Goal: Task Accomplishment & Management: Manage account settings

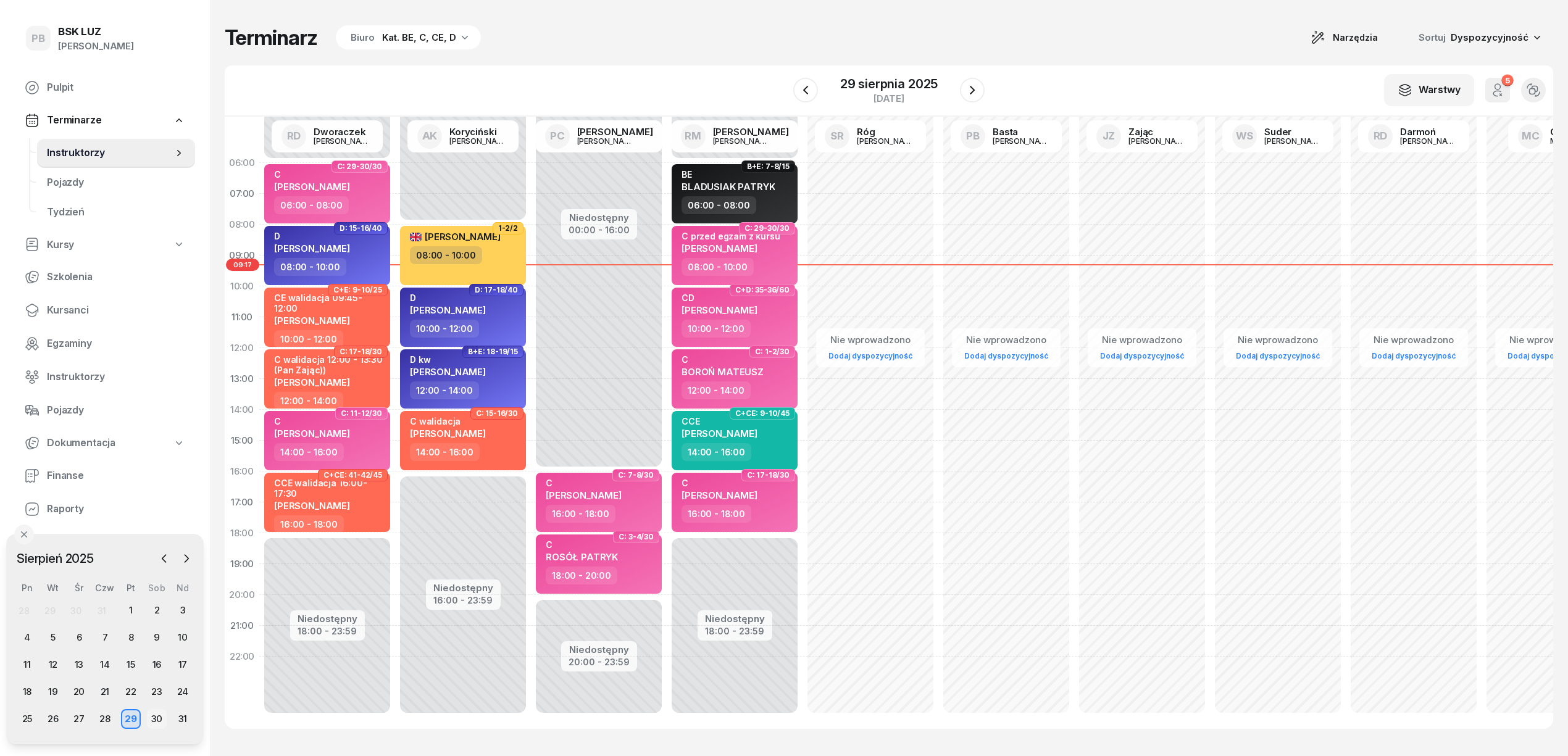
click at [158, 717] on div "30" at bounding box center [156, 718] width 20 height 20
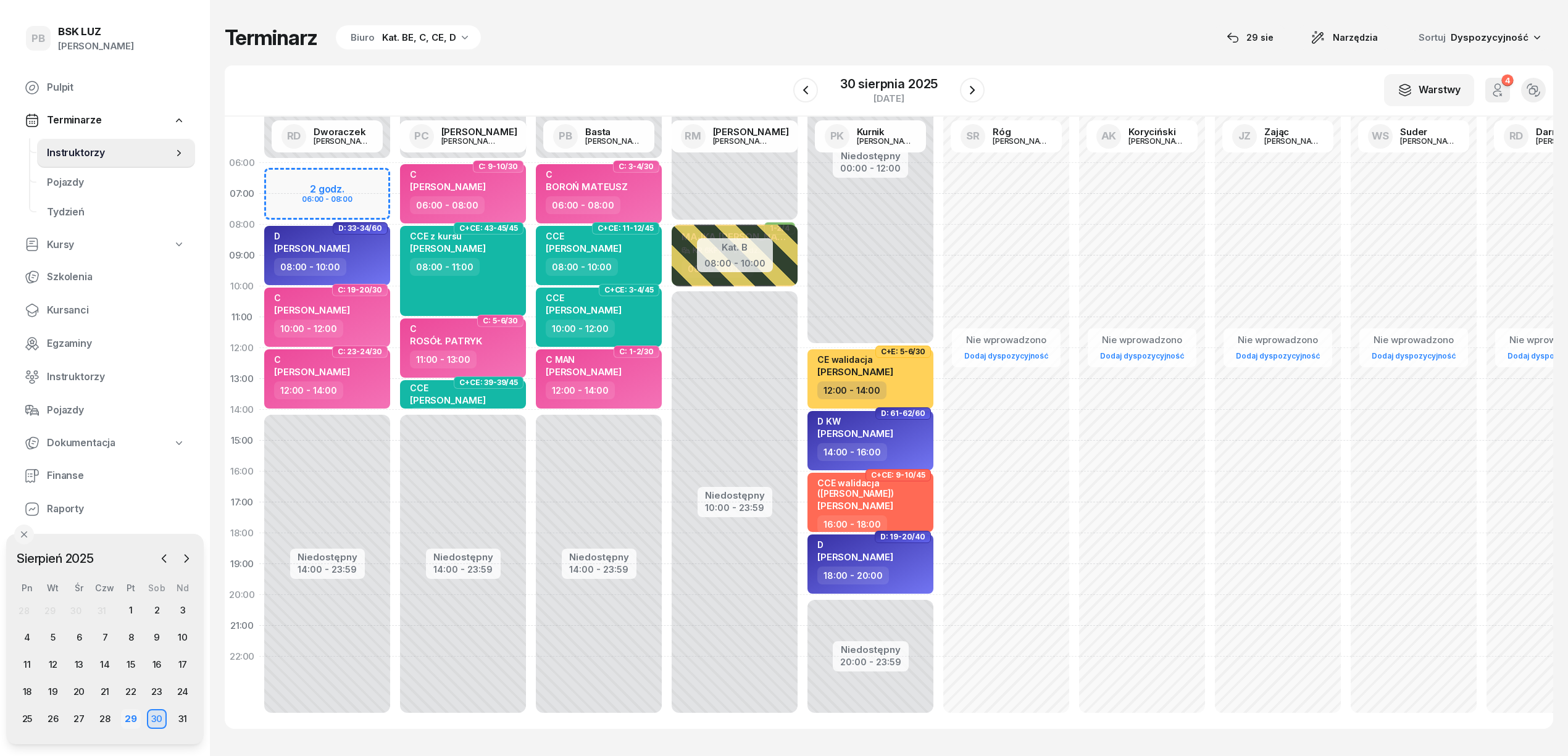
click at [129, 713] on div "29" at bounding box center [130, 718] width 20 height 20
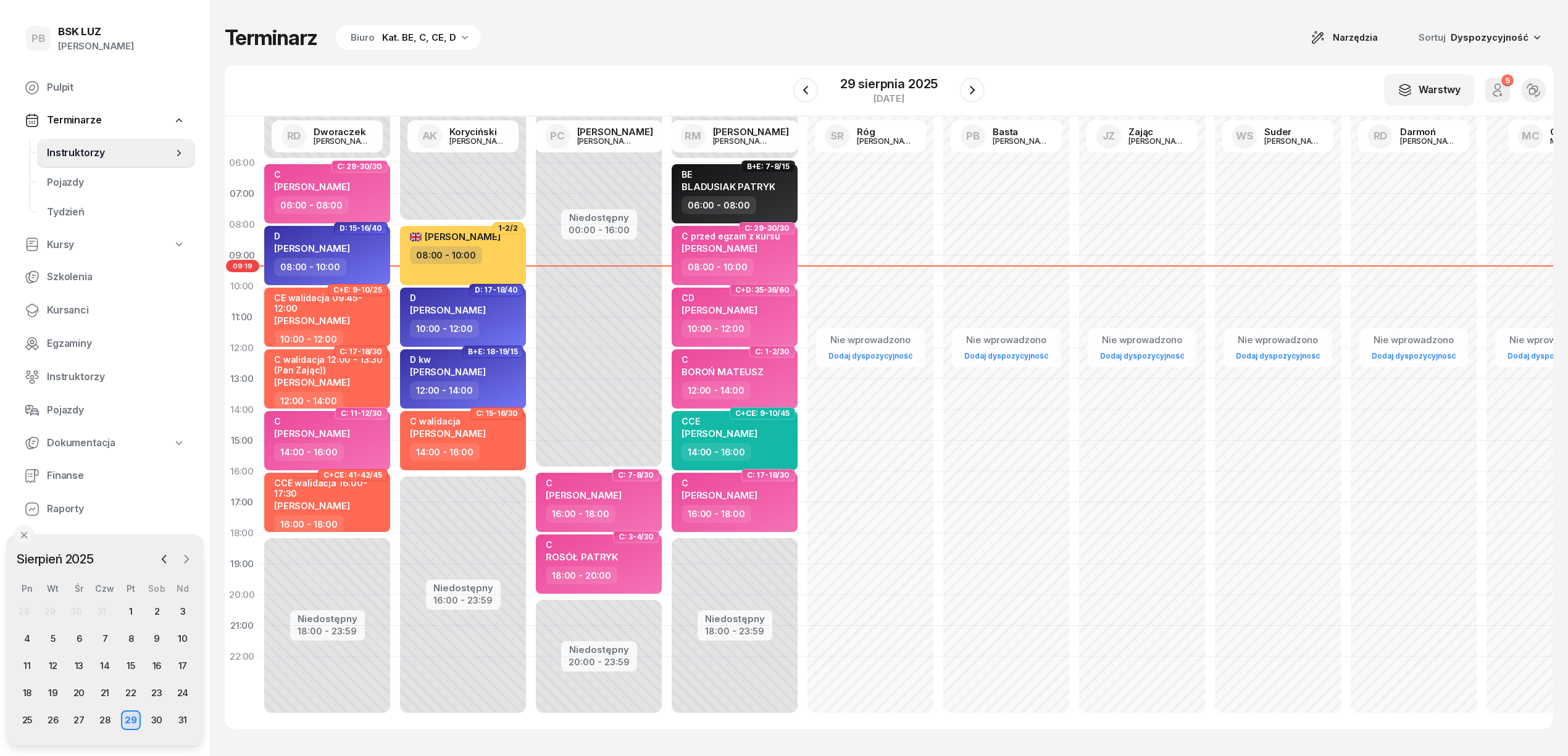
click at [188, 556] on icon "button" at bounding box center [186, 559] width 12 height 12
click at [25, 606] on div "1" at bounding box center [27, 611] width 20 height 20
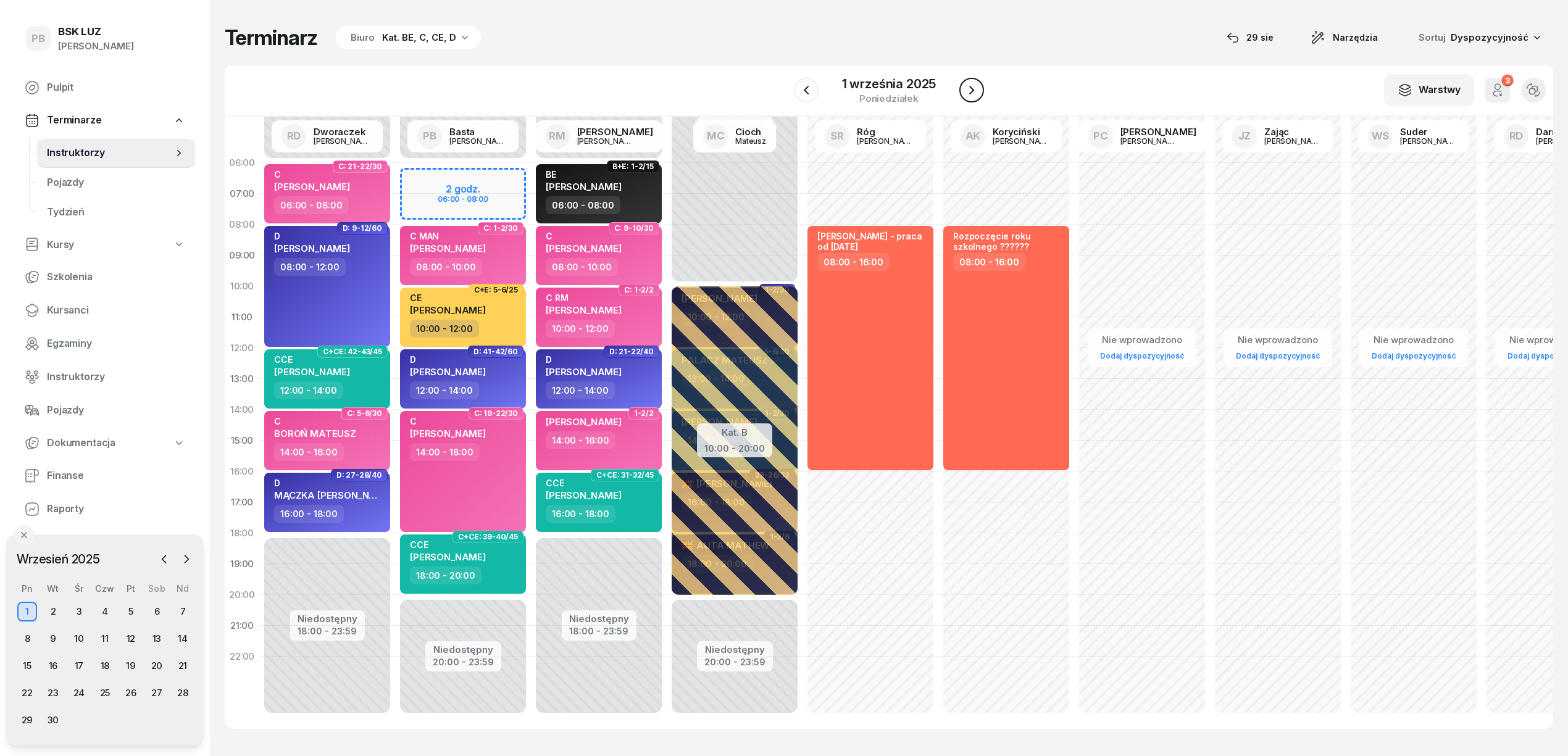
click at [977, 85] on icon "button" at bounding box center [972, 90] width 15 height 15
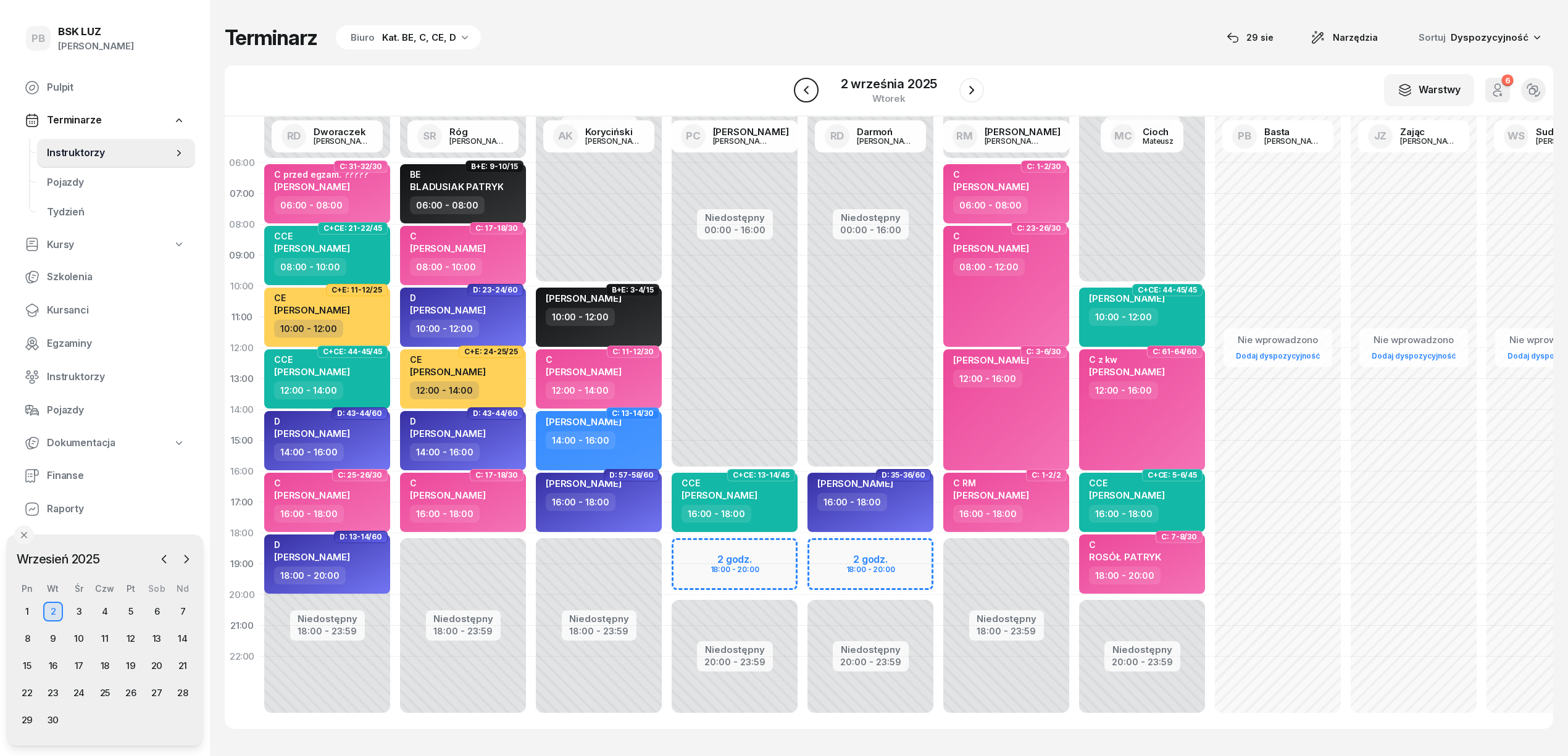
click at [806, 87] on icon "button" at bounding box center [804, 89] width 5 height 8
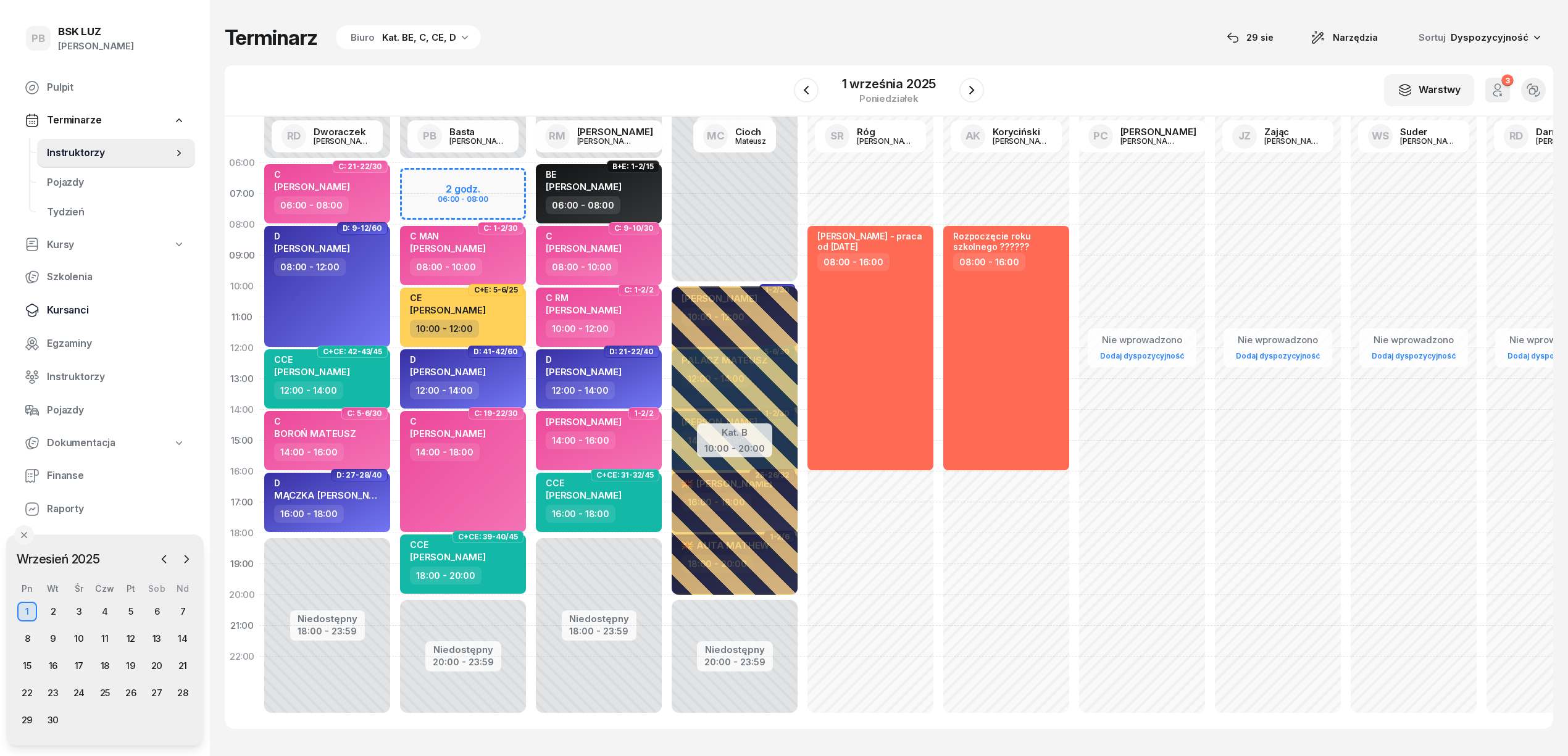
click at [52, 312] on span "Kursanci" at bounding box center [115, 310] width 139 height 16
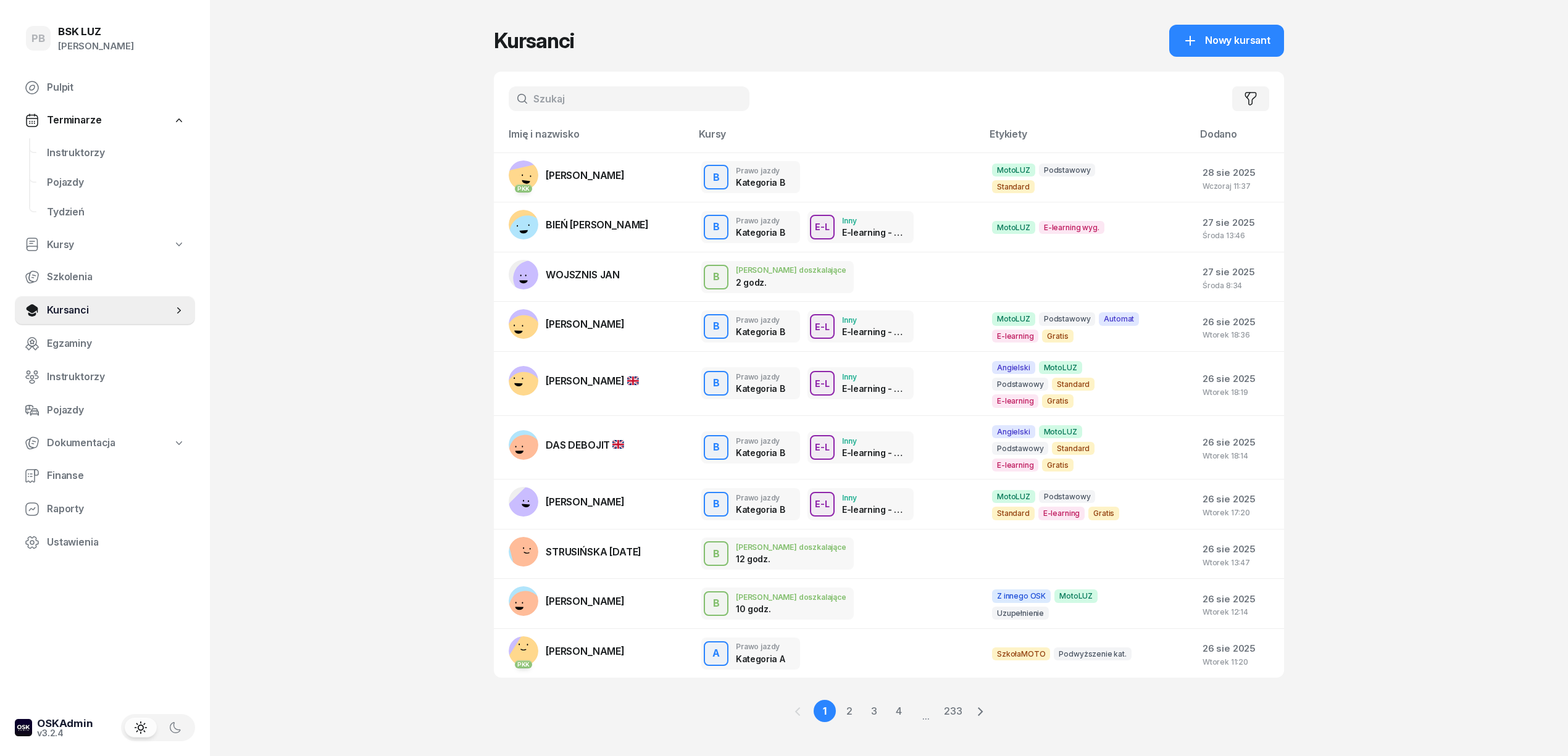
click at [564, 104] on input "text" at bounding box center [629, 99] width 241 height 25
type input "[PERSON_NAME]"
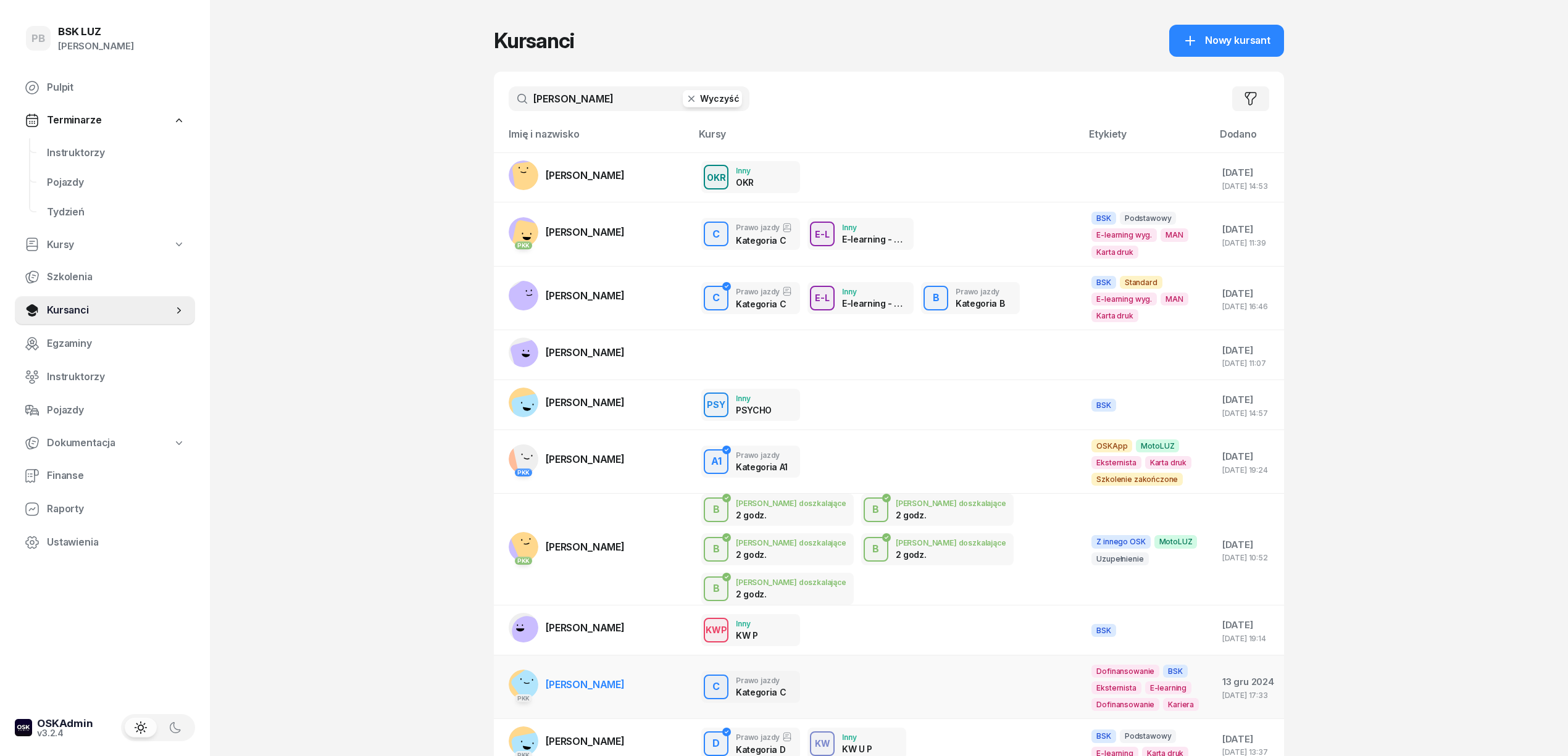
click at [592, 257] on td "PKK [PERSON_NAME]" at bounding box center [592, 234] width 197 height 64
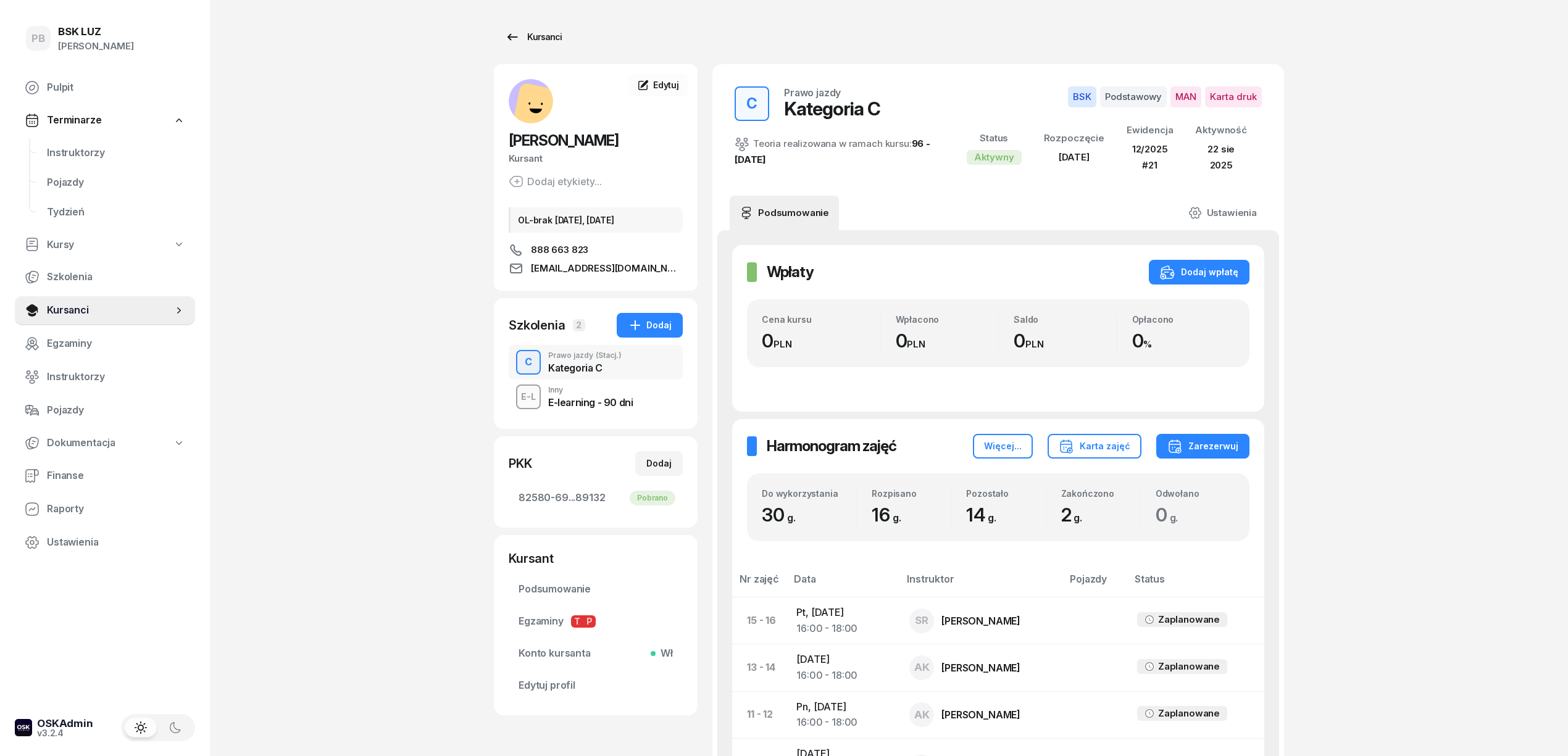
click at [544, 35] on div "Kursanci" at bounding box center [533, 37] width 57 height 15
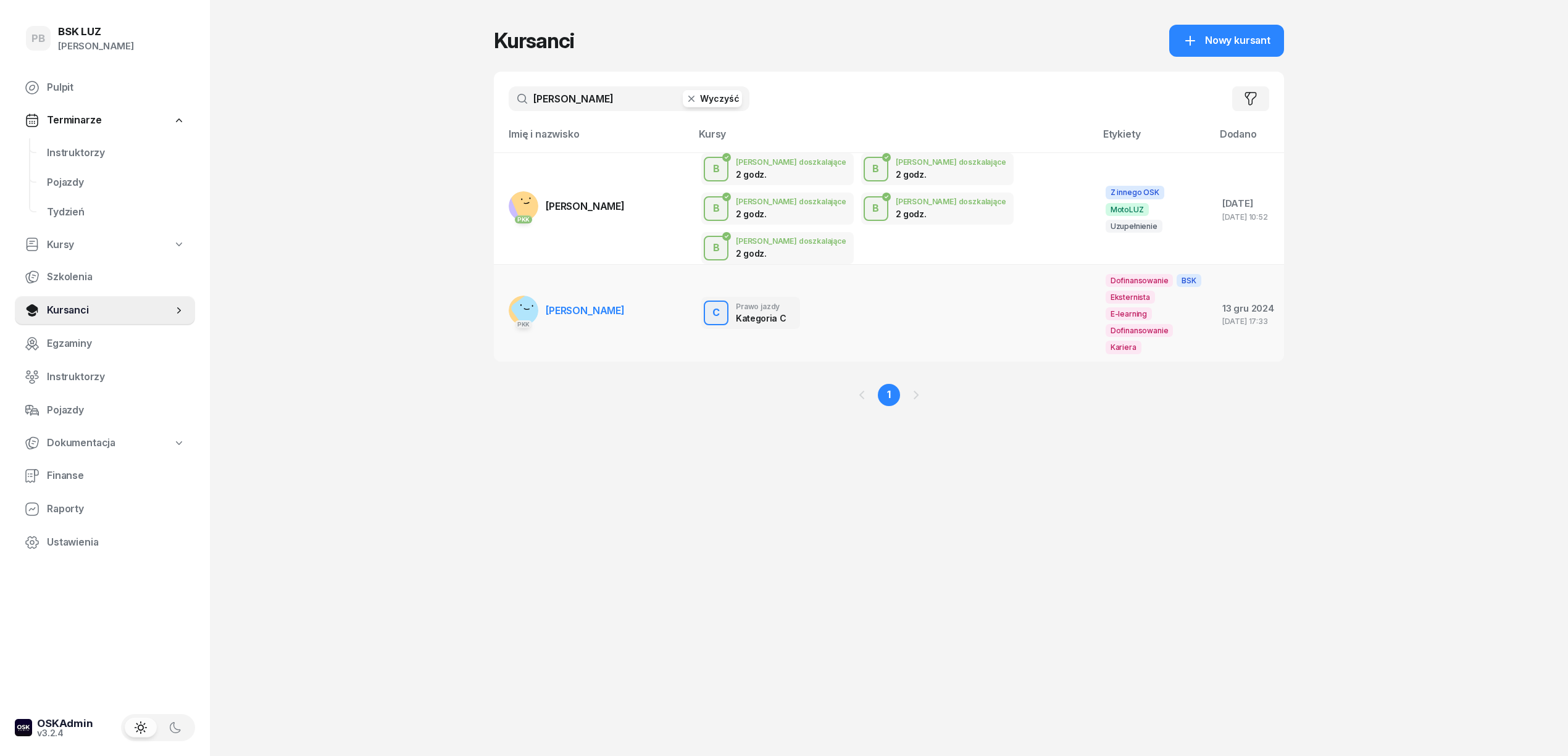
click at [573, 304] on span "[PERSON_NAME]" at bounding box center [585, 310] width 79 height 12
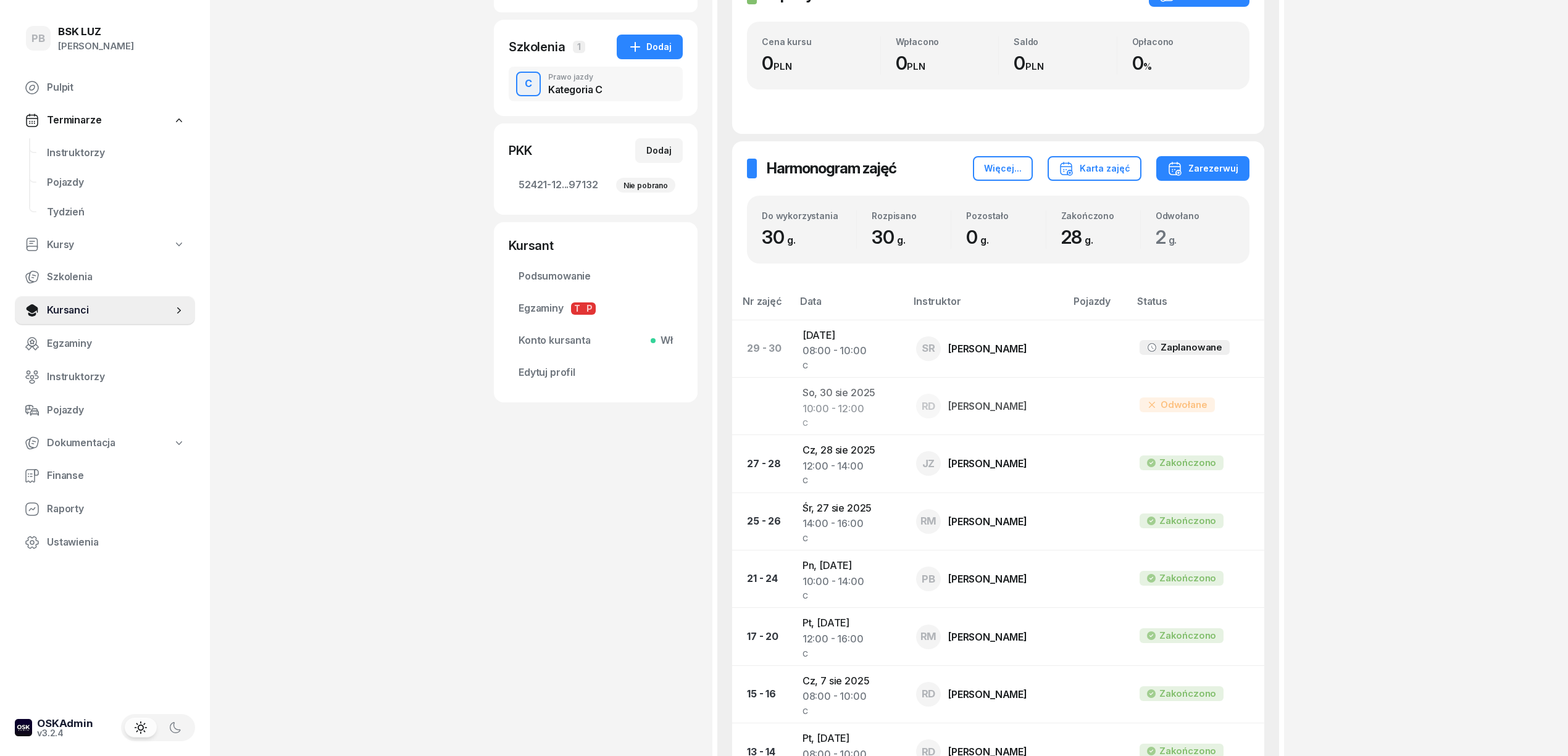
scroll to position [246, 0]
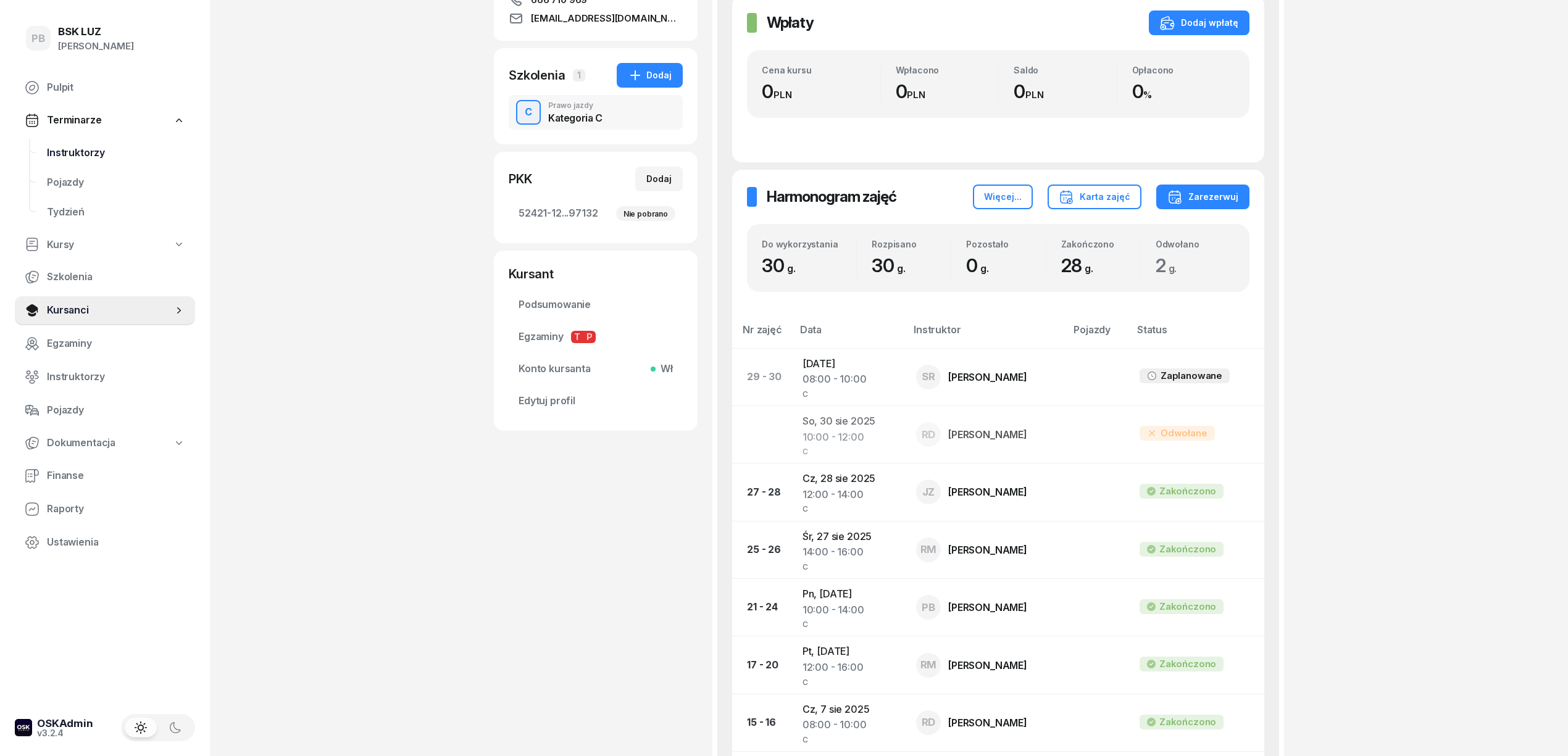
click at [82, 152] on span "Instruktorzy" at bounding box center [115, 153] width 139 height 16
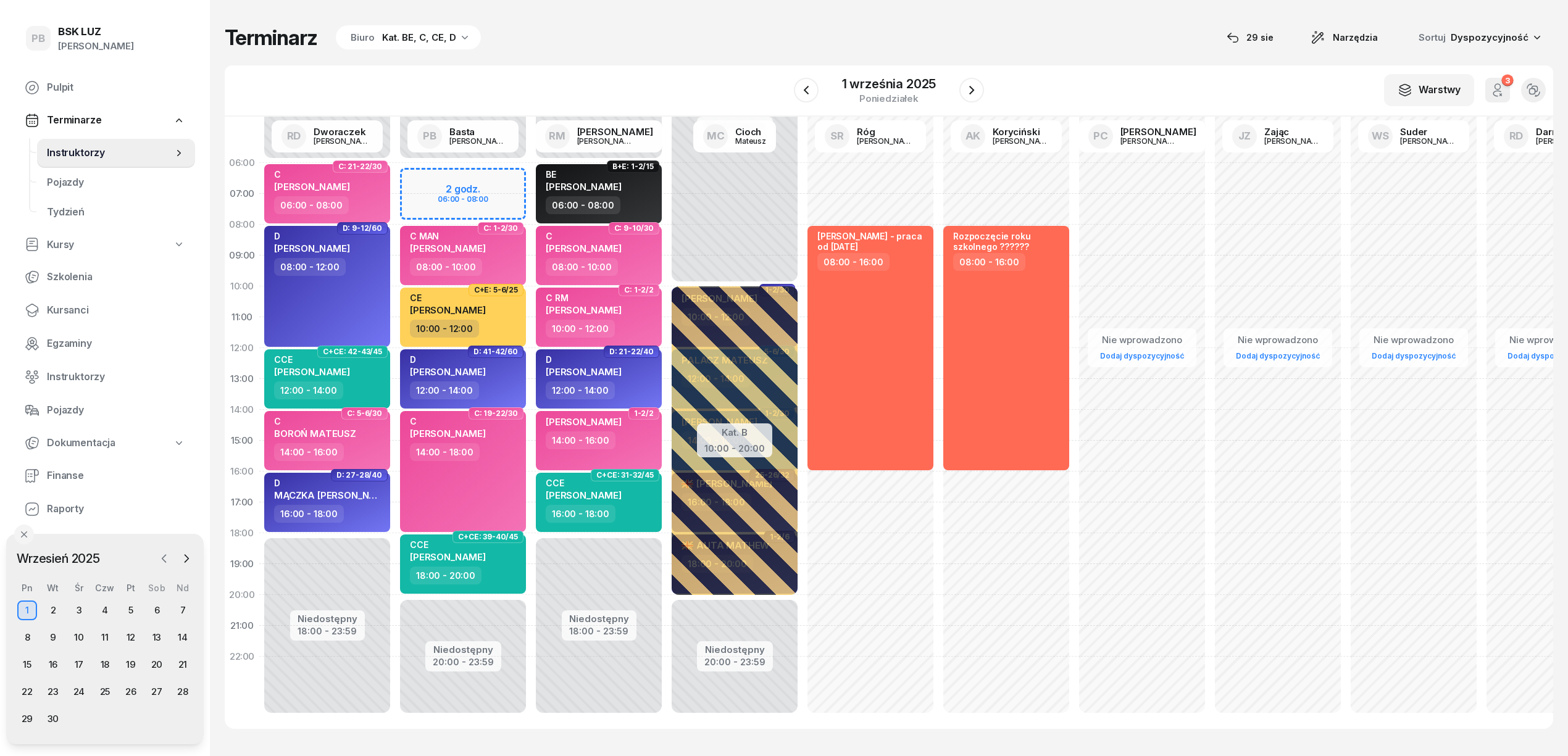
click at [166, 553] on icon "button" at bounding box center [164, 558] width 12 height 12
click at [149, 717] on div "30" at bounding box center [156, 718] width 20 height 20
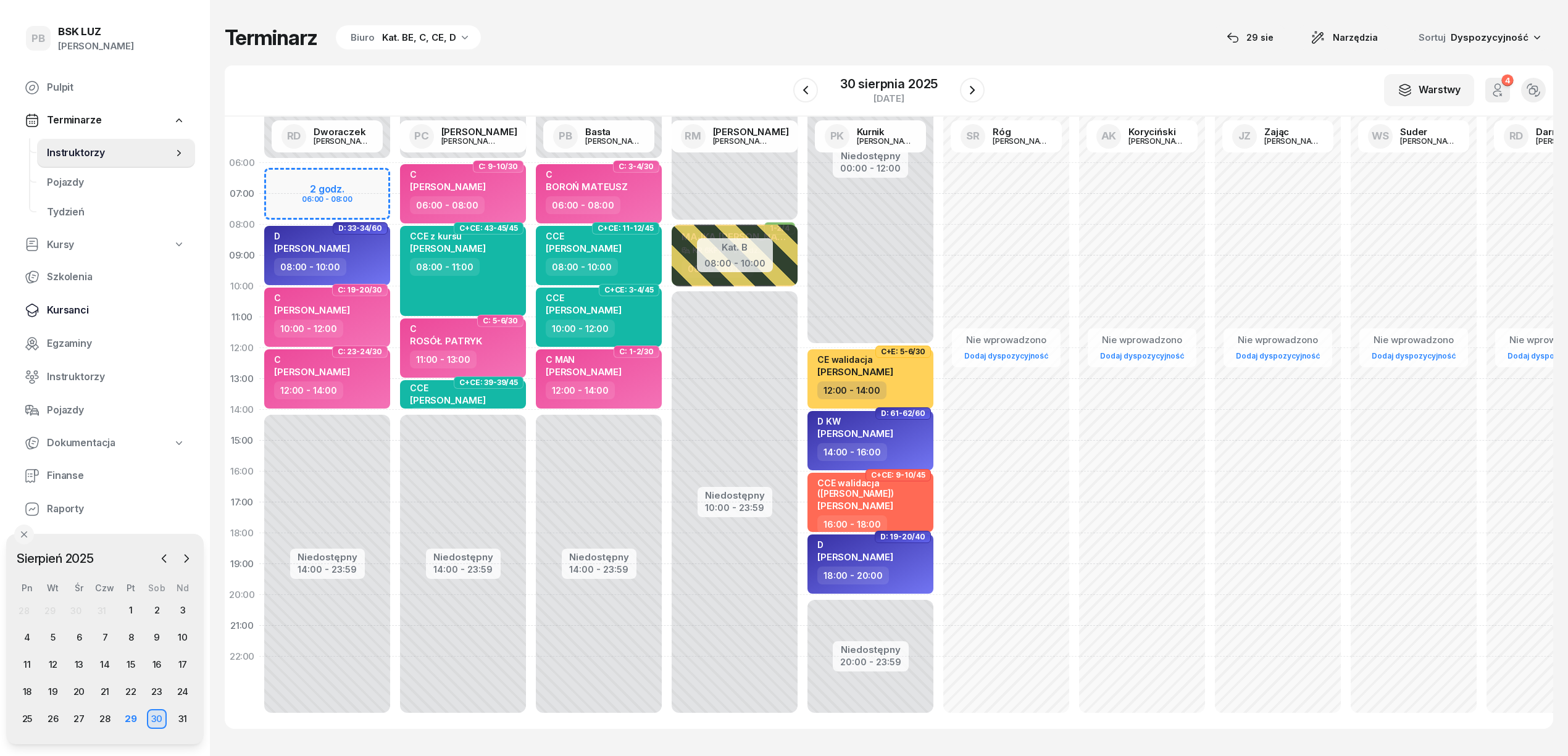
click at [82, 312] on span "Kursanci" at bounding box center [115, 310] width 139 height 16
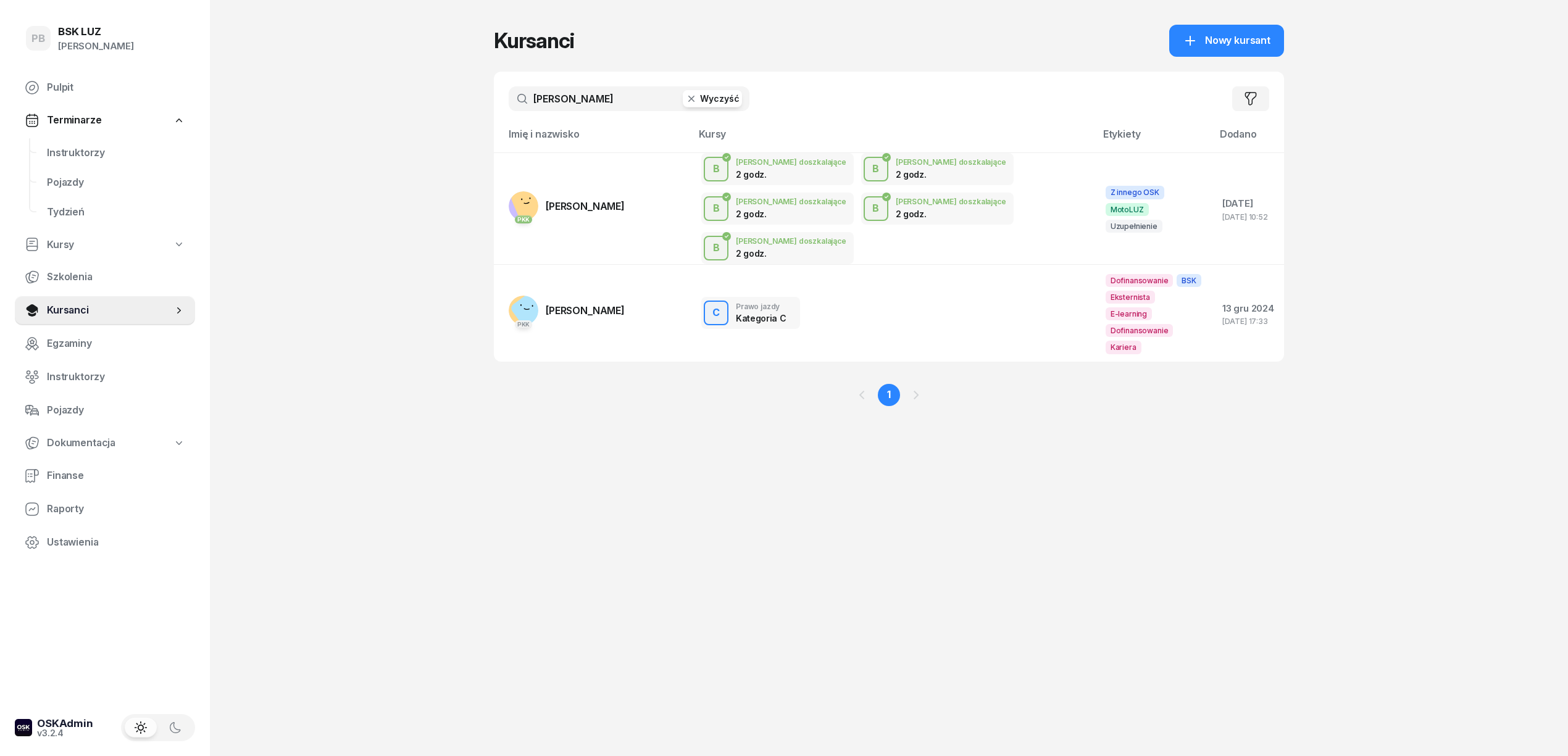
click at [595, 87] on input "[PERSON_NAME]" at bounding box center [629, 99] width 241 height 25
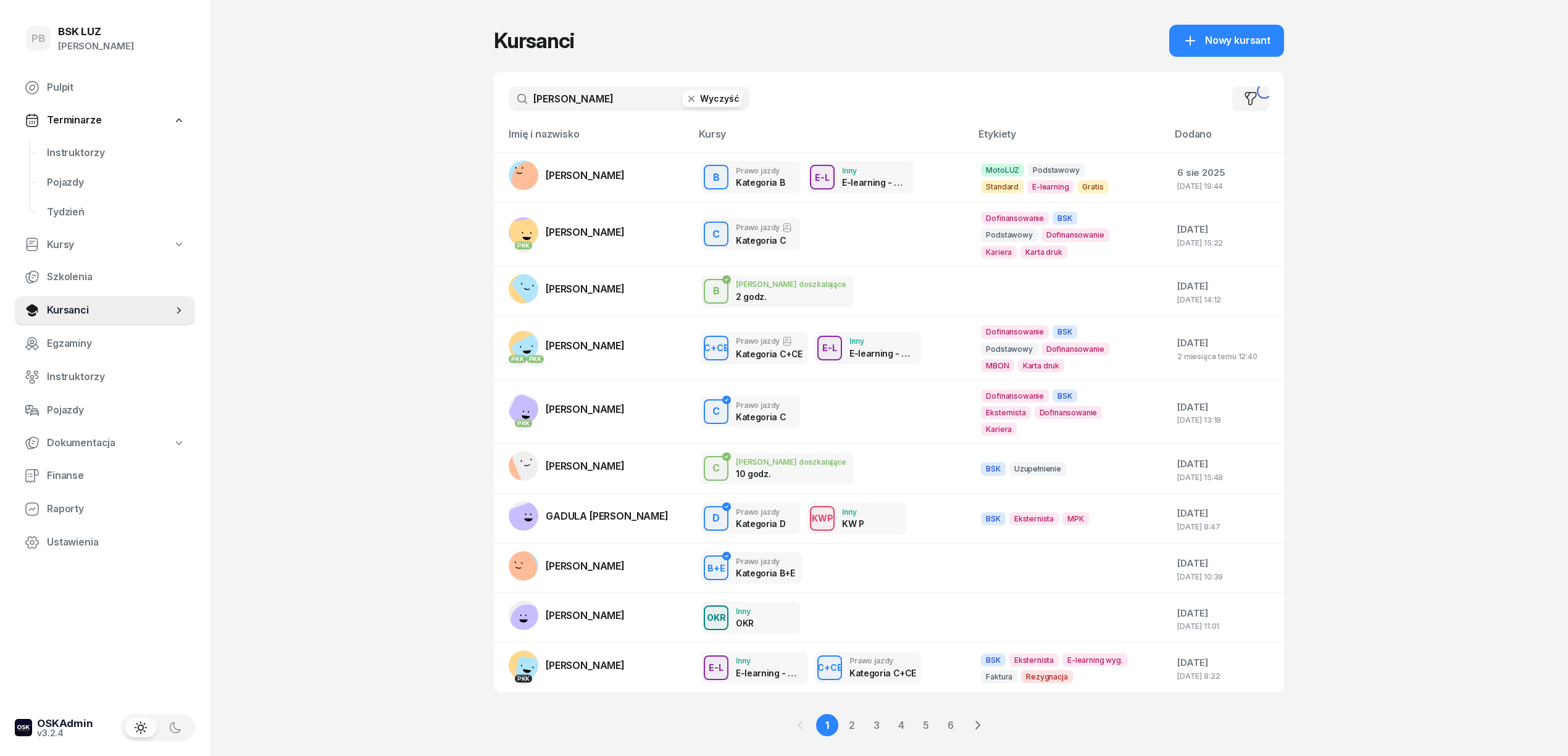
type input "[PERSON_NAME]"
click at [625, 232] on span "[PERSON_NAME]" at bounding box center [585, 232] width 79 height 12
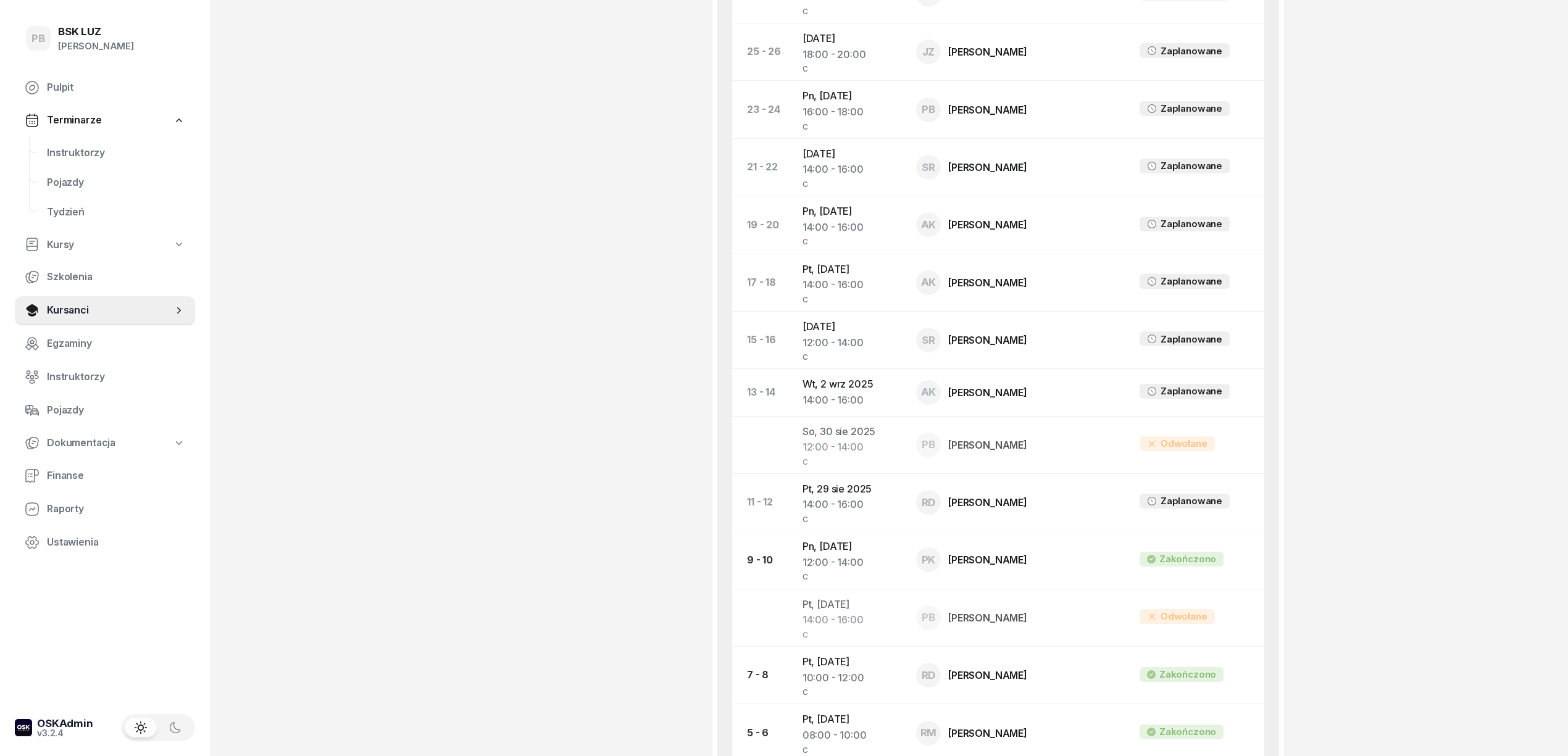
scroll to position [905, 0]
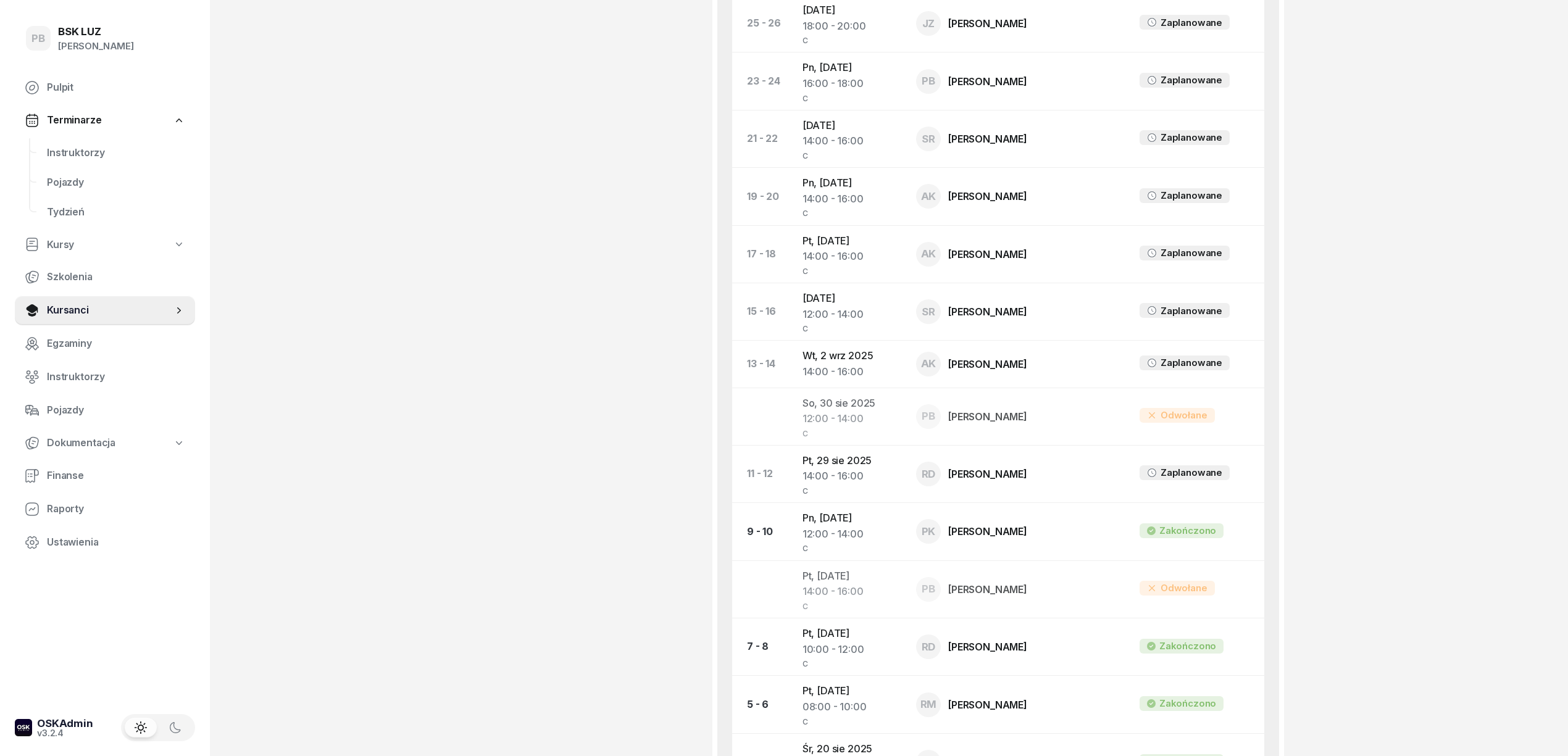
click at [623, 378] on div "[PERSON_NAME] Dofinansowanie OL-brak [DATE], buCCR4u2 508 649 667 [EMAIL_ADDRES…" at bounding box center [595, 63] width 204 height 1808
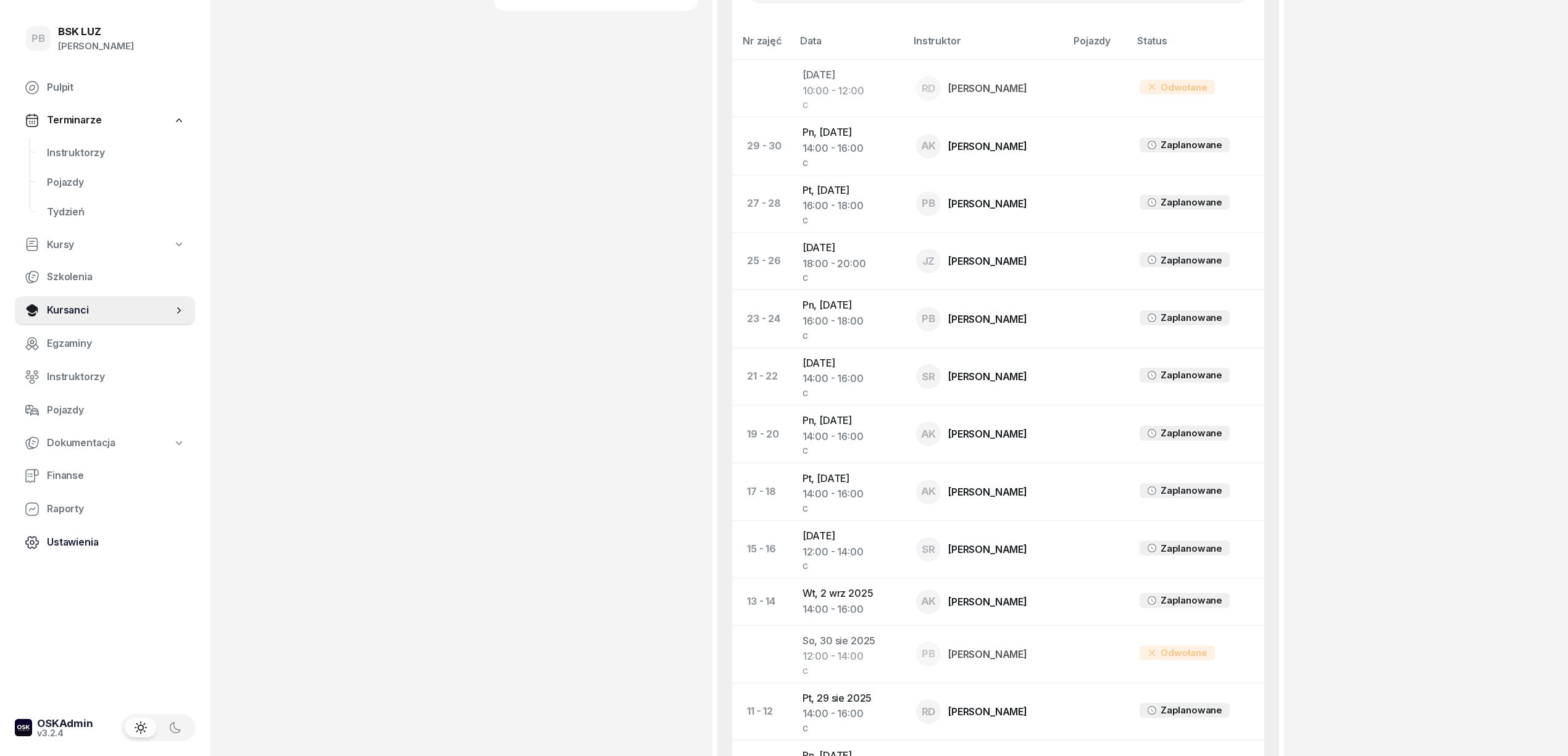
scroll to position [657, 0]
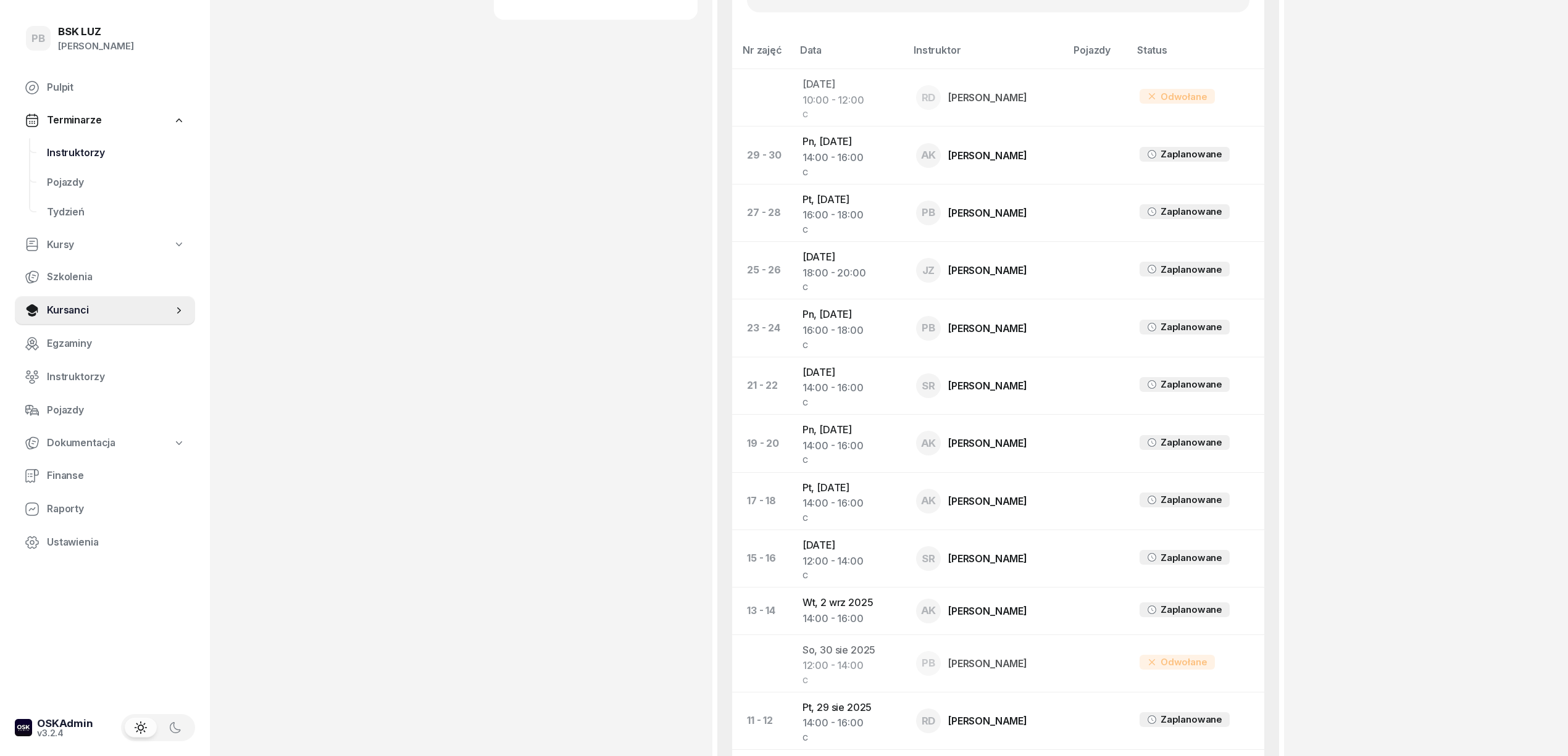
click at [86, 152] on span "Instruktorzy" at bounding box center [115, 153] width 139 height 16
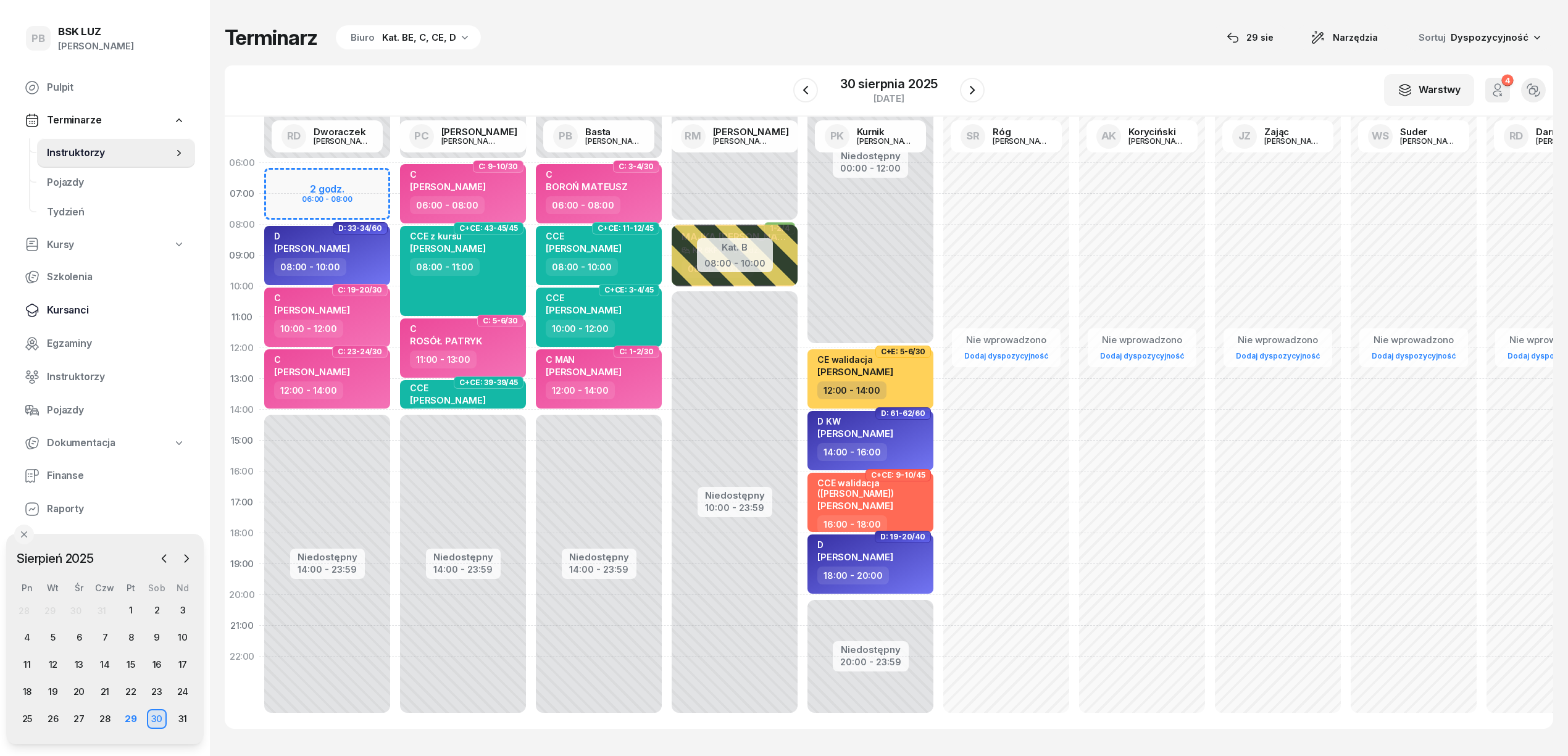
click at [68, 311] on span "Kursanci" at bounding box center [115, 310] width 139 height 16
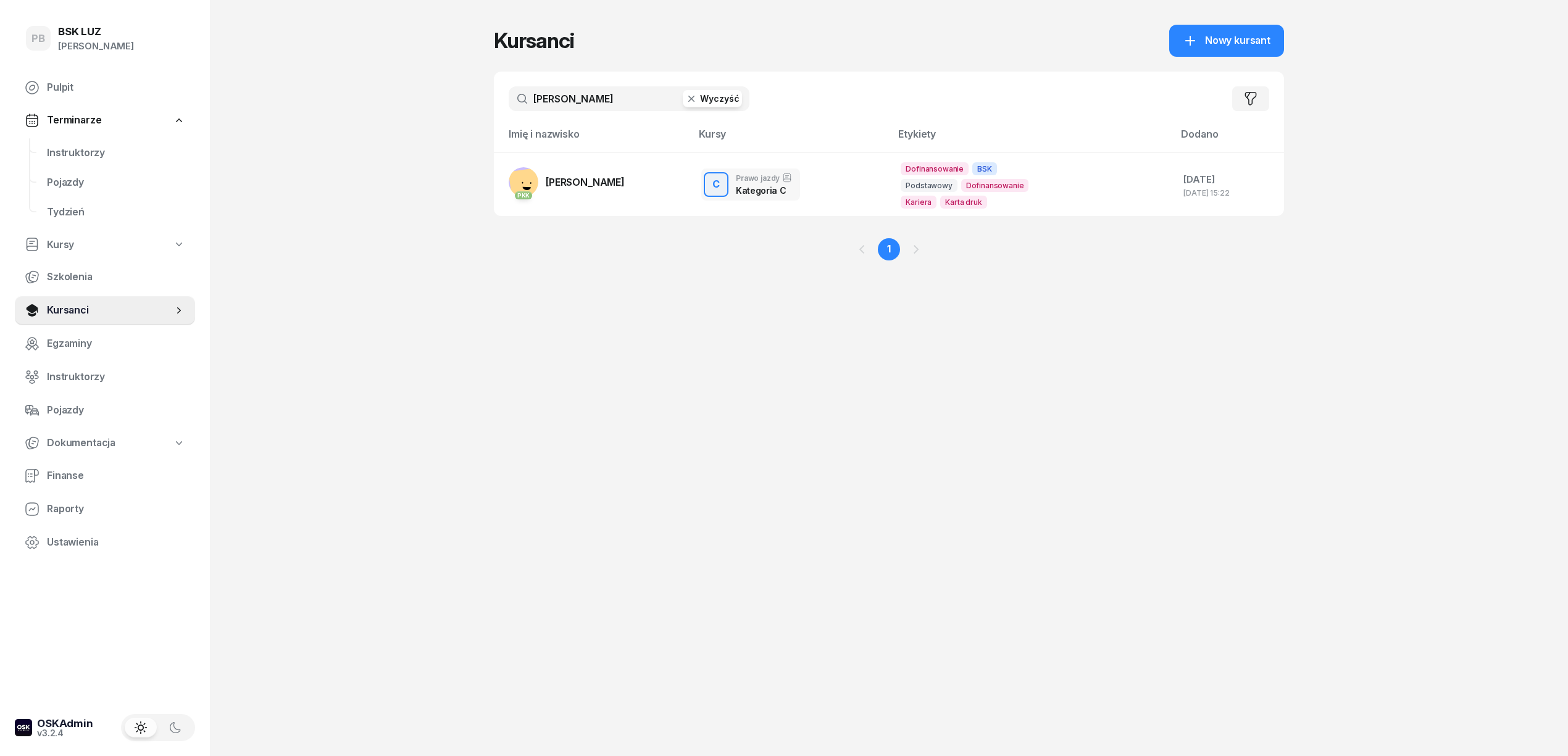
click at [554, 104] on input "[PERSON_NAME]" at bounding box center [629, 99] width 241 height 25
type input "pieron"
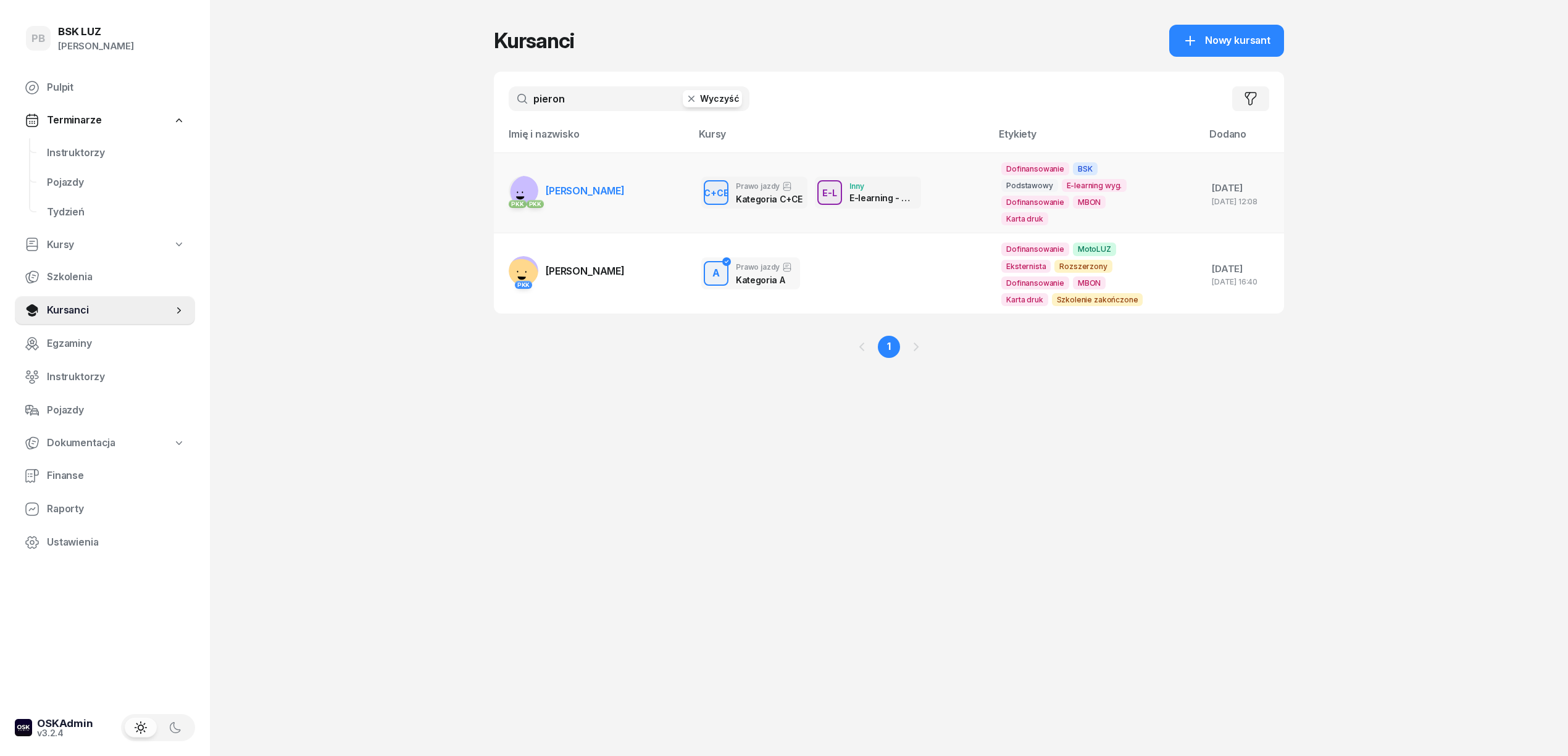
click at [593, 195] on span "[PERSON_NAME]" at bounding box center [585, 190] width 79 height 12
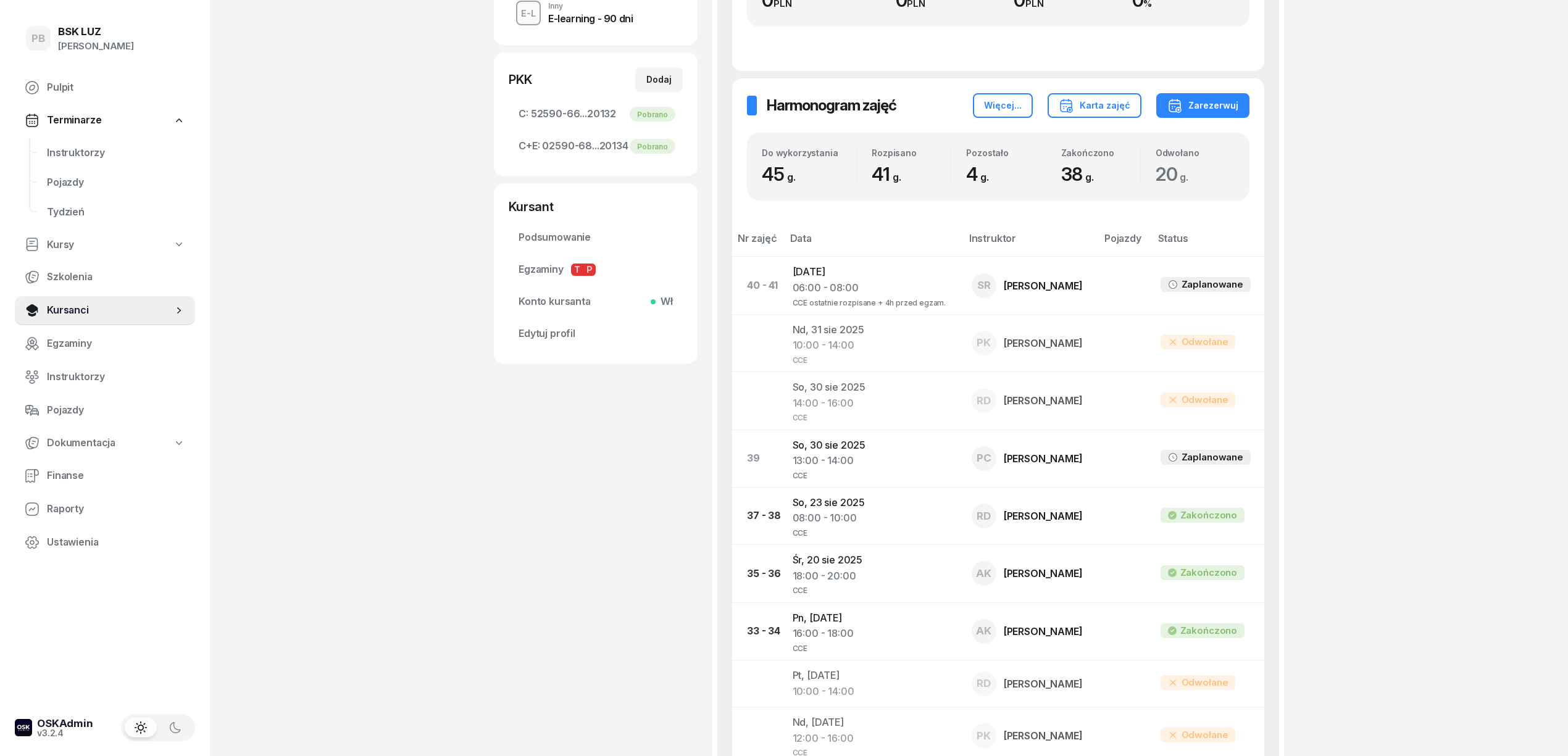
scroll to position [411, 0]
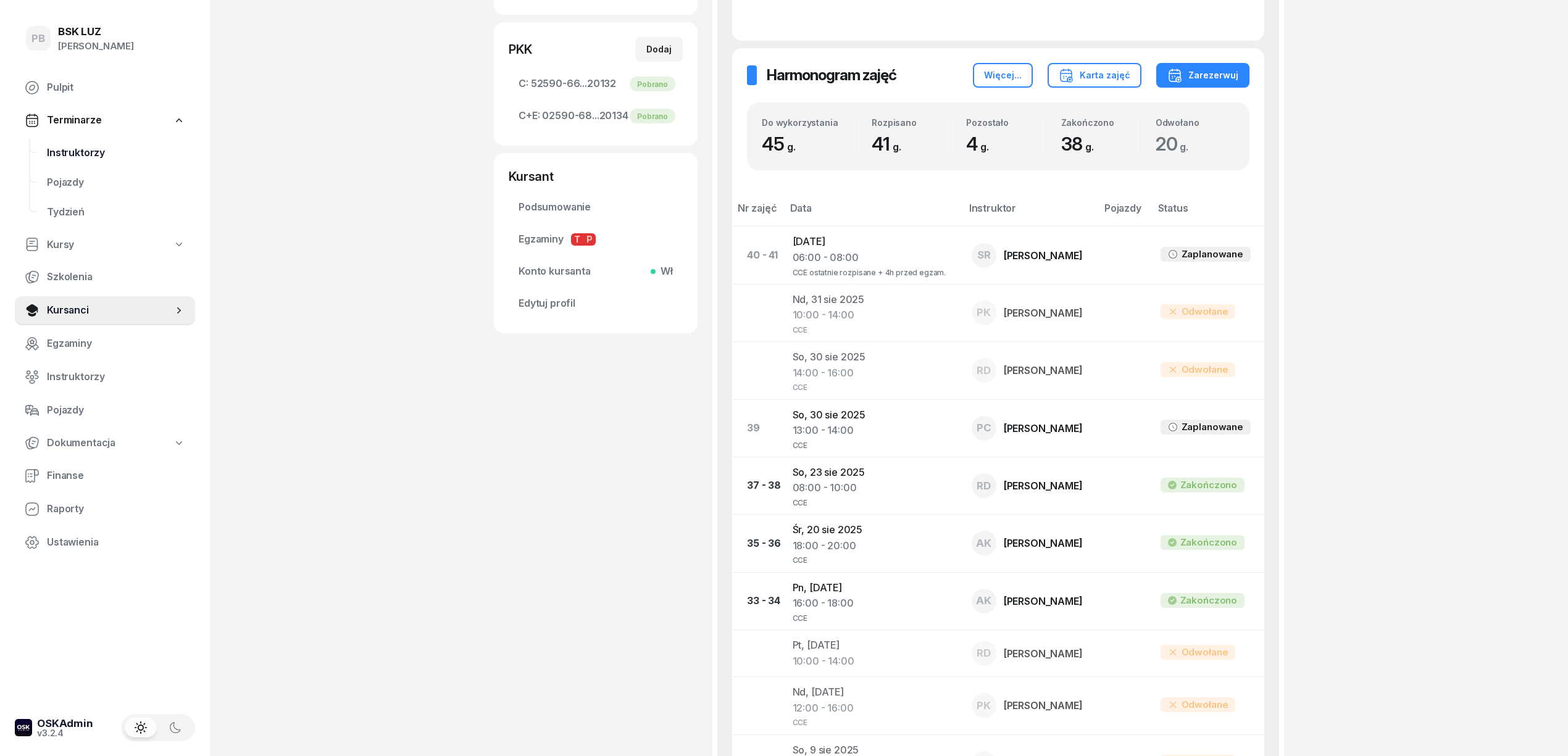
click at [77, 154] on span "Instruktorzy" at bounding box center [115, 153] width 139 height 16
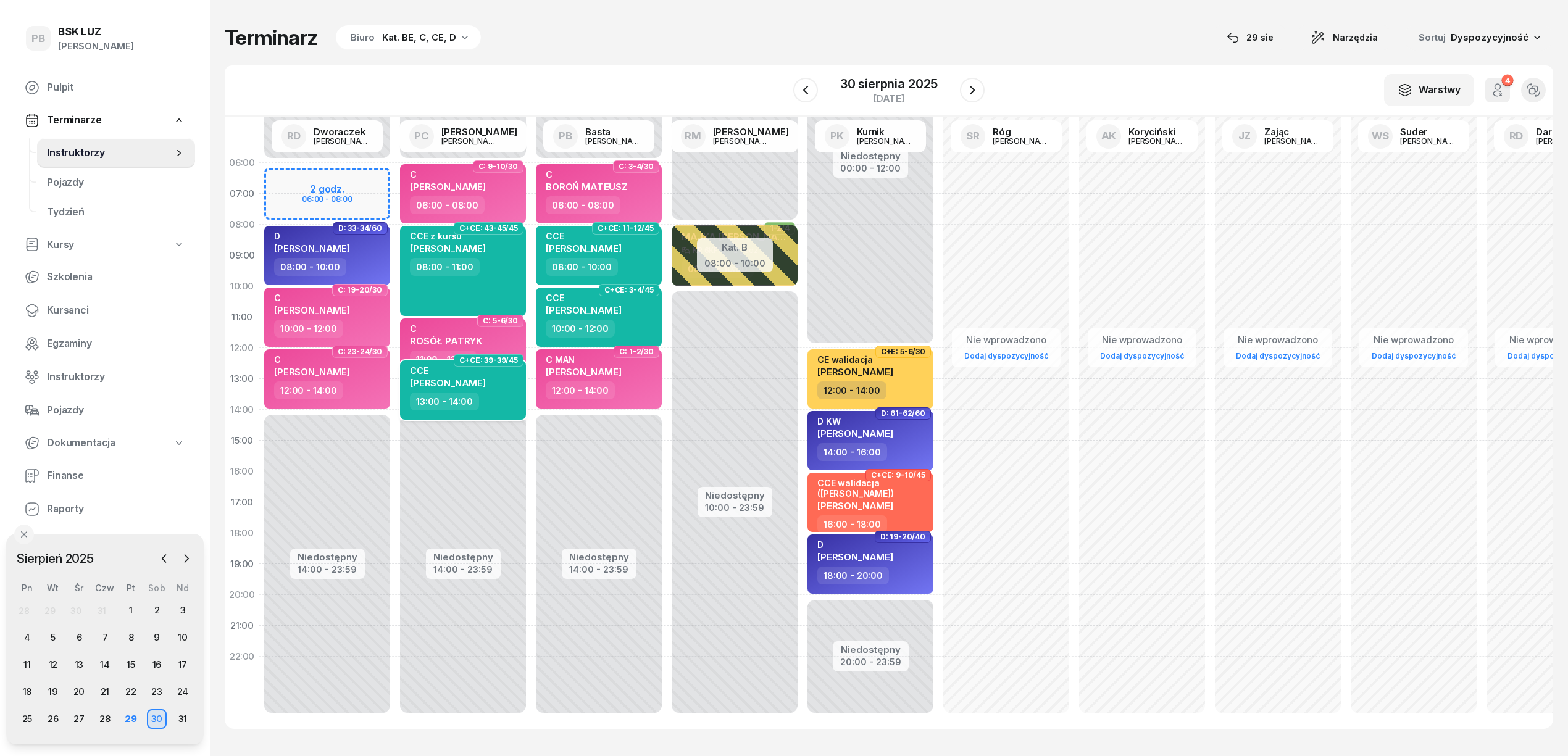
click at [504, 399] on div "13:00 - 14:00" at bounding box center [464, 401] width 109 height 18
select select "13"
select select "14"
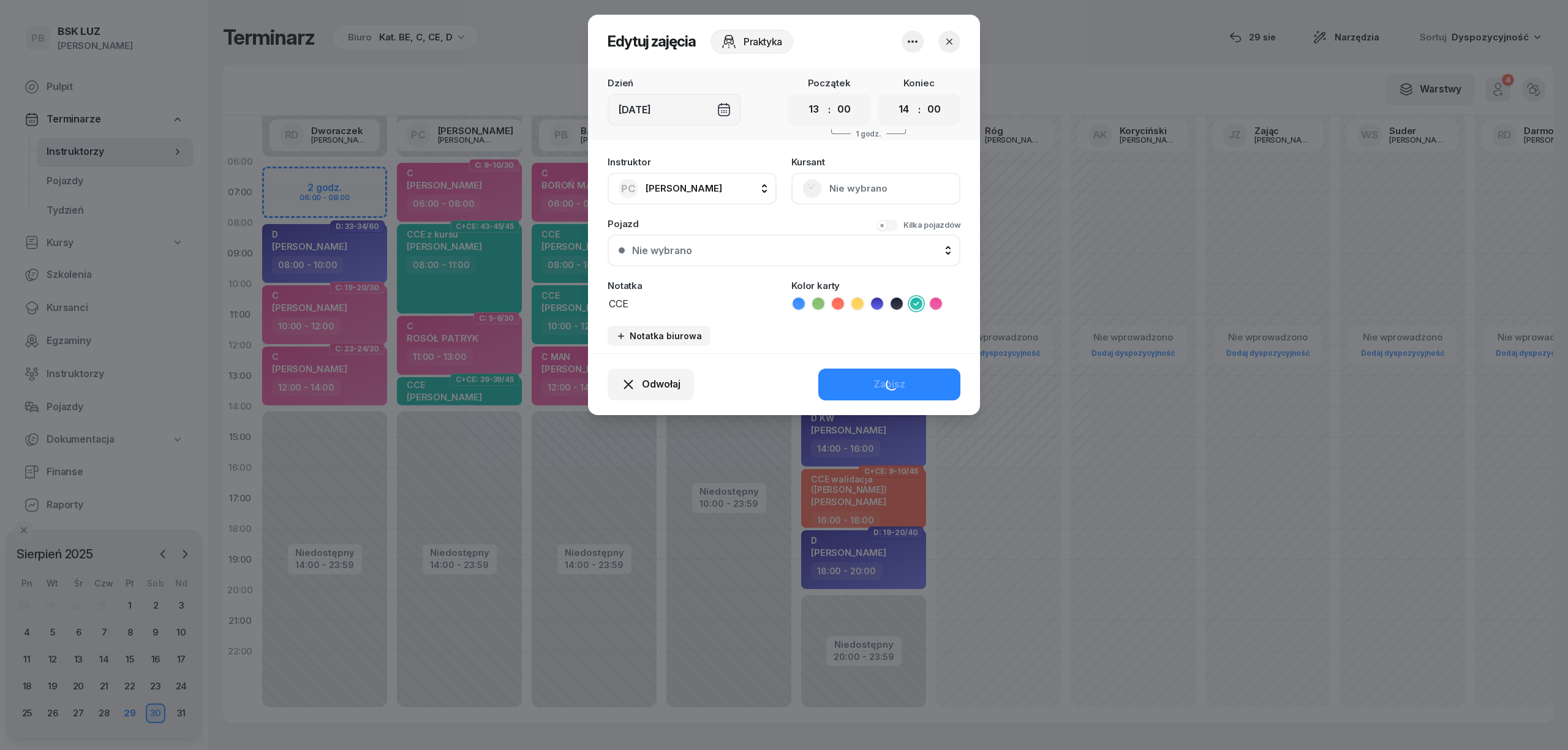
click at [860, 187] on button "Nie wybrano" at bounding box center [875, 188] width 169 height 32
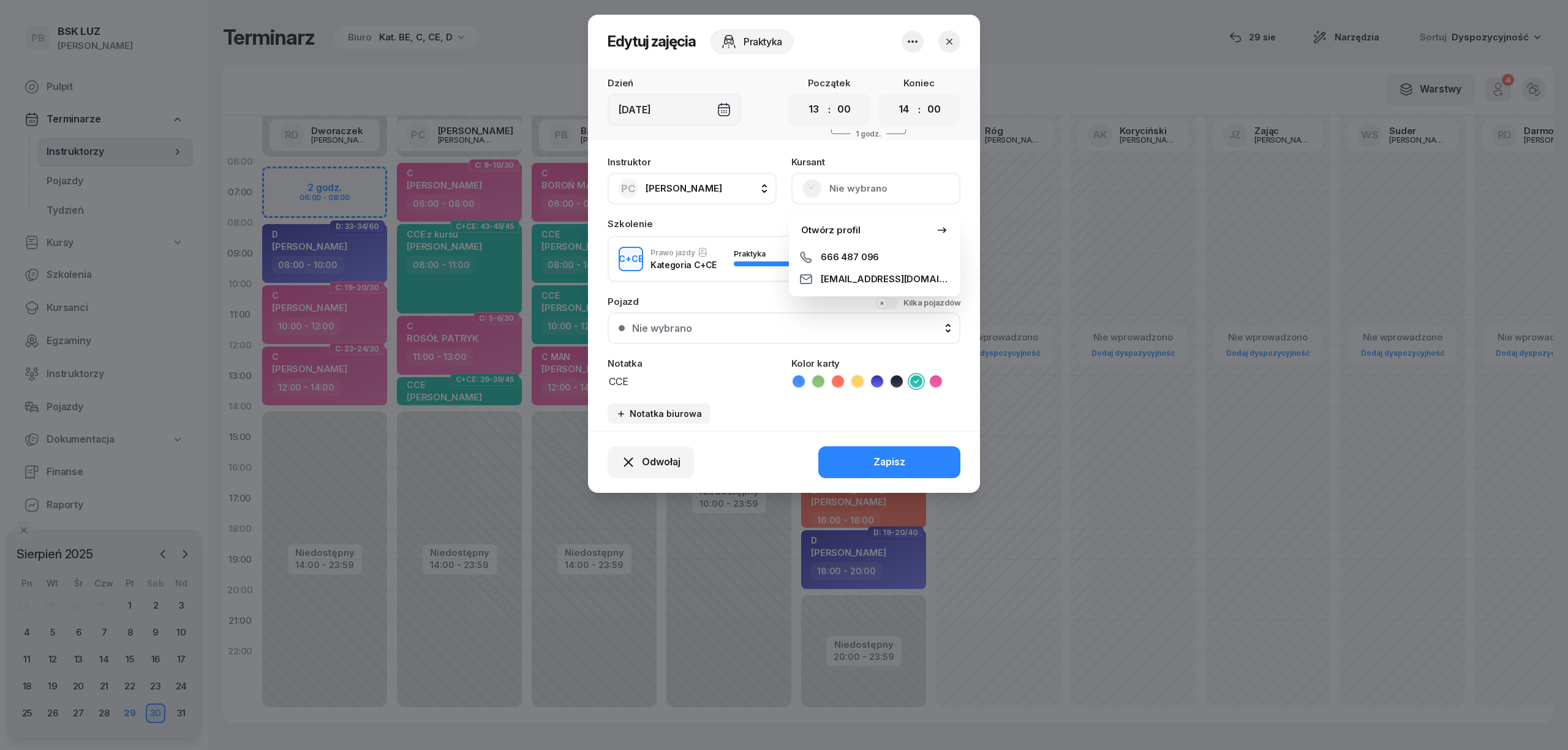
click at [959, 37] on button "button" at bounding box center [950, 42] width 22 height 22
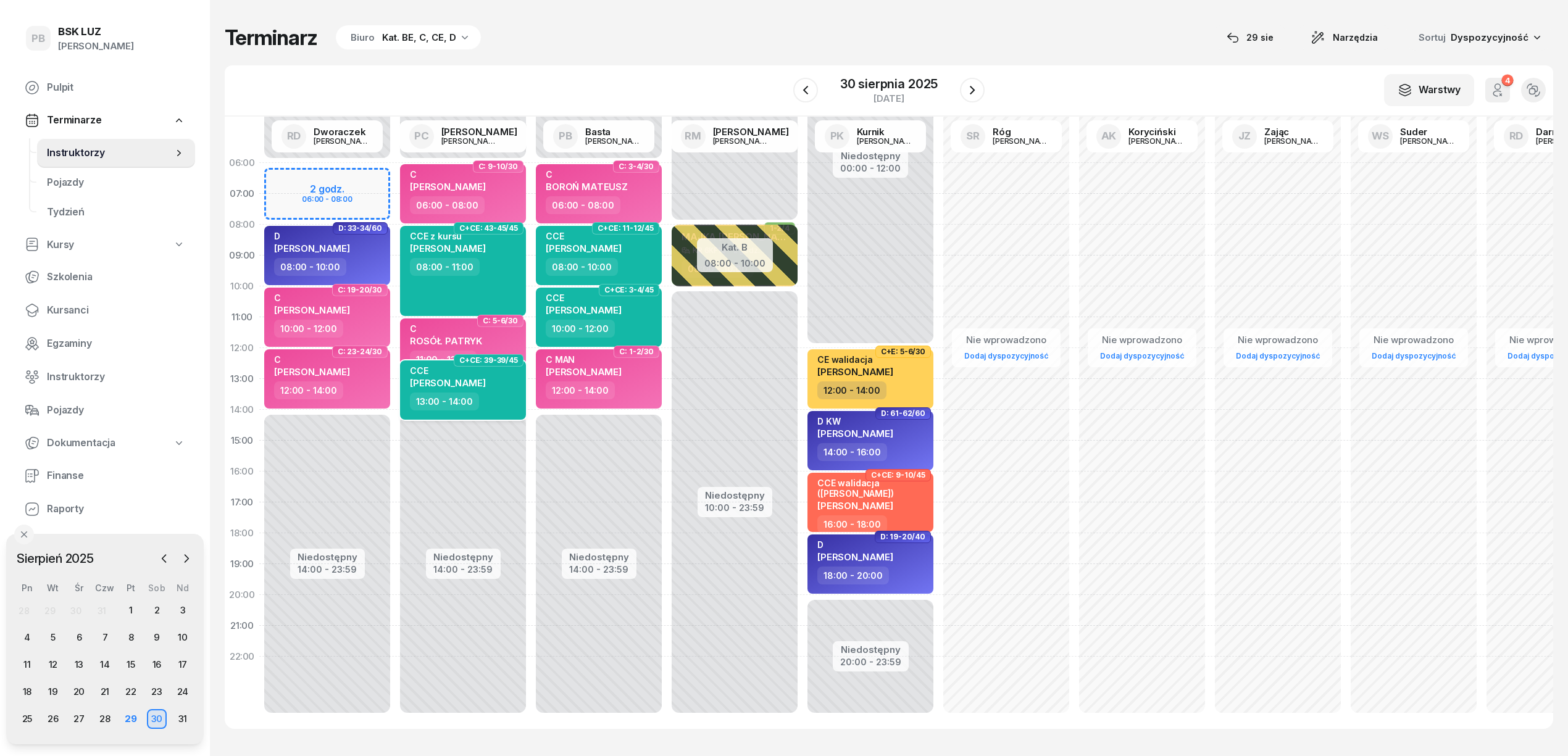
click at [480, 391] on div "CCE [PERSON_NAME]" at bounding box center [464, 378] width 109 height 27
select select "13"
select select "14"
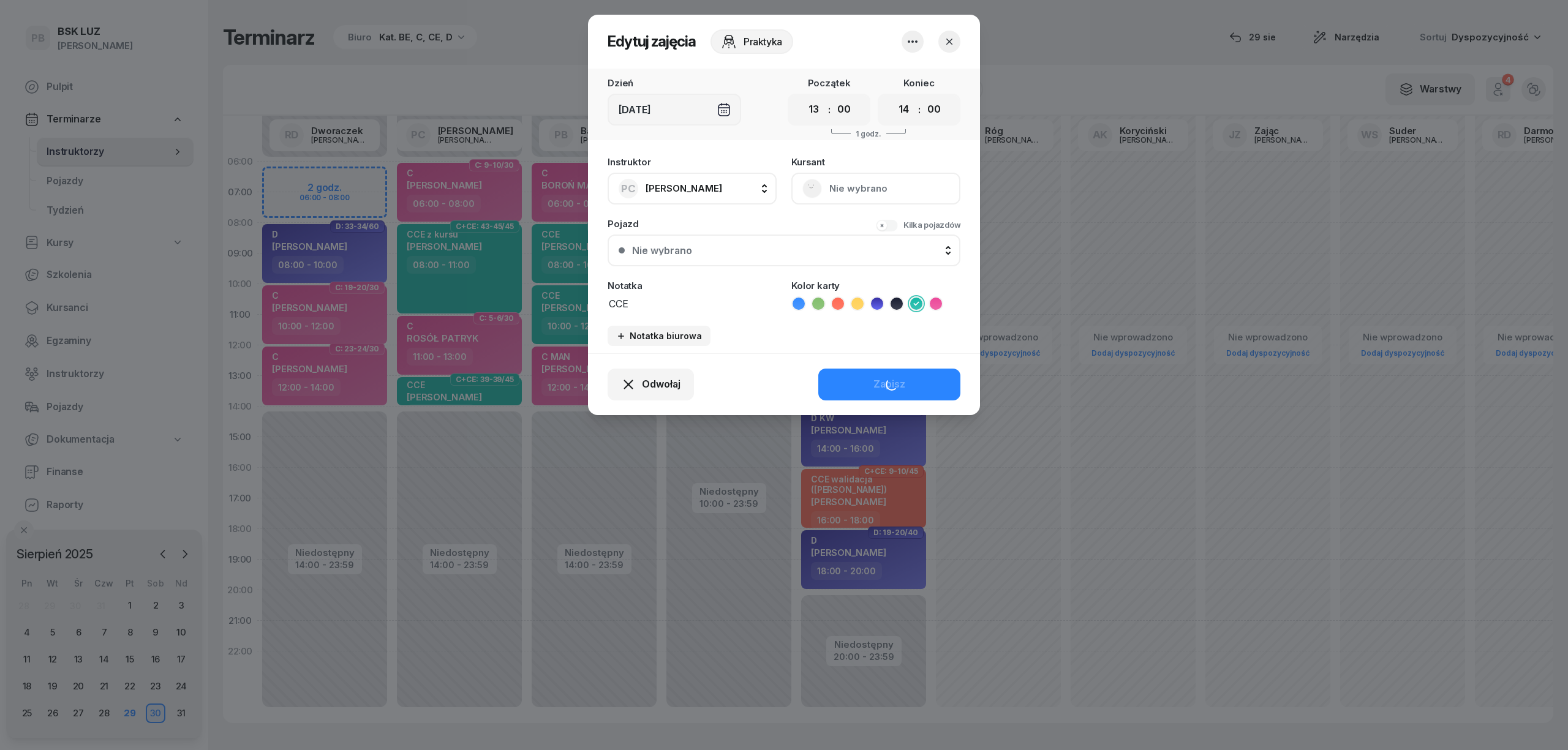
click at [850, 186] on button "Nie wybrano" at bounding box center [875, 188] width 169 height 32
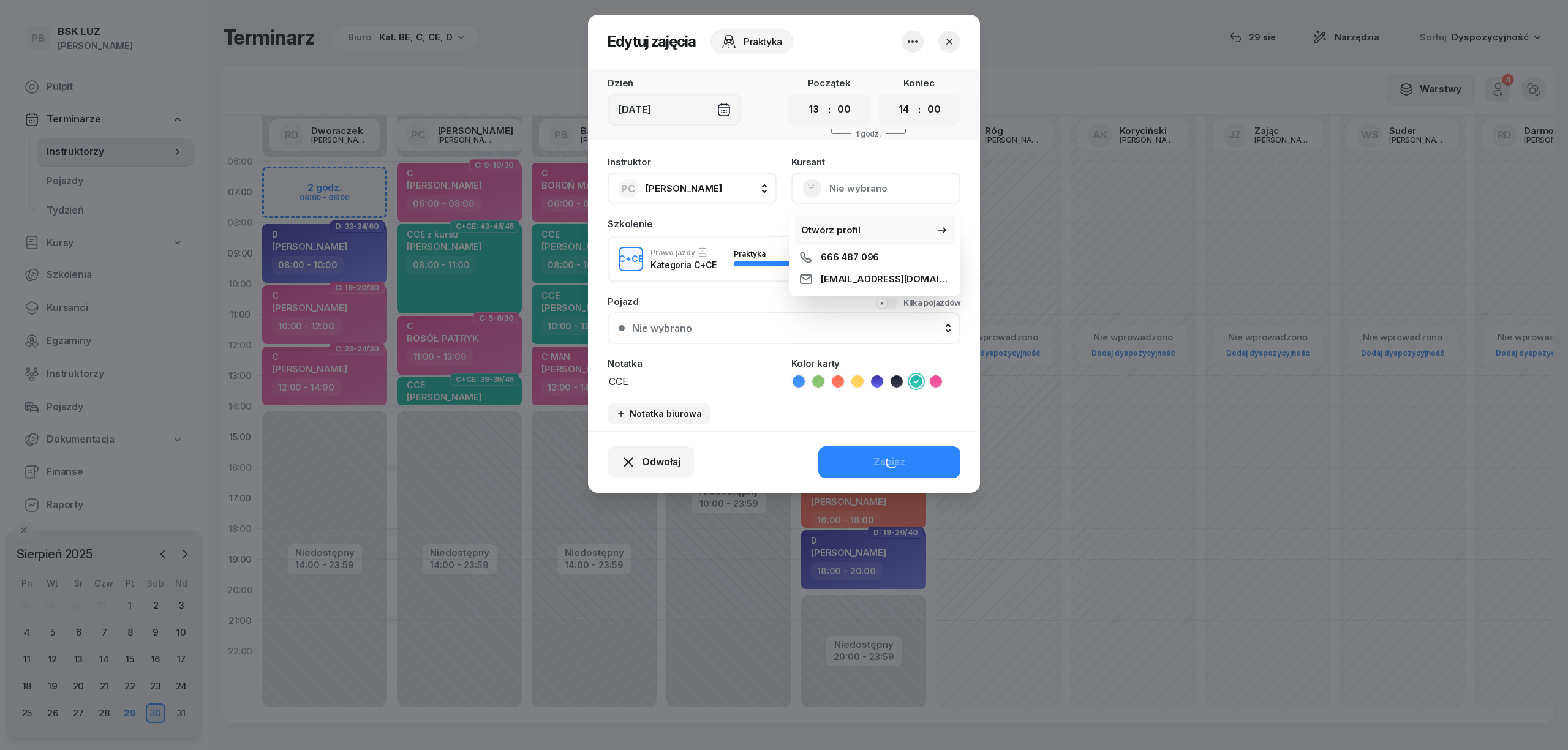
click at [843, 225] on div "Otwórz profil" at bounding box center [831, 230] width 59 height 16
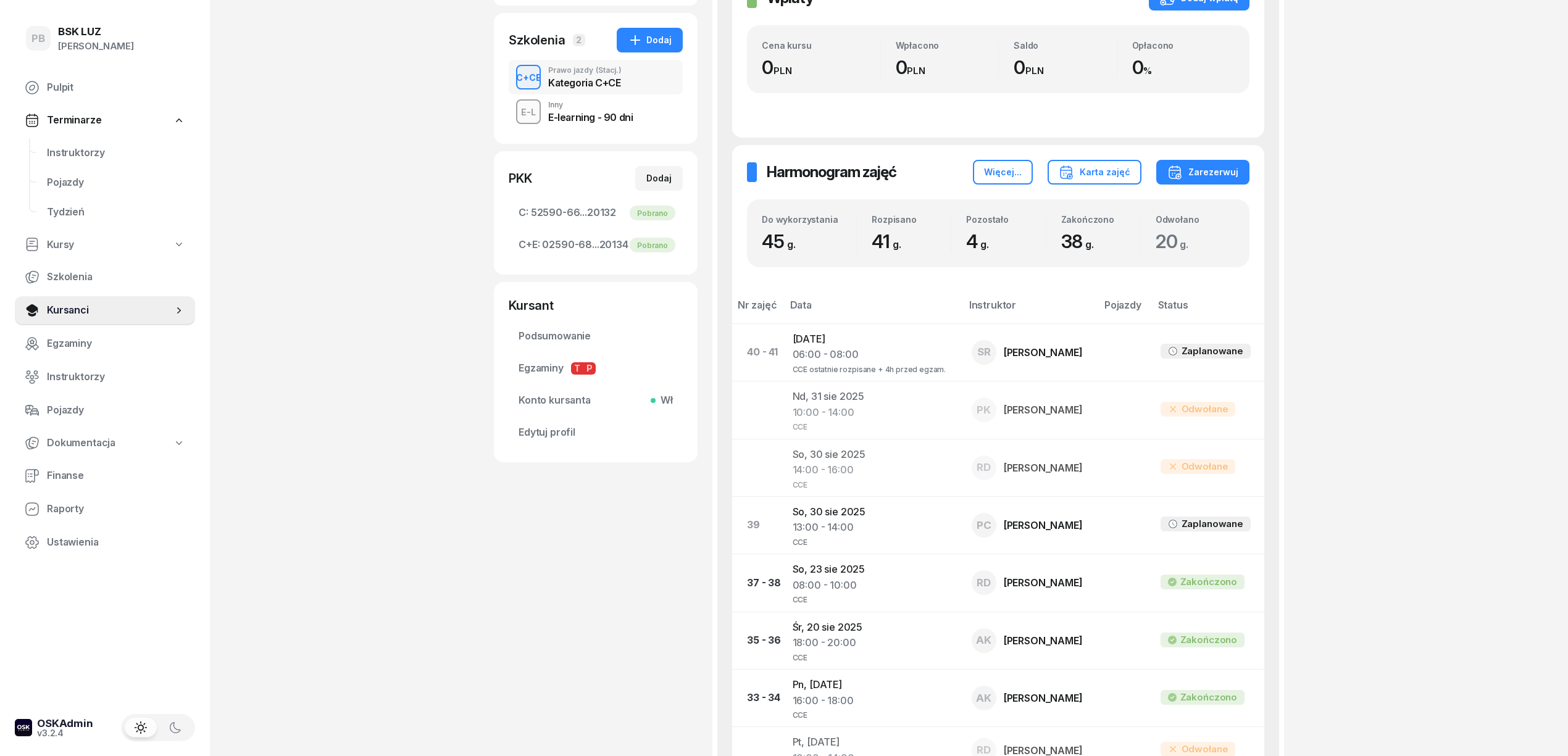
scroll to position [329, 0]
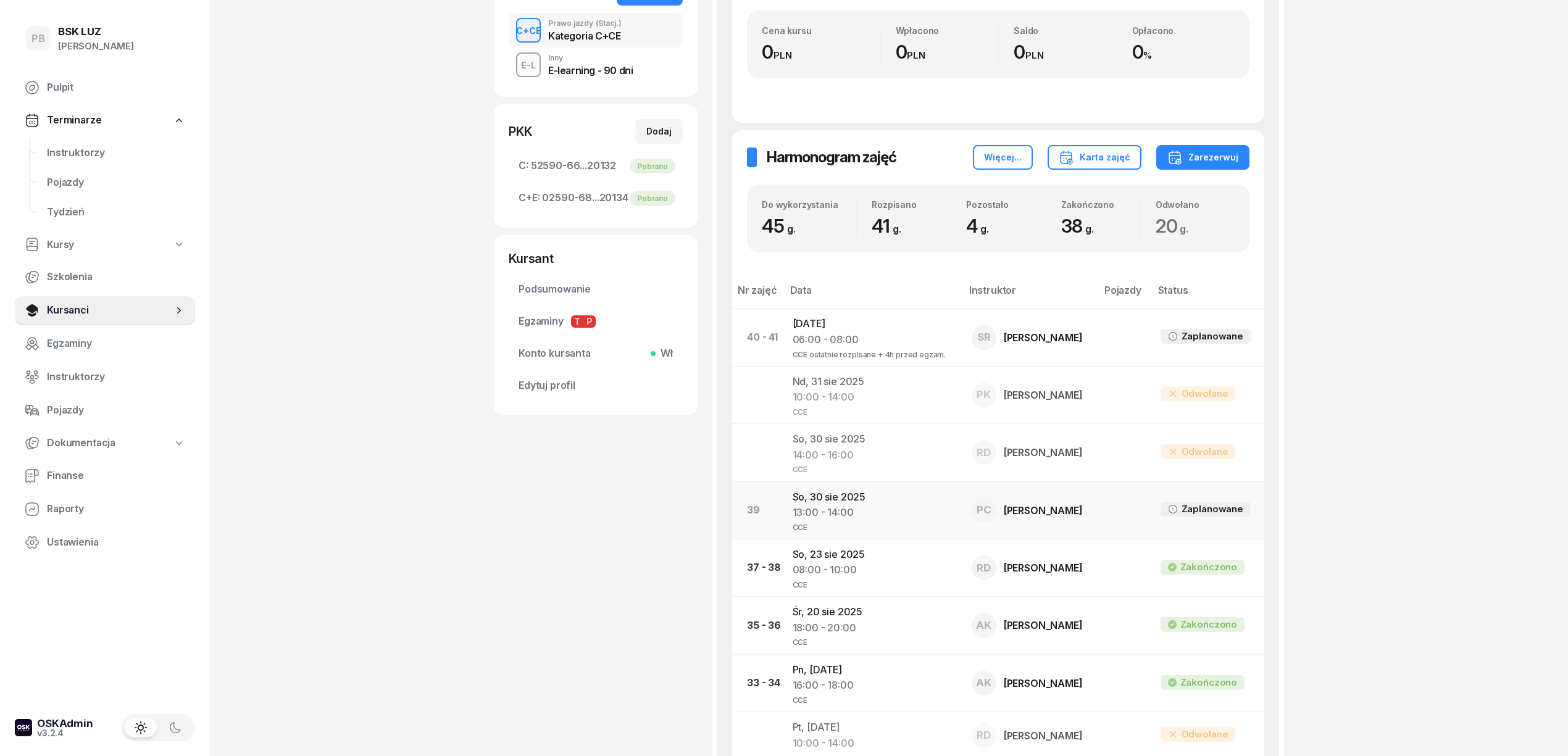
click at [834, 500] on td "[DATE] 13:00 - 14:00 CCE" at bounding box center [871, 511] width 179 height 58
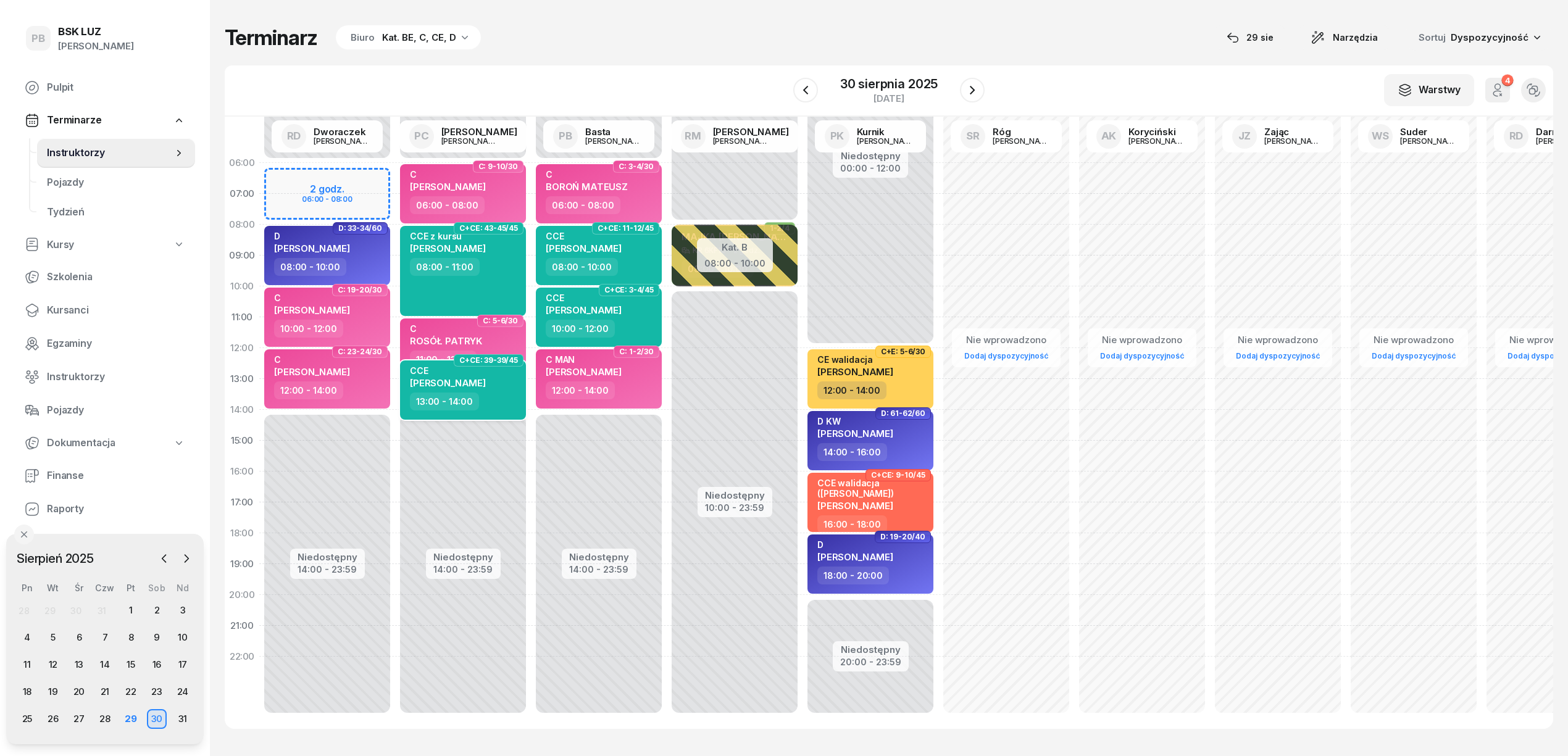
click at [500, 381] on div "CCE [PERSON_NAME]" at bounding box center [464, 378] width 109 height 27
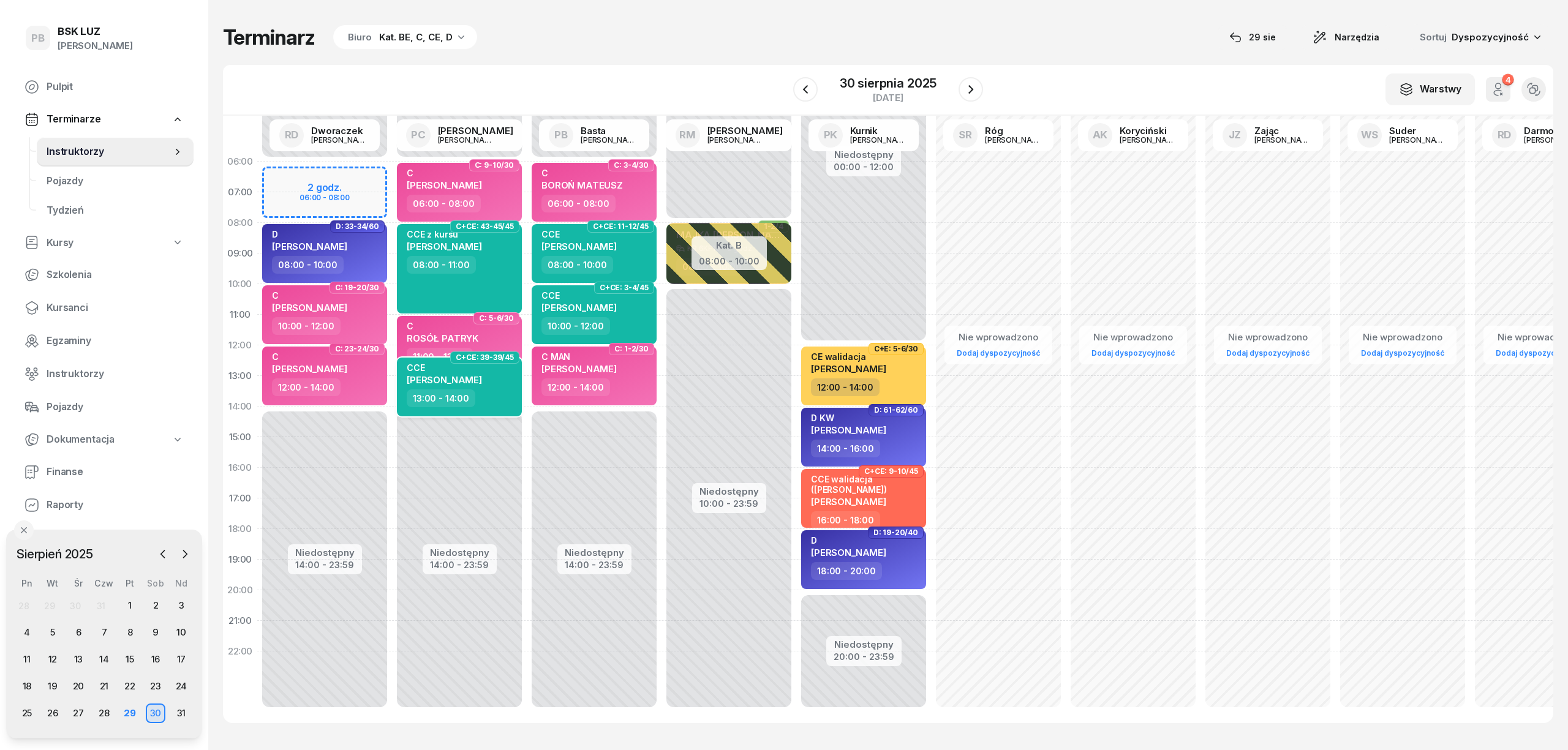
select select "13"
select select "14"
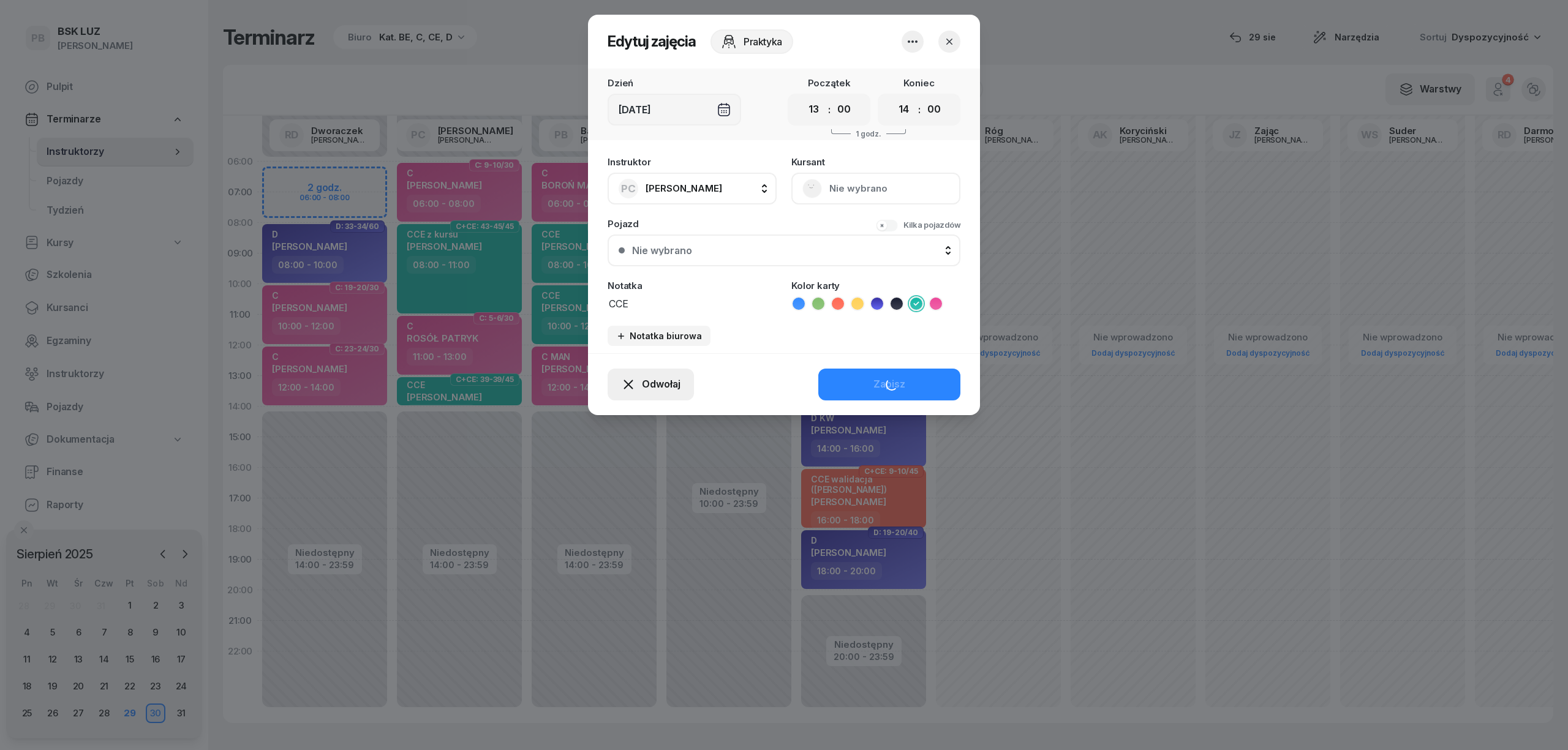
click at [634, 377] on icon "button" at bounding box center [628, 385] width 15 height 15
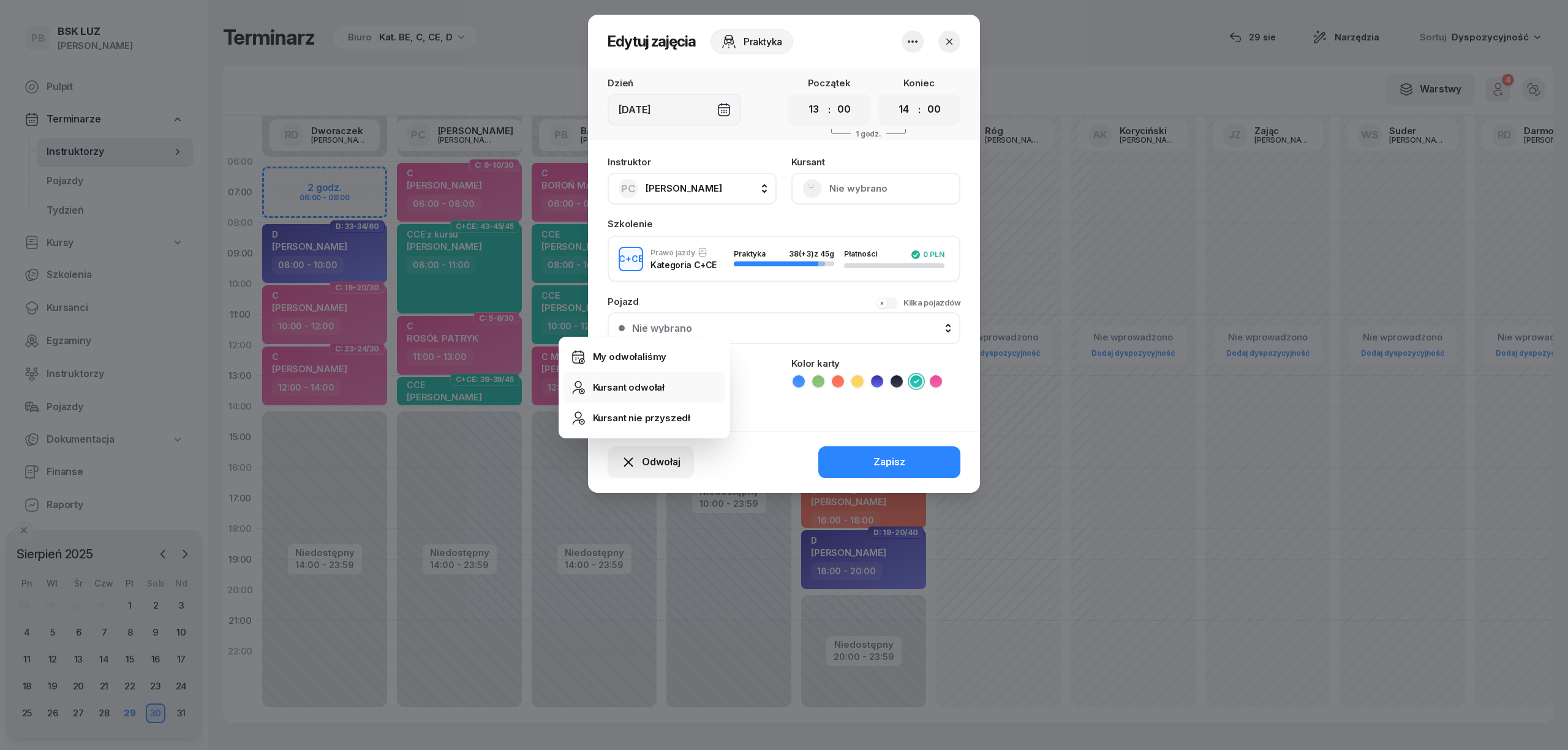
click at [629, 387] on div "Kursant odwołał" at bounding box center [628, 387] width 72 height 16
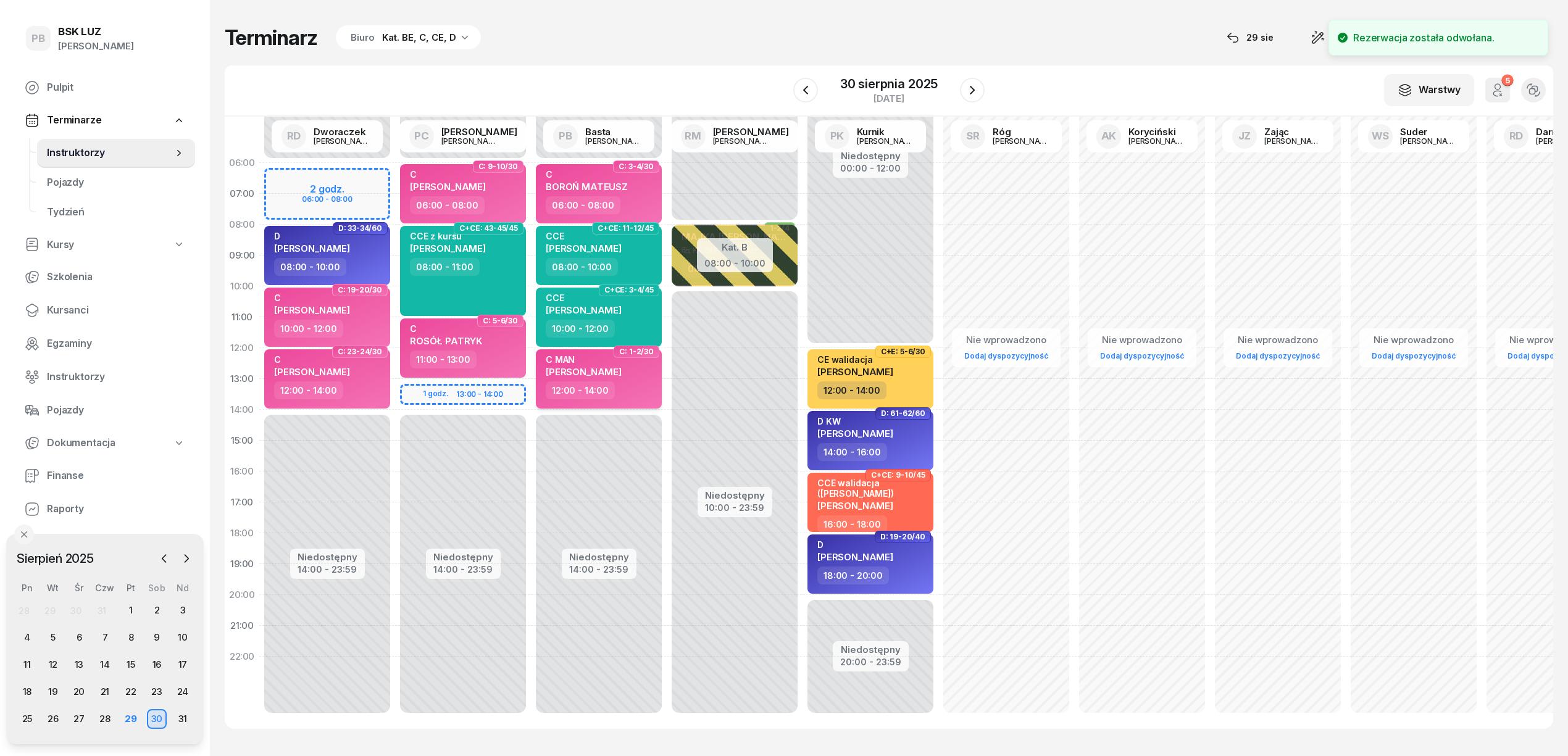
click at [648, 388] on div "12:00 - 14:00" at bounding box center [600, 390] width 109 height 18
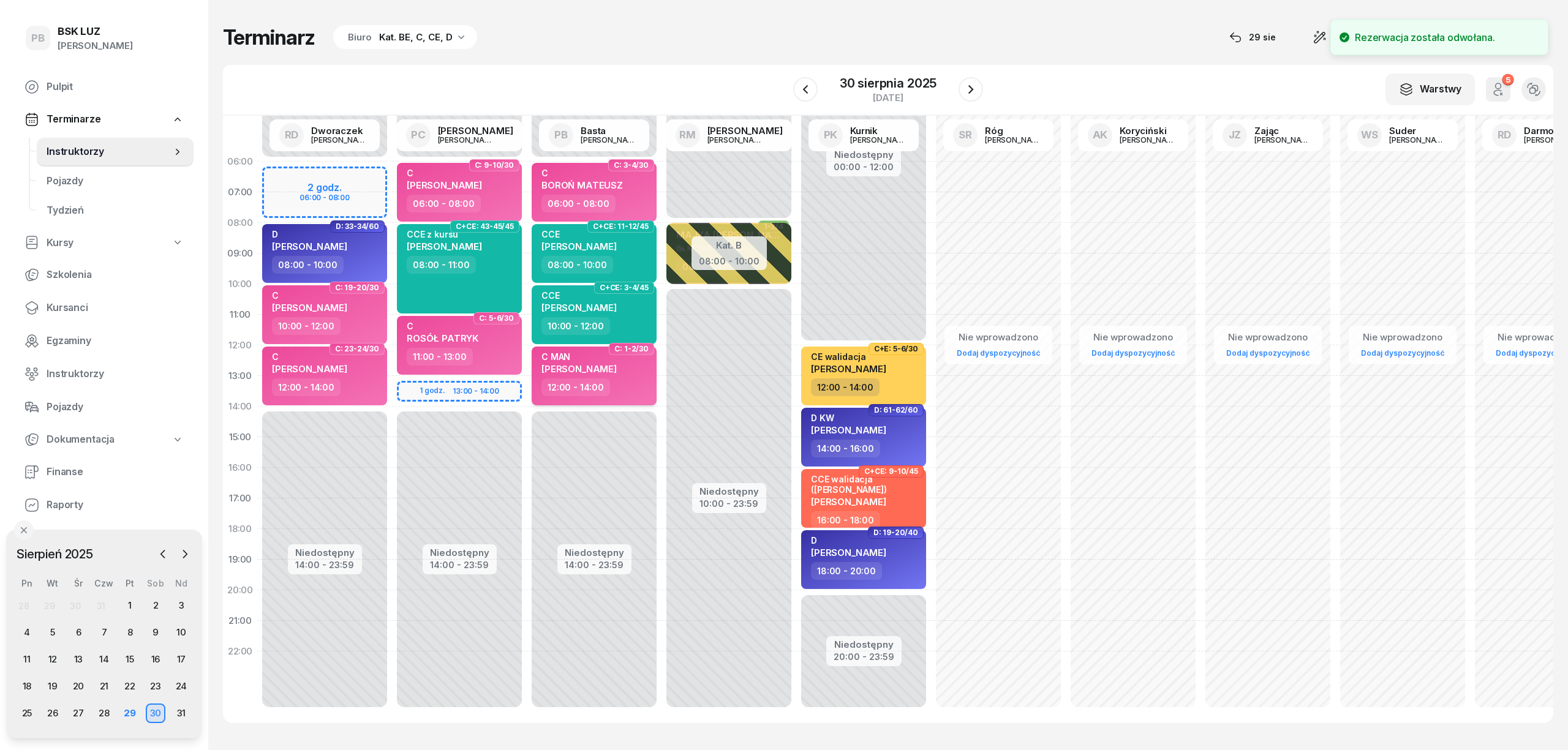
select select "12"
select select "14"
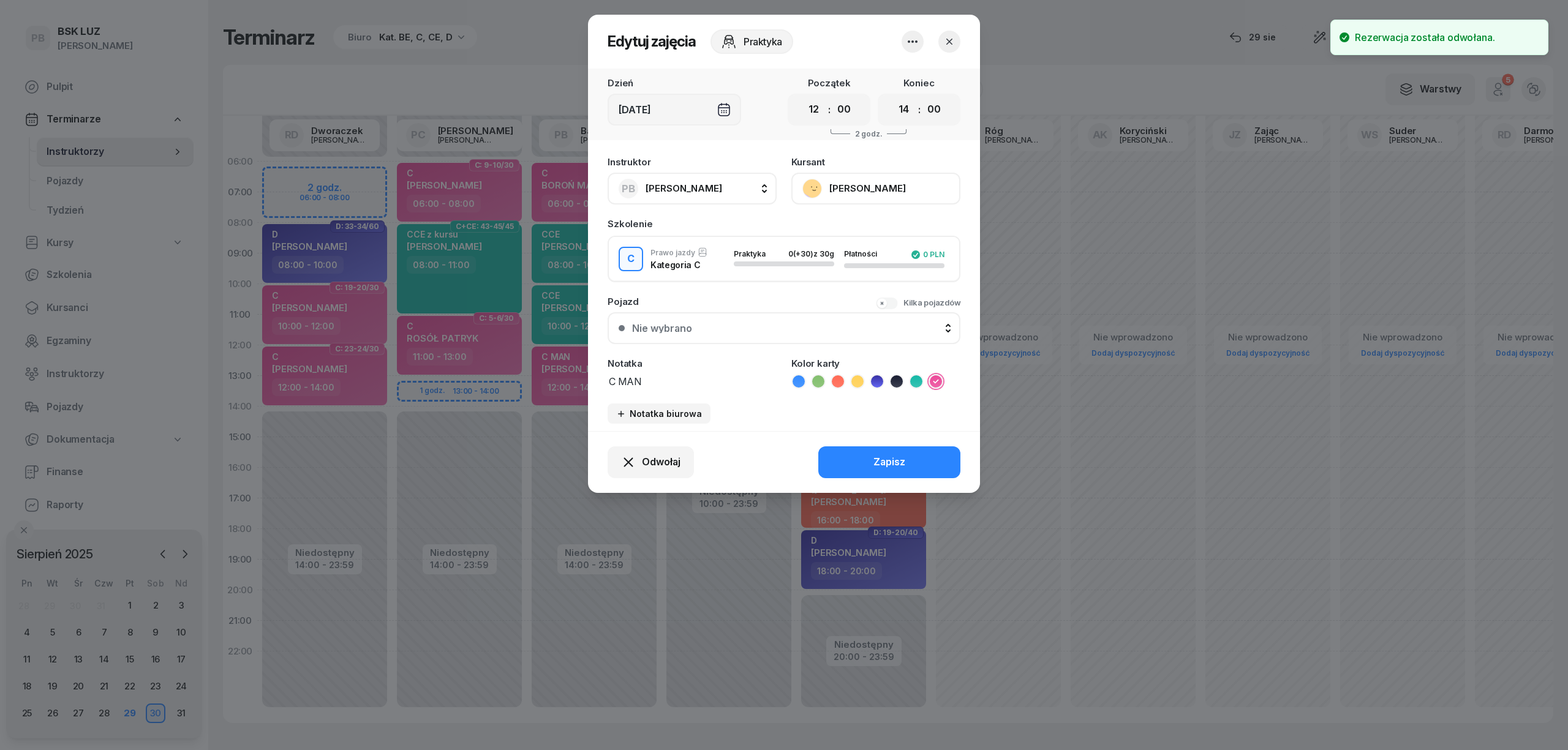
click at [953, 40] on icon "button" at bounding box center [949, 41] width 12 height 12
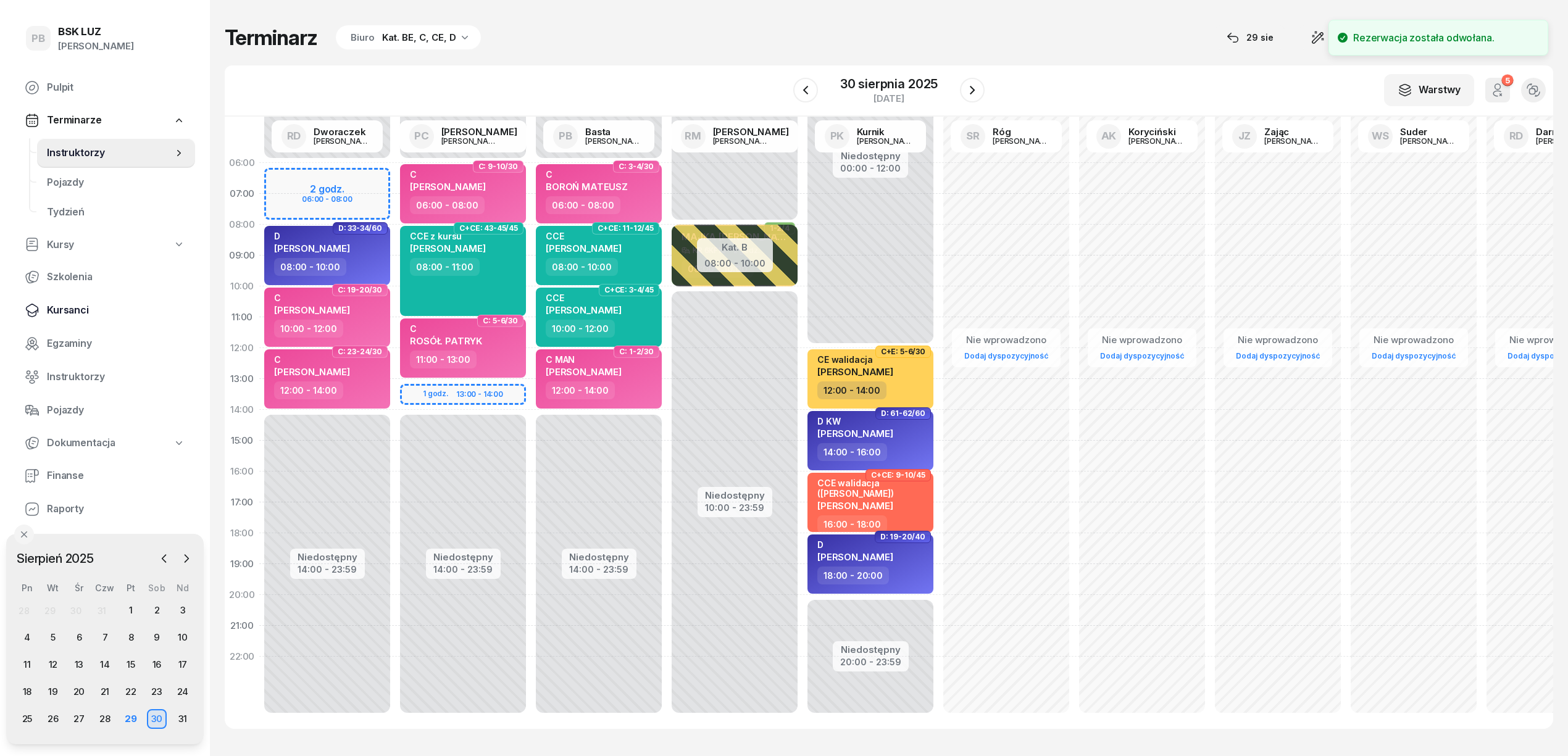
click at [69, 309] on span "Kursanci" at bounding box center [115, 310] width 139 height 16
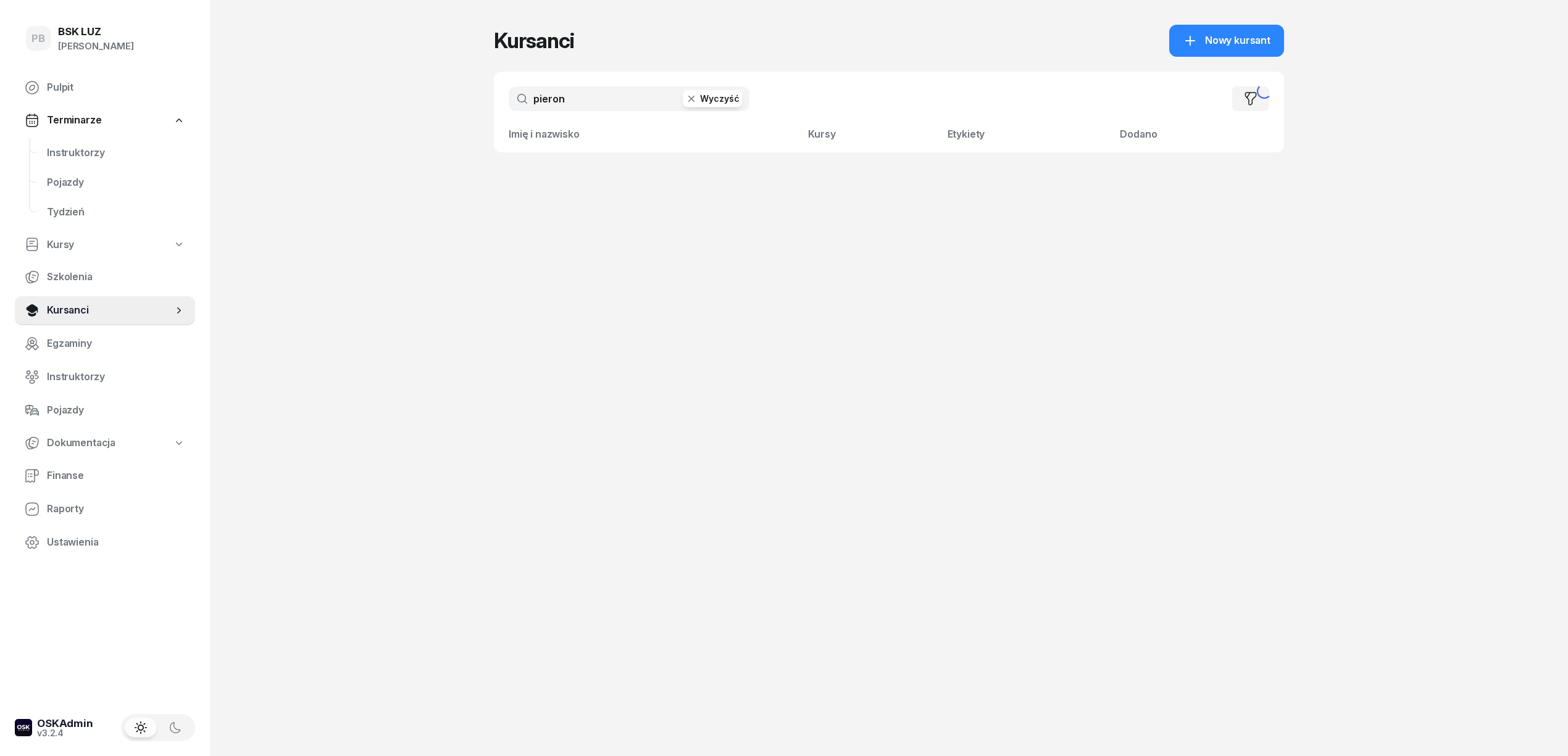
click at [565, 100] on input "pieron" at bounding box center [629, 99] width 241 height 25
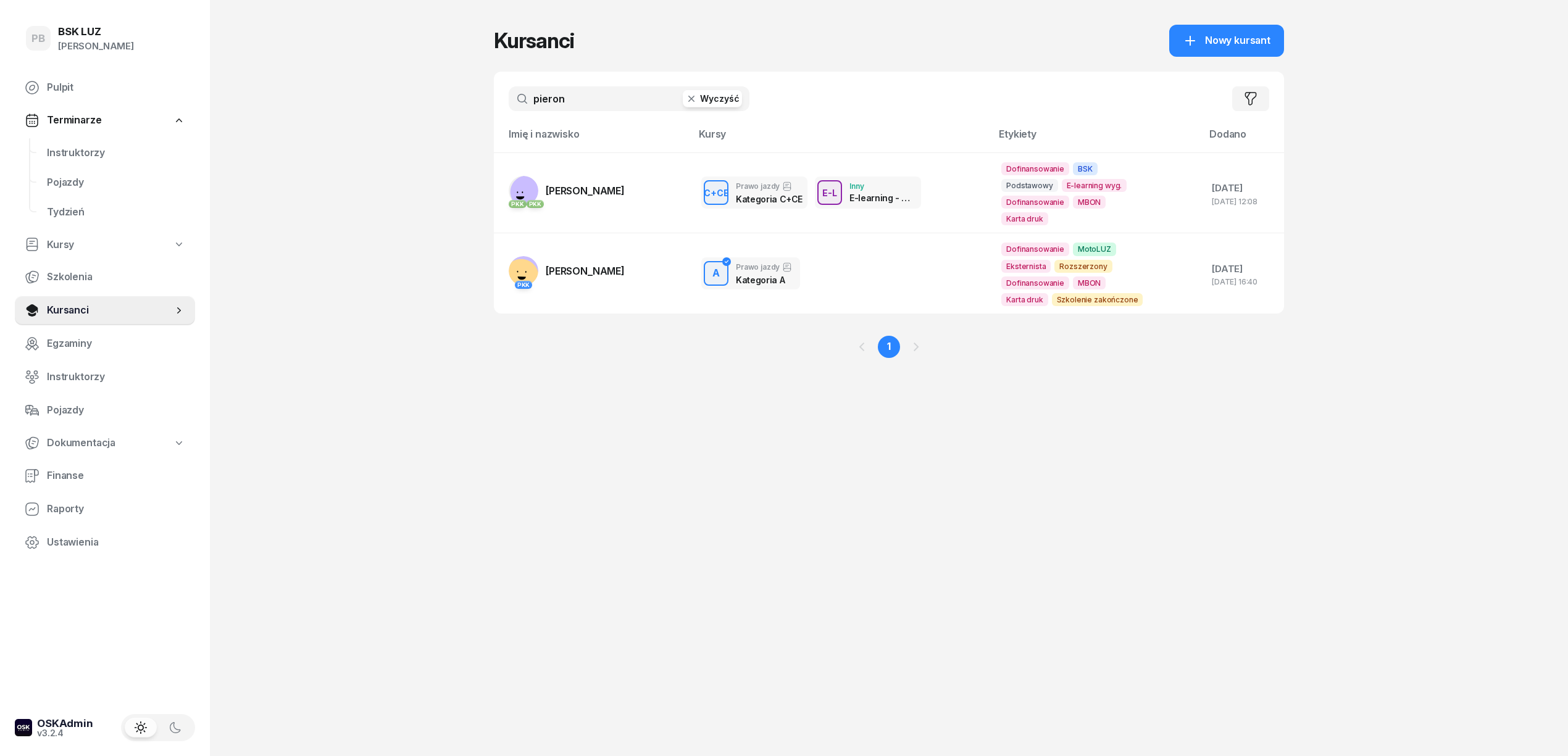
click at [563, 186] on span "[PERSON_NAME]" at bounding box center [585, 190] width 79 height 12
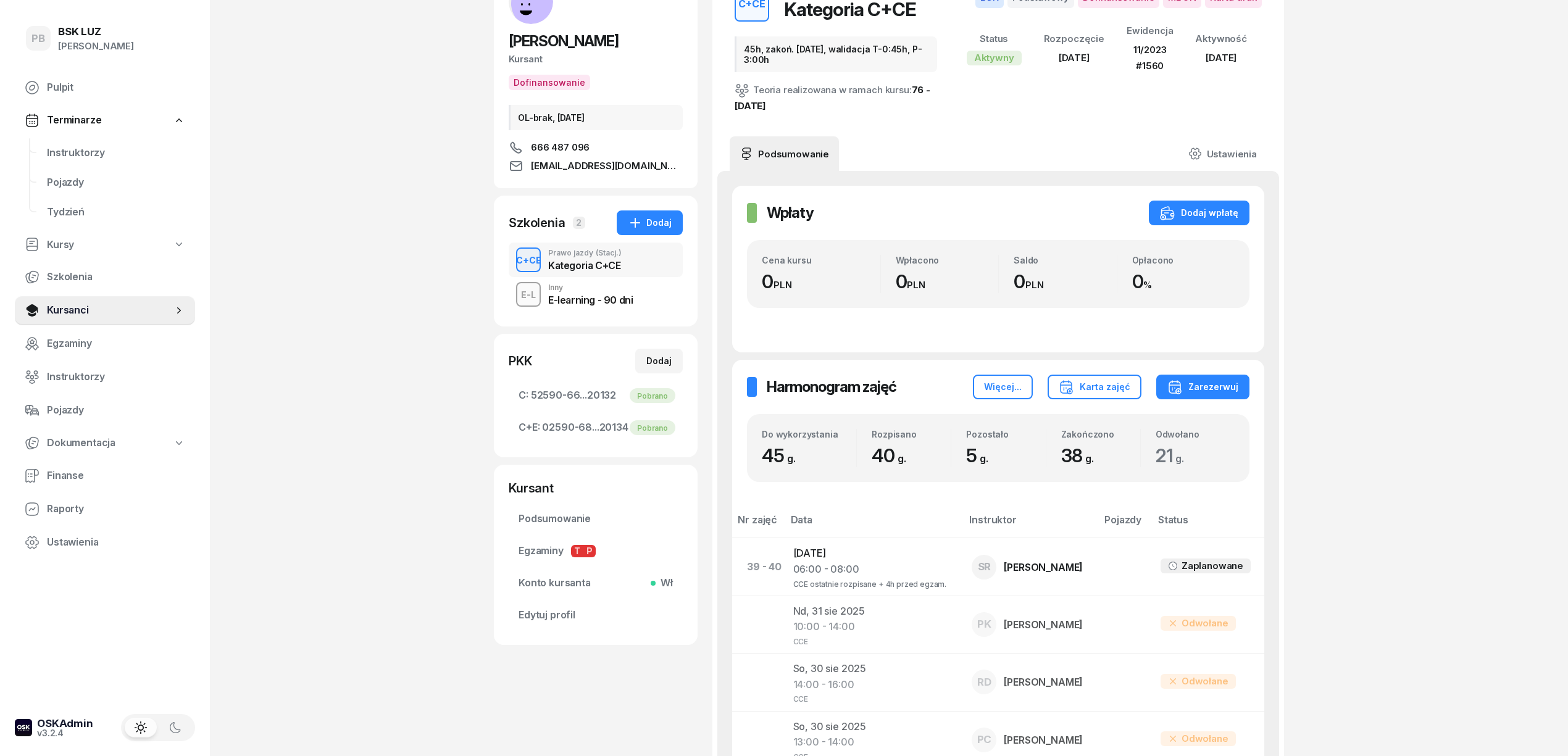
scroll to position [82, 0]
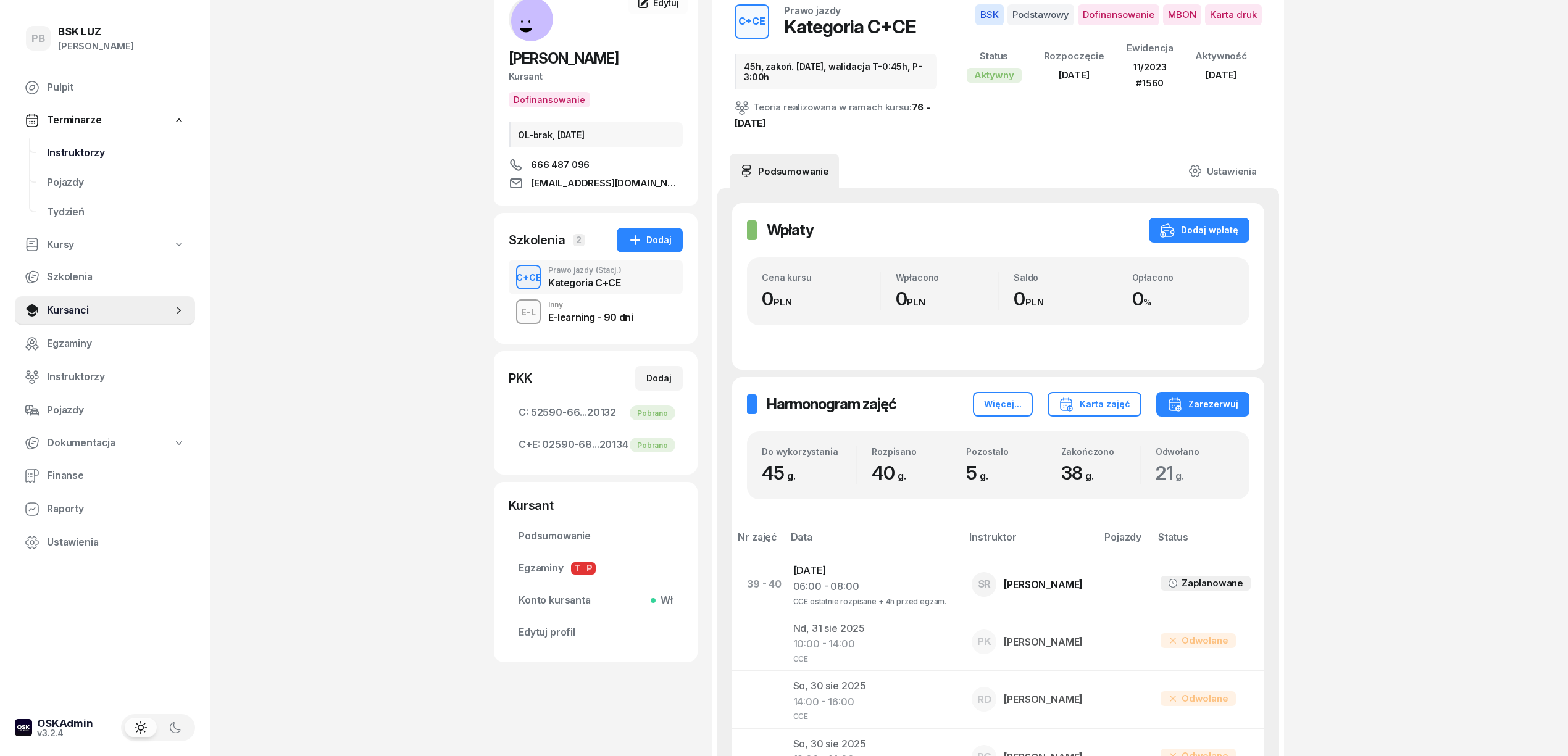
click at [53, 146] on span "Instruktorzy" at bounding box center [115, 153] width 139 height 16
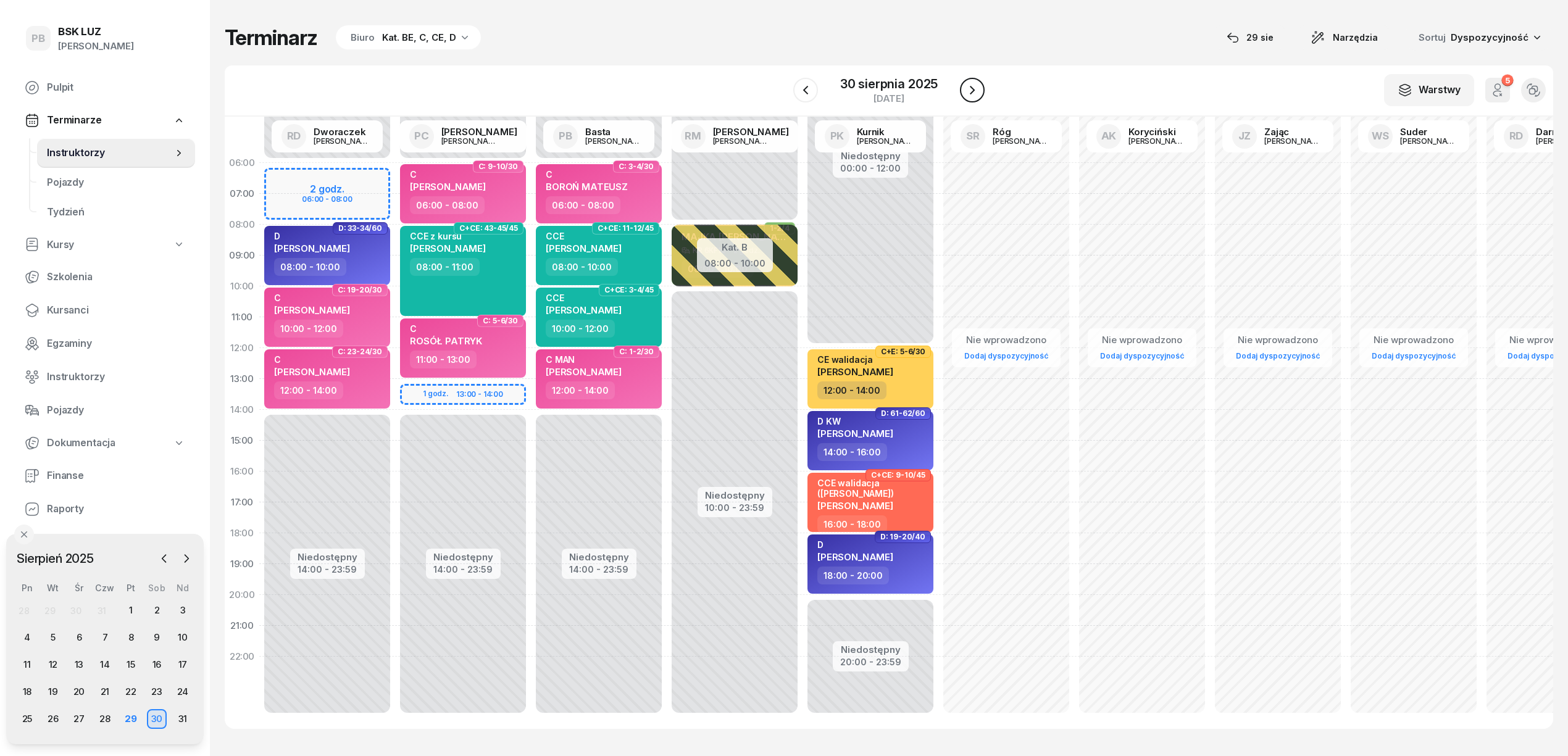
click at [970, 89] on icon "button" at bounding box center [972, 90] width 15 height 15
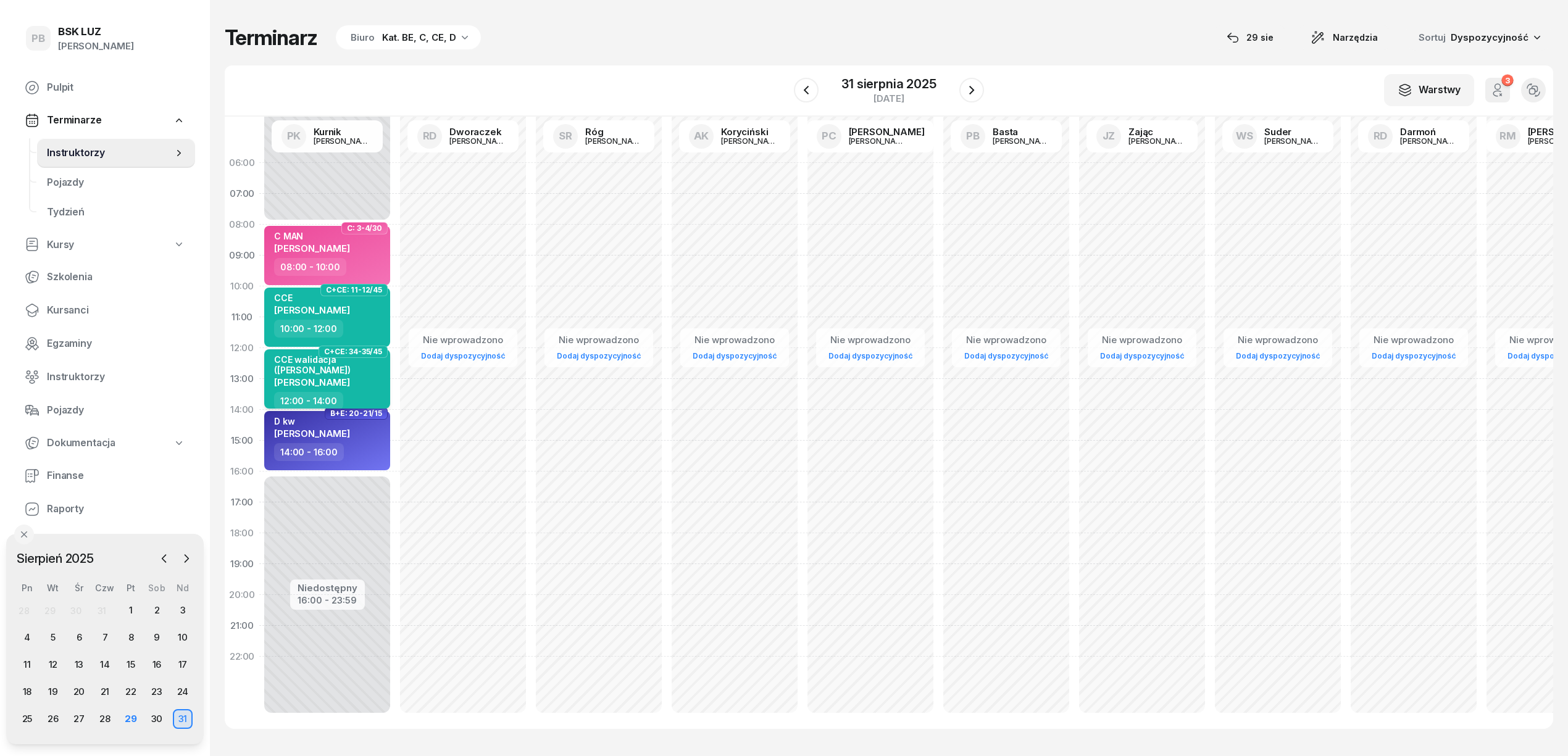
click at [371, 391] on div "CCE walidacja ([PERSON_NAME]) [PERSON_NAME]" at bounding box center [328, 373] width 109 height 37
select select "12"
select select "14"
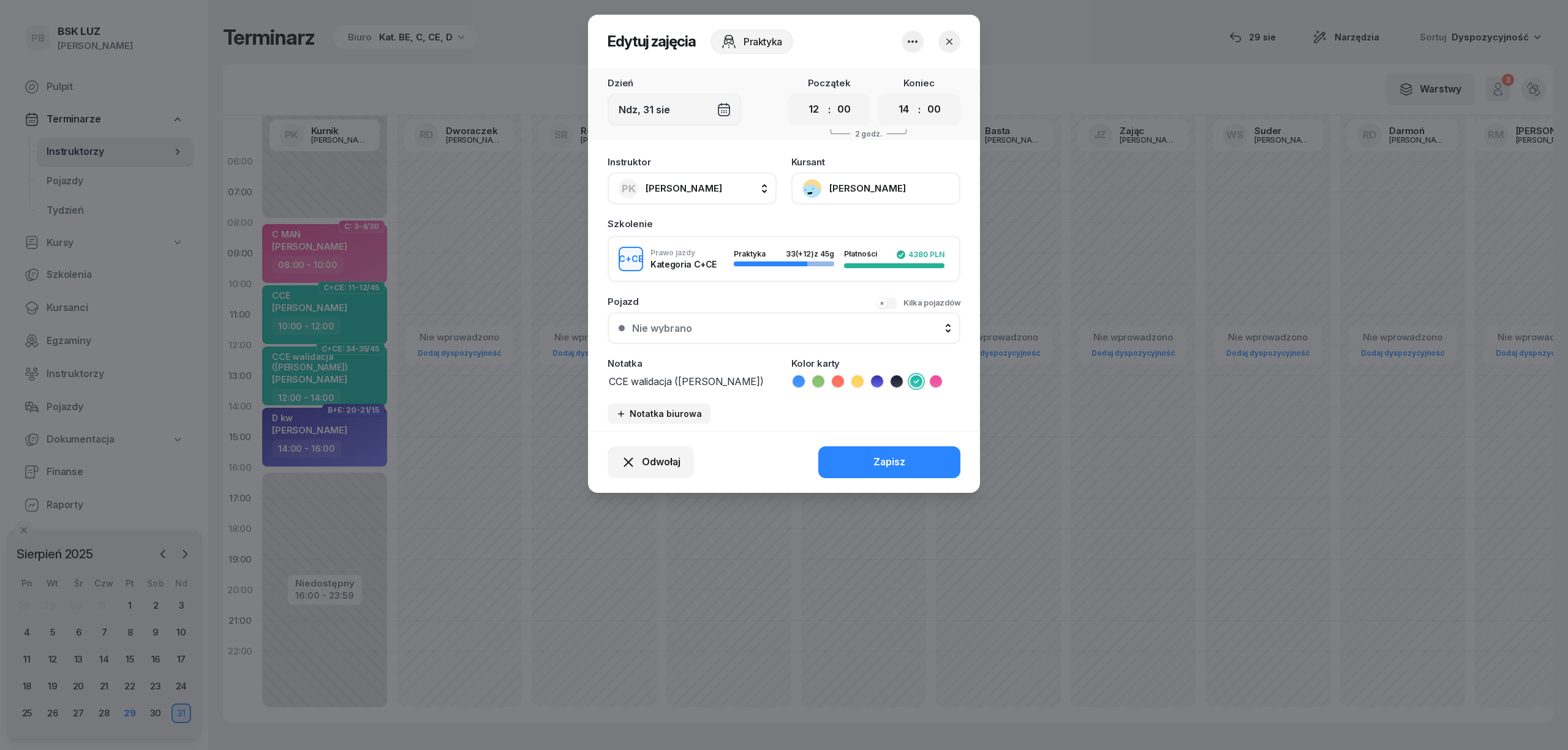
click at [888, 179] on button "[PERSON_NAME]" at bounding box center [875, 188] width 169 height 32
click at [856, 231] on div "Otwórz profil" at bounding box center [831, 230] width 59 height 16
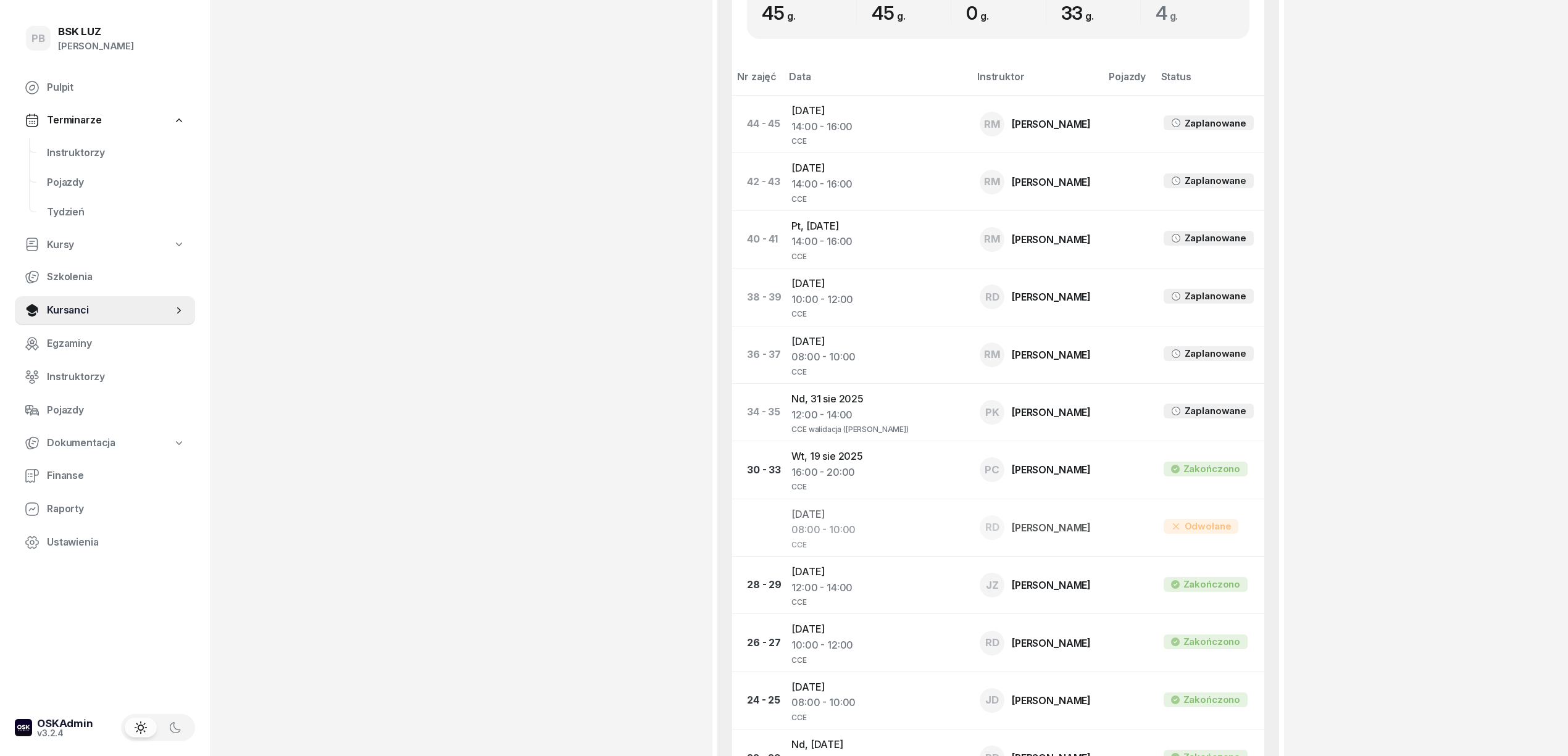
scroll to position [740, 0]
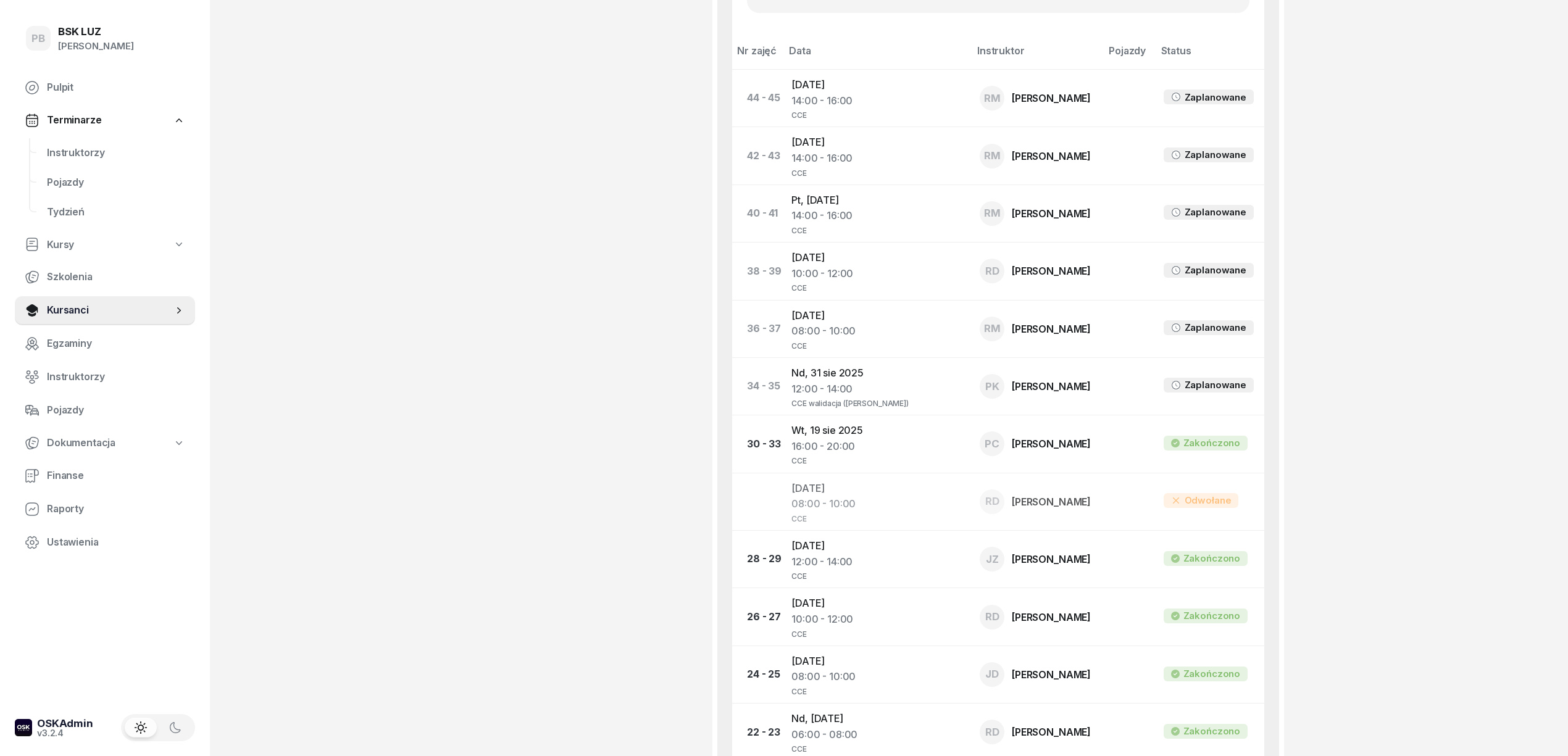
click at [1400, 614] on div "PB BSK [PERSON_NAME] Pulpit Terminarze Instruktorzy Pojazdy Tydzień Kursy Szkol…" at bounding box center [784, 376] width 1568 height 2233
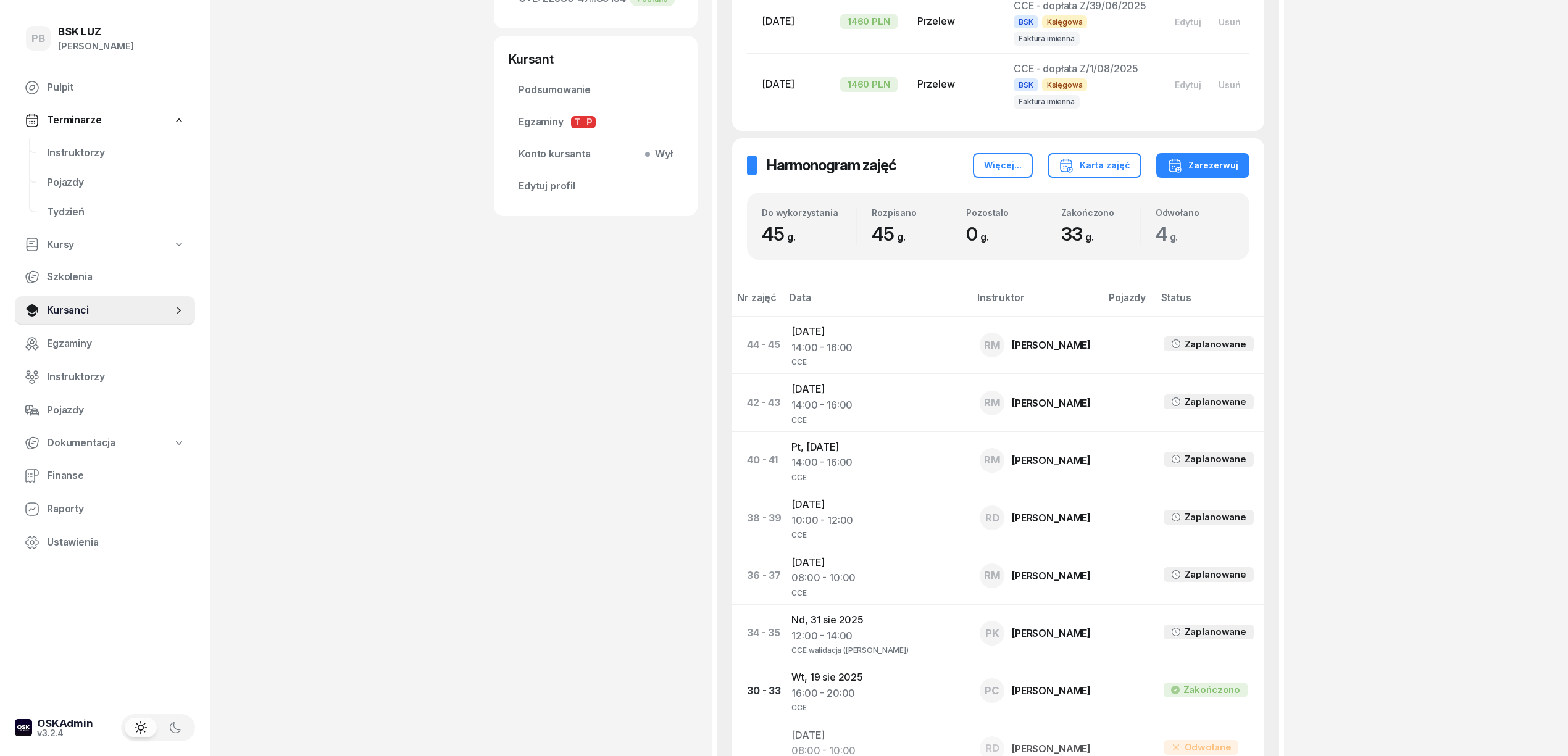
scroll to position [576, 0]
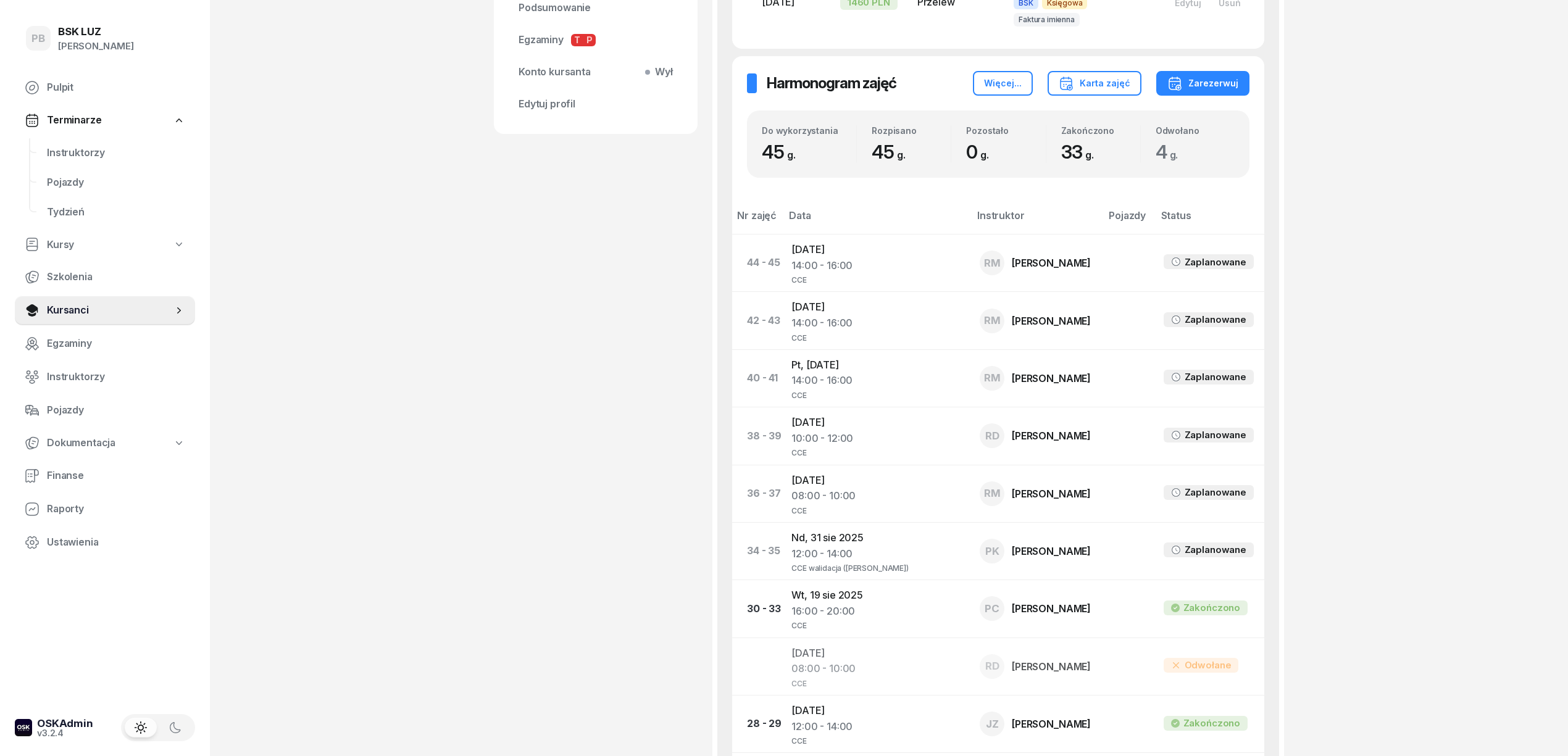
click at [1374, 441] on div "PB BSK [PERSON_NAME] Pulpit Terminarze Instruktorzy Pojazdy Tydzień Kursy Szkol…" at bounding box center [784, 540] width 1568 height 2233
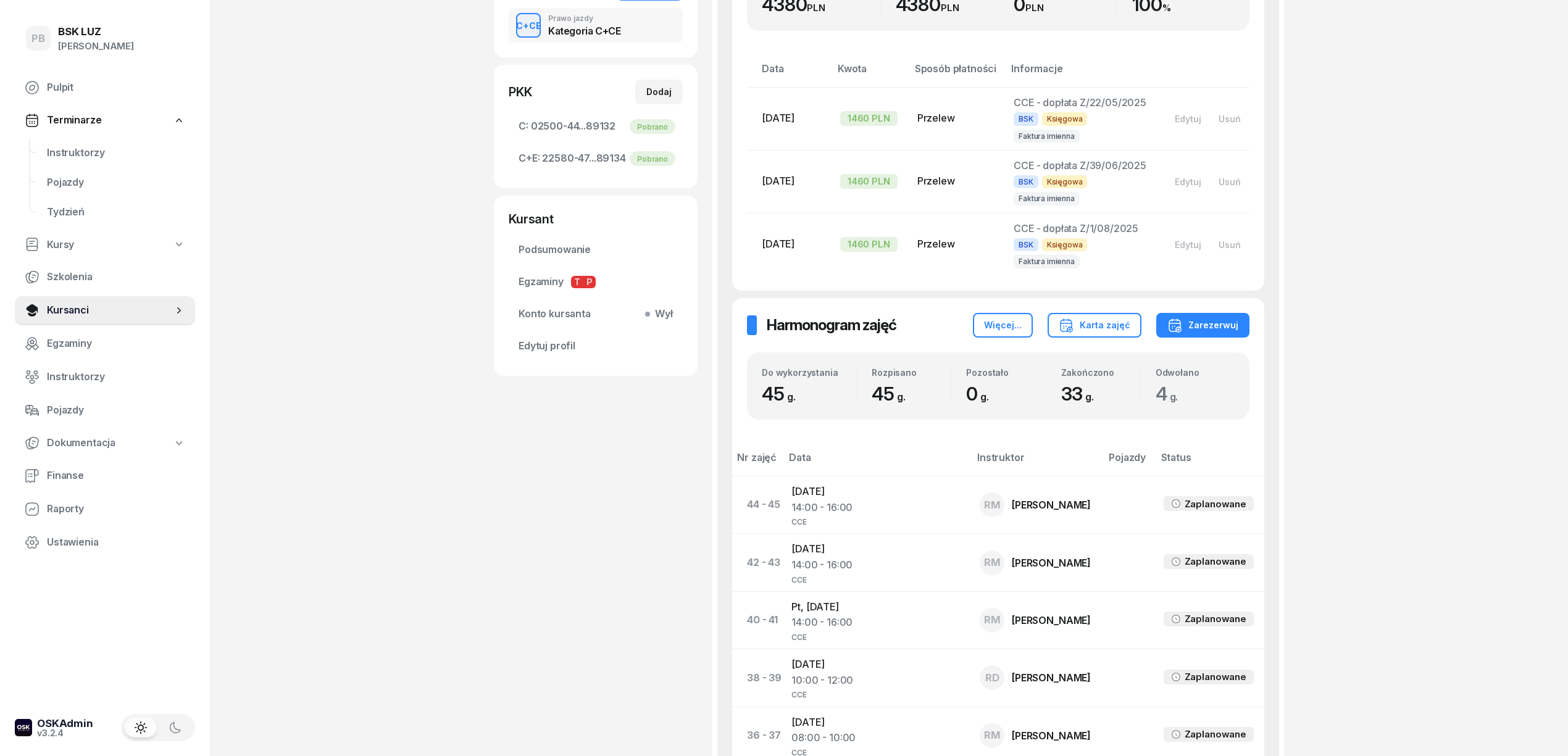
scroll to position [329, 0]
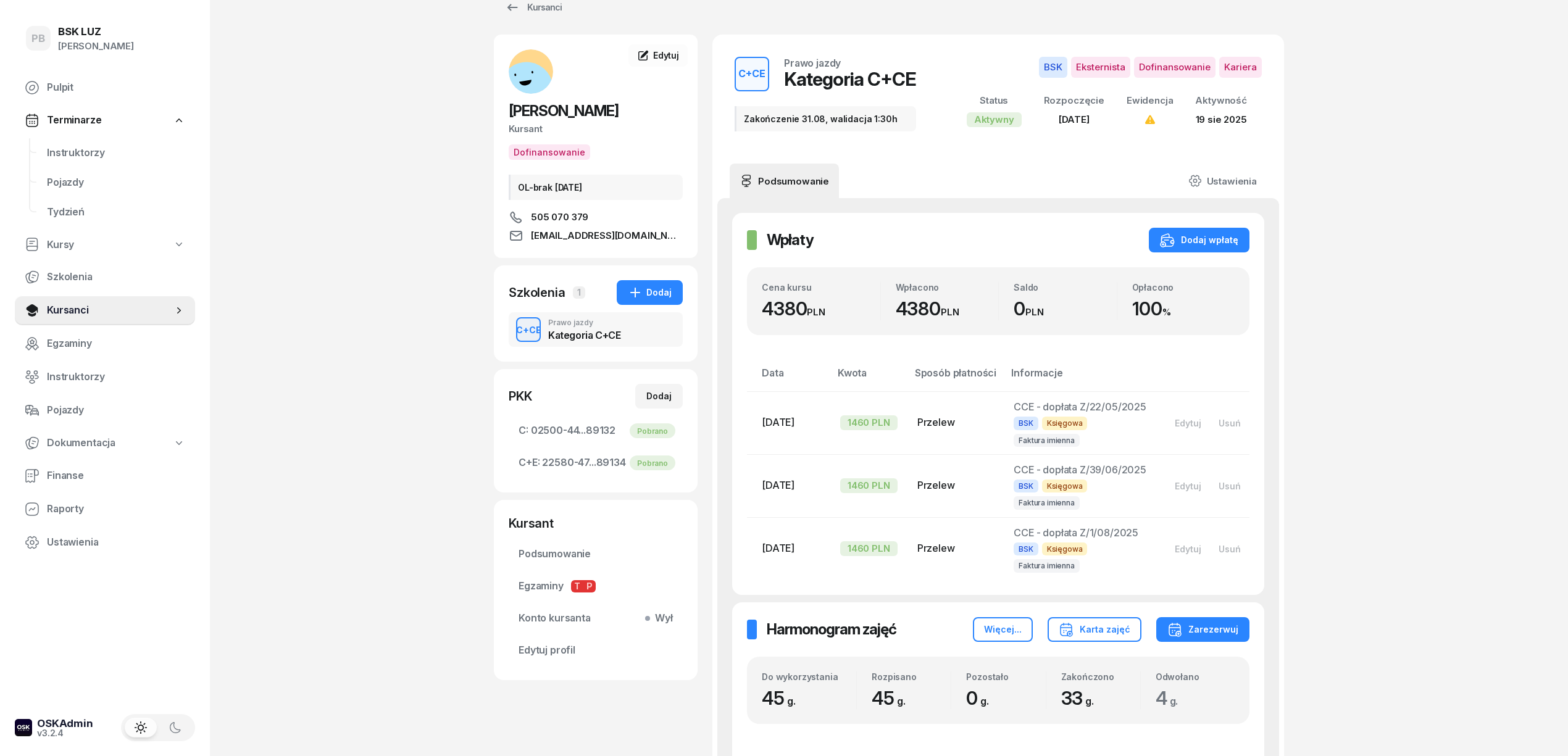
scroll to position [0, 0]
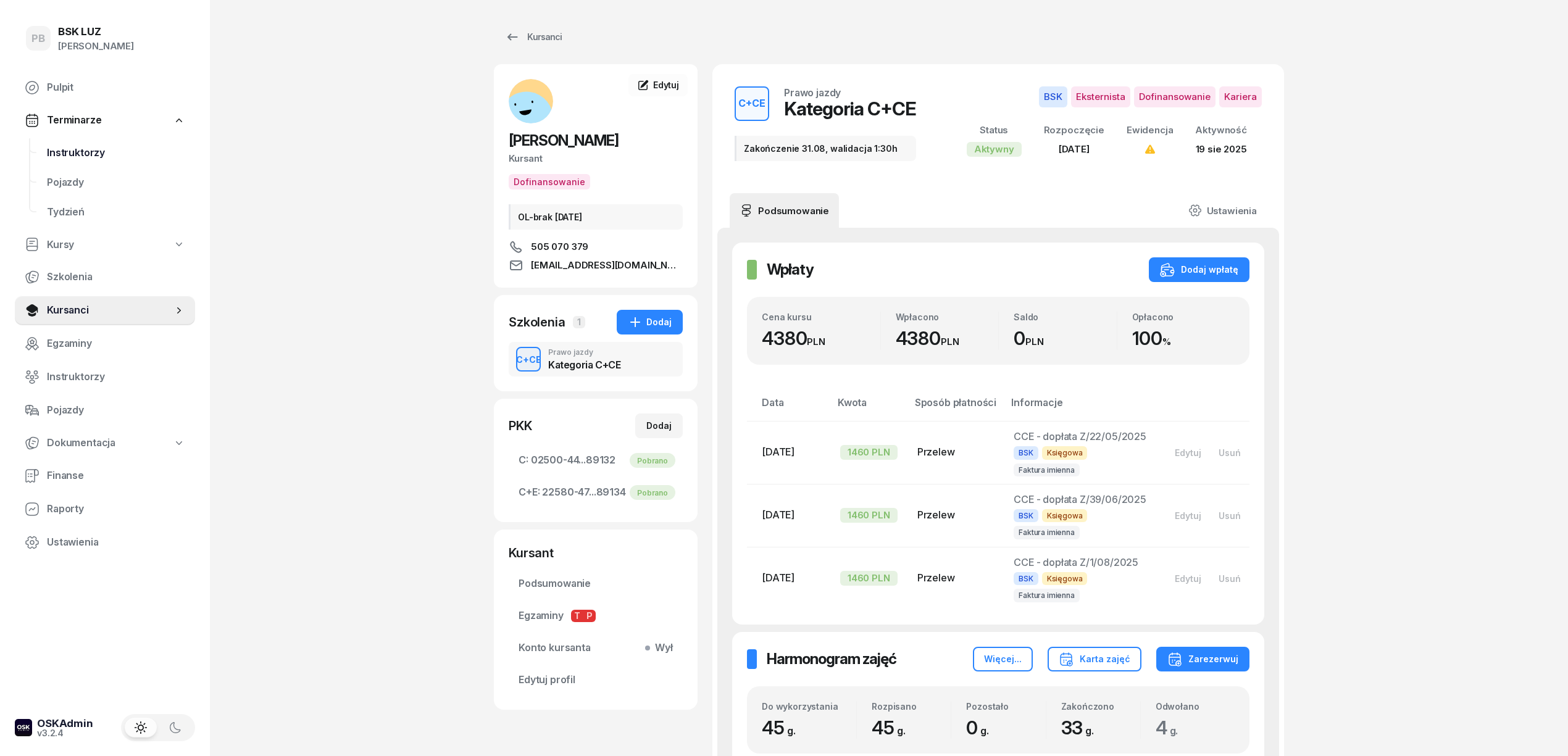
click at [65, 153] on span "Instruktorzy" at bounding box center [115, 153] width 139 height 16
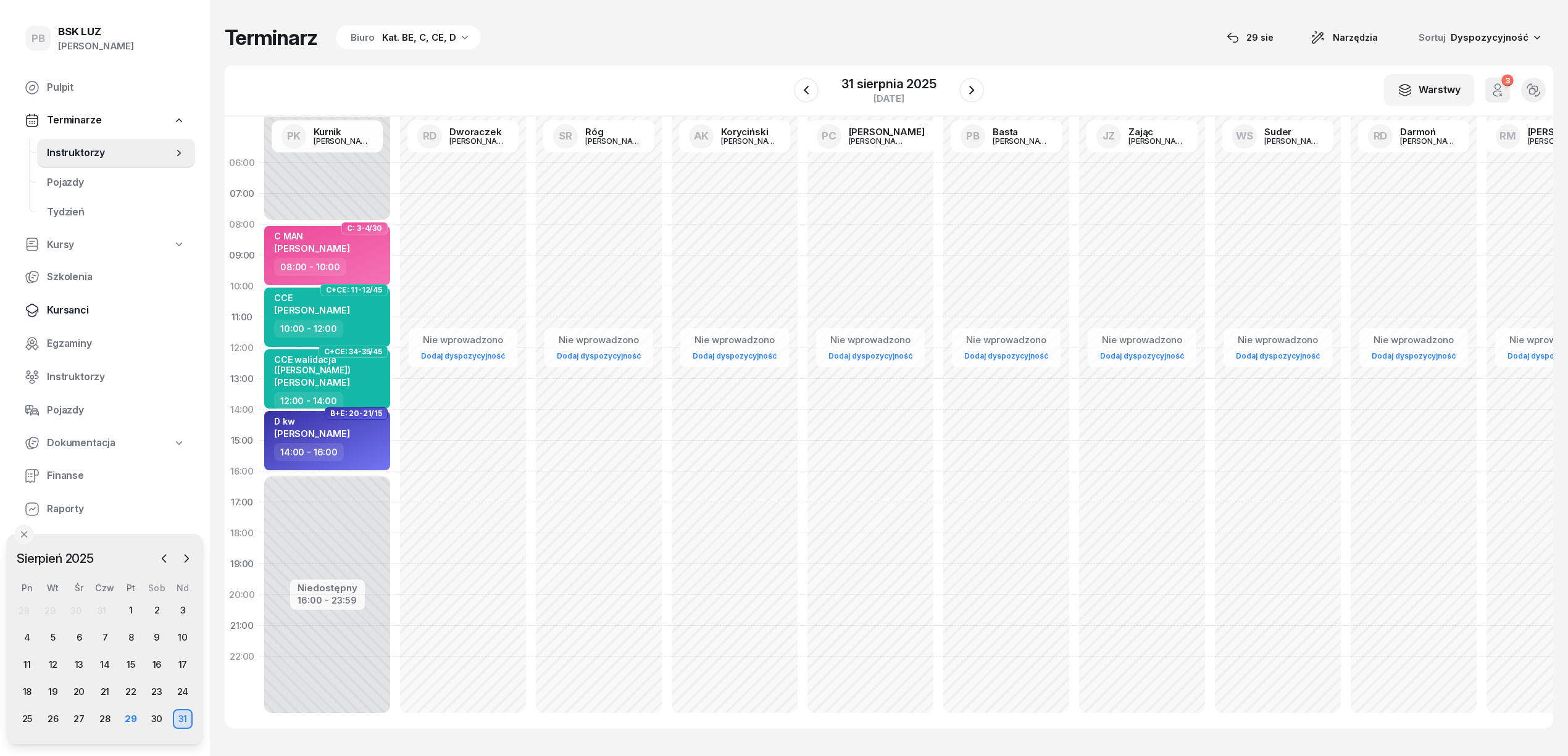
click at [67, 313] on span "Kursanci" at bounding box center [115, 310] width 139 height 16
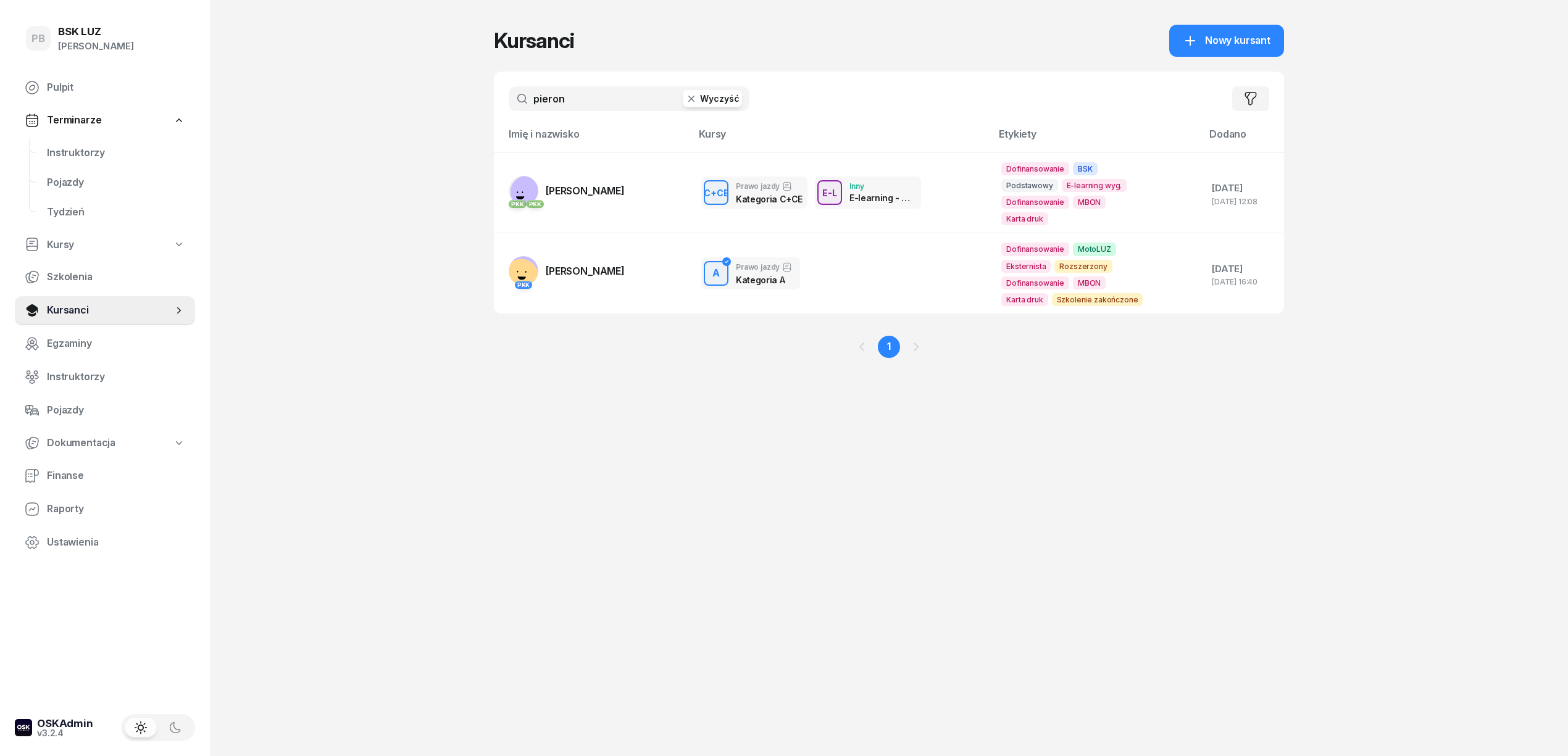
click at [563, 101] on input "pieron" at bounding box center [629, 99] width 241 height 25
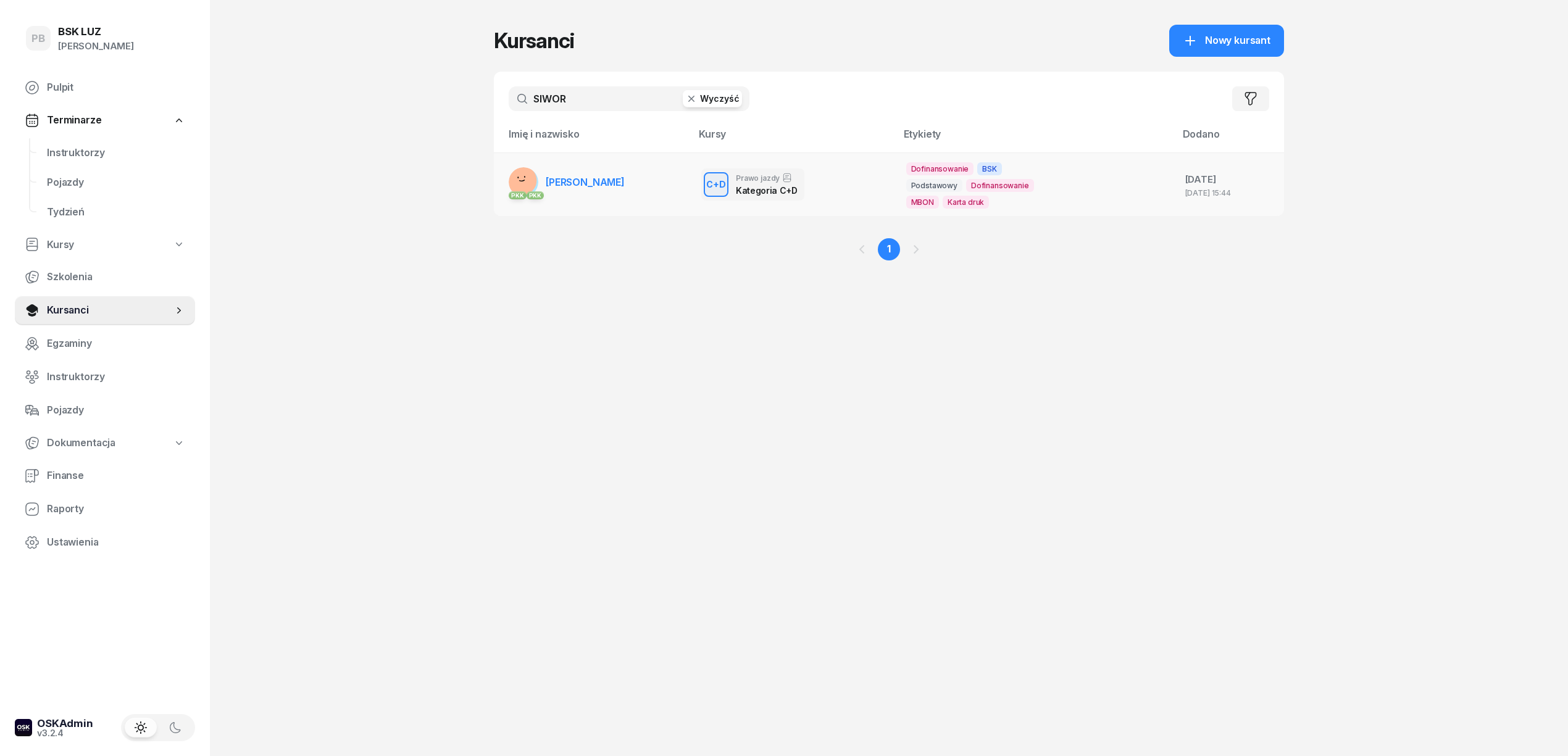
type input "SIWOR"
click at [561, 182] on span "[PERSON_NAME]" at bounding box center [585, 181] width 79 height 12
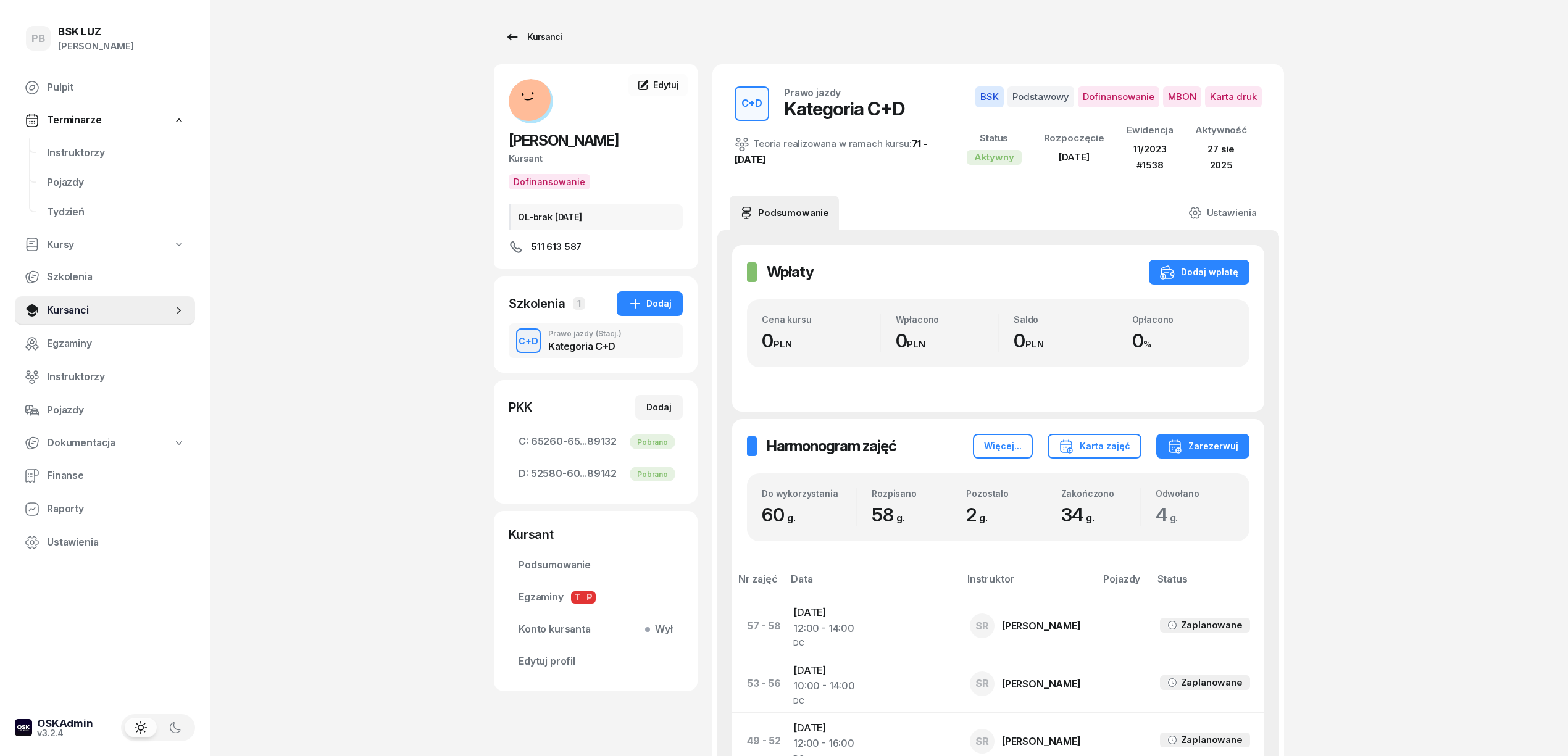
click at [531, 34] on div "Kursanci" at bounding box center [533, 37] width 57 height 15
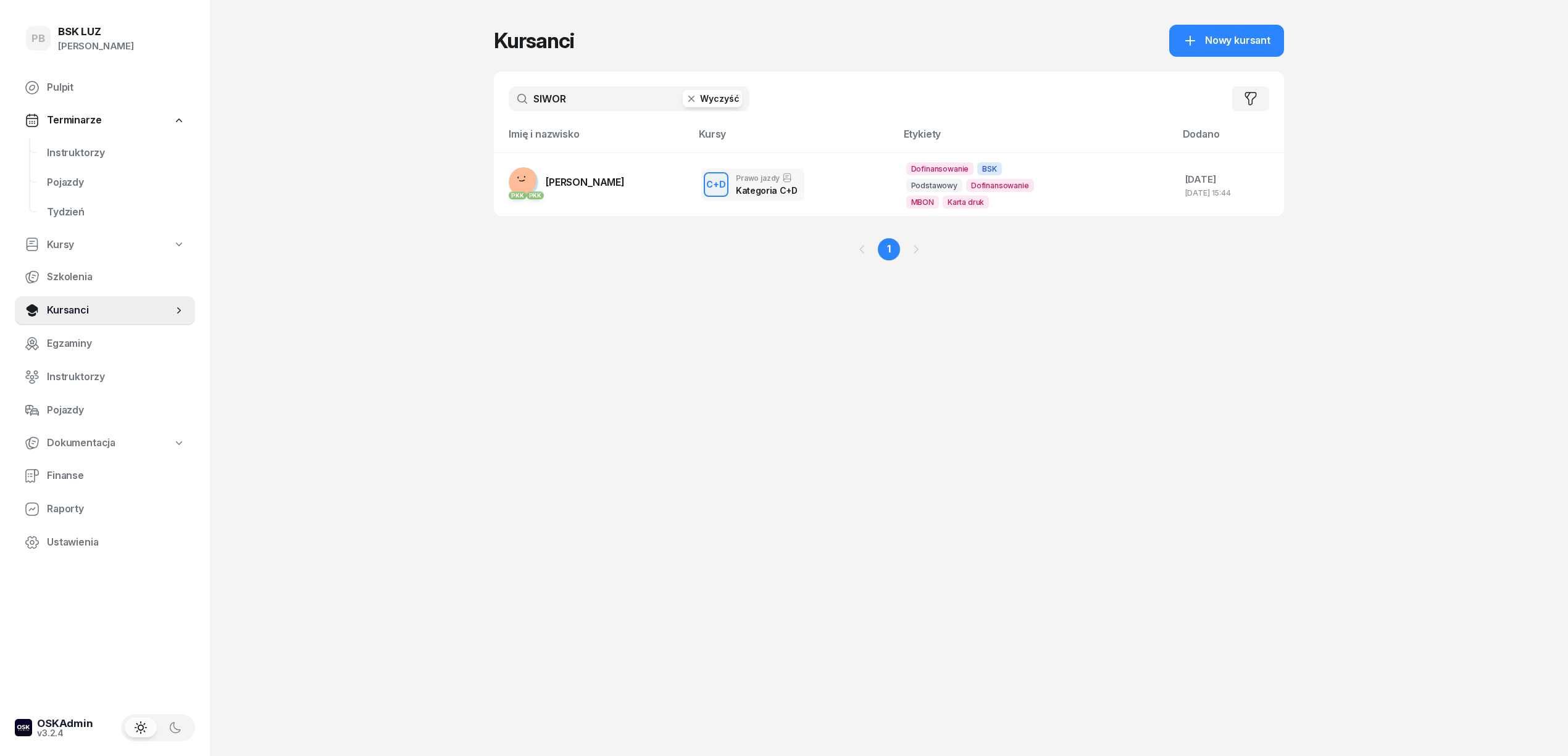
click at [585, 107] on input "SIWOR" at bounding box center [629, 99] width 241 height 25
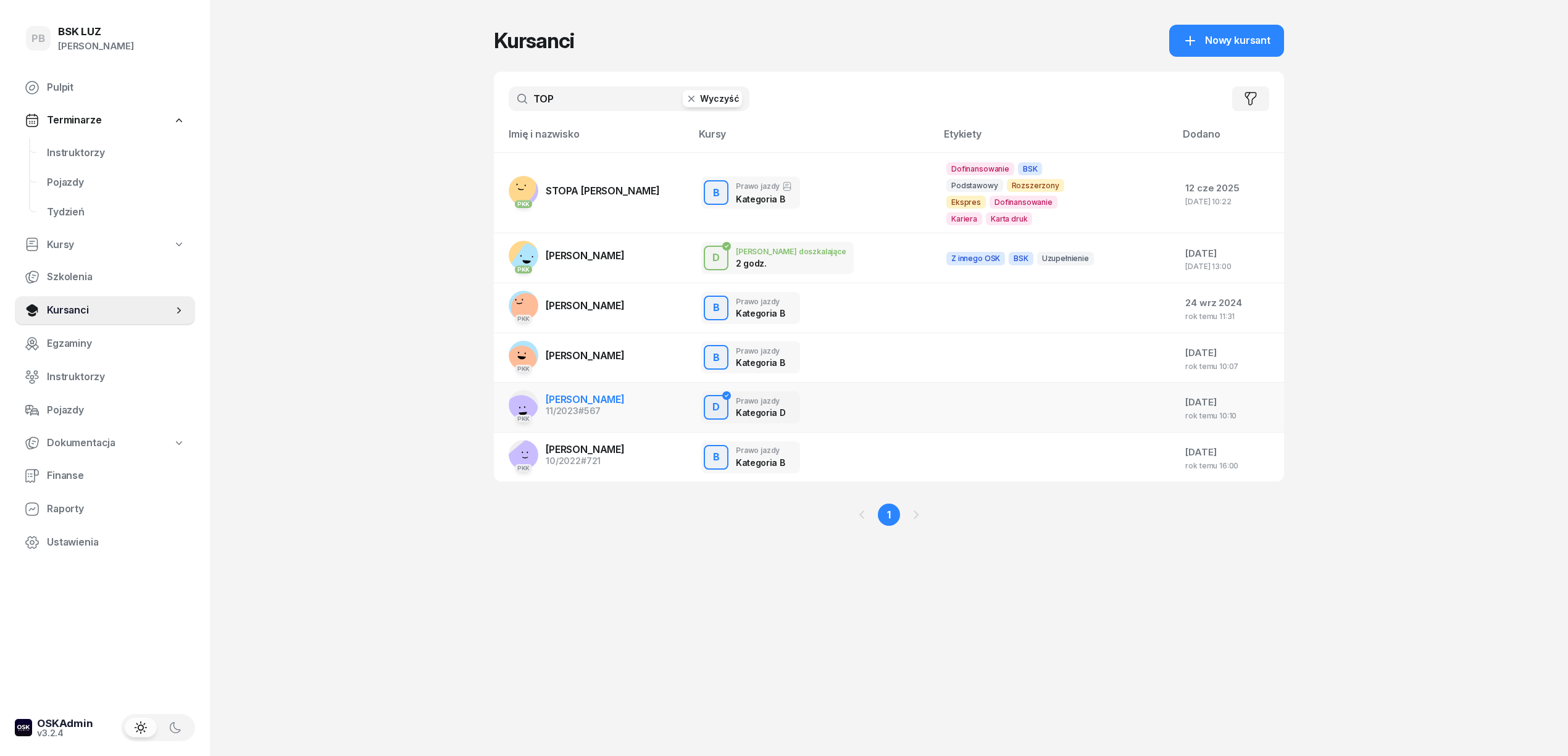
type input "TOP"
click at [588, 399] on span "[PERSON_NAME]" at bounding box center [585, 399] width 79 height 12
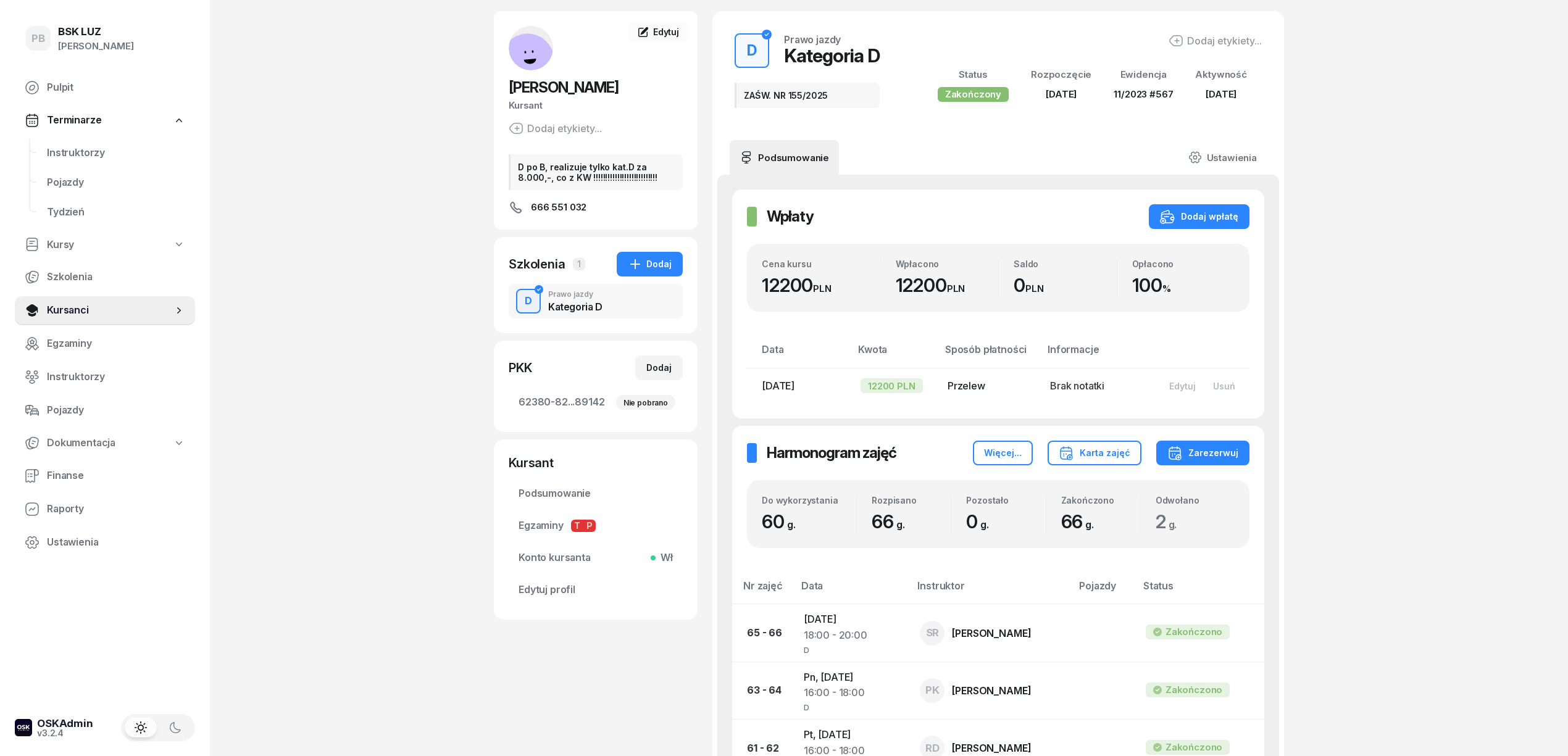
scroll to position [82, 0]
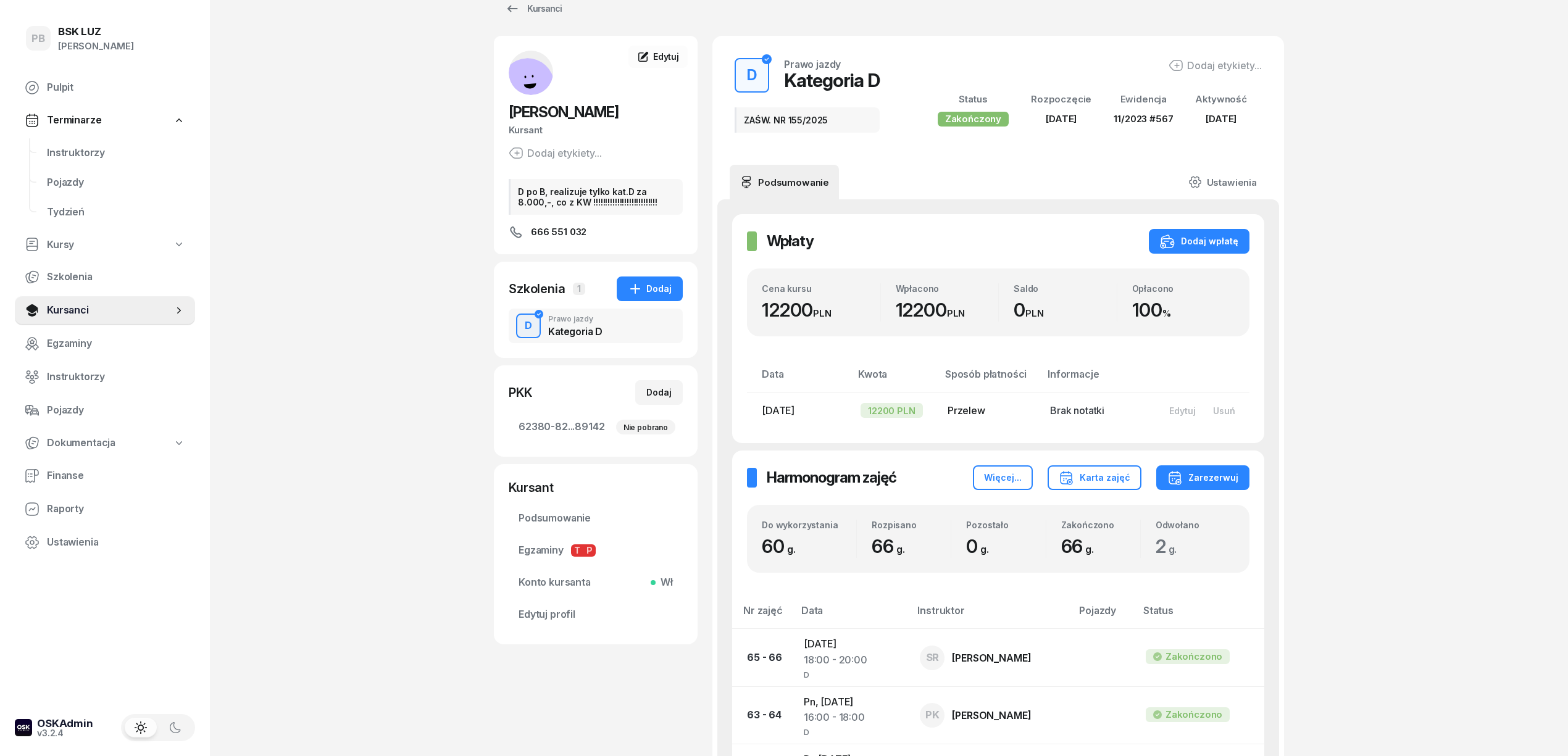
scroll to position [0, 0]
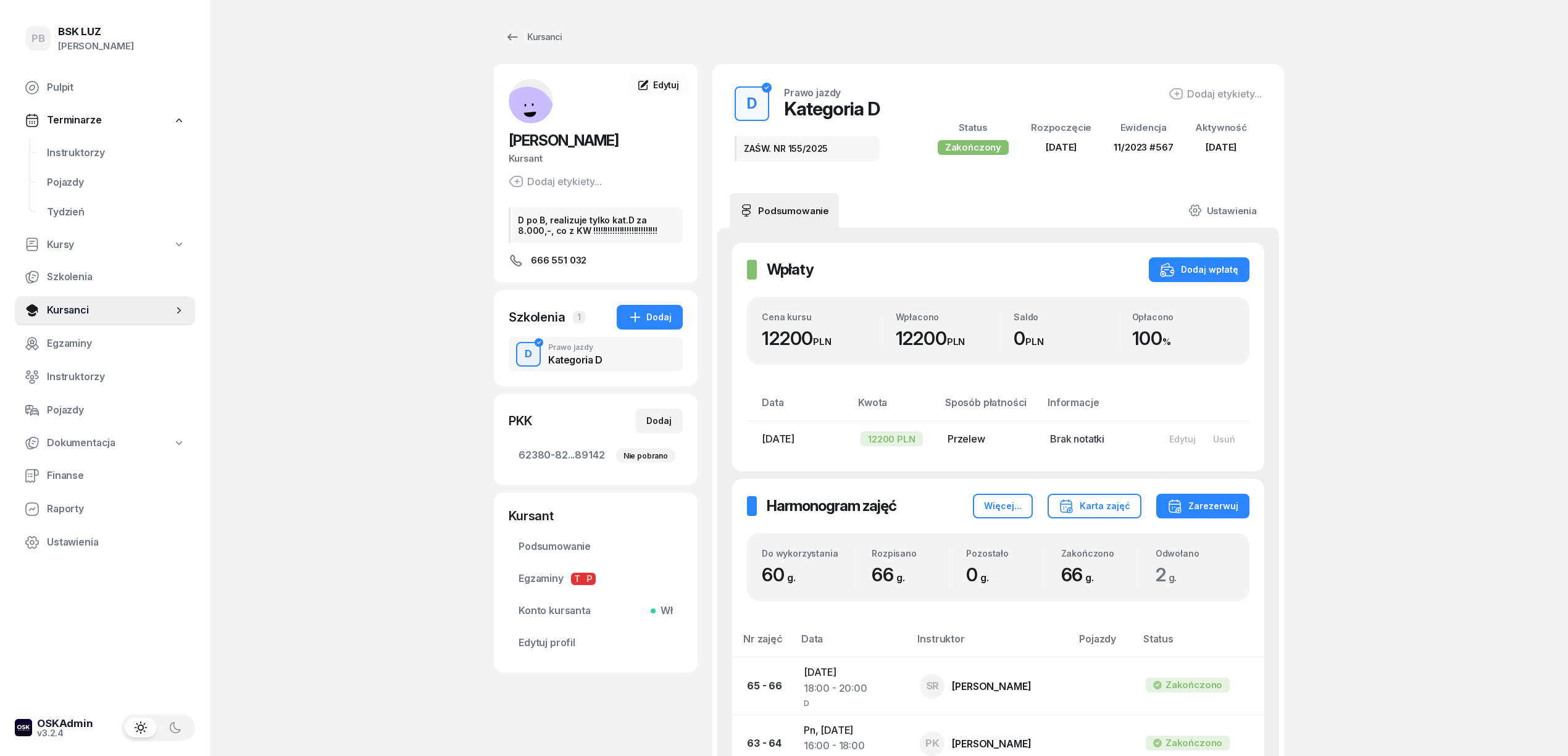
click at [546, 29] on link "Kursanci" at bounding box center [533, 37] width 79 height 25
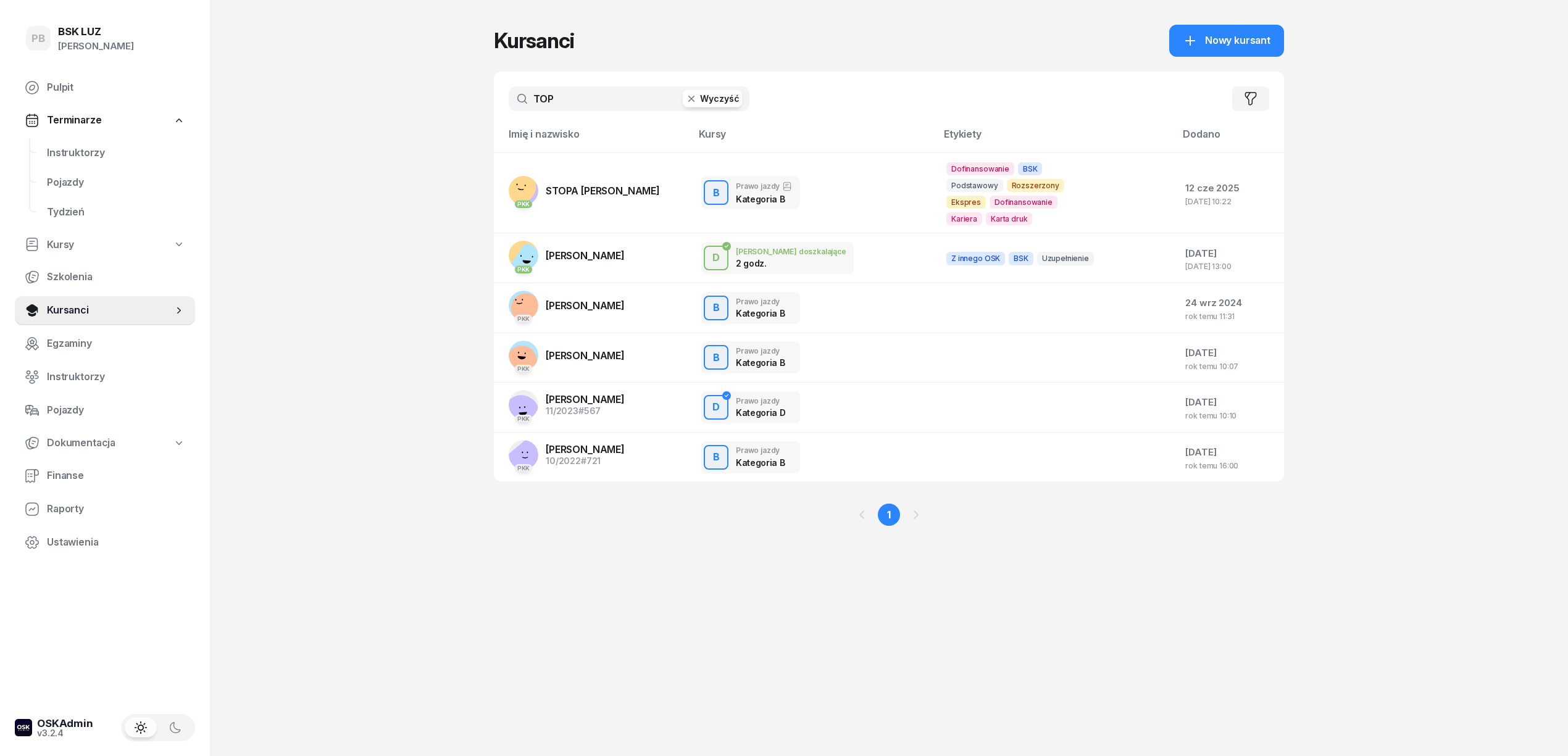
click at [546, 106] on input "TOP" at bounding box center [629, 99] width 241 height 25
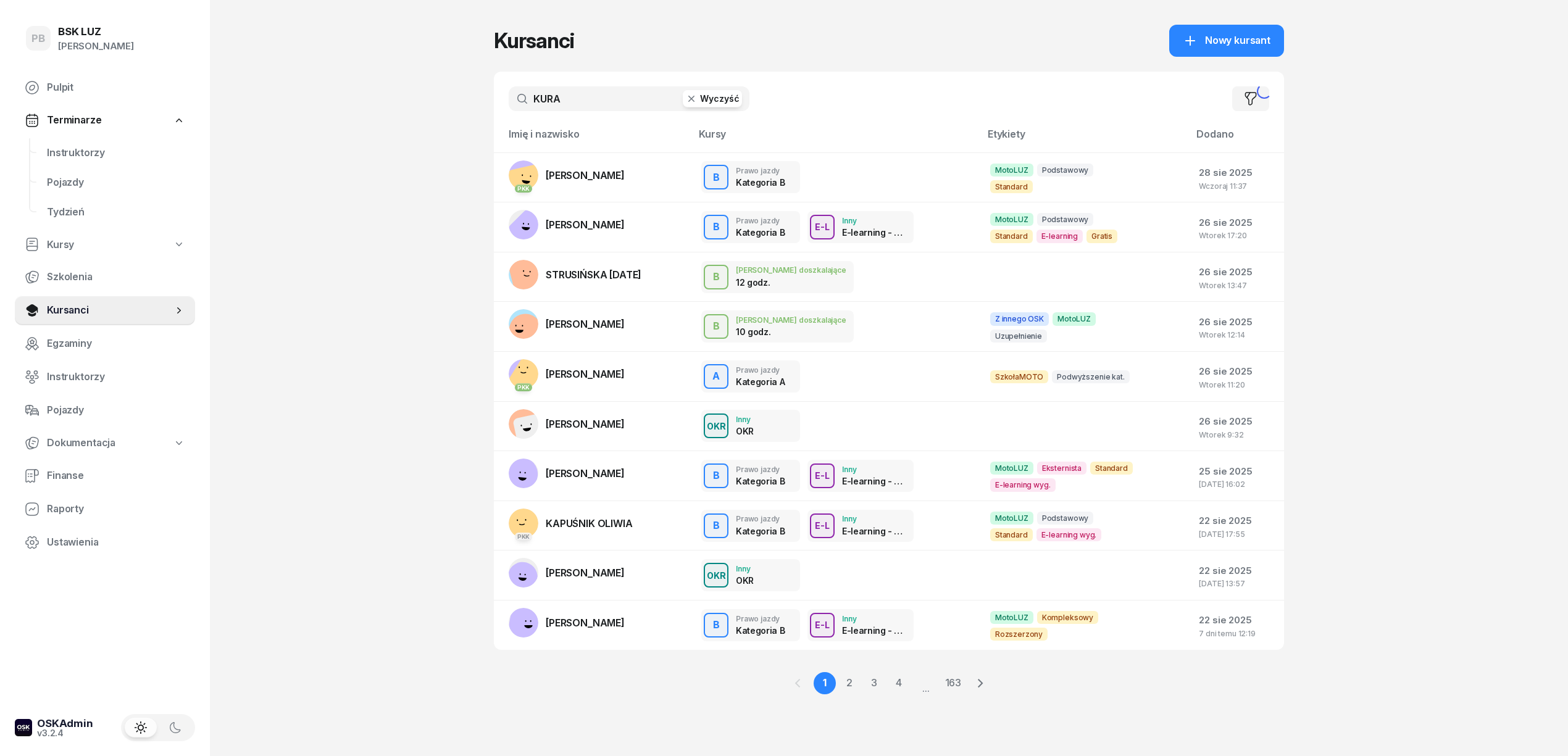
type input "KURA"
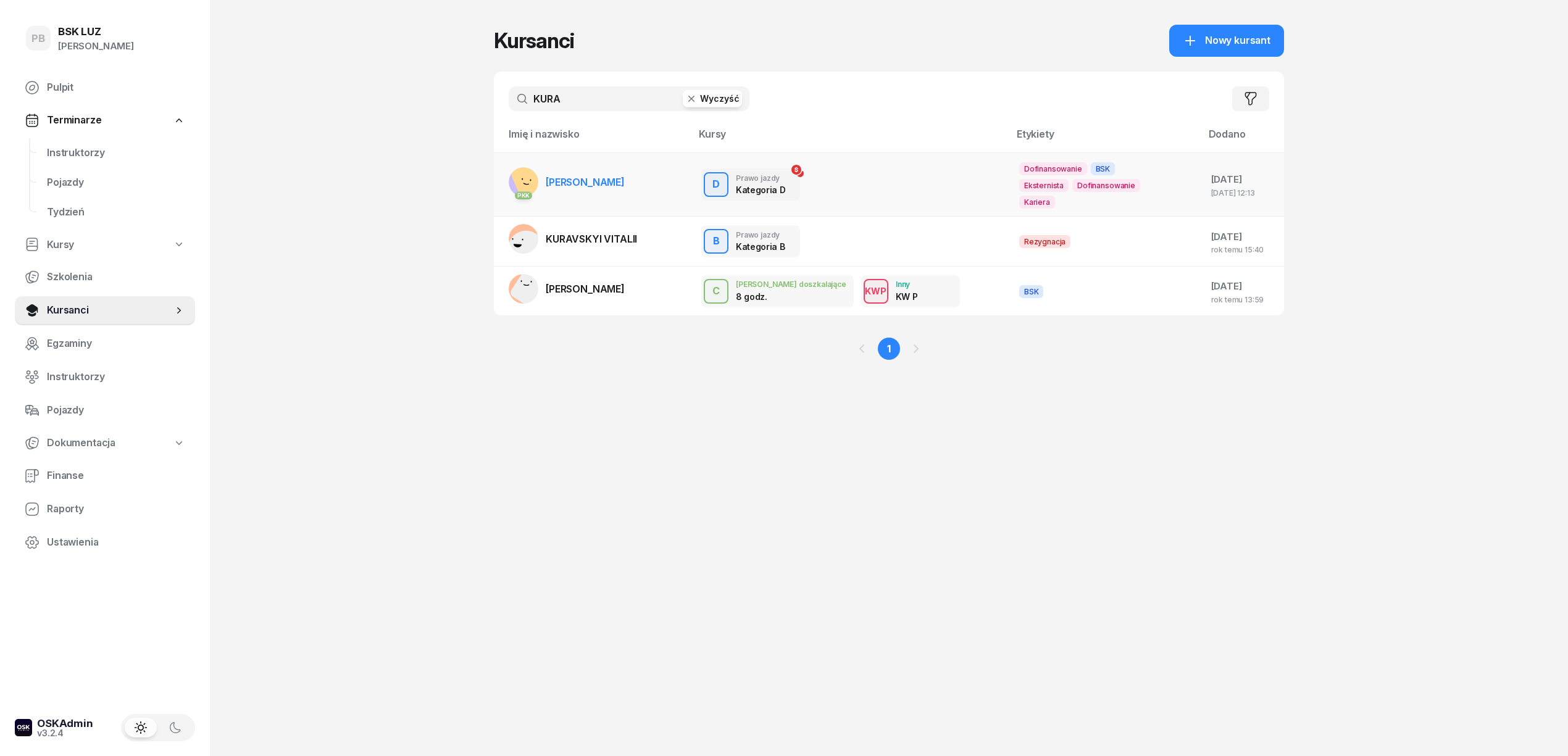
click at [569, 167] on link "PKK KURA [PERSON_NAME]" at bounding box center [566, 182] width 116 height 30
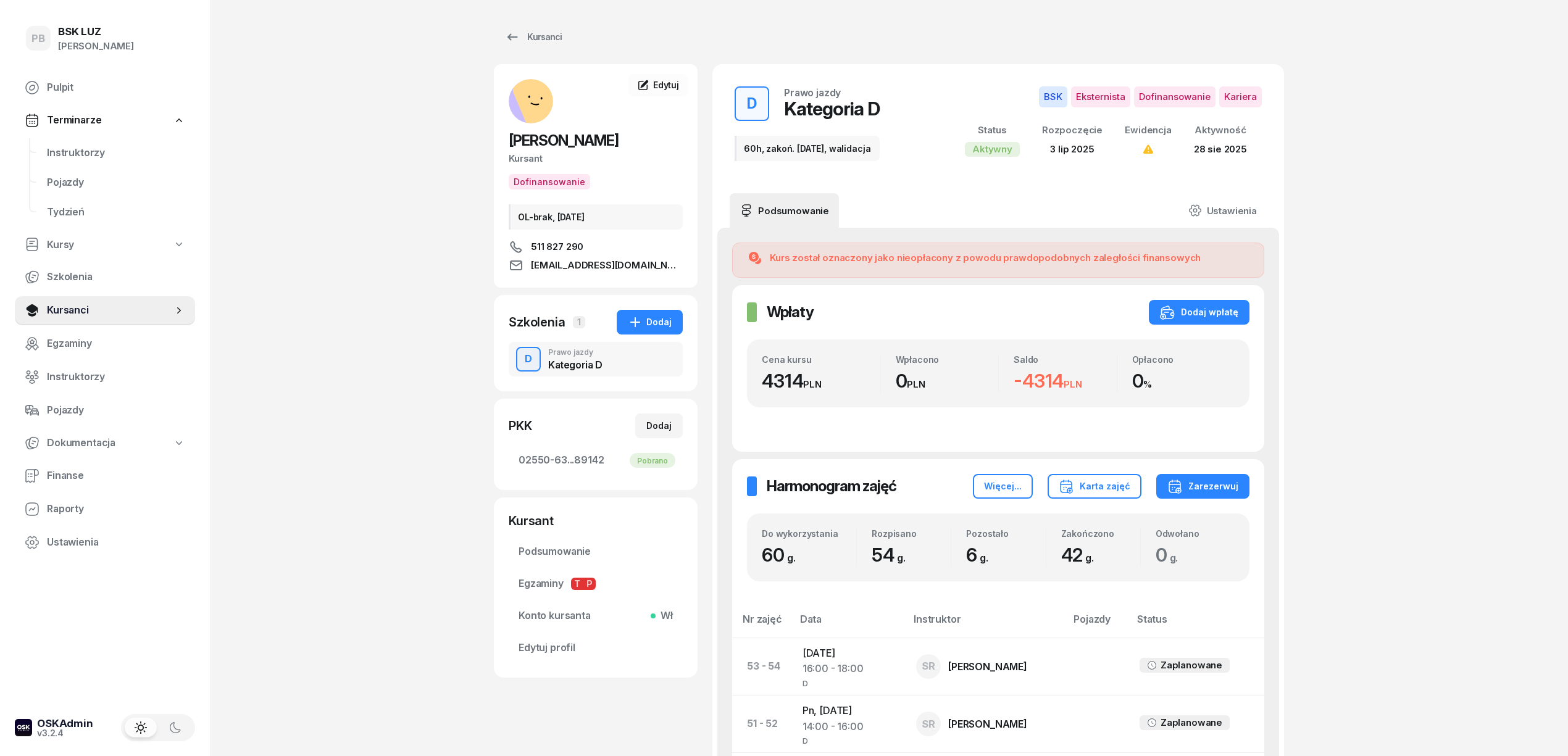
click at [562, 356] on div "Prawo jazdy" at bounding box center [575, 352] width 54 height 7
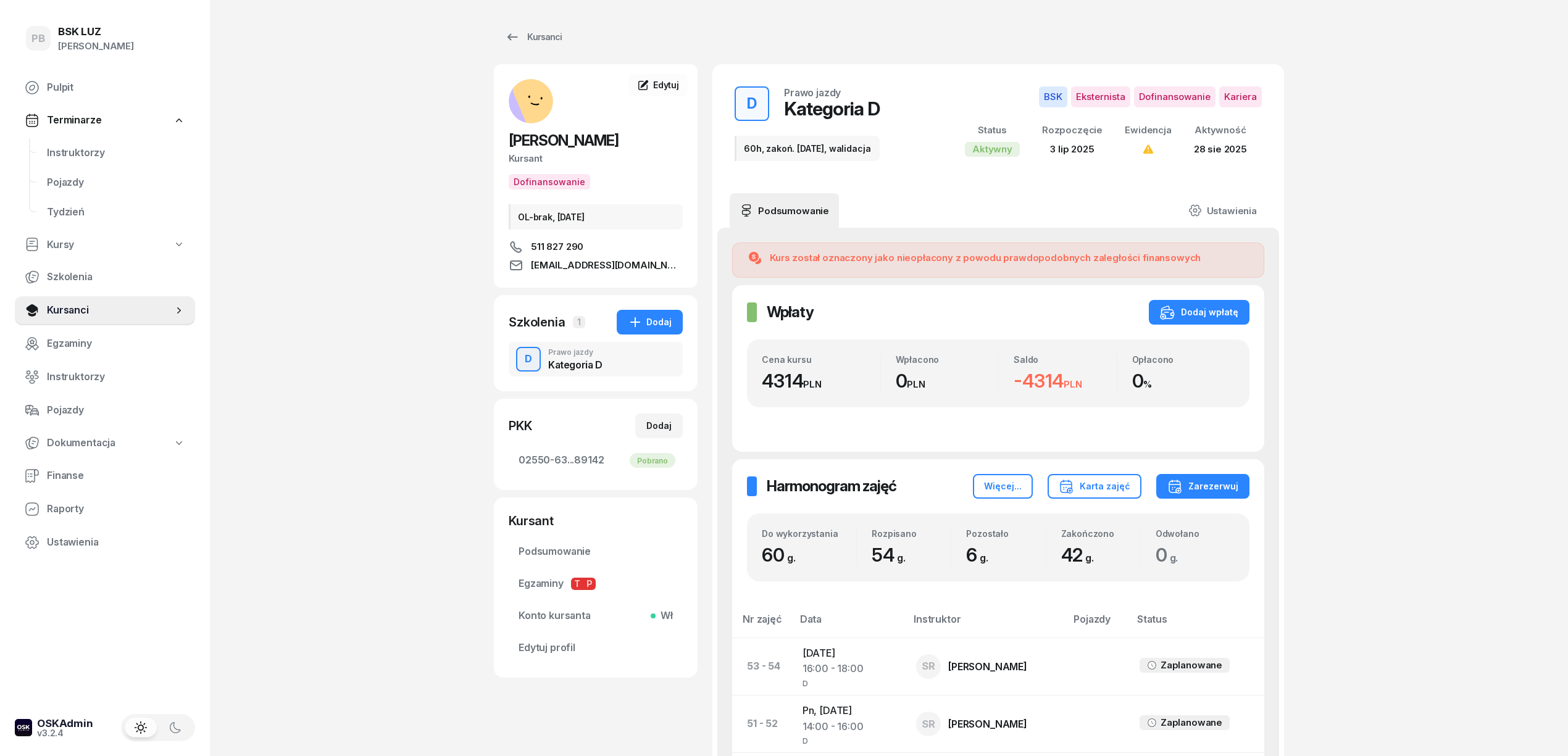
click at [87, 157] on span "Instruktorzy" at bounding box center [115, 153] width 139 height 16
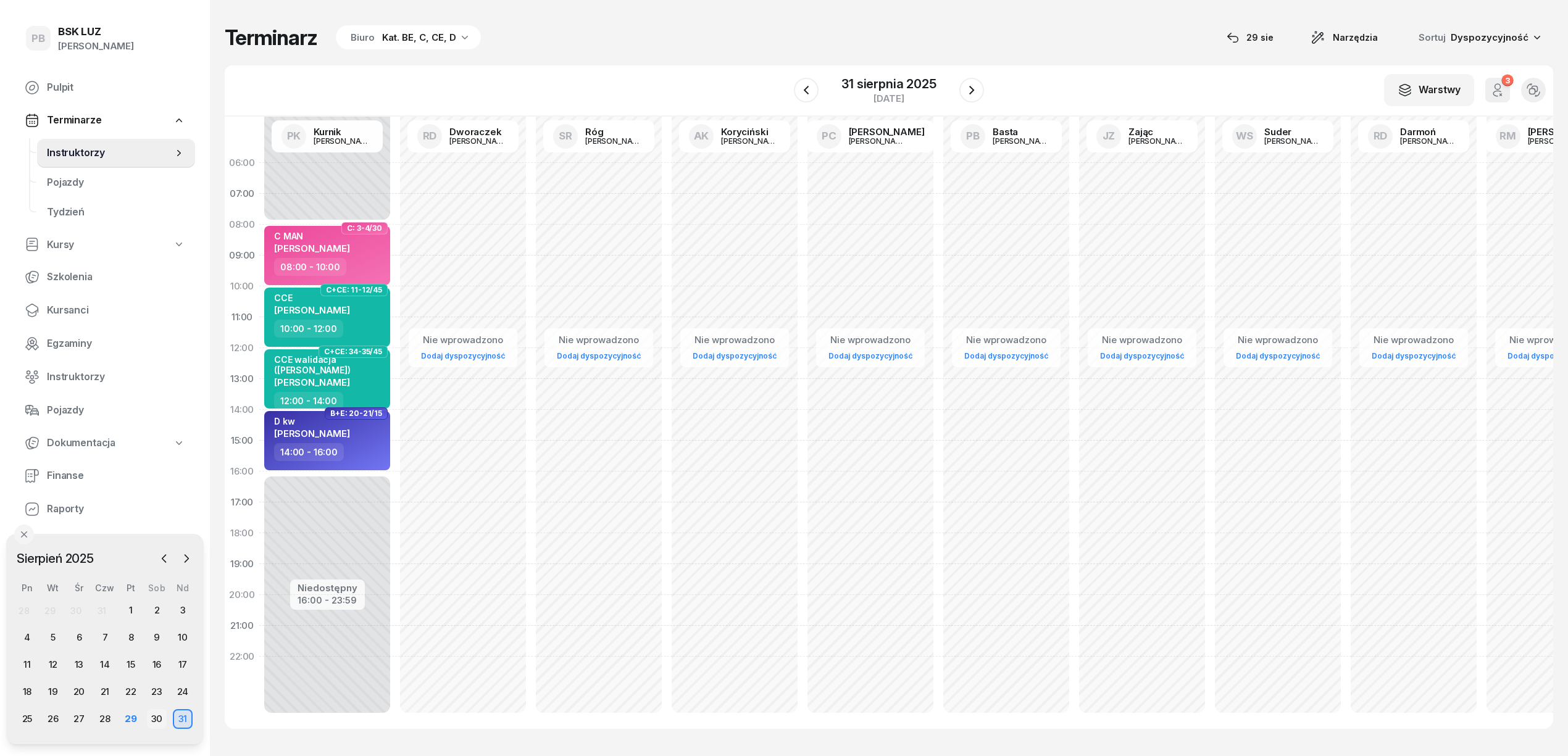
click at [161, 720] on div "30" at bounding box center [156, 718] width 20 height 20
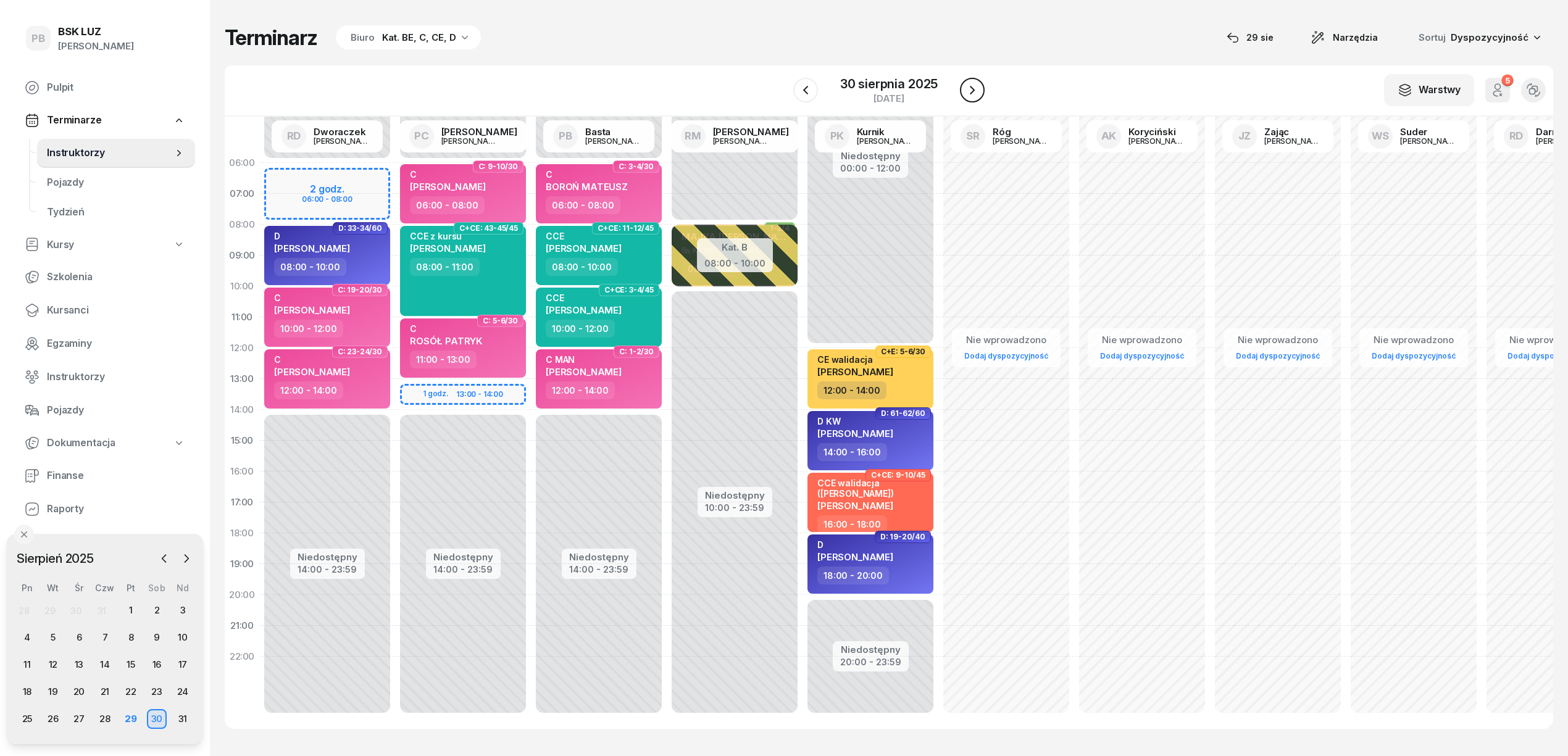
click at [965, 92] on icon "button" at bounding box center [972, 90] width 15 height 15
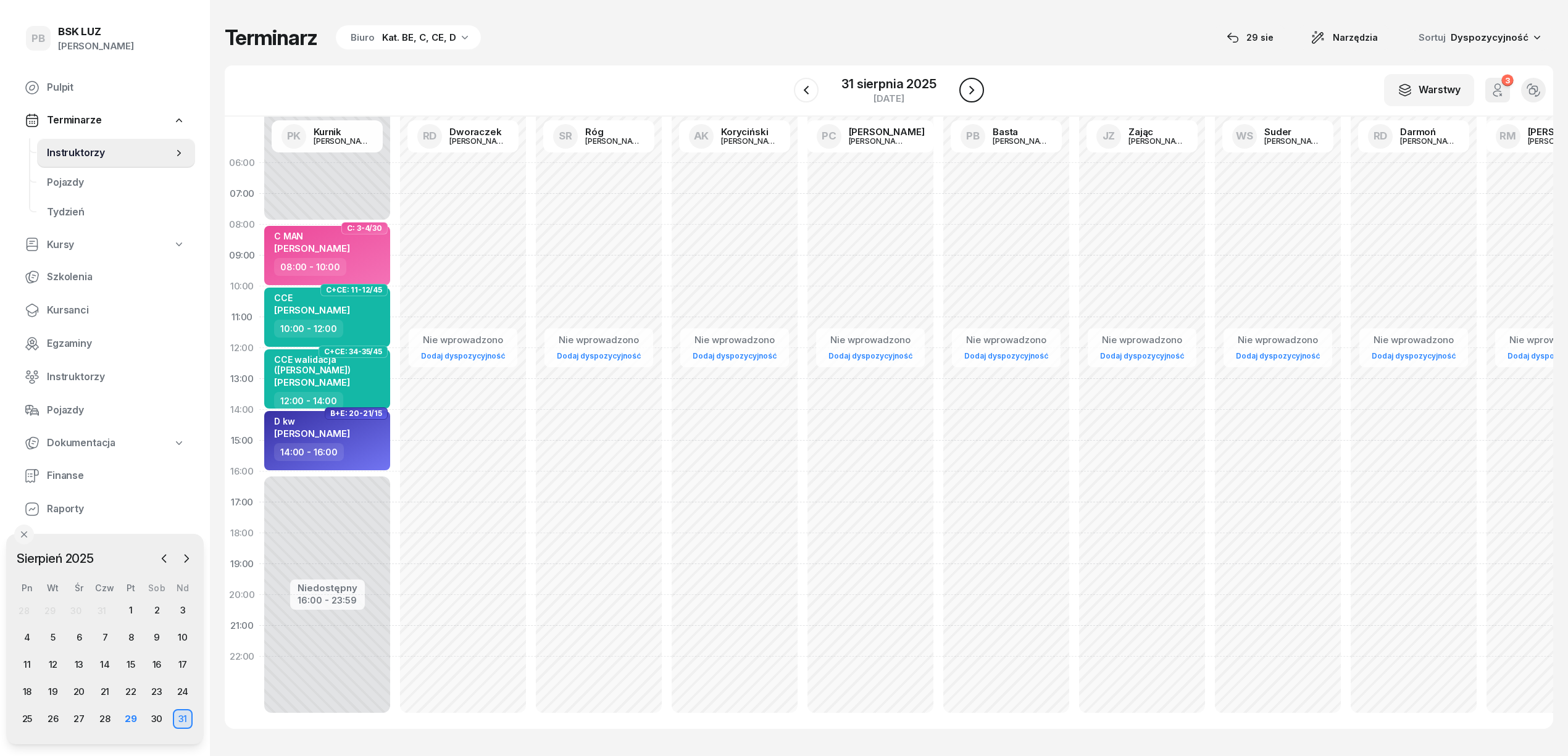
click at [965, 92] on icon "button" at bounding box center [972, 90] width 15 height 15
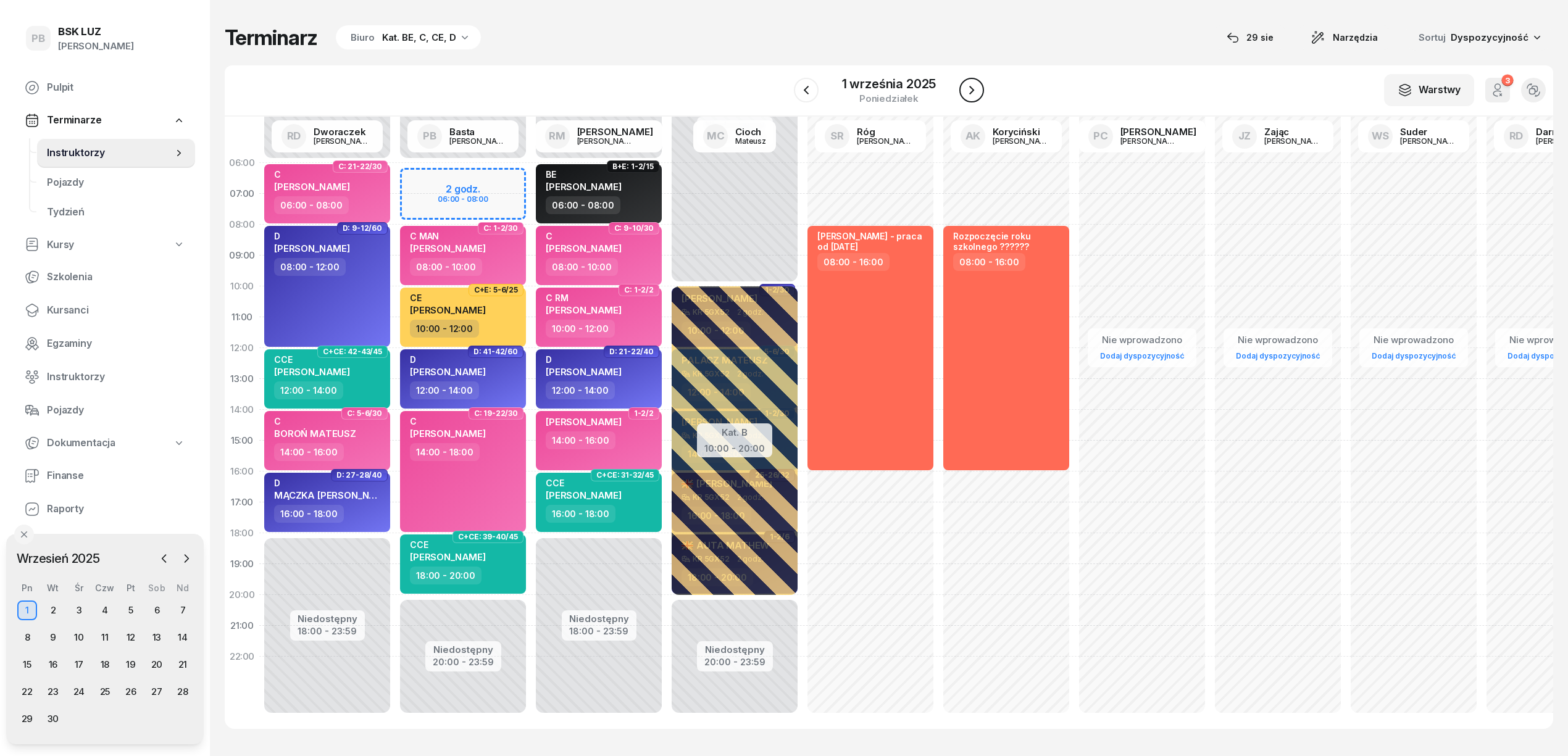
click at [965, 92] on icon "button" at bounding box center [972, 90] width 15 height 15
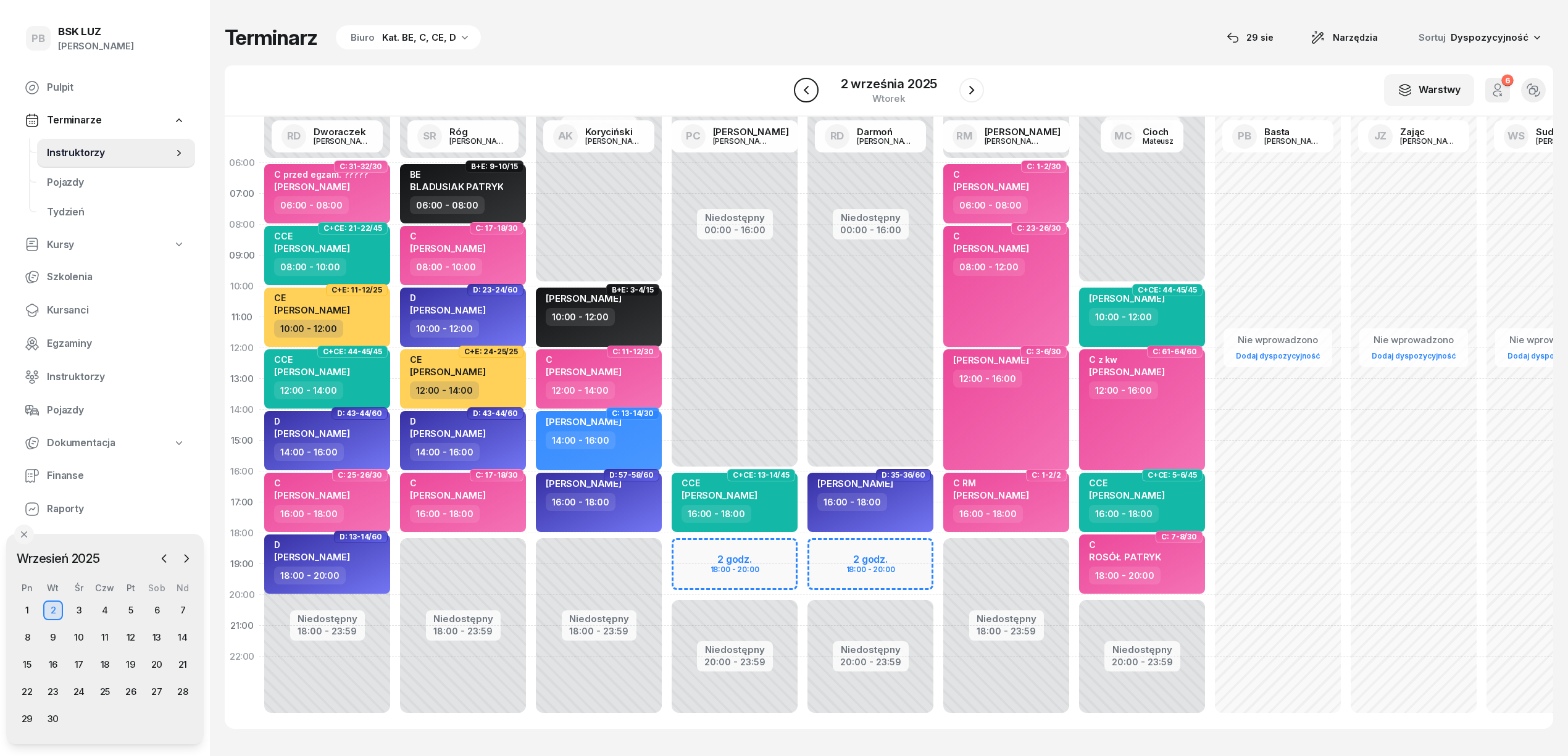
click at [801, 90] on icon "button" at bounding box center [806, 90] width 15 height 15
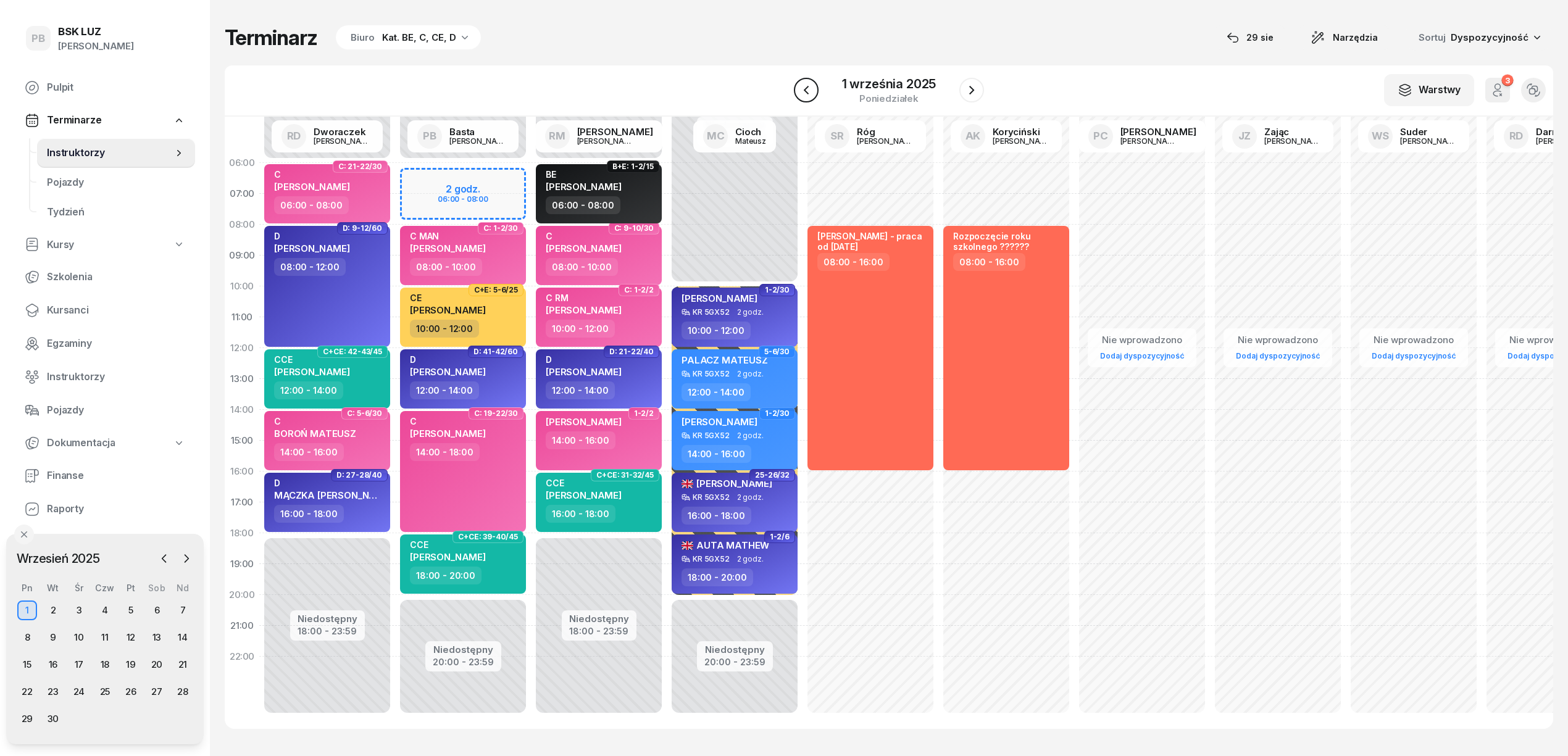
click at [801, 90] on icon "button" at bounding box center [806, 90] width 15 height 15
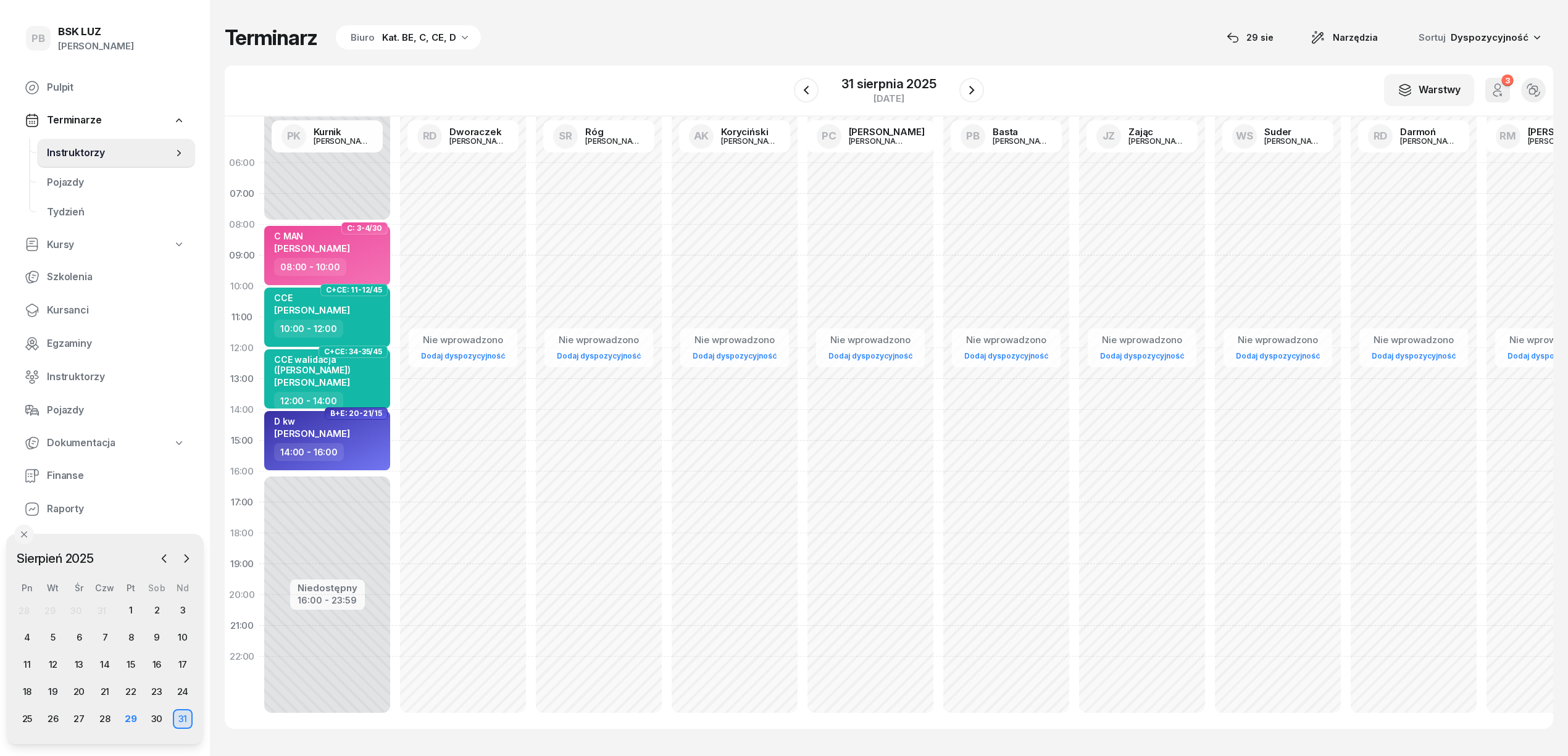
click at [757, 43] on div "Terminarz Biuro Kat. BE, C, CE, D [DATE] Narzędzia Sortuj Dyspozycyjność" at bounding box center [889, 38] width 1328 height 26
click at [956, 26] on div "Terminarz Biuro Kat. BE, C, CE, D [DATE] Narzędzia Sortuj Dyspozycyjność" at bounding box center [889, 38] width 1328 height 26
click at [774, 55] on div "Terminarz Biuro Kat. BE, C, CE, D [DATE] Narzędzia Sortuj Dyspozycyjność W Wybi…" at bounding box center [889, 377] width 1328 height 753
click at [734, 41] on div "Terminarz Biuro Kat. BE, C, CE, D [DATE] Narzędzia Sortuj Dyspozycyjność" at bounding box center [889, 38] width 1328 height 26
click at [724, 48] on div "Terminarz Biuro Kat. BE, C, CE, D [DATE] Narzędzia Sortuj Dyspozycyjność" at bounding box center [889, 38] width 1328 height 26
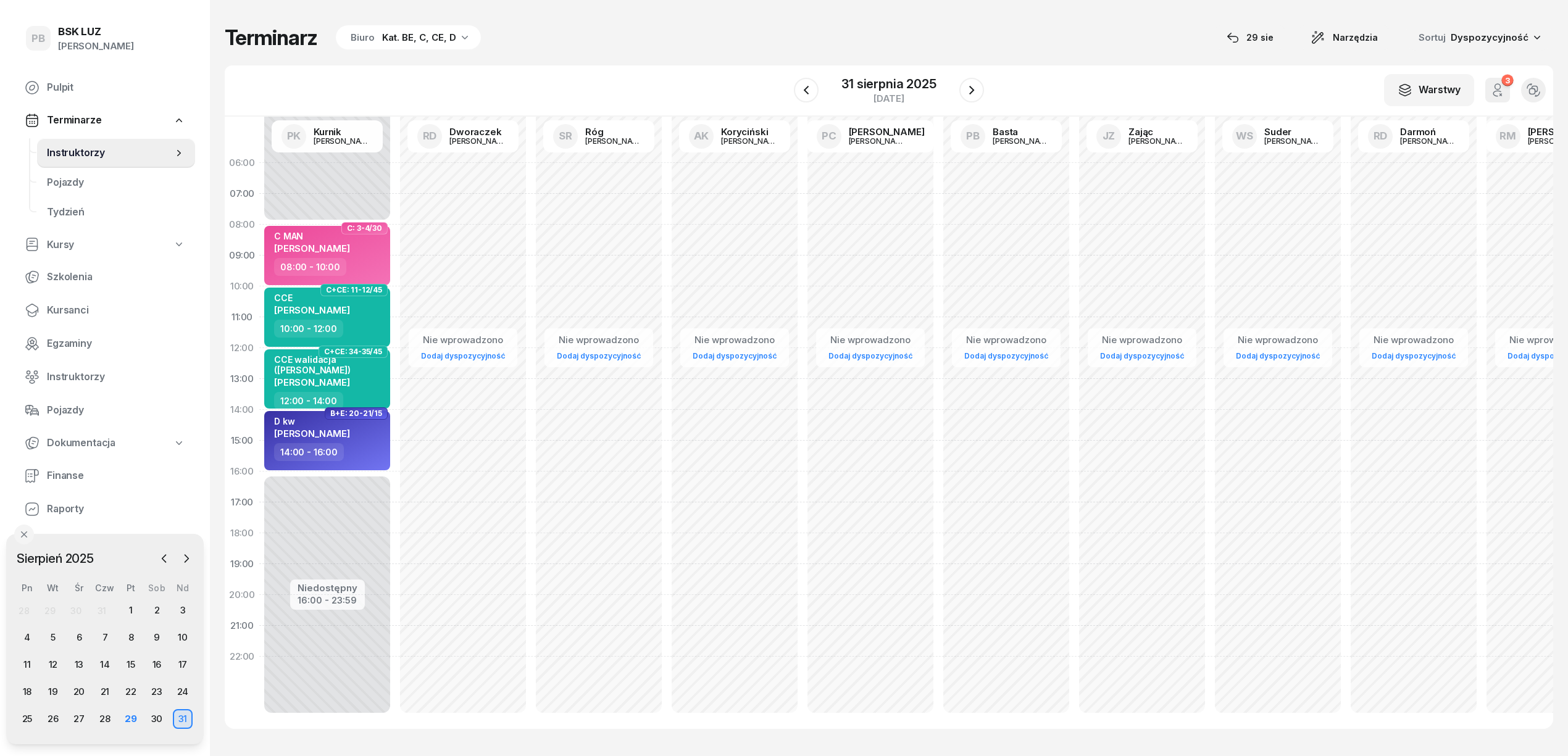
click at [810, 20] on div "Terminarz Biuro Kat. BE, C, CE, D [DATE] Narzędzia Sortuj Dyspozycyjność W Wybi…" at bounding box center [889, 377] width 1328 height 753
click at [1007, 31] on div "Terminarz Biuro Kat. BE, C, CE, D [DATE] Narzędzia Sortuj Dyspozycyjność" at bounding box center [889, 38] width 1328 height 26
click at [126, 717] on div "29" at bounding box center [130, 718] width 20 height 20
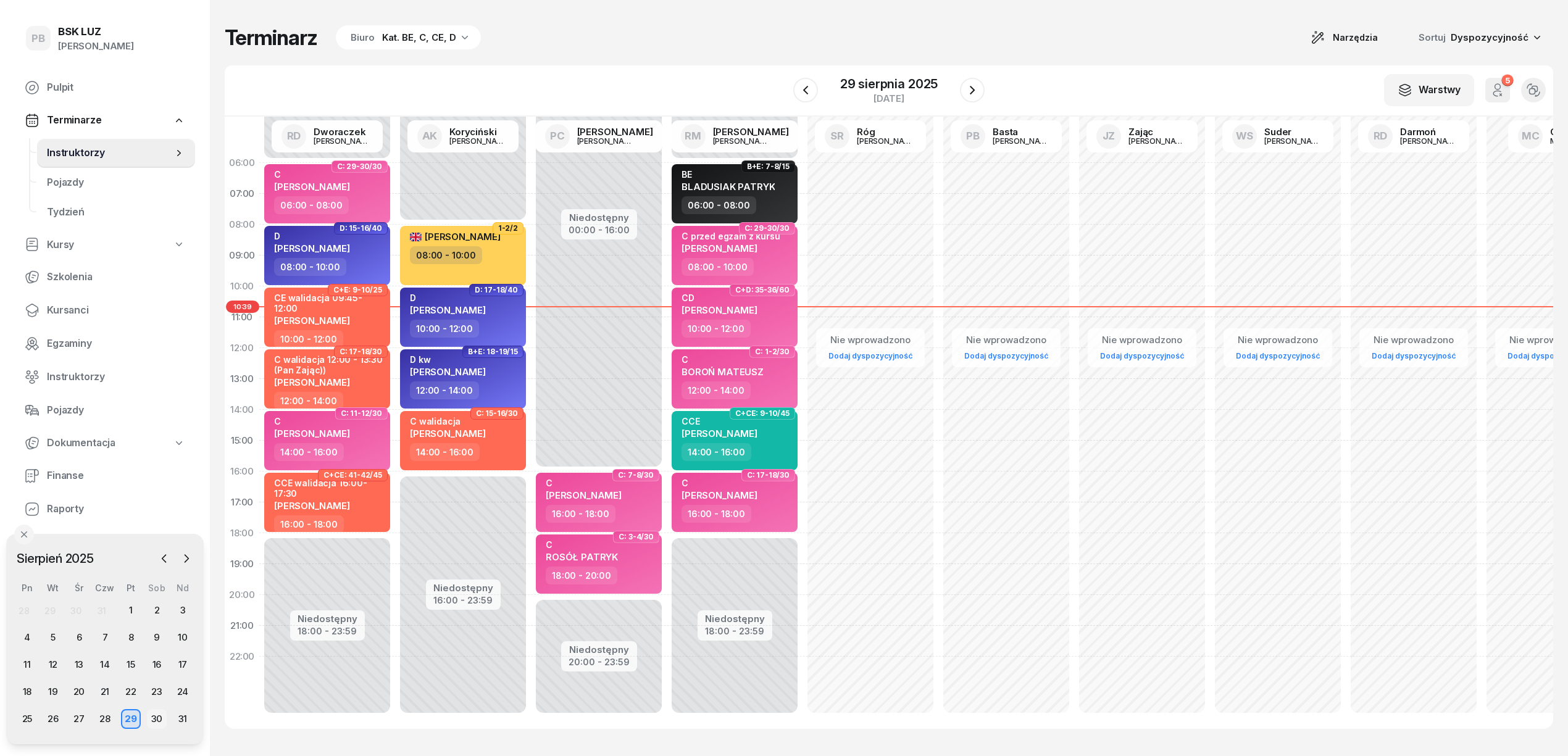
click at [153, 720] on div "30" at bounding box center [156, 718] width 20 height 20
click at [184, 714] on div "31" at bounding box center [182, 718] width 20 height 20
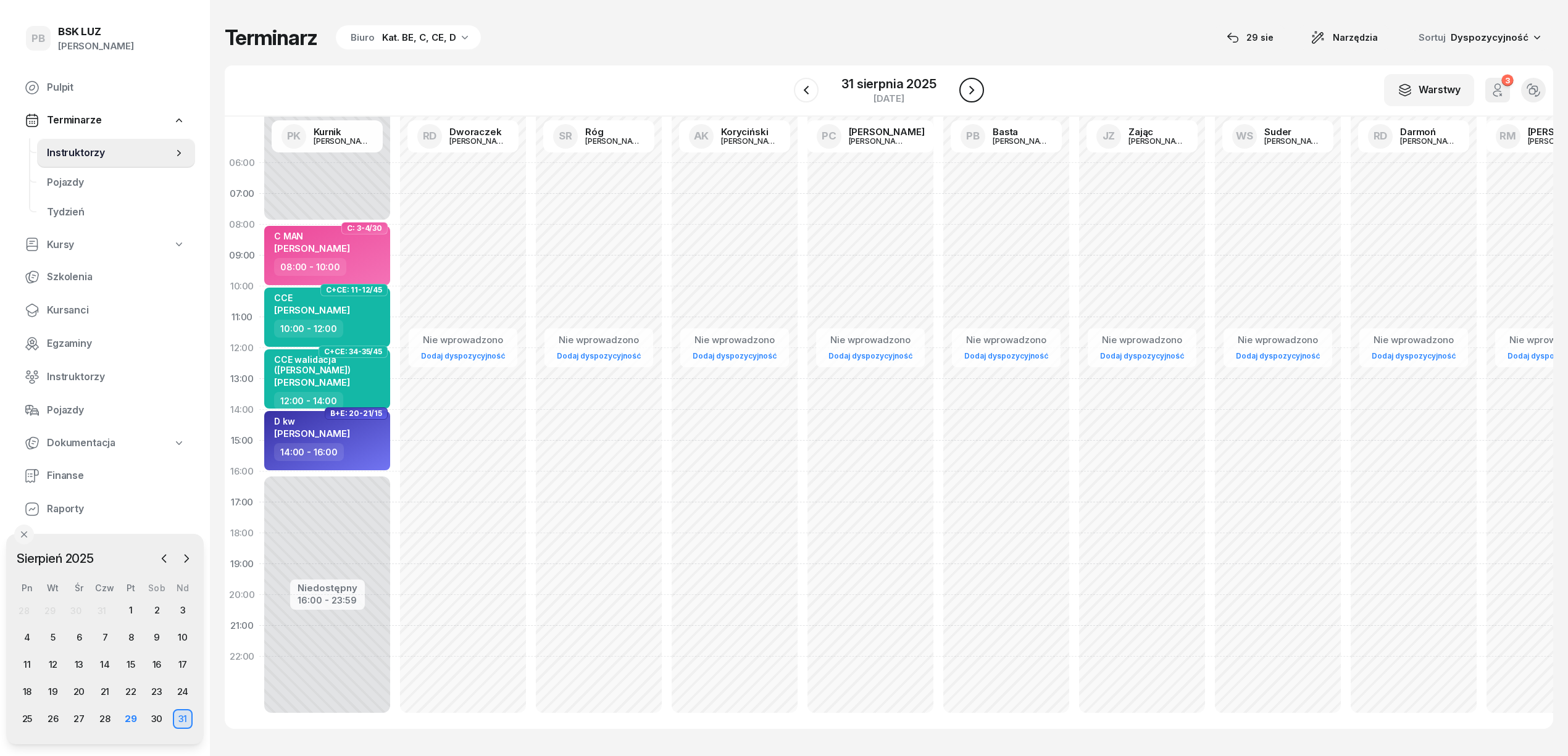
click at [965, 93] on icon "button" at bounding box center [972, 90] width 15 height 15
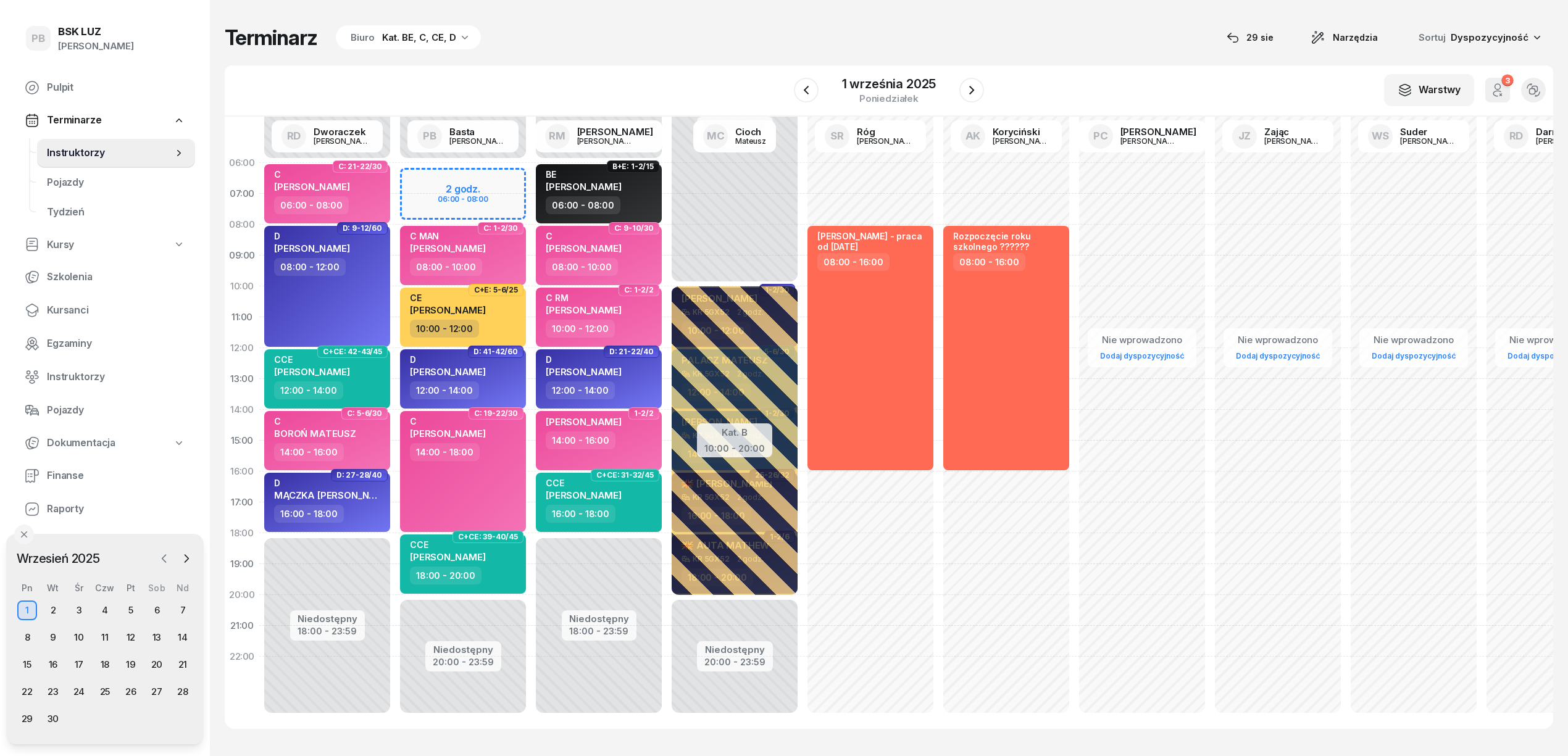
click at [163, 558] on icon "button" at bounding box center [165, 559] width 4 height 7
click at [128, 716] on div "29" at bounding box center [130, 718] width 20 height 20
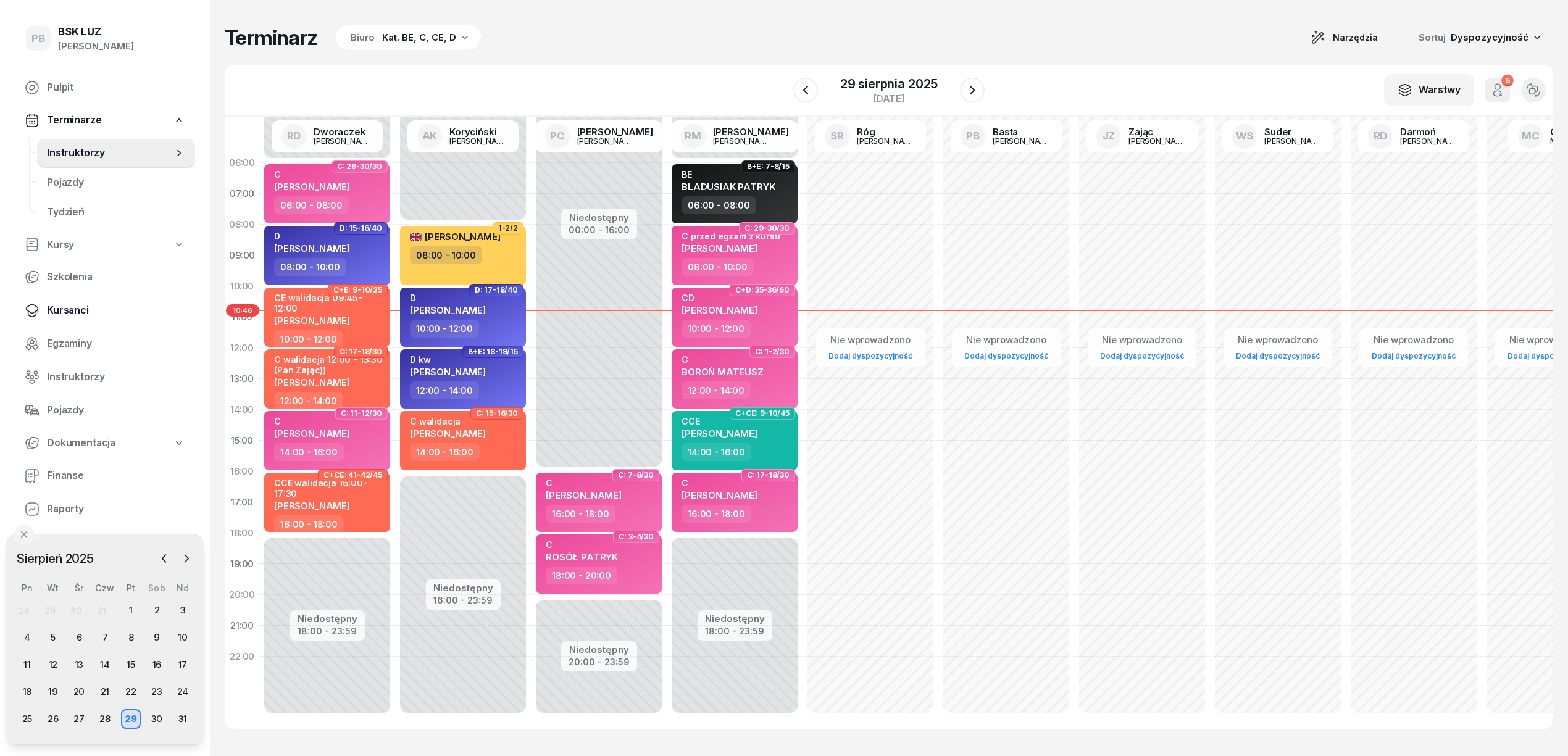
click at [39, 313] on link "Kursanci" at bounding box center [105, 311] width 180 height 30
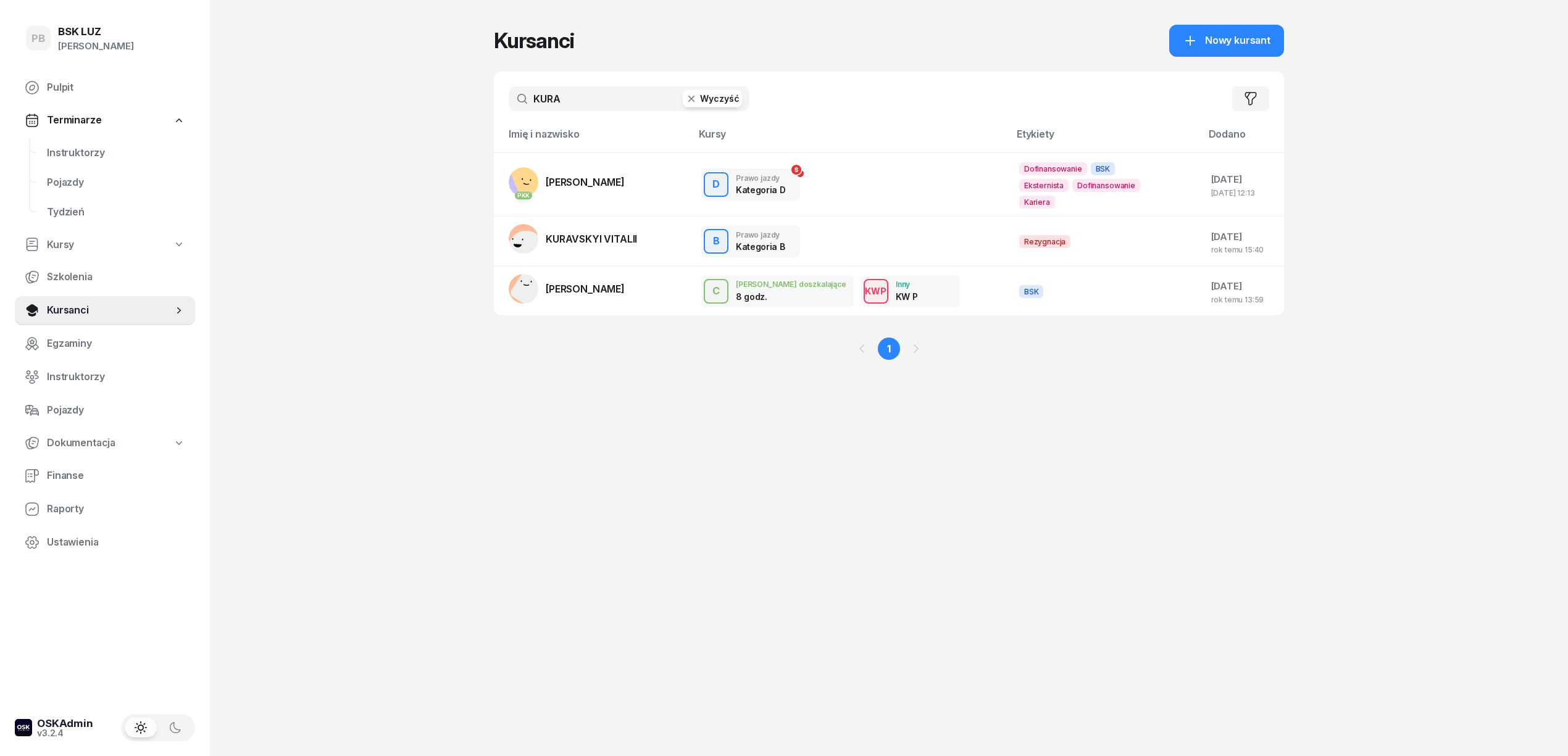
click at [632, 87] on input "KURA" at bounding box center [629, 99] width 241 height 25
type input "PUDA"
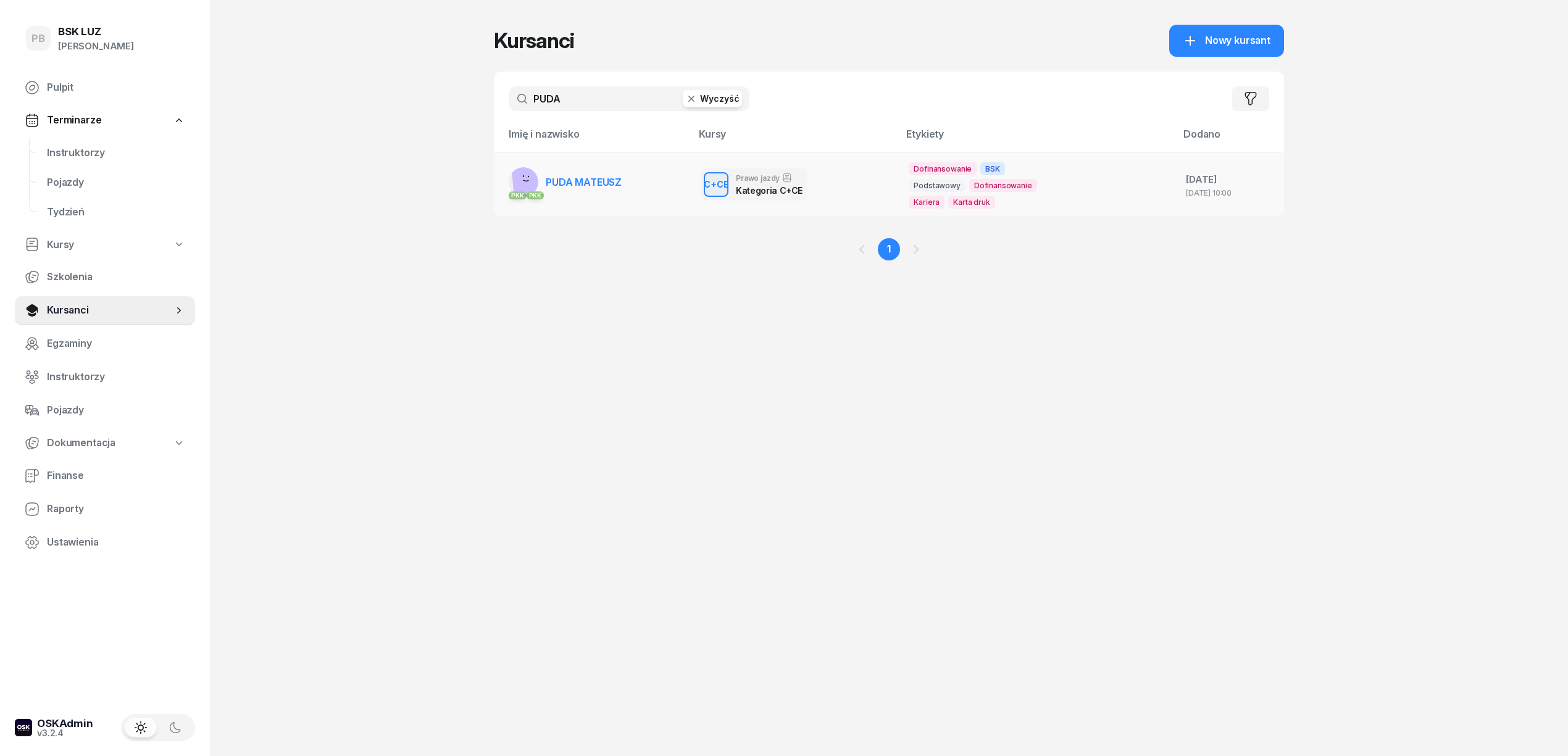
click at [629, 177] on td "PKK PKK [PERSON_NAME]" at bounding box center [592, 184] width 197 height 63
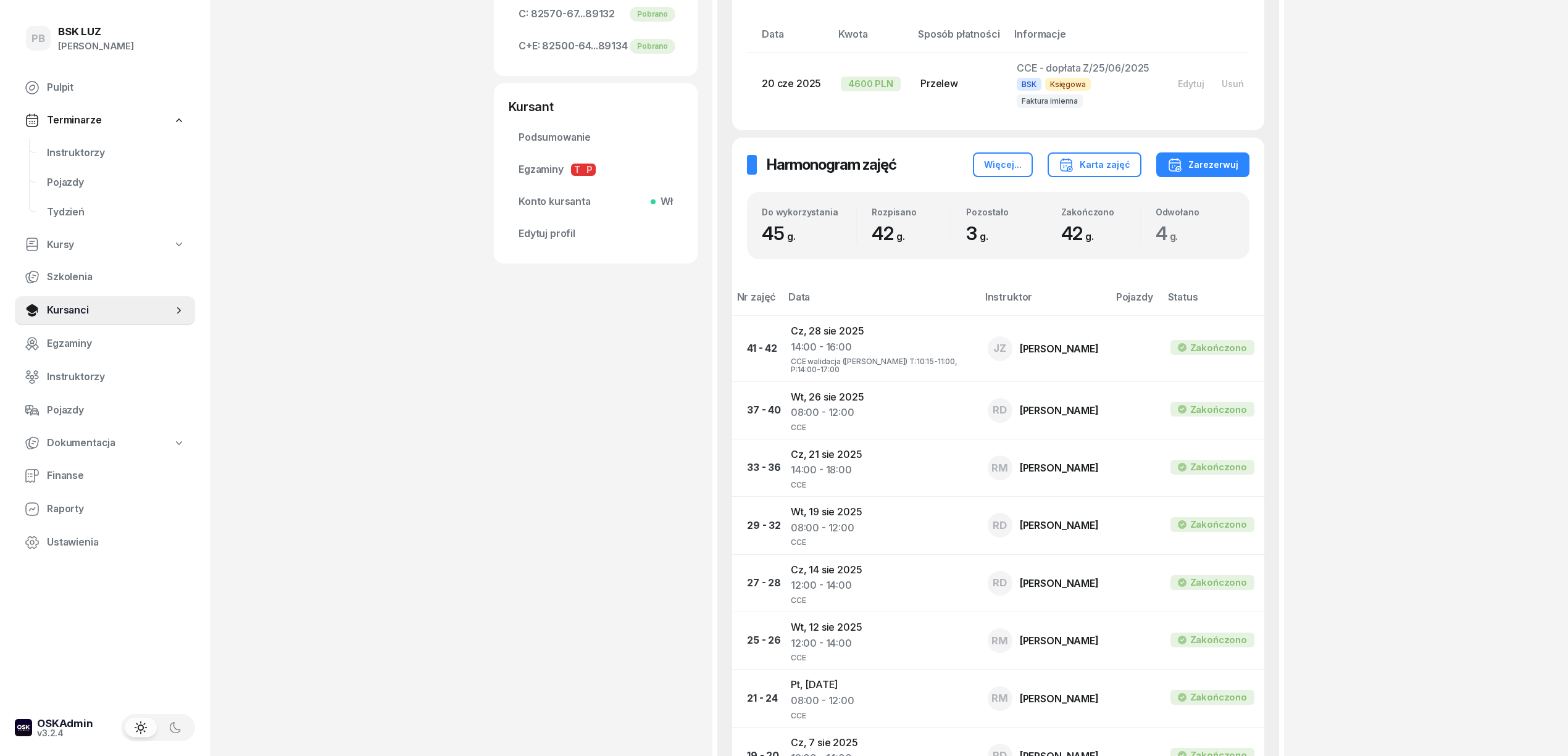
scroll to position [246, 0]
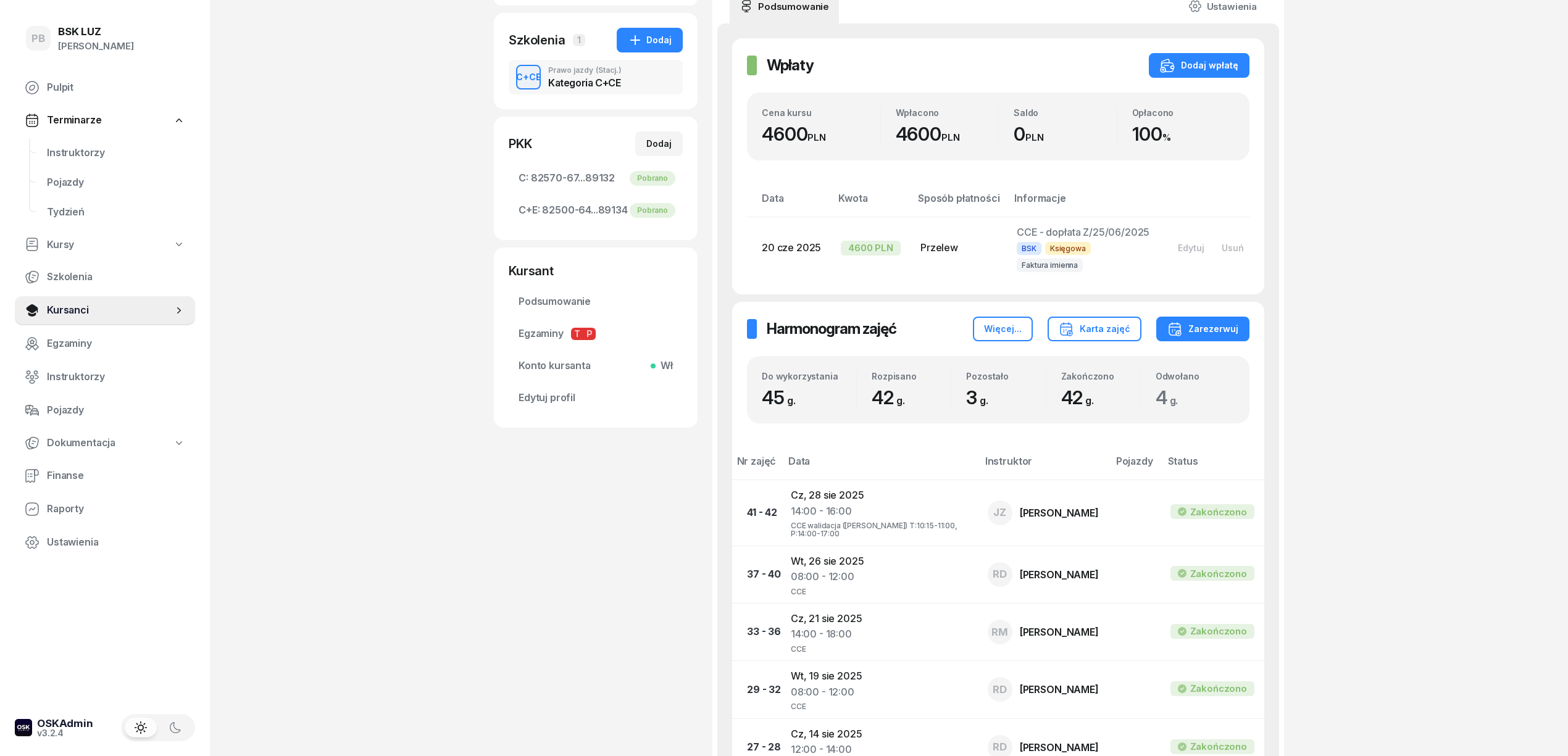
click at [445, 561] on div "PB BSK [PERSON_NAME] Pulpit Terminarze Instruktorzy Pojazdy Tydzień Kursy Szkol…" at bounding box center [784, 659] width 1568 height 1811
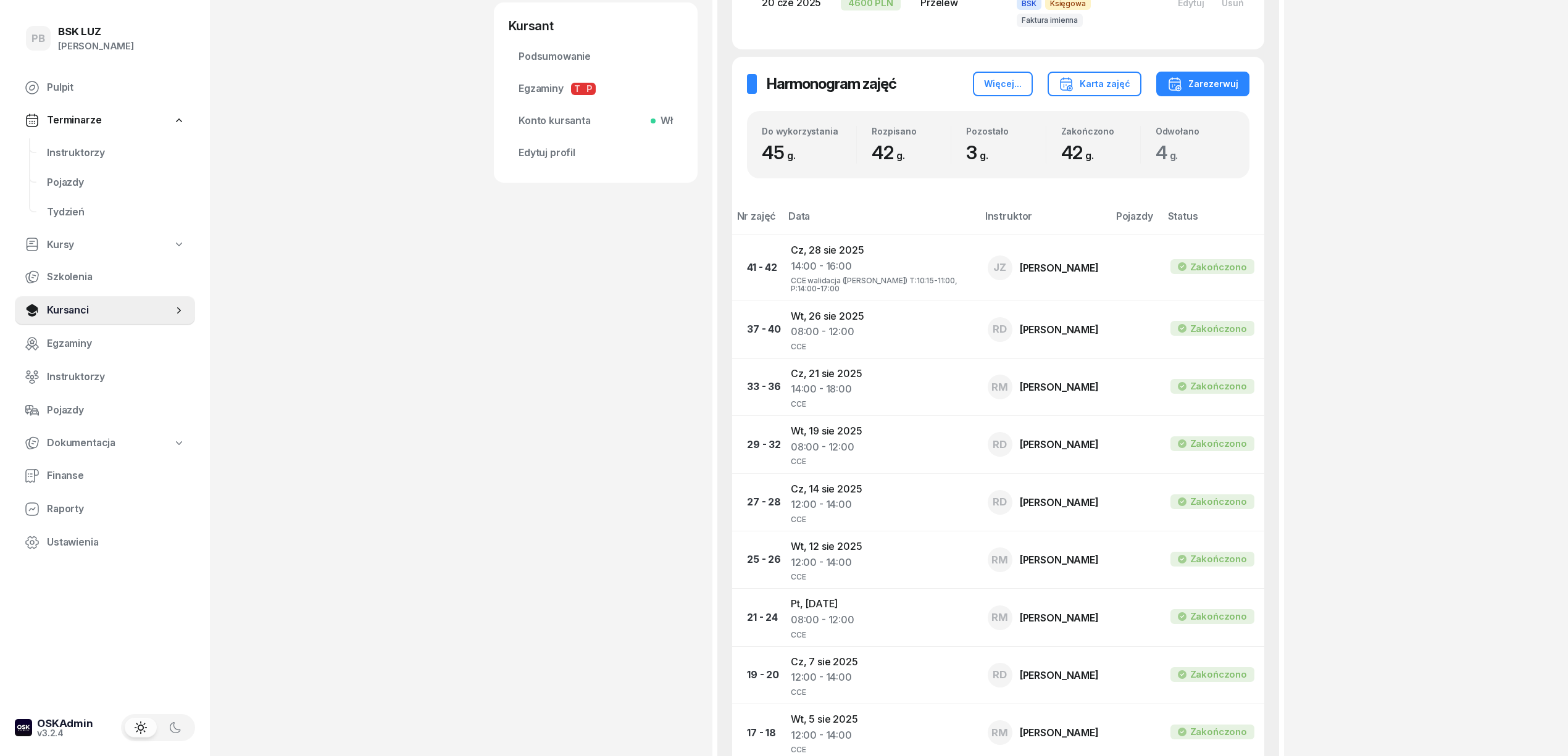
scroll to position [484, 0]
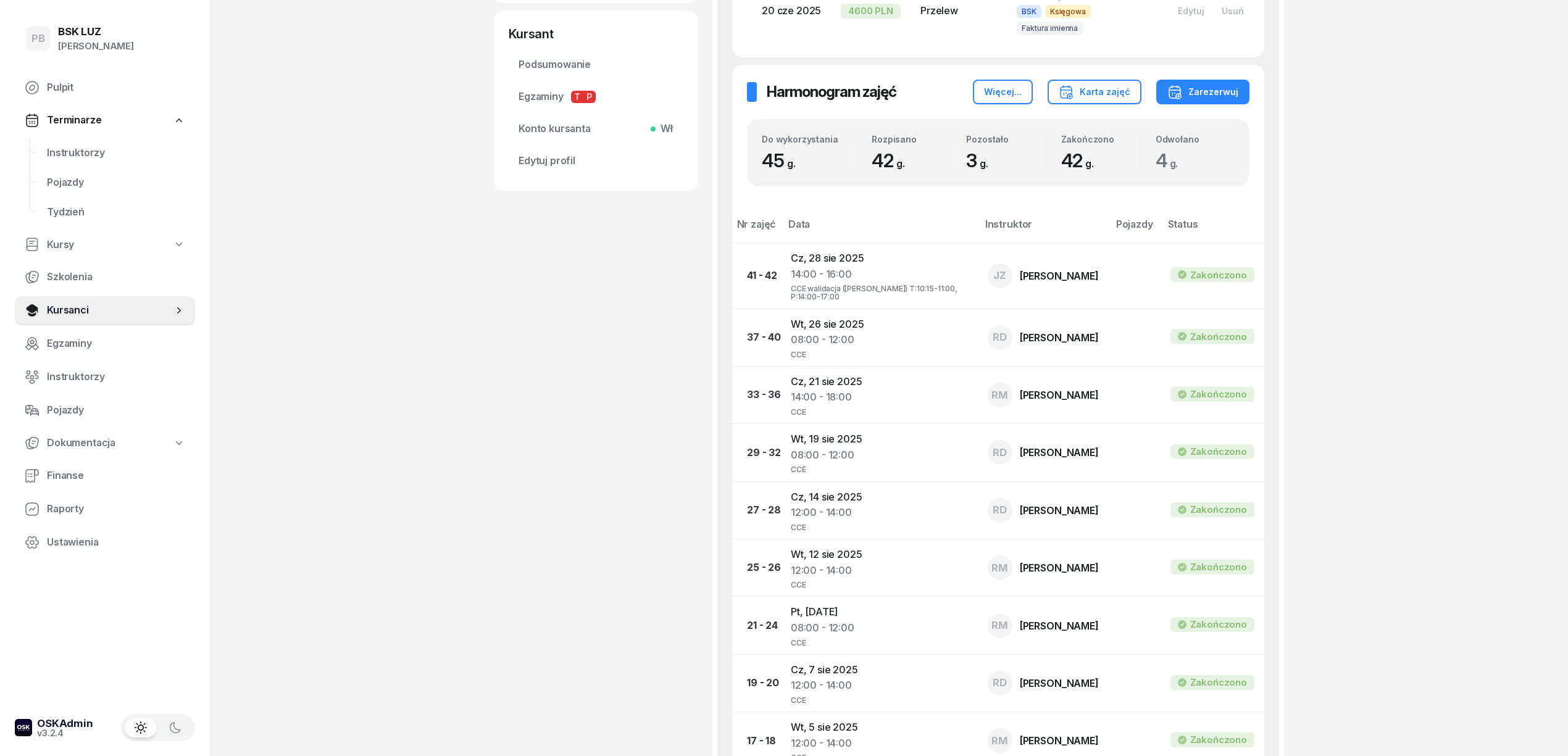
click at [1422, 450] on div "PB BSK [PERSON_NAME] Pulpit Terminarze Instruktorzy Pojazdy Tydzień Kursy Szkol…" at bounding box center [784, 422] width 1568 height 1811
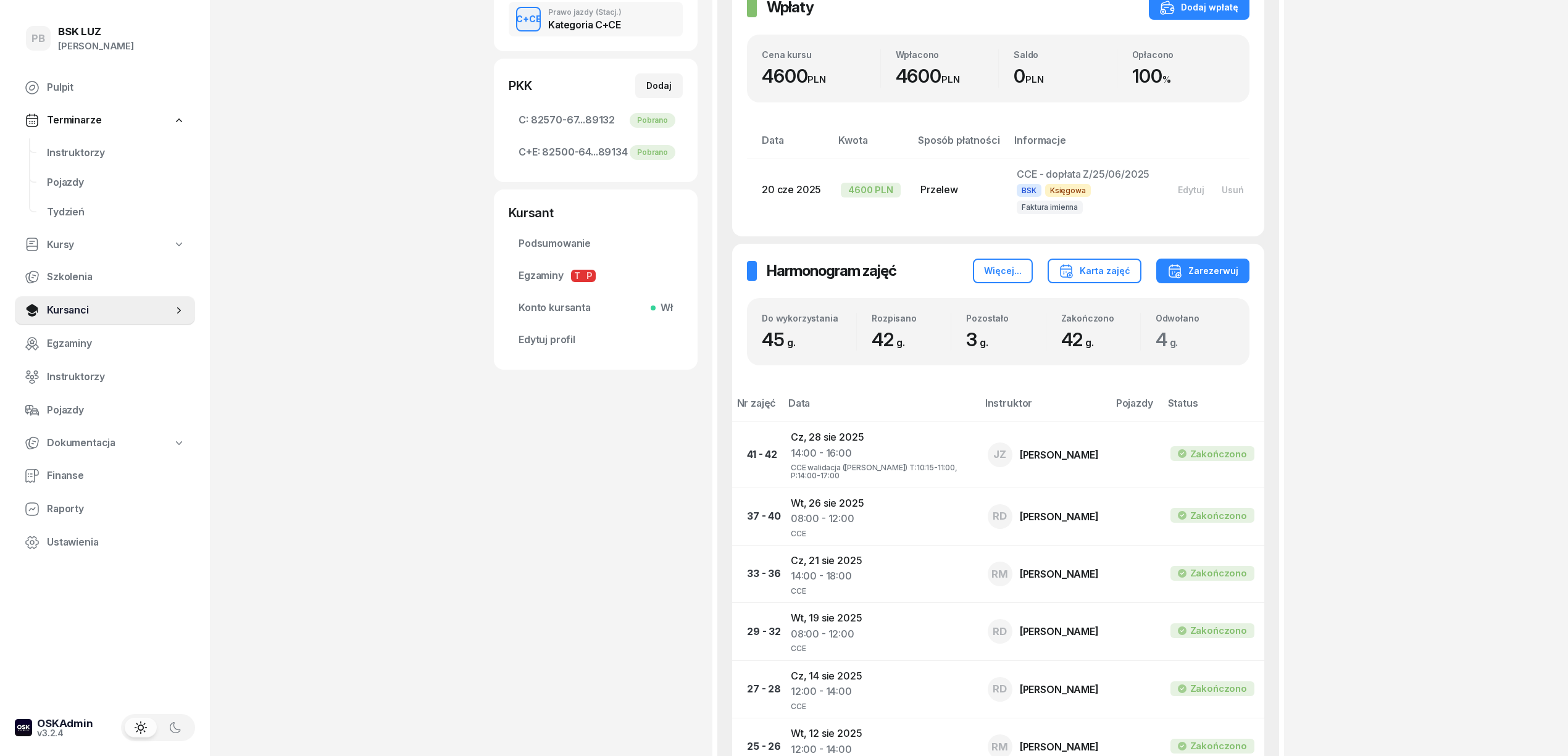
scroll to position [319, 0]
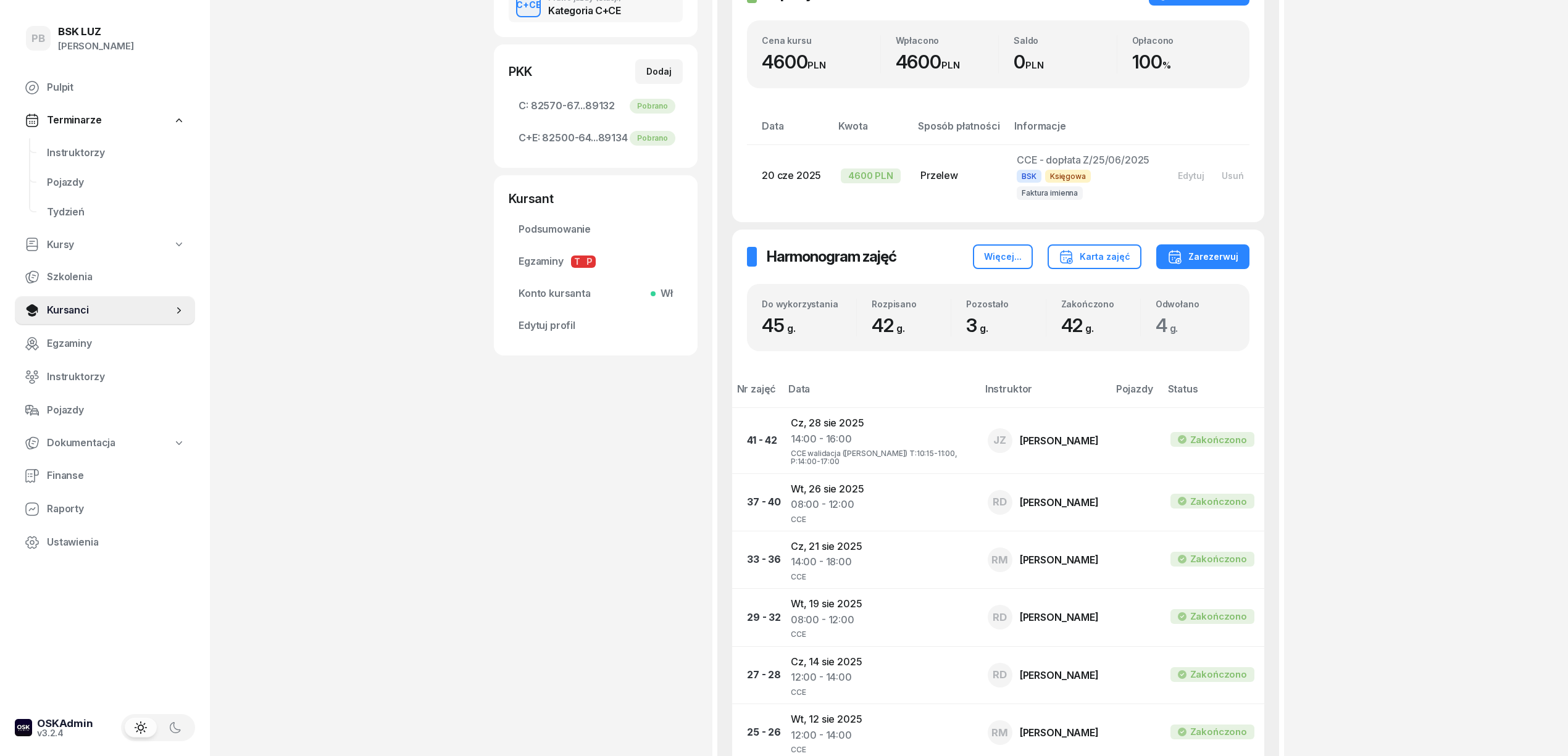
click at [461, 616] on div "PB BSK [PERSON_NAME] Pulpit Terminarze Instruktorzy Pojazdy Tydzień Kursy Szkol…" at bounding box center [784, 587] width 1568 height 1811
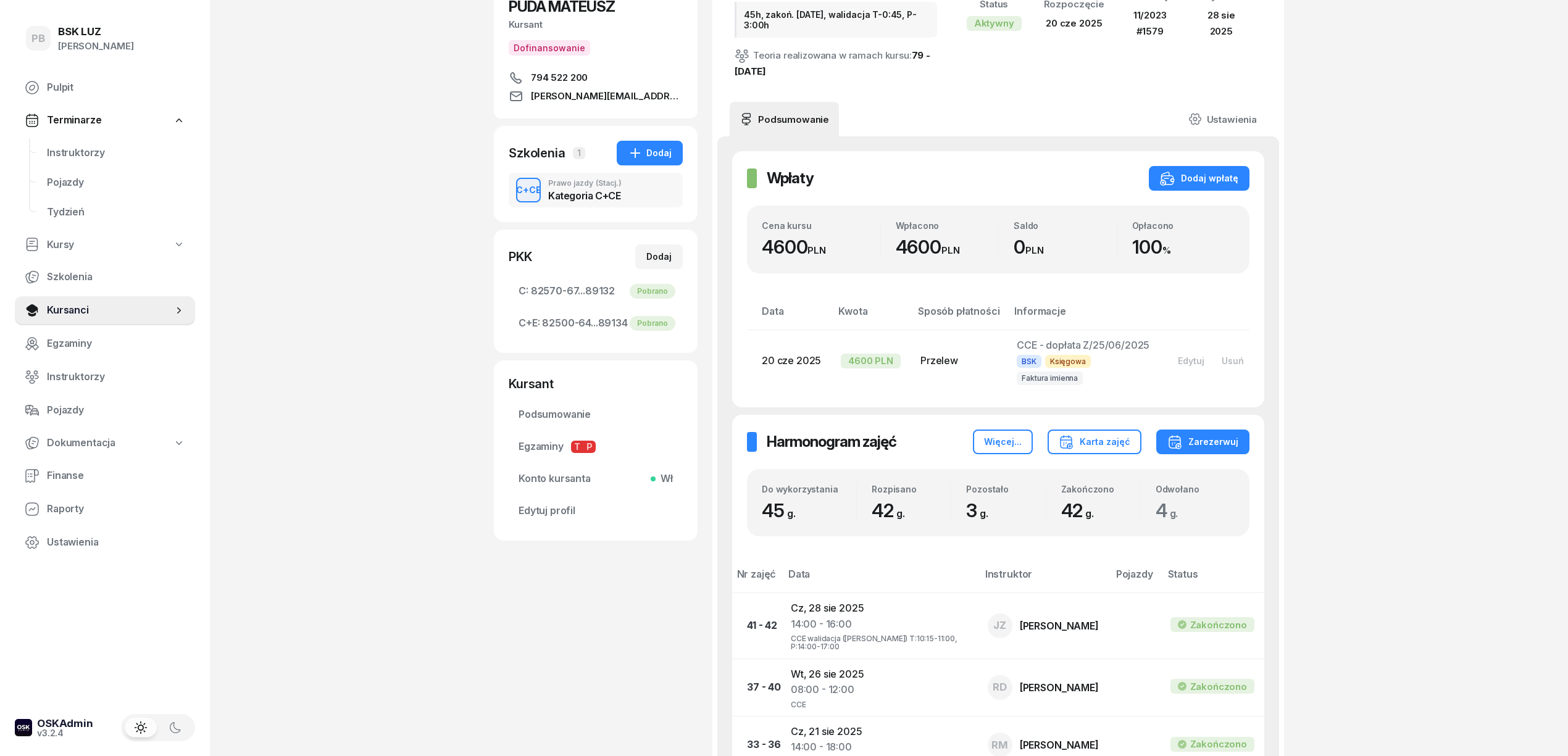
scroll to position [73, 0]
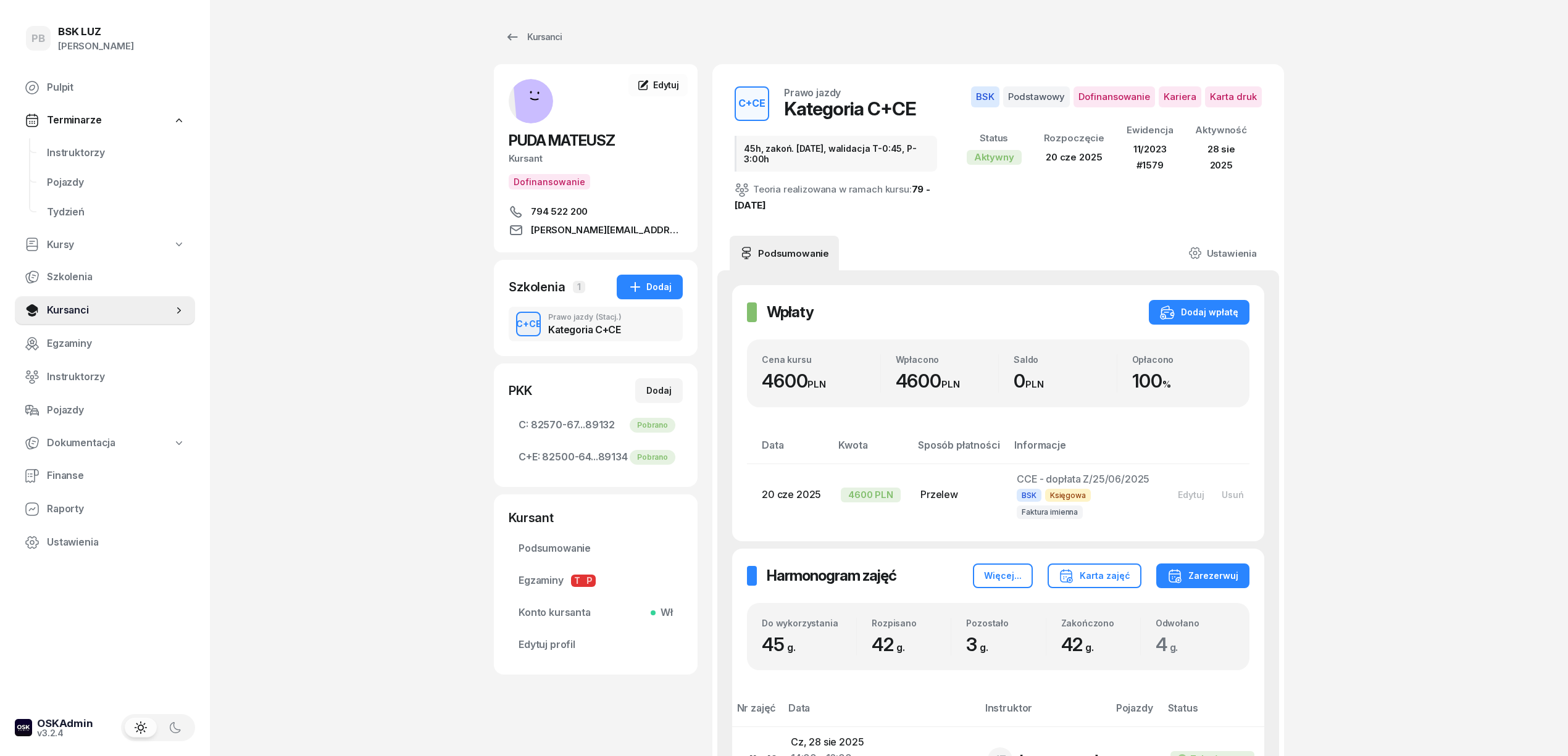
click at [67, 153] on span "Instruktorzy" at bounding box center [115, 153] width 139 height 16
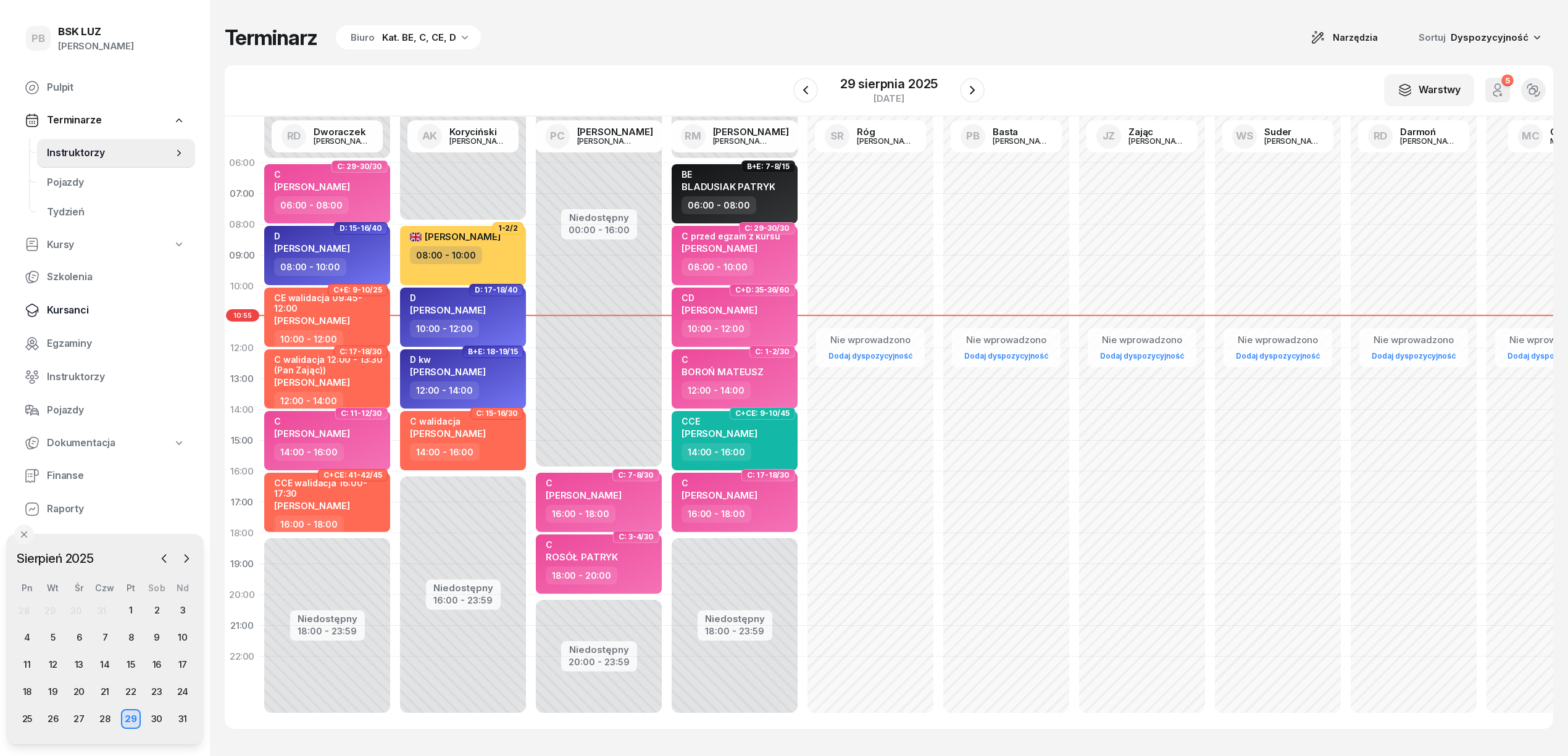
click at [67, 306] on span "Kursanci" at bounding box center [115, 310] width 139 height 16
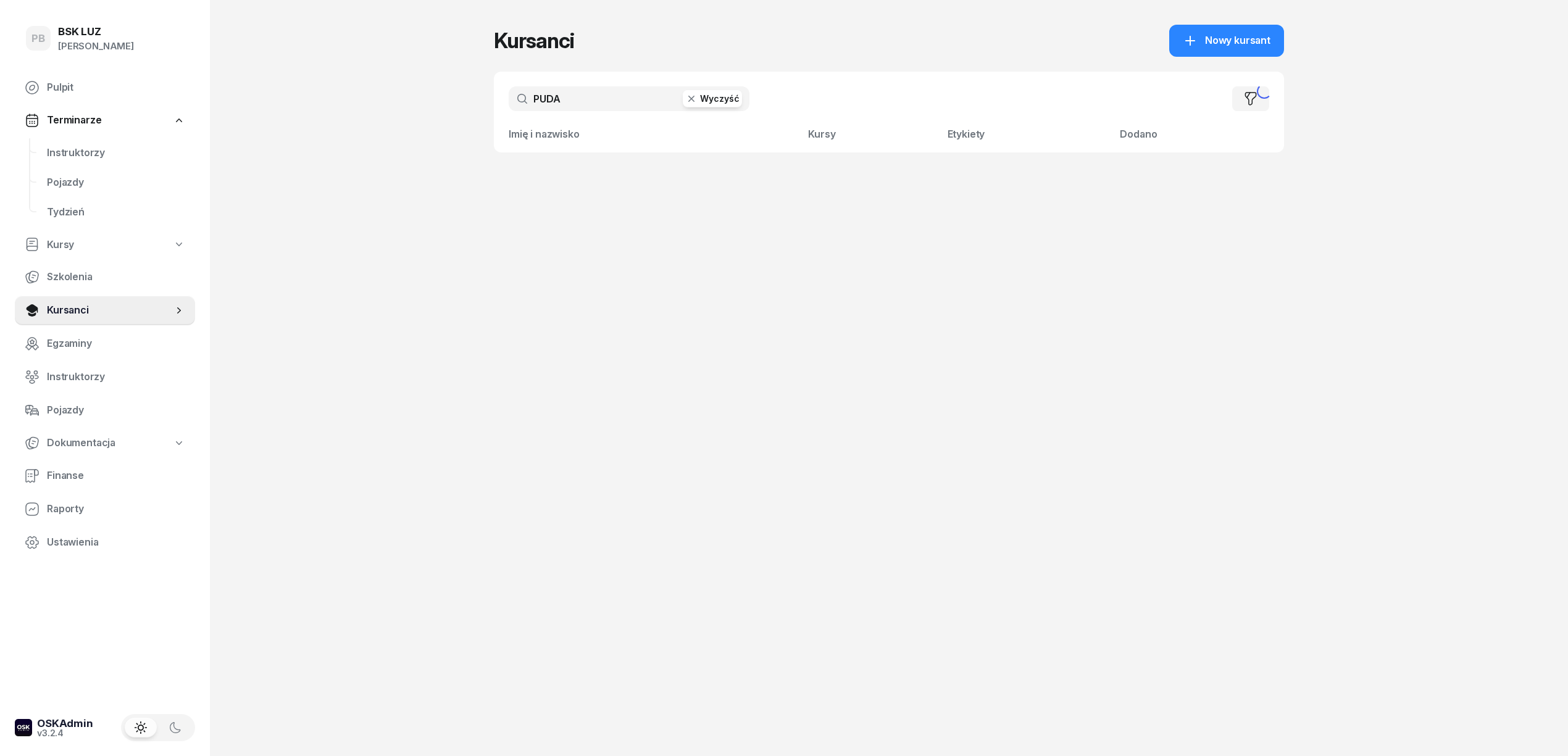
click at [584, 94] on input "PUDA" at bounding box center [629, 99] width 241 height 25
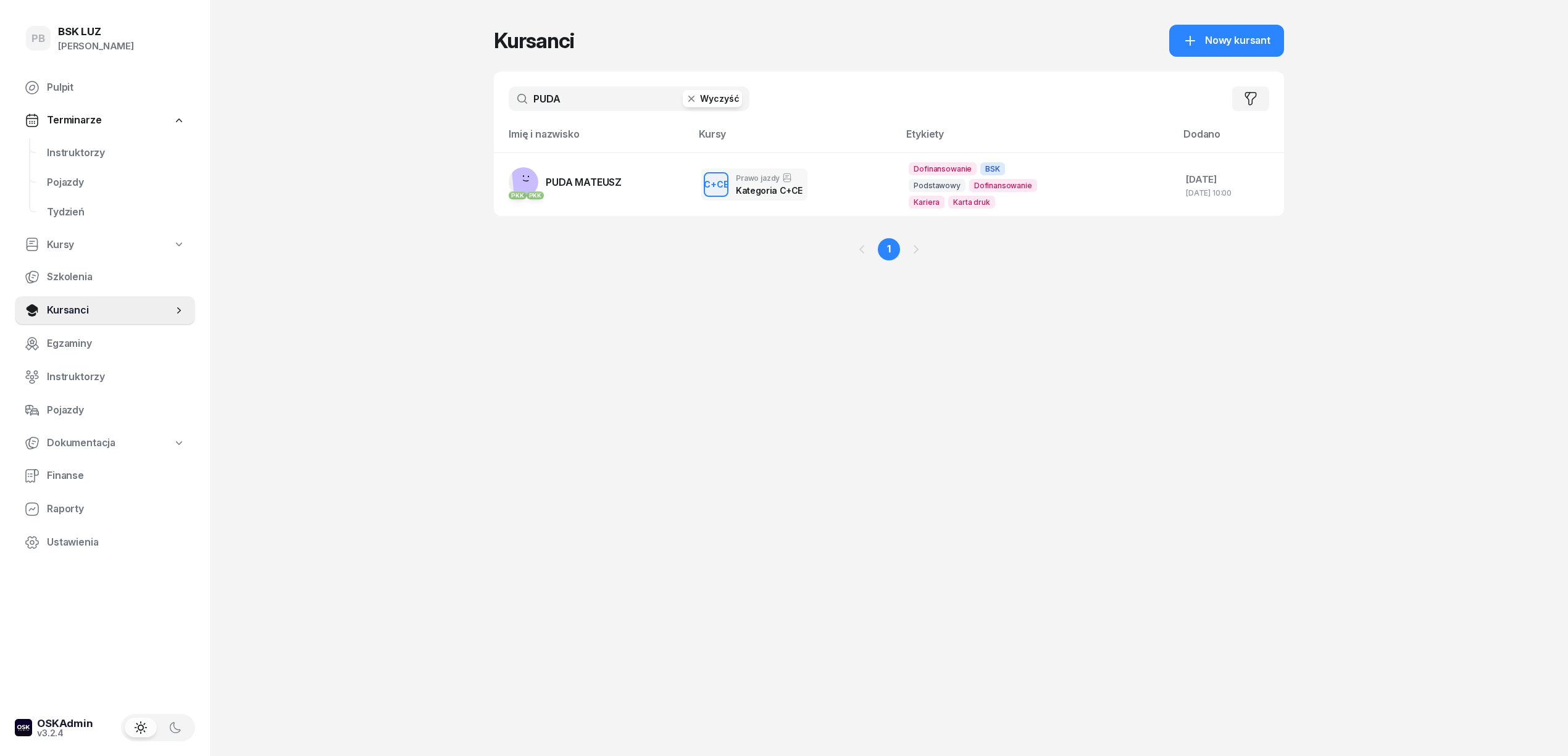
click at [709, 107] on input "PUDA" at bounding box center [629, 99] width 241 height 25
click at [711, 93] on button "Wyczyść" at bounding box center [712, 99] width 60 height 18
click at [388, 114] on div "PB BSK [PERSON_NAME] Pulpit Terminarze Instruktorzy Pojazdy Tydzień Kursy Szkol…" at bounding box center [784, 378] width 1568 height 756
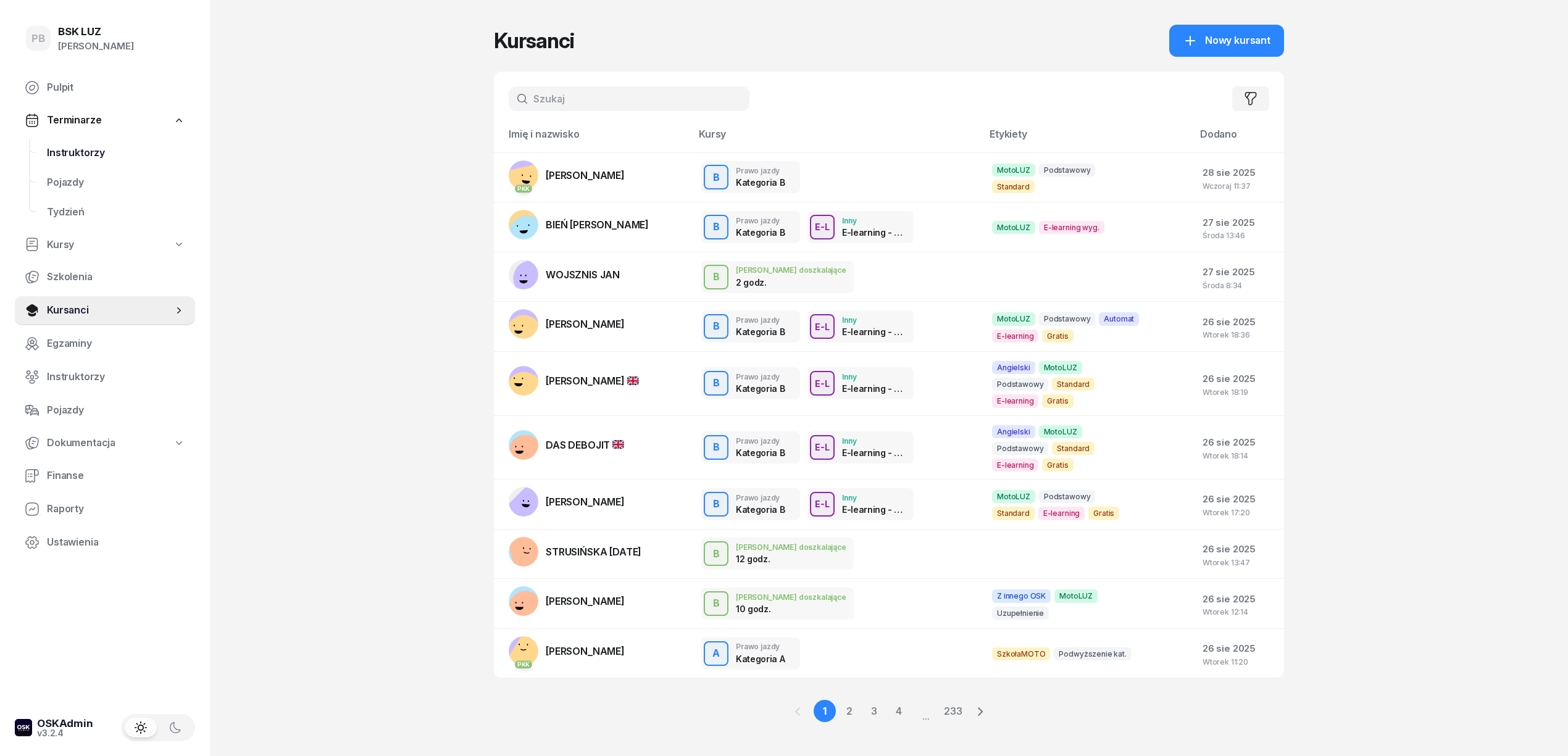
click at [95, 150] on span "Instruktorzy" at bounding box center [115, 153] width 139 height 16
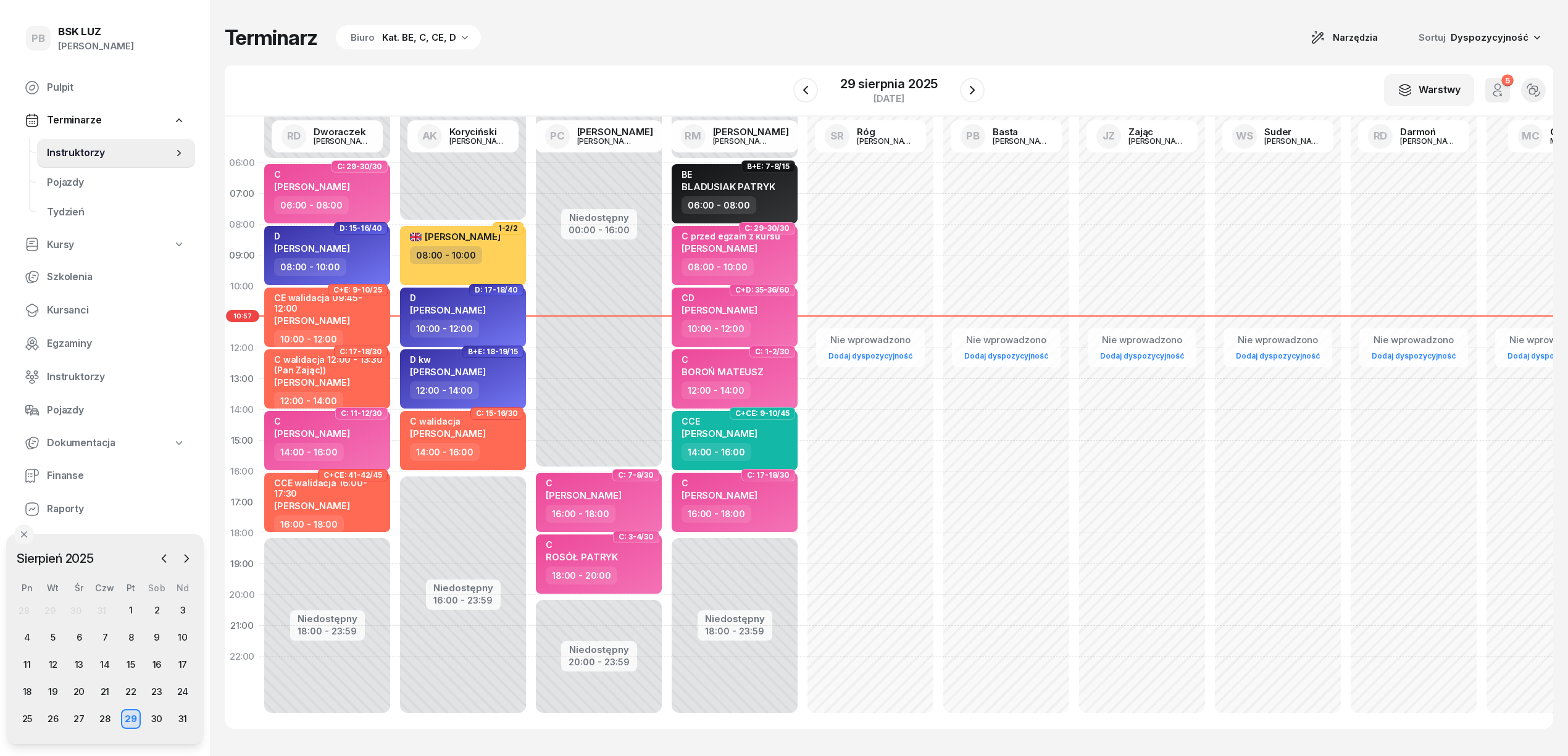
click at [699, 40] on div "Terminarz Biuro Kat. BE, C, CE, D Narzędzia Sortuj Dyspozycyjność" at bounding box center [889, 38] width 1328 height 26
click at [71, 309] on span "Kursanci" at bounding box center [115, 310] width 139 height 16
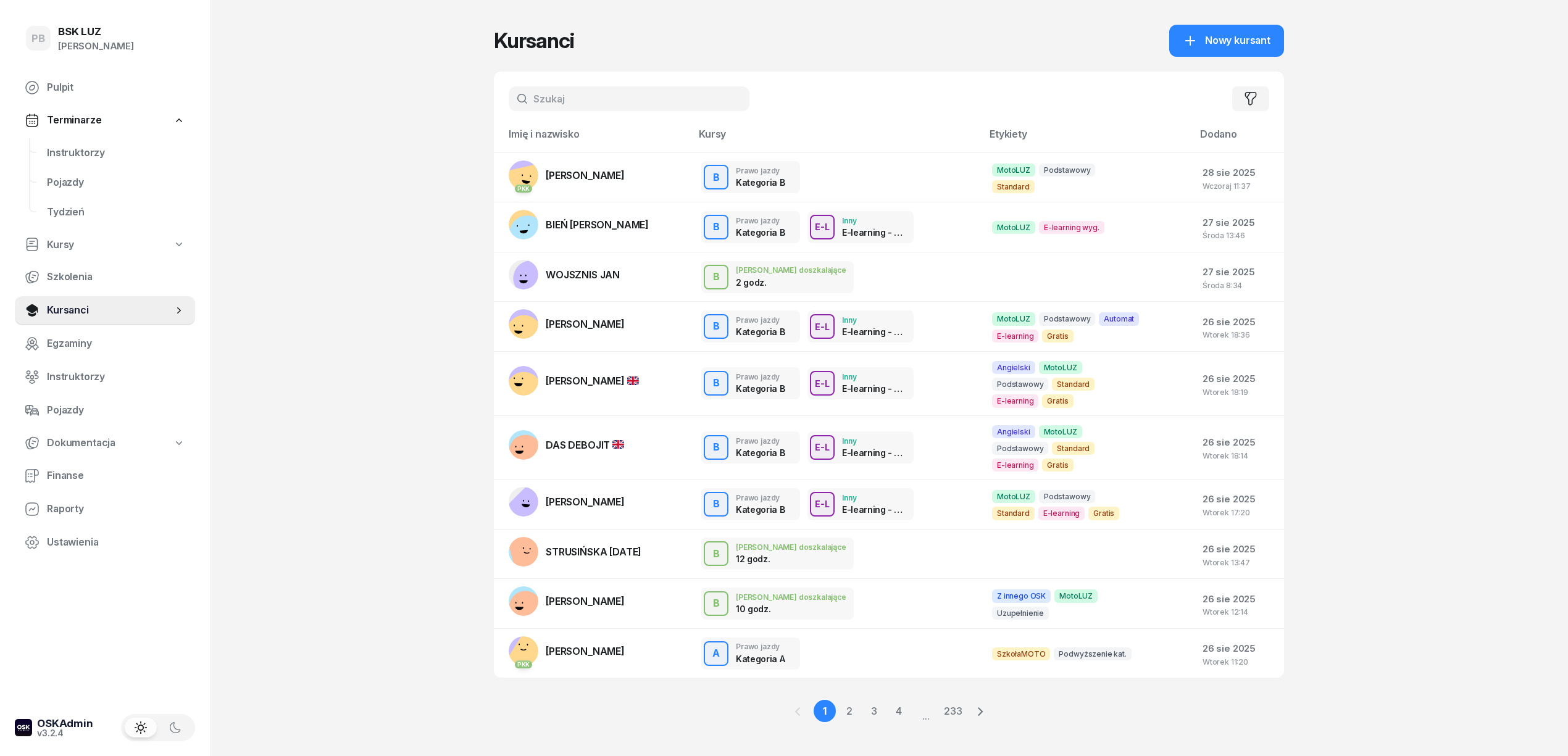
click at [612, 89] on input "text" at bounding box center [629, 99] width 241 height 25
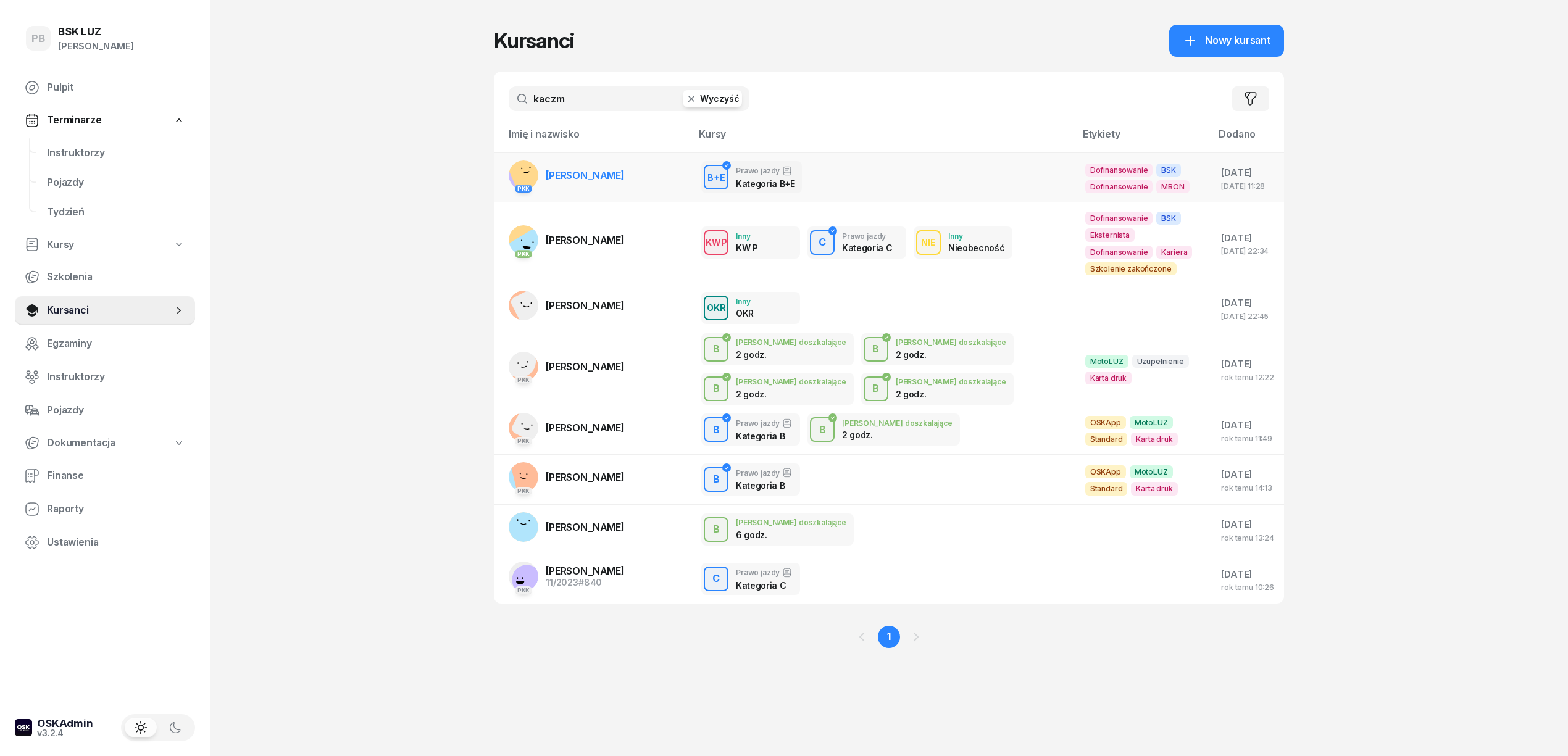
type input "kaczm"
click at [603, 178] on span "[PERSON_NAME]" at bounding box center [585, 175] width 79 height 12
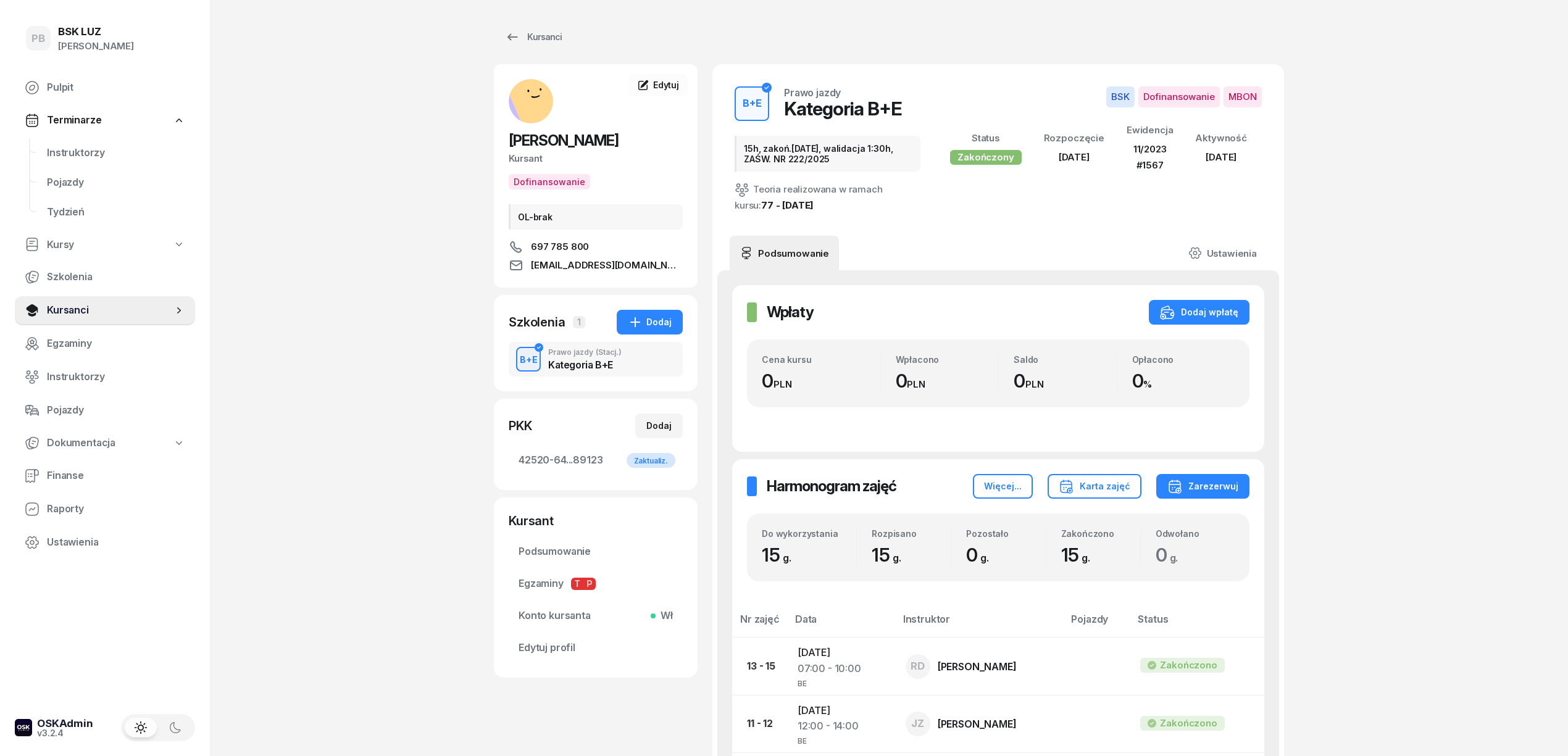
click at [418, 159] on div "PB BSK [PERSON_NAME] Pulpit Terminarze Instruktorzy Pojazdy Tydzień Kursy Szkol…" at bounding box center [784, 598] width 1568 height 1196
click at [80, 161] on link "Instruktorzy" at bounding box center [116, 153] width 158 height 30
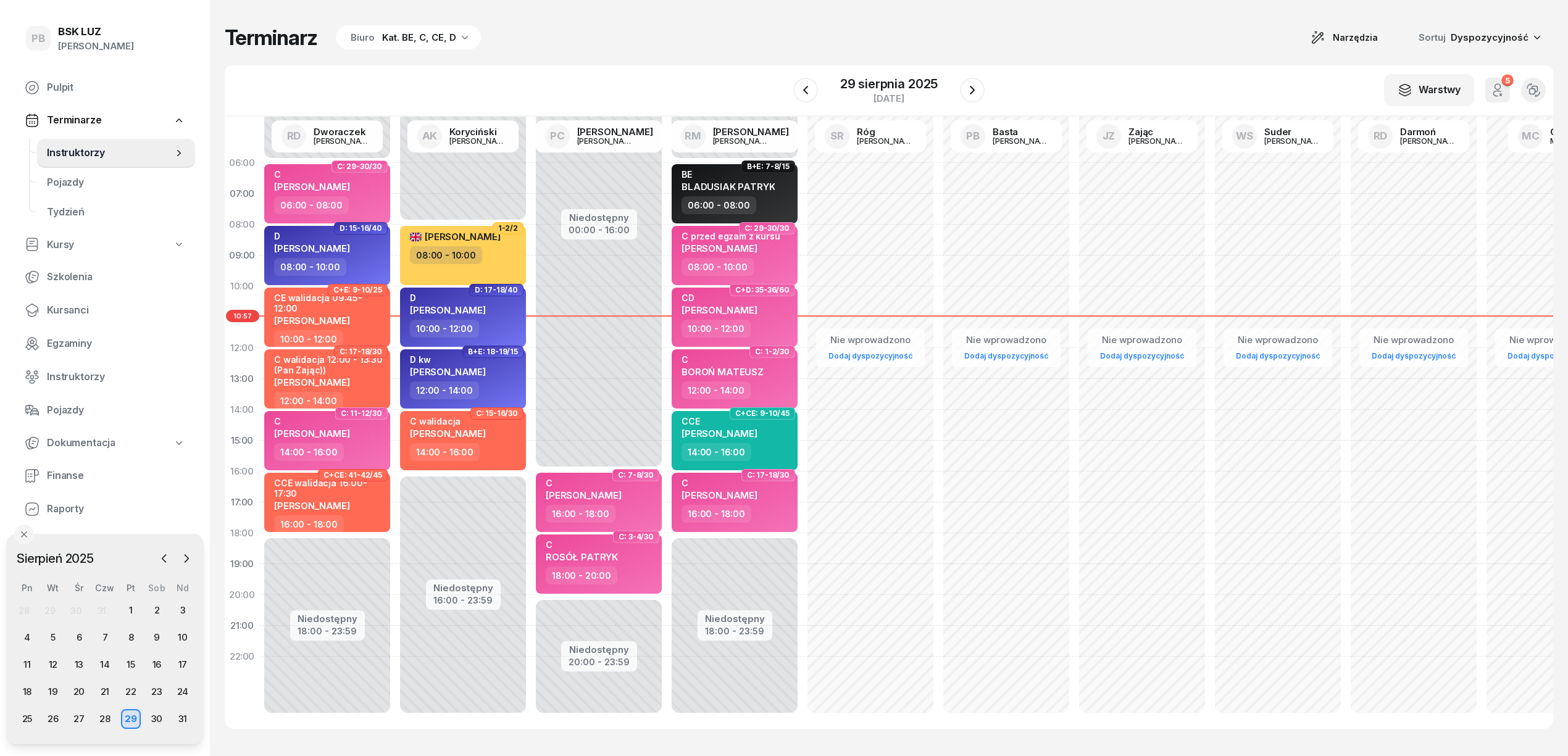
click at [613, 38] on div "Terminarz Biuro Kat. BE, C, CE, D Narzędzia Sortuj Dyspozycyjność" at bounding box center [889, 38] width 1328 height 26
click at [644, 53] on div "Terminarz Biuro Kat. BE, C, CE, D Narzędzia Sortuj Dyspozycyjność W Wybierz AK …" at bounding box center [889, 377] width 1328 height 753
click at [650, 64] on div "Terminarz Biuro Kat. BE, C, CE, D Narzędzia Sortuj Dyspozycyjność W Wybierz AK …" at bounding box center [889, 377] width 1328 height 753
click at [697, 57] on div "Terminarz Biuro Kat. BE, C, CE, D Narzędzia Sortuj Dyspozycyjność W Wybierz AK …" at bounding box center [889, 377] width 1328 height 753
click at [76, 309] on span "Kursanci" at bounding box center [115, 310] width 139 height 16
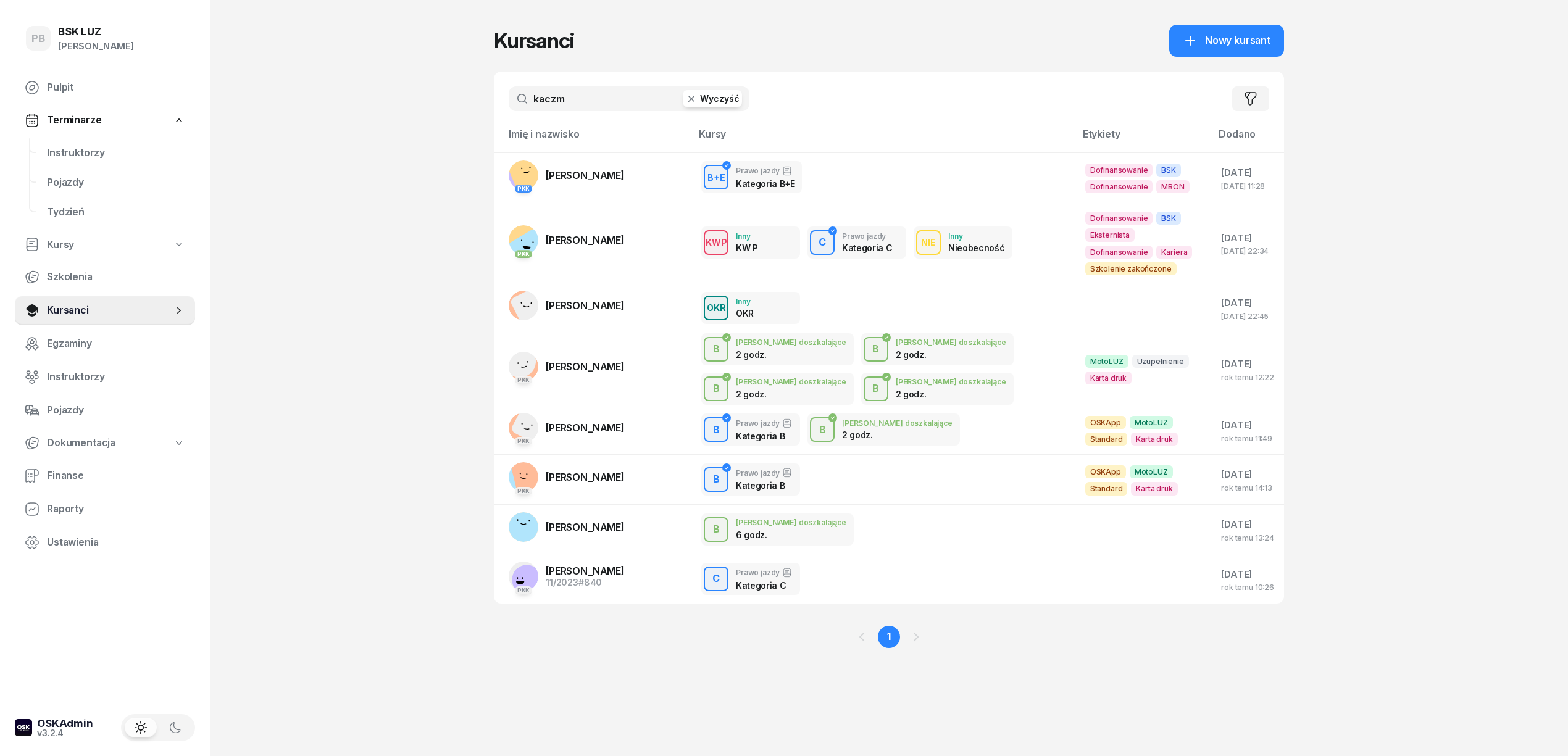
click at [590, 94] on input "kaczm" at bounding box center [629, 99] width 241 height 25
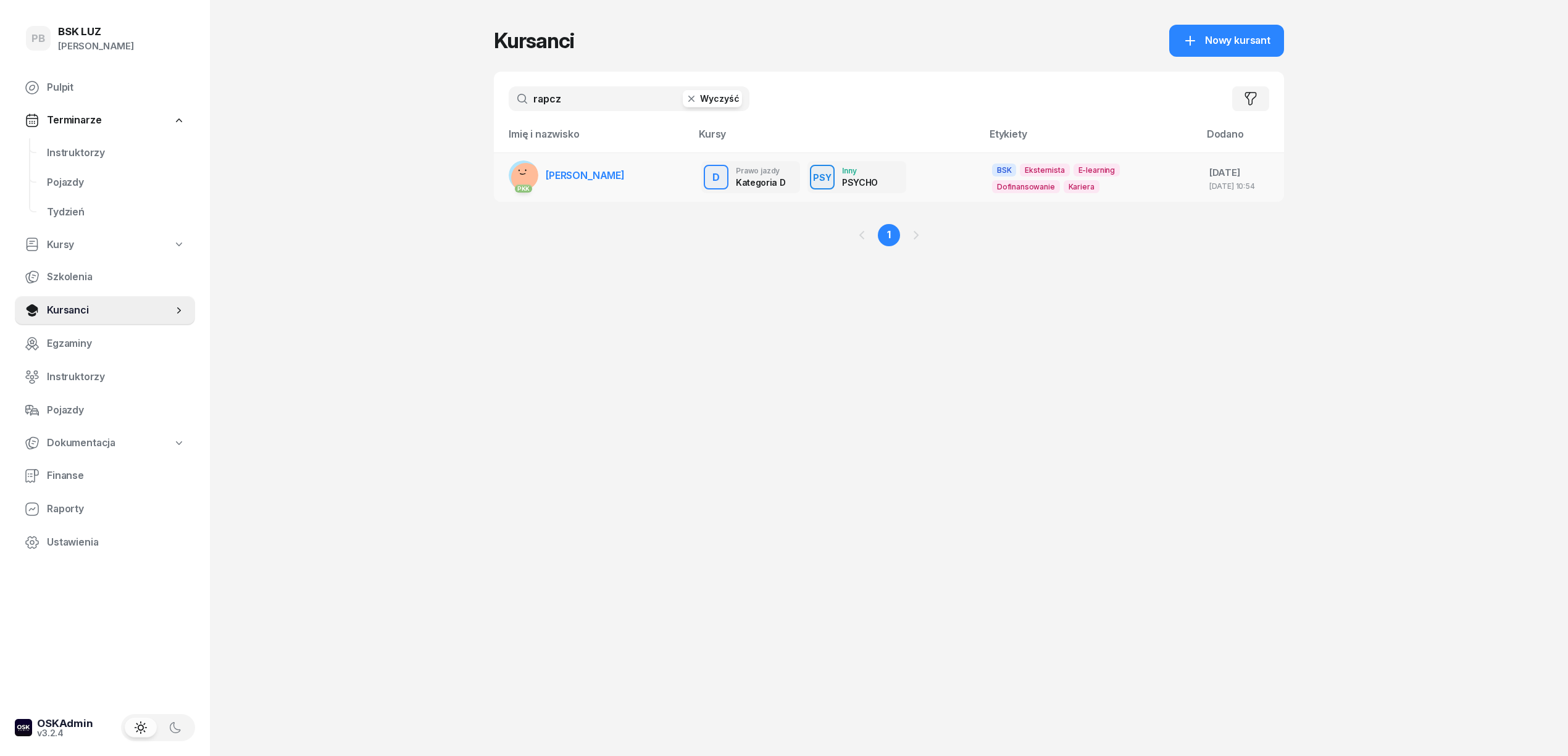
type input "rapcz"
click at [590, 179] on span "[PERSON_NAME]" at bounding box center [585, 175] width 79 height 12
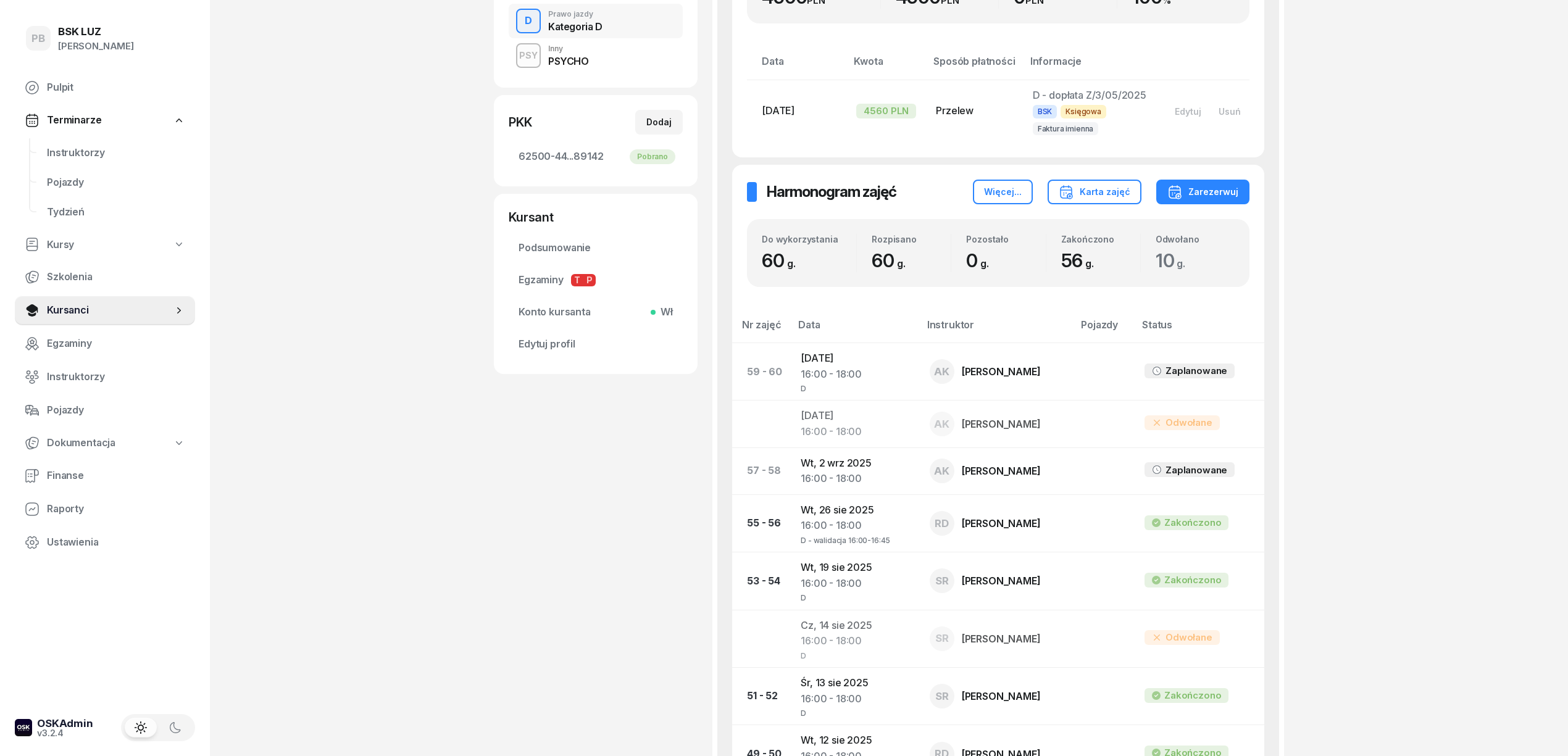
scroll to position [411, 0]
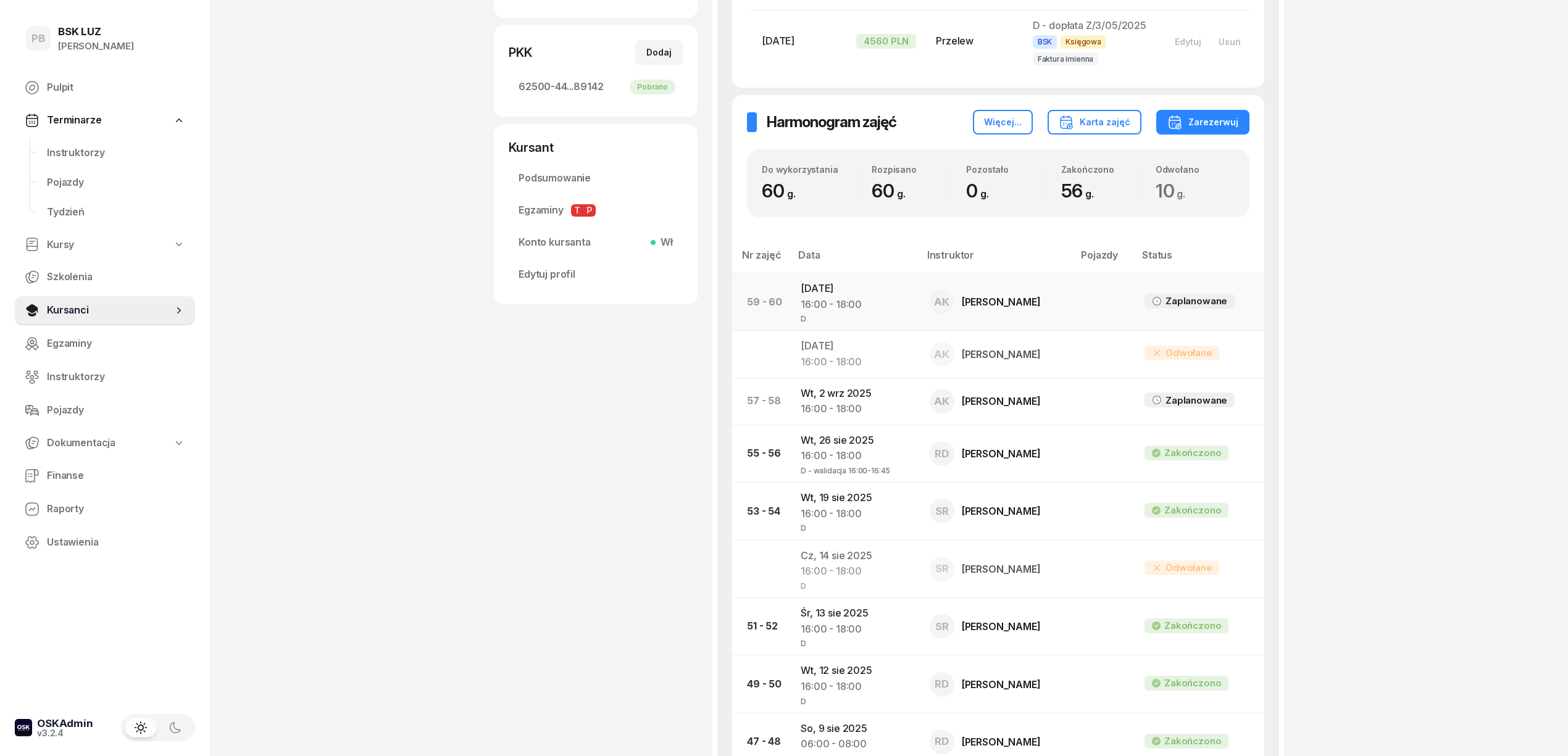
click at [823, 287] on td "[DATE] 16:00 - 18:00 D" at bounding box center [855, 302] width 128 height 58
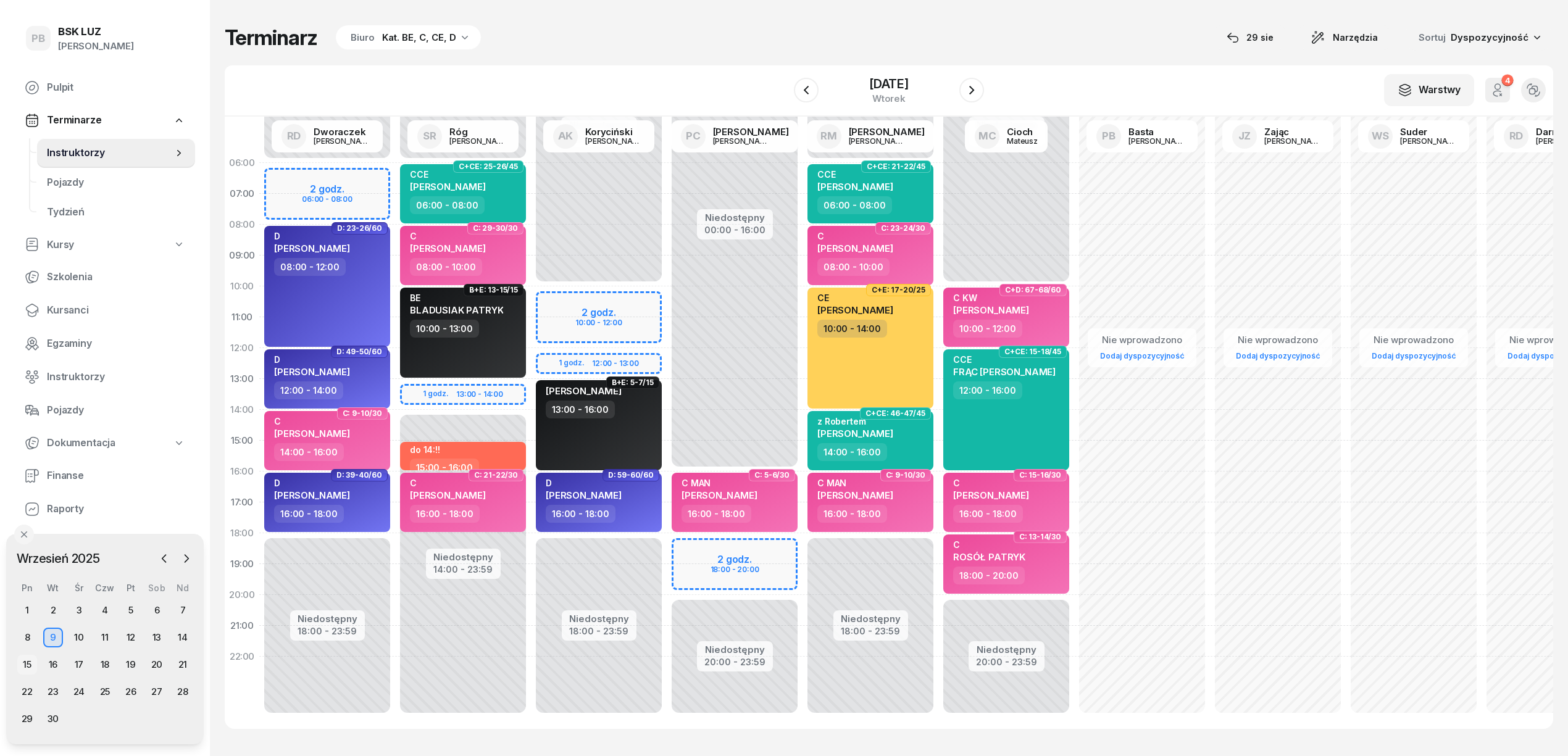
click at [33, 657] on div "15" at bounding box center [27, 664] width 20 height 20
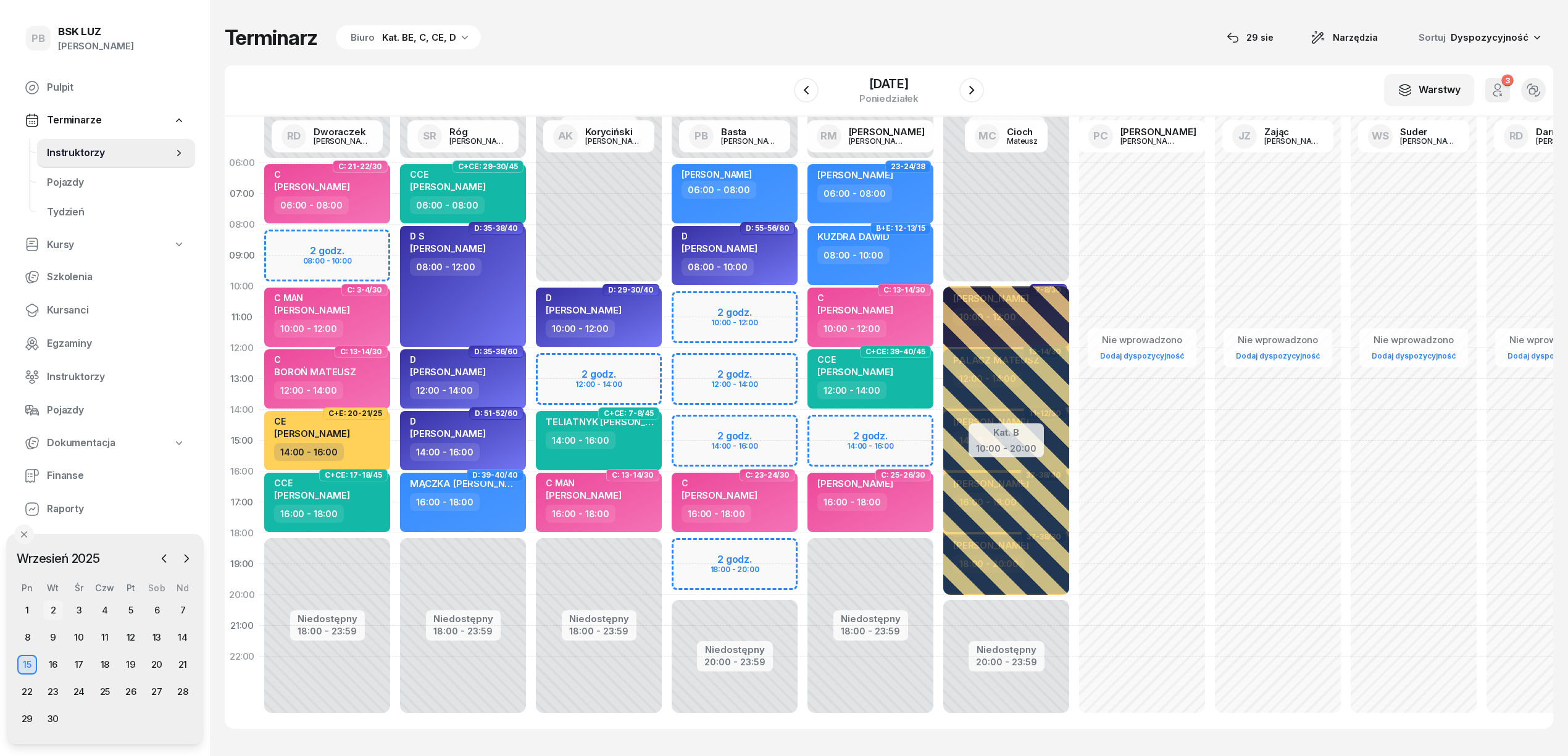
click at [50, 605] on div "2" at bounding box center [52, 610] width 20 height 20
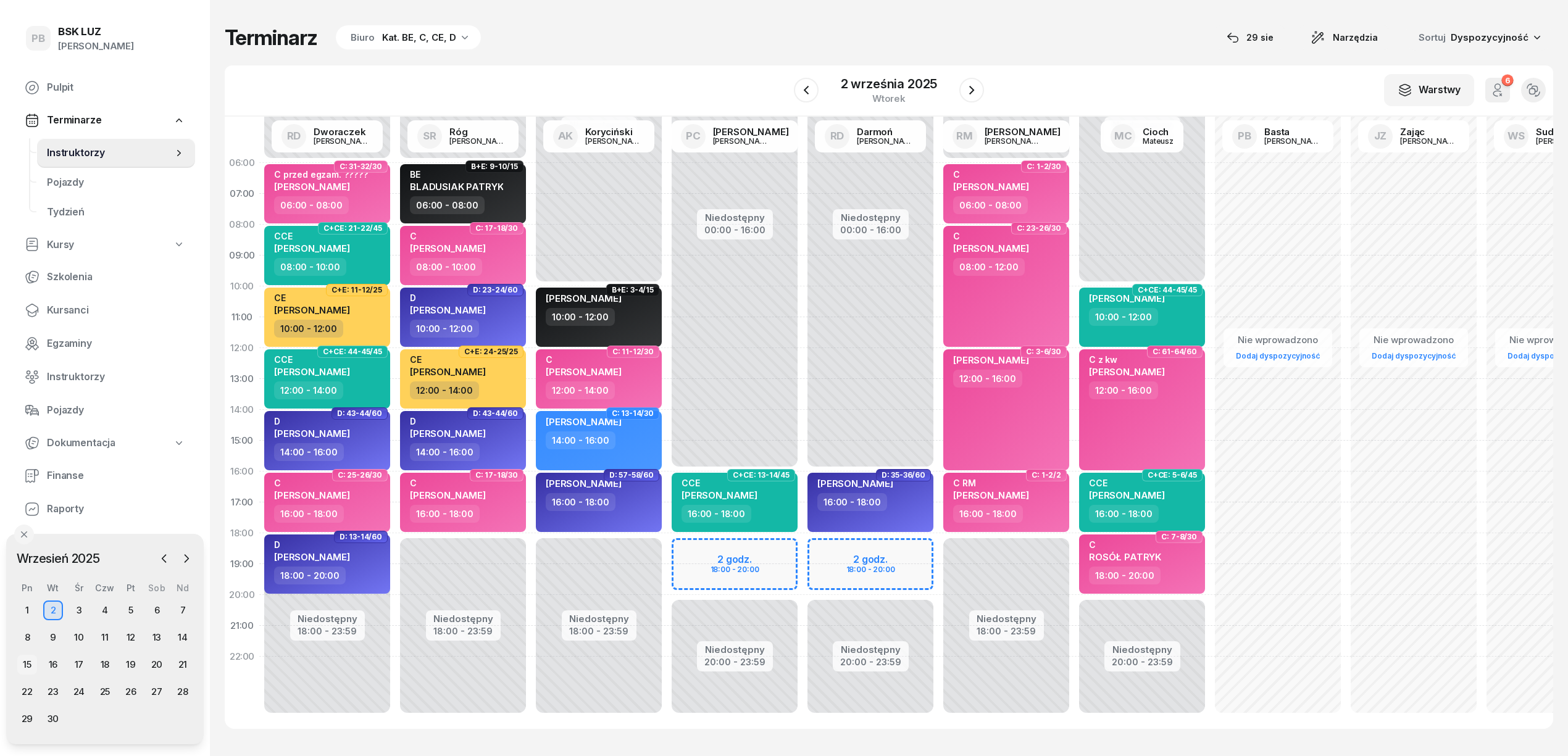
click at [30, 663] on div "15" at bounding box center [27, 664] width 20 height 20
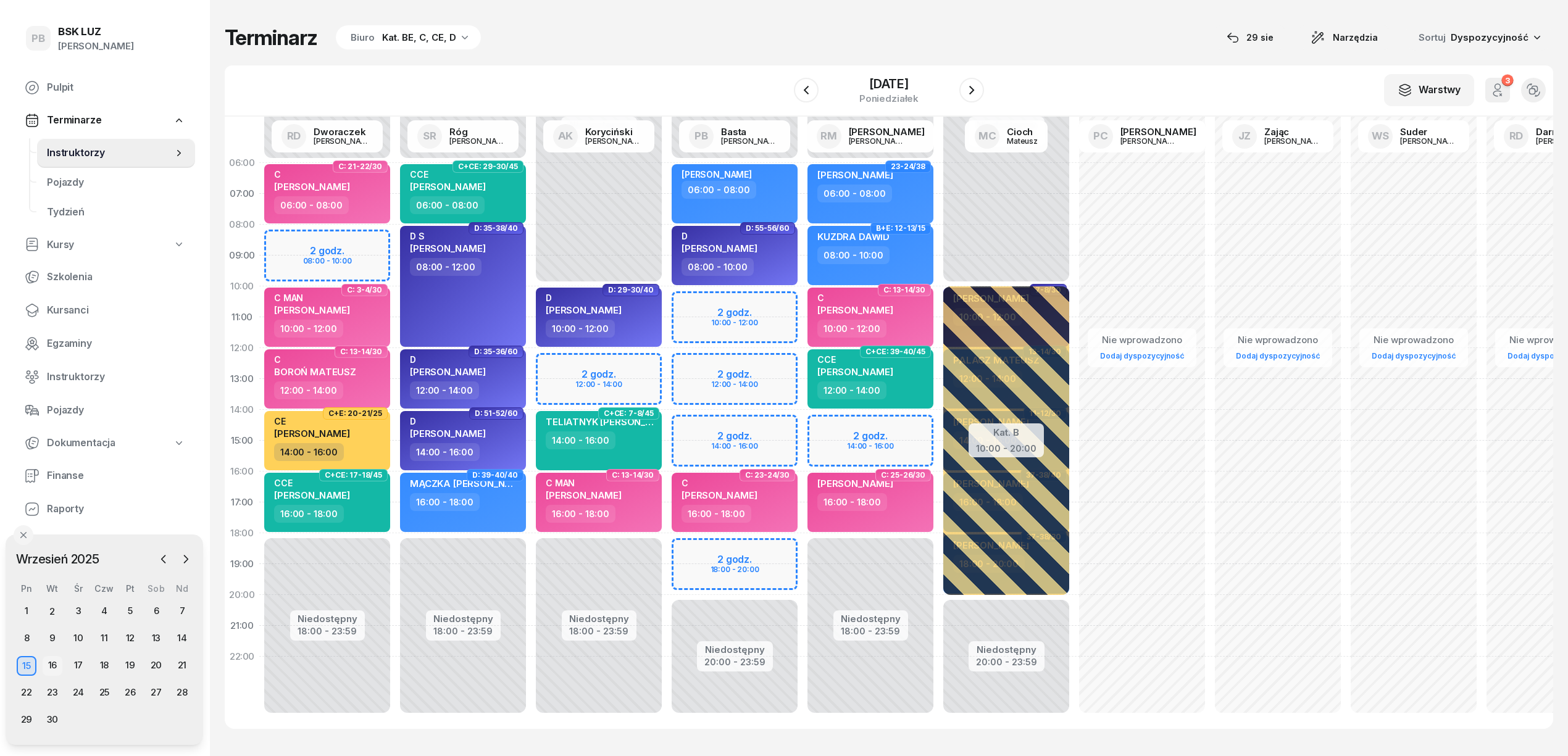
click at [49, 667] on div "16" at bounding box center [52, 665] width 20 height 20
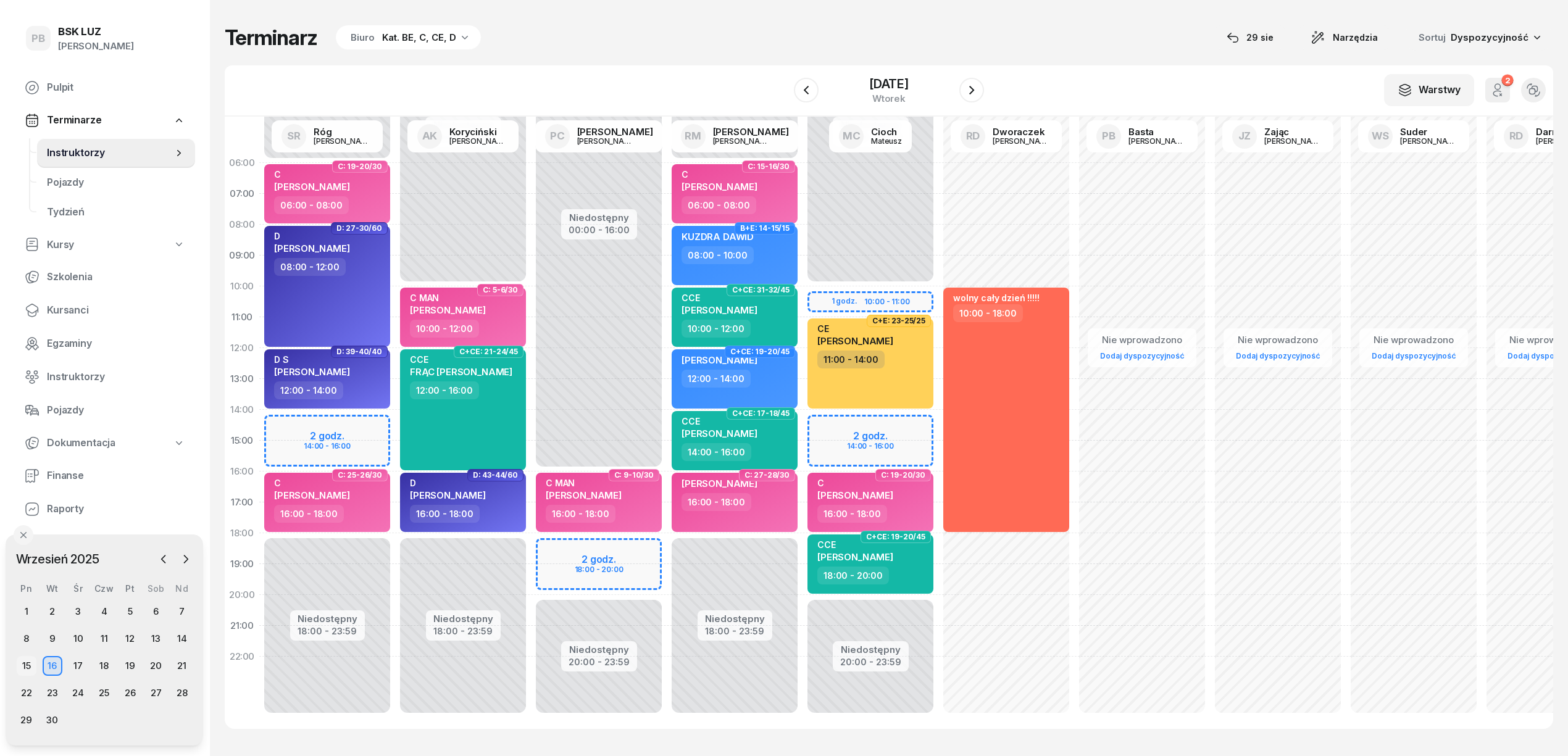
click at [33, 667] on div "15" at bounding box center [26, 665] width 20 height 20
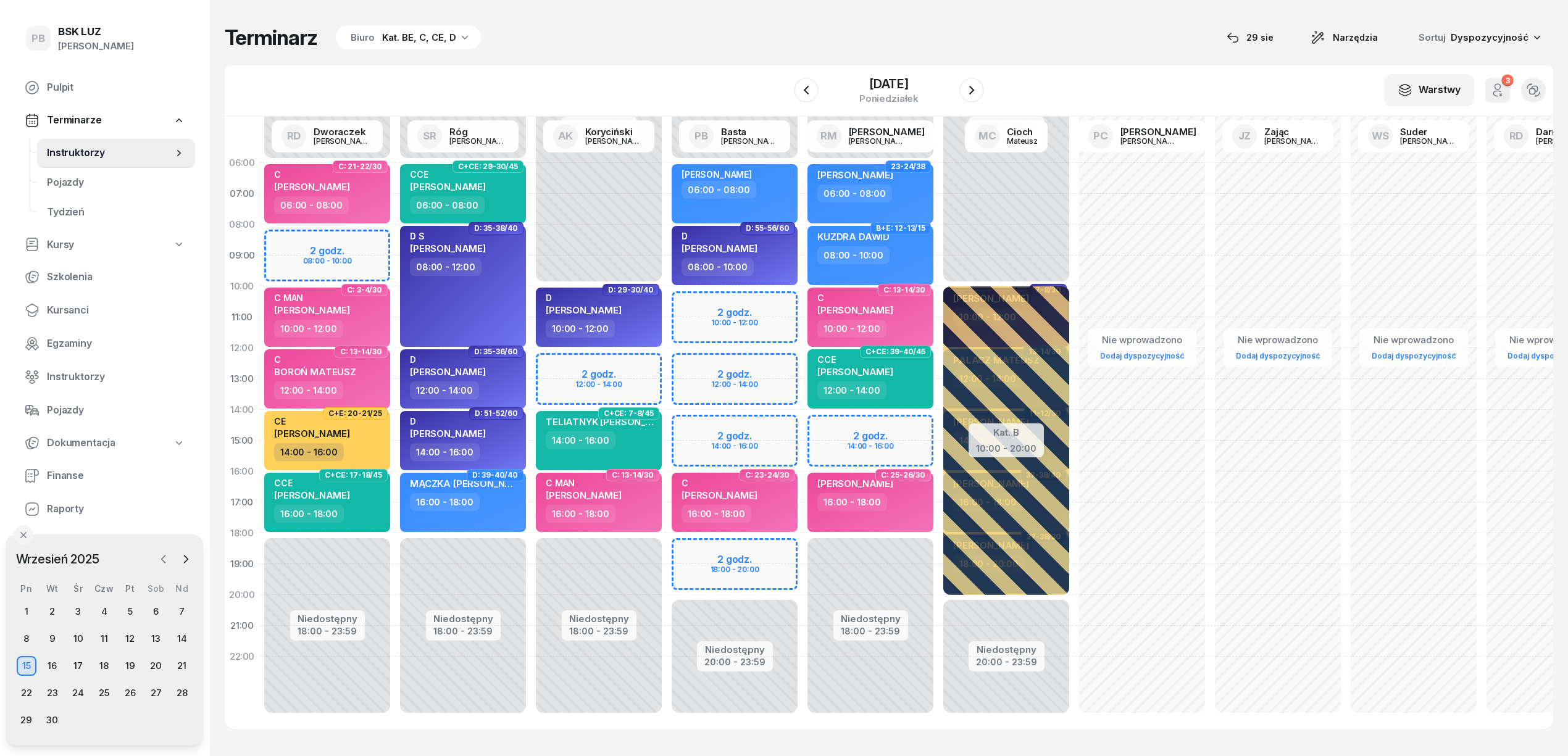
click at [162, 565] on icon "button" at bounding box center [163, 559] width 12 height 12
click at [154, 723] on div "30" at bounding box center [155, 720] width 20 height 20
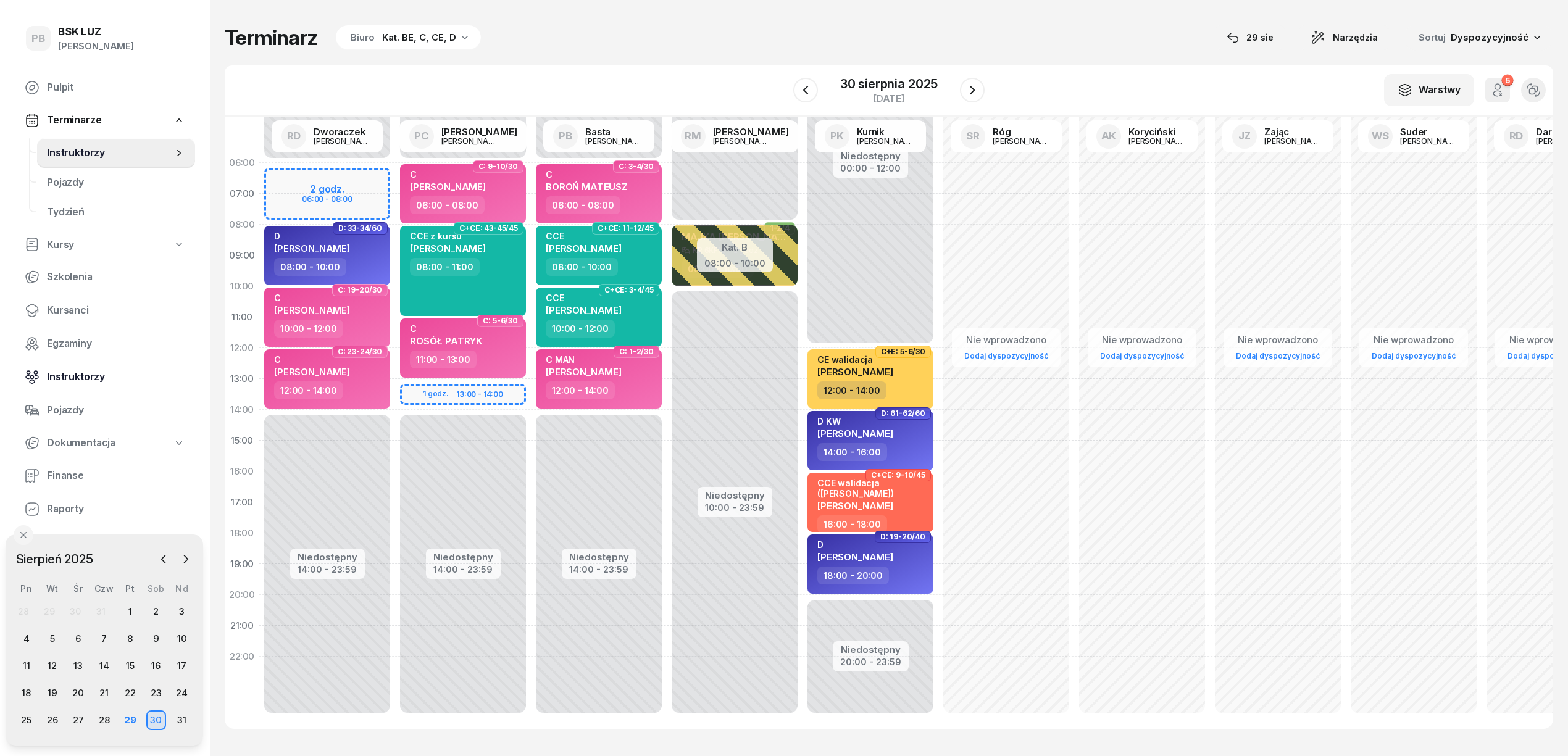
click at [79, 371] on span "Instruktorzy" at bounding box center [115, 377] width 139 height 16
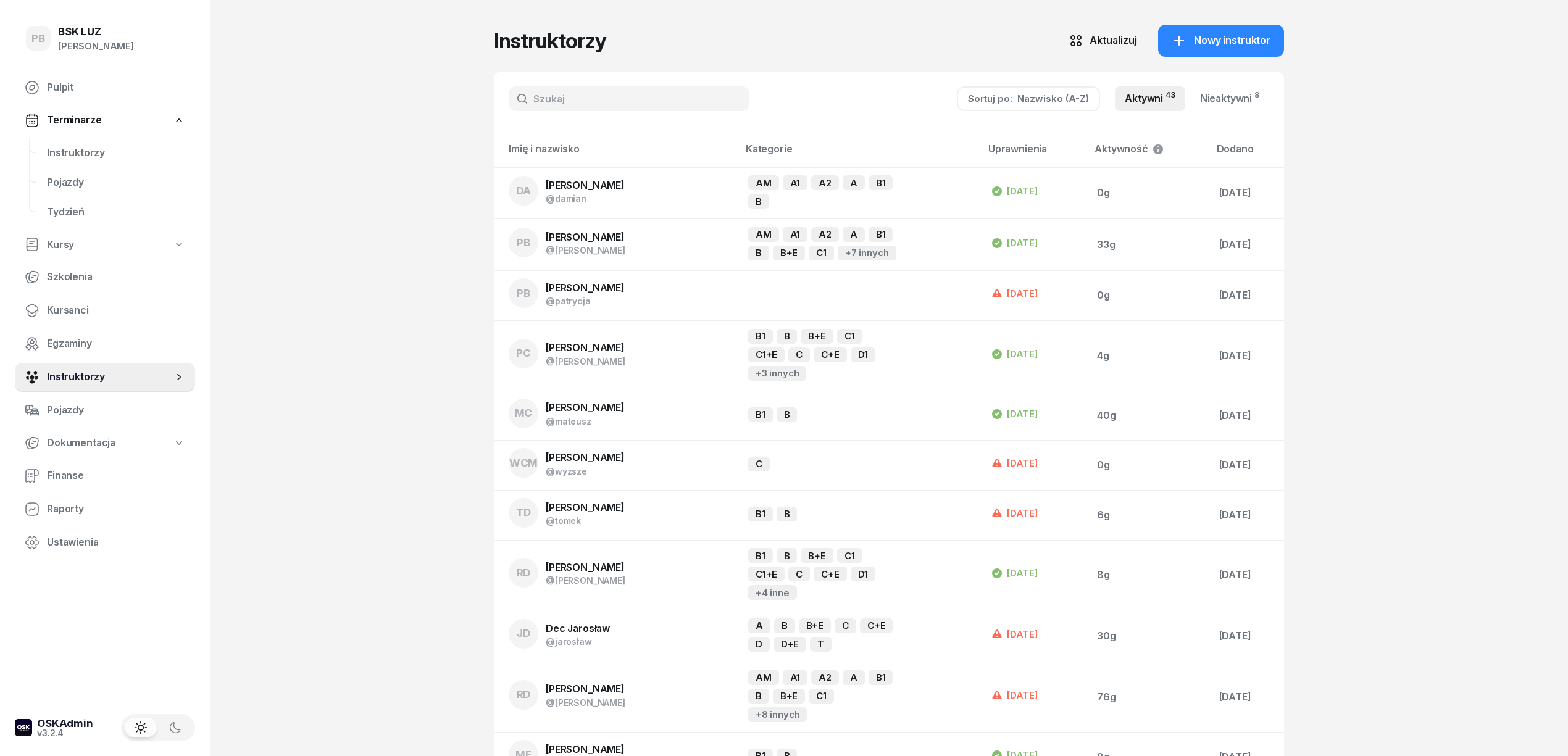
click at [556, 92] on input "text" at bounding box center [629, 99] width 241 height 25
click at [82, 157] on span "Instruktorzy" at bounding box center [115, 153] width 139 height 16
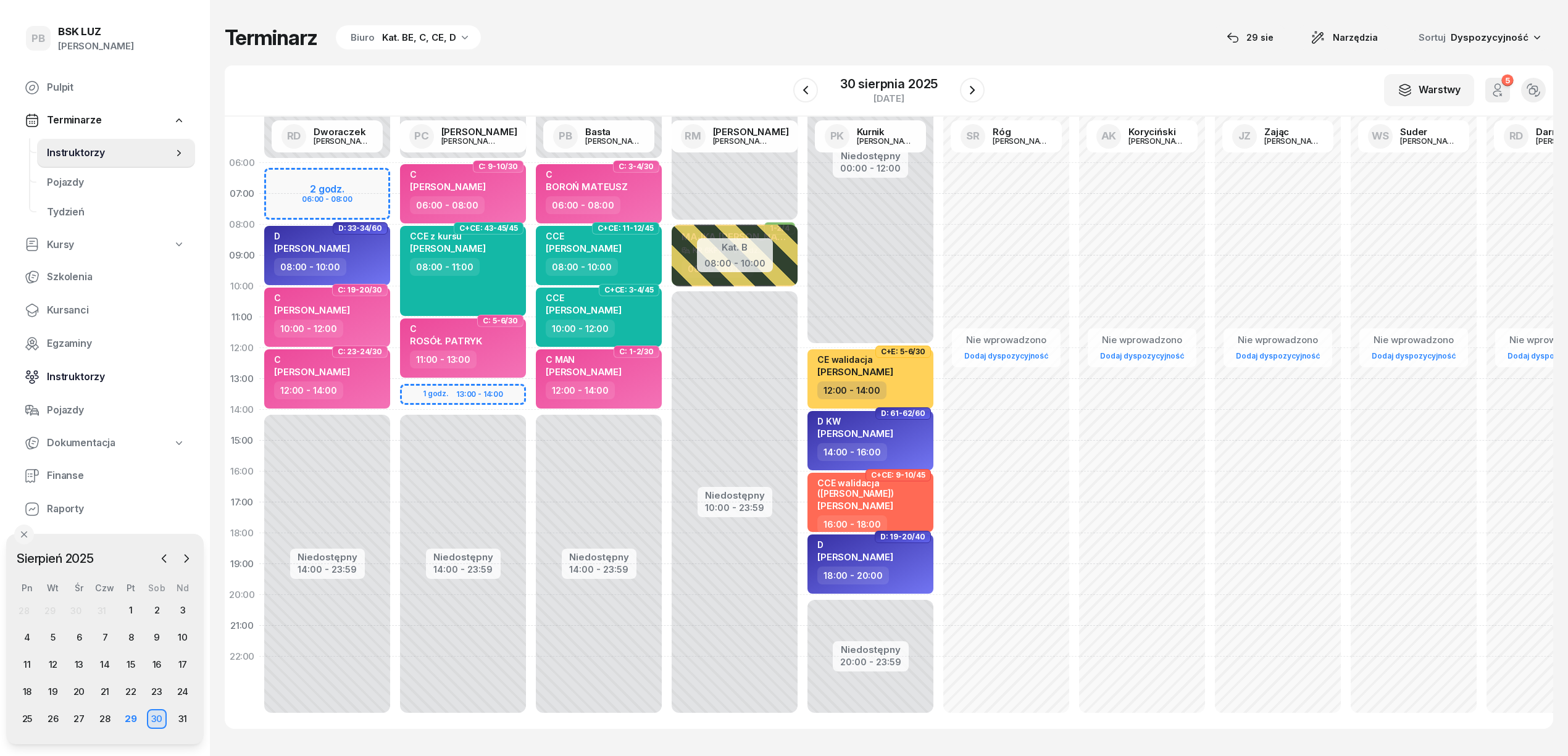
click at [80, 378] on span "Instruktorzy" at bounding box center [115, 377] width 139 height 16
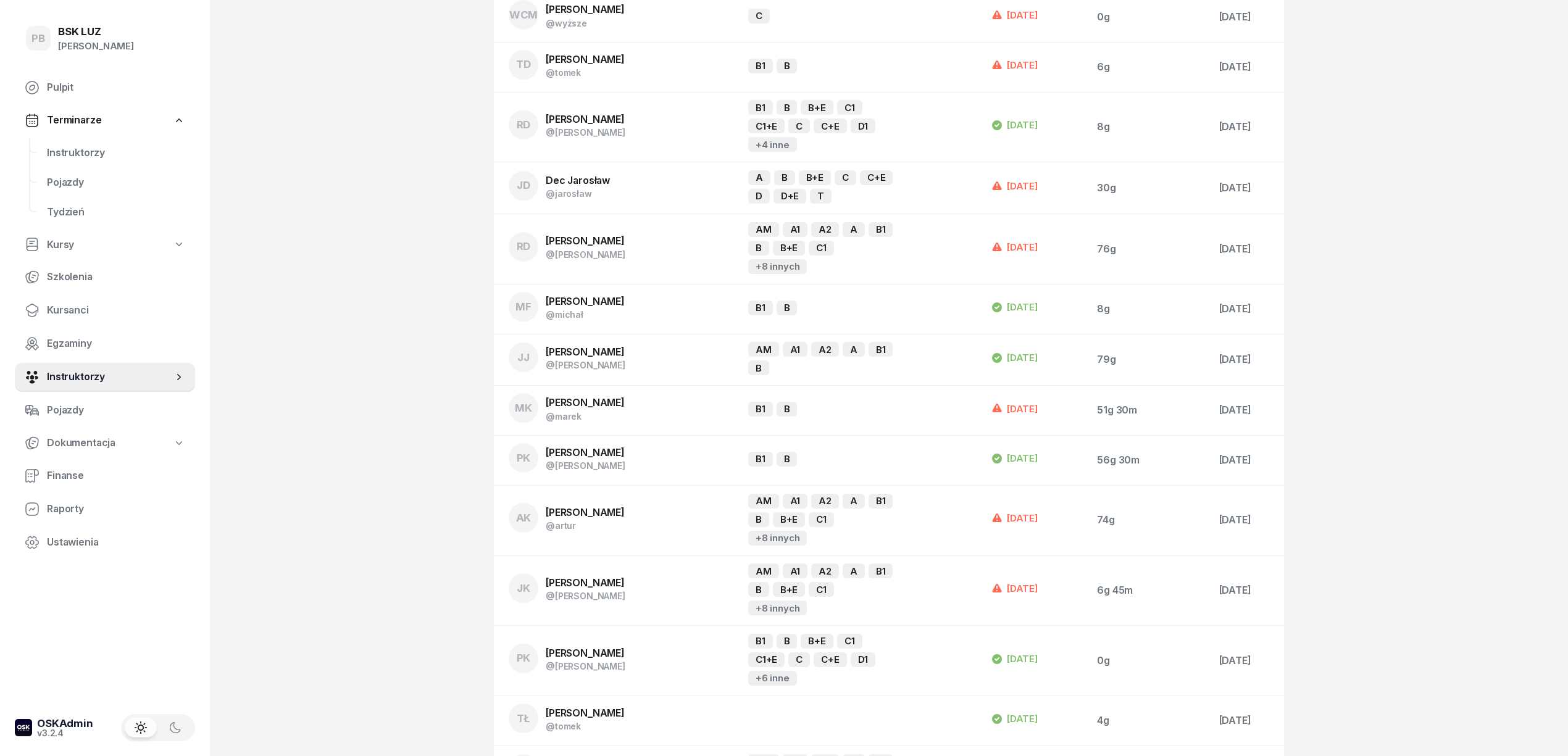
scroll to position [494, 0]
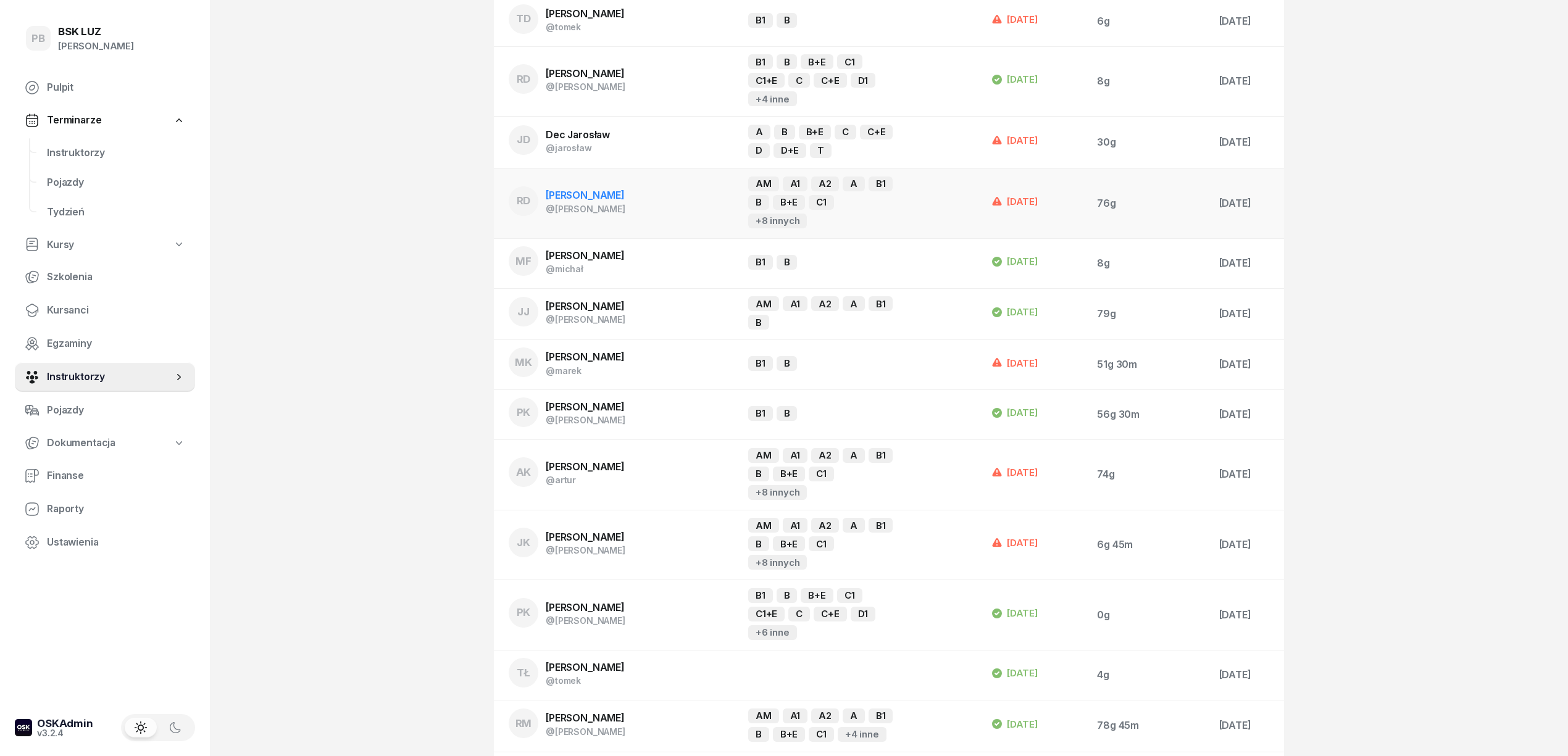
click at [598, 189] on span "[PERSON_NAME]" at bounding box center [585, 194] width 79 height 12
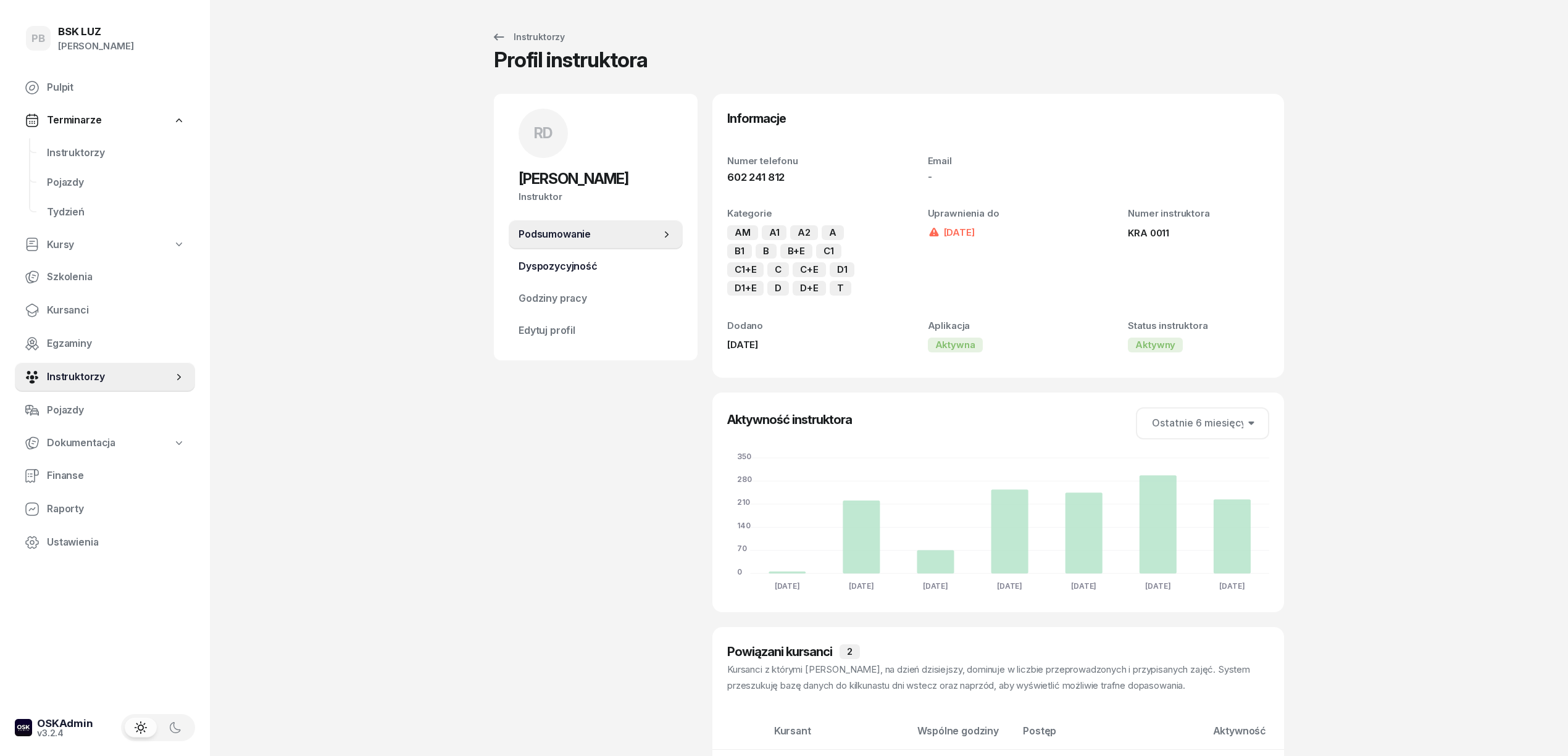
click at [595, 259] on span "Dyspozycyjność" at bounding box center [595, 266] width 154 height 16
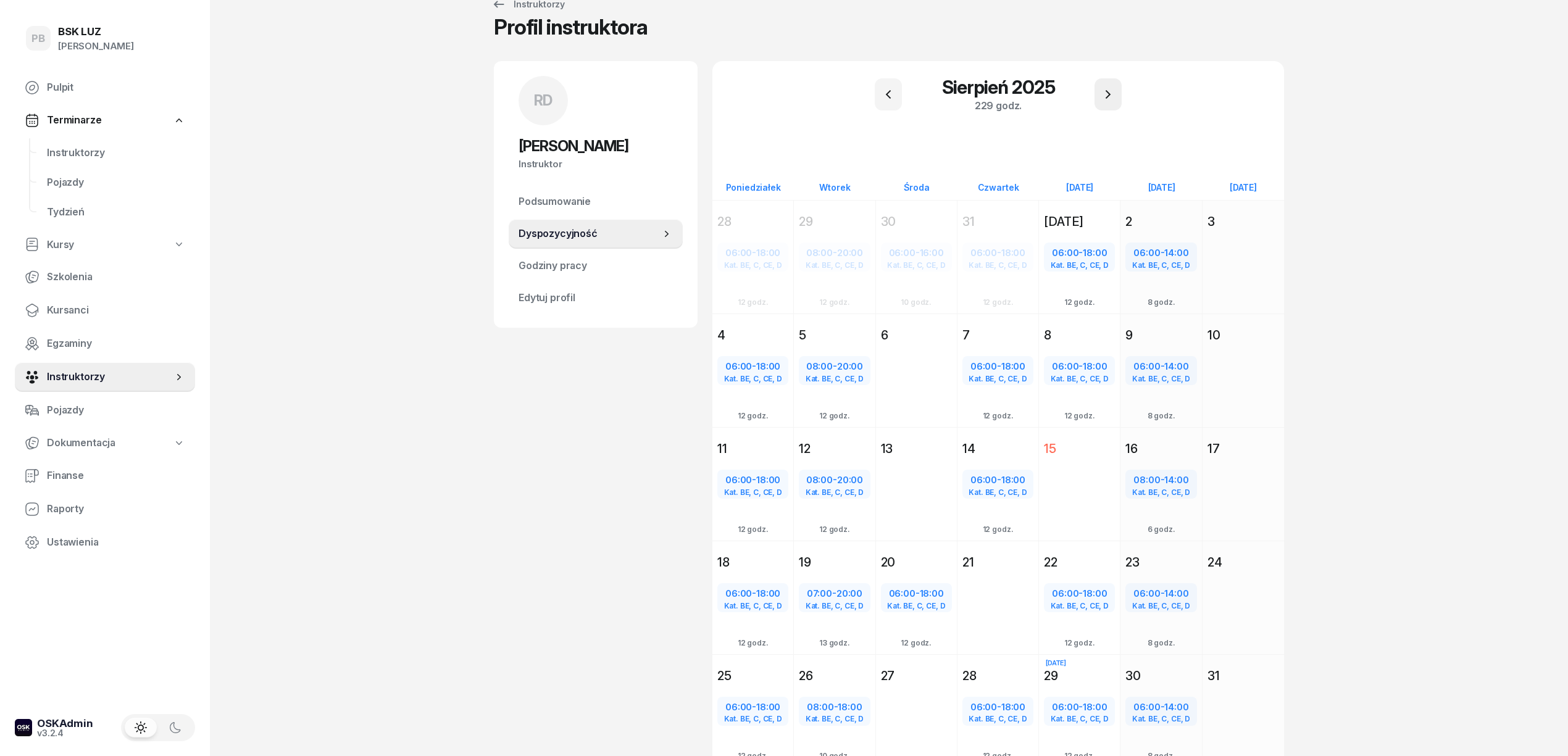
scroll to position [13, 0]
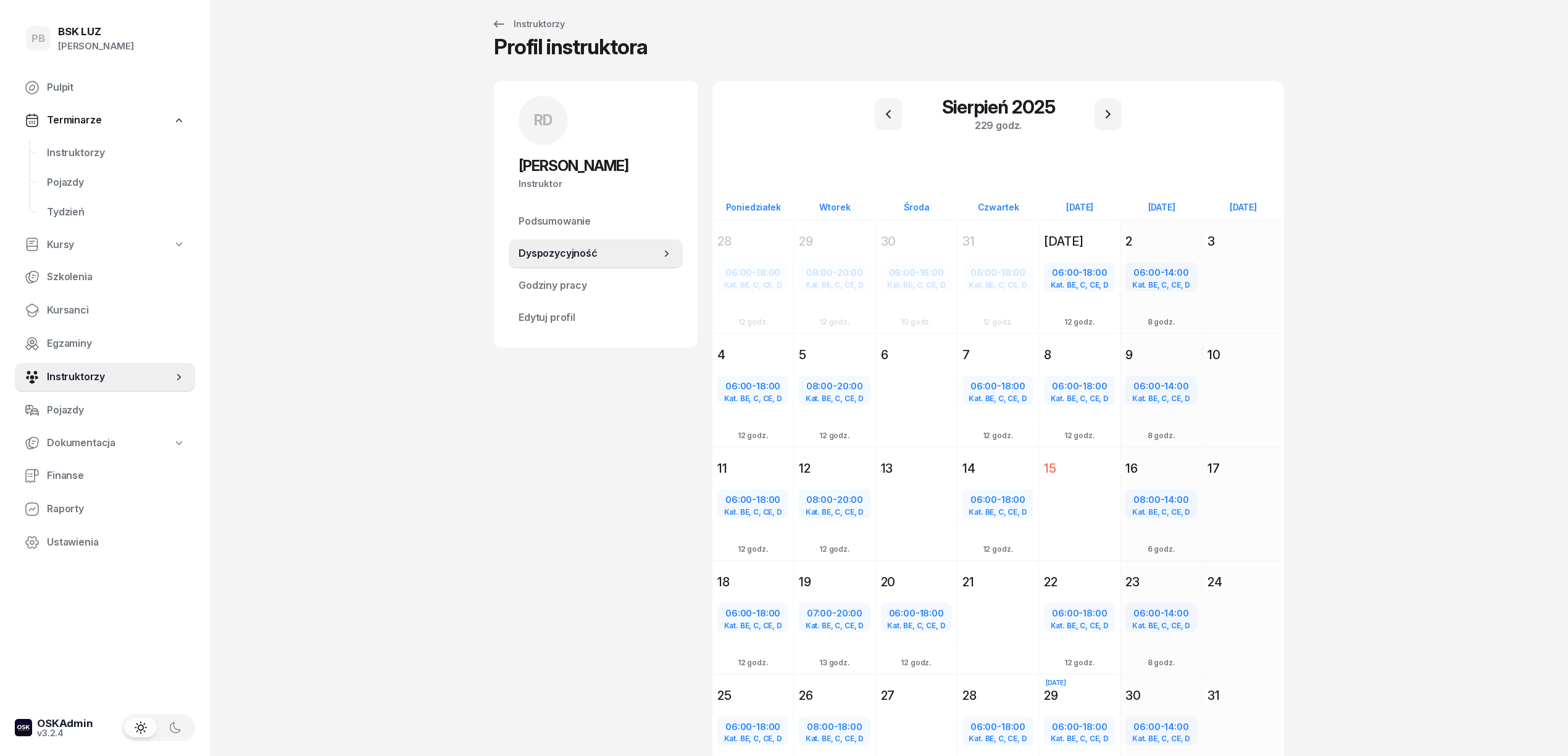
click at [1162, 726] on div "06:00 - 14:00" at bounding box center [1161, 726] width 69 height 16
select select "06"
select select "14"
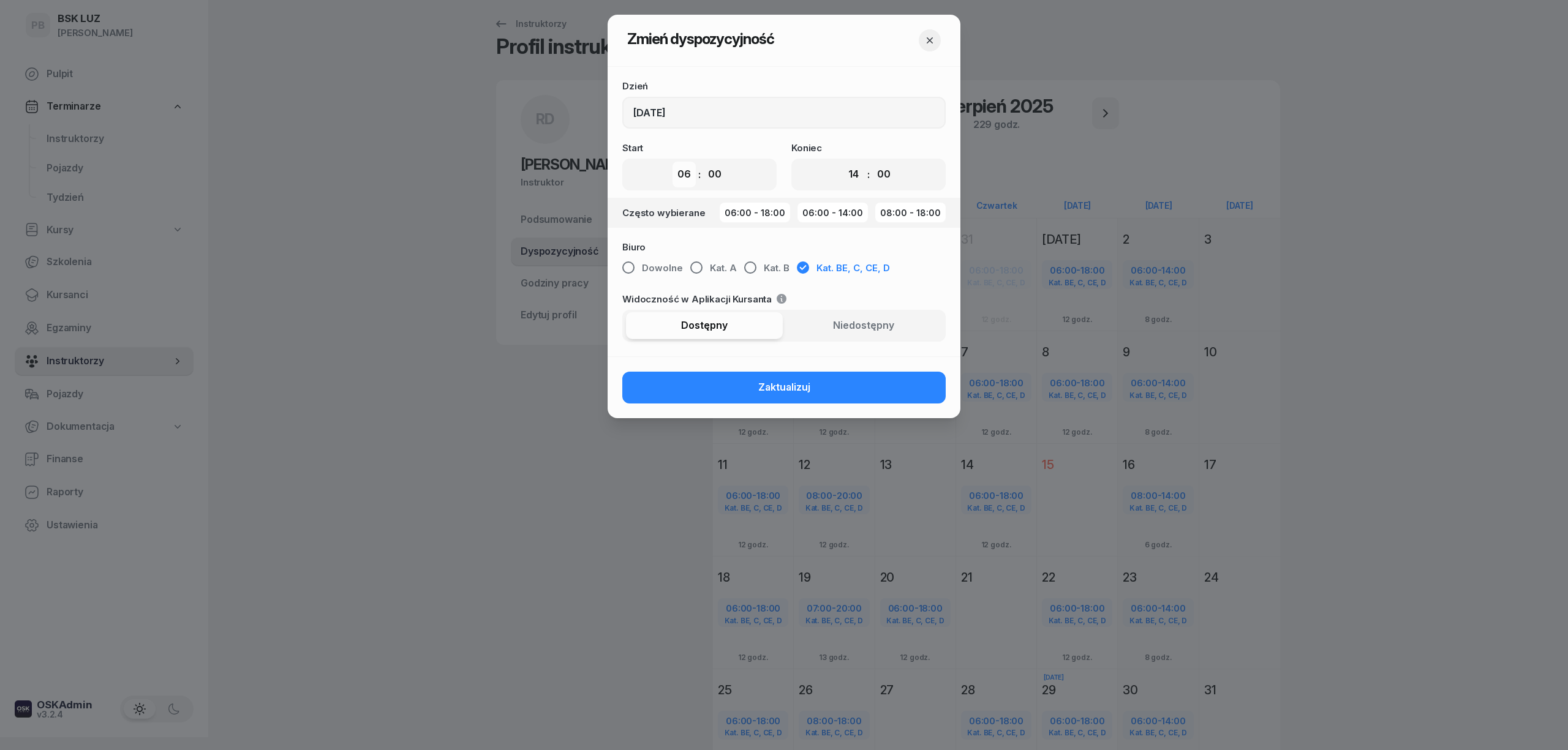
click at [693, 177] on select "00 01 02 03 04 05 06 07 08 09 10 11 12 13 14 15 16 17 18 19 20 21 22 23" at bounding box center [684, 174] width 23 height 26
select select "08"
click at [673, 161] on select "00 01 02 03 04 05 06 07 08 09 10 11 12 13 14 15 16 17 18 19 20 21 22 23" at bounding box center [684, 174] width 23 height 26
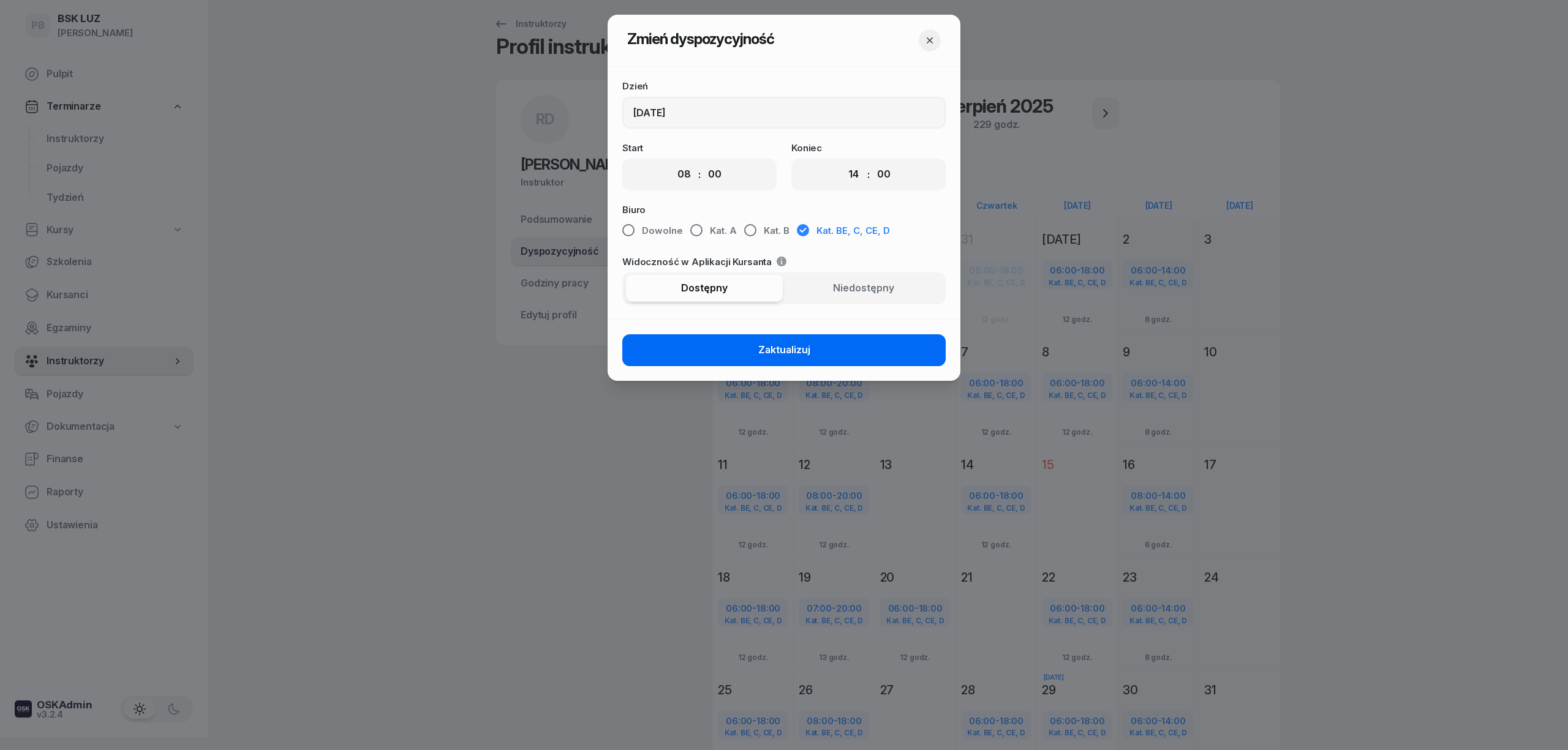
click at [738, 355] on button "Zaktualizuj" at bounding box center [784, 350] width 323 height 32
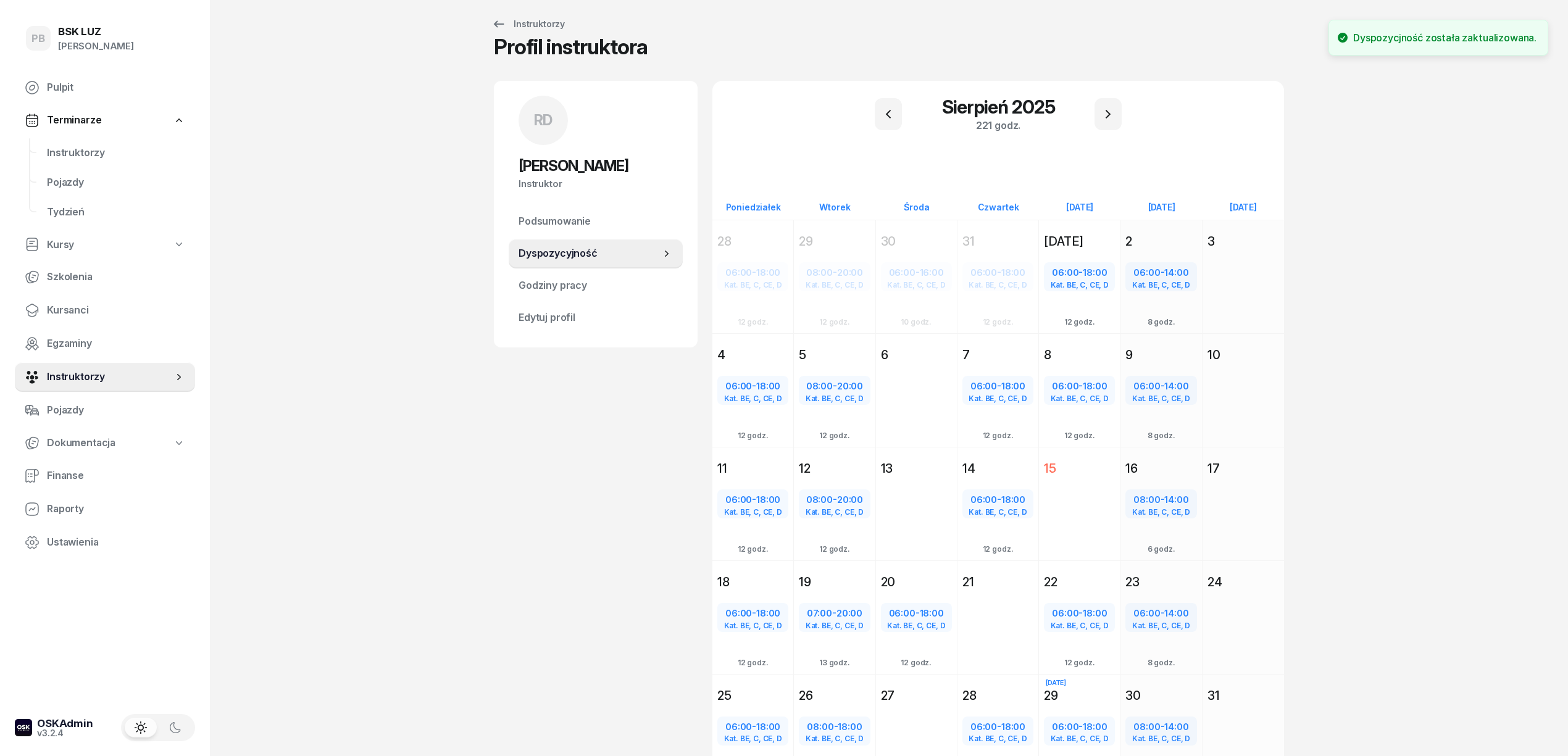
click at [368, 452] on div "PB BSK [PERSON_NAME] Pulpit Terminarze Instruktorzy Pojazdy Tydzień Kursy Szkol…" at bounding box center [784, 414] width 1568 height 855
click at [48, 139] on link "Instruktorzy" at bounding box center [116, 153] width 158 height 30
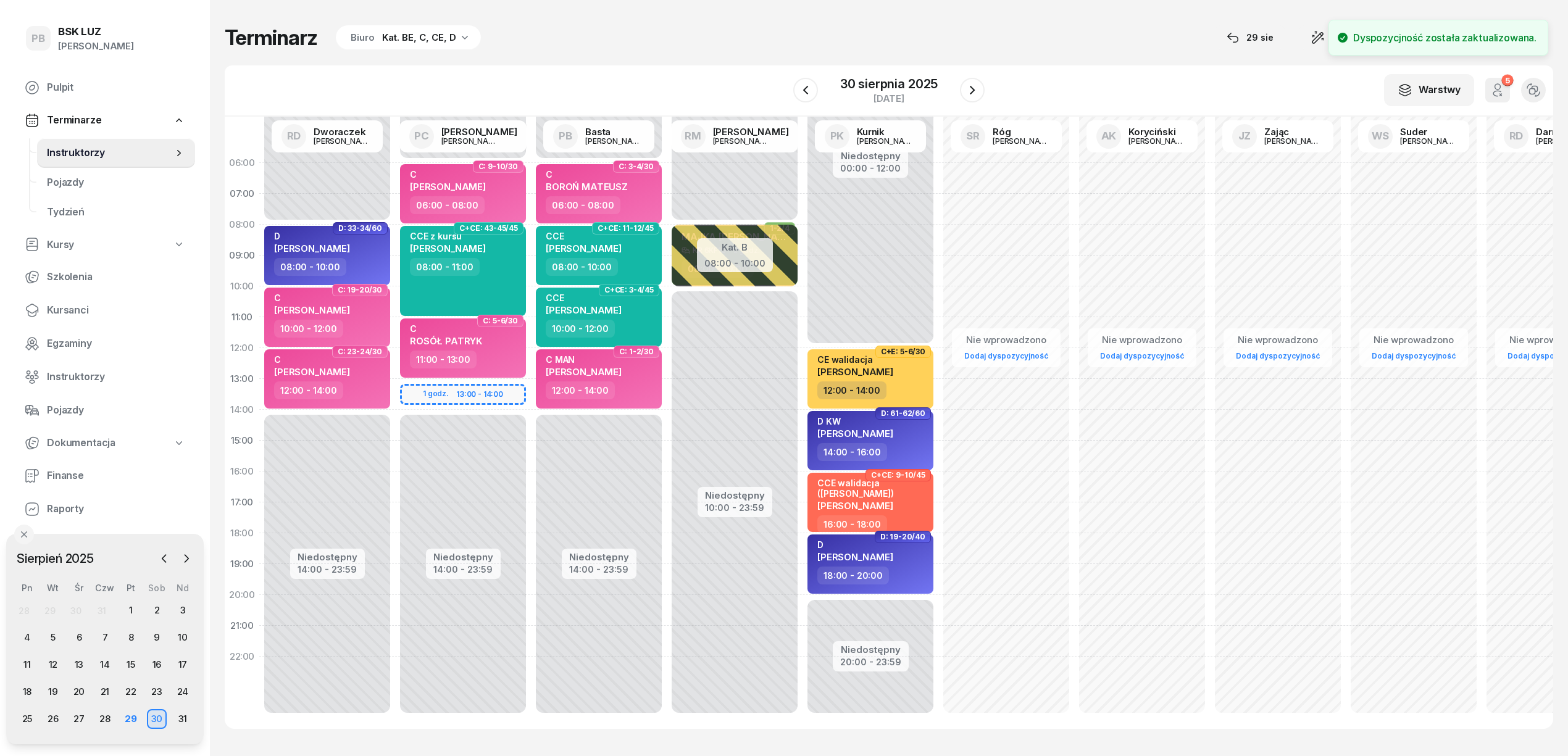
click at [412, 57] on div "Terminarz Biuro Kat. BE, C, CE, D [DATE] Narzędzia Sortuj Dyspozycyjność W Wybi…" at bounding box center [889, 377] width 1328 height 753
click at [648, 78] on div "W Wybierz AK [PERSON_NAME] BP [PERSON_NAME] DP [PERSON_NAME] GS [PERSON_NAME] I…" at bounding box center [889, 90] width 1328 height 51
click at [668, 67] on div "W Wybierz AK [PERSON_NAME] BP [PERSON_NAME] DP [PERSON_NAME] GS [PERSON_NAME] I…" at bounding box center [889, 90] width 1328 height 51
click at [685, 39] on div "Terminarz Biuro Kat. BE, C, CE, D [DATE] Narzędzia Sortuj Dyspozycyjność" at bounding box center [889, 38] width 1328 height 26
click at [712, 38] on div "Terminarz Biuro Kat. BE, C, CE, D [DATE] Narzędzia Sortuj Dyspozycyjność" at bounding box center [889, 38] width 1328 height 26
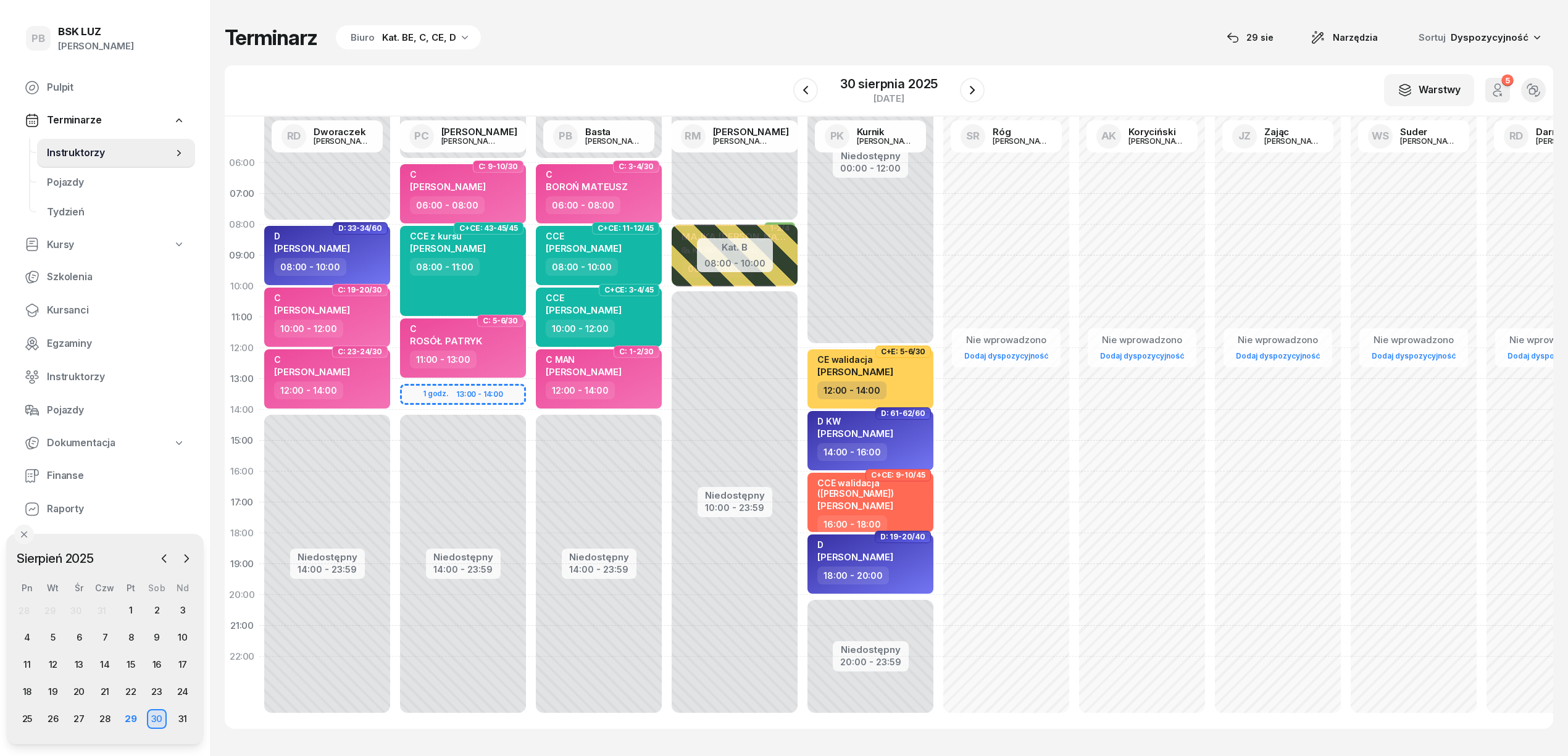
click at [771, 54] on div "Terminarz Biuro Kat. BE, C, CE, D [DATE] Narzędzia Sortuj Dyspozycyjność W Wybi…" at bounding box center [889, 377] width 1328 height 753
click at [1123, 65] on div "W Wybierz AK [PERSON_NAME] BP [PERSON_NAME] DP [PERSON_NAME] GS [PERSON_NAME] I…" at bounding box center [889, 90] width 1328 height 51
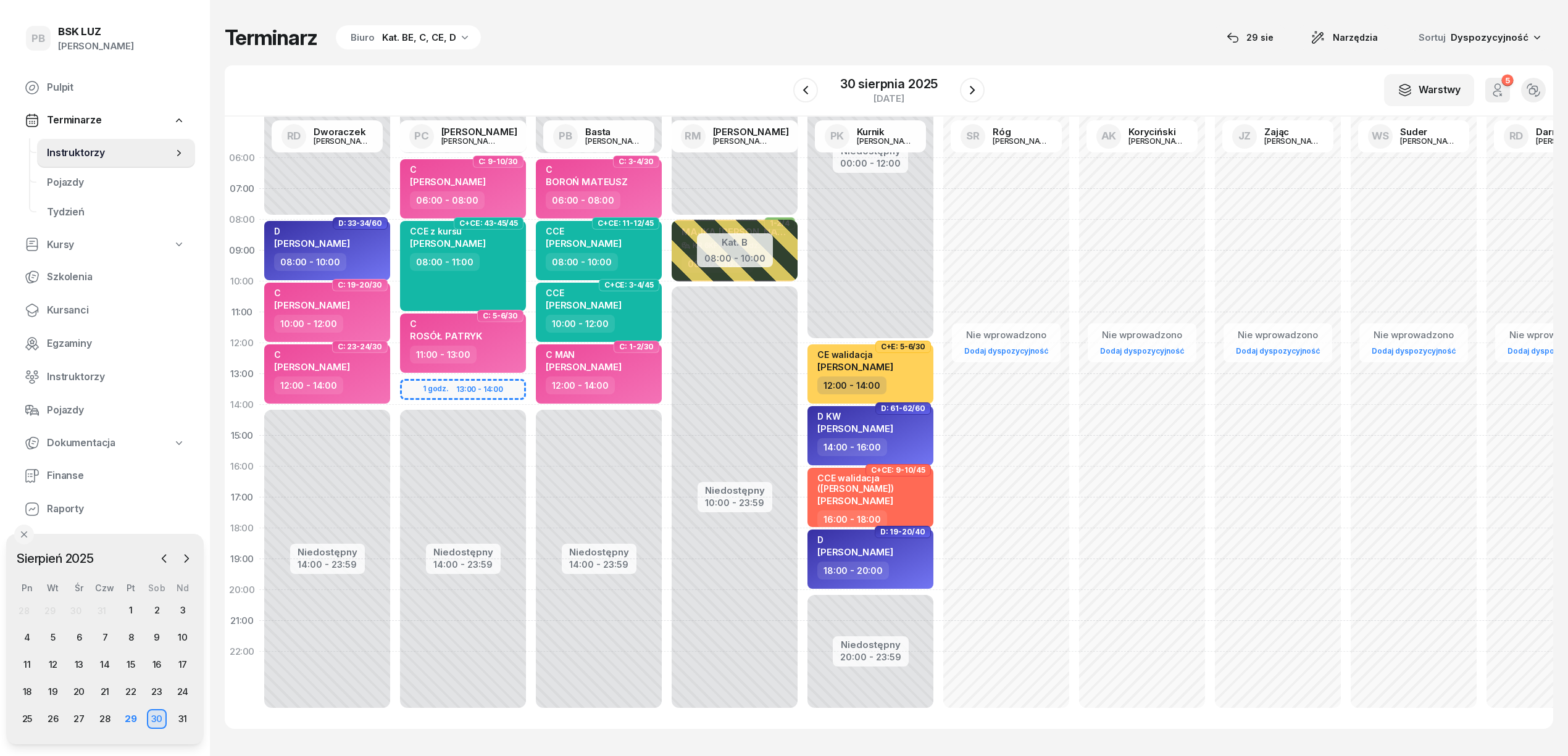
click at [1074, 54] on div "Terminarz Biuro Kat. BE, C, CE, D [DATE] Narzędzia Sortuj Dyspozycyjność W Wybi…" at bounding box center [889, 377] width 1328 height 753
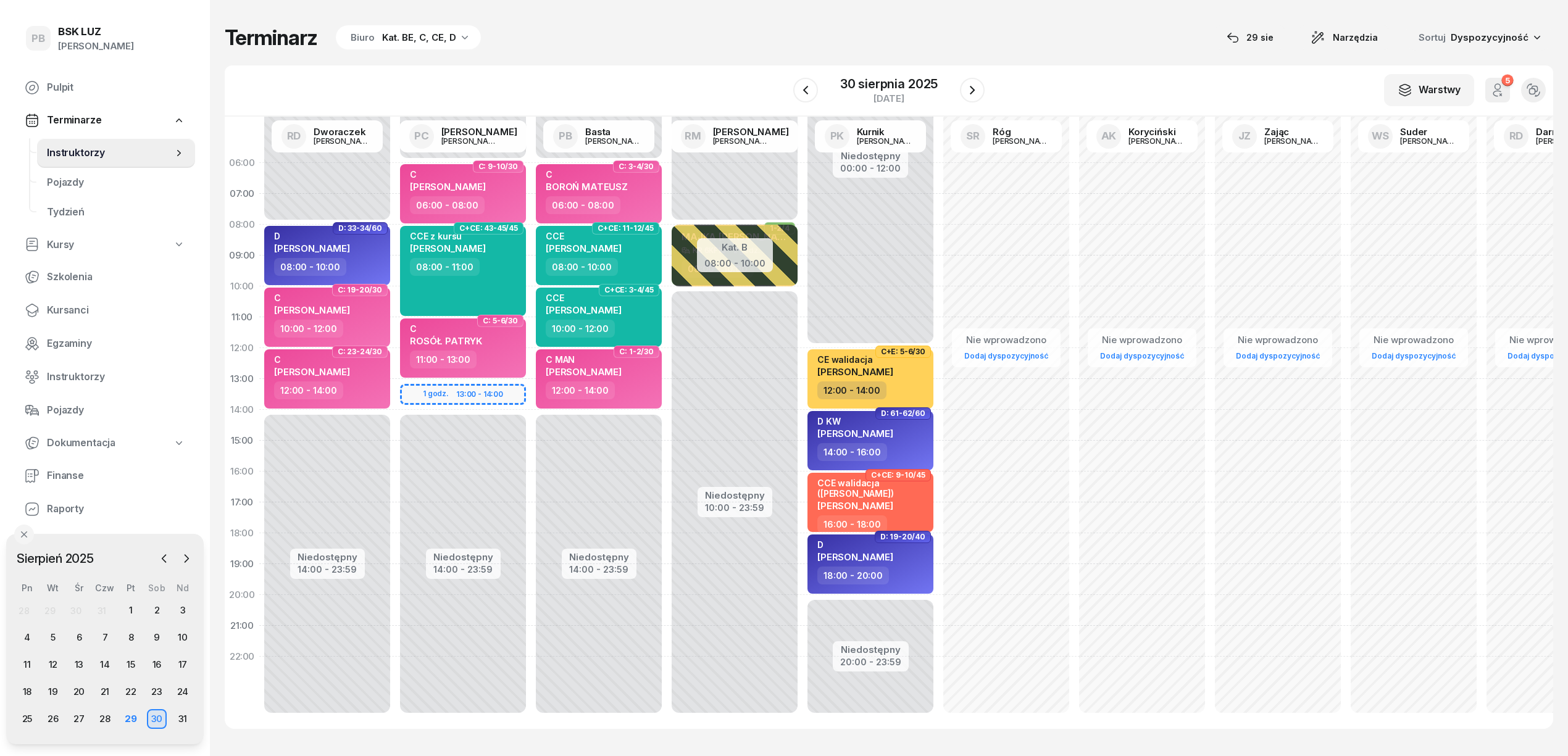
click at [1092, 67] on div "W Wybierz AK [PERSON_NAME] BP [PERSON_NAME] DP [PERSON_NAME] GS [PERSON_NAME] I…" at bounding box center [889, 90] width 1328 height 51
click at [1057, 38] on div "Terminarz Biuro Kat. BE, C, CE, D [DATE] Narzędzia Sortuj Dyspozycyjność" at bounding box center [889, 38] width 1328 height 26
click at [62, 311] on span "Kursanci" at bounding box center [115, 310] width 139 height 16
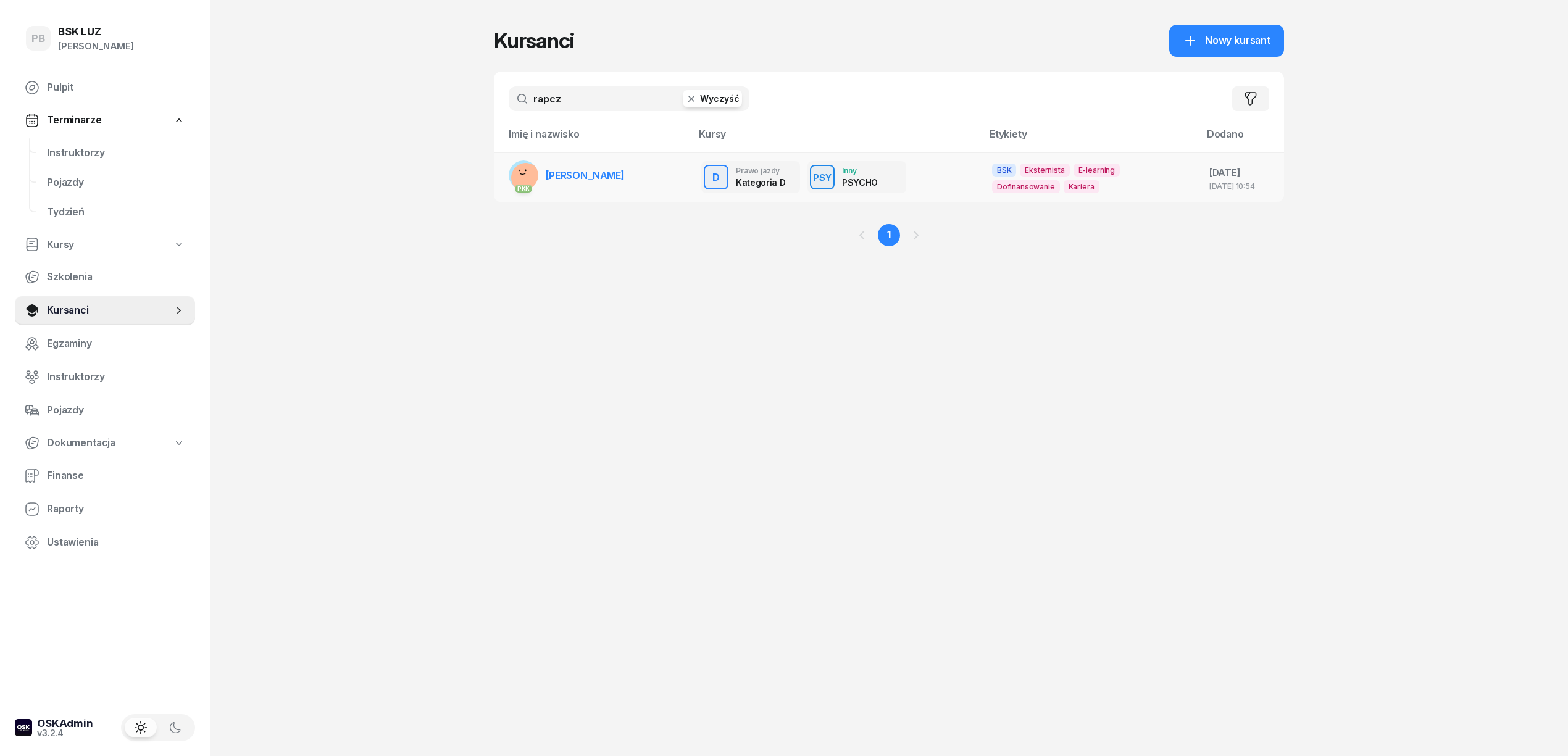
click at [588, 177] on span "[PERSON_NAME]" at bounding box center [585, 175] width 79 height 12
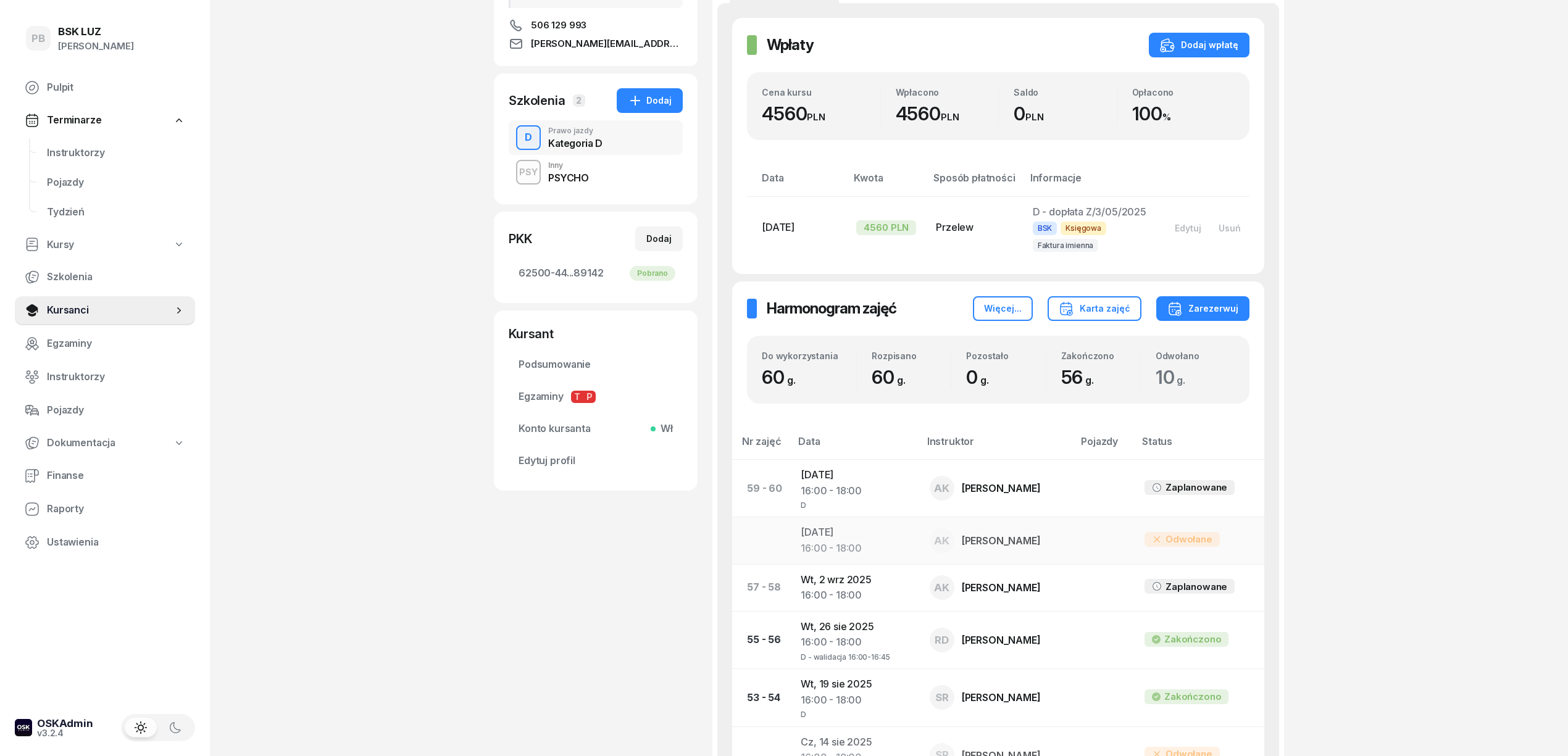
scroll to position [246, 0]
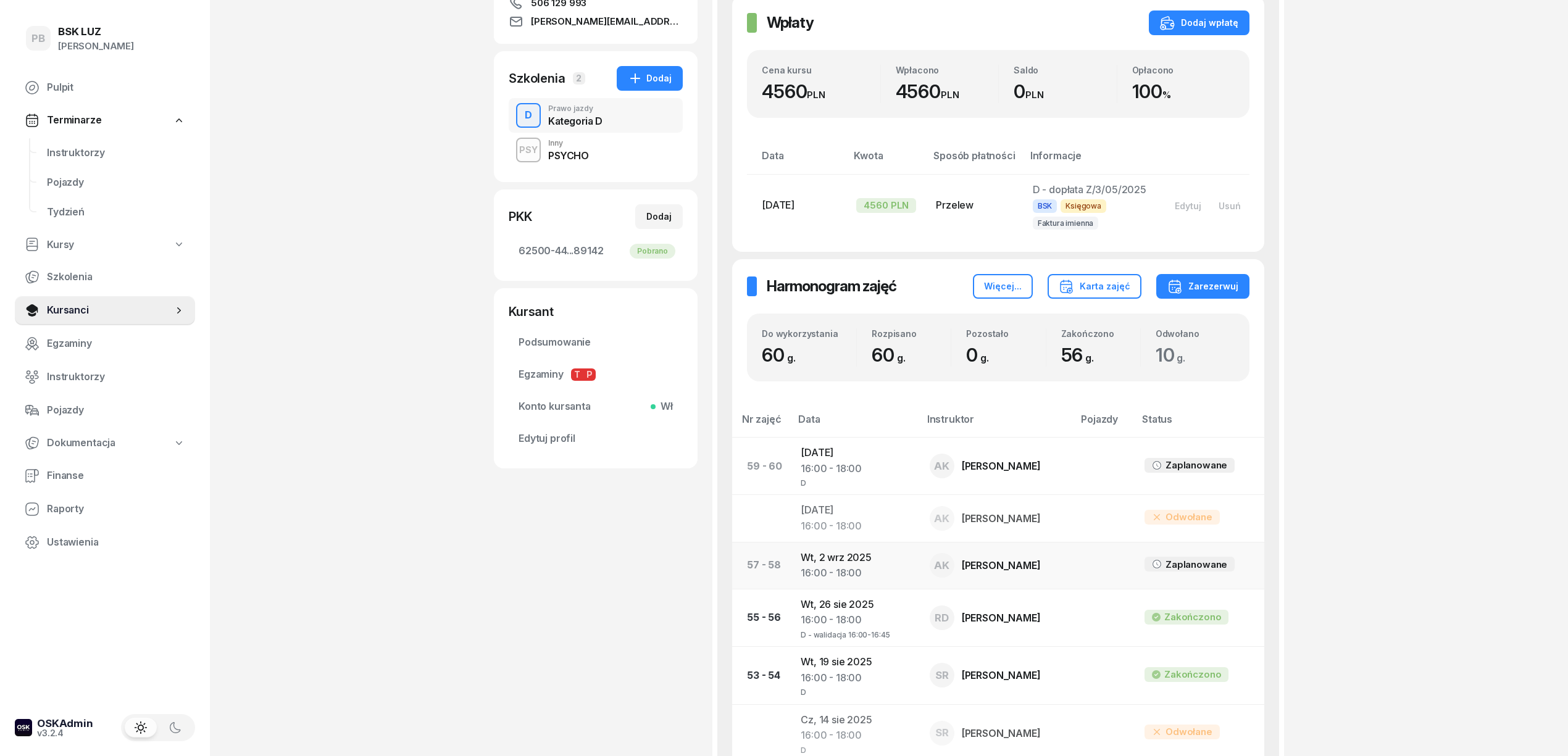
click at [850, 559] on td "[DATE] 16:00 - 18:00" at bounding box center [855, 565] width 128 height 46
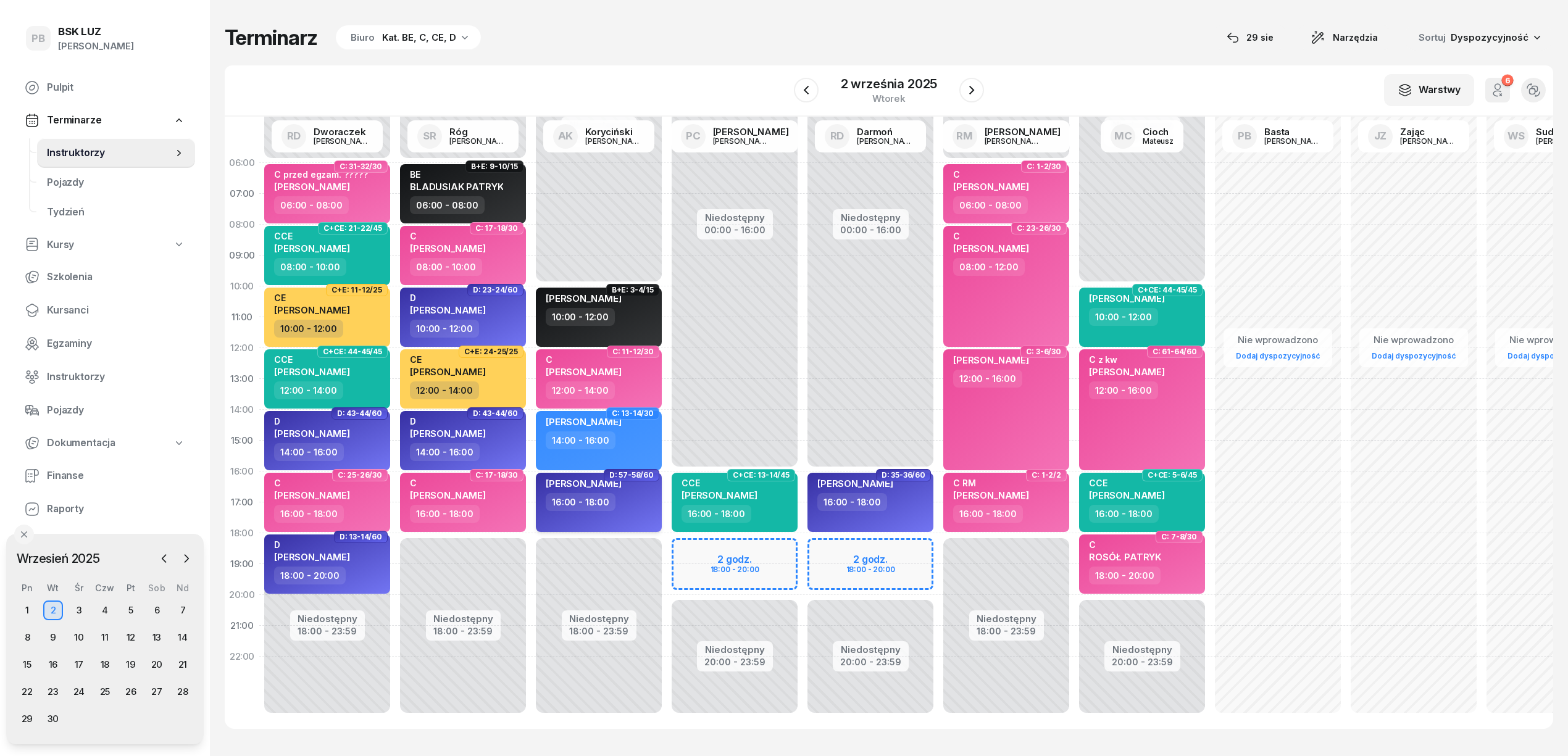
click at [603, 513] on div "[PERSON_NAME] 16:00 - 18:00" at bounding box center [598, 502] width 126 height 60
select select "16"
select select "18"
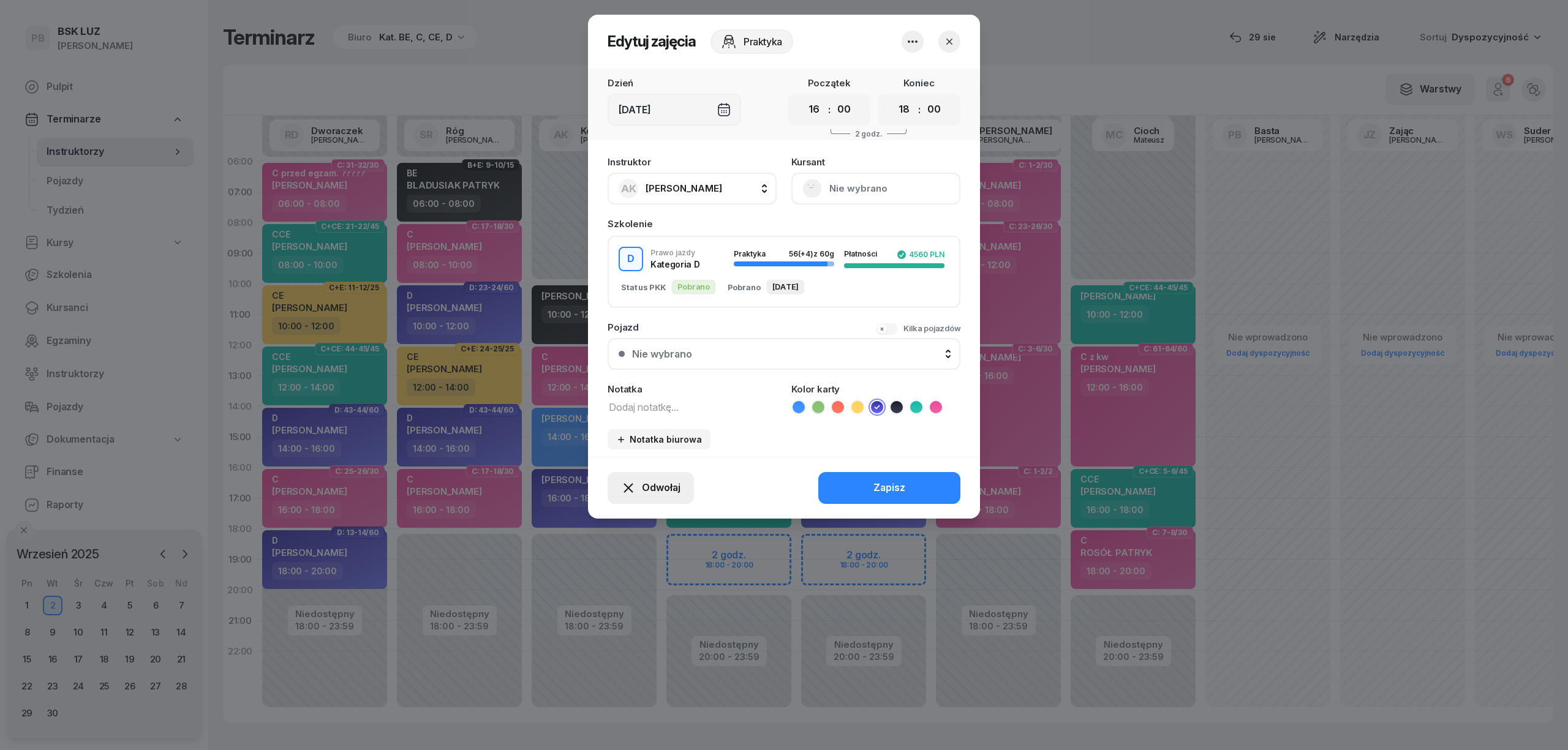
click at [649, 482] on span "Odwołaj" at bounding box center [661, 487] width 39 height 16
click at [647, 411] on div "Kursant odwołał" at bounding box center [628, 412] width 72 height 16
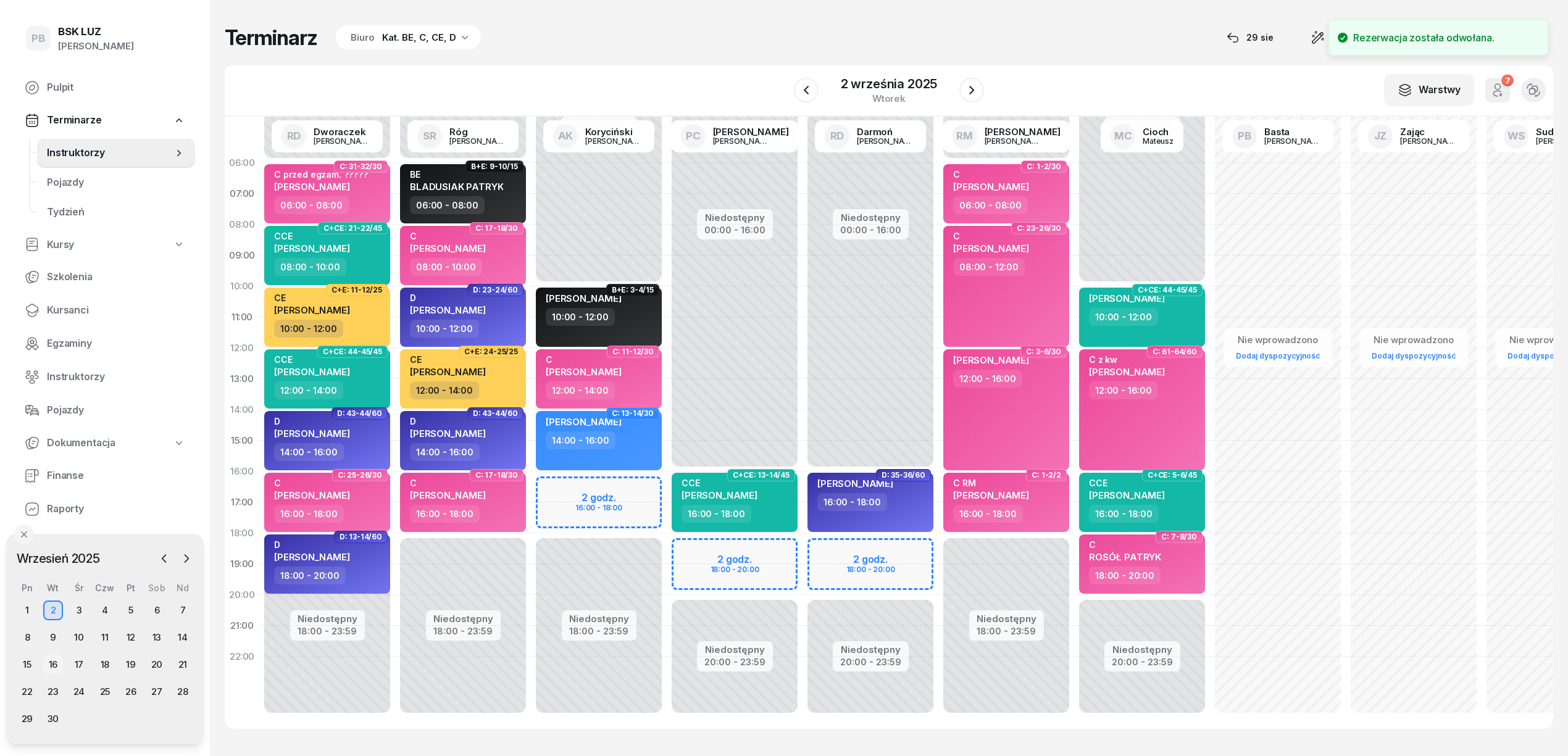
click at [53, 665] on div "16" at bounding box center [52, 664] width 20 height 20
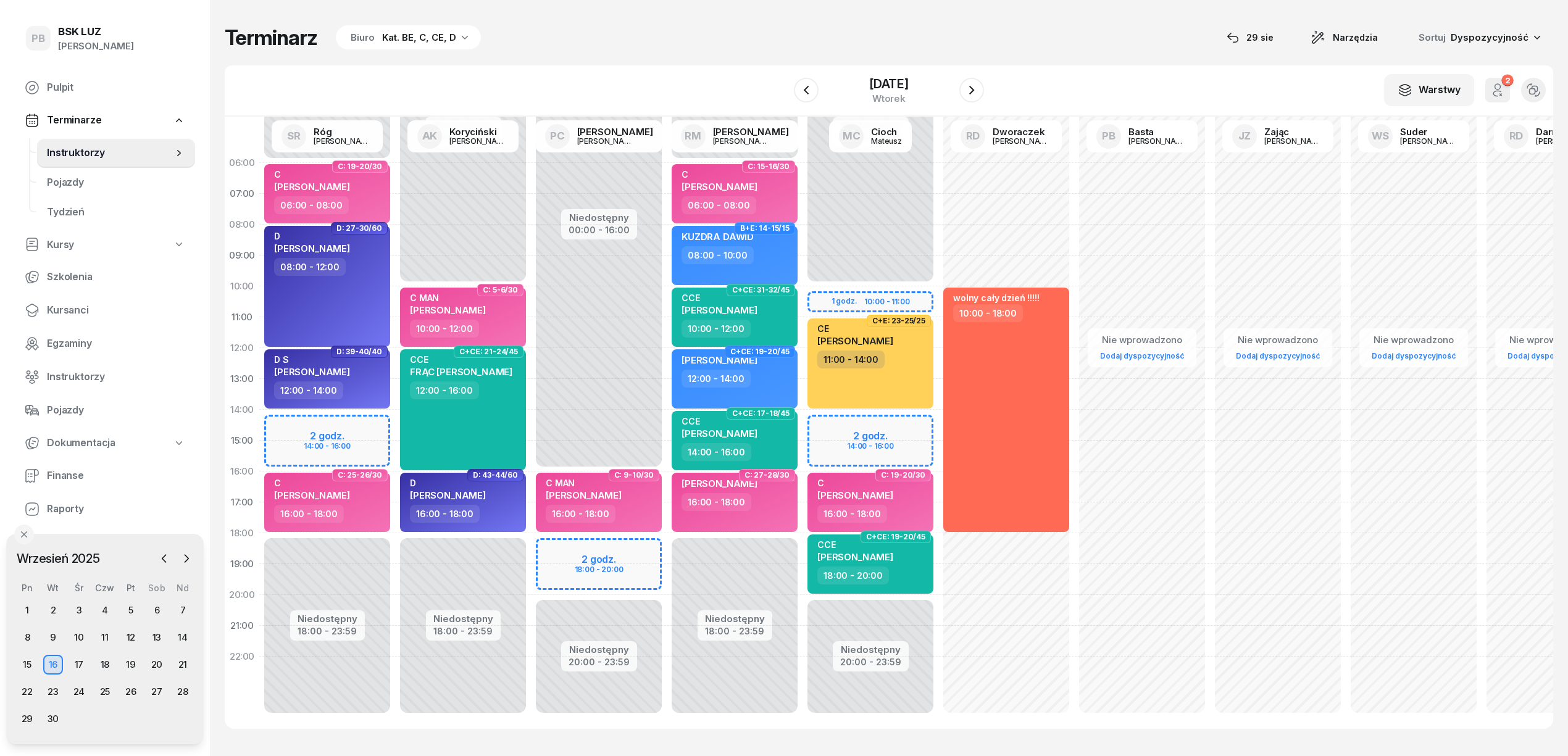
click at [344, 425] on div "Niedostępny 00:00 - 06:00 Niedostępny 18:00 - 23:59 2 godz. 14:00 - 16:00 C: 19…" at bounding box center [327, 441] width 136 height 586
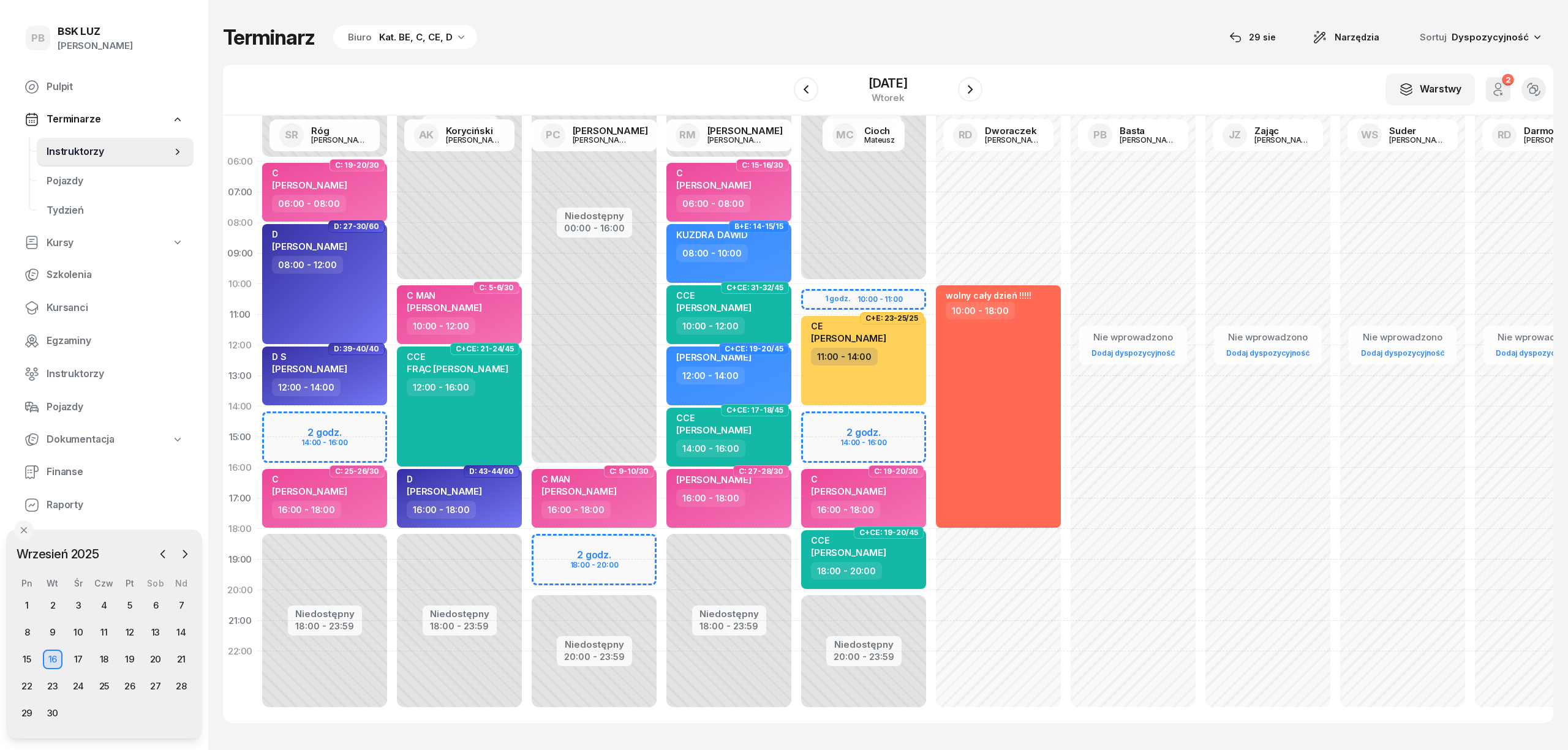
select select "14"
select select "16"
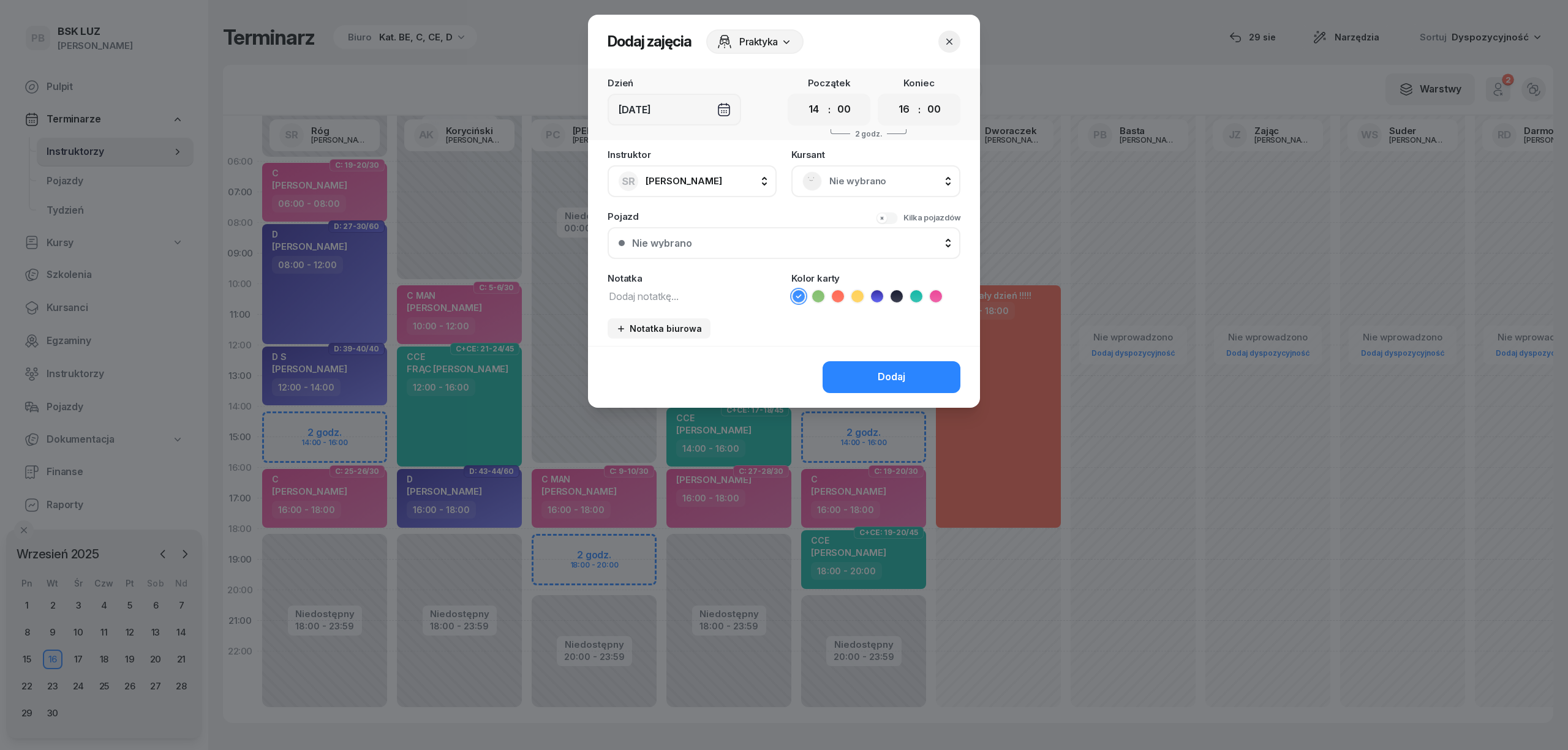
click at [836, 179] on span "Nie wybrano" at bounding box center [890, 181] width 120 height 16
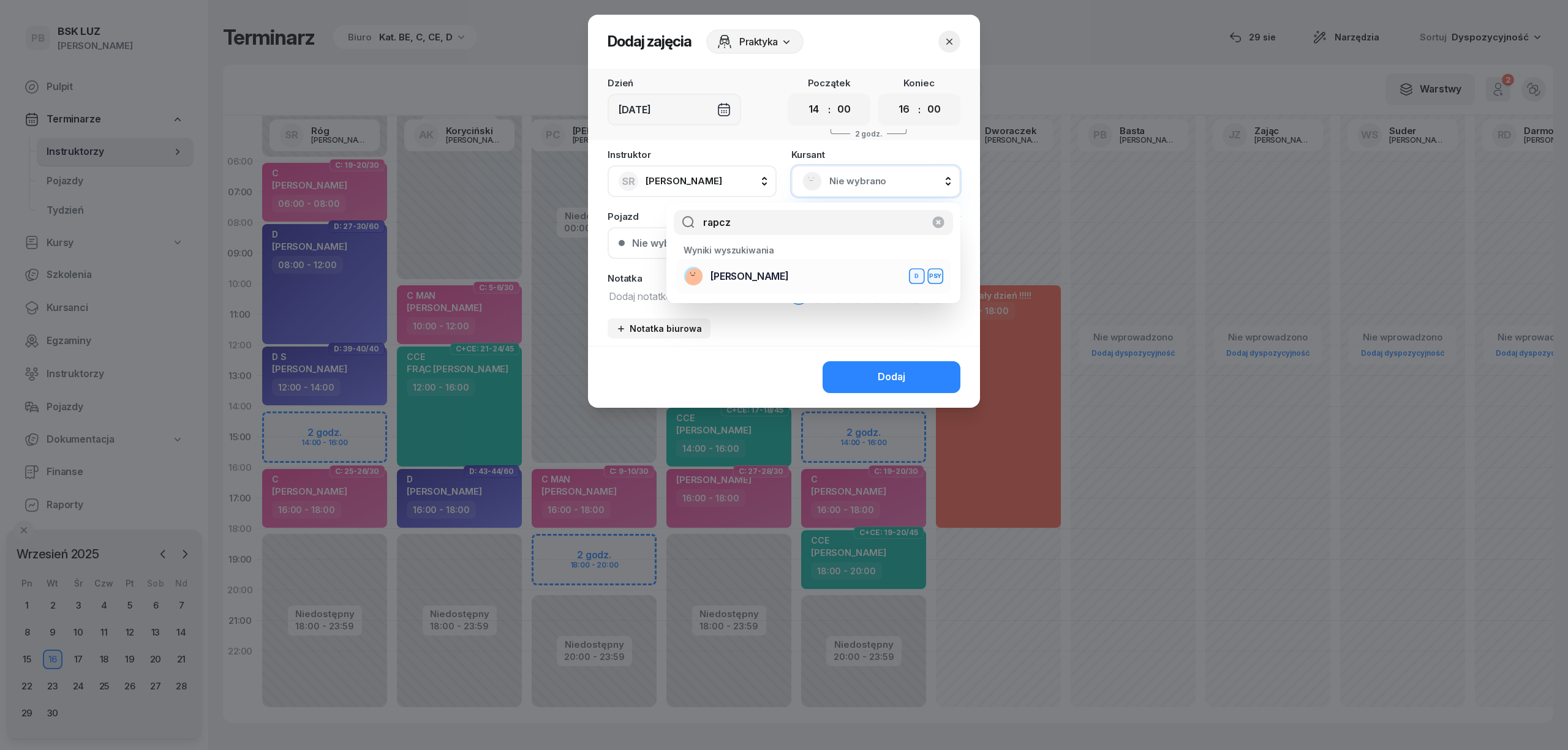
type input "rapcz"
click at [819, 267] on div "[PERSON_NAME]" at bounding box center [813, 276] width 259 height 19
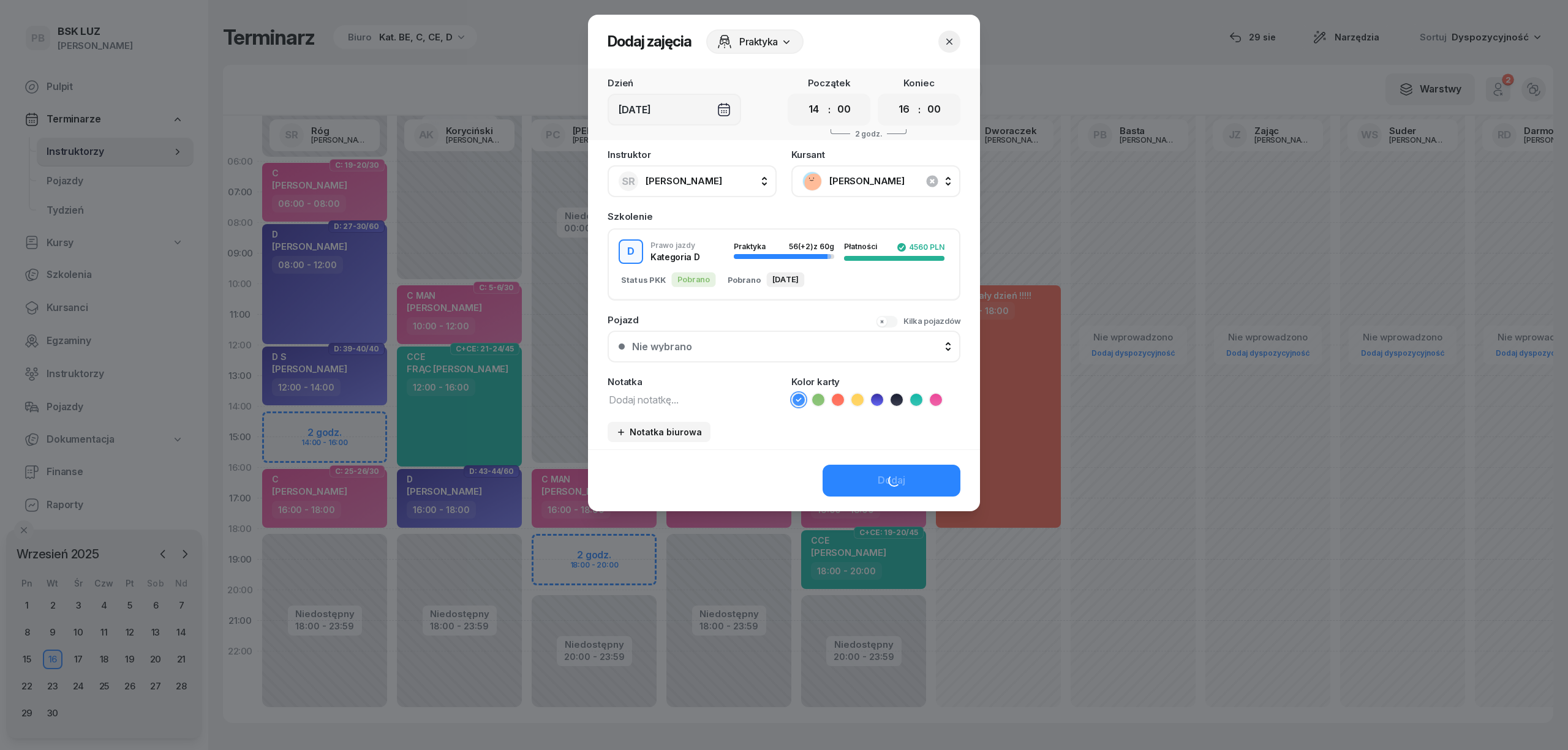
click at [609, 393] on textarea at bounding box center [691, 399] width 169 height 16
type textarea "D S"
click at [872, 403] on icon at bounding box center [877, 399] width 12 height 12
click at [878, 472] on div "Dodaj" at bounding box center [892, 480] width 28 height 16
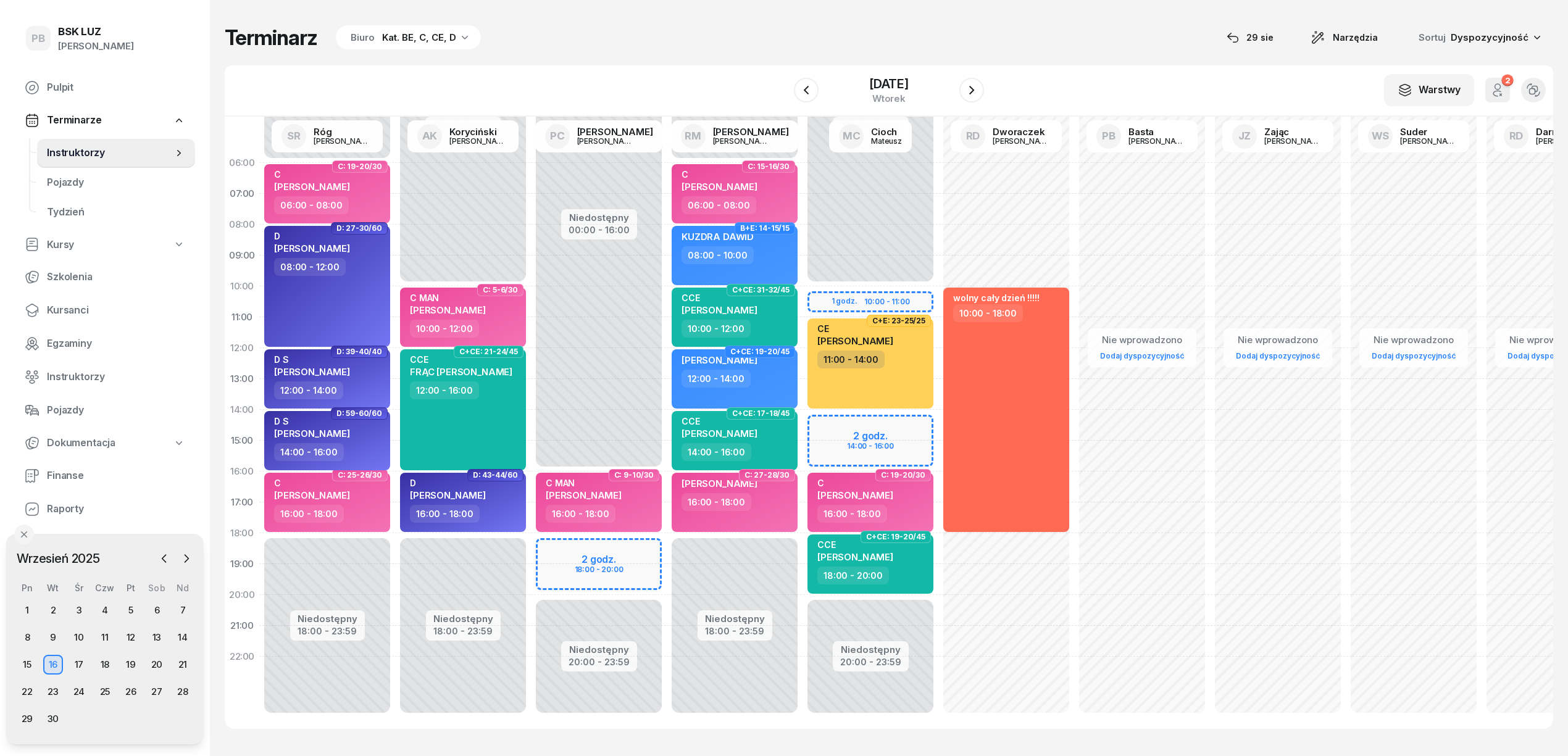
click at [732, 63] on div "Terminarz Biuro Kat. BE, C, CE, D [DATE] Narzędzia Sortuj Dyspozycyjność W Wybi…" at bounding box center [889, 377] width 1328 height 753
click at [692, 27] on div "Terminarz Biuro Kat. BE, C, CE, D [DATE] Narzędzia Sortuj Dyspozycyjność" at bounding box center [889, 38] width 1328 height 26
click at [791, 43] on div "Terminarz Biuro Kat. BE, C, CE, D [DATE] Narzędzia Sortuj Dyspozycyjność" at bounding box center [889, 38] width 1328 height 26
click at [1102, 25] on div "Terminarz Biuro Kat. BE, C, CE, D [DATE] Narzędzia Sortuj Dyspozycyjność" at bounding box center [889, 38] width 1328 height 26
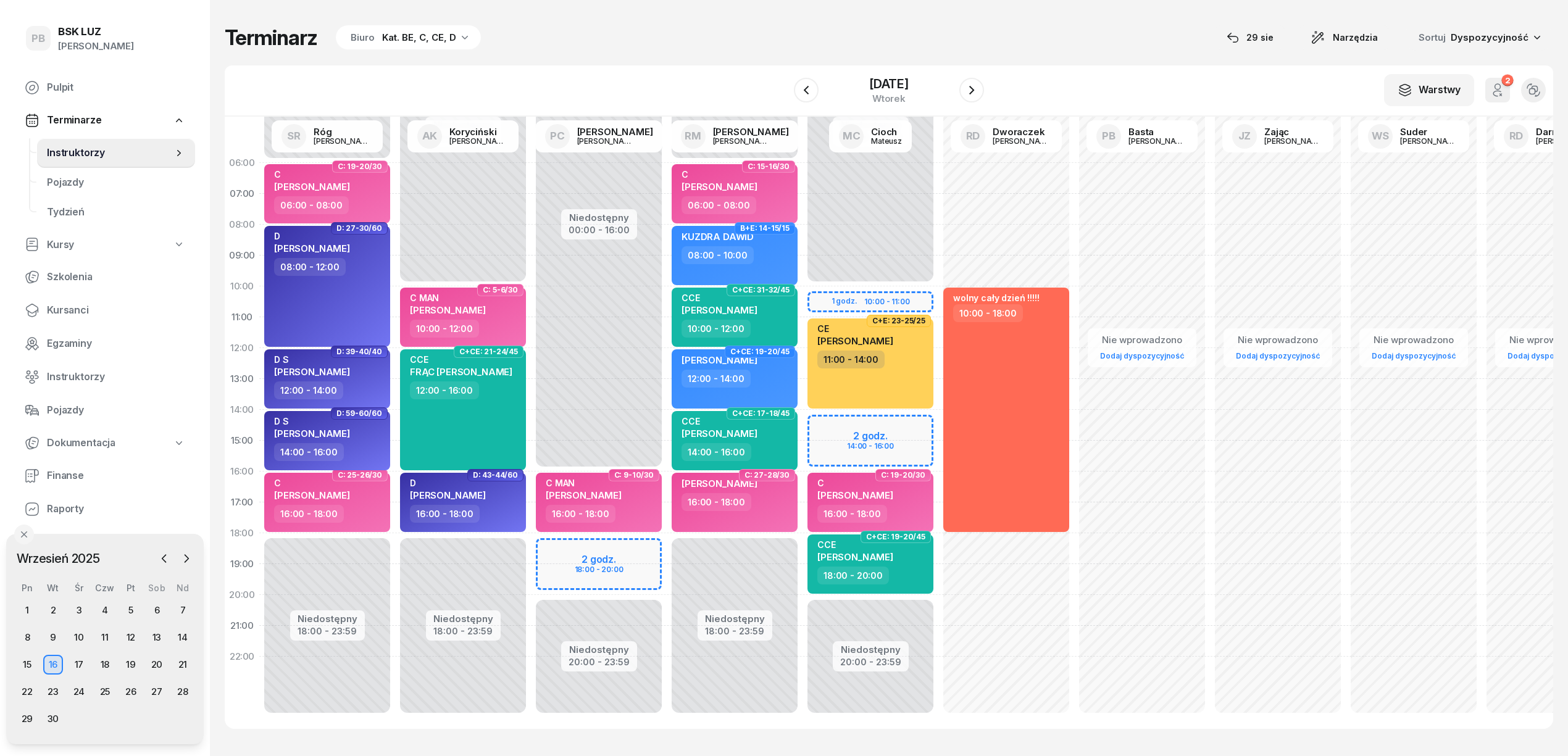
click at [1030, 613] on div "Nie wprowadzono Dodaj dyspozycyjność wolny cały dzień !!!!! 10:00 - 18:00" at bounding box center [1006, 441] width 136 height 586
select select "20"
select select "22"
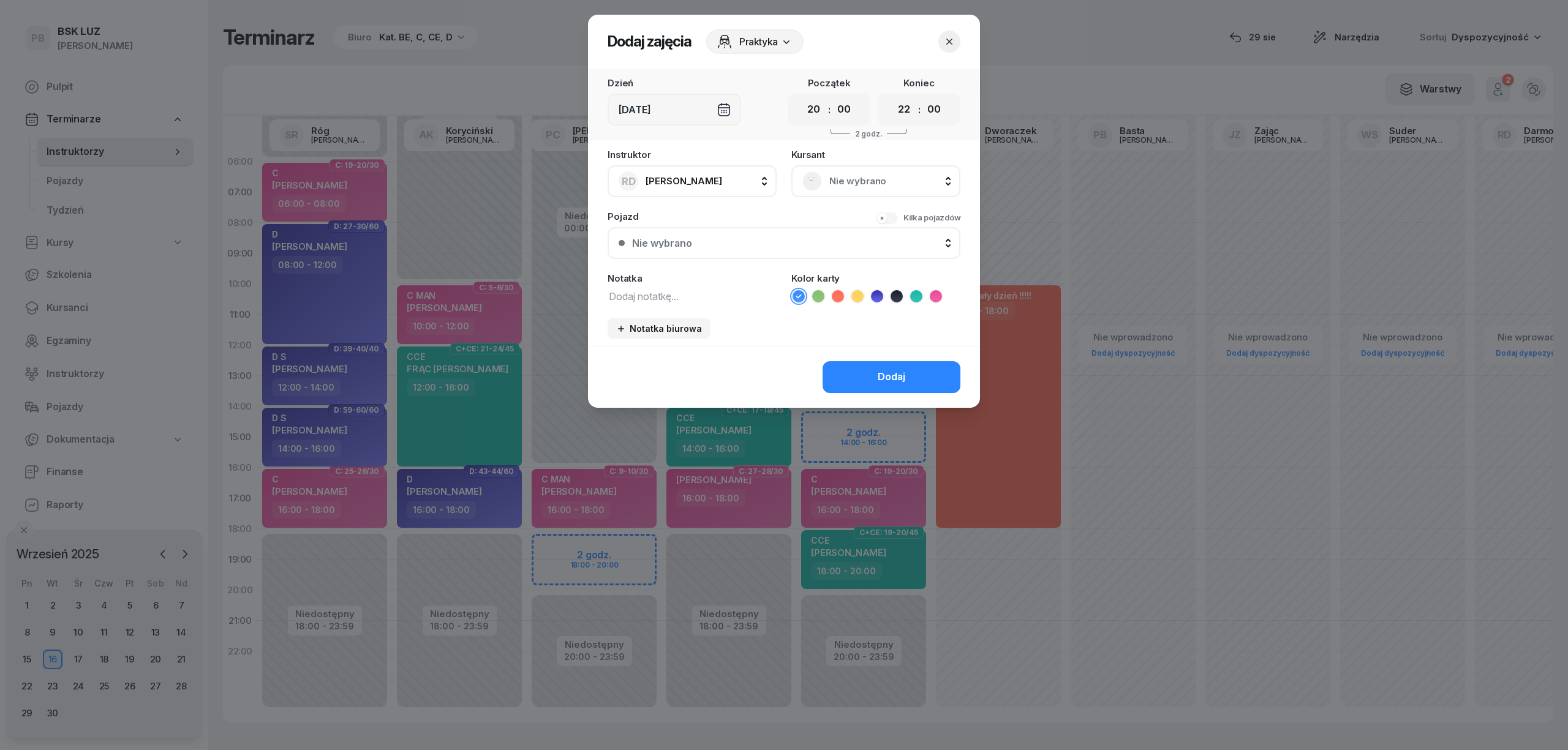
click at [947, 42] on icon "button" at bounding box center [949, 41] width 12 height 12
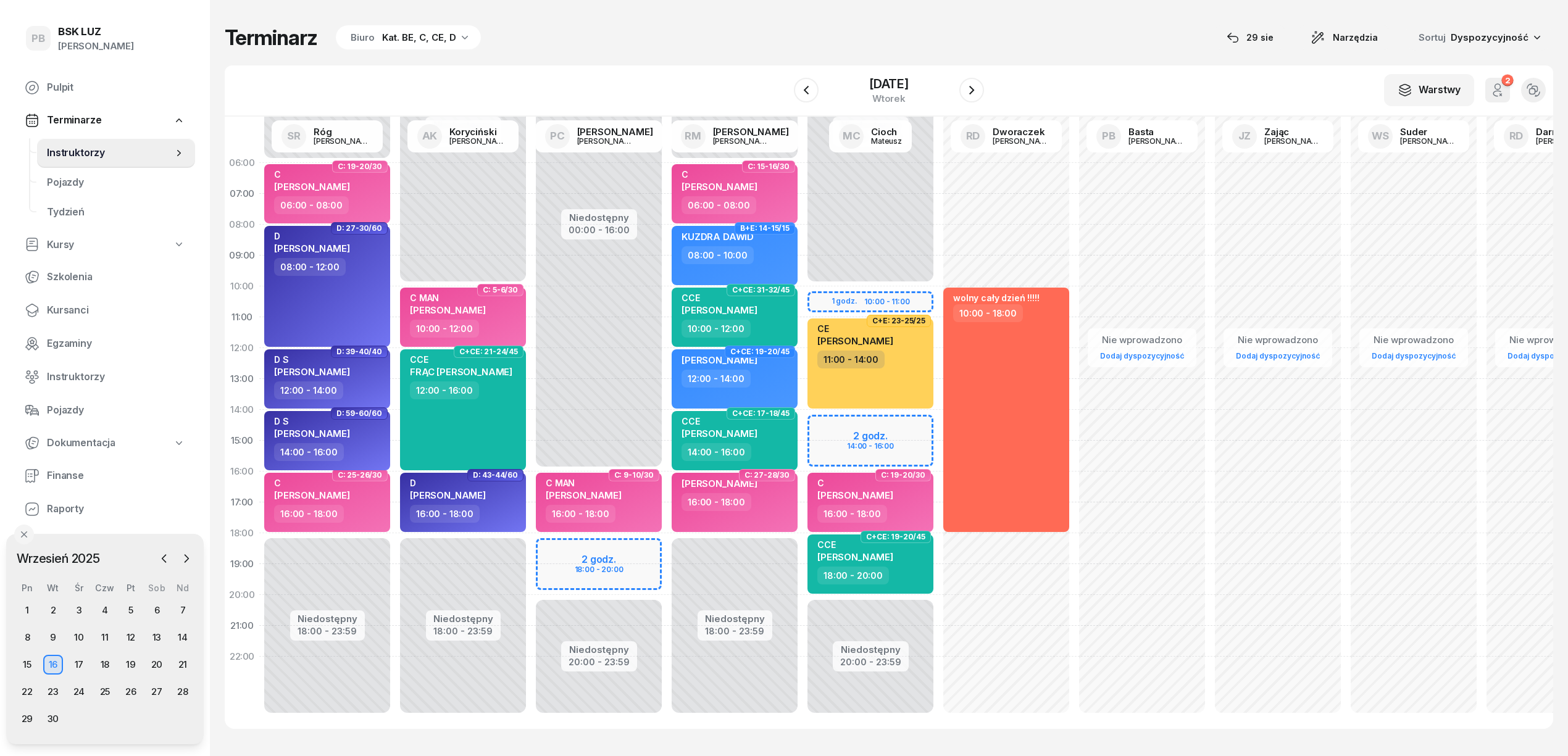
click at [571, 55] on div "Terminarz Biuro Kat. BE, C, CE, D [DATE] Narzędzia Sortuj Dyspozycyjność W Wybi…" at bounding box center [889, 377] width 1328 height 753
click at [775, 60] on div "Terminarz Biuro Kat. BE, C, CE, D [DATE] Narzędzia Sortuj Dyspozycyjność W Wybi…" at bounding box center [889, 377] width 1328 height 753
click at [724, 43] on div "Terminarz Biuro Kat. BE, C, CE, D [DATE] Narzędzia Sortuj Dyspozycyjność" at bounding box center [889, 38] width 1328 height 26
click at [643, 78] on div "W Wybierz AK [PERSON_NAME] BP [PERSON_NAME] DP [PERSON_NAME] GS [PERSON_NAME] I…" at bounding box center [889, 90] width 1328 height 51
click at [685, 49] on div "Terminarz Biuro Kat. BE, C, CE, D [DATE] Narzędzia Sortuj Dyspozycyjność" at bounding box center [889, 38] width 1328 height 26
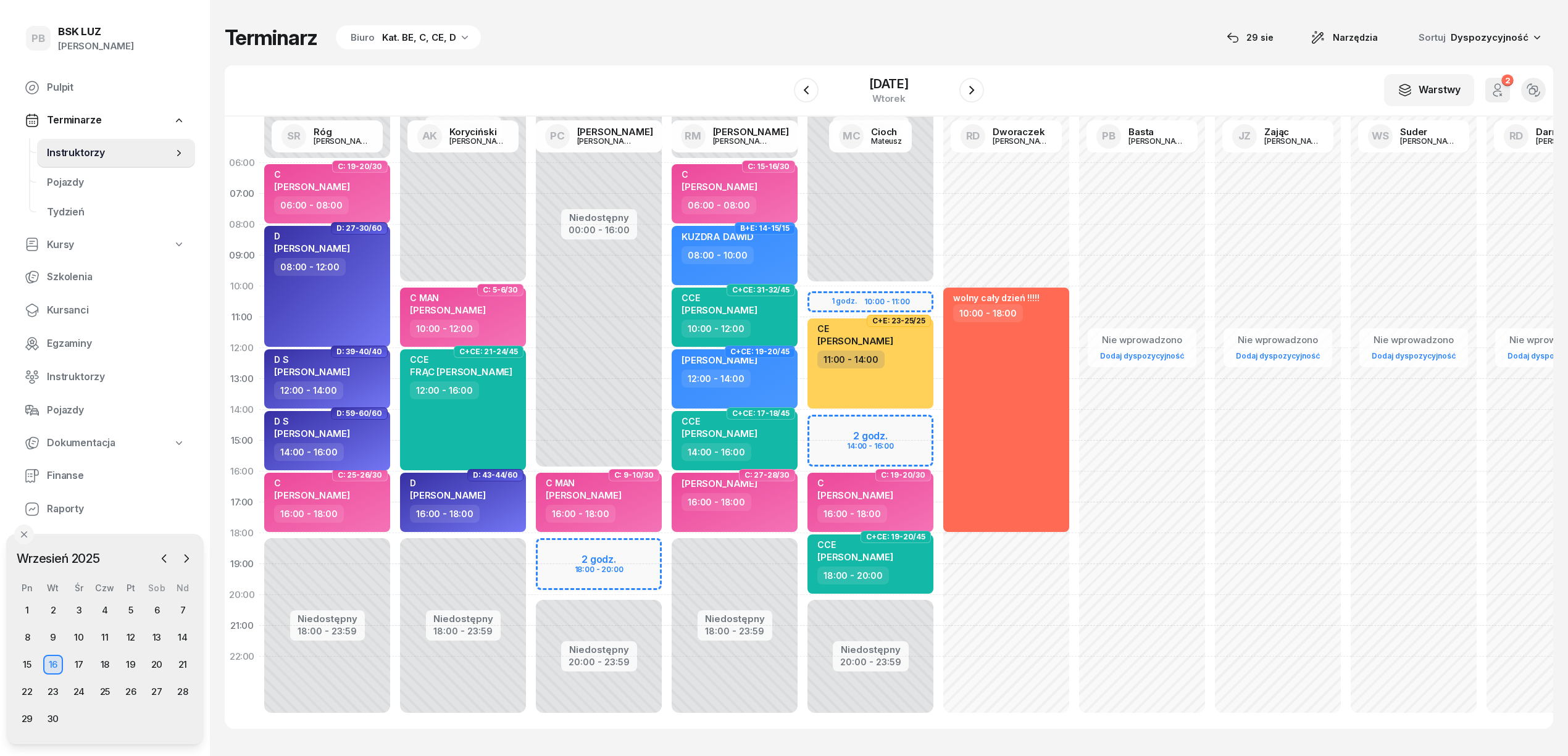
click at [713, 10] on div "Terminarz Biuro Kat. BE, C, CE, D [DATE] Narzędzia Sortuj Dyspozycyjność W Wybi…" at bounding box center [889, 377] width 1328 height 753
click at [971, 29] on div "Terminarz Biuro Kat. BE, C, CE, D [DATE] Narzędzia Sortuj Dyspozycyjność" at bounding box center [889, 38] width 1328 height 26
click at [978, 29] on div "Terminarz Biuro Kat. BE, C, CE, D [DATE] Narzędzia Sortuj Dyspozycyjność" at bounding box center [889, 38] width 1328 height 26
click at [1099, 38] on div "Terminarz Biuro Kat. BE, C, CE, D [DATE] Narzędzia Sortuj Dyspozycyjność" at bounding box center [889, 38] width 1328 height 26
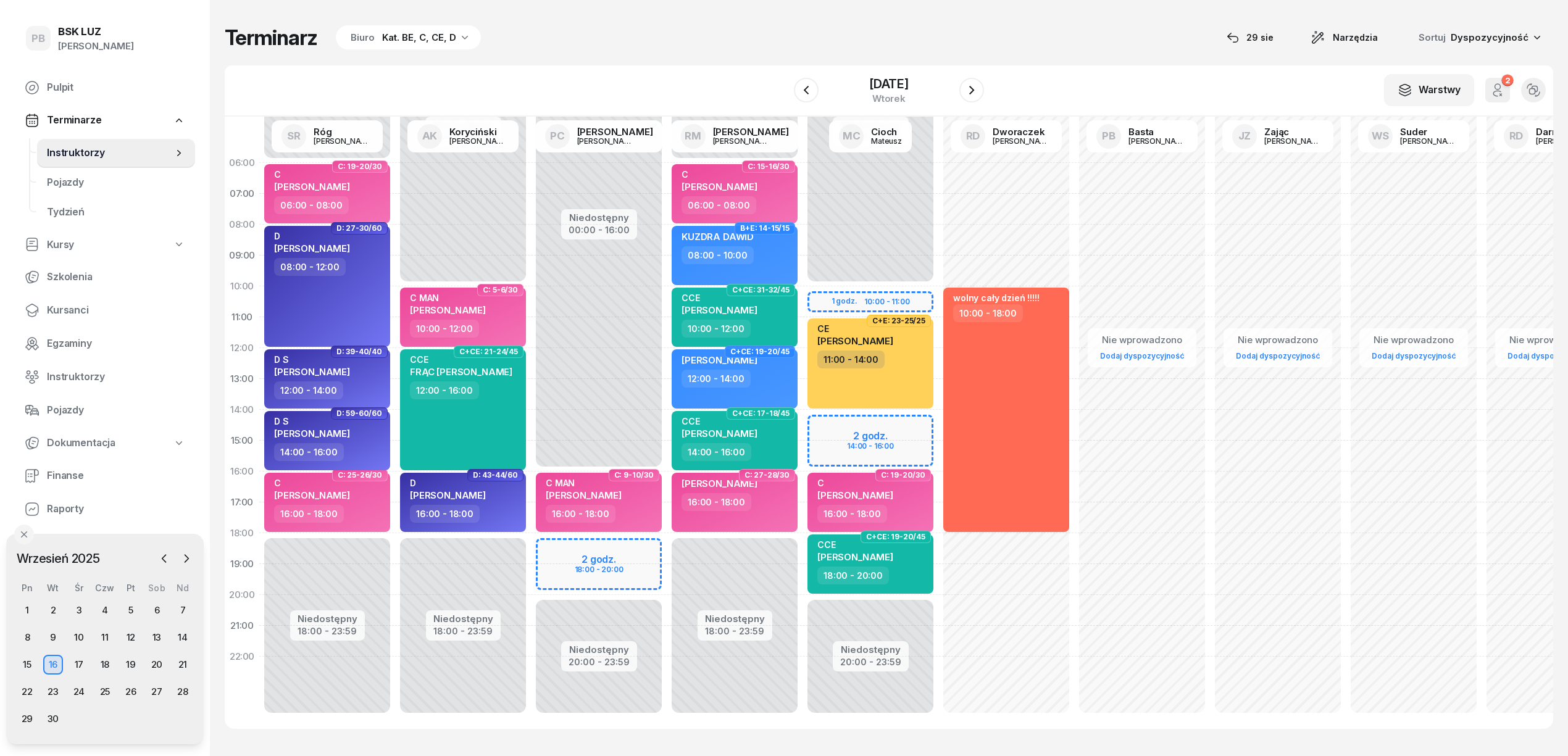
click at [1099, 41] on div "Terminarz Biuro Kat. BE, C, CE, D [DATE] Narzędzia Sortuj Dyspozycyjność" at bounding box center [889, 38] width 1328 height 26
click at [1008, 45] on div "Terminarz Biuro Kat. BE, C, CE, D [DATE] Narzędzia Sortuj Dyspozycyjność" at bounding box center [889, 38] width 1328 height 26
click at [734, 90] on div "W Wybierz AK [PERSON_NAME] BP [PERSON_NAME] DP [PERSON_NAME] GS [PERSON_NAME] I…" at bounding box center [889, 90] width 1328 height 51
click at [827, 746] on div "Terminarz Biuro Kat. BE, C, CE, D [DATE] Narzędzia Sortuj Dyspozycyjność W Wybi…" at bounding box center [889, 377] width 1328 height 753
click at [67, 306] on span "Kursanci" at bounding box center [115, 310] width 139 height 16
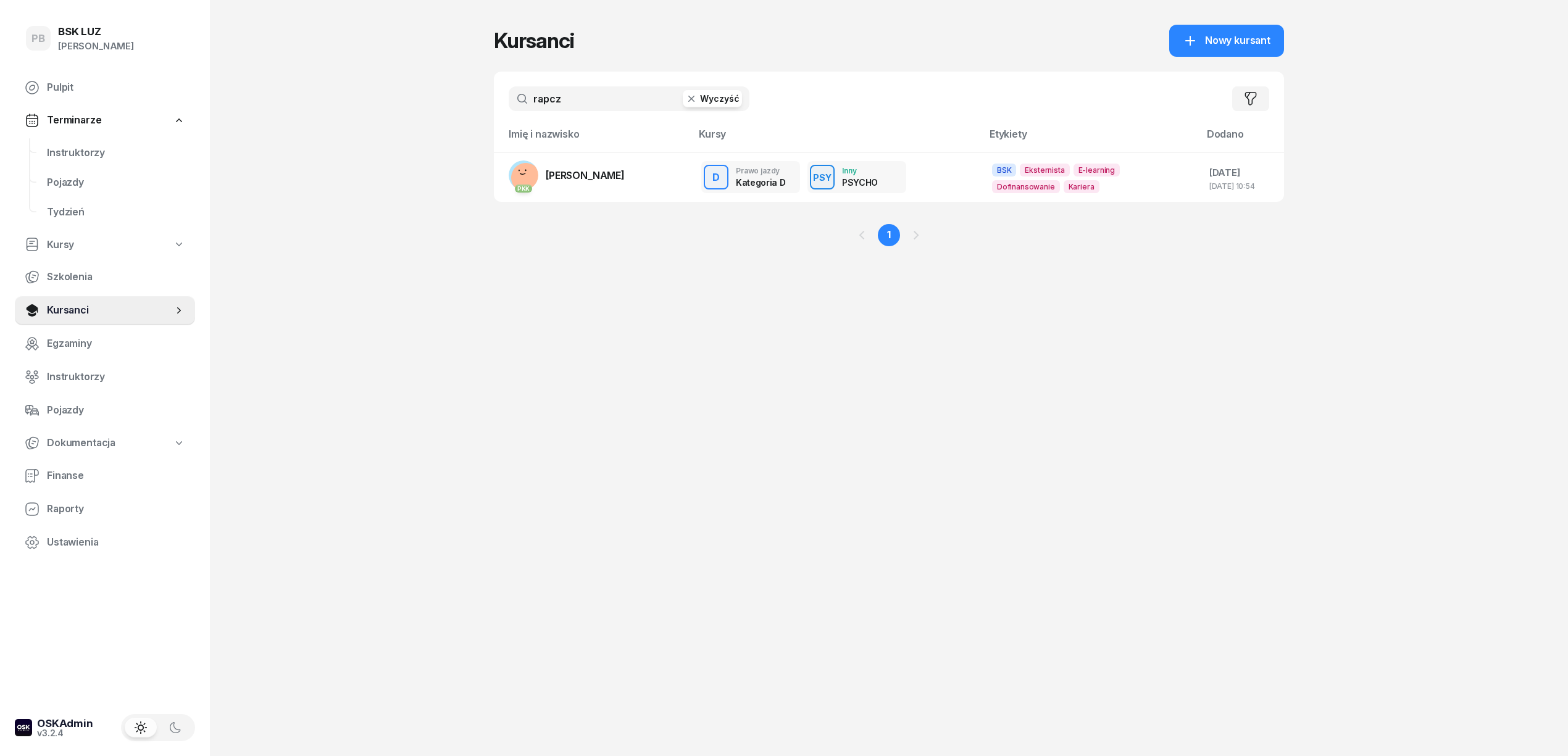
click at [553, 94] on input "rapcz" at bounding box center [629, 99] width 241 height 25
type input "ślę"
click at [555, 188] on span "[PERSON_NAME]" at bounding box center [585, 181] width 79 height 12
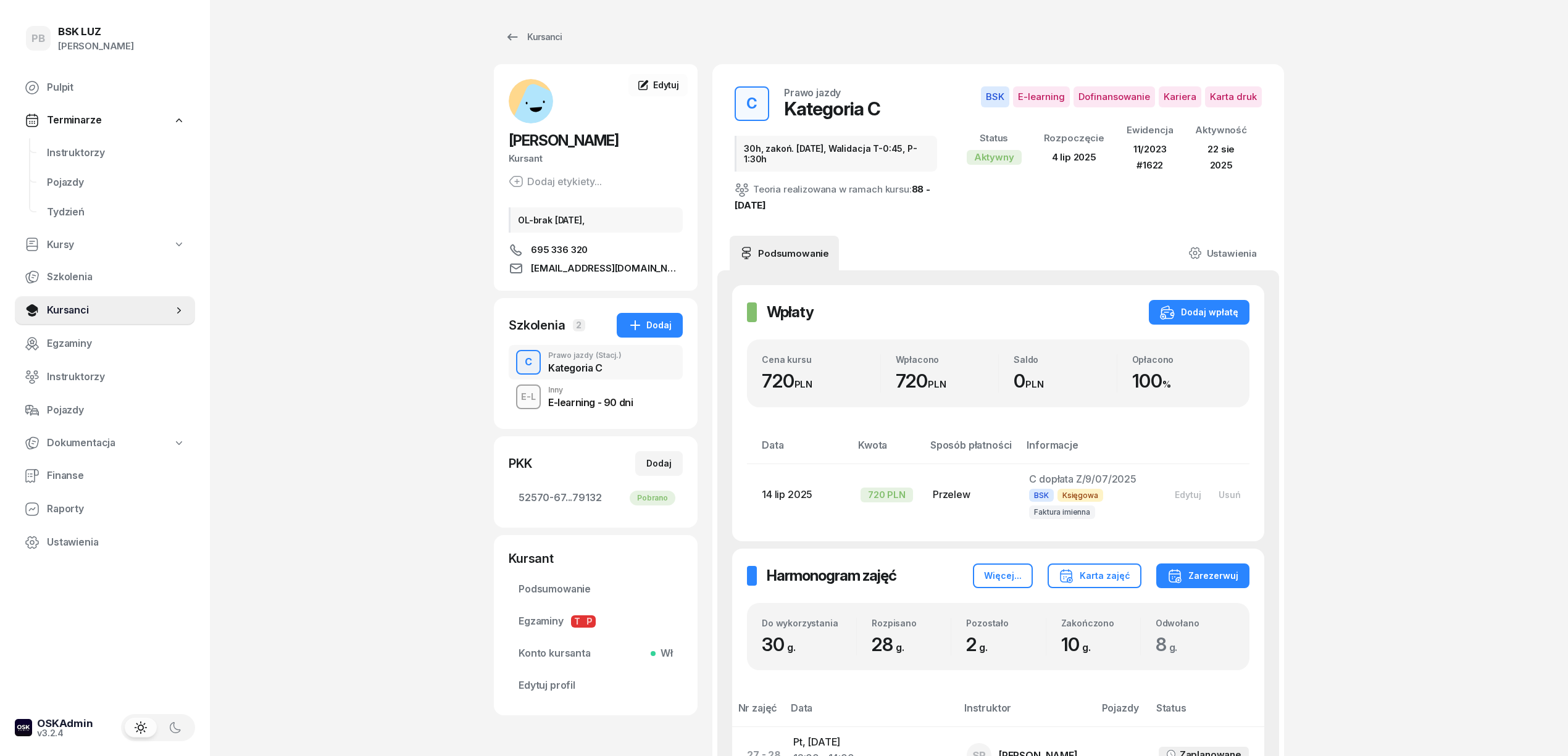
click at [91, 153] on span "Instruktorzy" at bounding box center [115, 153] width 139 height 16
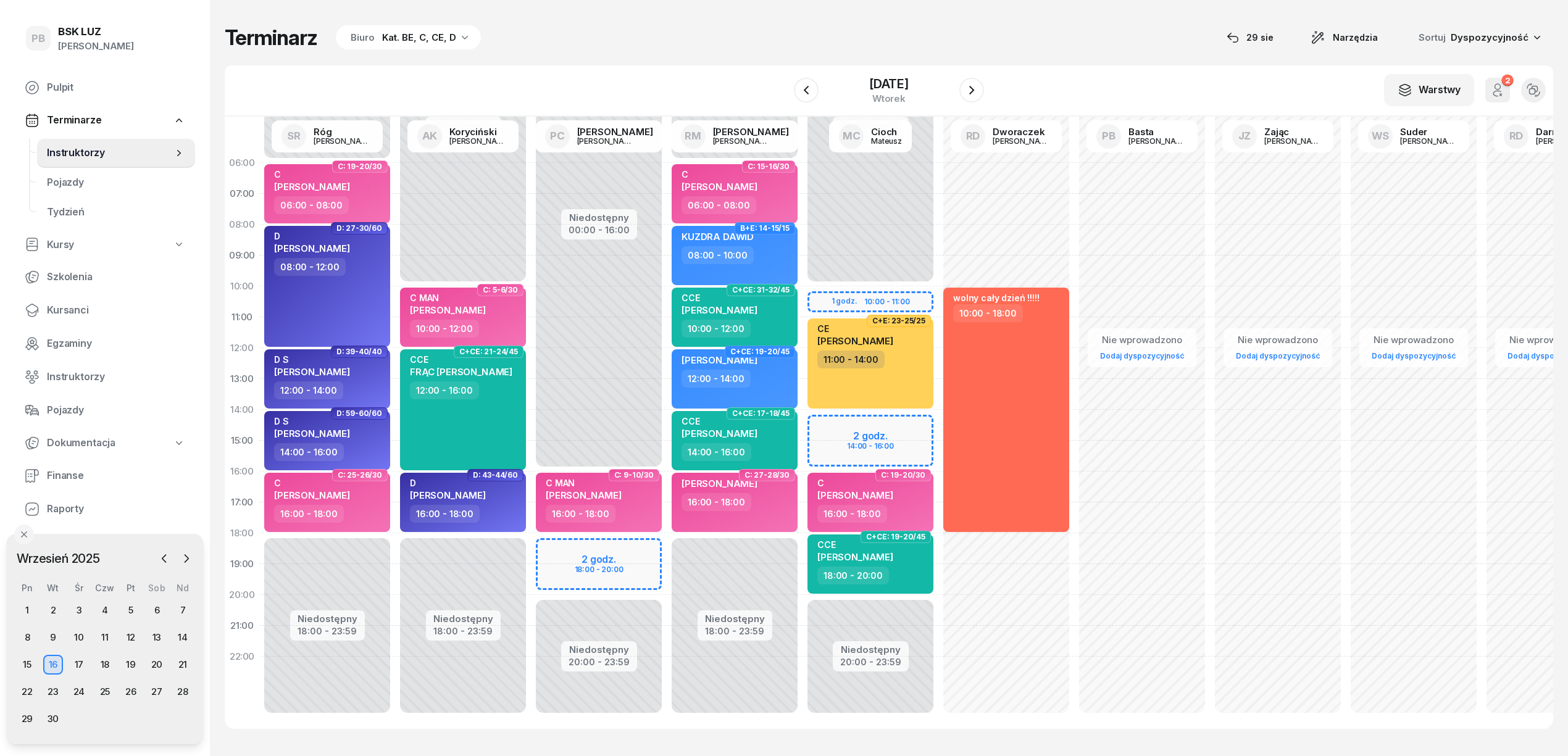
click at [1125, 13] on div "Terminarz Biuro Kat. BE, C, CE, D [DATE] Narzędzia Sortuj Dyspozycyjność W Wybi…" at bounding box center [889, 377] width 1328 height 753
click at [166, 552] on icon "button" at bounding box center [164, 558] width 12 height 12
click at [159, 716] on div "30" at bounding box center [156, 718] width 20 height 20
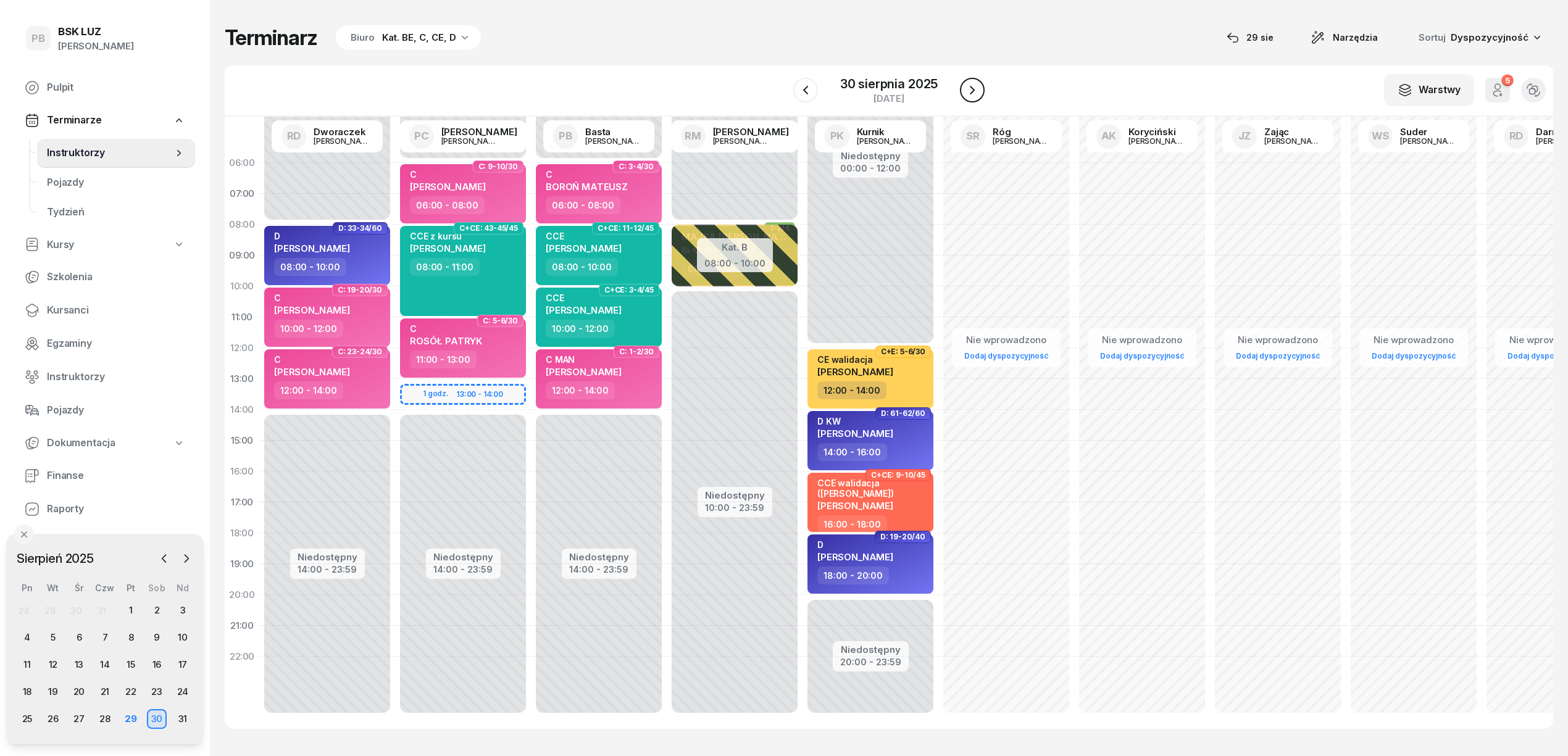
click at [970, 93] on icon "button" at bounding box center [972, 90] width 15 height 15
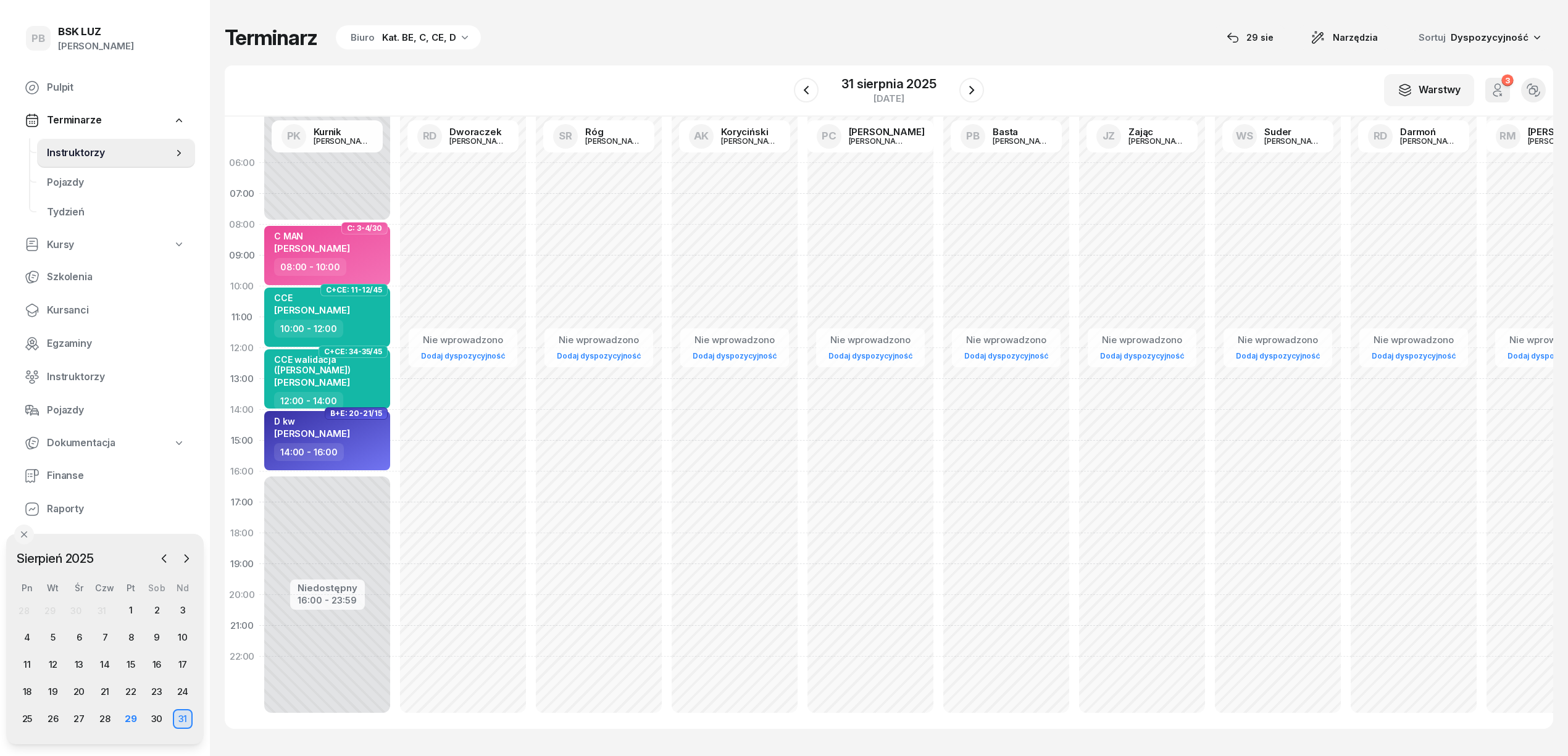
click at [759, 53] on div "Terminarz Biuro Kat. BE, C, CE, D [DATE] Narzędzia Sortuj Dyspozycyjność W Wybi…" at bounding box center [889, 377] width 1328 height 753
click at [1057, 56] on div "Terminarz Biuro Kat. BE, C, CE, D [DATE] Narzędzia Sortuj Dyspozycyjność W Wybi…" at bounding box center [889, 377] width 1328 height 753
click at [974, 87] on icon "button" at bounding box center [972, 90] width 15 height 15
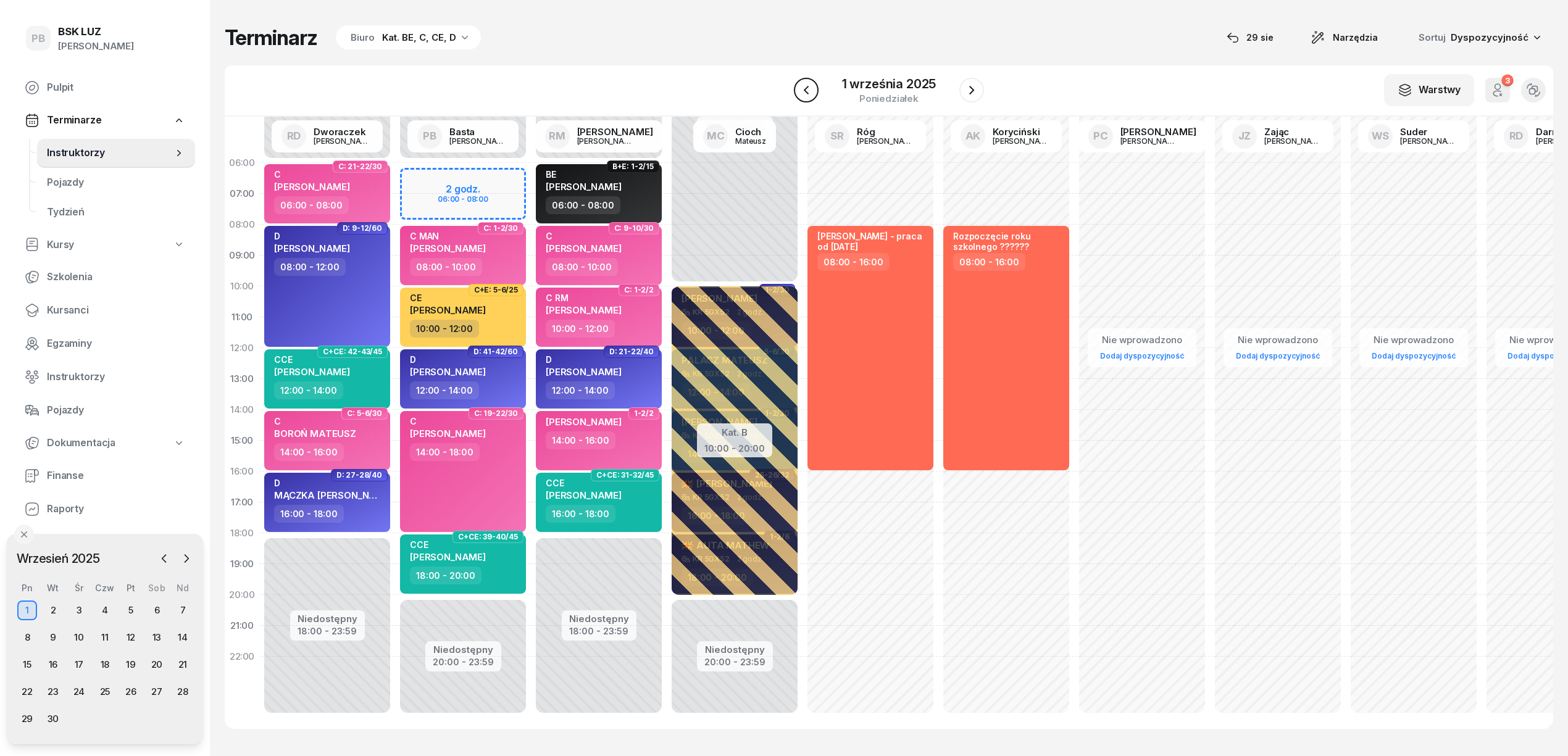
click at [816, 87] on button "button" at bounding box center [805, 90] width 25 height 25
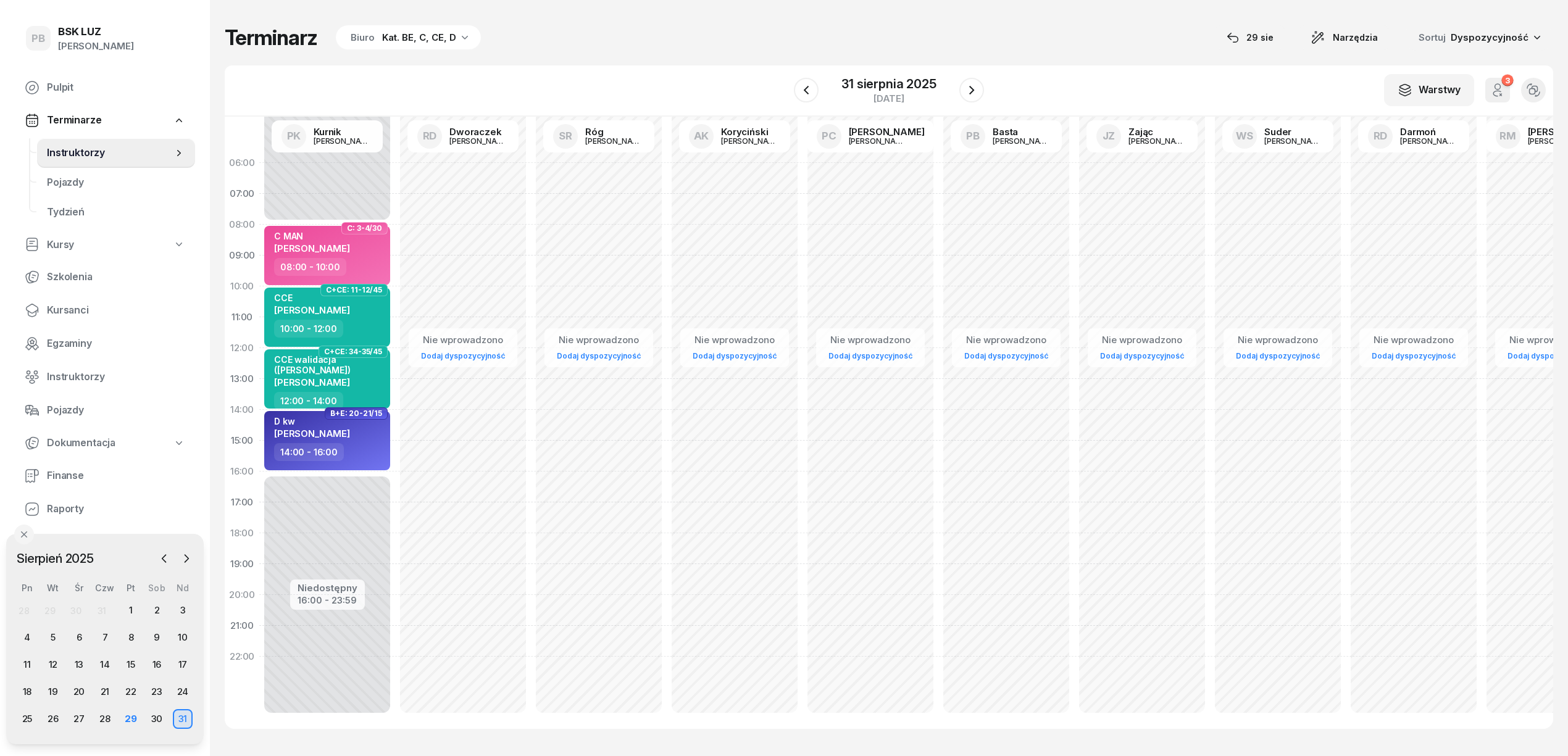
click at [667, 86] on div "W Wybierz AK [PERSON_NAME] BP [PERSON_NAME] DP [PERSON_NAME] GS [PERSON_NAME] I…" at bounding box center [889, 90] width 1328 height 51
click at [711, 60] on div "Terminarz Biuro Kat. BE, C, CE, D [DATE] Narzędzia Sortuj Dyspozycyjność W Wybi…" at bounding box center [889, 377] width 1328 height 753
click at [188, 558] on icon "button" at bounding box center [186, 558] width 12 height 12
click at [25, 608] on div "1" at bounding box center [27, 610] width 20 height 20
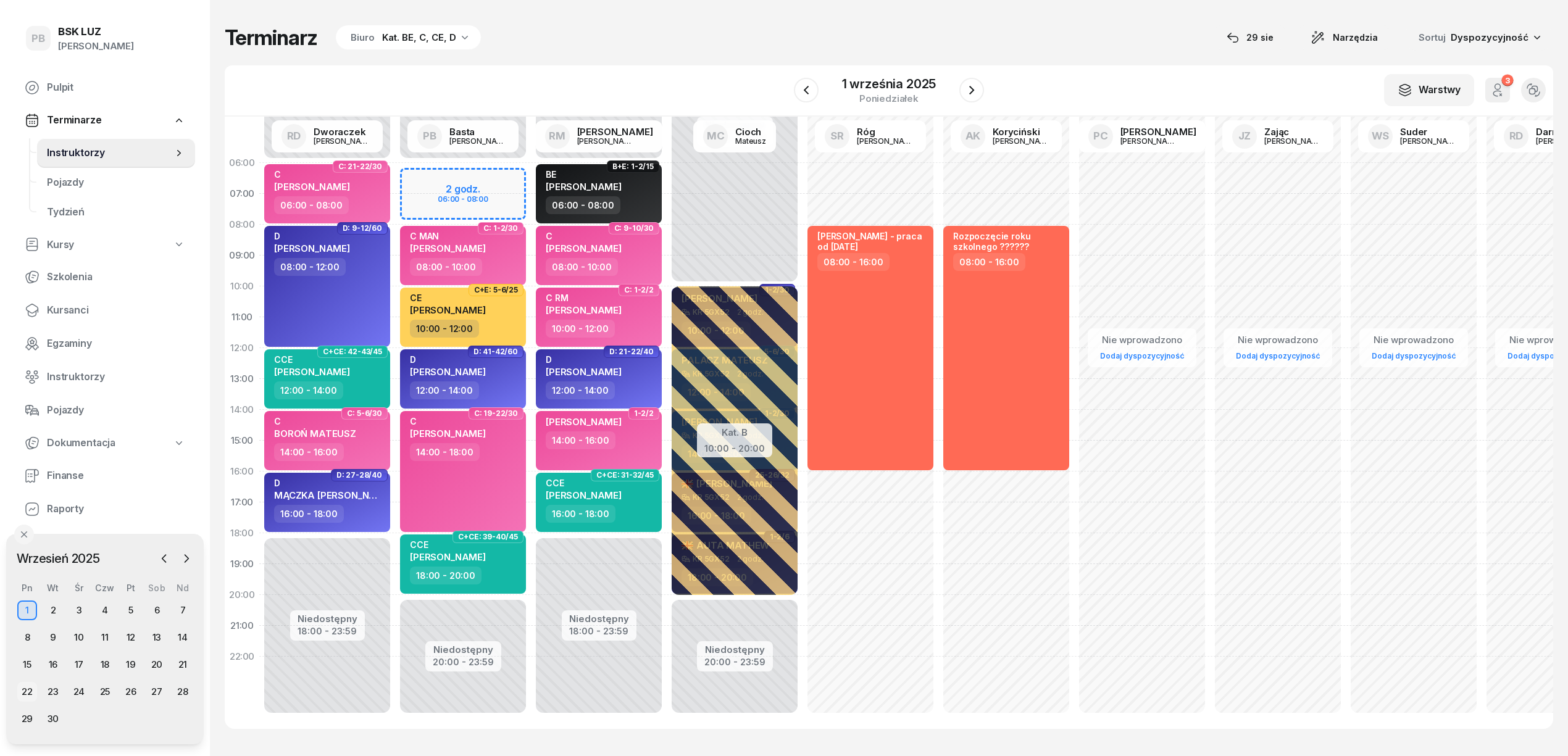
click at [22, 690] on div "22" at bounding box center [27, 691] width 20 height 20
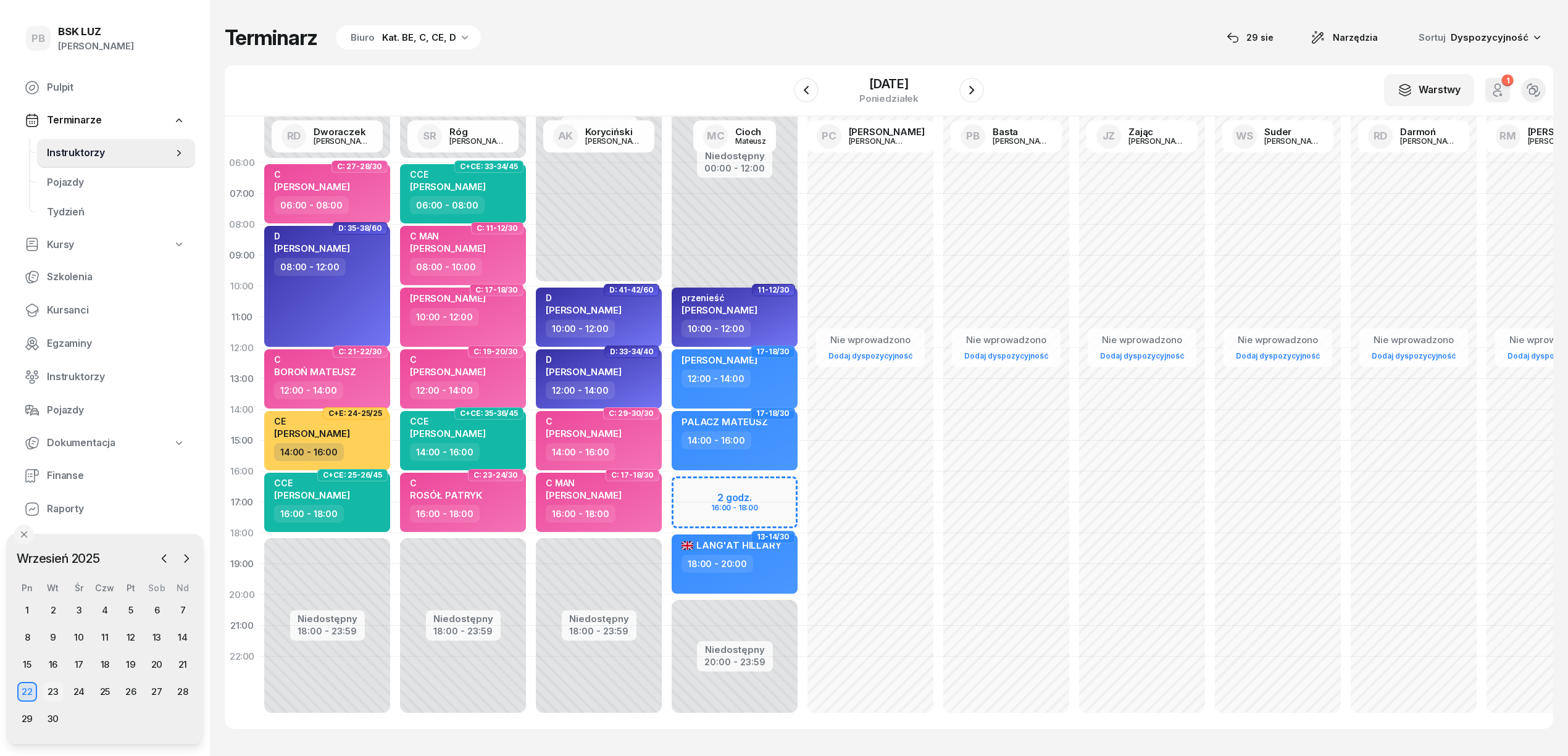
click at [50, 687] on div "23" at bounding box center [52, 691] width 20 height 20
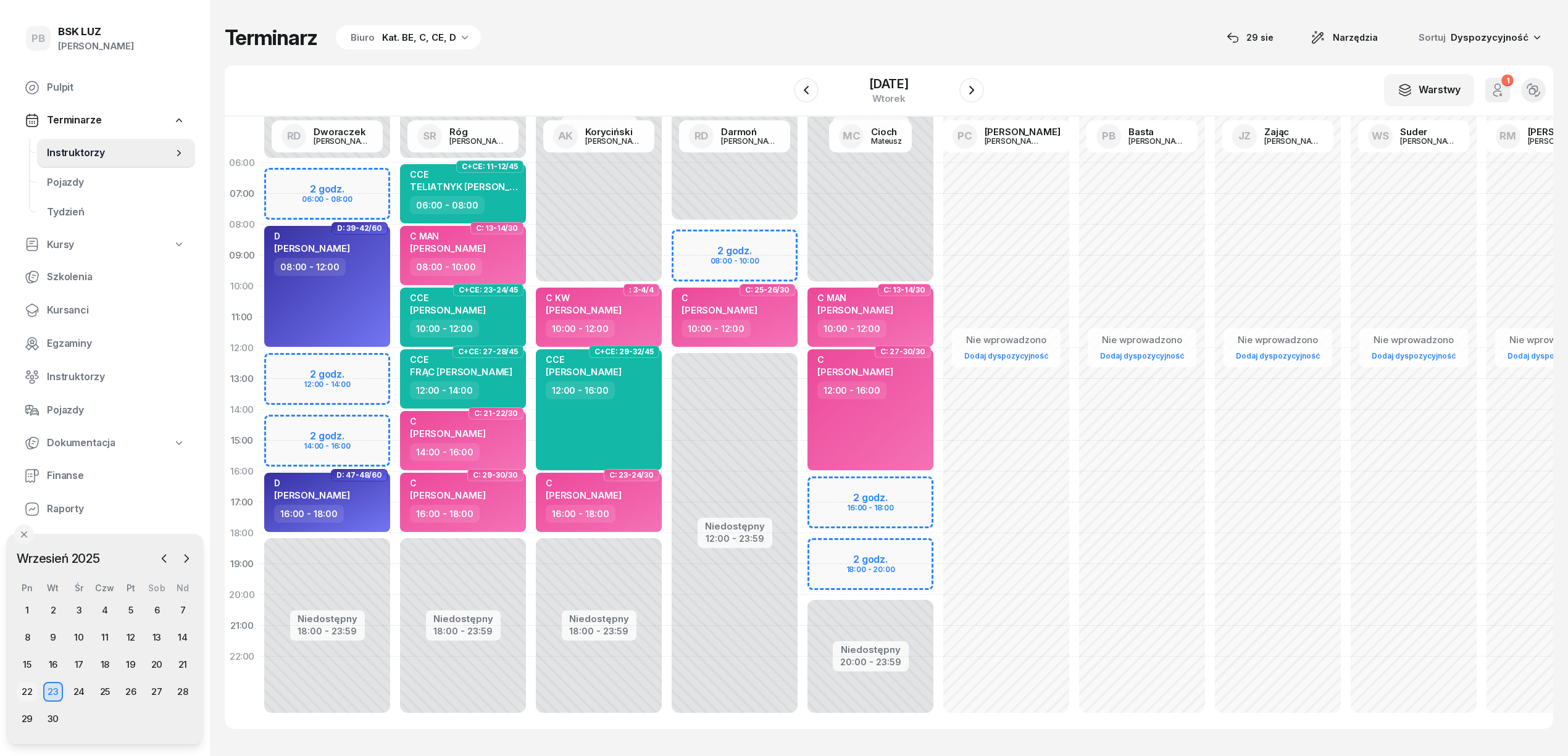
click at [23, 694] on div "22" at bounding box center [27, 691] width 20 height 20
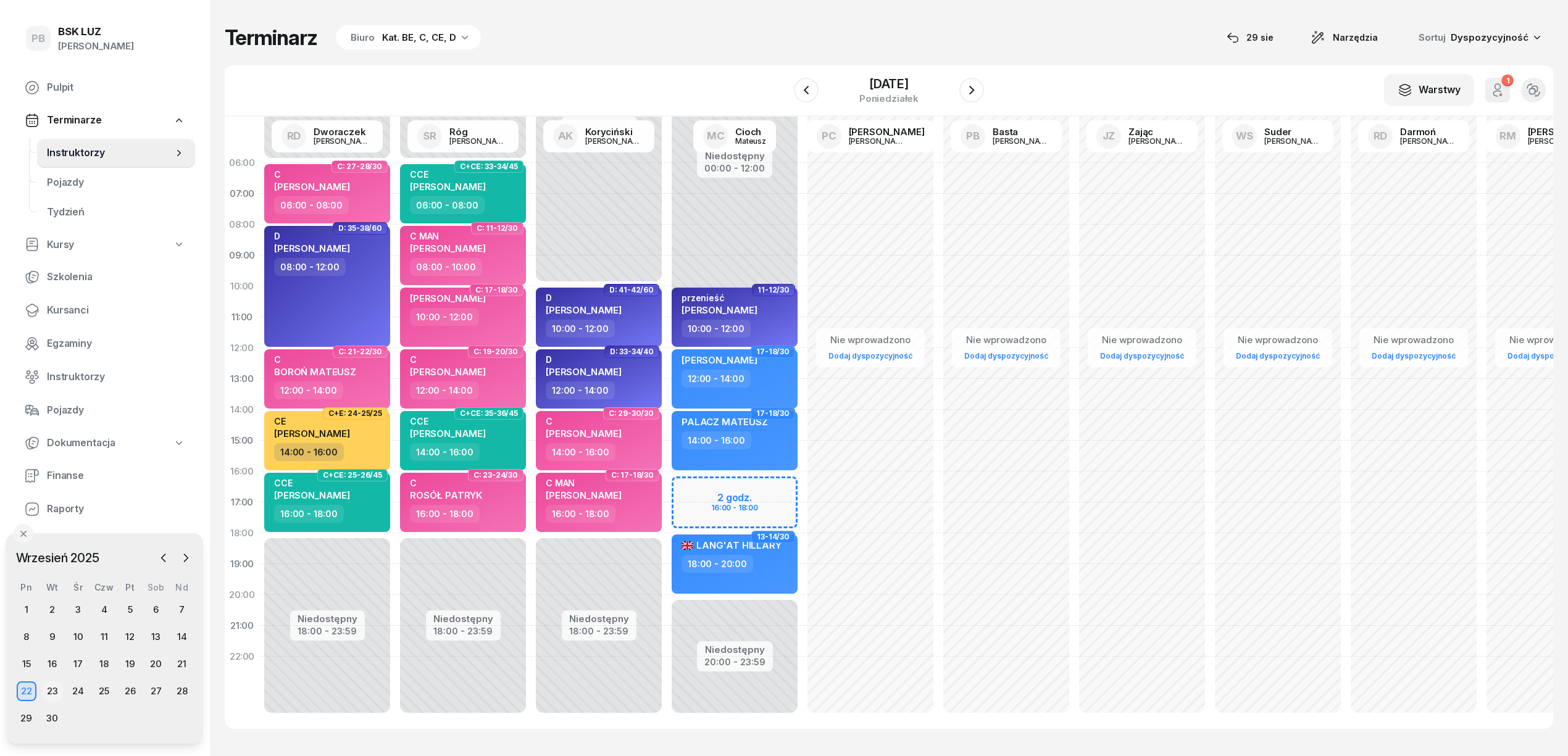
click at [48, 689] on div "23" at bounding box center [52, 691] width 20 height 20
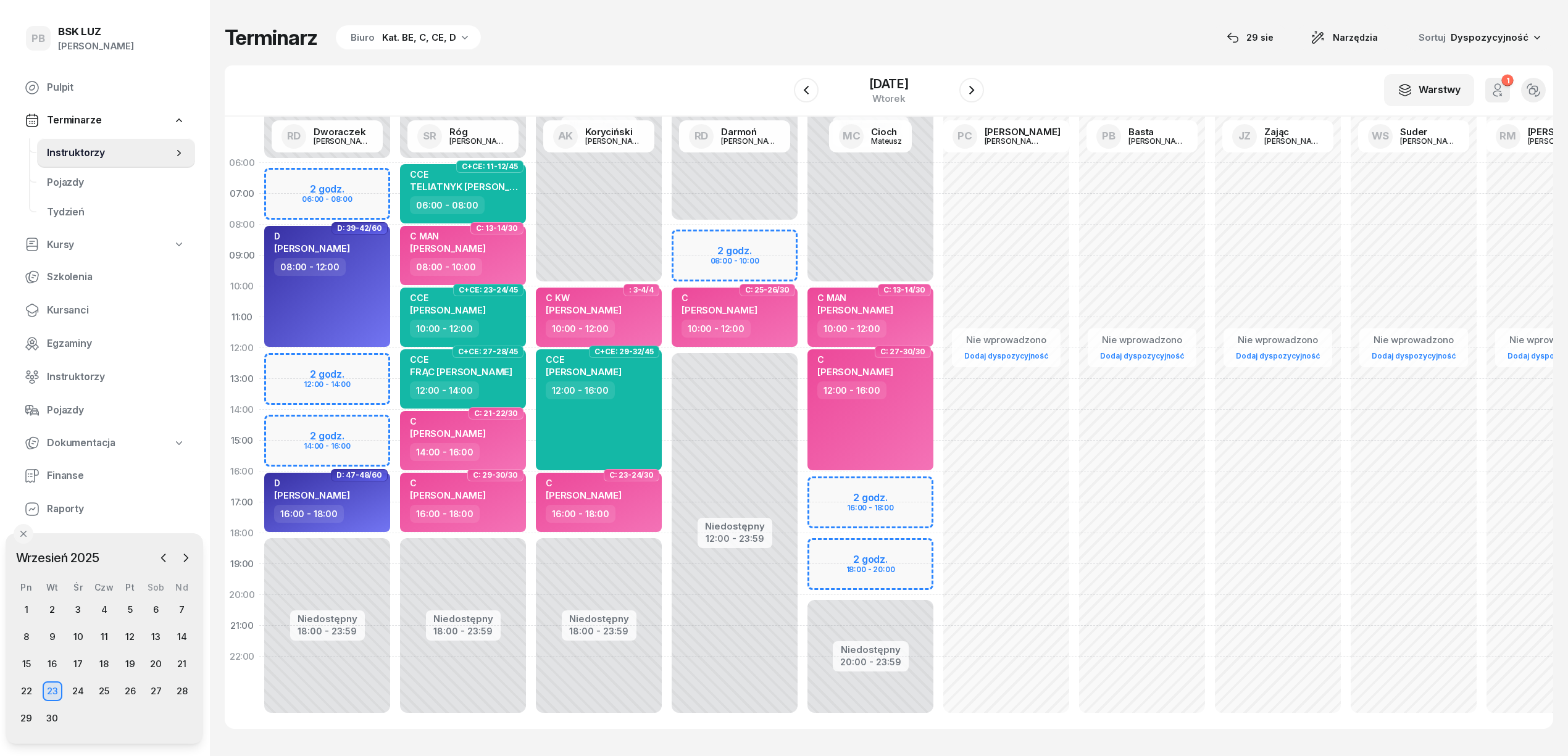
click at [816, 484] on div "Niedostępny 00:00 - 10:00 Niedostępny 20:00 - 23:59 2 godz. 16:00 - 18:00 2 god…" at bounding box center [870, 441] width 136 height 586
select select "16"
select select "18"
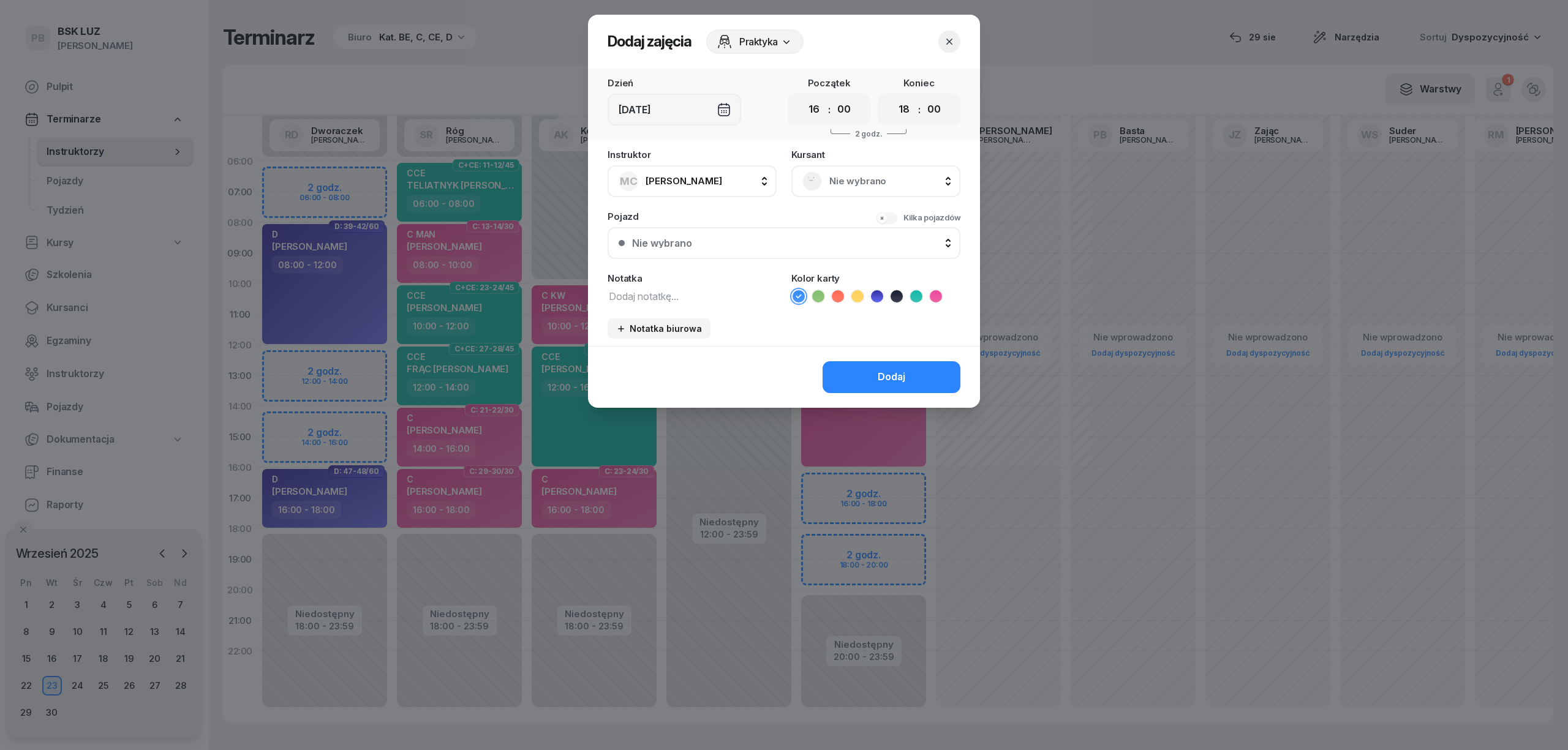
click at [666, 298] on textarea at bounding box center [691, 295] width 169 height 16
type textarea "[PERSON_NAME]"
click at [862, 291] on icon at bounding box center [856, 296] width 12 height 12
click at [849, 368] on button "Dodaj" at bounding box center [891, 377] width 138 height 32
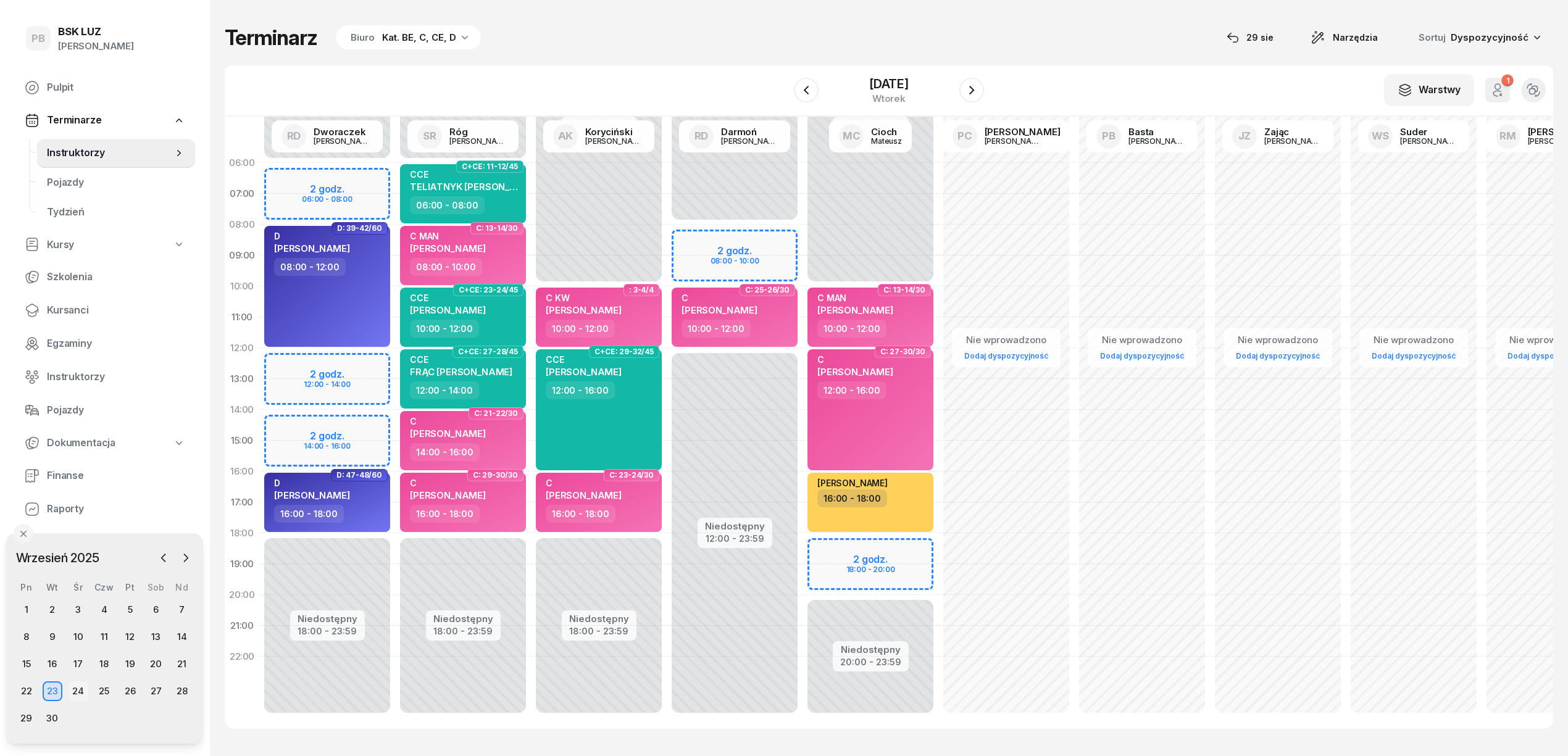
click at [77, 693] on div "24" at bounding box center [78, 691] width 20 height 20
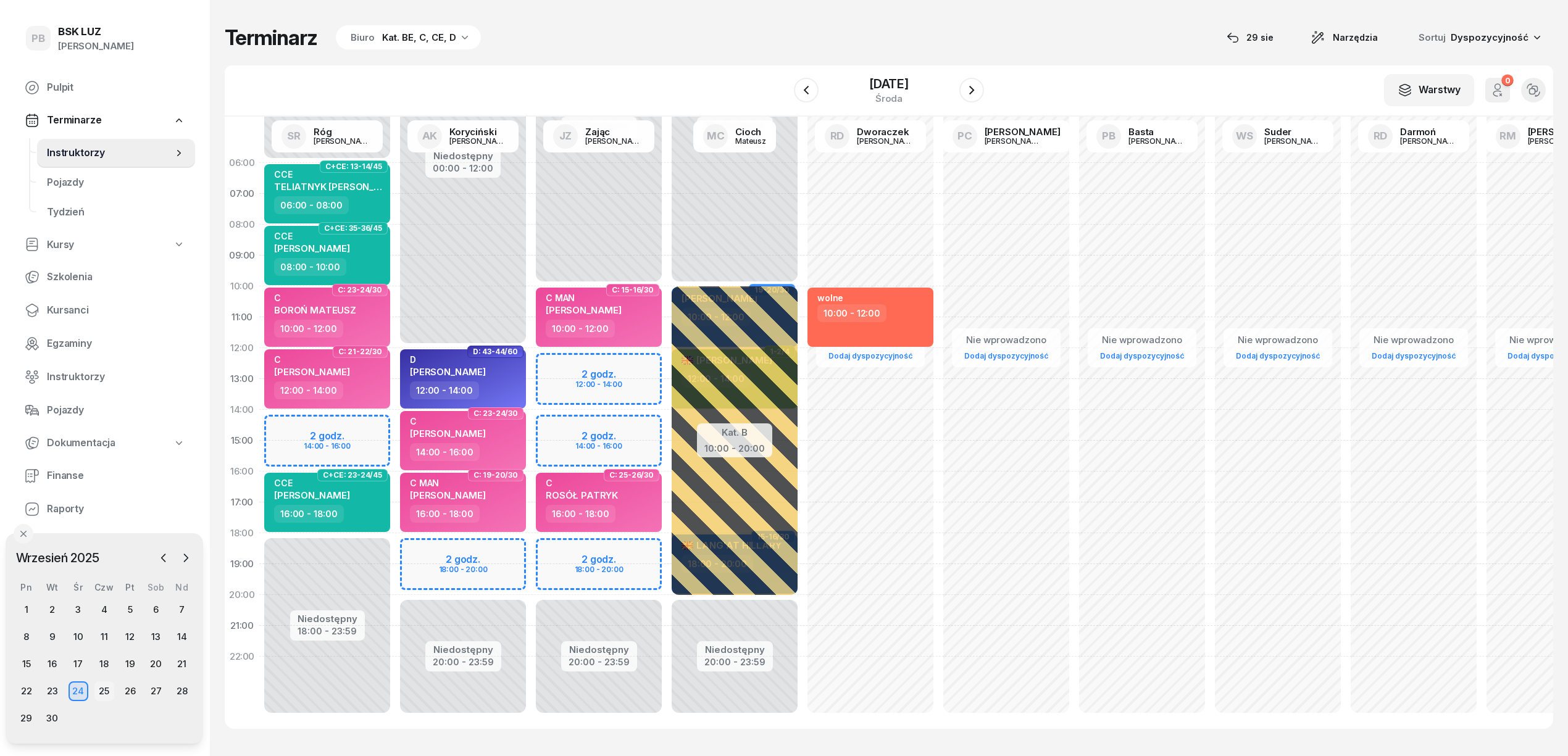
click at [102, 693] on div "25" at bounding box center [104, 691] width 20 height 20
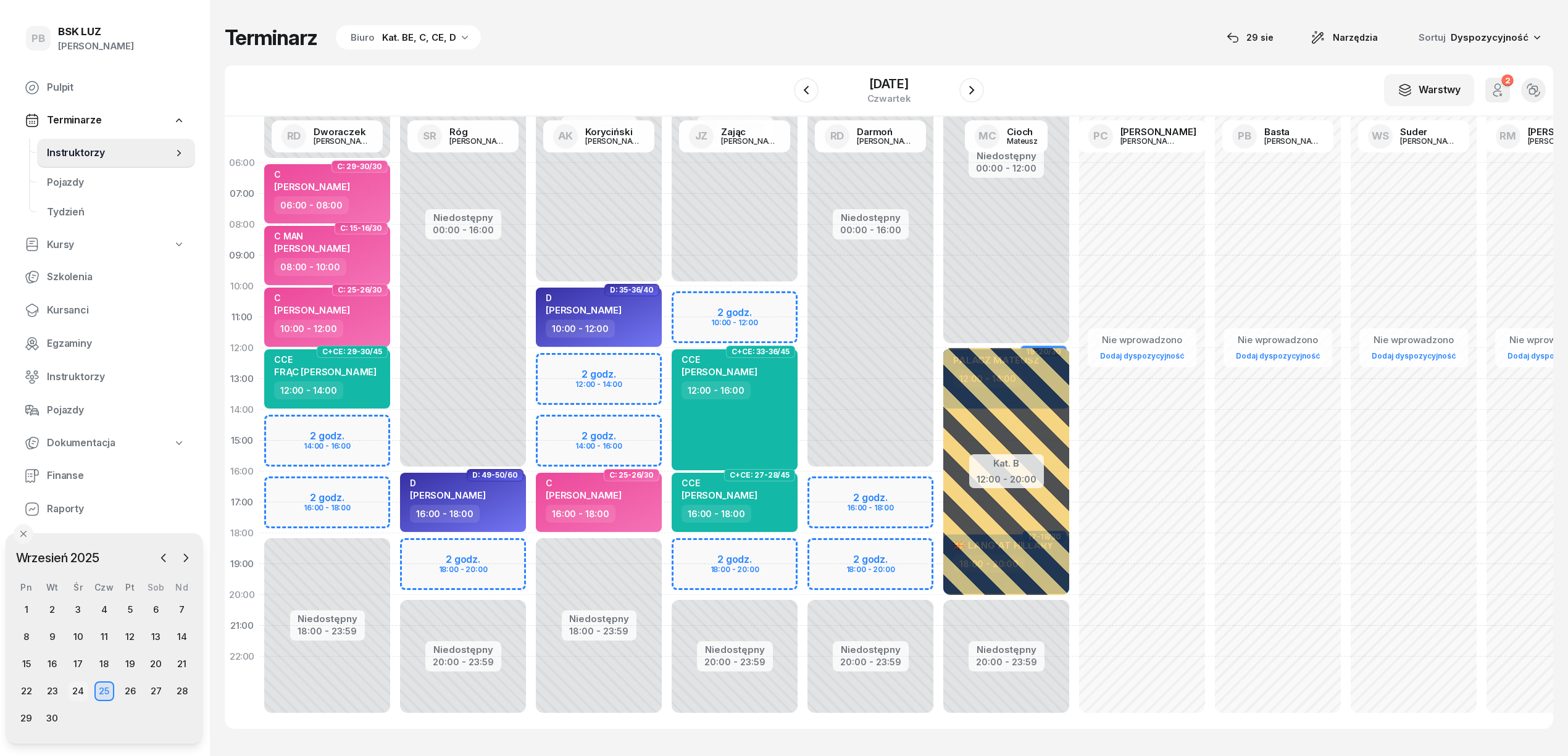
click at [76, 691] on div "24" at bounding box center [78, 691] width 20 height 20
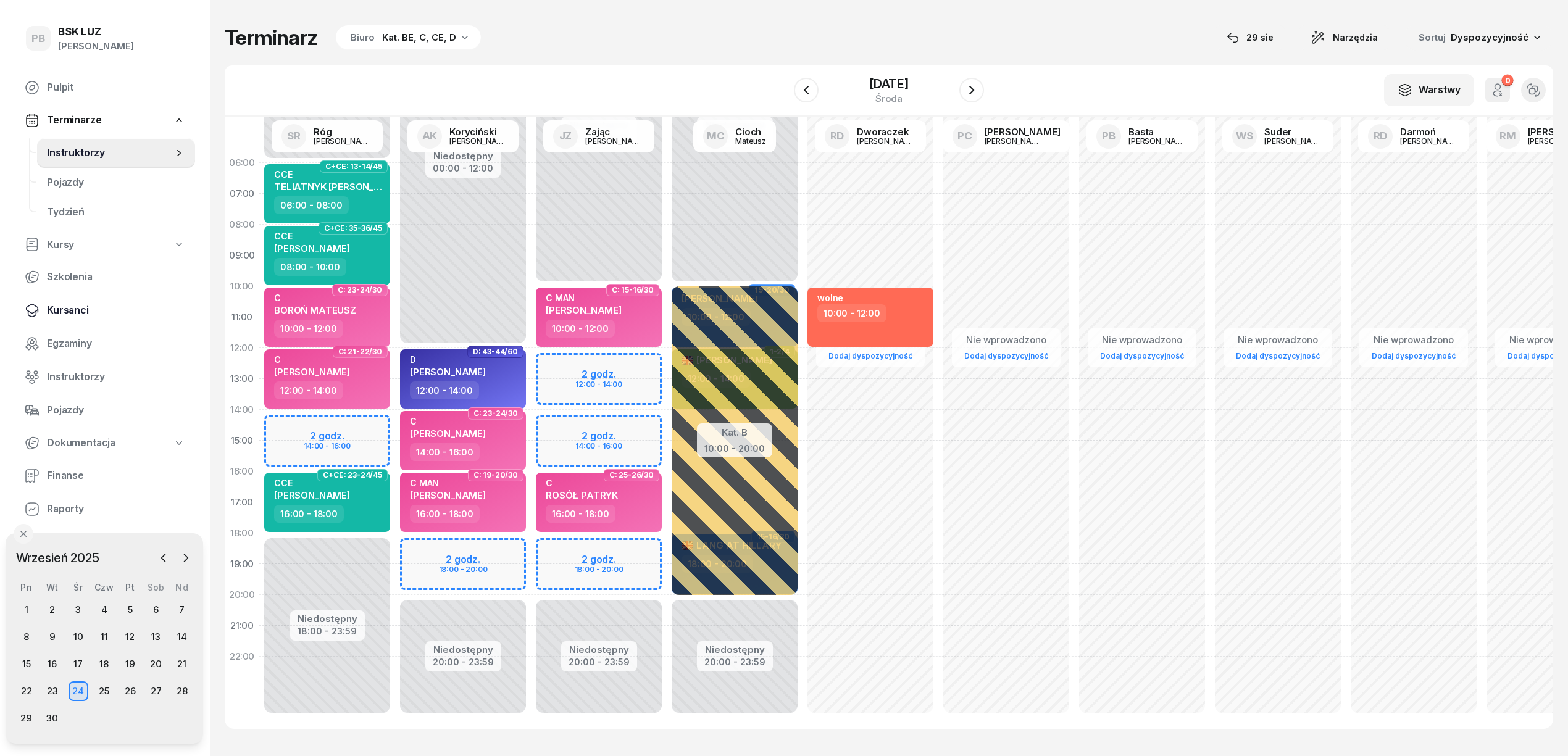
click at [55, 304] on span "Kursanci" at bounding box center [115, 310] width 139 height 16
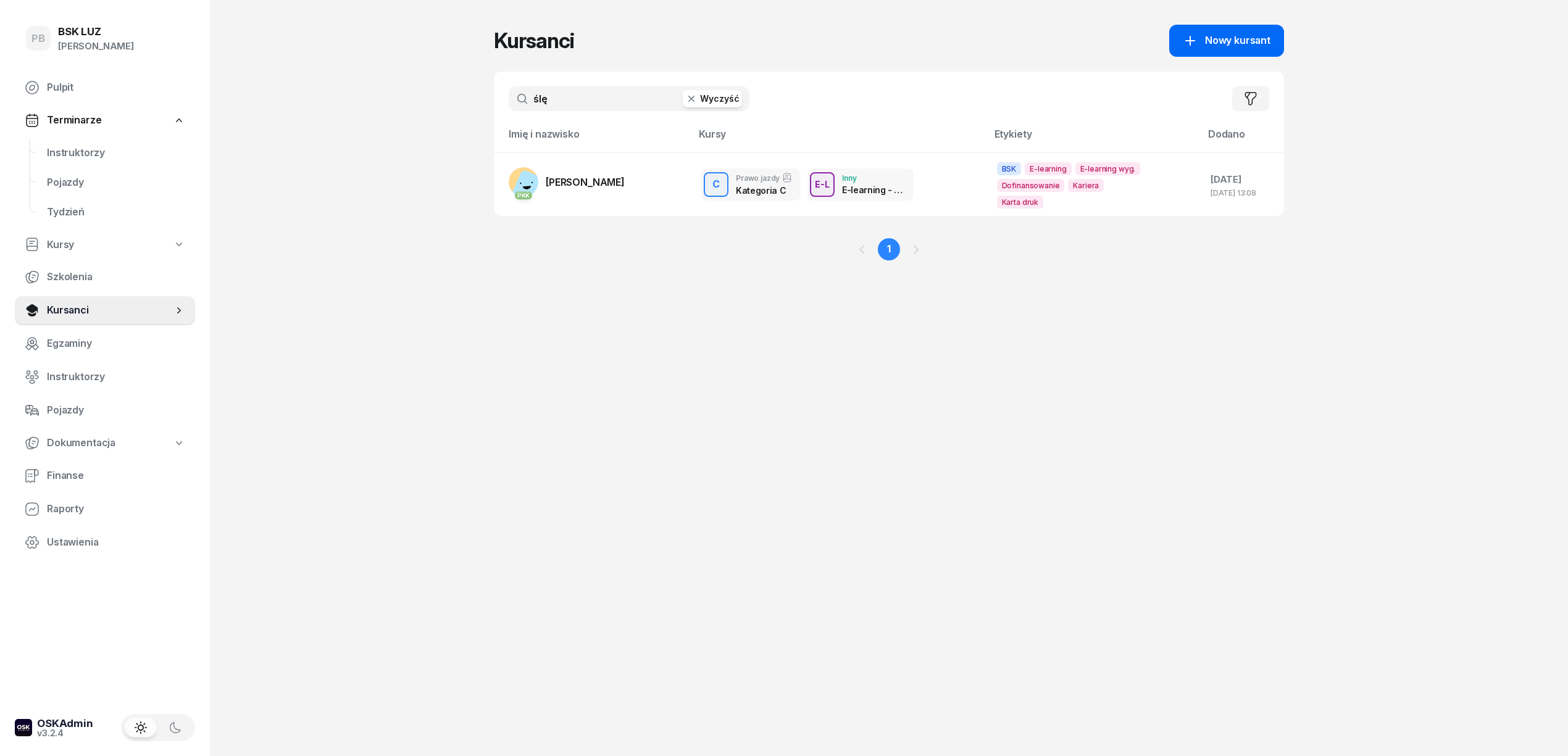
click at [1227, 37] on span "Nowy kursant" at bounding box center [1237, 40] width 65 height 16
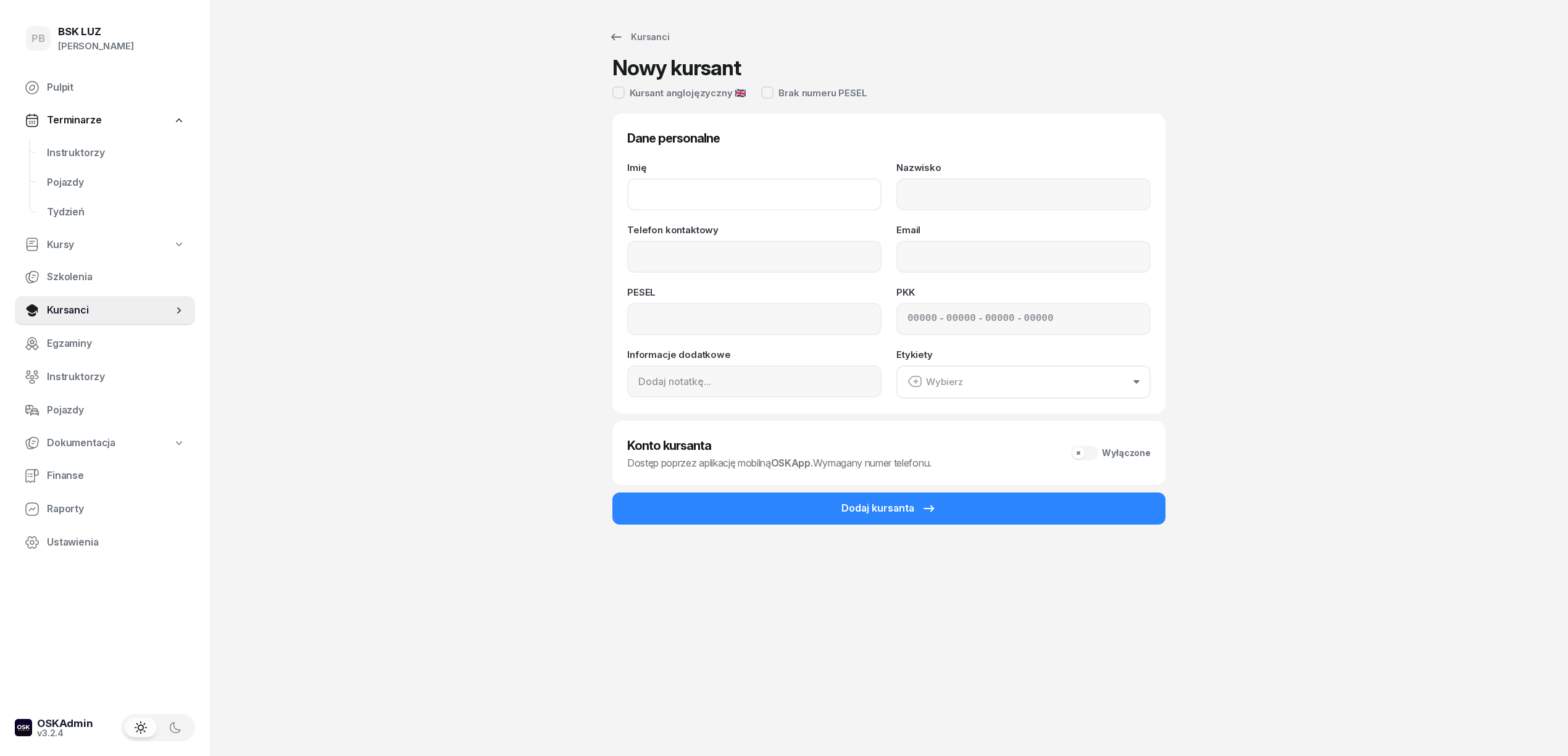
click at [742, 191] on input "Imię" at bounding box center [753, 194] width 254 height 33
type input "[PERSON_NAME]"
click at [937, 197] on input "Nazwisko" at bounding box center [1023, 194] width 254 height 33
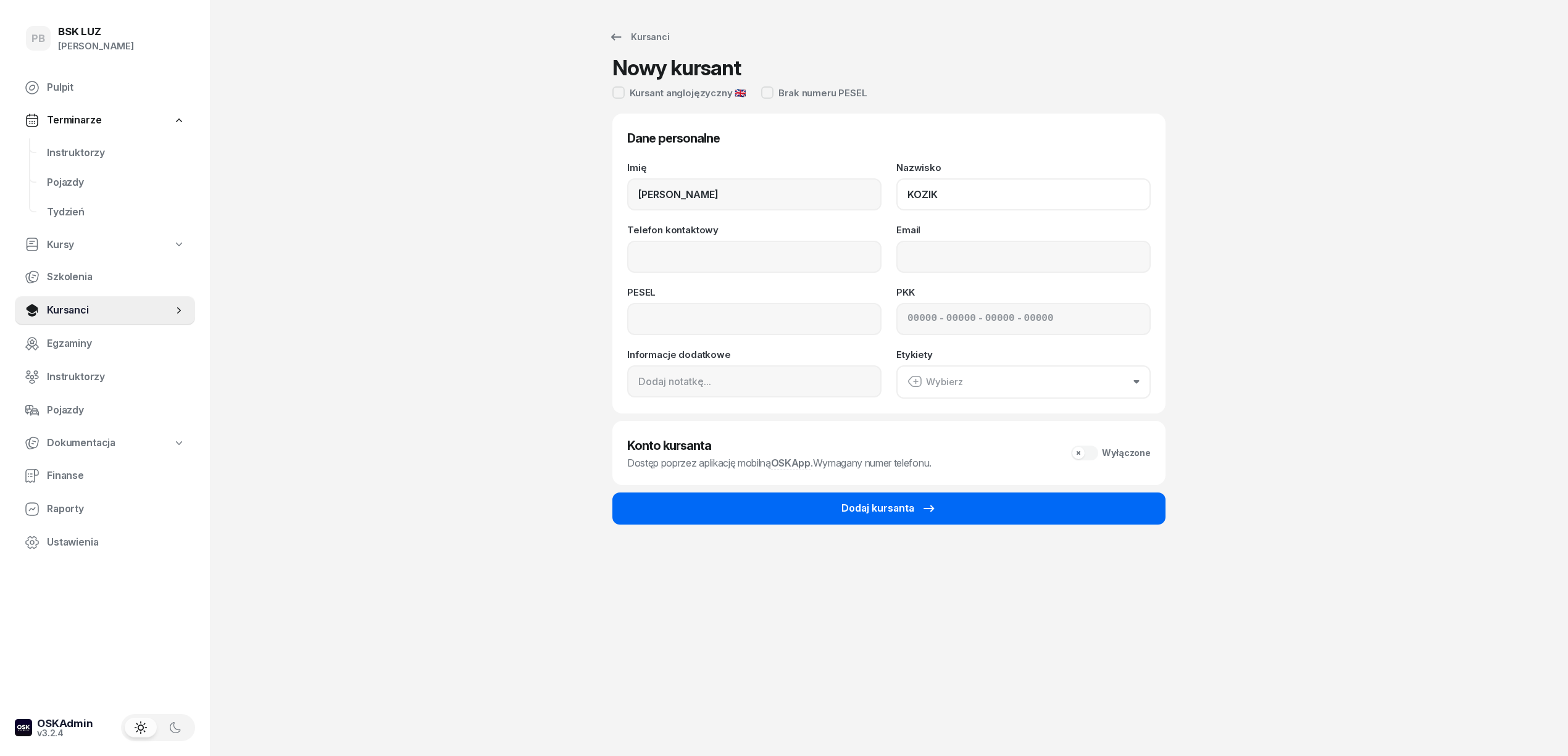
type input "KOZIK"
click at [1083, 514] on button "Dodaj kursanta" at bounding box center [888, 509] width 553 height 33
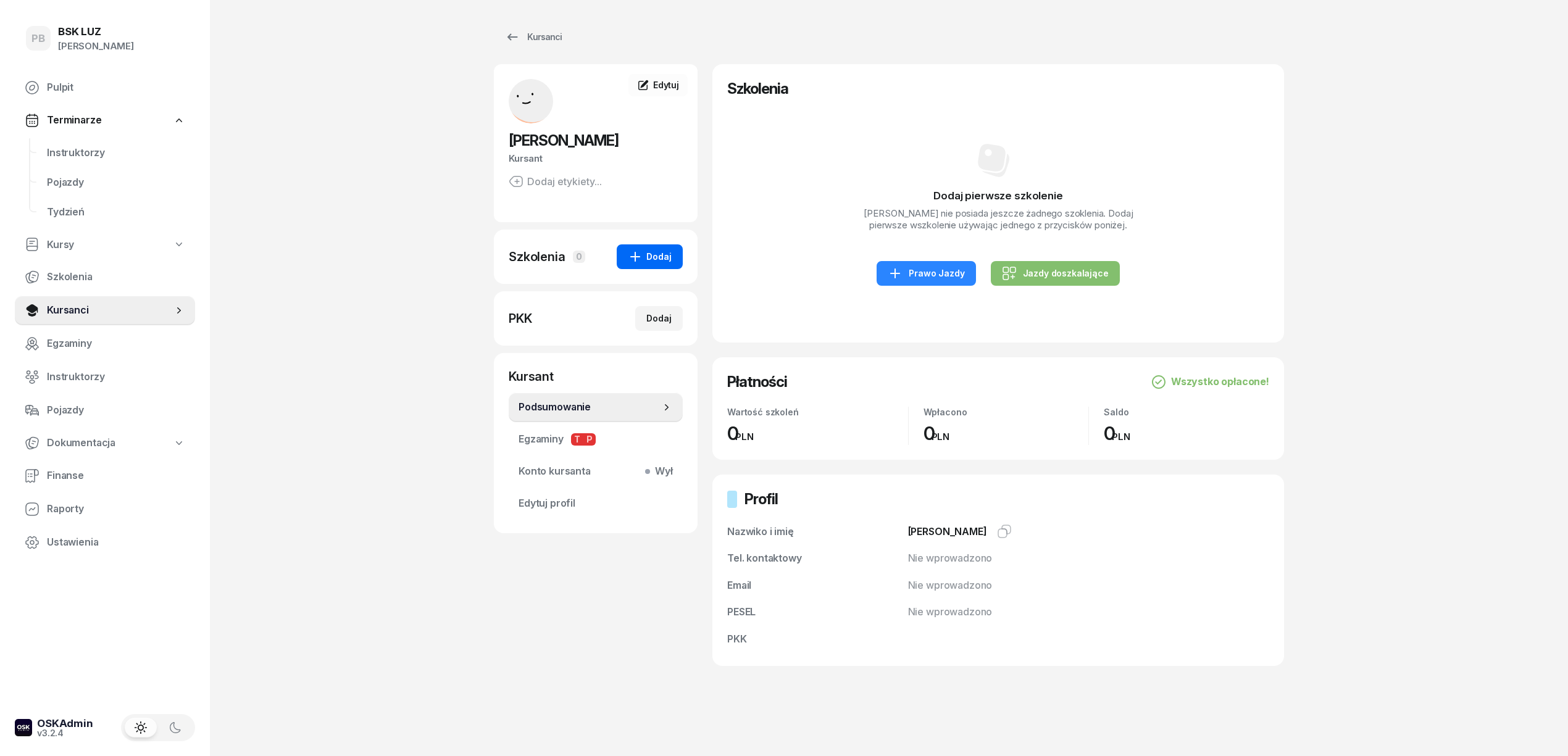
click at [650, 258] on div "Dodaj" at bounding box center [649, 257] width 44 height 15
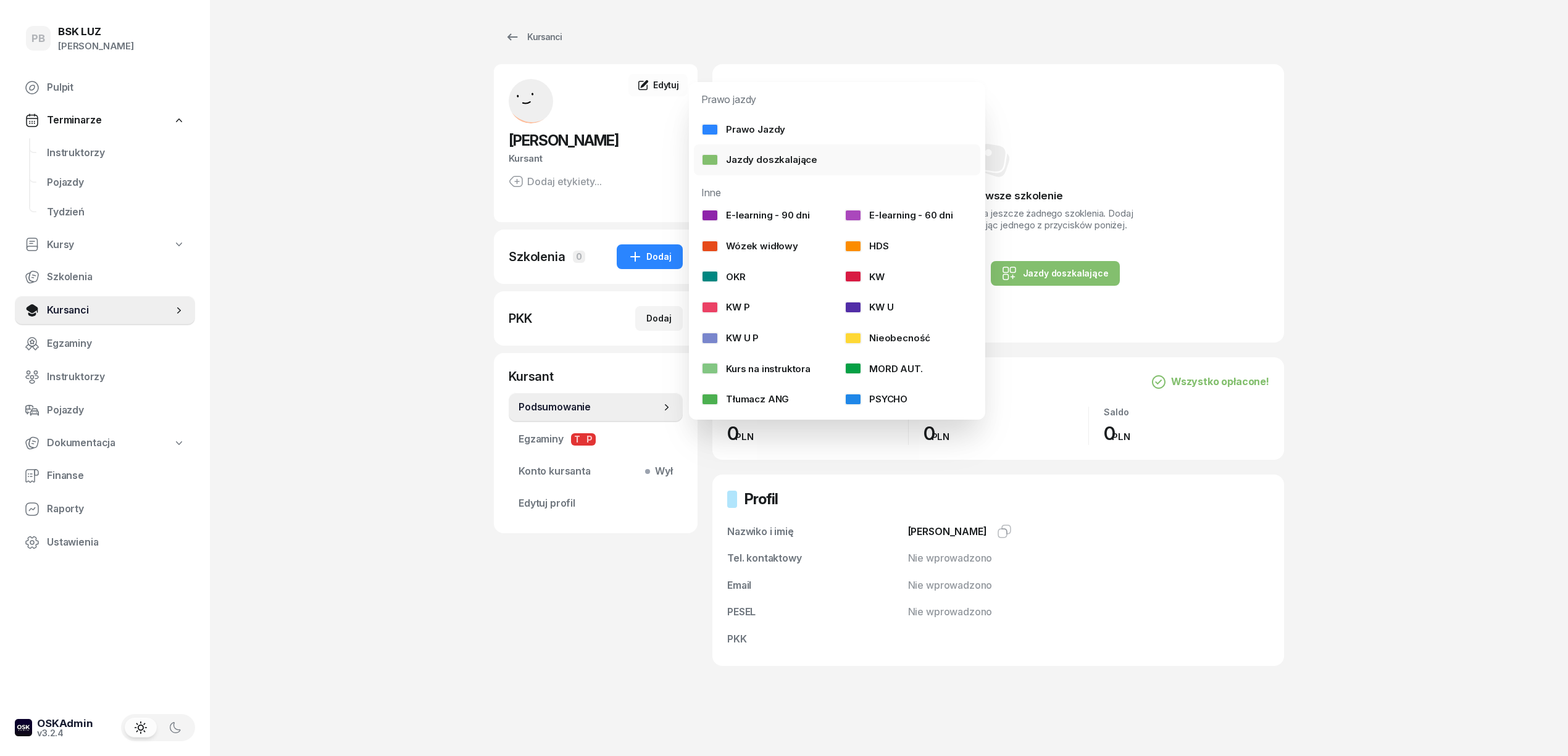
click at [773, 153] on div "Jazdy doszkalające" at bounding box center [759, 159] width 116 height 16
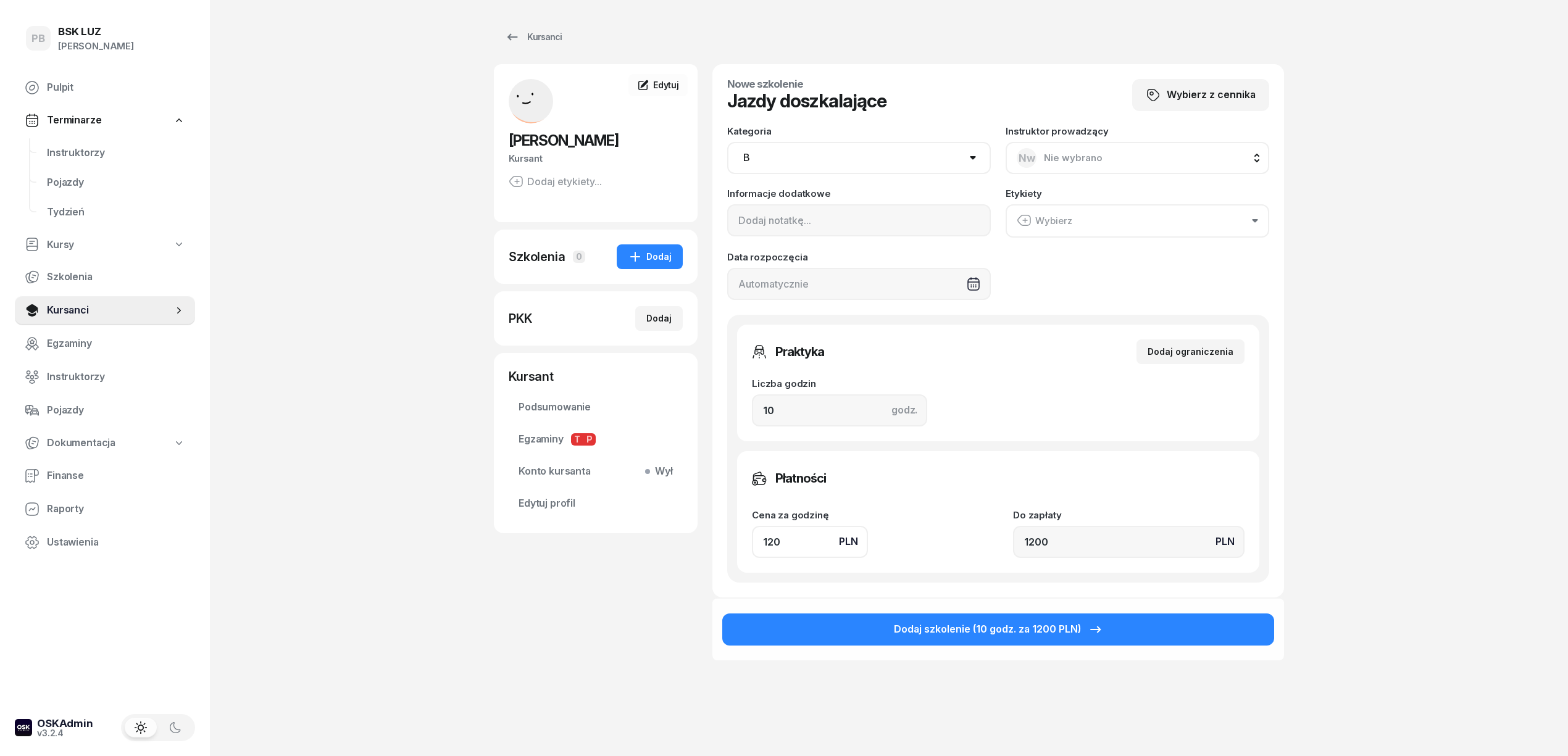
click at [773, 153] on select "AM A1 A2 A B1 B B+E C1 C1+E C C+E D1 D1+E D D+E T Tram C+CE C+D" at bounding box center [858, 158] width 263 height 33
select select "C+E"
click at [727, 142] on select "AM A1 A2 A B1 B B+E C1 C1+E C C+E D1 D1+E D D+E T Tram C+CE C+D" at bounding box center [858, 158] width 263 height 33
drag, startPoint x: 782, startPoint y: 401, endPoint x: 653, endPoint y: 401, distance: 129.0
click at [653, 401] on div "[PERSON_NAME] Dodaj etykiety... PK [PERSON_NAME] Kursant Edytuj Szkolenia 0 Dod…" at bounding box center [888, 395] width 790 height 663
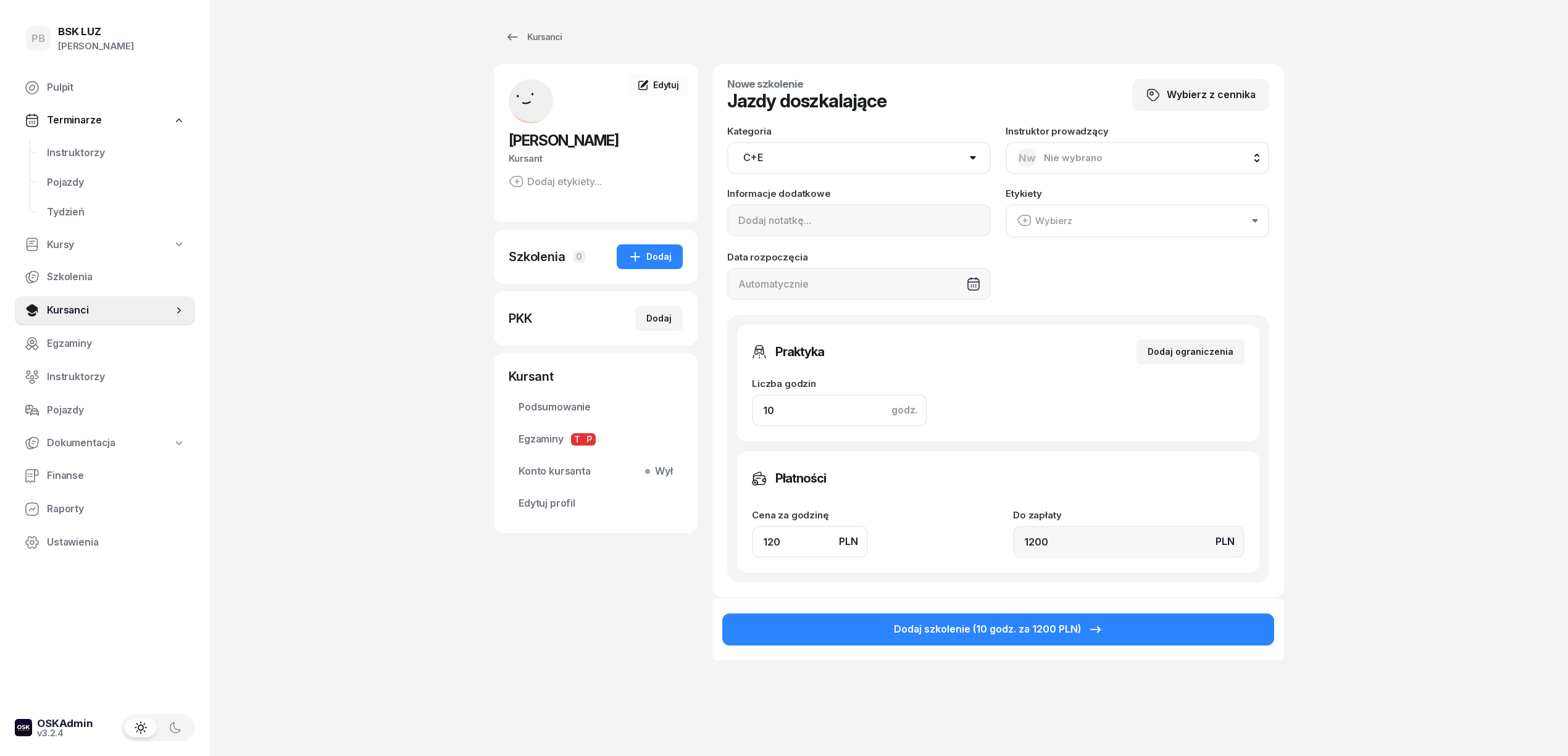
type input "2"
type input "240"
type input "2"
drag, startPoint x: 801, startPoint y: 544, endPoint x: 668, endPoint y: 539, distance: 133.1
click at [668, 539] on div "[PERSON_NAME] Dodaj etykiety... PK [PERSON_NAME] Kursant Edytuj Szkolenia 0 Dod…" at bounding box center [888, 395] width 790 height 663
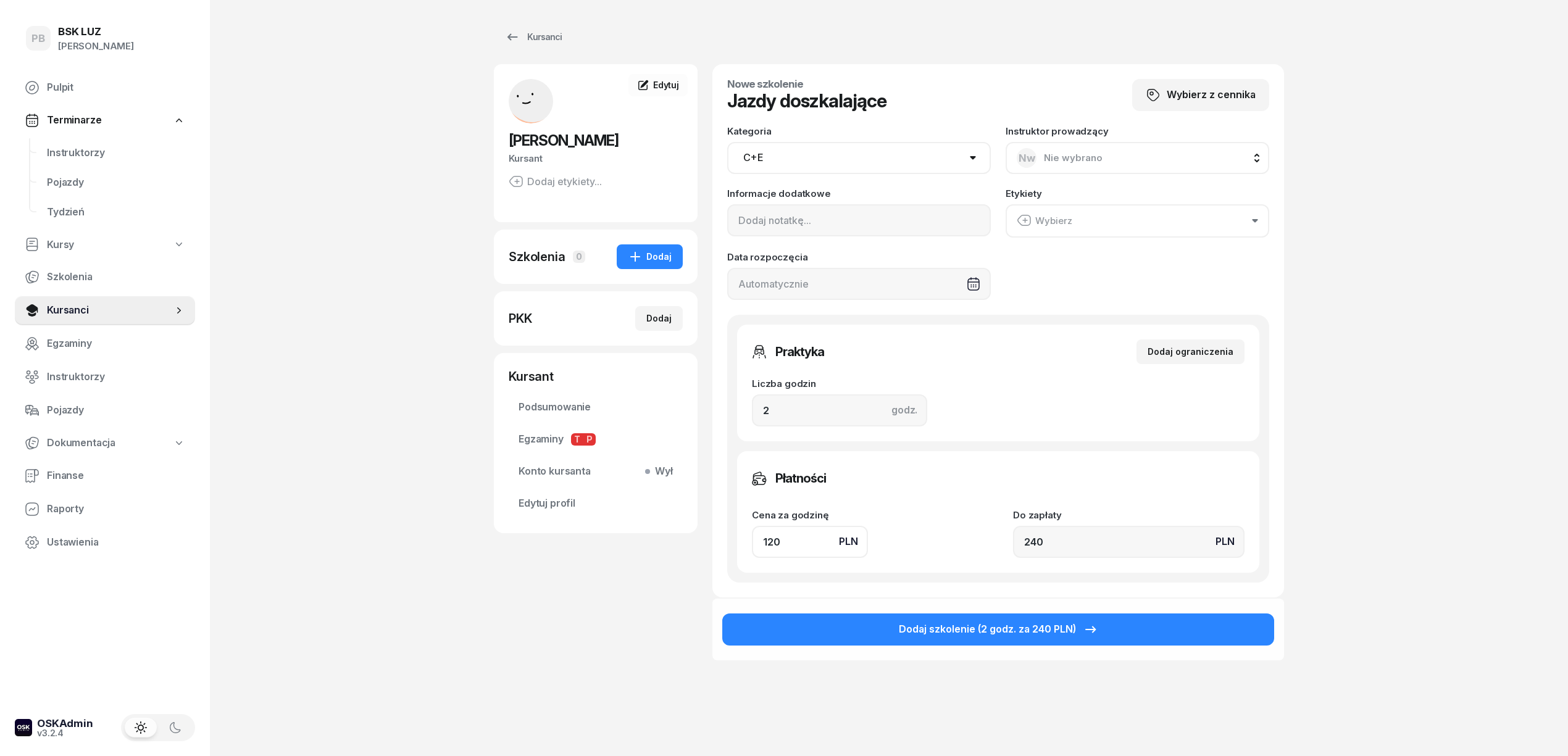
type input "2"
type input "4"
type input "20"
type input "40"
type input "200"
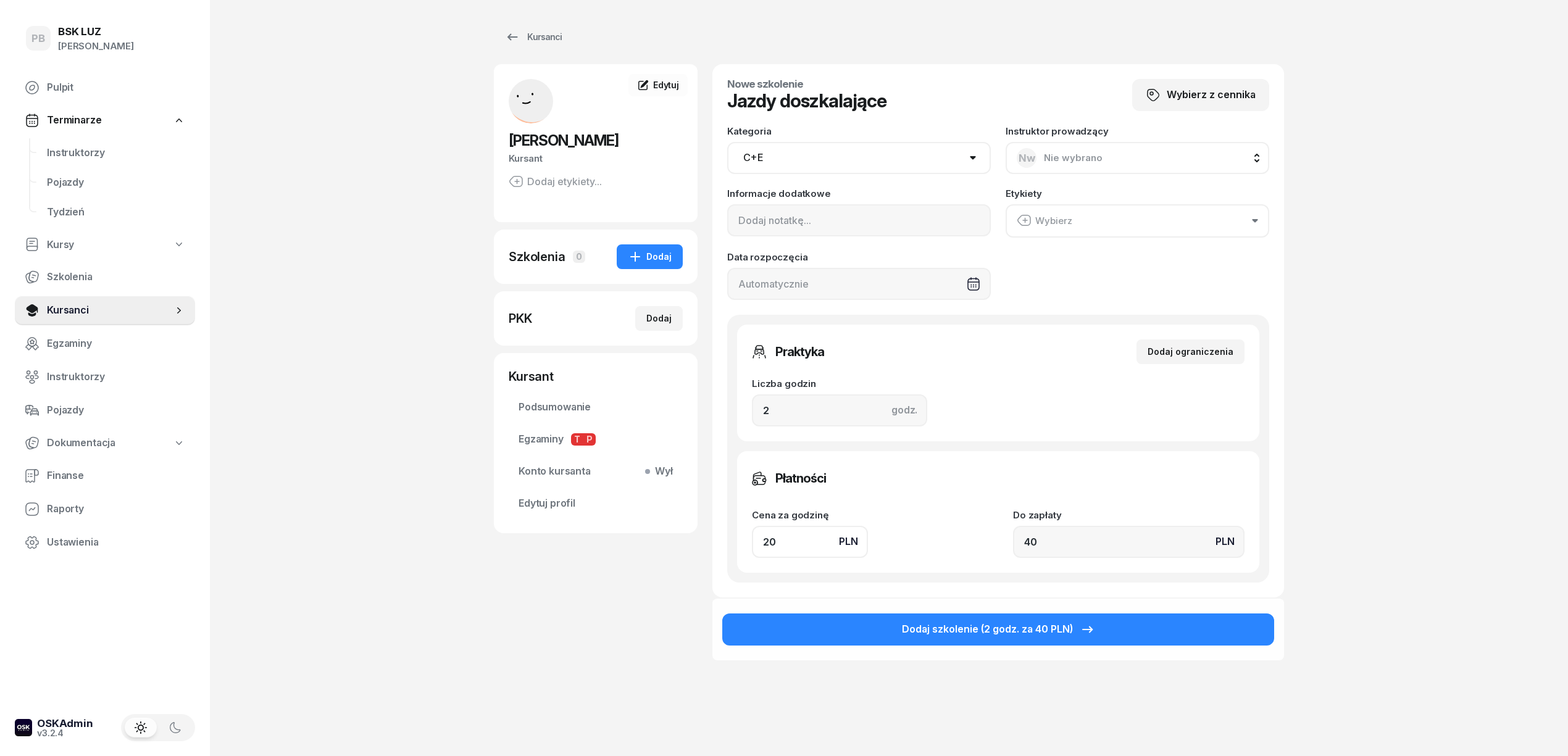
type input "400"
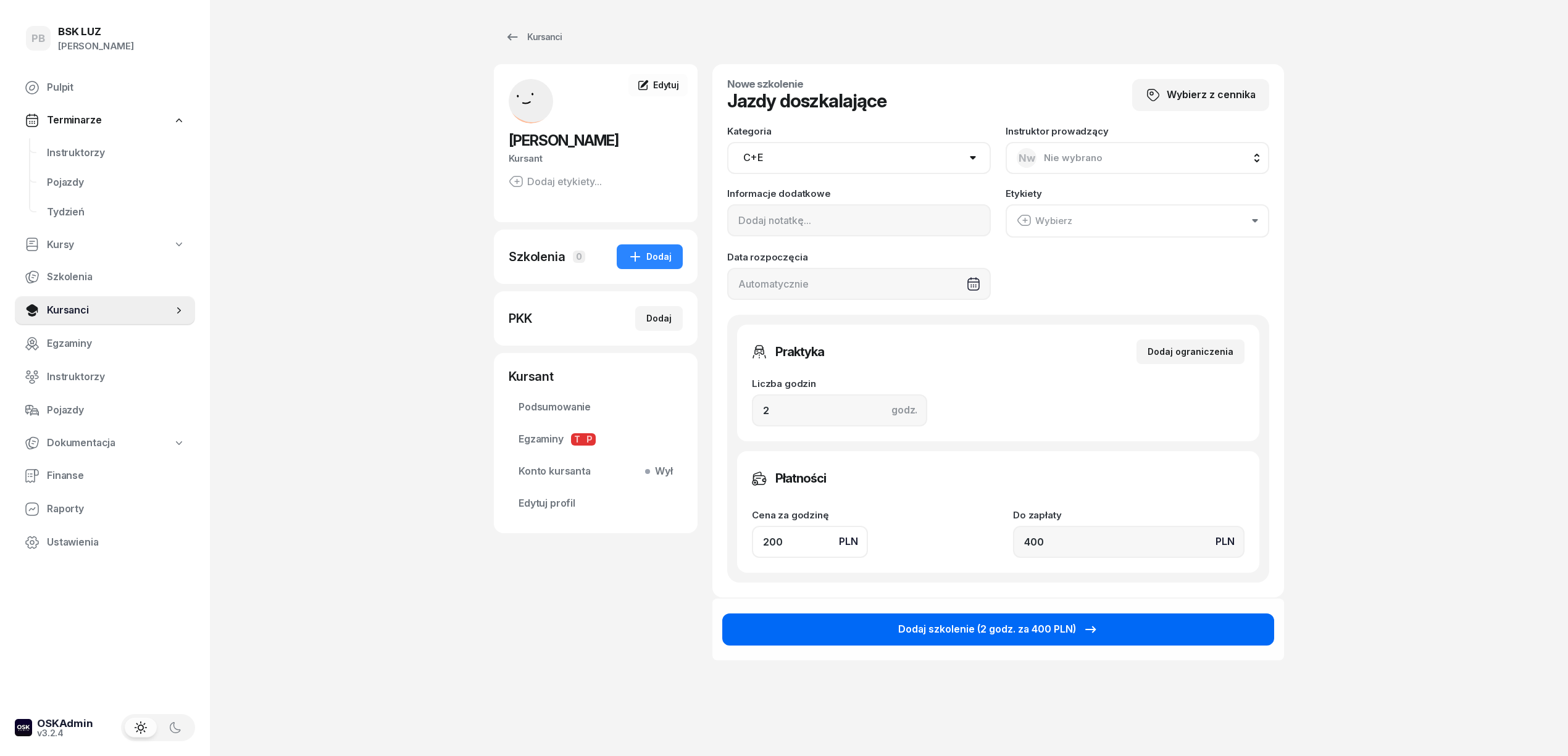
type input "200"
click at [813, 623] on button "Dodaj szkolenie (2 godz. za 400 PLN)" at bounding box center [997, 630] width 551 height 33
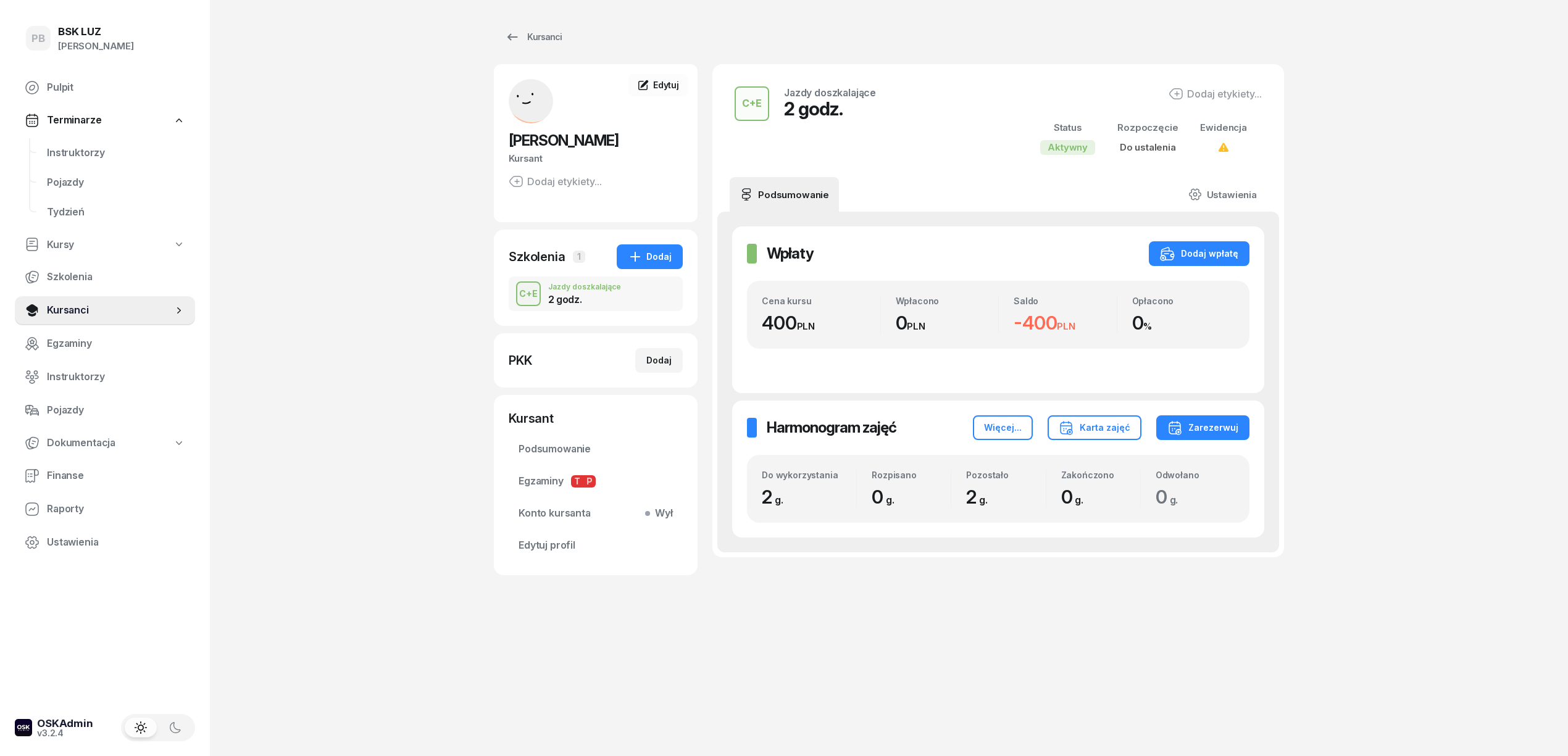
click at [1446, 550] on div "PB BSK [PERSON_NAME] Pulpit Terminarze Instruktorzy Pojazdy Tydzień Kursy Szkol…" at bounding box center [784, 378] width 1568 height 756
click at [1436, 316] on div "PB BSK [PERSON_NAME] Pulpit Terminarze Instruktorzy Pojazdy Tydzień Kursy Szkol…" at bounding box center [784, 378] width 1568 height 756
click at [1450, 309] on div "PB BSK [PERSON_NAME] Pulpit Terminarze Instruktorzy Pojazdy Tydzień Kursy Szkol…" at bounding box center [784, 378] width 1568 height 756
click at [98, 147] on span "Instruktorzy" at bounding box center [115, 153] width 139 height 16
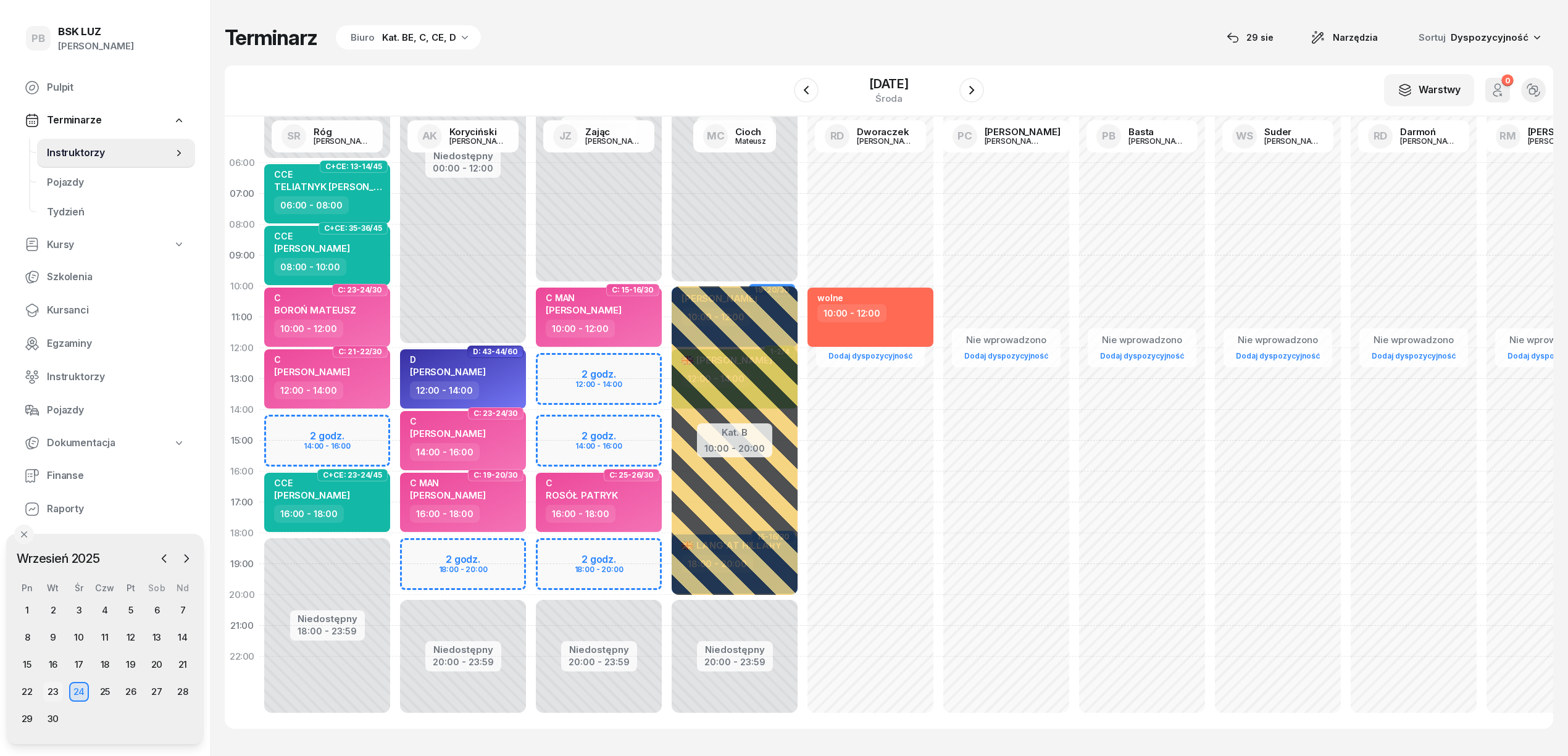
click at [58, 689] on div "23" at bounding box center [52, 691] width 20 height 20
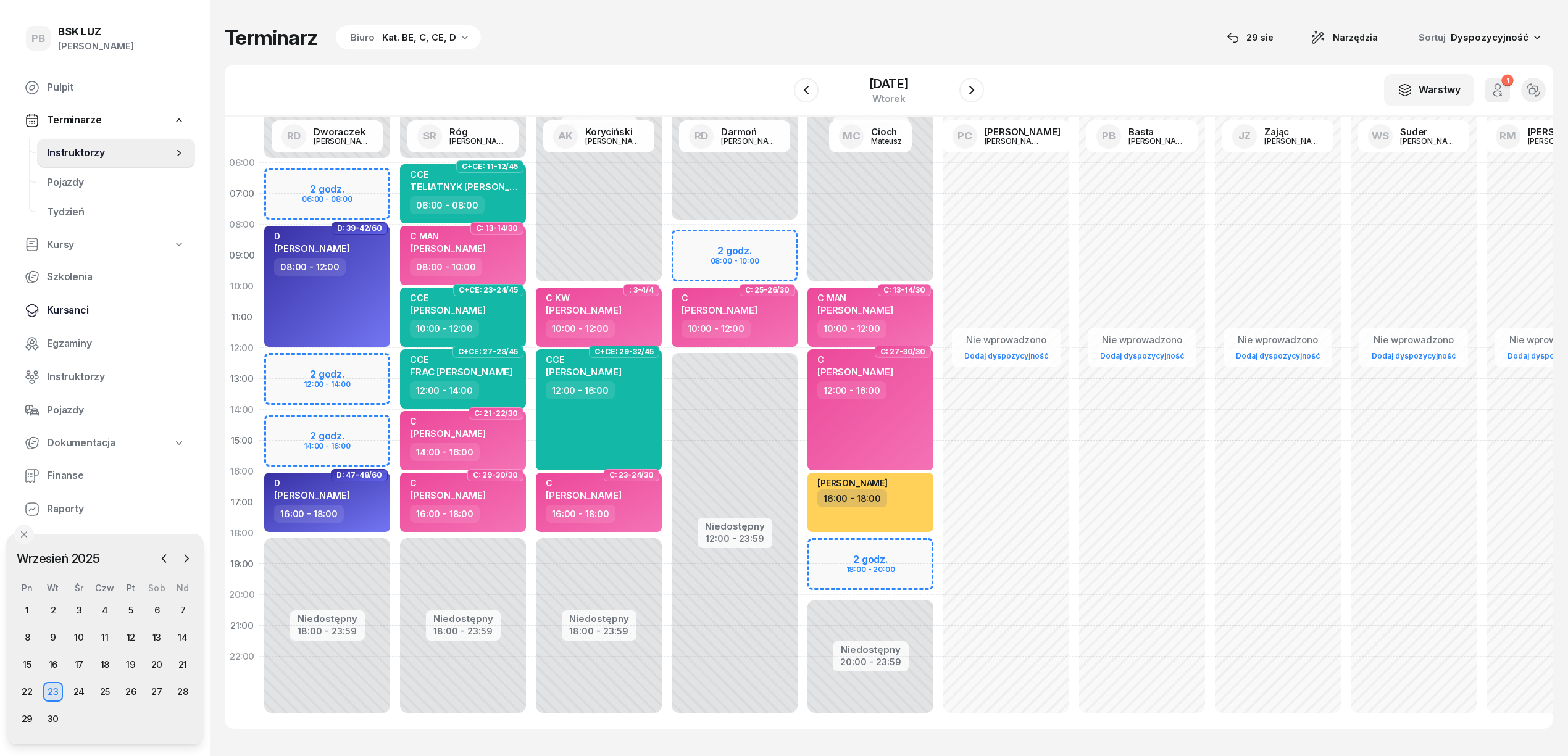
click at [67, 303] on span "Kursanci" at bounding box center [115, 310] width 139 height 16
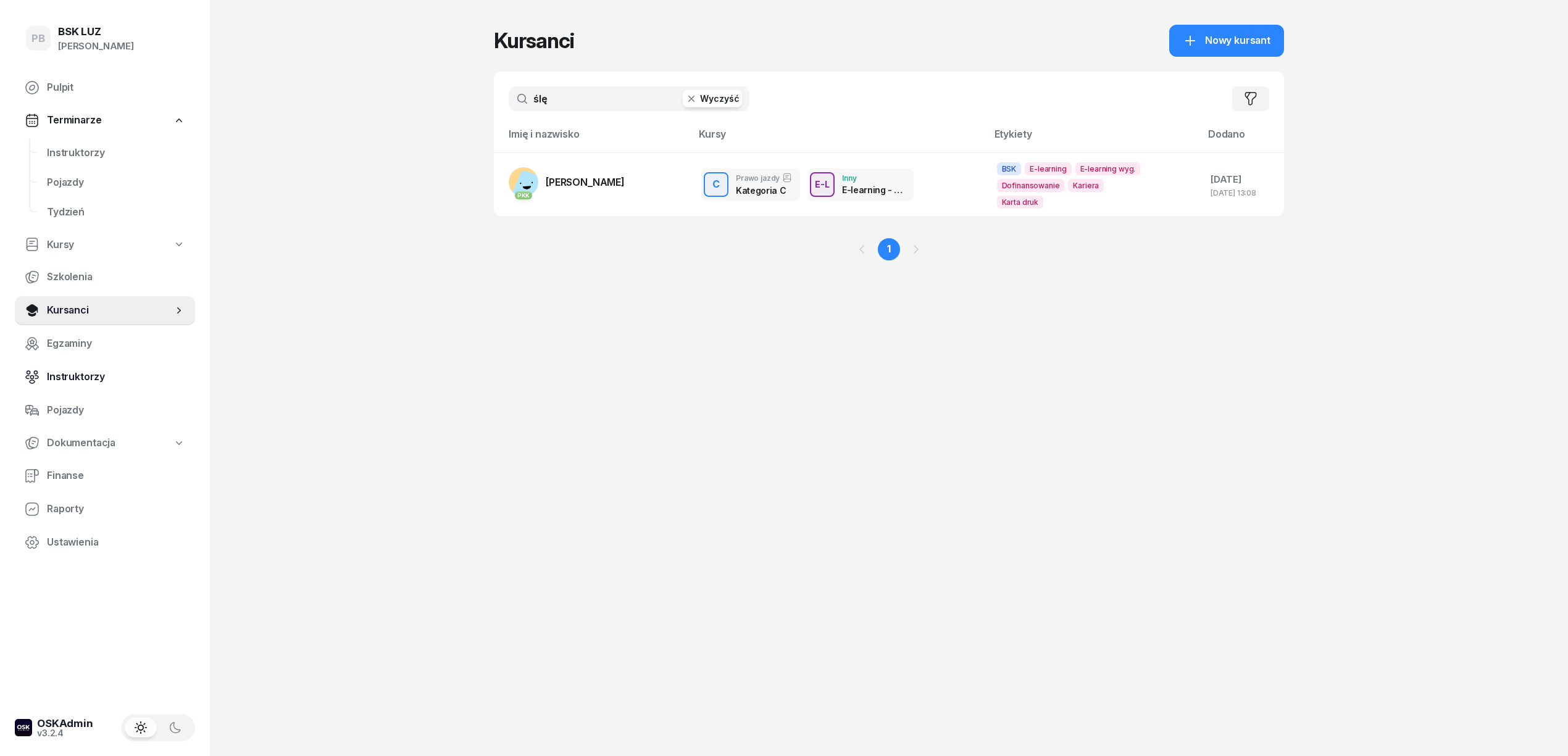
click at [76, 378] on span "Instruktorzy" at bounding box center [115, 377] width 139 height 16
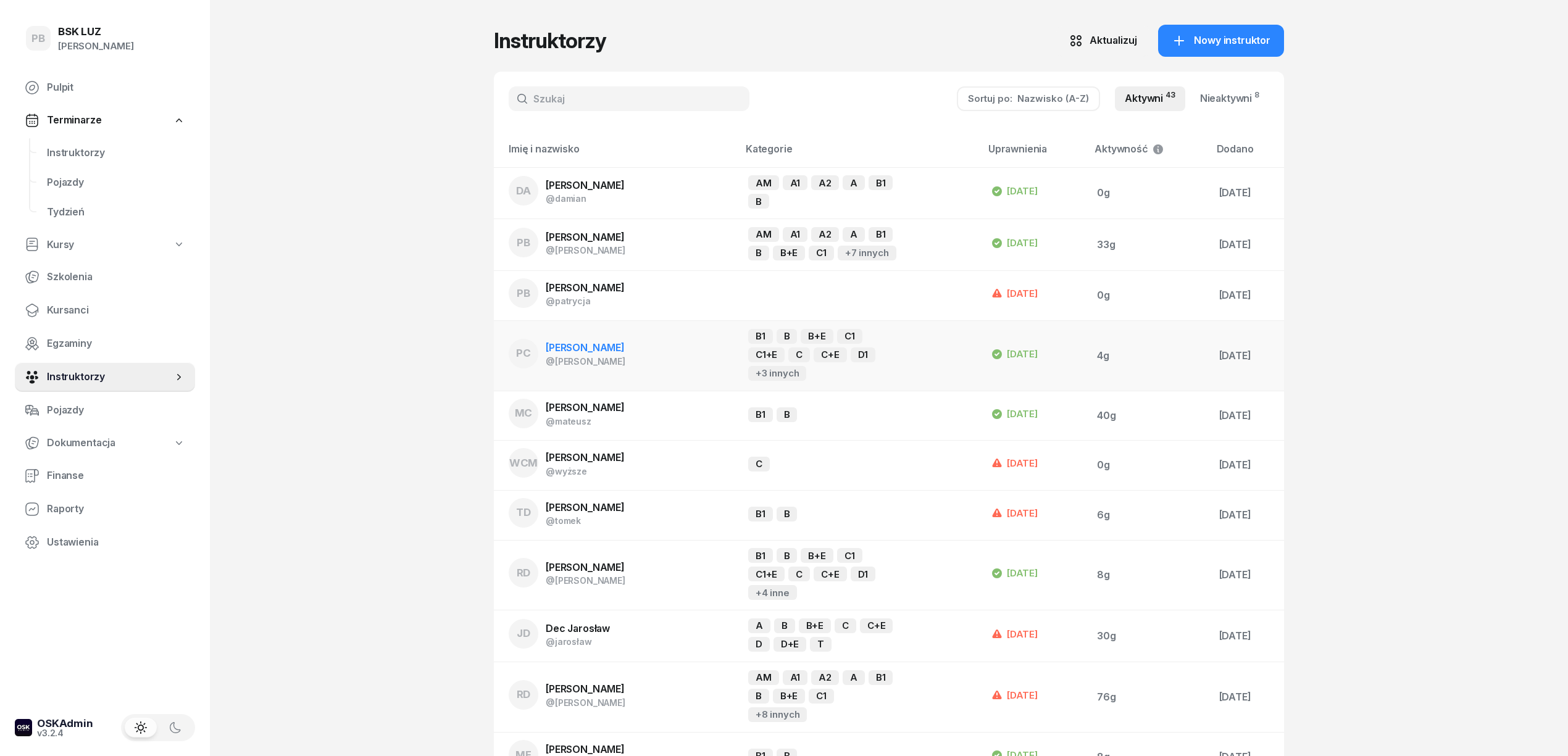
scroll to position [82, 0]
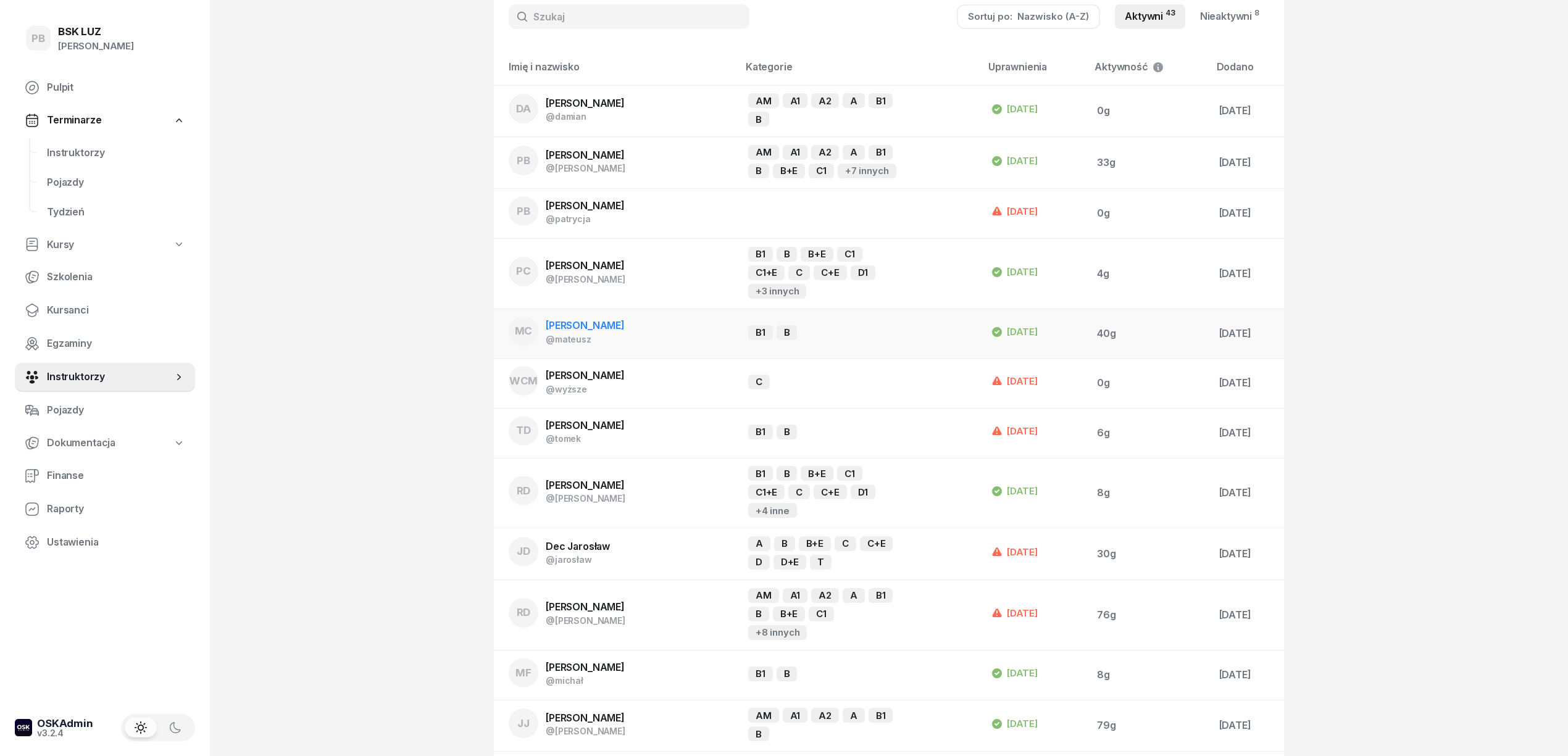
click at [591, 329] on span "[PERSON_NAME]" at bounding box center [585, 325] width 79 height 12
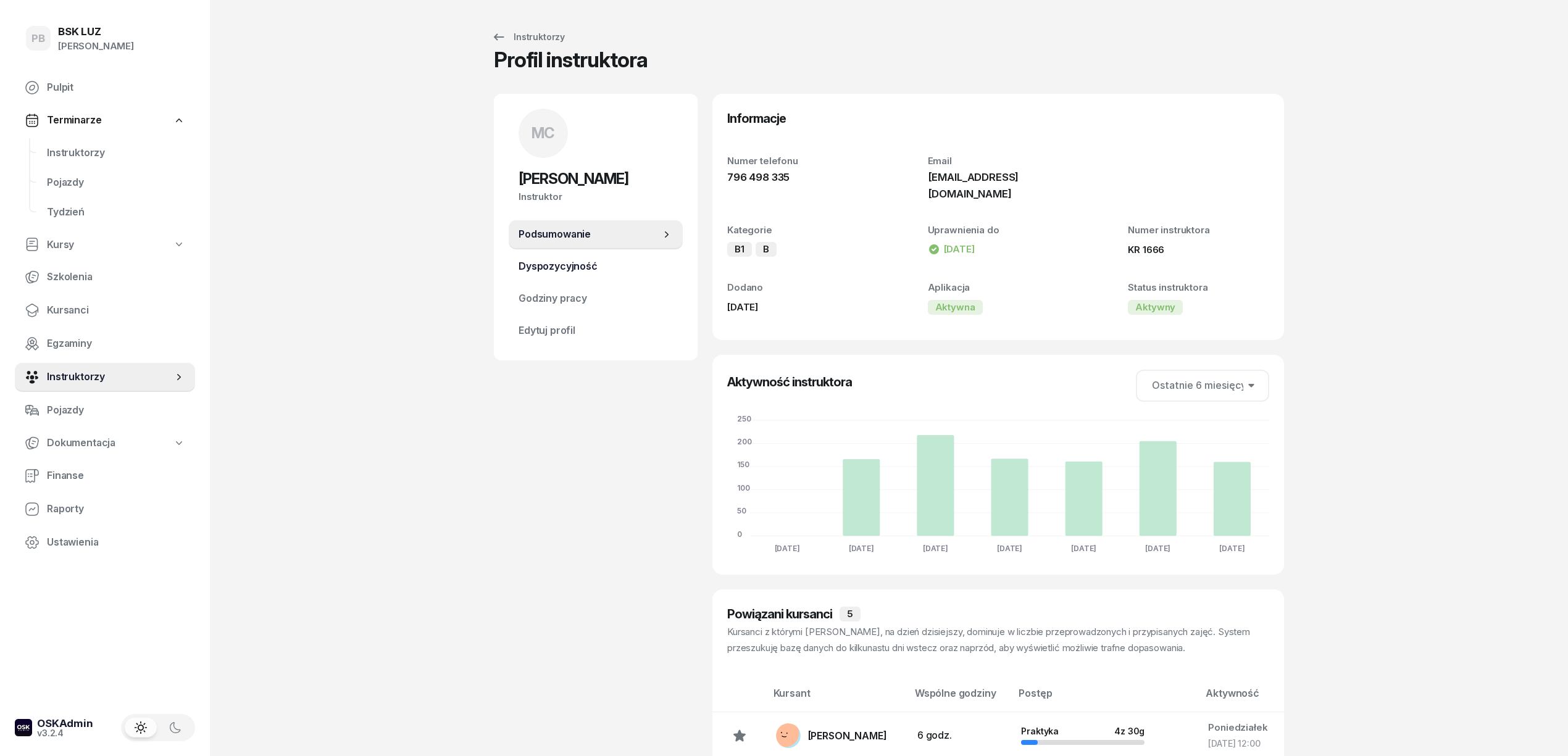
click at [565, 259] on span "Dyspozycyjność" at bounding box center [595, 266] width 154 height 16
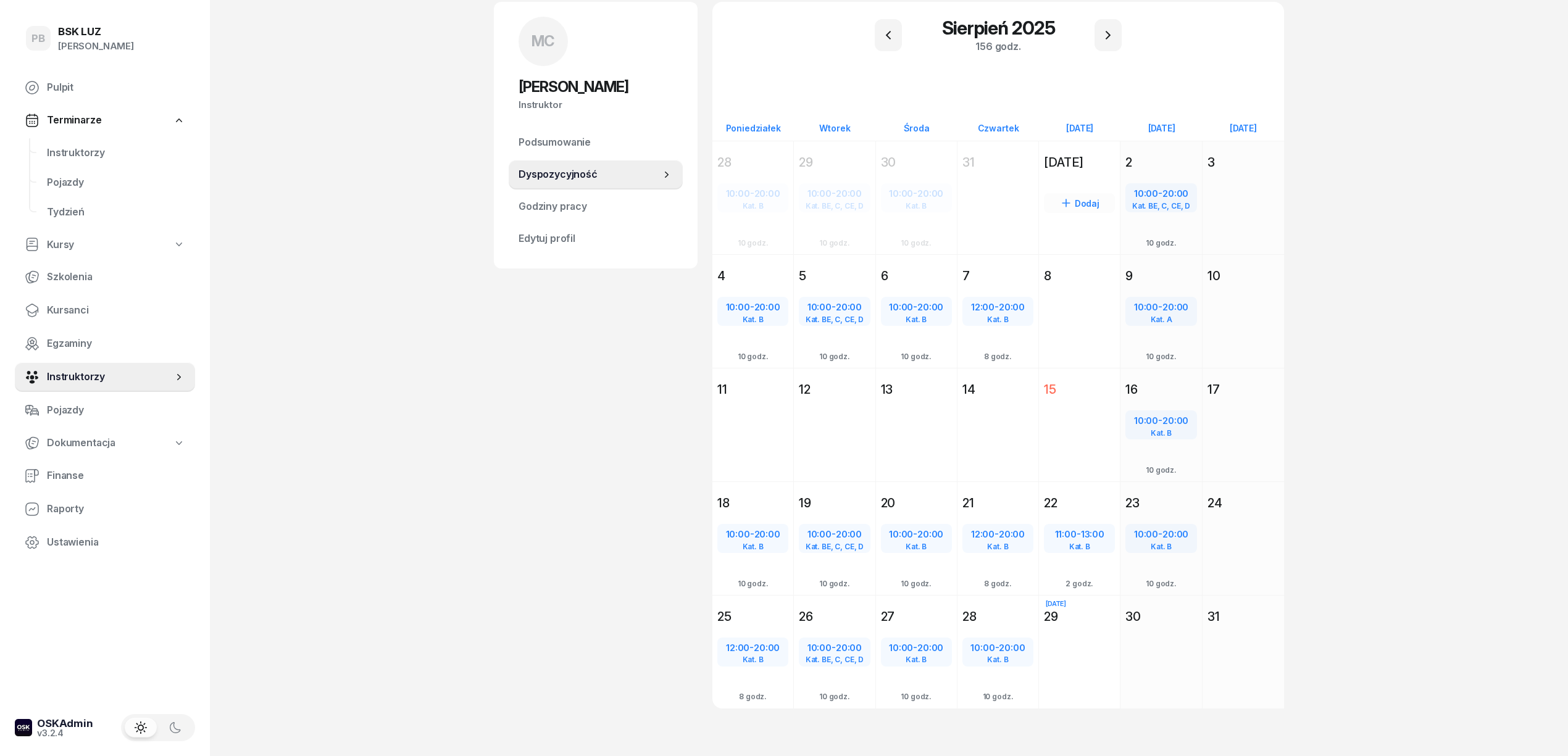
scroll to position [95, 0]
click at [1109, 33] on icon "button" at bounding box center [1108, 32] width 5 height 8
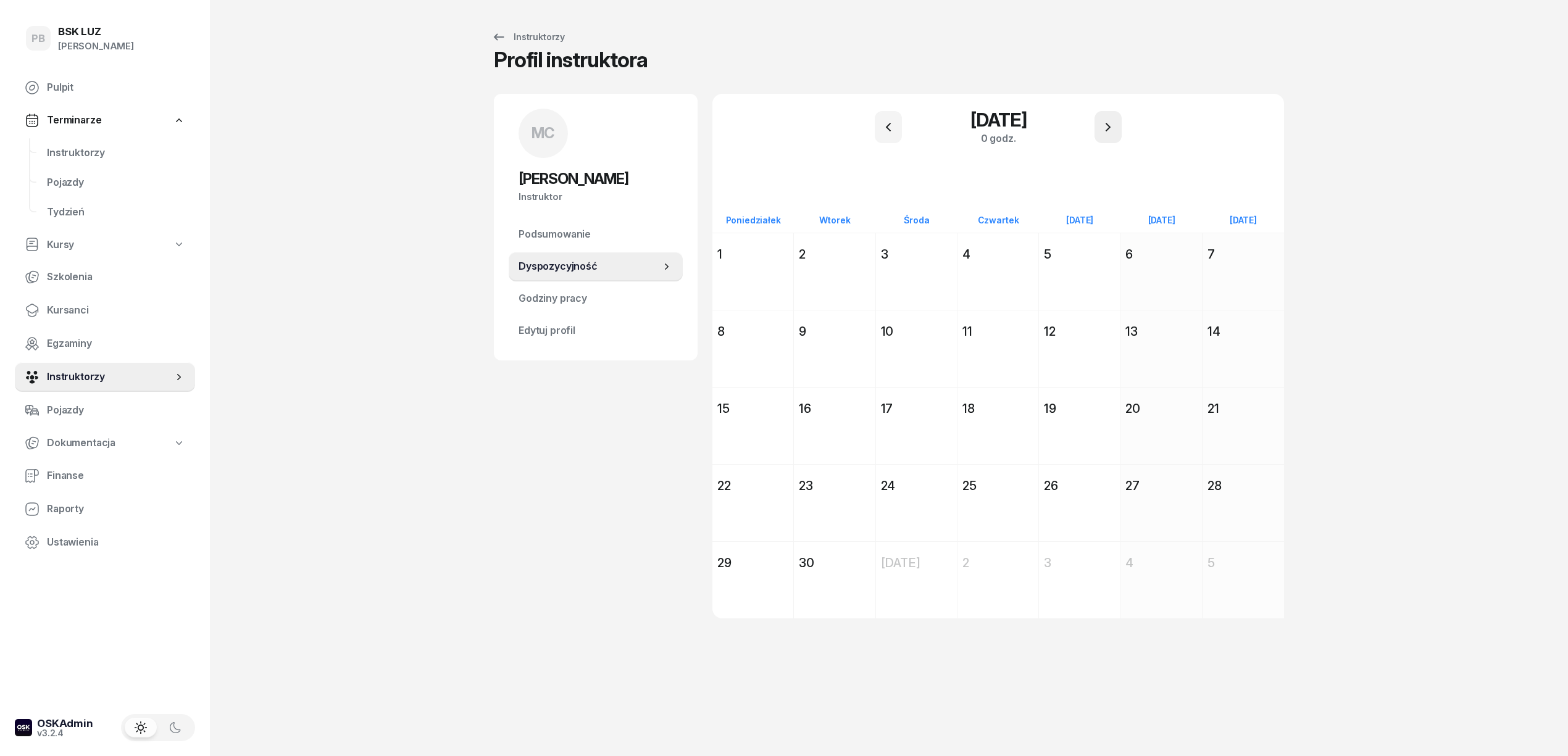
scroll to position [0, 0]
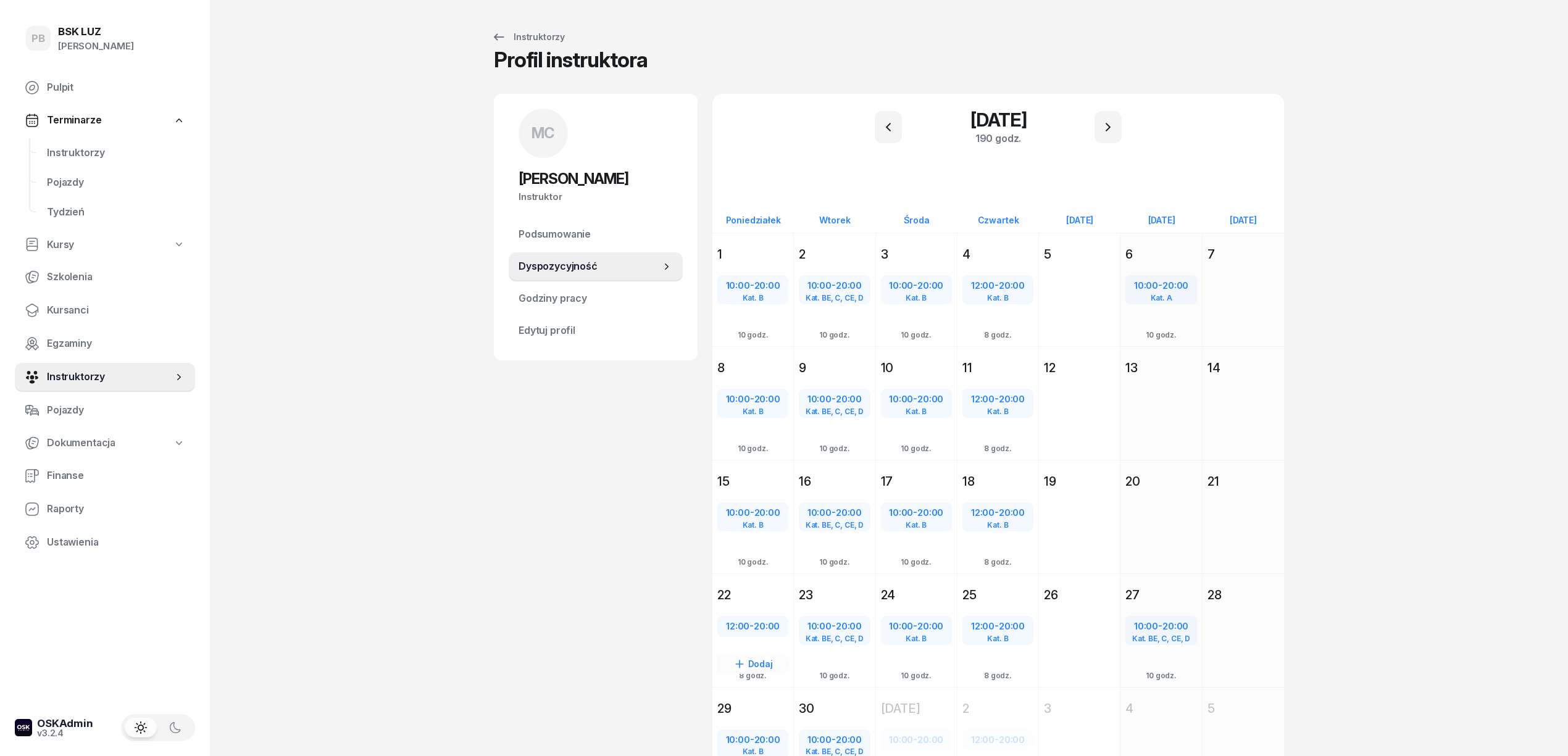
click at [776, 621] on span "20:00" at bounding box center [766, 626] width 26 height 12
select select "12"
select select "20"
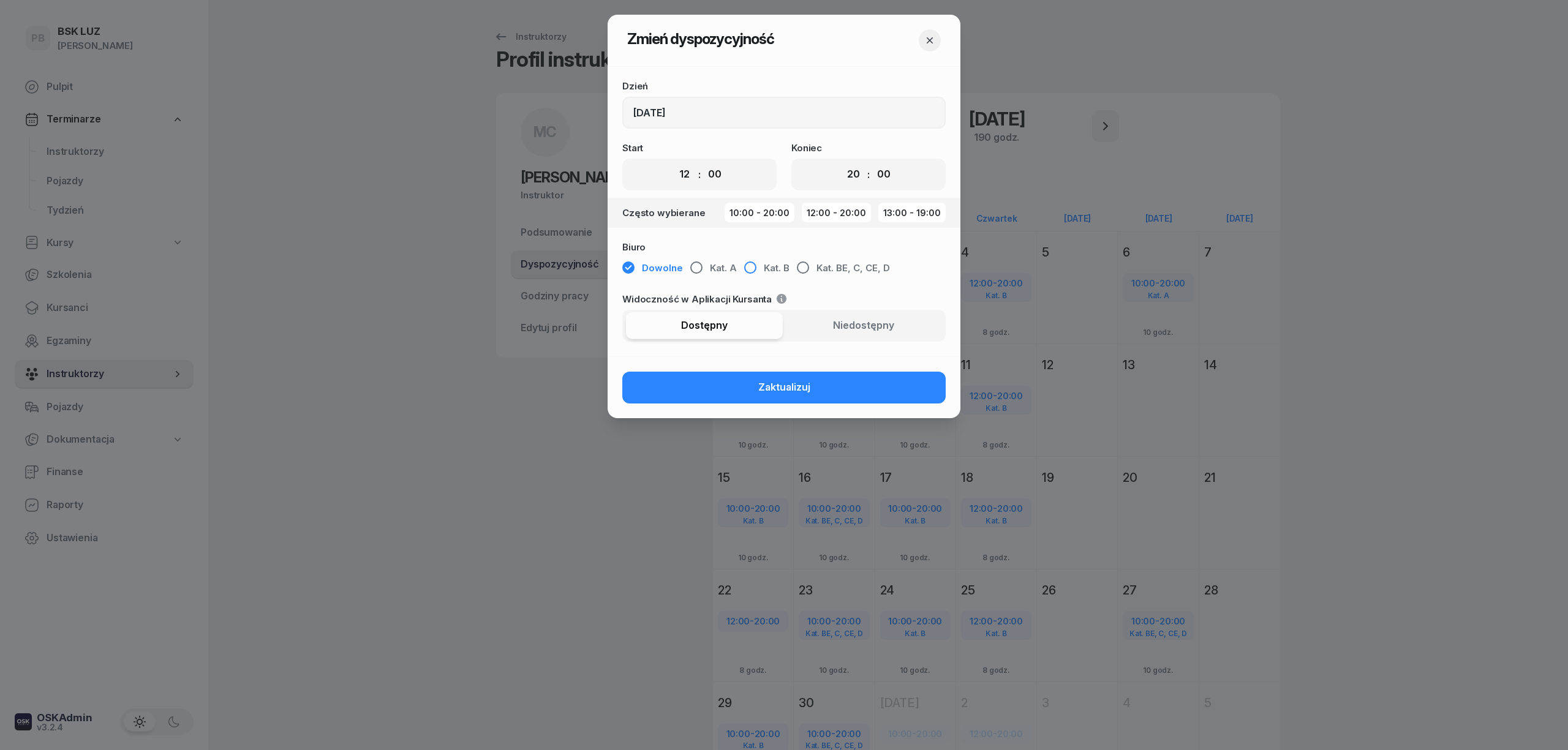
click at [764, 266] on span "Kat. B" at bounding box center [777, 268] width 26 height 16
click at [758, 378] on button "Zaktualizuj" at bounding box center [784, 387] width 323 height 32
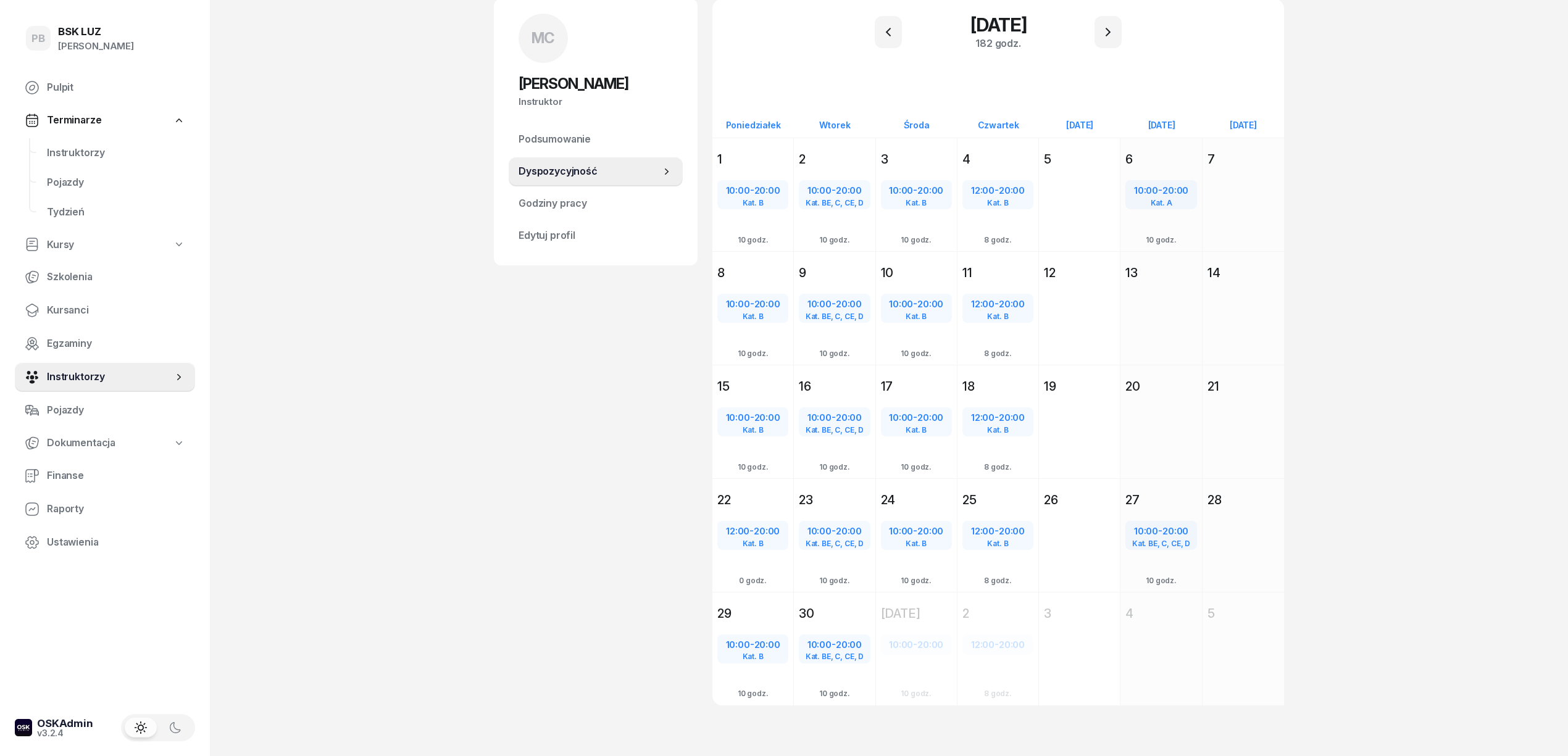
scroll to position [13, 0]
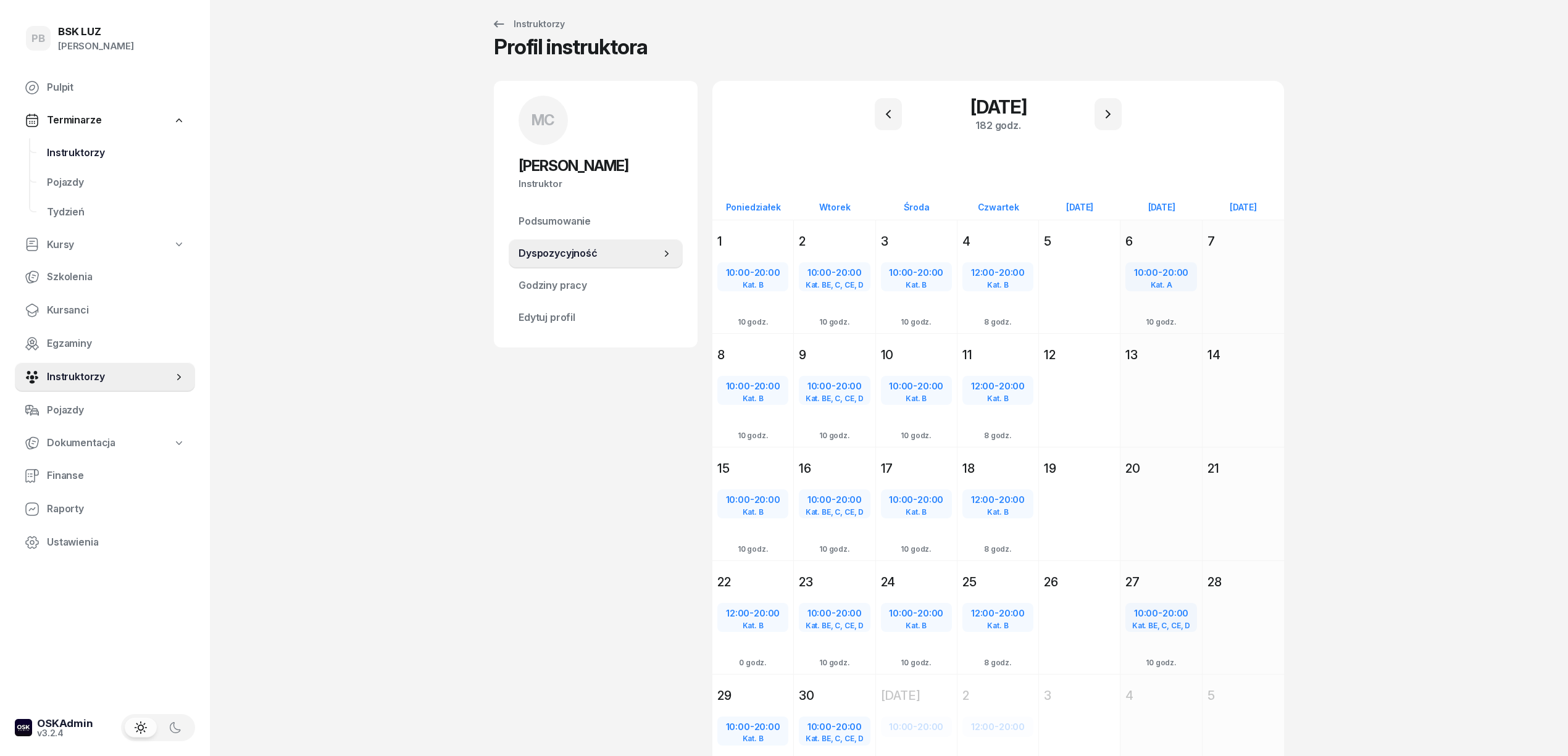
click at [84, 155] on span "Instruktorzy" at bounding box center [115, 153] width 139 height 16
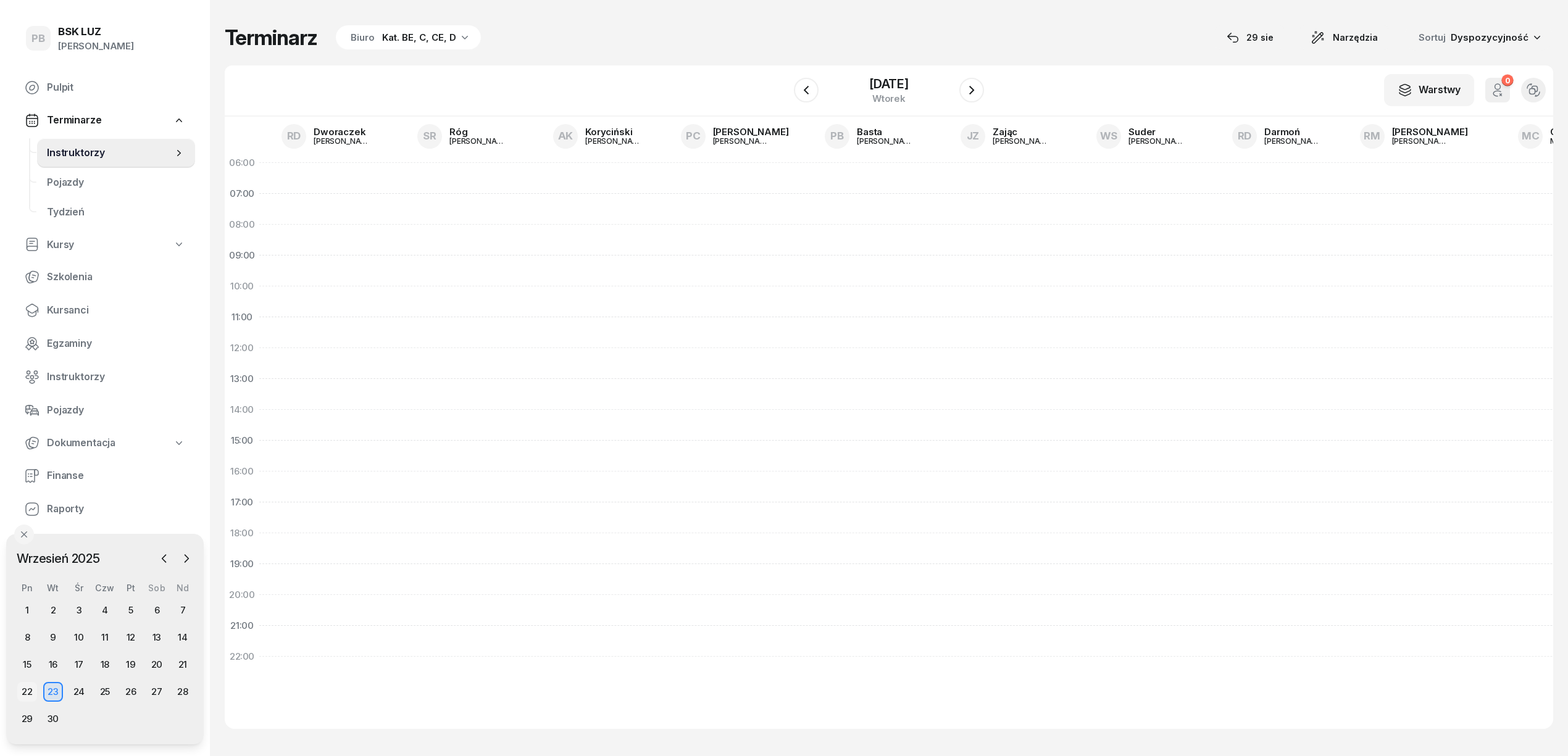
click at [25, 691] on div "22" at bounding box center [27, 691] width 20 height 20
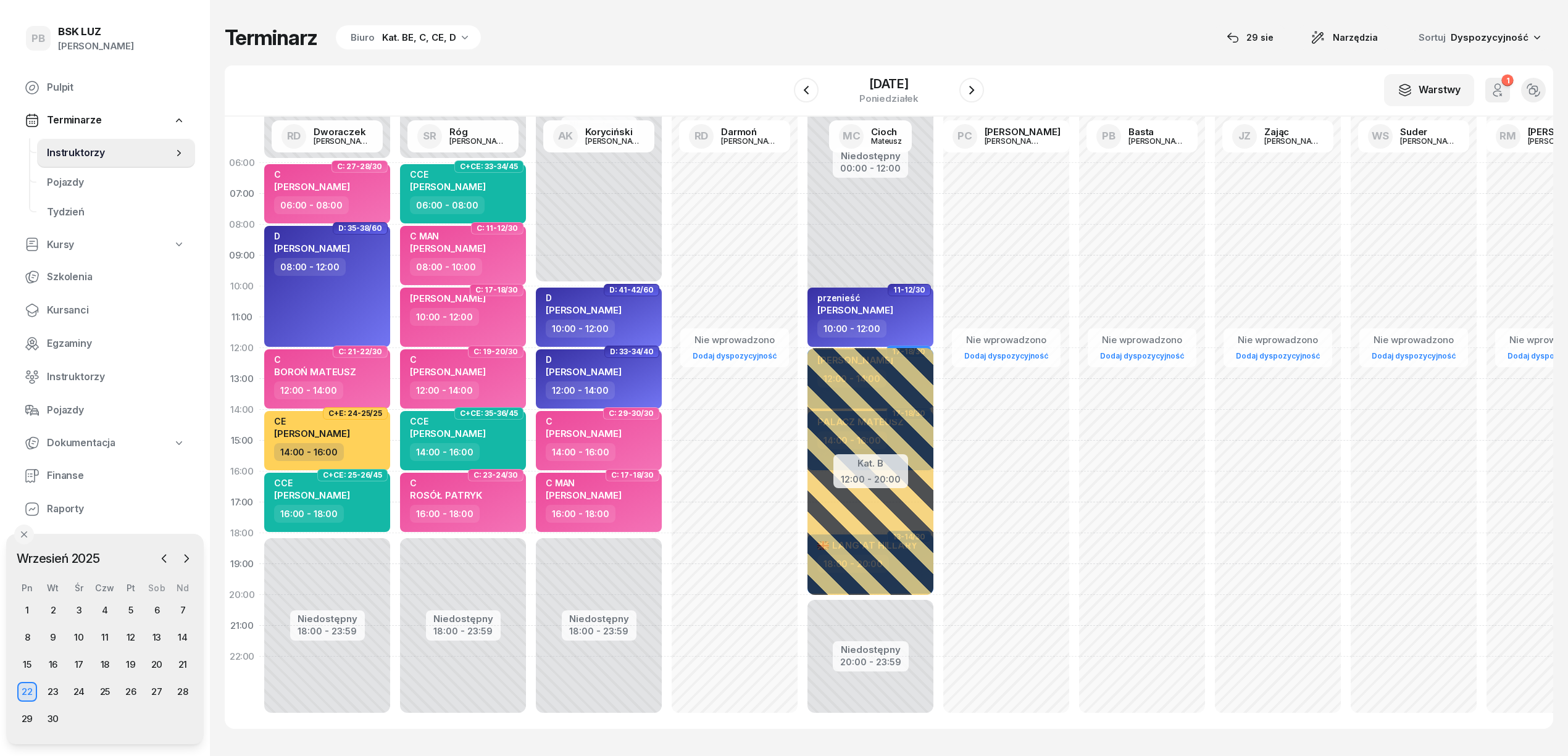
click at [448, 38] on div "Kat. BE, C, CE, D" at bounding box center [419, 38] width 74 height 15
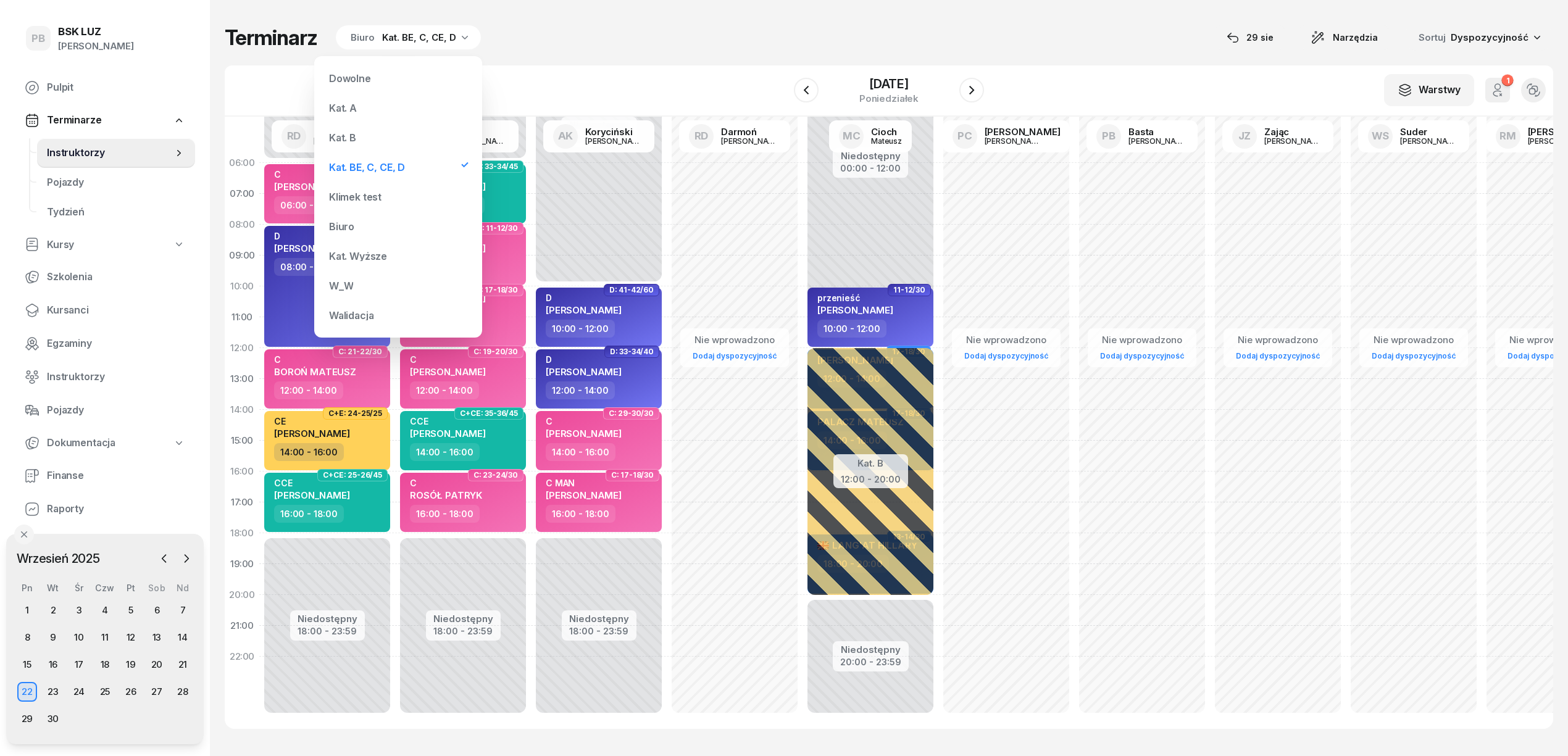
click at [358, 139] on div "Kat. B" at bounding box center [397, 138] width 148 height 25
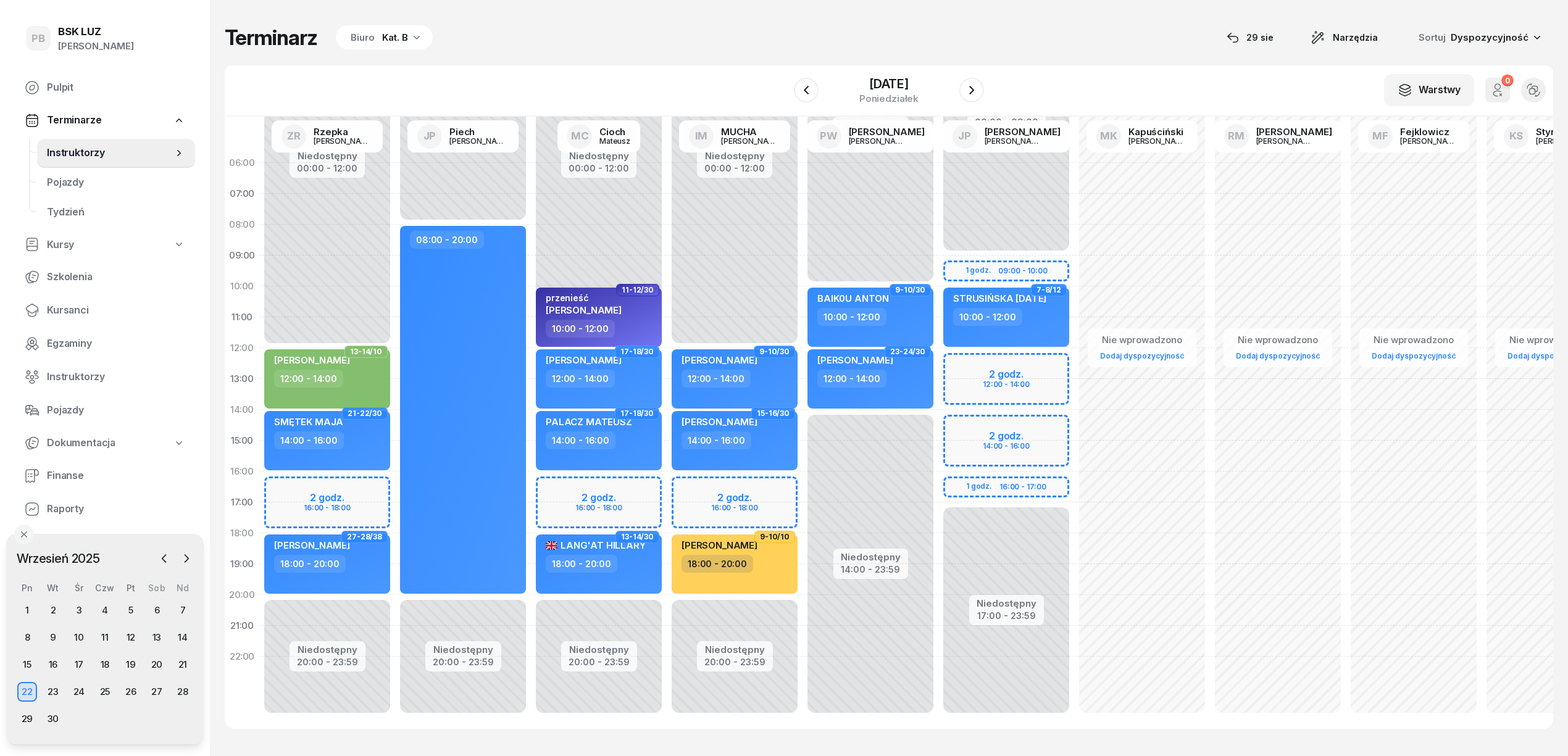
click at [397, 42] on div "Kat. B" at bounding box center [395, 38] width 26 height 15
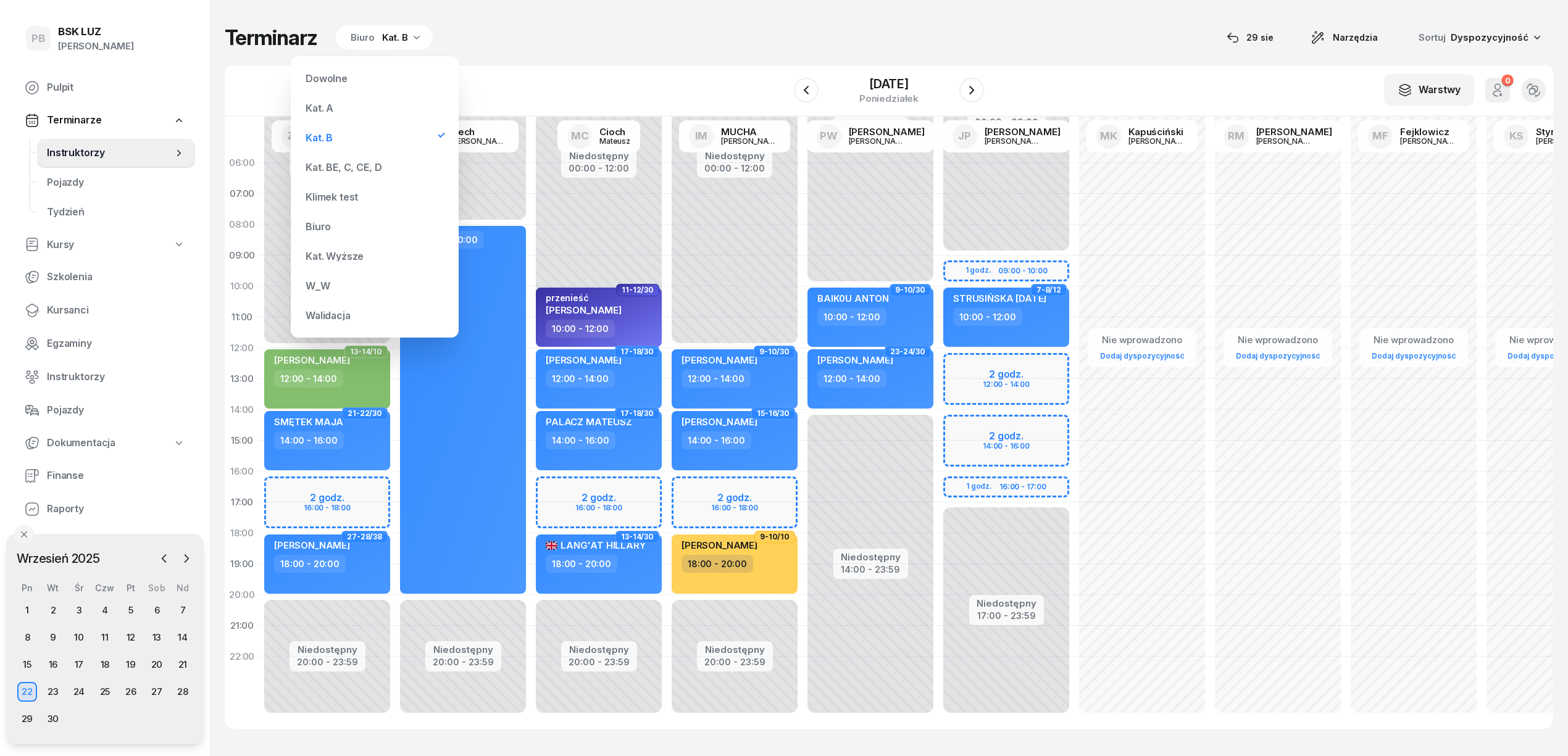
click at [373, 164] on div "Kat. BE, C, CE, D" at bounding box center [343, 167] width 76 height 10
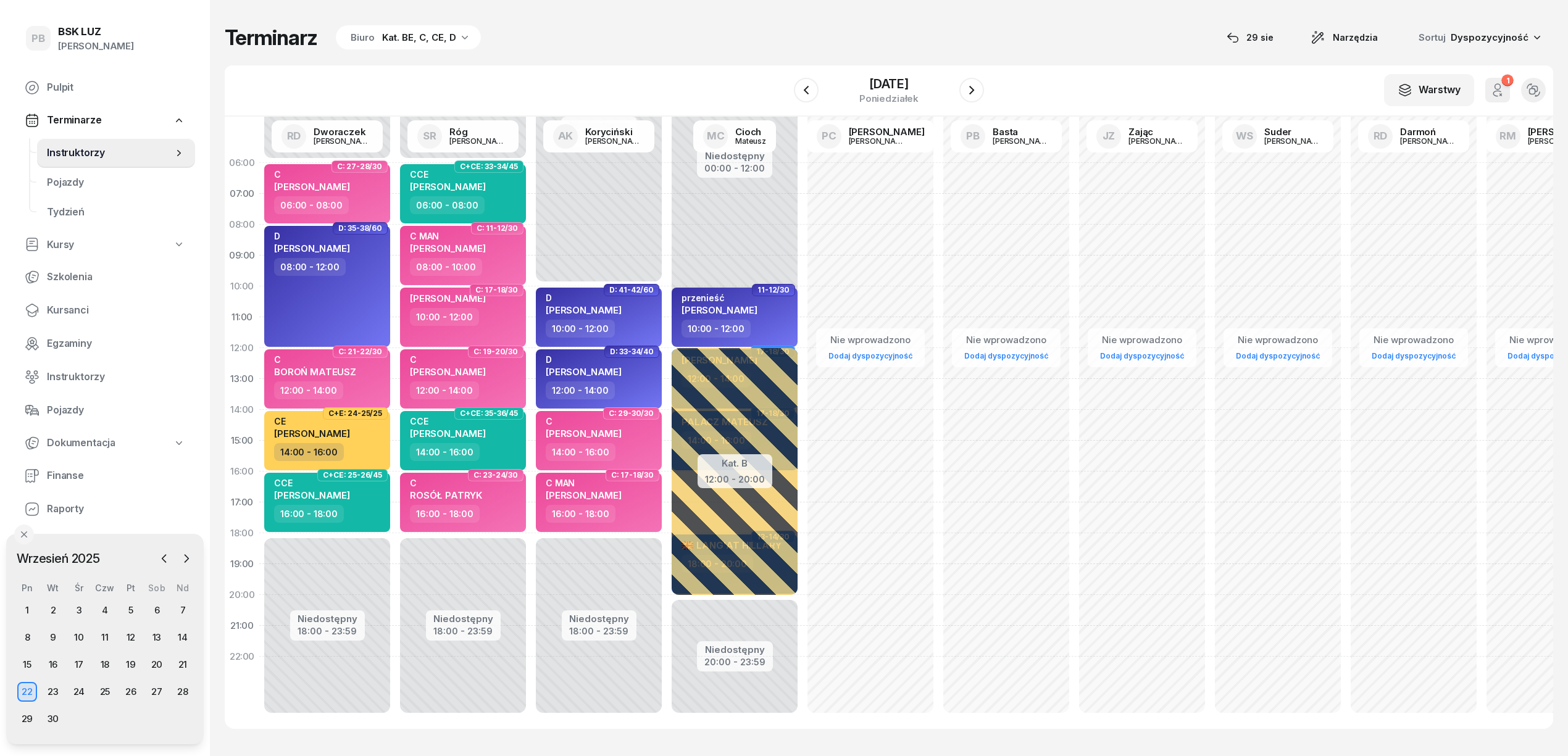
click at [531, 60] on div "Terminarz Biuro Kat. BE, C, CE, D [DATE] Narzędzia Sortuj Dyspozycyjność W Wybi…" at bounding box center [889, 377] width 1328 height 753
click at [79, 316] on span "Kursanci" at bounding box center [115, 310] width 139 height 16
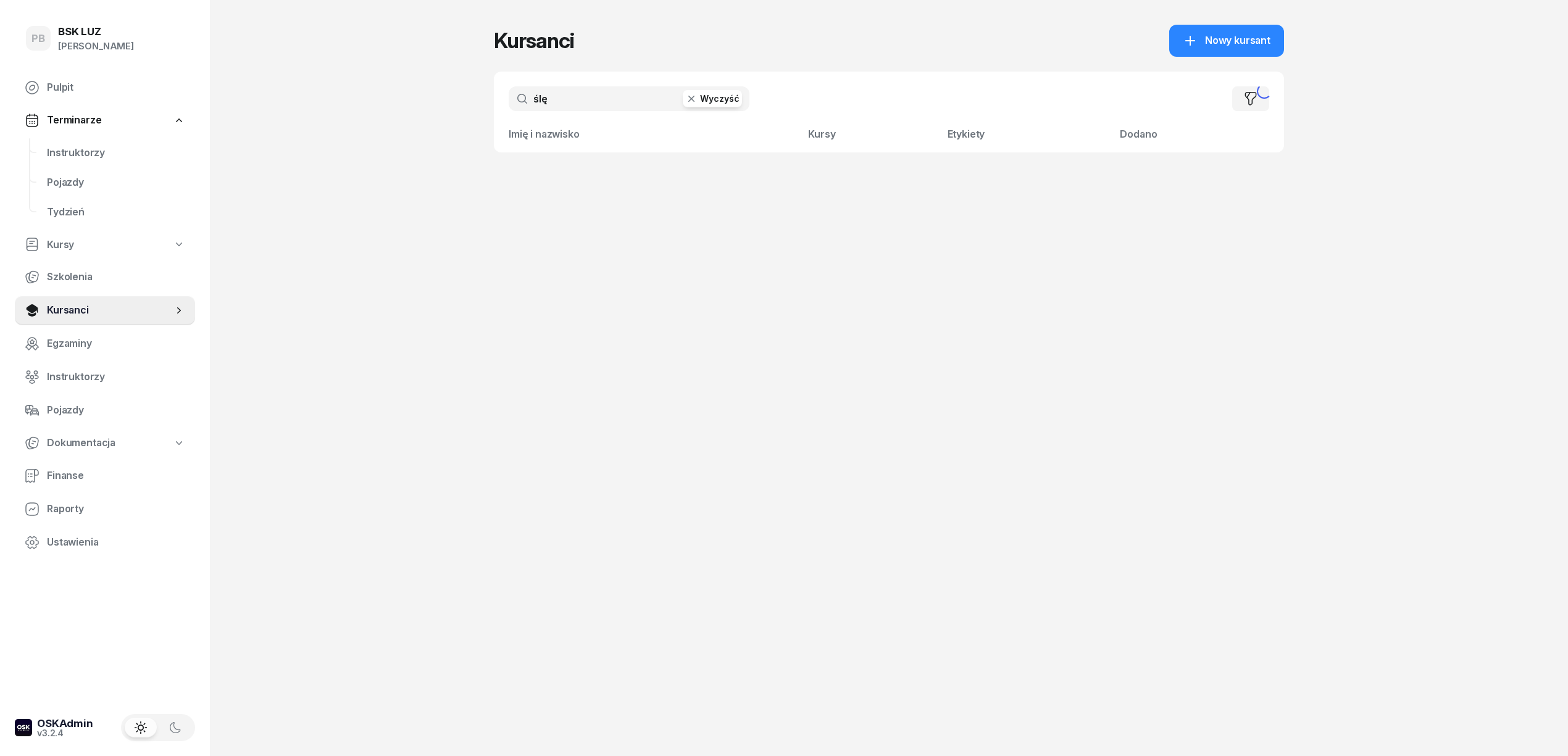
drag, startPoint x: 561, startPoint y: 104, endPoint x: 489, endPoint y: 102, distance: 72.0
click at [489, 102] on div "PB BSK [PERSON_NAME] Pulpit Terminarze Instruktorzy Pojazdy Tydzień Kursy Szkol…" at bounding box center [784, 378] width 1568 height 756
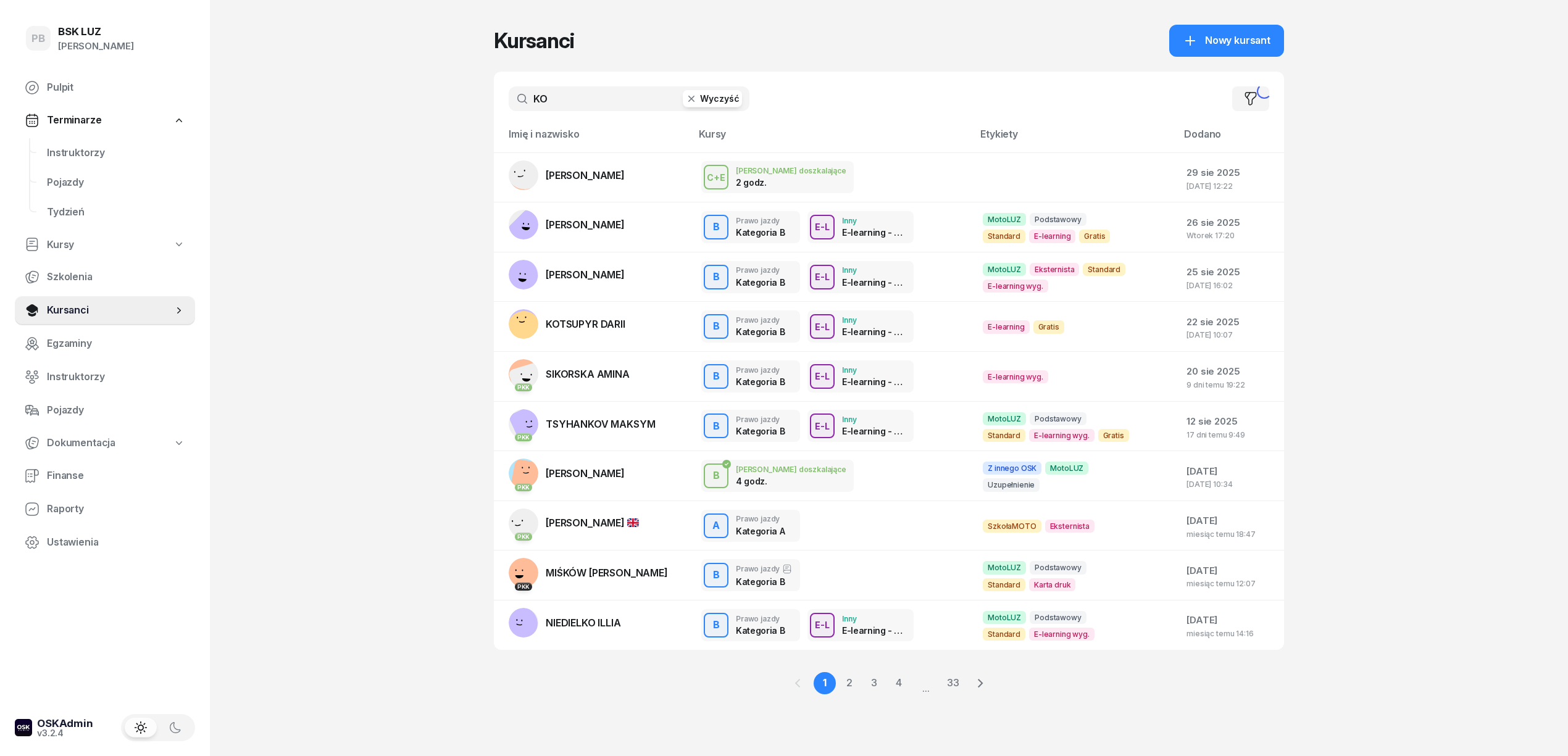
type input "K"
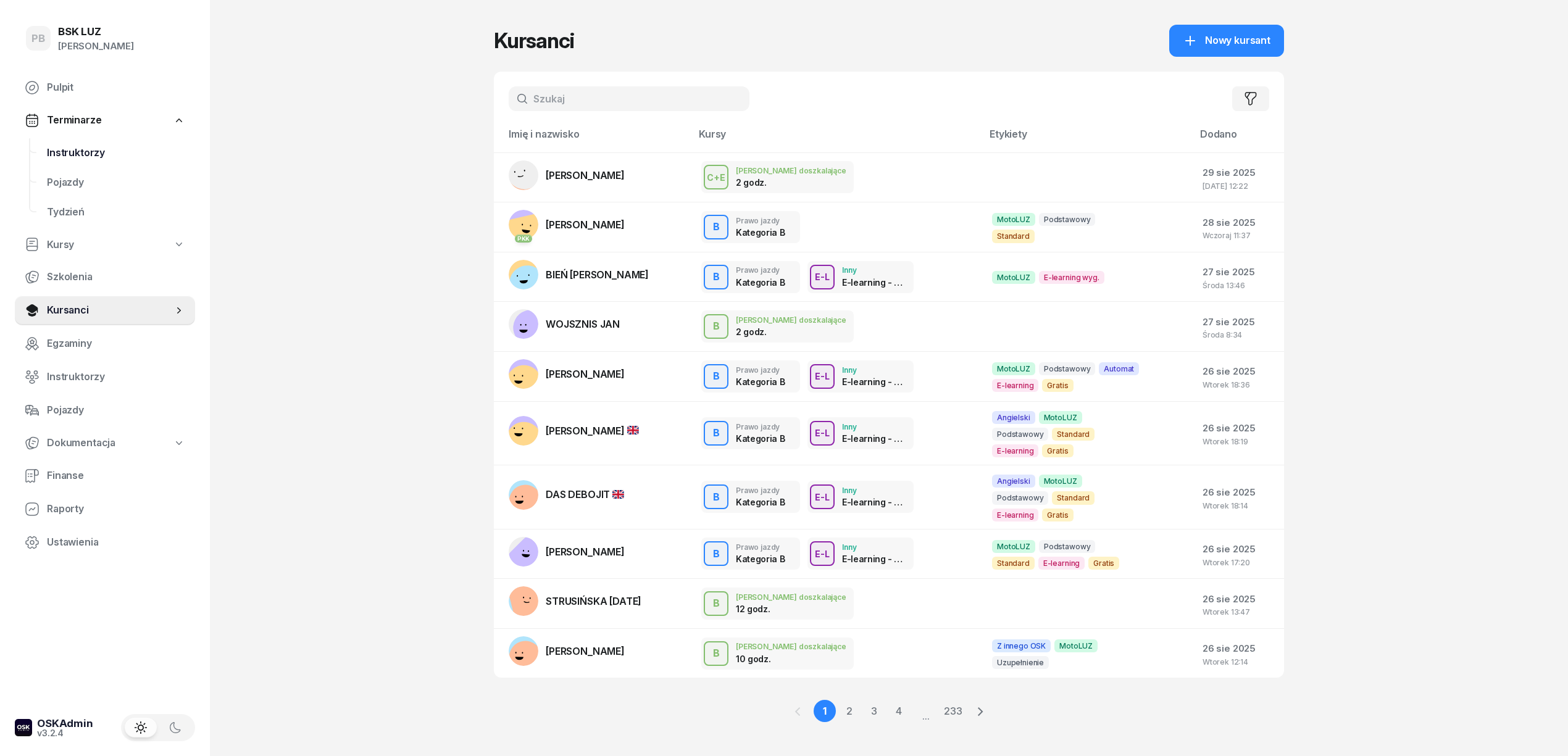
click at [71, 152] on span "Instruktorzy" at bounding box center [115, 153] width 139 height 16
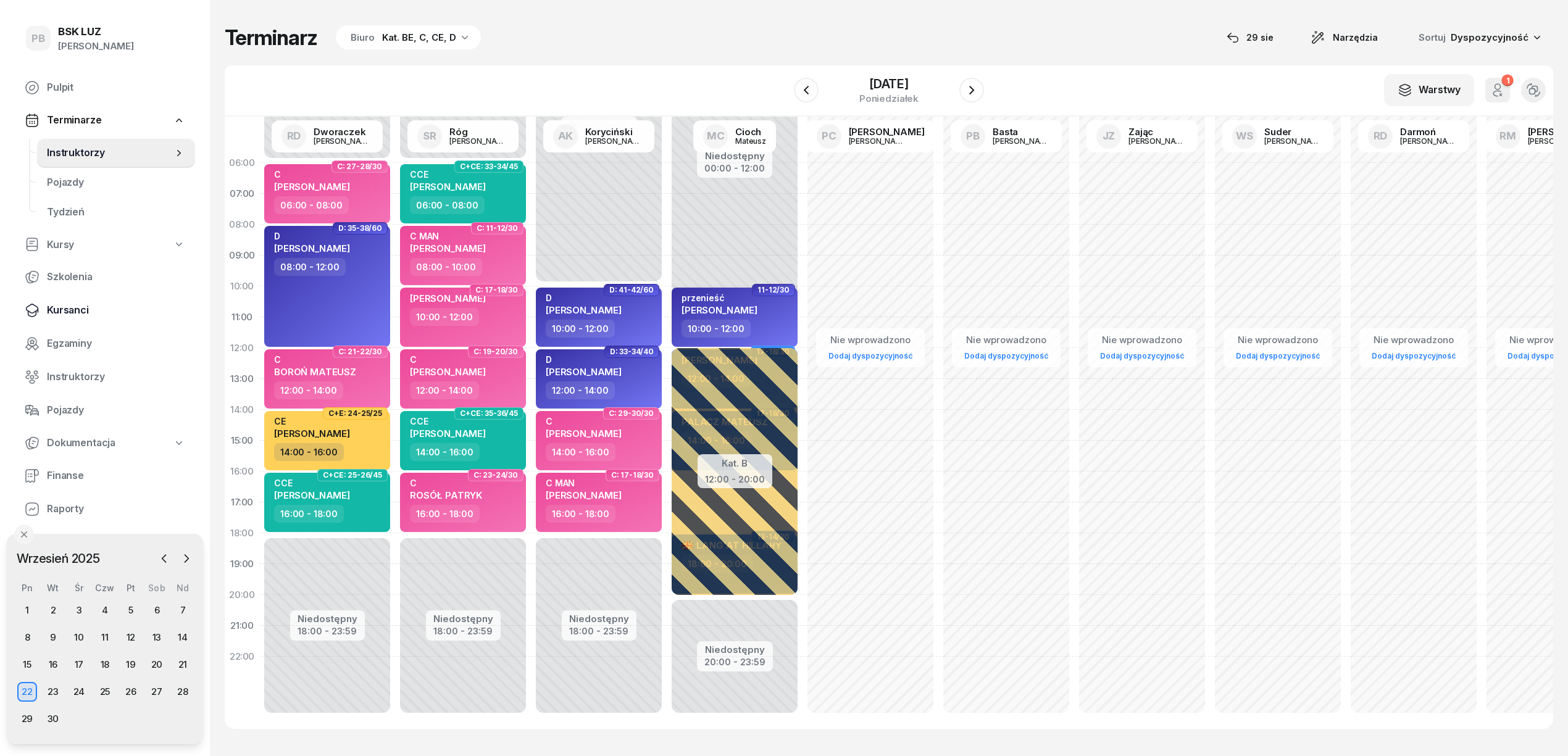
click at [77, 307] on span "Kursanci" at bounding box center [115, 310] width 139 height 16
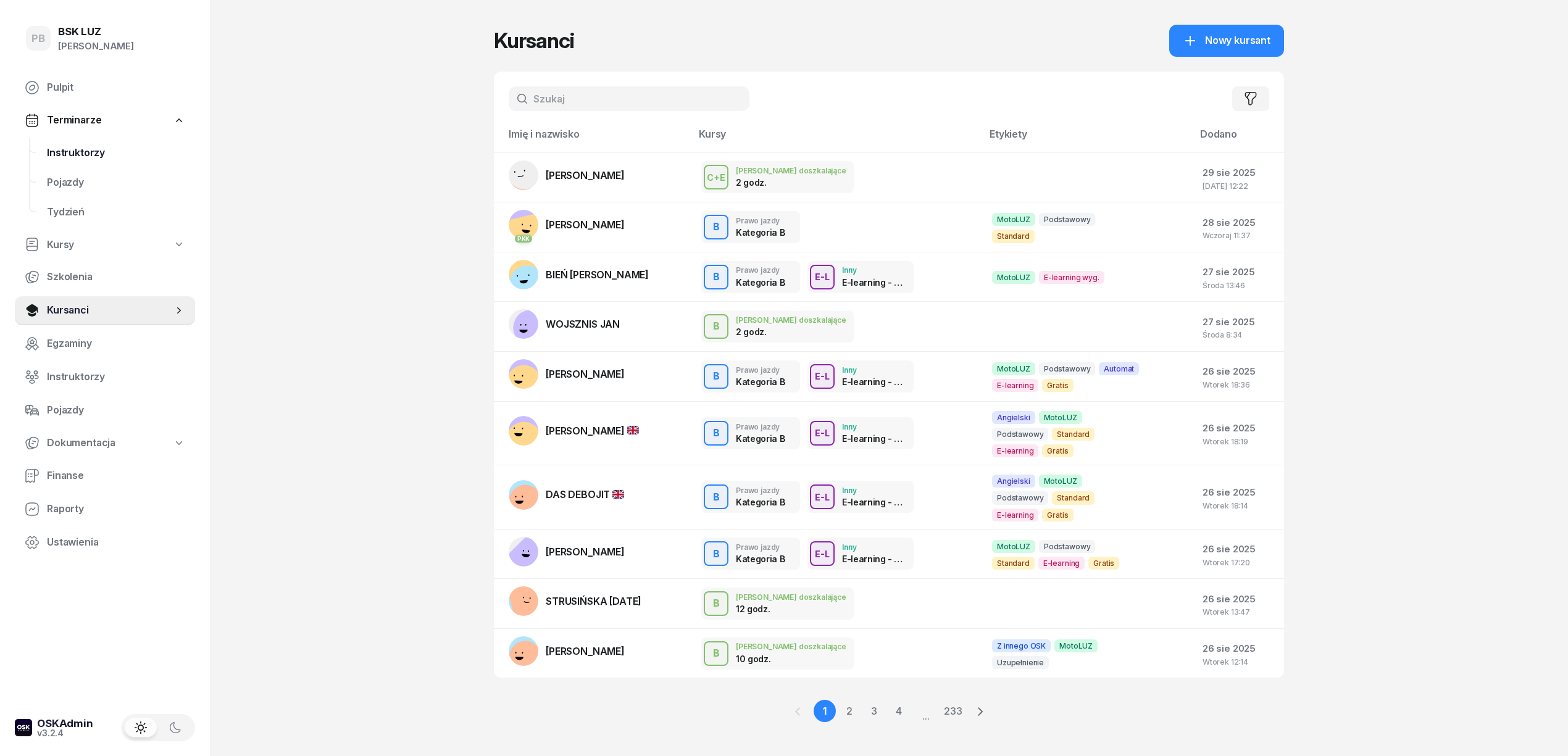
click at [71, 152] on span "Instruktorzy" at bounding box center [115, 153] width 139 height 16
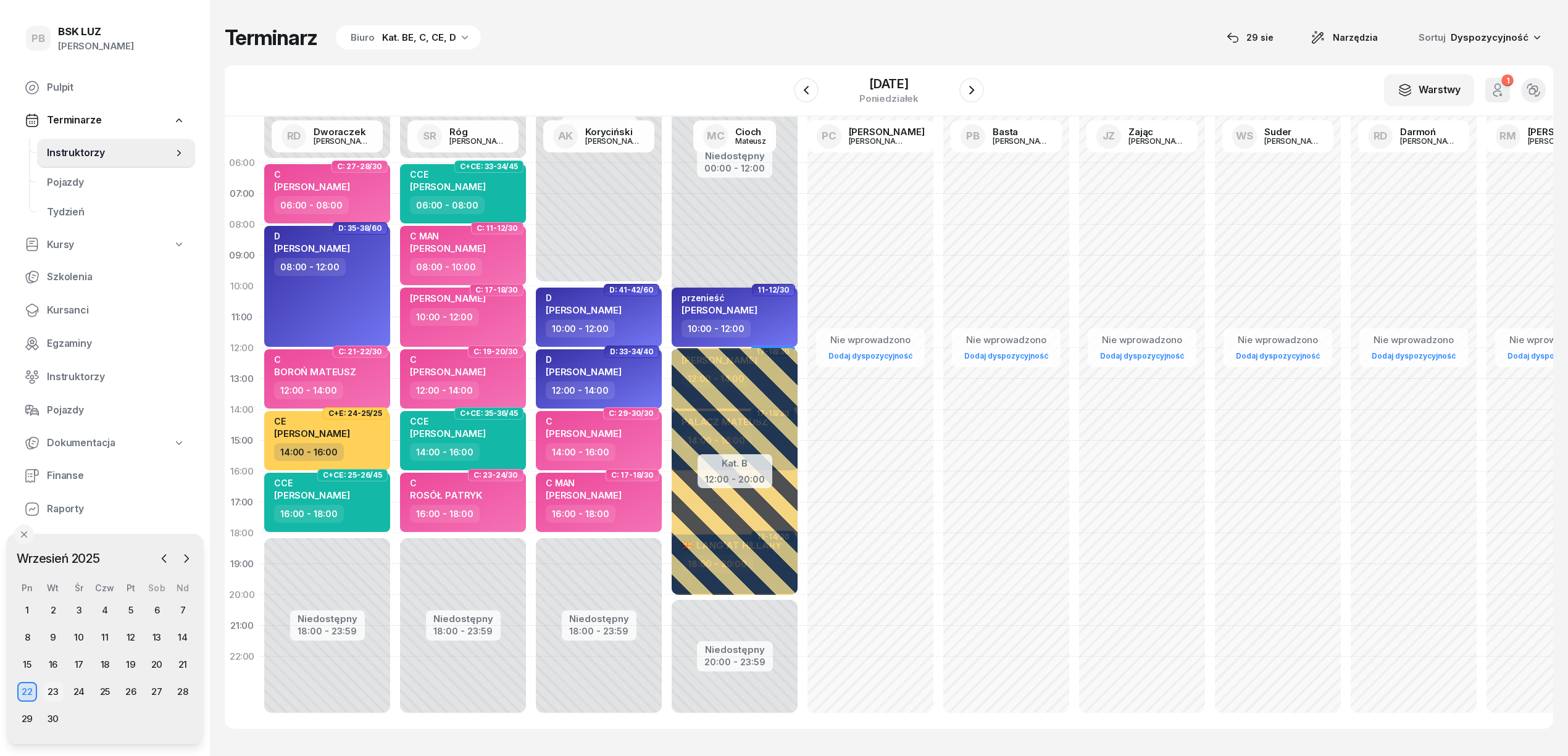
click at [58, 689] on div "23" at bounding box center [52, 691] width 20 height 20
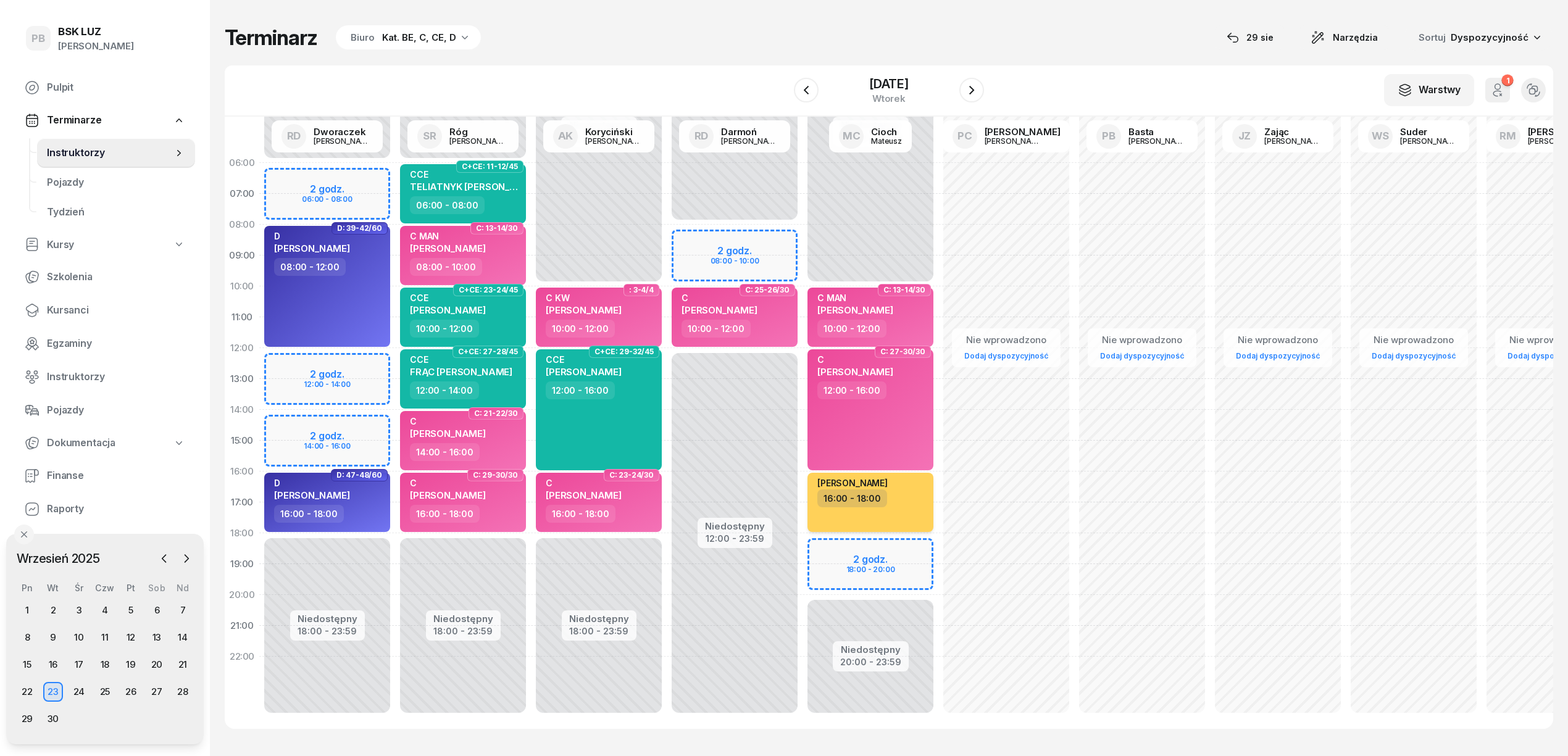
click at [914, 514] on div "[PERSON_NAME] ce 16:00 - 18:00" at bounding box center [870, 502] width 126 height 60
select select "16"
select select "18"
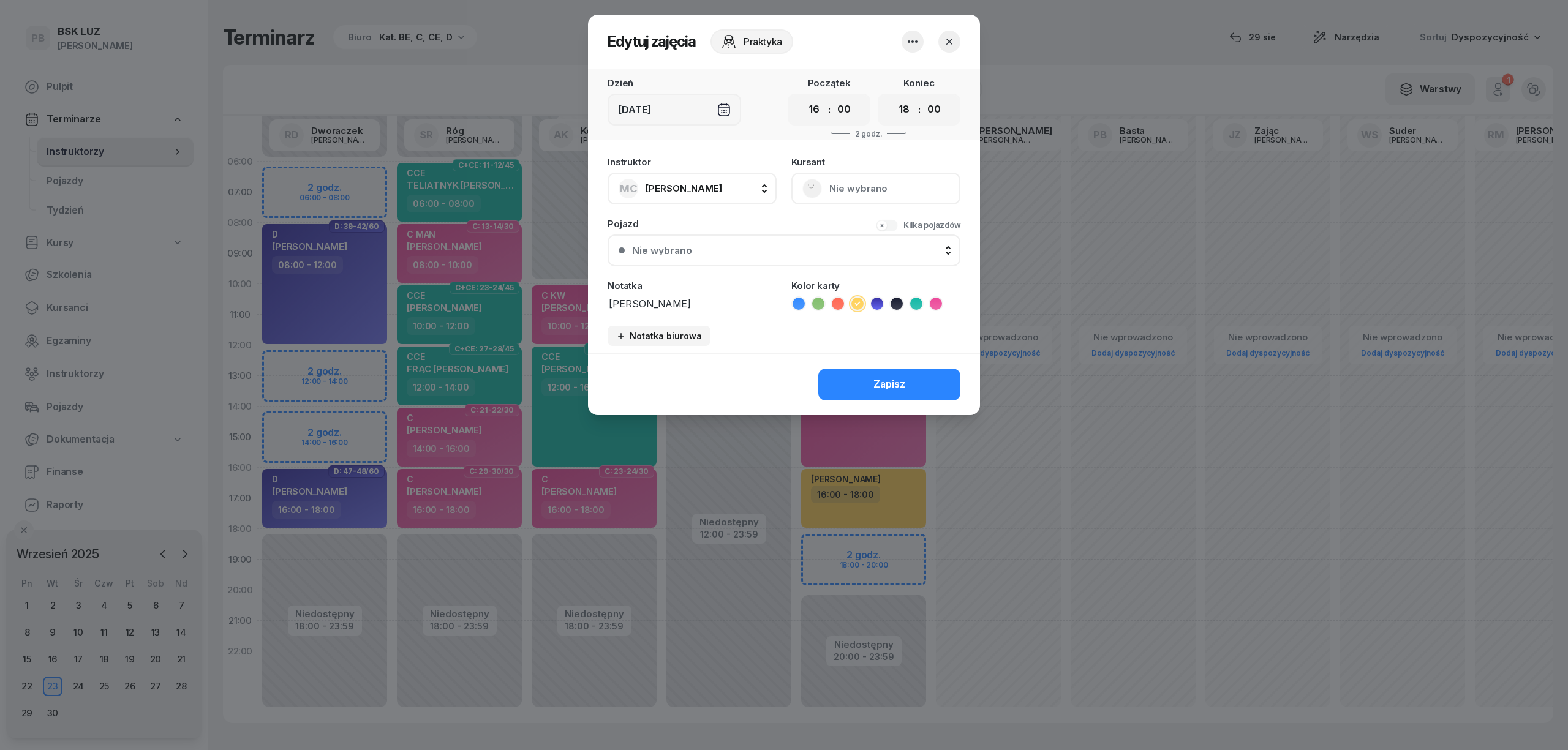
click at [916, 35] on icon "button" at bounding box center [913, 42] width 15 height 15
click at [905, 79] on link "Usuń" at bounding box center [906, 78] width 162 height 30
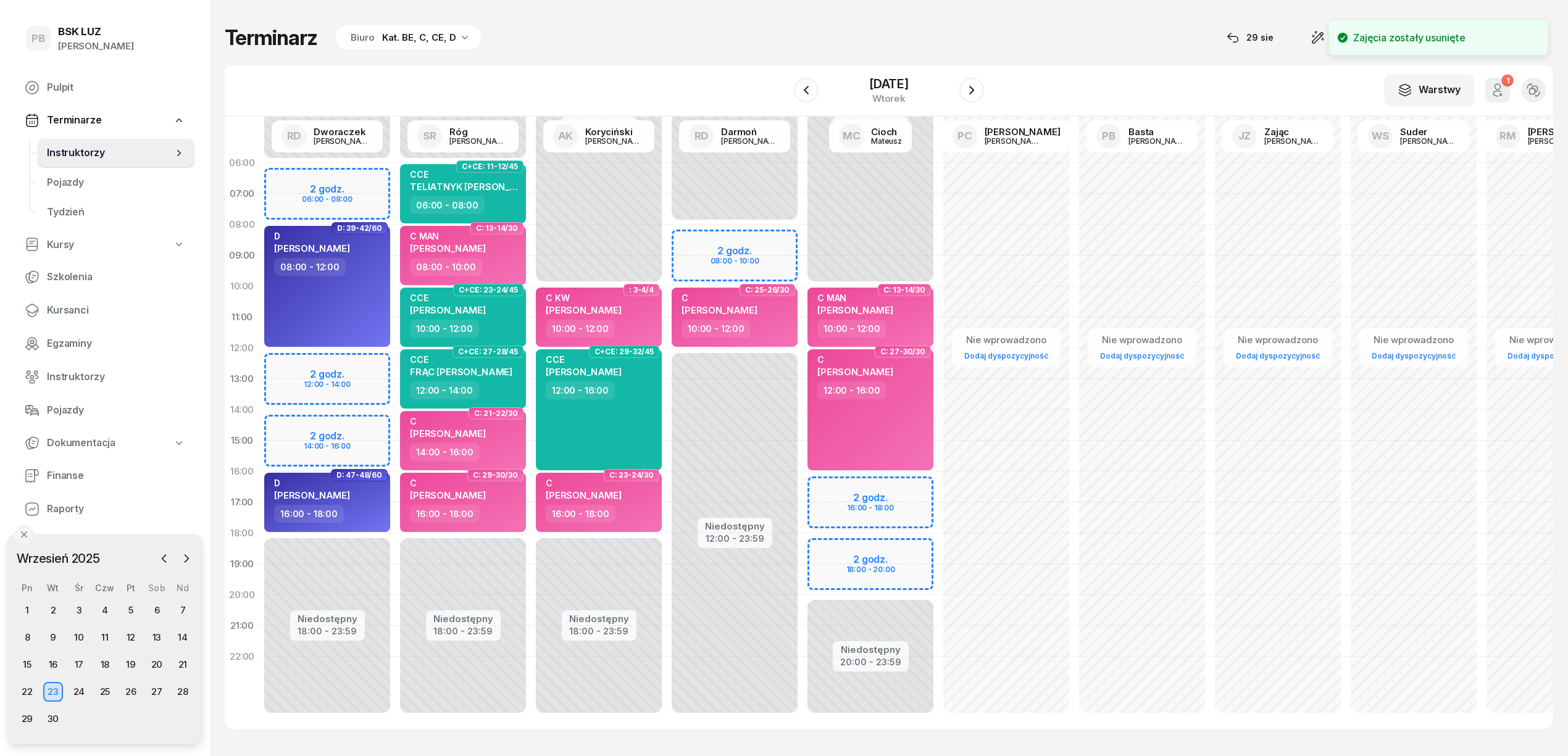
click at [872, 482] on div "Niedostępny 00:00 - 10:00 Niedostępny 20:00 - 23:59 C: 13-14/30 C MAN [PERSON_N…" at bounding box center [870, 441] width 136 height 586
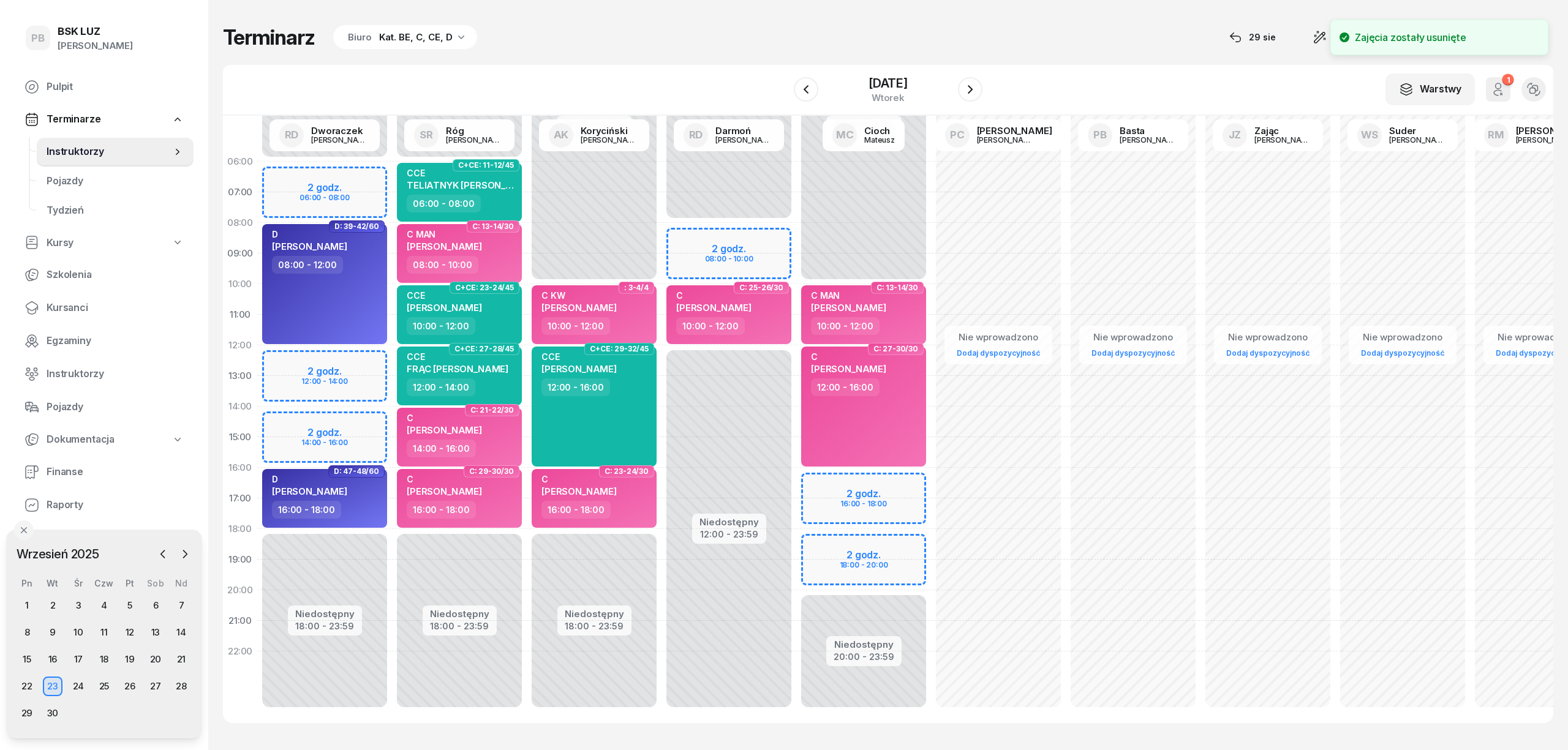
select select "16"
select select "18"
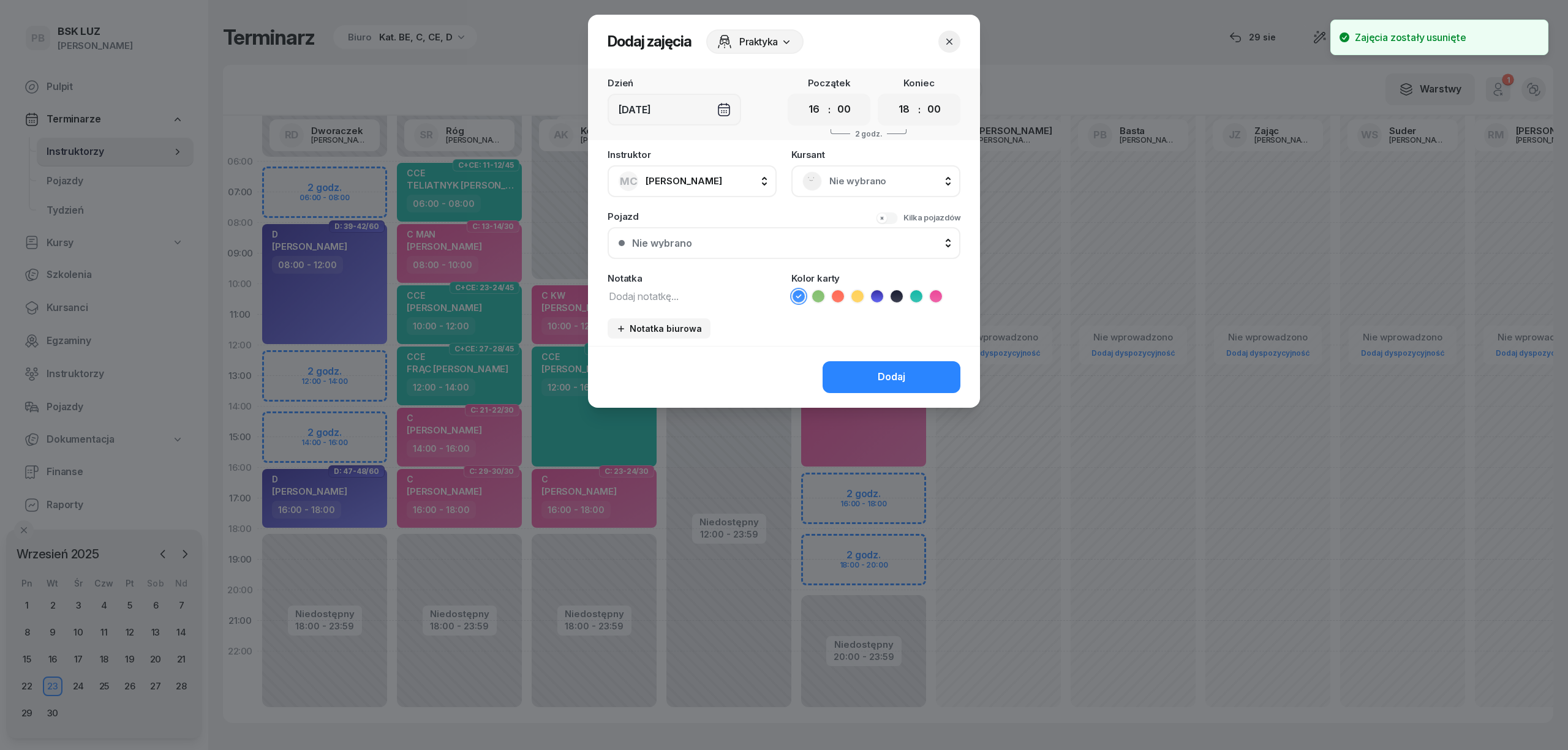
click at [866, 173] on span "Nie wybrano" at bounding box center [890, 181] width 120 height 16
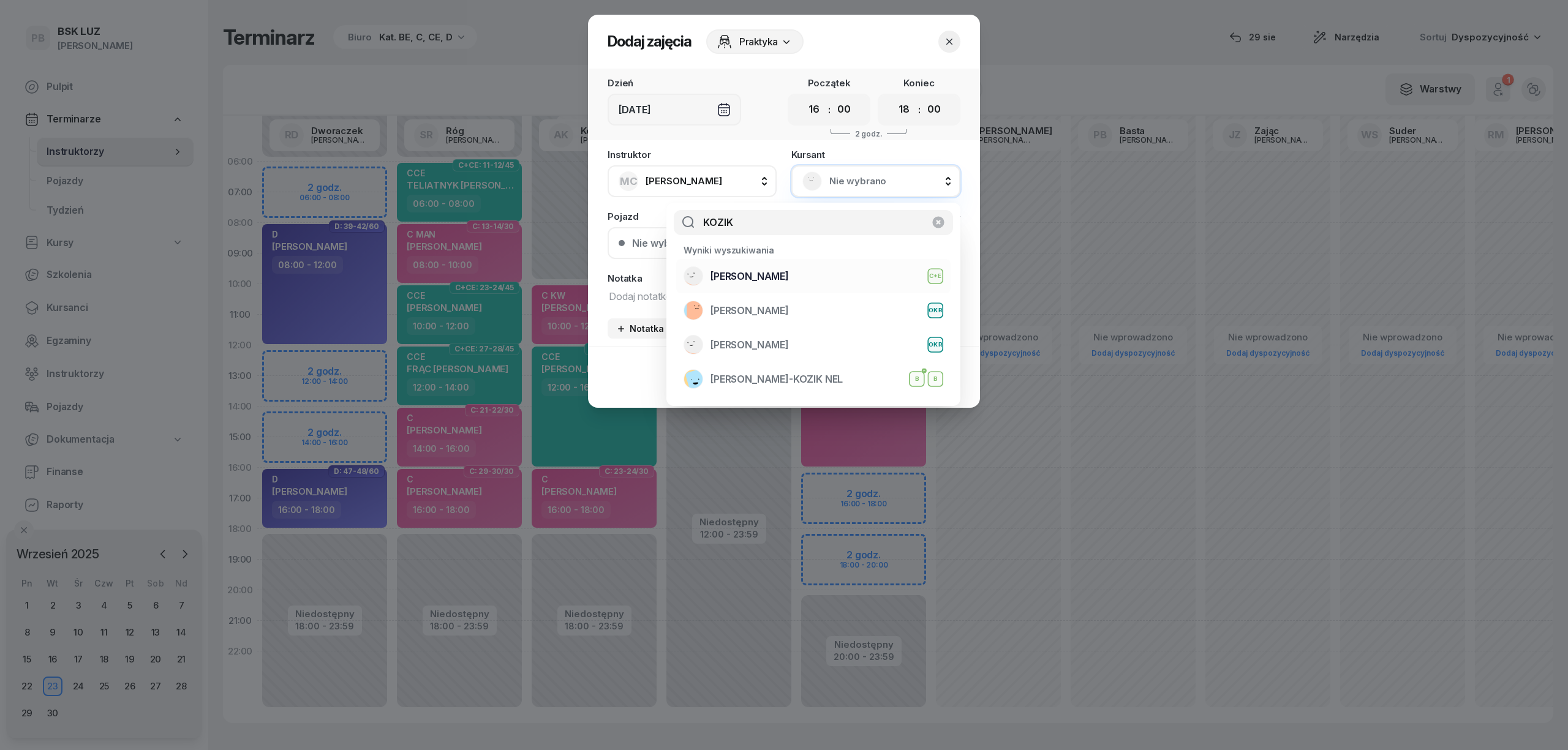
type input "KOZIK"
click at [868, 278] on div "[PERSON_NAME]+E" at bounding box center [813, 276] width 259 height 19
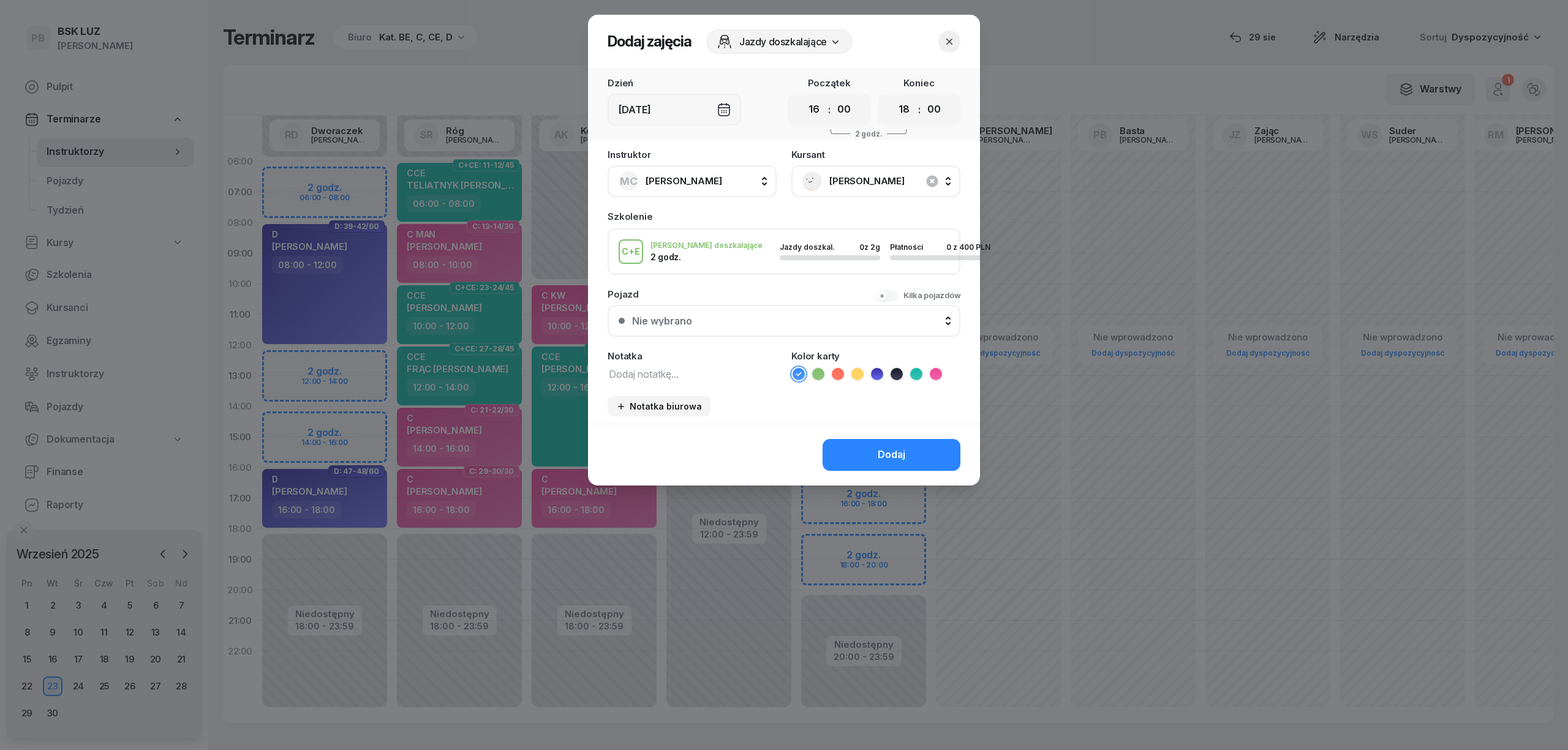
click at [851, 374] on icon at bounding box center [856, 374] width 12 height 12
click at [692, 375] on textarea at bounding box center [691, 373] width 169 height 16
type textarea "c"
type textarea "CE 2H PRZED EGZAM."
click at [884, 446] on div "Dodaj" at bounding box center [892, 454] width 28 height 16
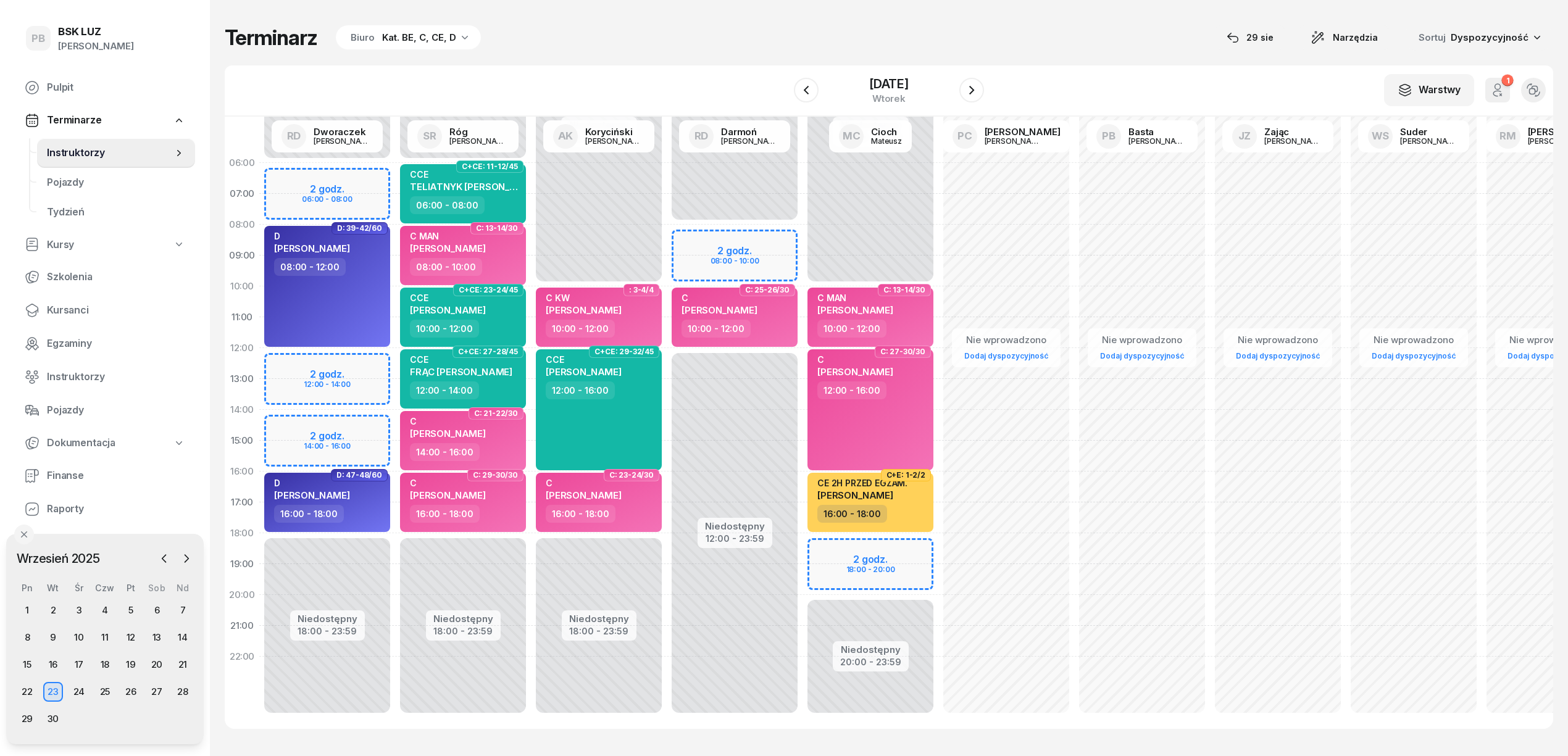
click at [736, 41] on div "Terminarz Biuro Kat. BE, C, CE, D [DATE] Narzędzia Sortuj Dyspozycyjność" at bounding box center [889, 38] width 1328 height 26
click at [852, 497] on span "[PERSON_NAME]" at bounding box center [856, 495] width 76 height 12
select select "16"
select select "18"
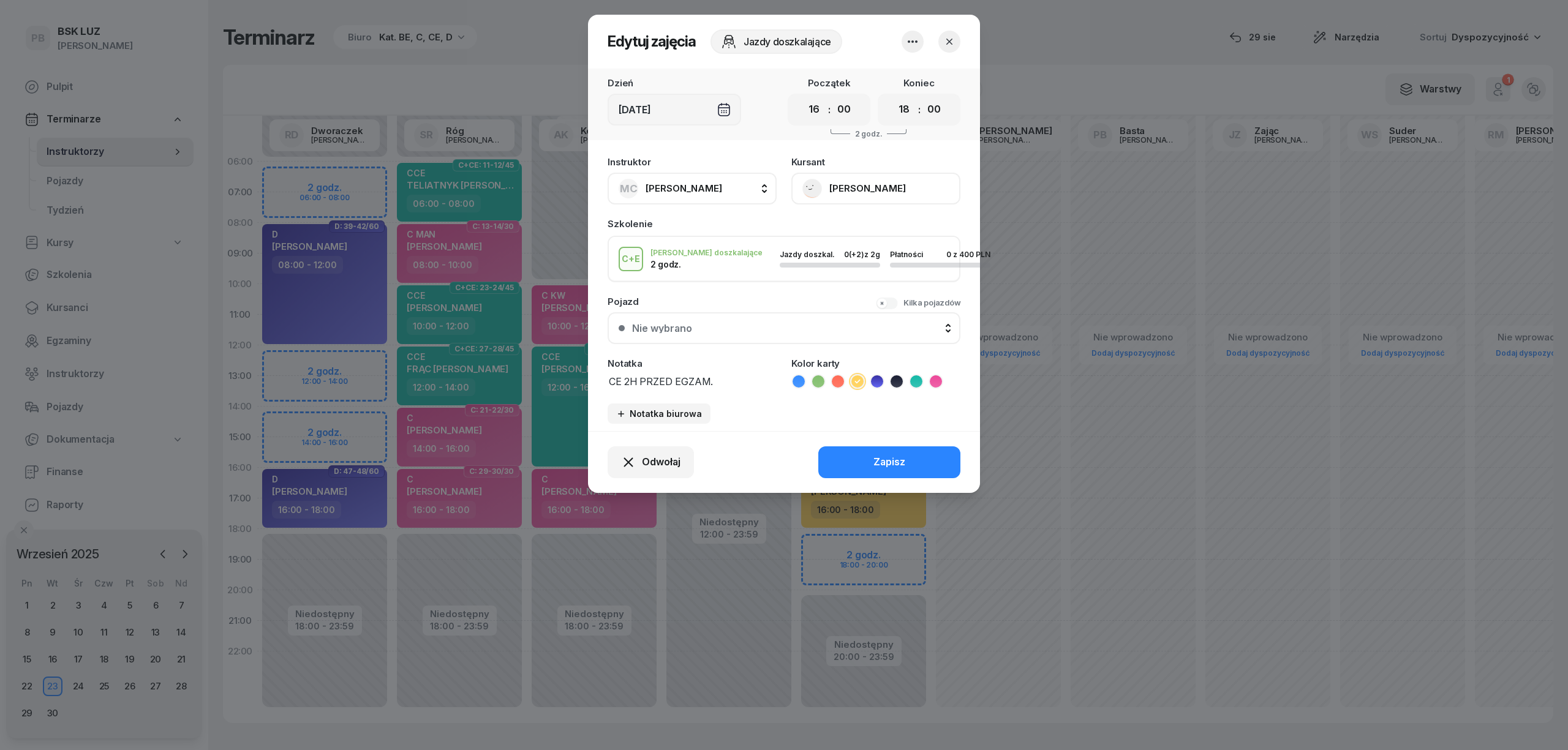
click at [860, 182] on button "[PERSON_NAME]" at bounding box center [875, 188] width 169 height 32
click at [861, 231] on link "Otwórz profil" at bounding box center [874, 230] width 162 height 30
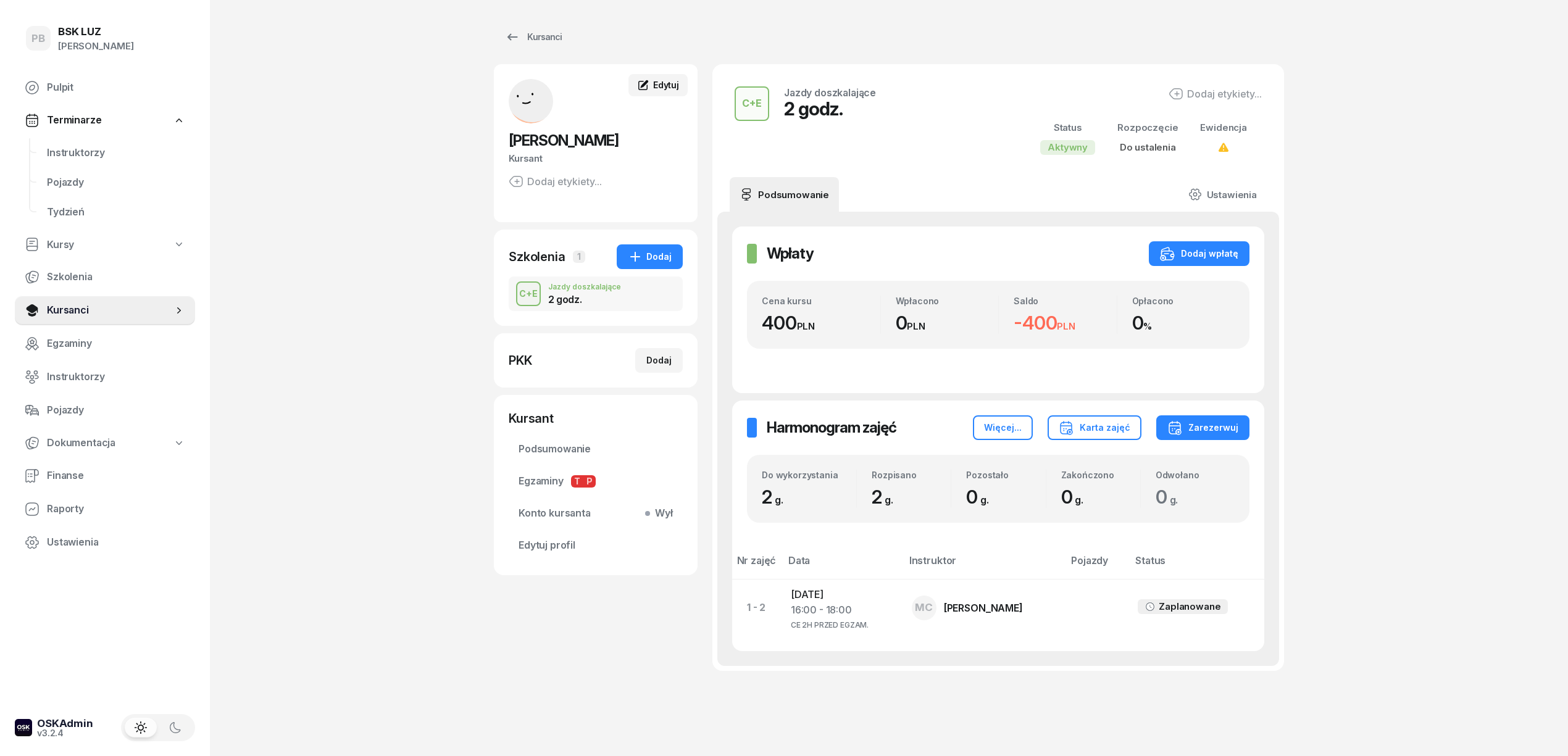
click at [668, 86] on span "Edytuj" at bounding box center [666, 85] width 26 height 10
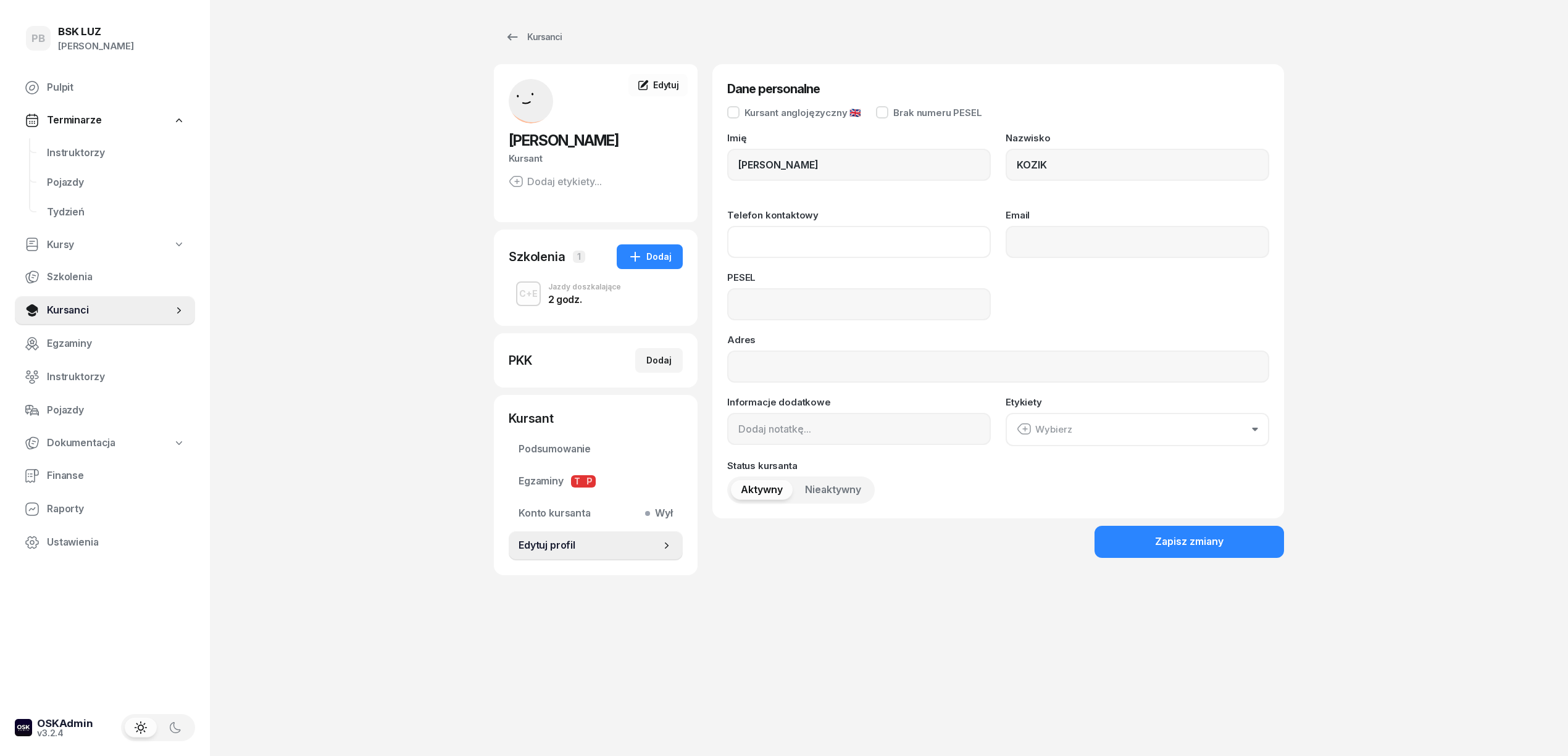
click at [759, 238] on input "Telefon kontaktowy" at bounding box center [858, 242] width 263 height 33
type input "503 685 887"
click at [1200, 536] on div "Zapisz zmiany" at bounding box center [1189, 541] width 69 height 16
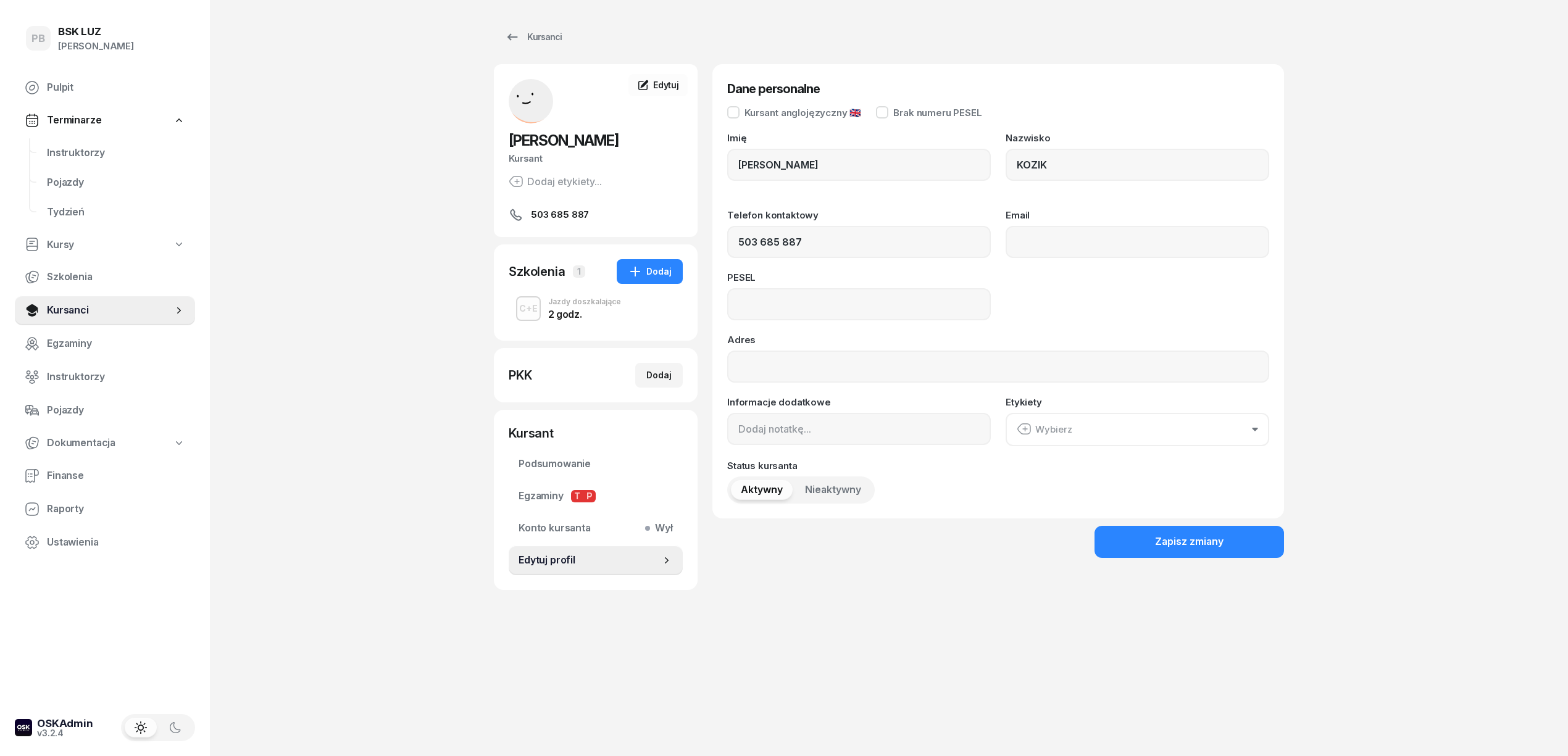
click at [353, 208] on div "PB BSK [PERSON_NAME] Pulpit Terminarze Instruktorzy Pojazdy Tydzień Kursy Szkol…" at bounding box center [784, 378] width 1568 height 756
click at [538, 43] on div "Kursanci" at bounding box center [533, 37] width 57 height 15
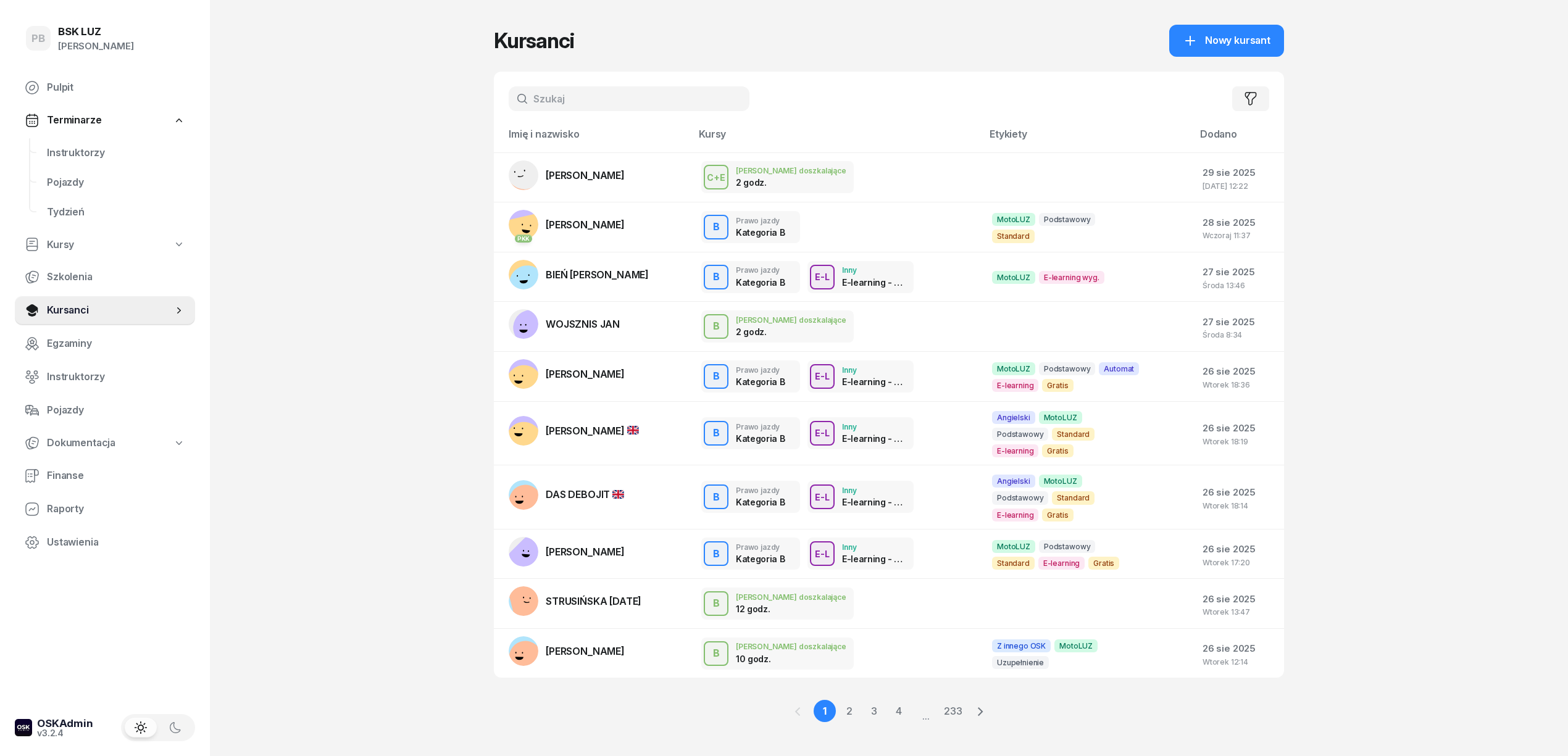
click at [379, 235] on div "PB BSK [PERSON_NAME] Pulpit Terminarze Instruktorzy Pojazdy Tydzień Kursy Szkol…" at bounding box center [784, 385] width 1568 height 770
click at [1432, 316] on div "PB BSK [PERSON_NAME] Pulpit Terminarze Instruktorzy Pojazdy Tydzień Kursy Szkol…" at bounding box center [784, 385] width 1568 height 770
click at [97, 158] on span "Instruktorzy" at bounding box center [115, 153] width 139 height 16
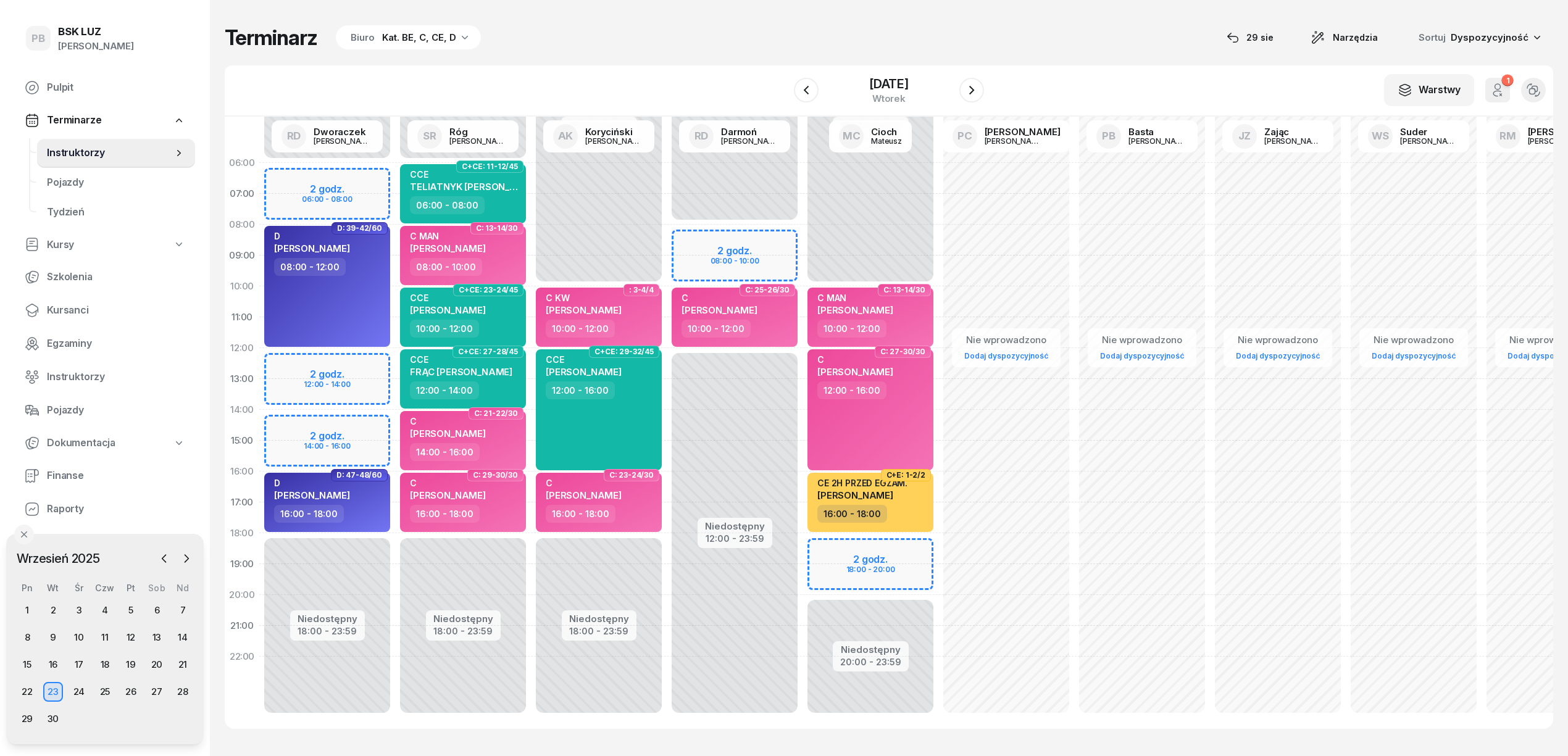
click at [734, 61] on div "Terminarz Biuro Kat. BE, C, CE, D [DATE] Narzędzia Sortuj Dyspozycyjność W Wybi…" at bounding box center [889, 377] width 1328 height 753
click at [1093, 43] on div "Terminarz Biuro Kat. BE, C, CE, D [DATE] Narzędzia Sortuj Dyspozycyjność" at bounding box center [889, 38] width 1328 height 26
click at [29, 714] on div "29" at bounding box center [27, 718] width 20 height 20
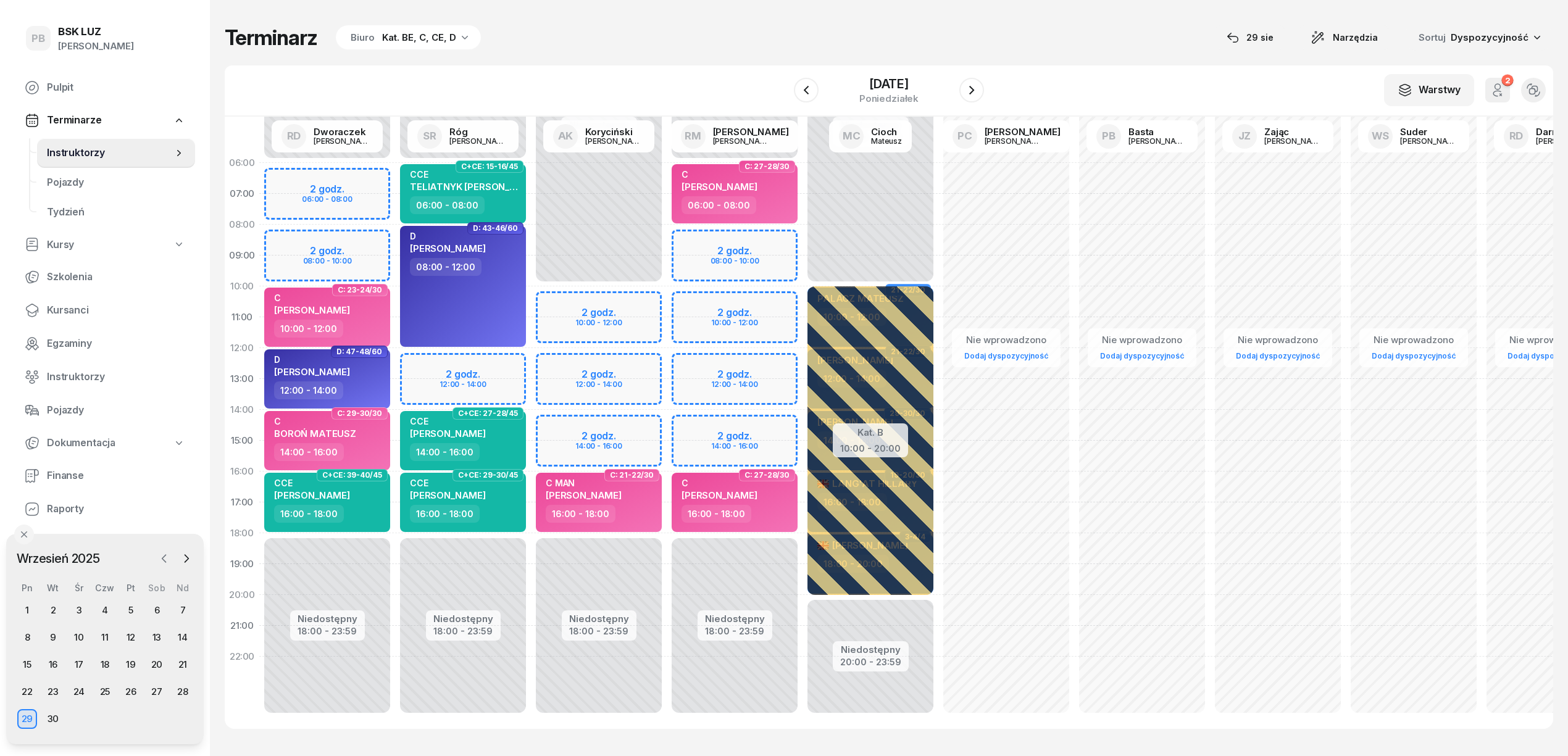
click at [166, 550] on button "button" at bounding box center [165, 559] width 19 height 19
click at [186, 559] on icon "button" at bounding box center [186, 558] width 12 height 12
click at [29, 611] on div "1" at bounding box center [27, 610] width 20 height 20
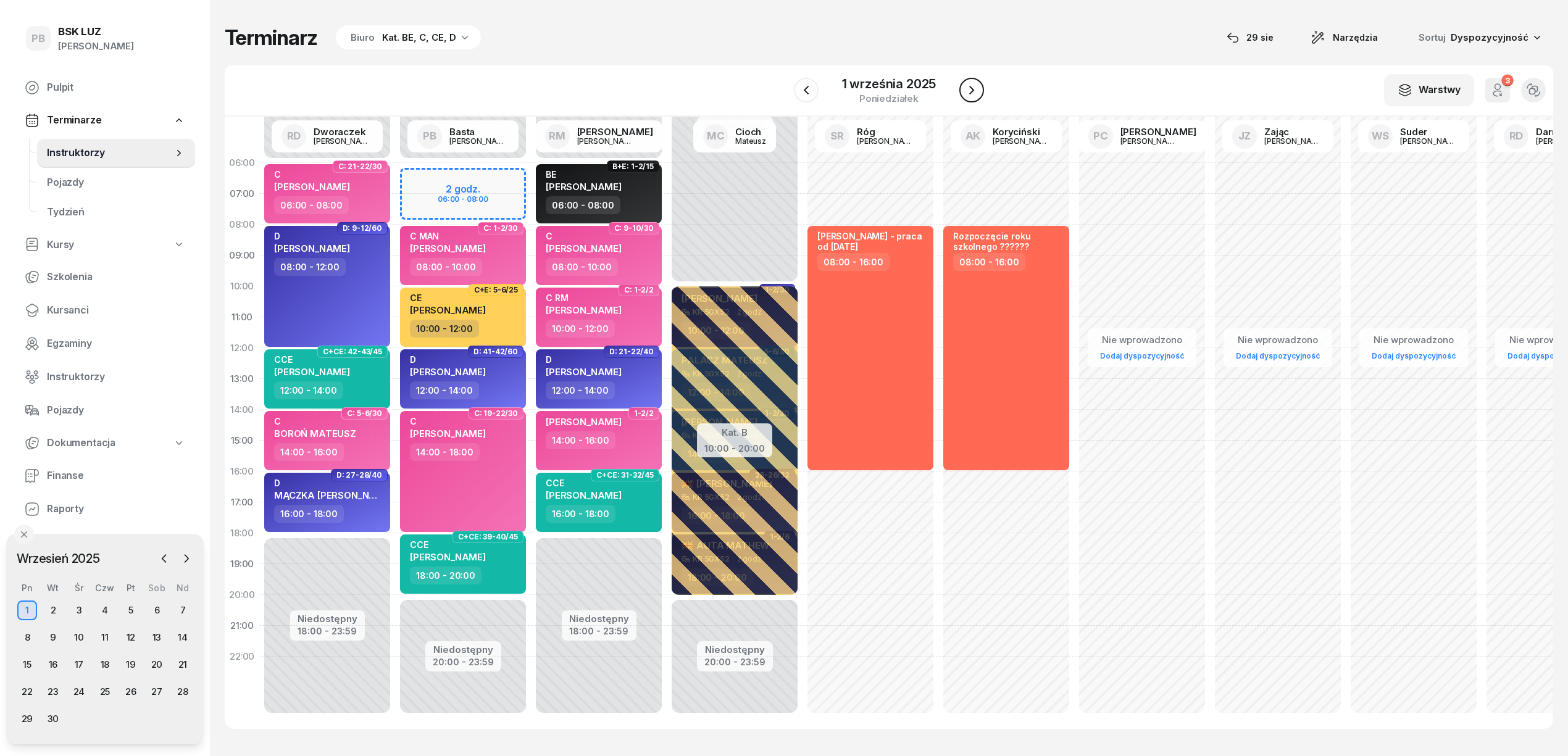
click at [977, 85] on icon "button" at bounding box center [972, 90] width 15 height 15
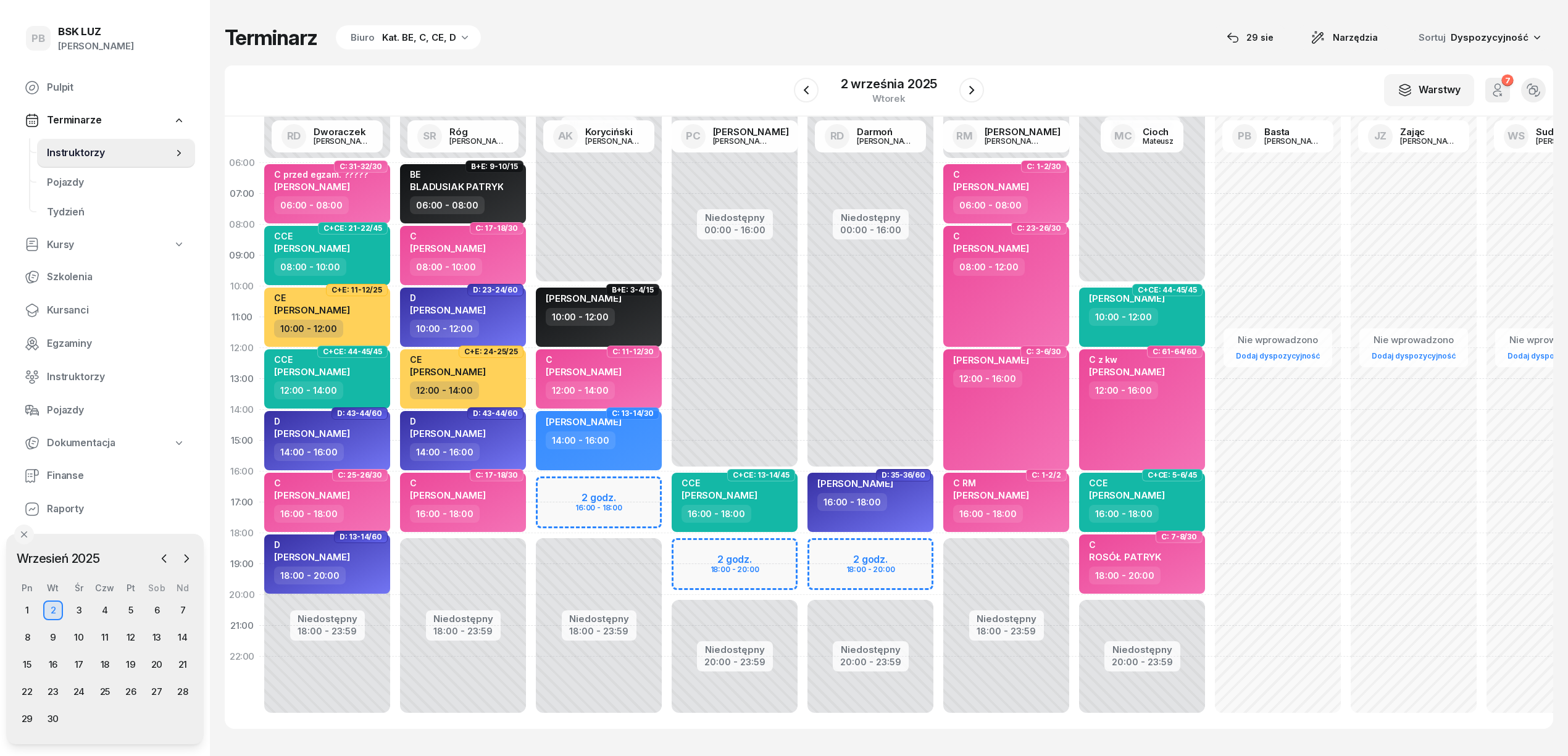
click at [534, 50] on div "Terminarz Biuro Kat. BE, C, CE, D [DATE] Narzędzia Sortuj Dyspozycyjność W Wybi…" at bounding box center [889, 377] width 1328 height 753
click at [720, 76] on div "W Wybierz AK [PERSON_NAME] BP [PERSON_NAME] DP [PERSON_NAME] GS [PERSON_NAME] I…" at bounding box center [889, 90] width 1328 height 51
click at [700, 52] on div "Terminarz Biuro Kat. BE, C, CE, D [DATE] Narzędzia Sortuj Dyspozycyjność W Wybi…" at bounding box center [889, 377] width 1328 height 753
click at [702, 52] on div "Terminarz Biuro Kat. BE, C, CE, D [DATE] Narzędzia Sortuj Dyspozycyjność W Wybi…" at bounding box center [889, 377] width 1328 height 753
click at [803, 43] on div "Terminarz Biuro Kat. BE, C, CE, D [DATE] Narzędzia Sortuj Dyspozycyjność" at bounding box center [889, 38] width 1328 height 26
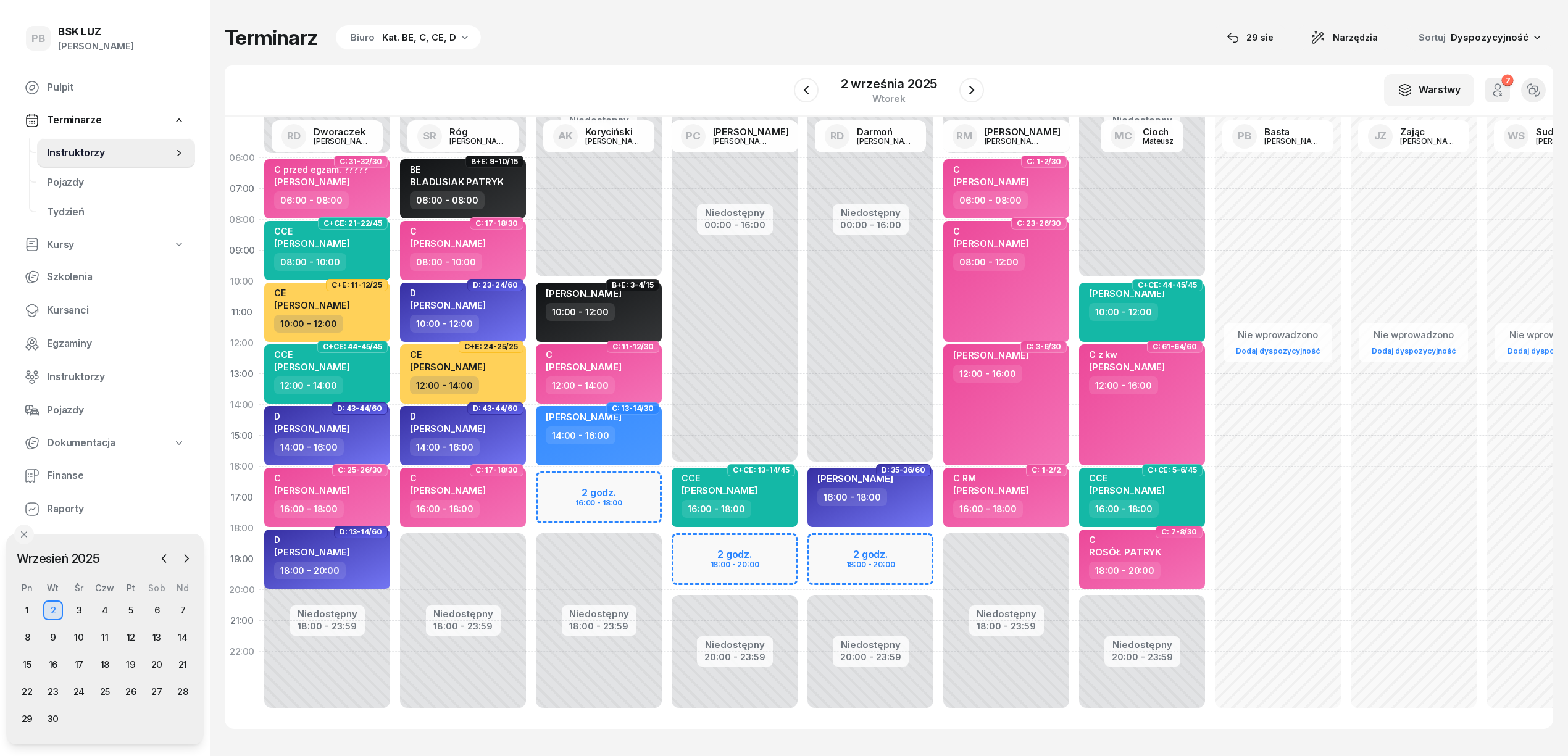
scroll to position [18, 0]
click at [704, 48] on div "Terminarz Biuro Kat. BE, C, CE, D [DATE] Narzędzia Sortuj Dyspozycyjność" at bounding box center [889, 38] width 1328 height 26
click at [711, 63] on div "Terminarz Biuro Kat. BE, C, CE, D [DATE] Narzędzia Sortuj Dyspozycyjność W Wybi…" at bounding box center [889, 377] width 1328 height 753
click at [720, 31] on div "Terminarz Biuro Kat. BE, C, CE, D [DATE] Narzędzia Sortuj Dyspozycyjność" at bounding box center [889, 38] width 1328 height 26
click at [670, 80] on div "W Wybierz AK [PERSON_NAME] BP [PERSON_NAME] DP [PERSON_NAME] GS [PERSON_NAME] I…" at bounding box center [889, 90] width 1328 height 51
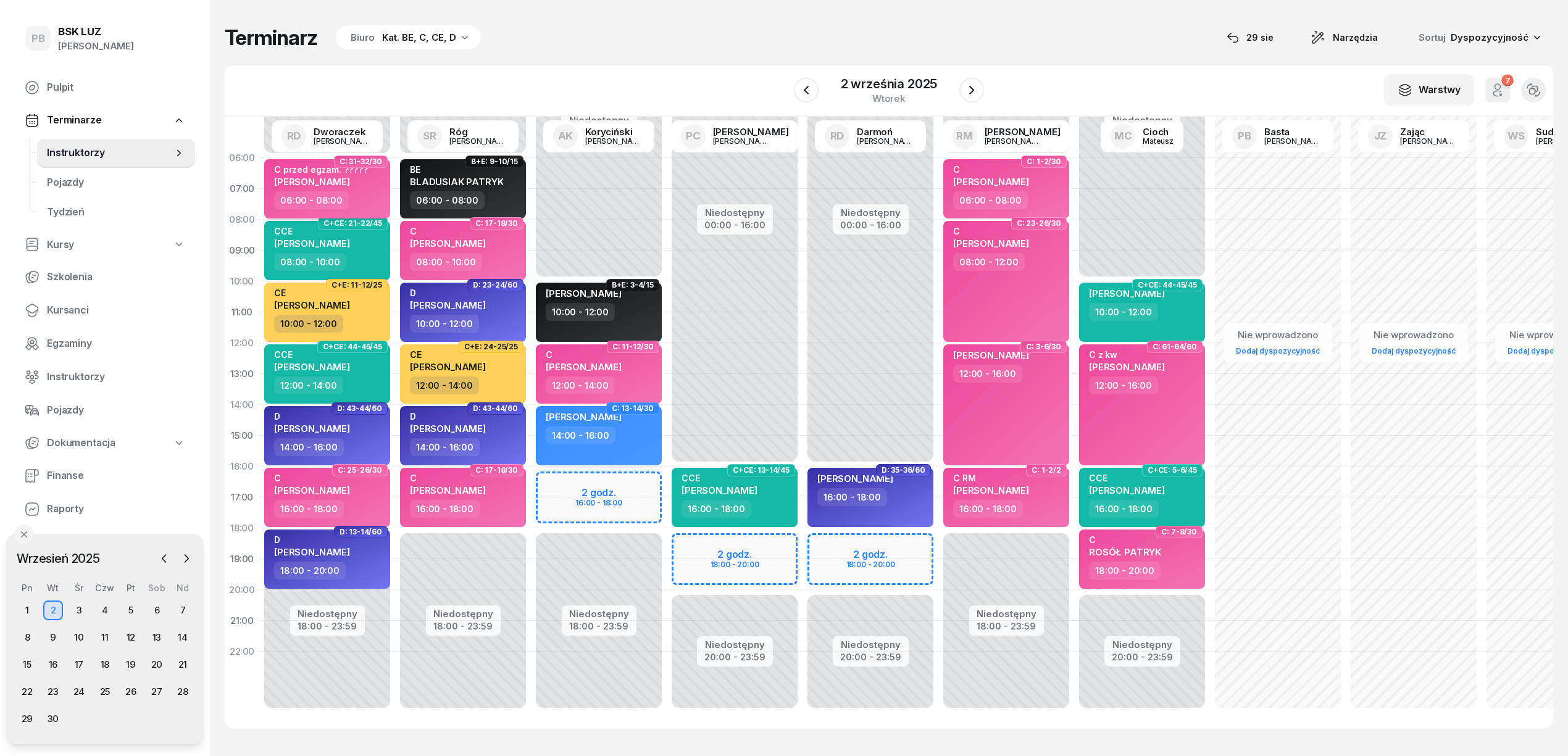
click at [370, 166] on div "C przed egzam. ????? [PERSON_NAME]" at bounding box center [328, 178] width 109 height 27
select select "06"
select select "08"
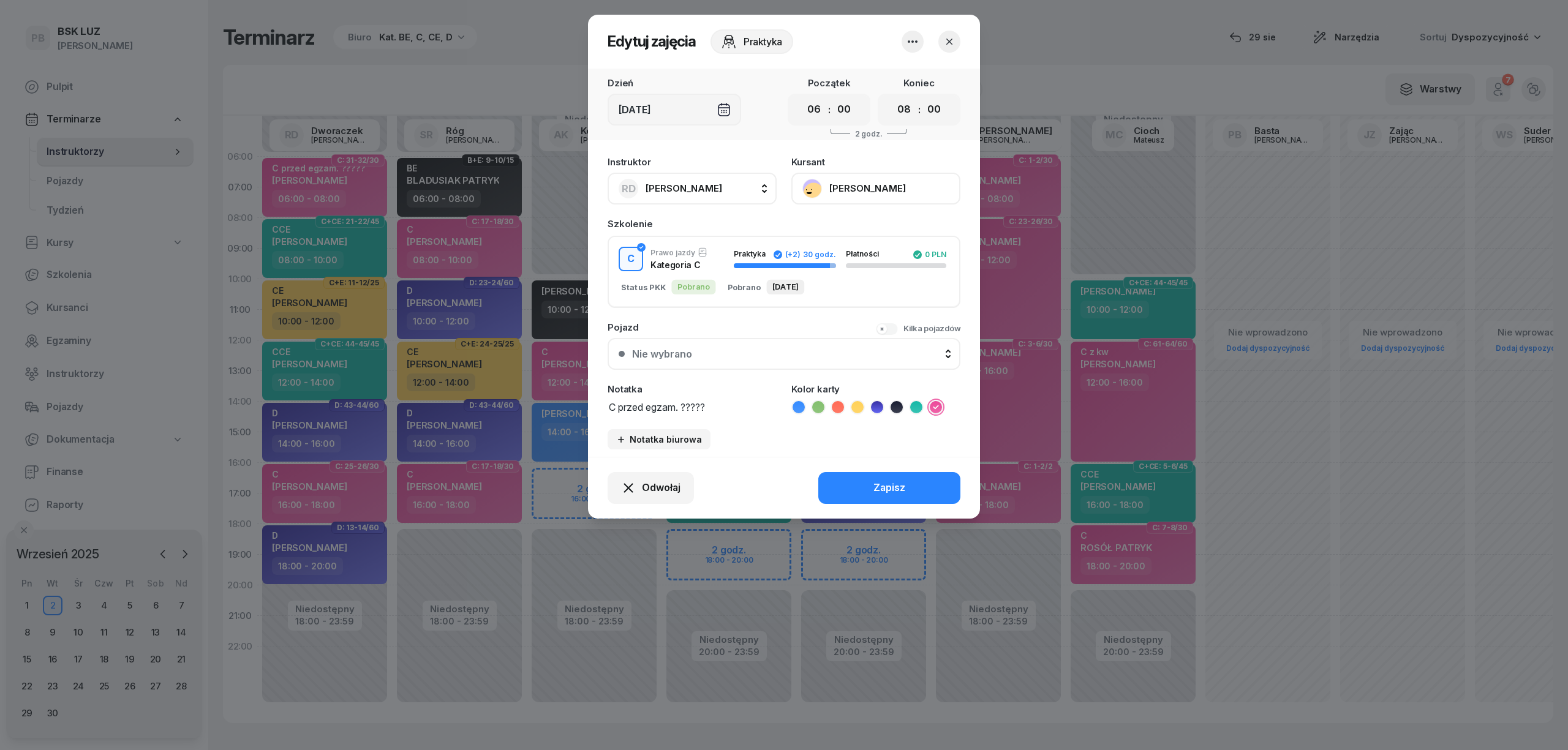
click at [840, 186] on button "[PERSON_NAME]" at bounding box center [875, 188] width 169 height 32
click at [838, 218] on link "Otwórz profil" at bounding box center [874, 230] width 162 height 30
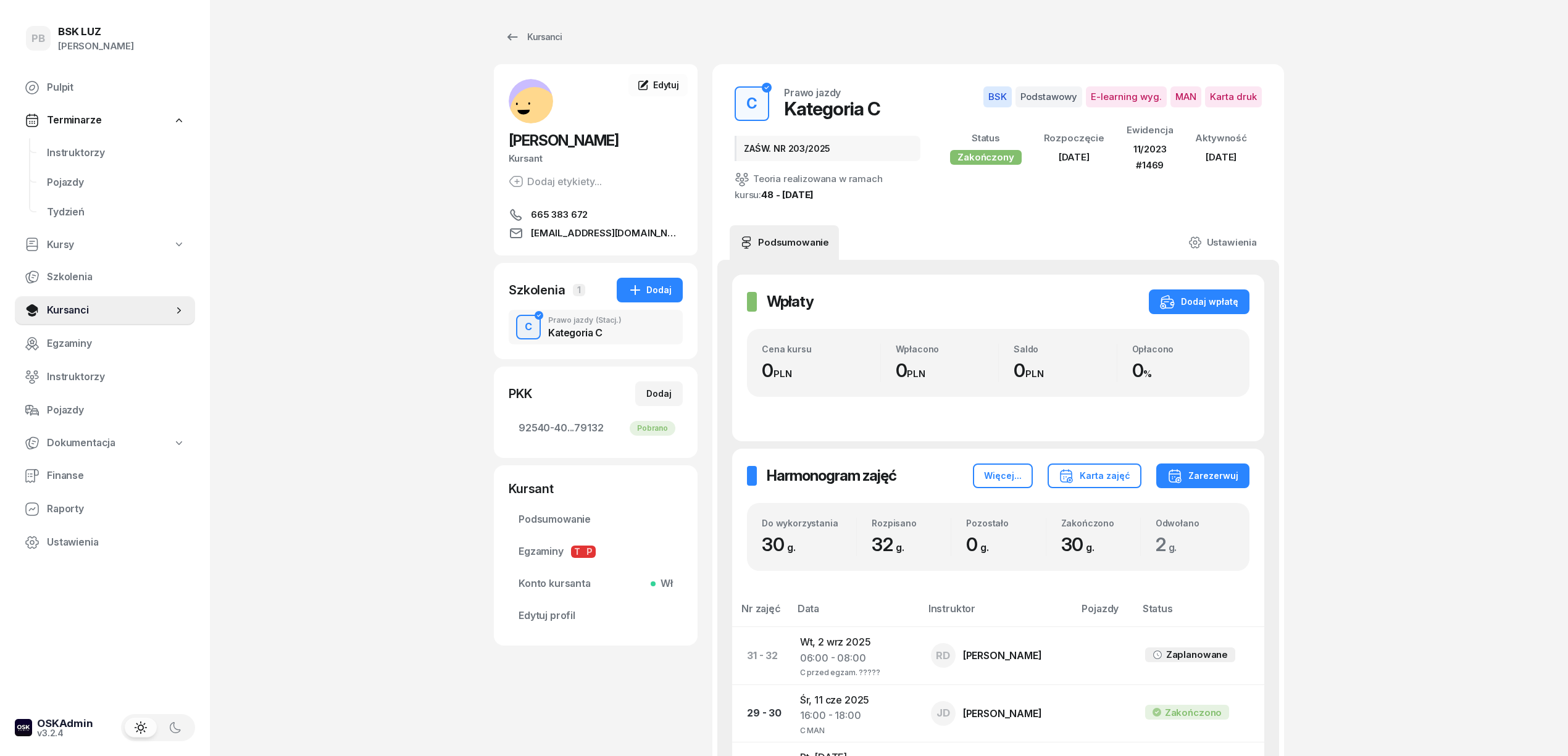
click at [74, 148] on span "Instruktorzy" at bounding box center [115, 153] width 139 height 16
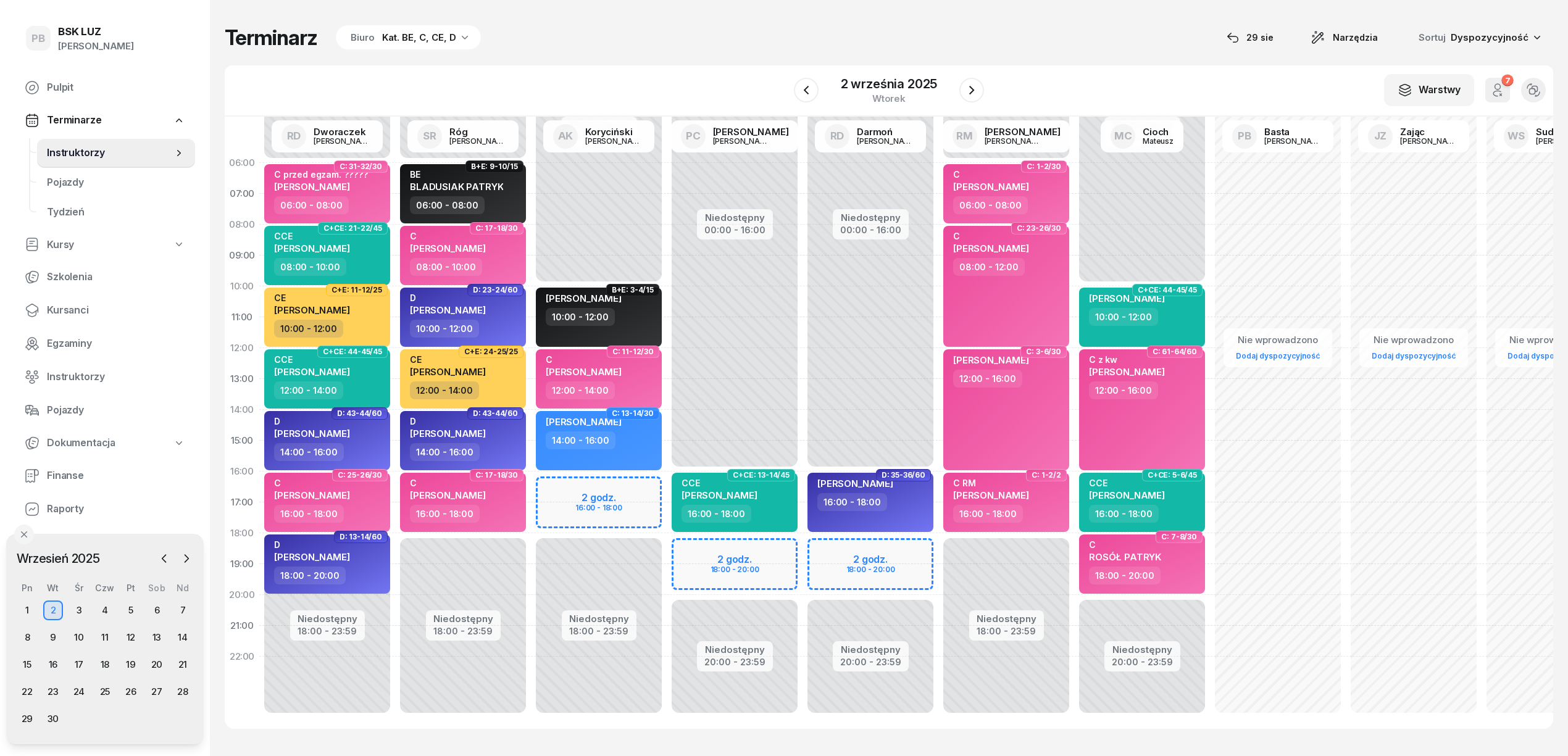
click at [683, 53] on div "Terminarz Biuro Kat. BE, C, CE, D [DATE] Narzędzia Sortuj Dyspozycyjność W Wybi…" at bounding box center [889, 377] width 1328 height 753
click at [803, 37] on div "Terminarz Biuro Kat. BE, C, CE, D [DATE] Narzędzia Sortuj Dyspozycyjność" at bounding box center [889, 38] width 1328 height 26
click at [1114, 7] on div "Terminarz Biuro Kat. BE, C, CE, D [DATE] Narzędzia Sortuj Dyspozycyjność W Wybi…" at bounding box center [889, 377] width 1328 height 753
click at [60, 151] on span "Instruktorzy" at bounding box center [109, 153] width 126 height 16
click at [53, 180] on span "Pojazdy" at bounding box center [115, 182] width 139 height 16
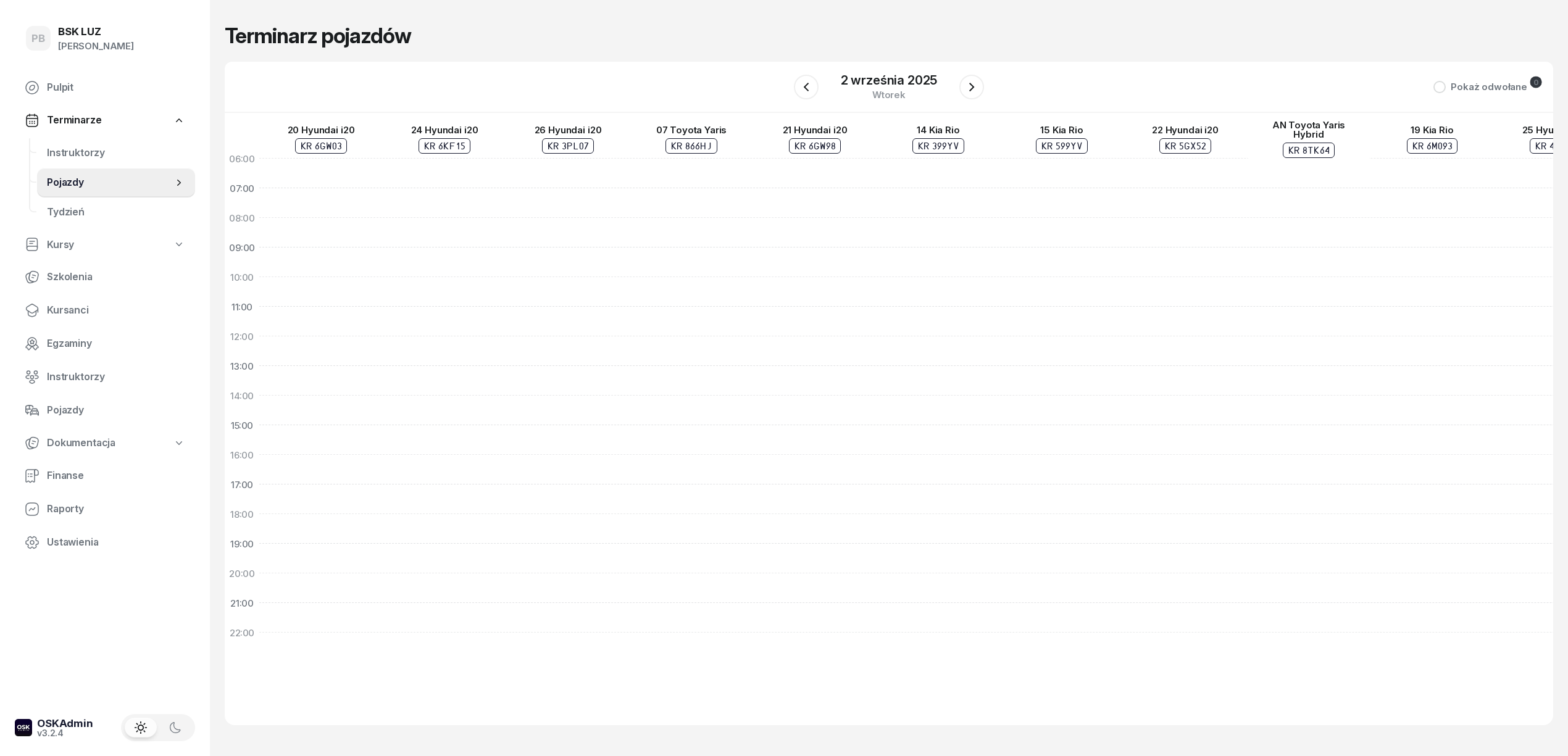
click at [82, 120] on span "Terminarze" at bounding box center [73, 120] width 54 height 16
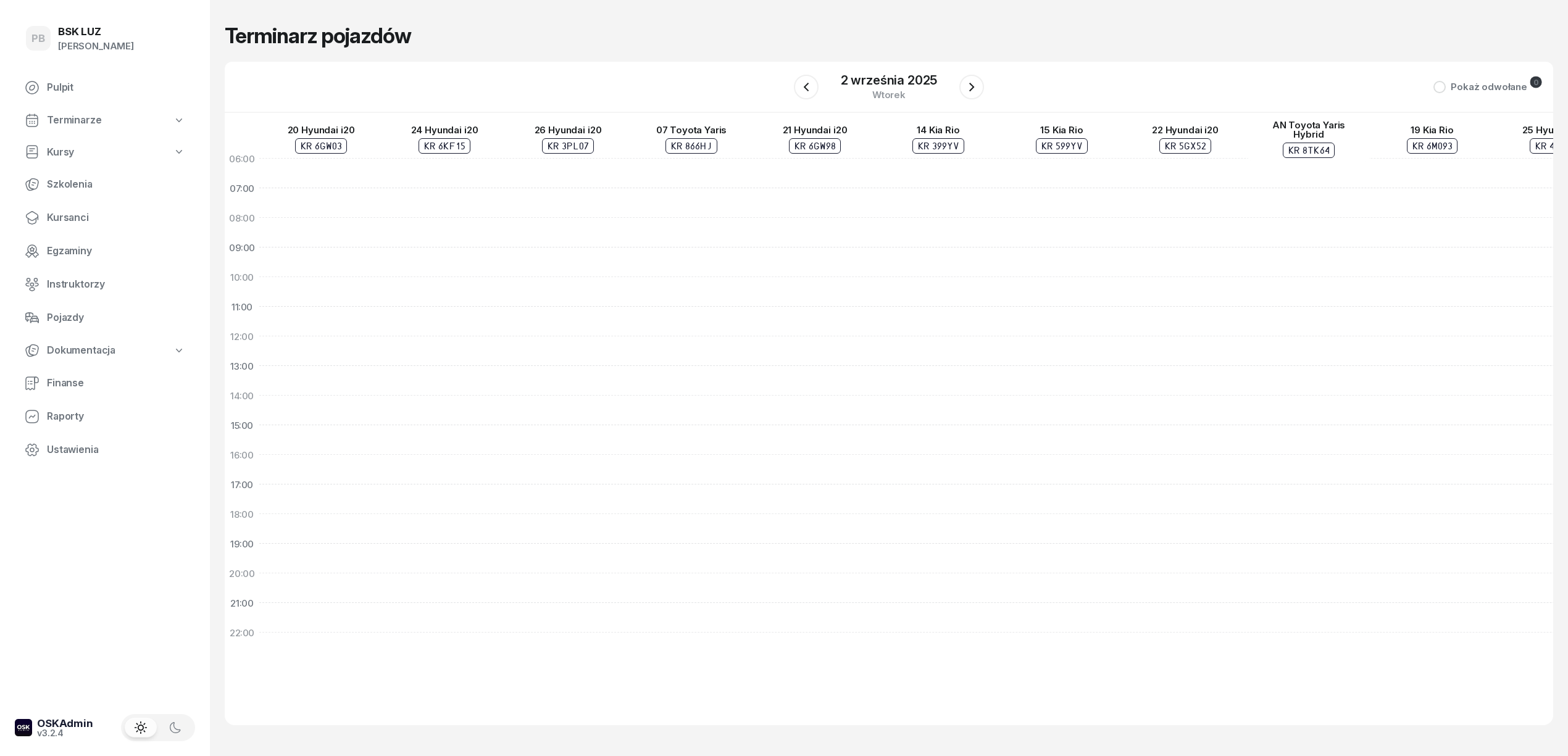
click at [57, 111] on link "Terminarze" at bounding box center [105, 120] width 180 height 29
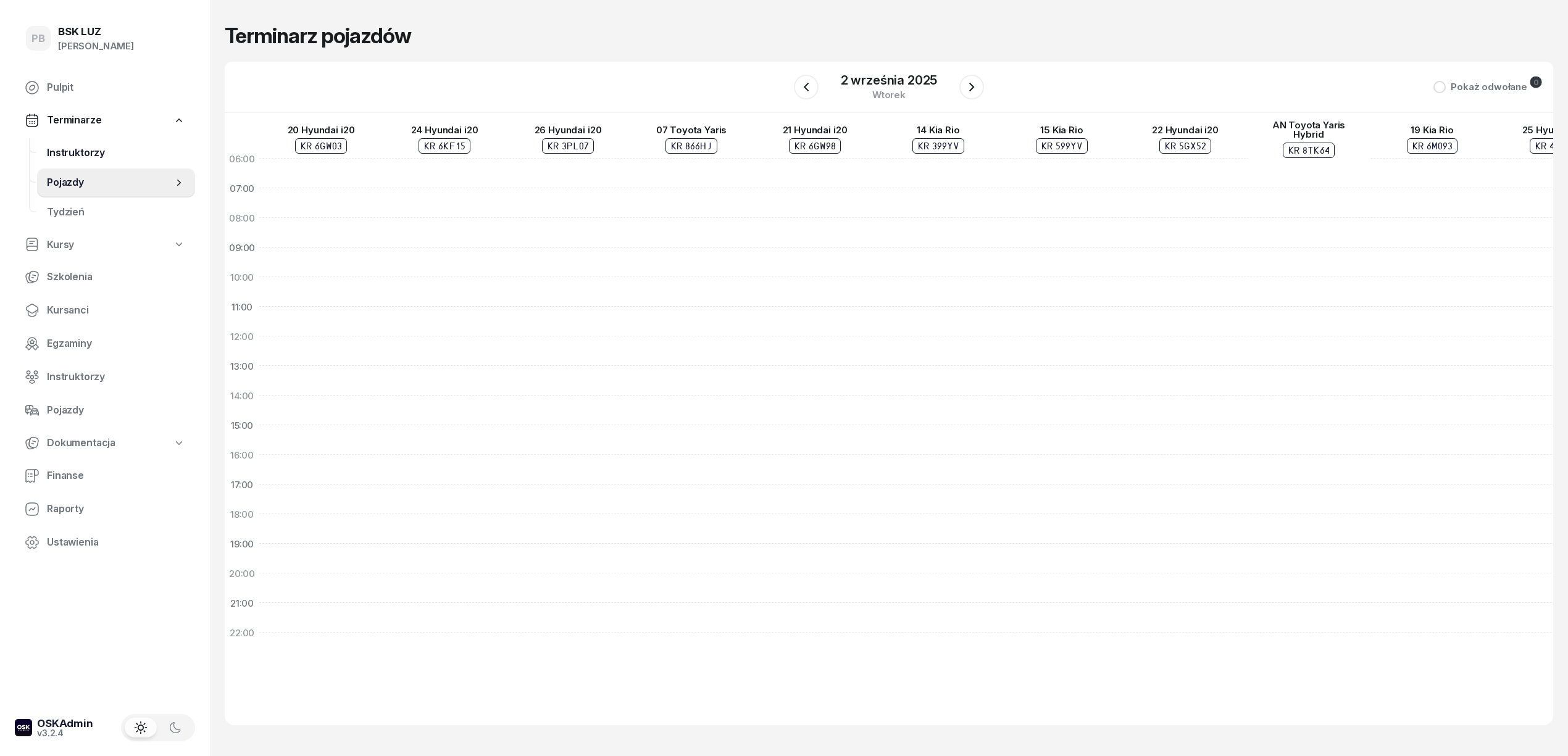
click at [72, 152] on span "Instruktorzy" at bounding box center [115, 153] width 139 height 16
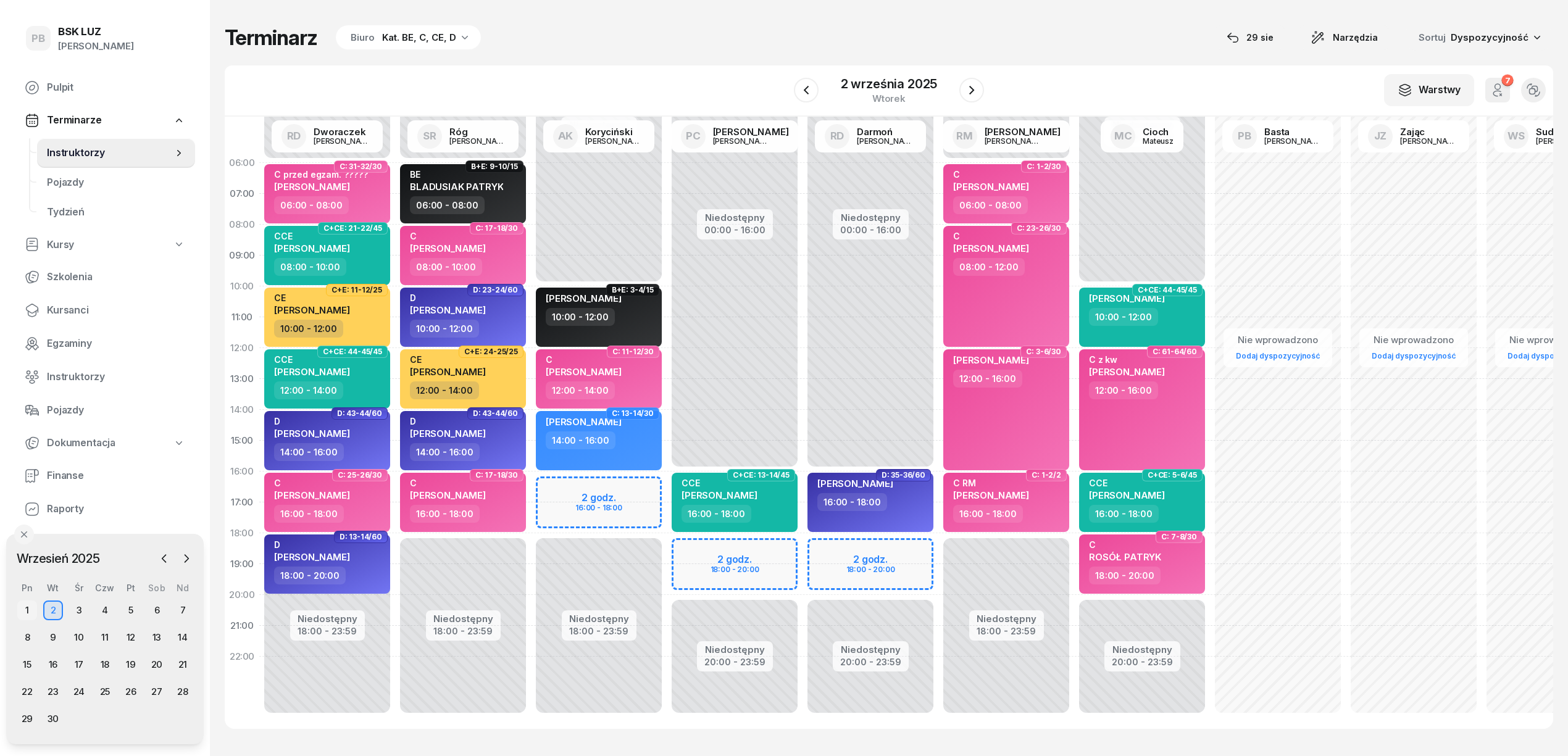
click at [26, 608] on div "1" at bounding box center [27, 610] width 20 height 20
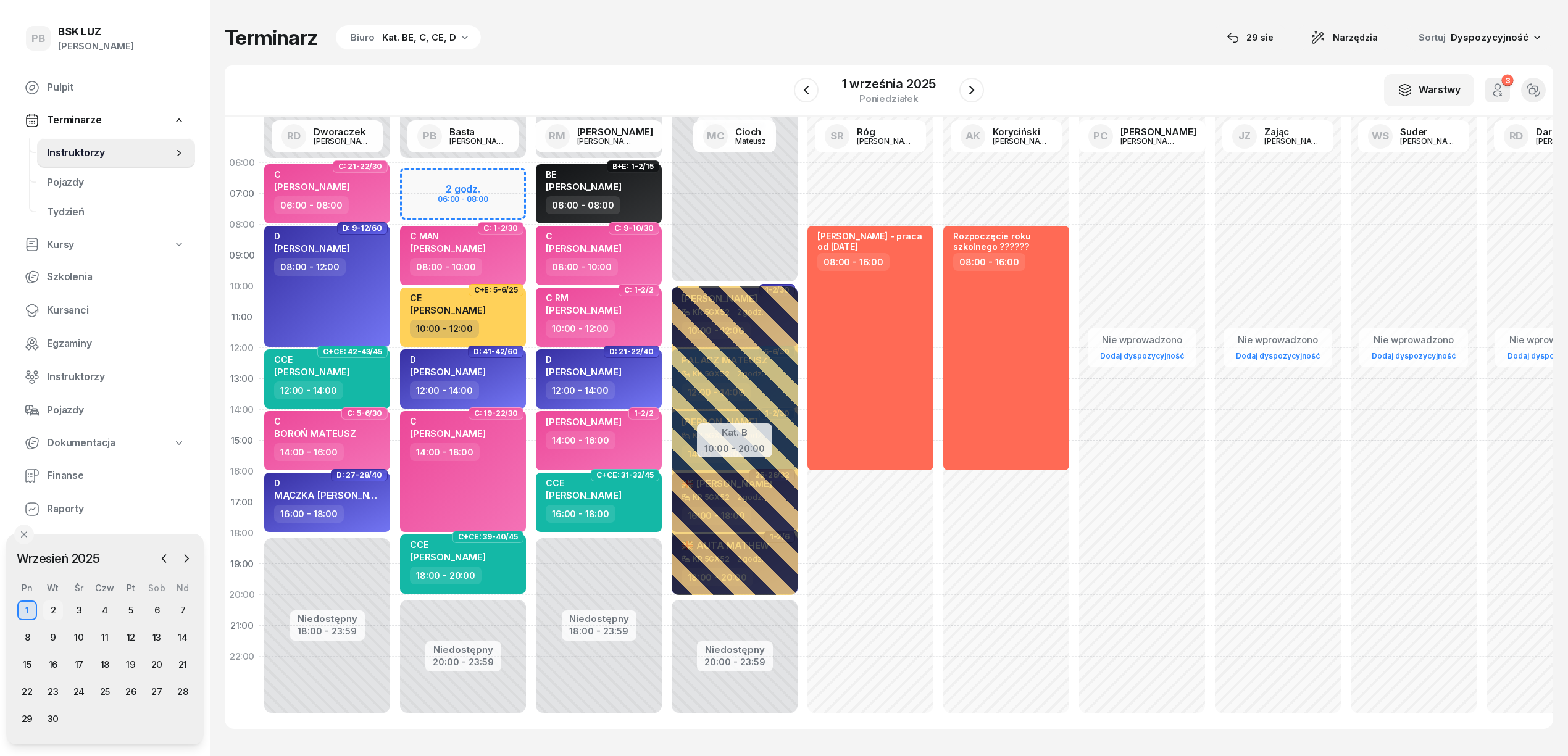
click at [49, 611] on div "2" at bounding box center [52, 610] width 20 height 20
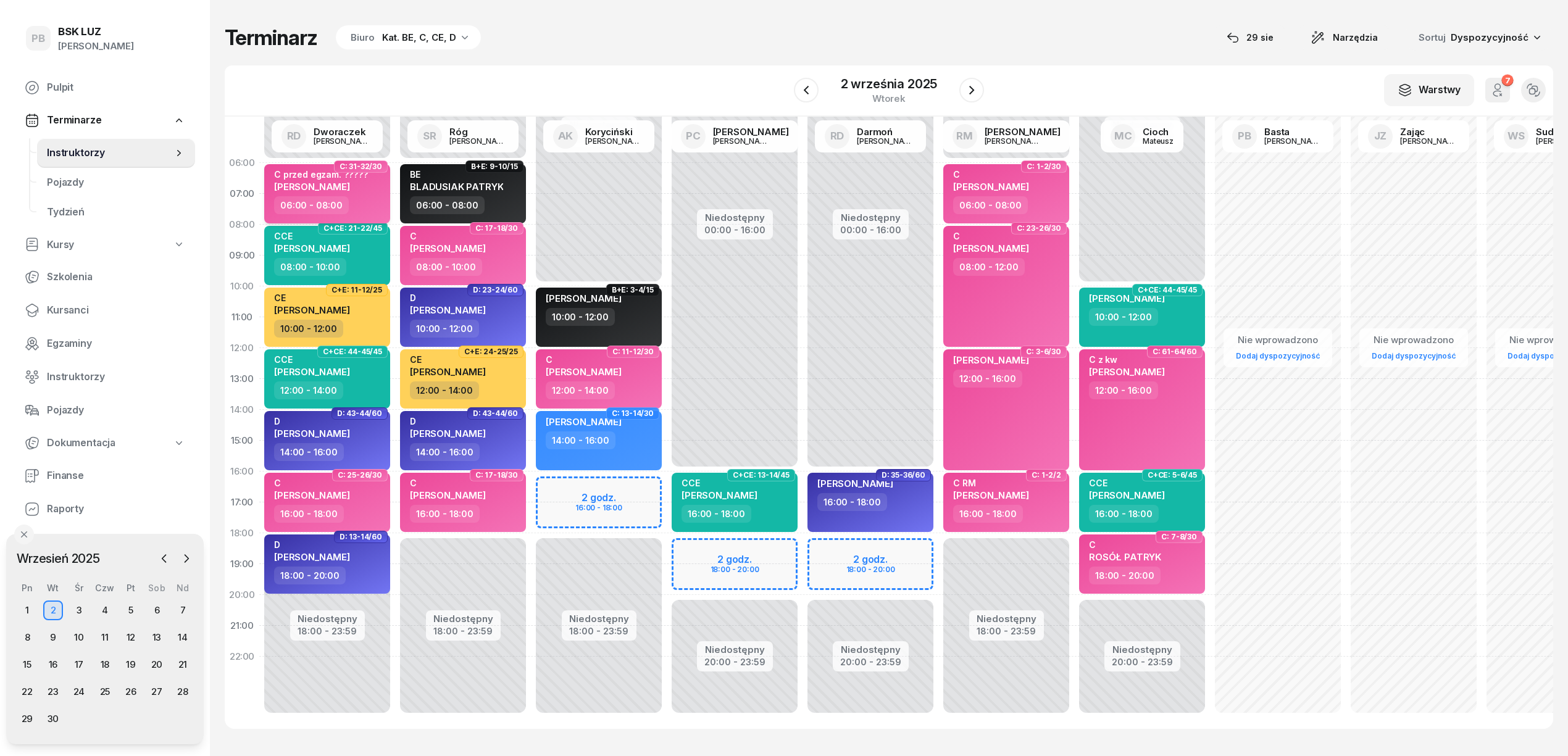
click at [337, 186] on span "[PERSON_NAME]" at bounding box center [312, 186] width 76 height 12
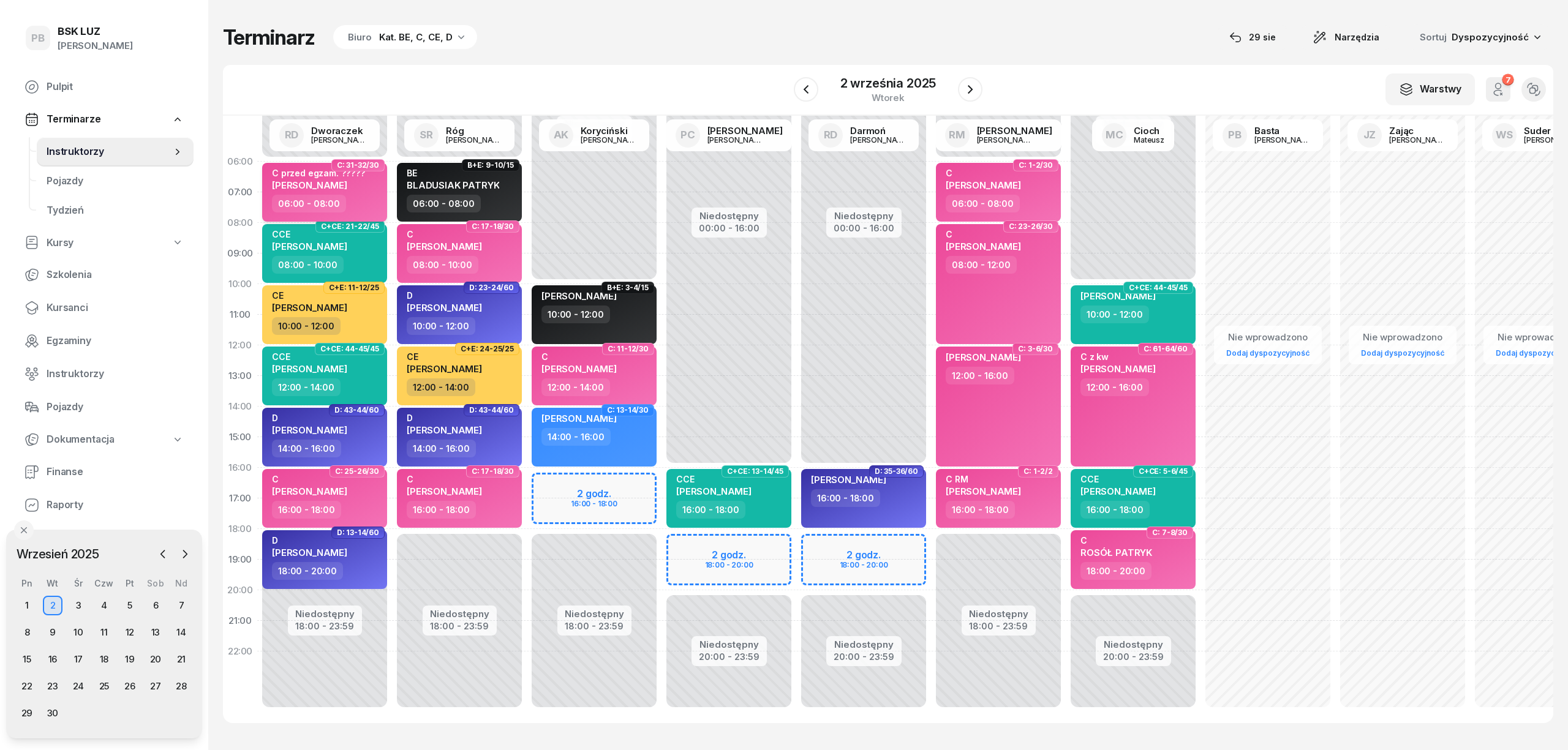
select select "06"
select select "08"
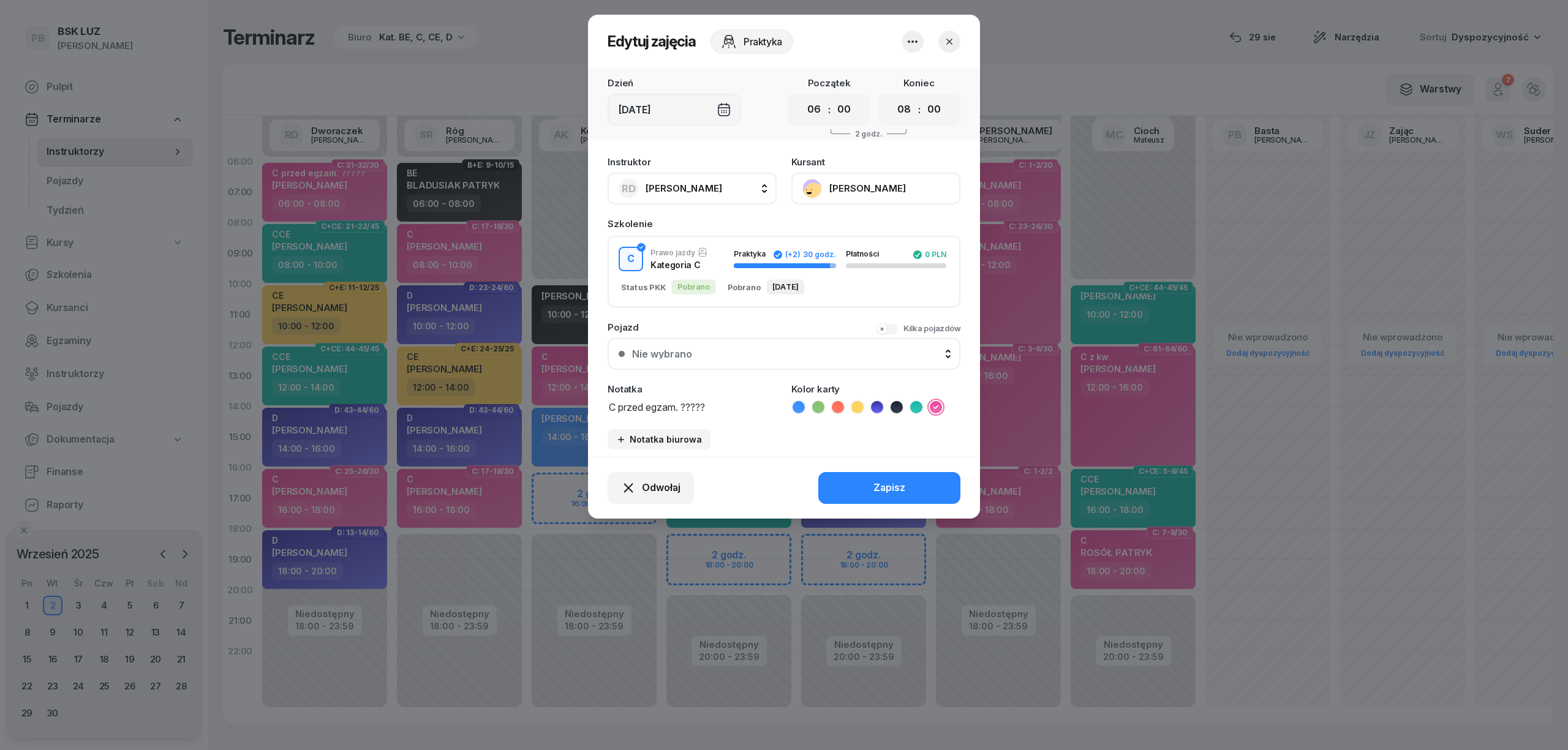
click at [826, 187] on button "[PERSON_NAME]" at bounding box center [875, 188] width 169 height 32
click at [947, 42] on icon "button" at bounding box center [949, 41] width 12 height 12
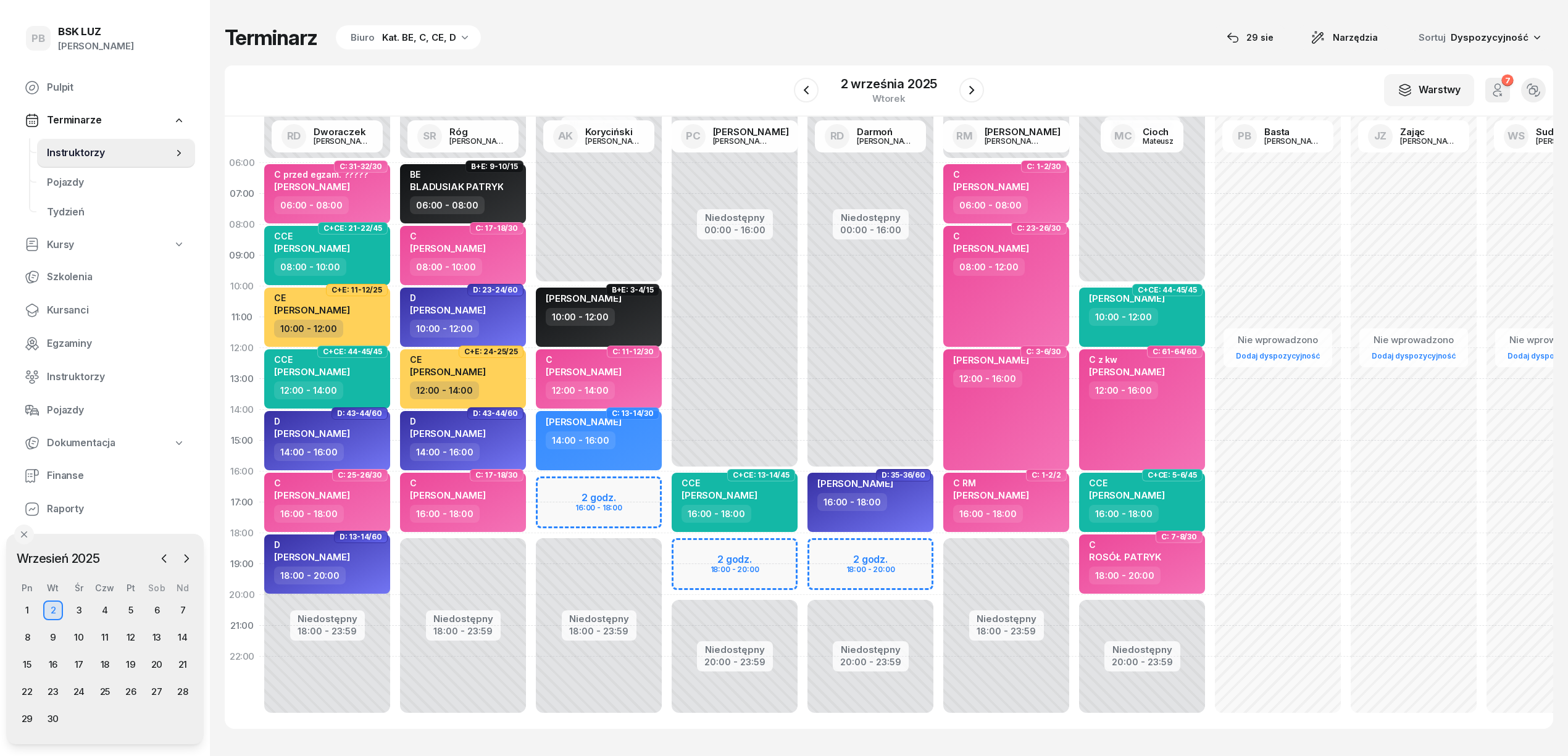
click at [618, 77] on div "W Wybierz AK [PERSON_NAME] BP [PERSON_NAME] DP [PERSON_NAME] GS [PERSON_NAME] I…" at bounding box center [889, 90] width 1328 height 51
click at [599, 444] on div "14:00 - 16:00" at bounding box center [580, 440] width 70 height 18
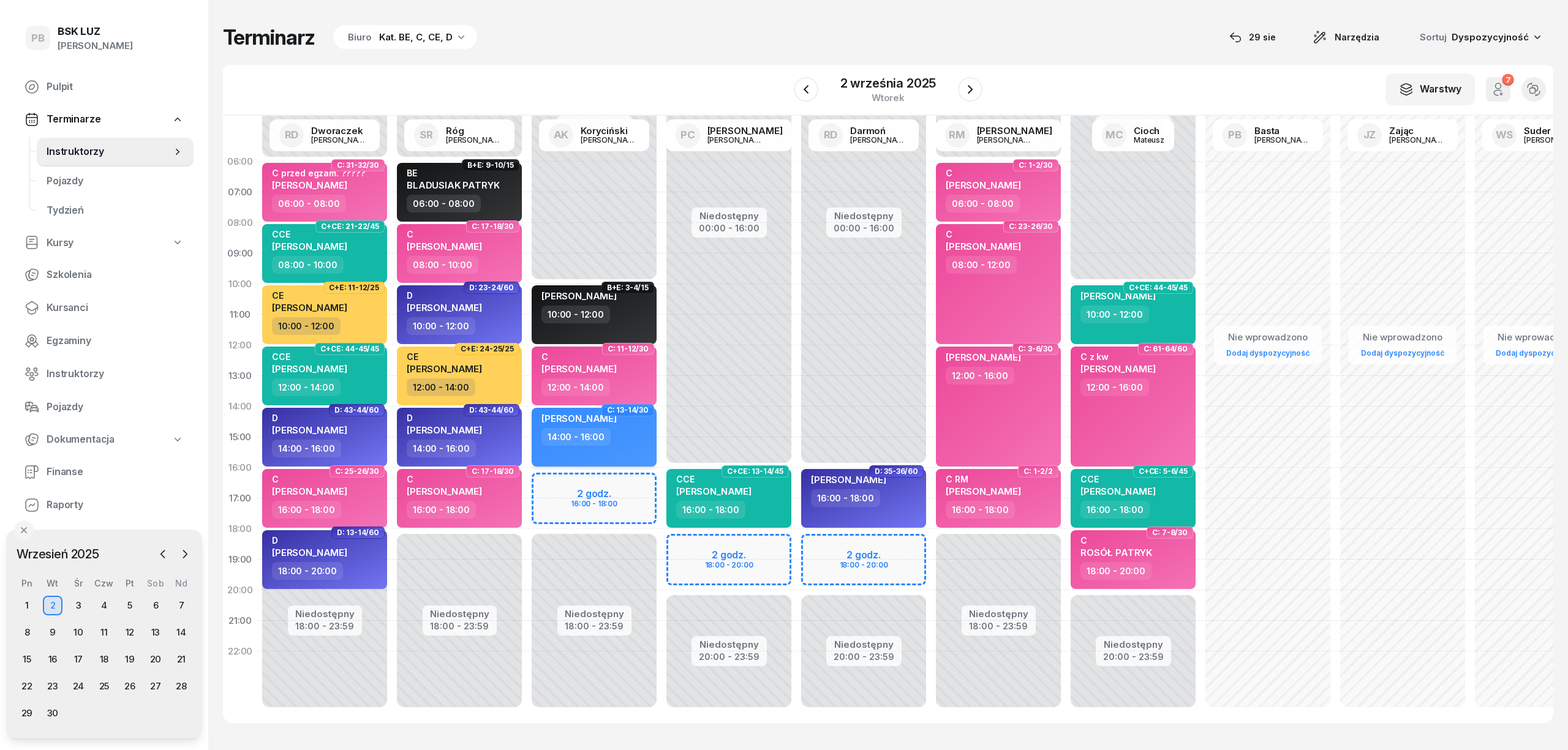
select select "14"
select select "16"
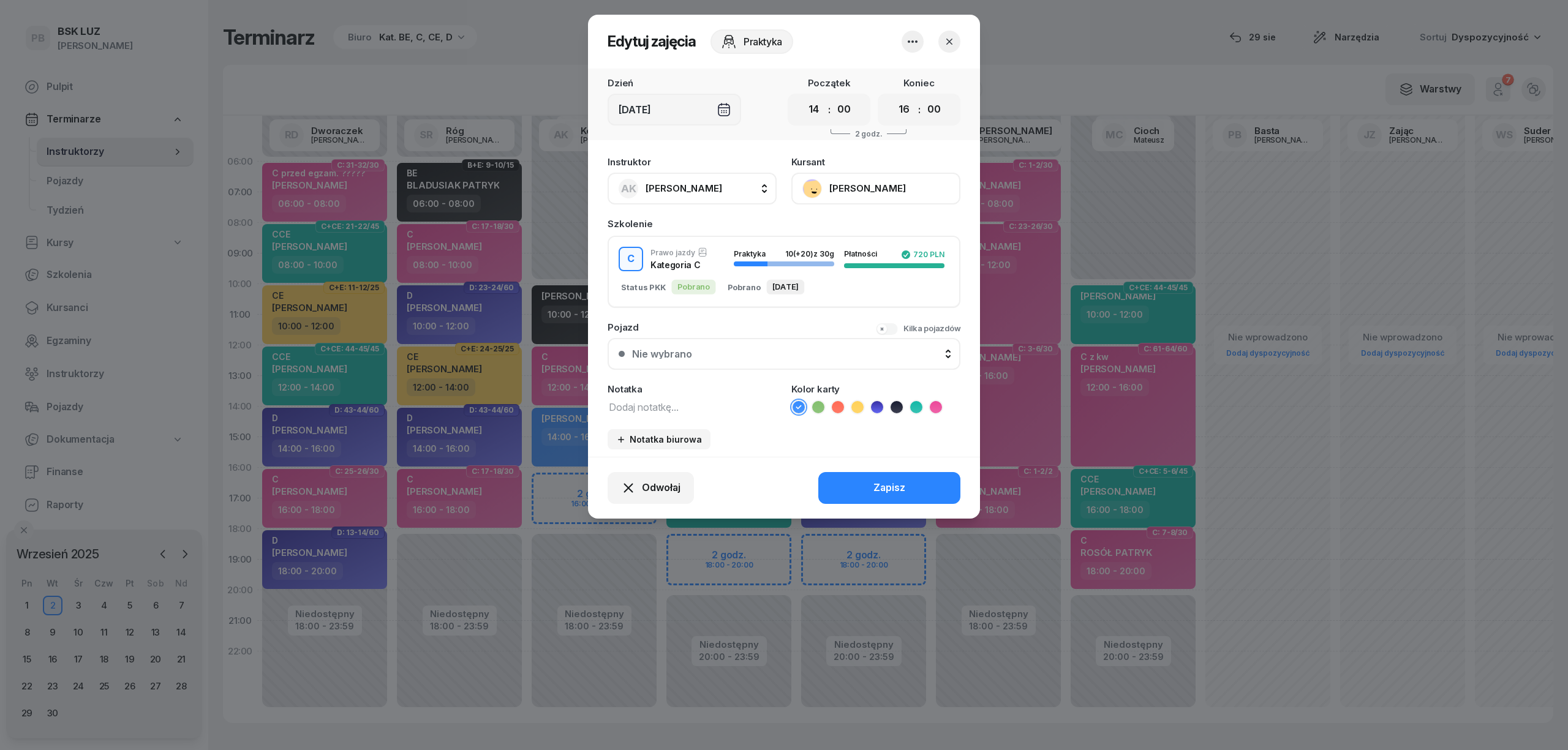
click at [951, 42] on icon "button" at bounding box center [949, 41] width 12 height 12
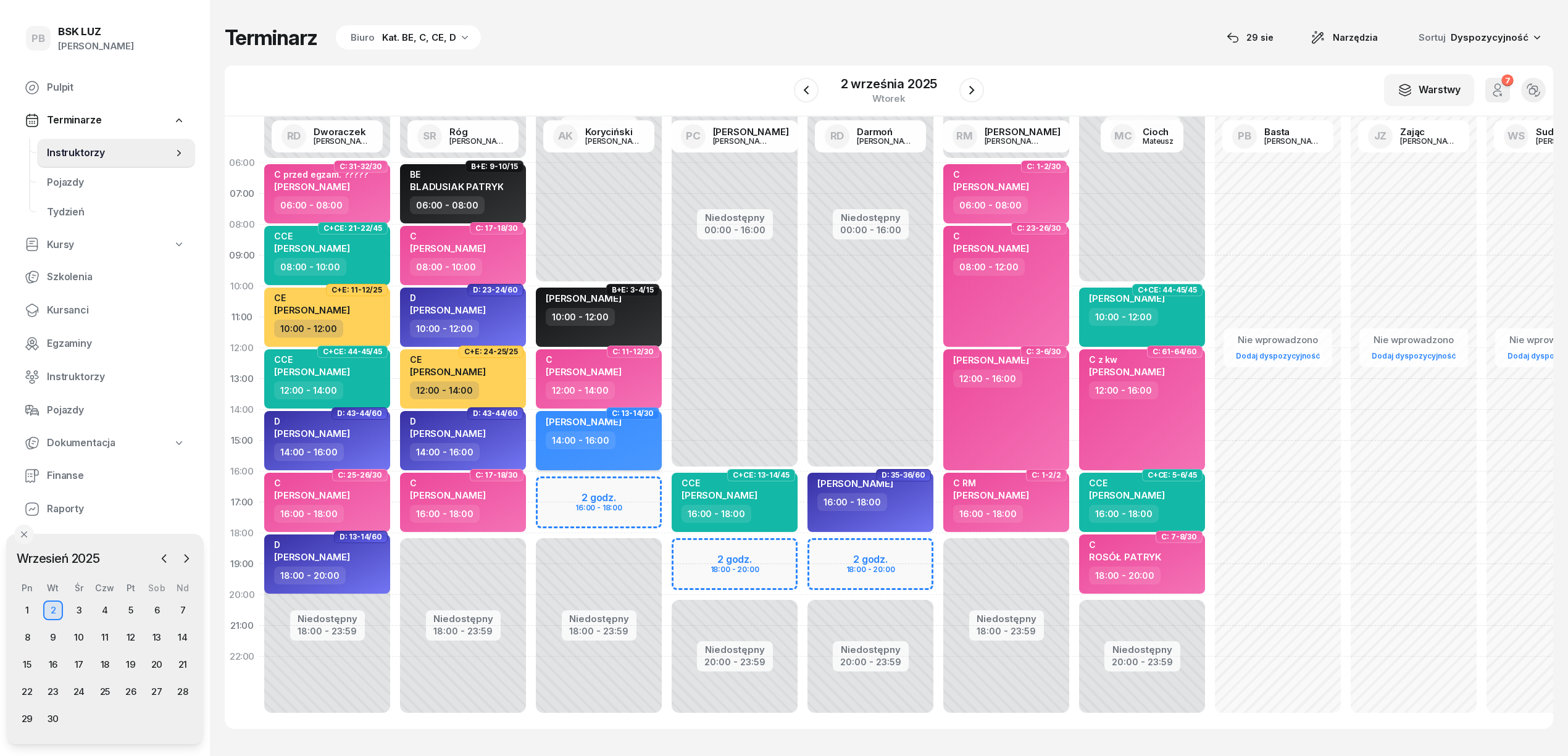
click at [632, 449] on div "[PERSON_NAME] 14:00 - 16:00" at bounding box center [598, 441] width 126 height 60
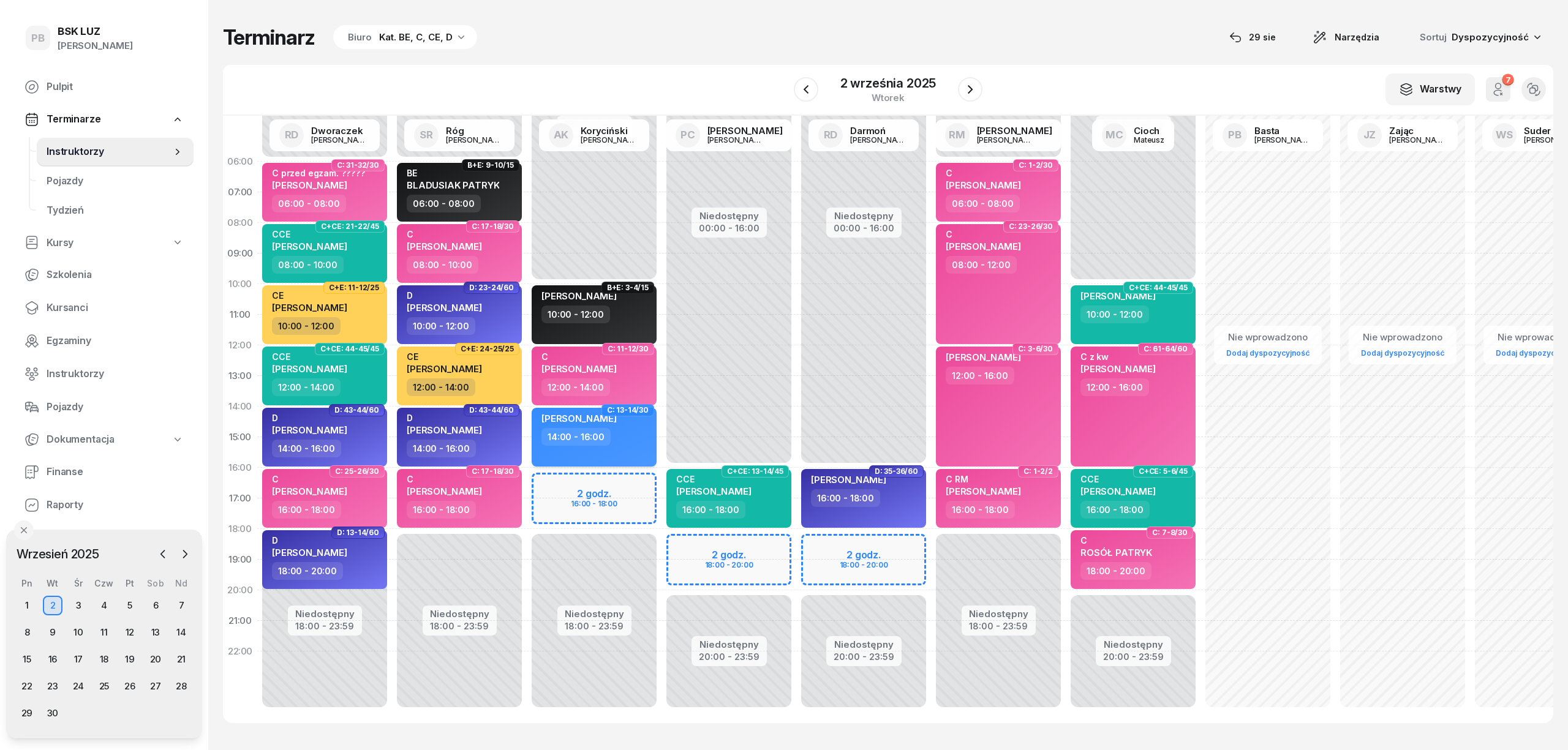
select select "14"
select select "16"
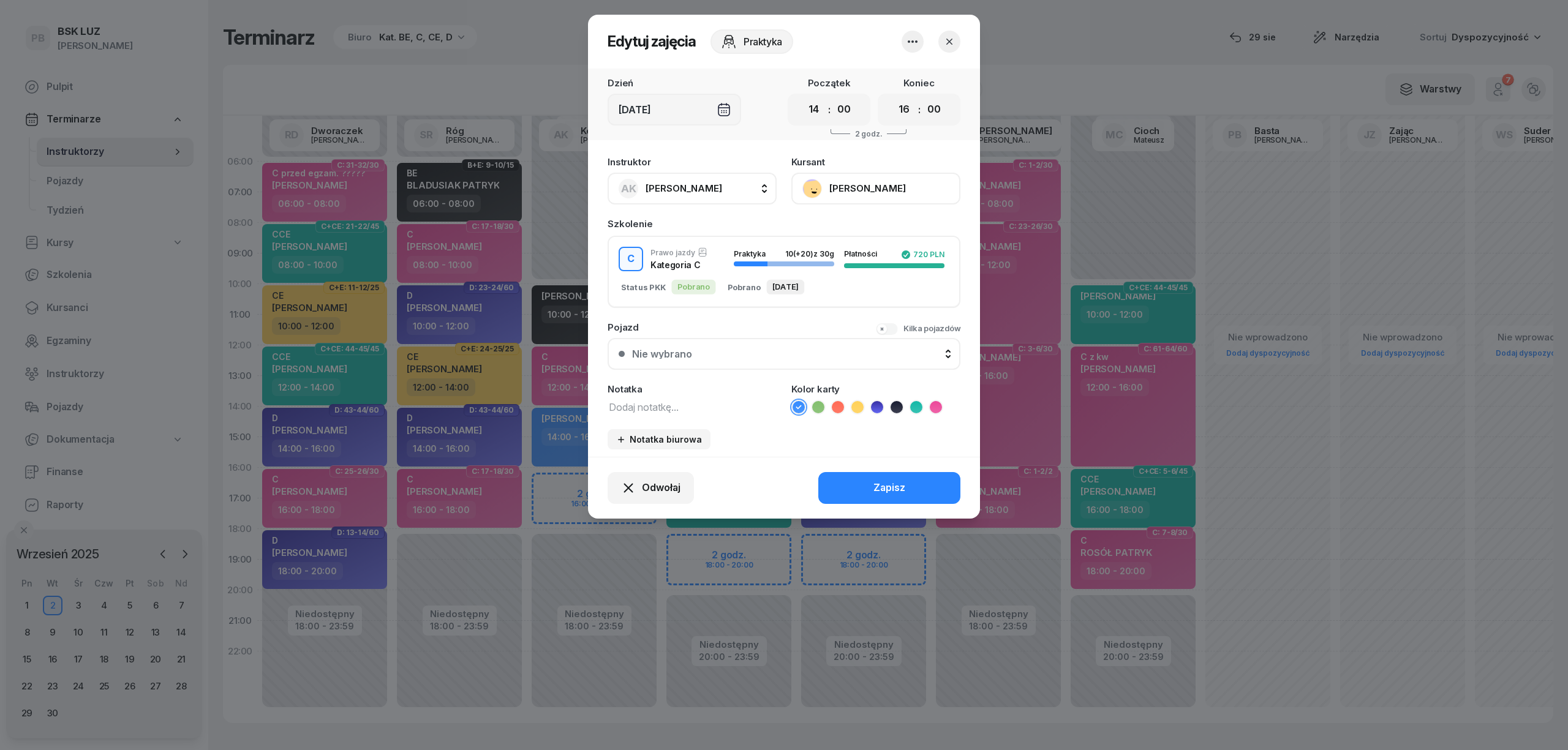
click at [937, 407] on icon at bounding box center [935, 407] width 12 height 12
click at [899, 485] on div "Zapisz" at bounding box center [889, 487] width 32 height 16
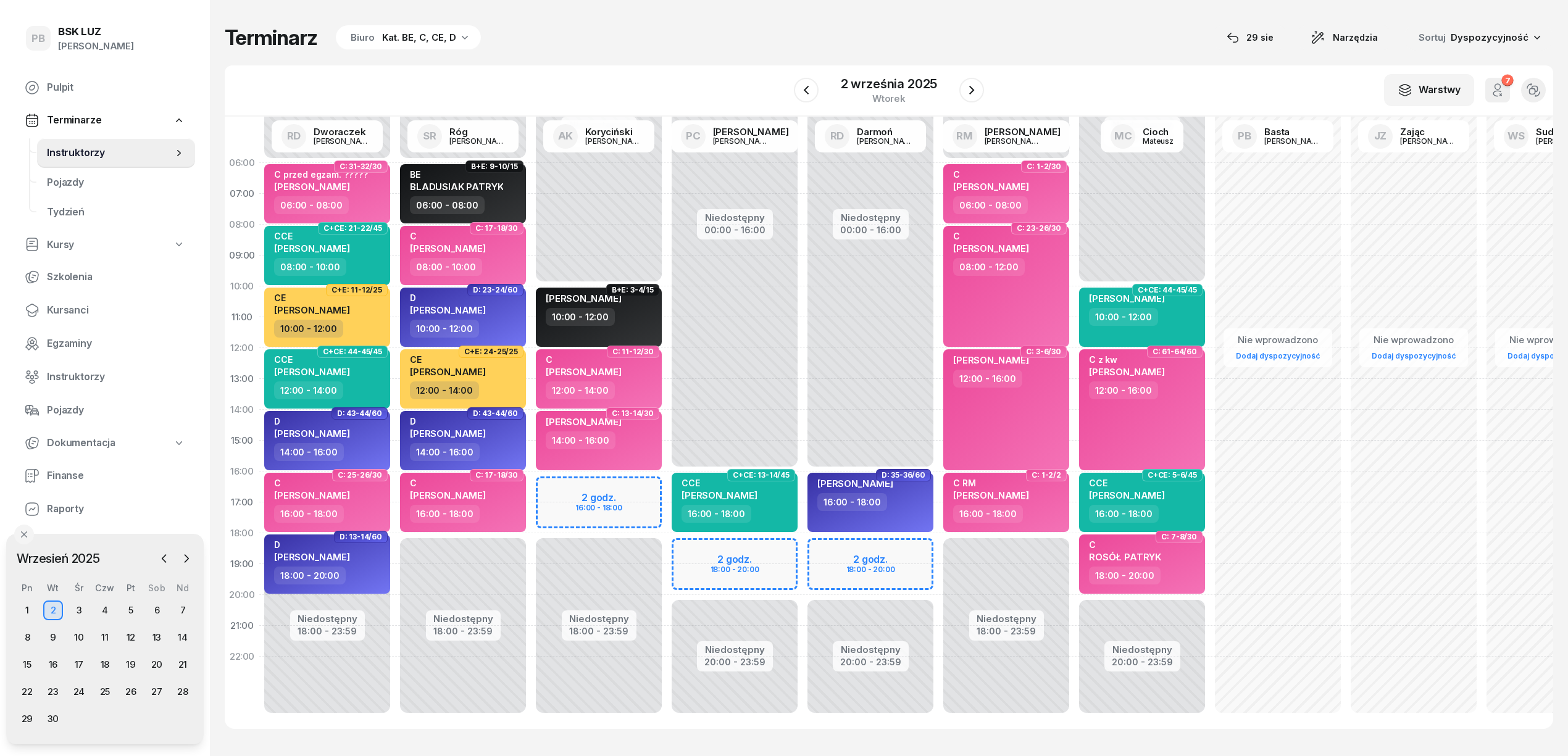
click at [795, 23] on div "Terminarz Biuro Kat. BE, C, CE, D [DATE] Narzędzia Sortuj Dyspozycyjność W Wybi…" at bounding box center [889, 377] width 1328 height 753
click at [606, 443] on div "14:00 - 16:00" at bounding box center [580, 440] width 70 height 18
select select "14"
select select "16"
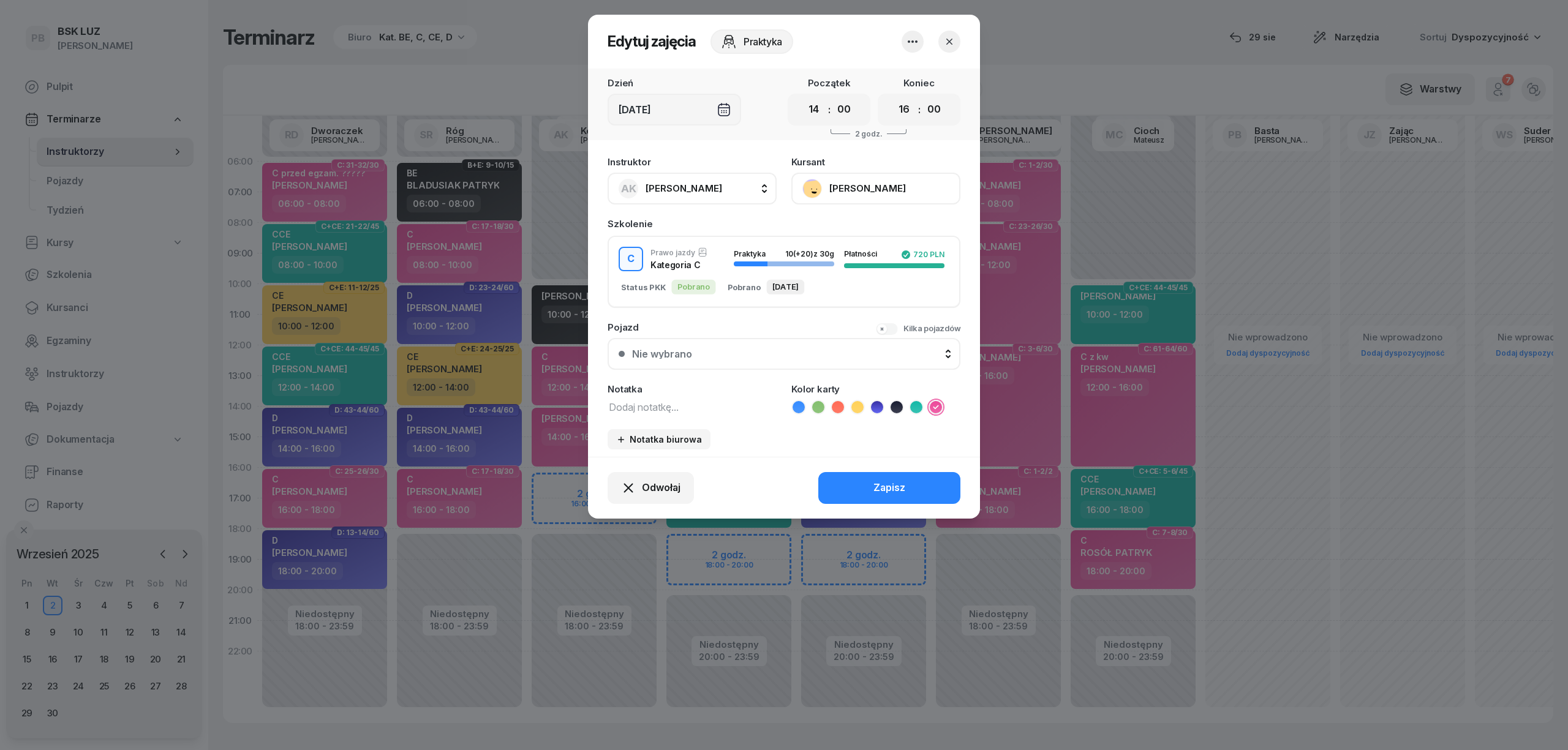
click at [637, 405] on textarea at bounding box center [691, 406] width 169 height 16
drag, startPoint x: 613, startPoint y: 403, endPoint x: 581, endPoint y: 403, distance: 32.0
click at [581, 403] on div "Edytuj zajęcia Praktyka Dzień [DATE] Początek 00 01 02 03 04 05 06 07 08 09 10 …" at bounding box center [784, 375] width 1568 height 750
drag, startPoint x: 624, startPoint y: 405, endPoint x: 585, endPoint y: 407, distance: 39.1
click at [585, 407] on div "Edytuj zajęcia Praktyka Dzień [DATE] Początek 00 01 02 03 04 05 06 07 08 09 10 …" at bounding box center [784, 375] width 1568 height 750
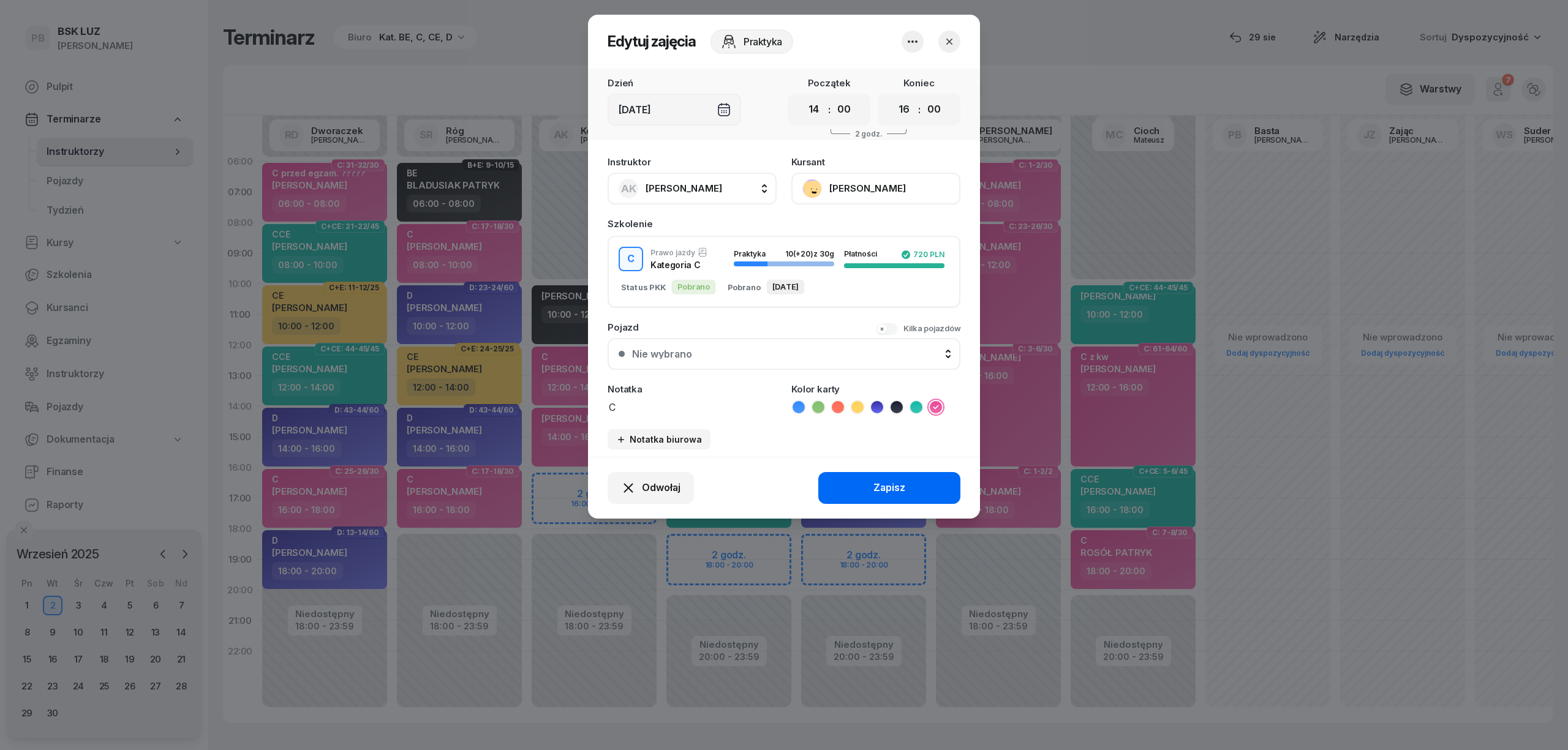
type textarea "C"
click at [847, 482] on button "Zapisz" at bounding box center [890, 488] width 142 height 32
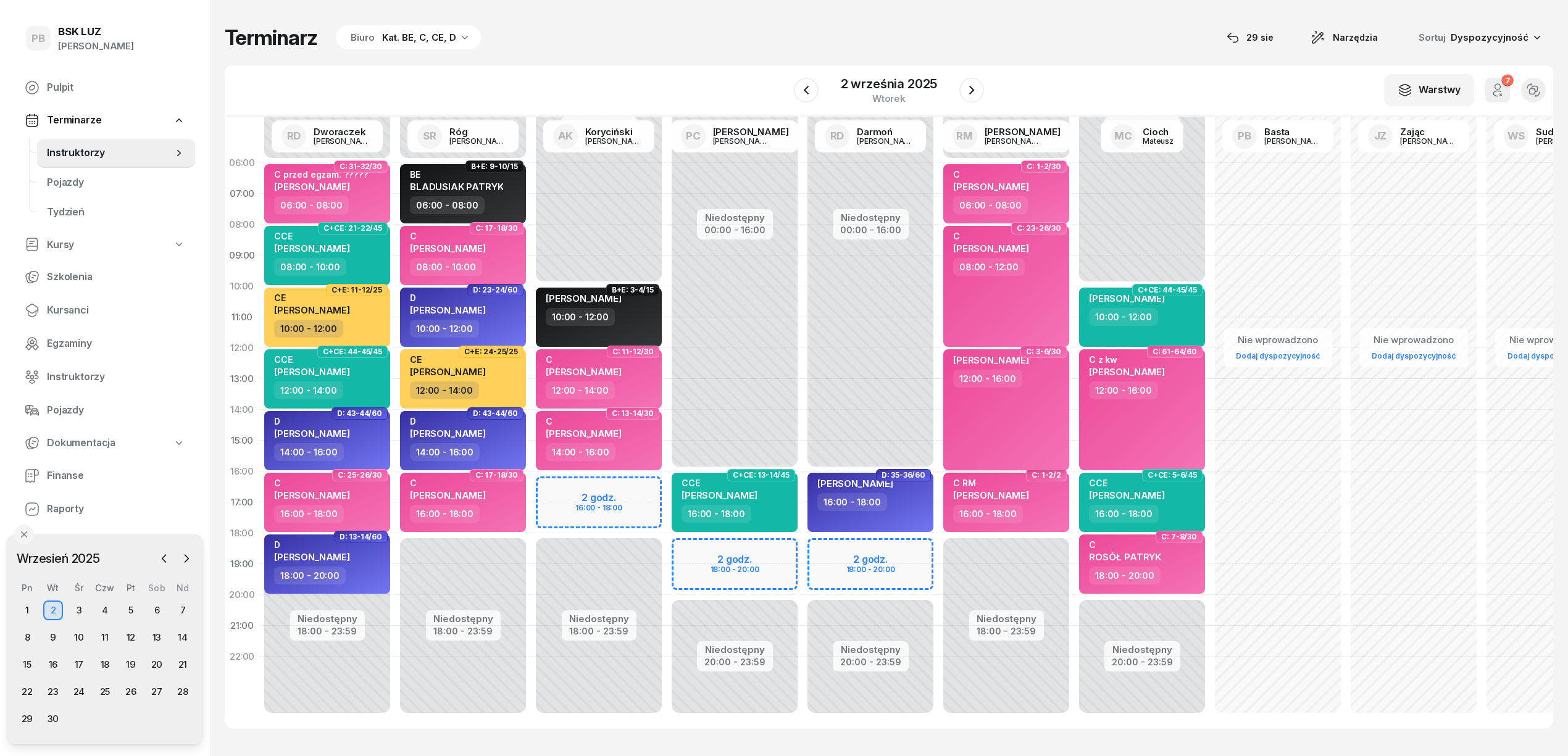
click at [1010, 449] on div "[PERSON_NAME] 12:00 - 16:00" at bounding box center [1005, 410] width 126 height 121
select select "12"
select select "16"
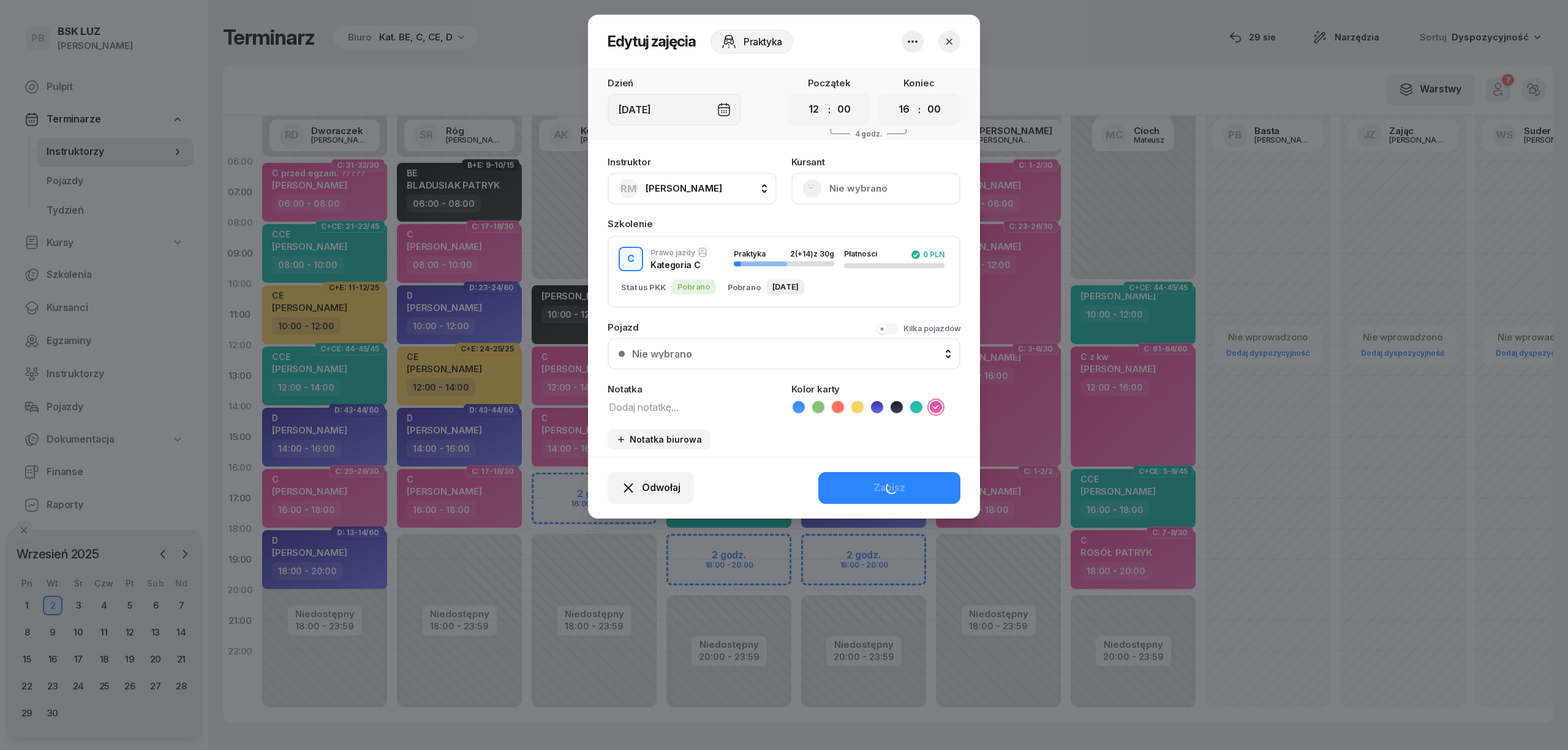
click at [652, 401] on textarea at bounding box center [691, 406] width 169 height 16
type textarea "C"
click at [887, 489] on div "Zapisz" at bounding box center [889, 487] width 32 height 16
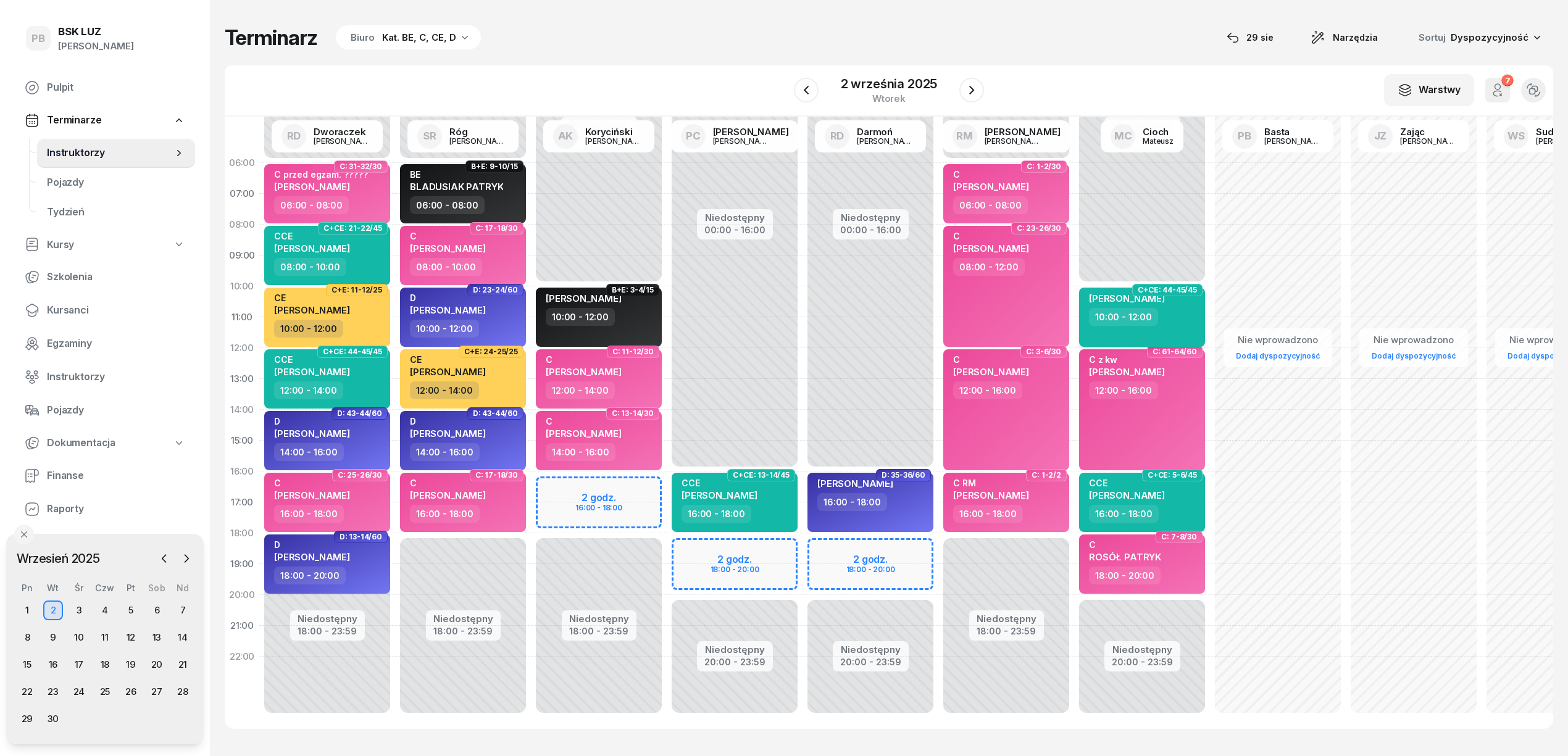
click at [1161, 335] on div "[PERSON_NAME] 10:00 - 12:00" at bounding box center [1141, 317] width 126 height 60
select select "10"
select select "12"
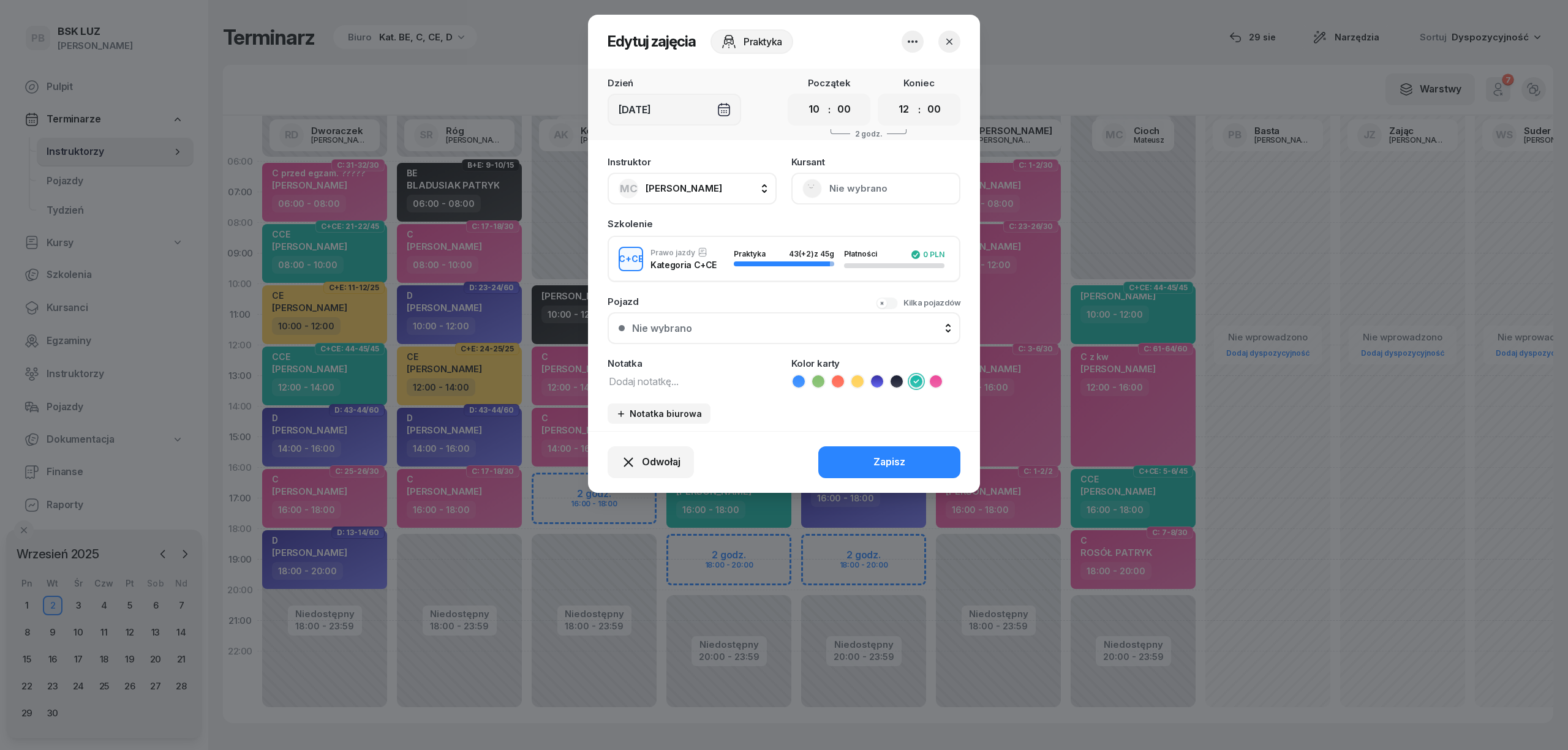
click at [676, 304] on div "Pojazd Kilka pojazdów Nie wybrano Nie wybrano" at bounding box center [784, 320] width 353 height 47
click at [666, 373] on textarea at bounding box center [691, 380] width 169 height 16
type textarea "CCE"
click at [890, 460] on div "Zapisz" at bounding box center [889, 461] width 32 height 16
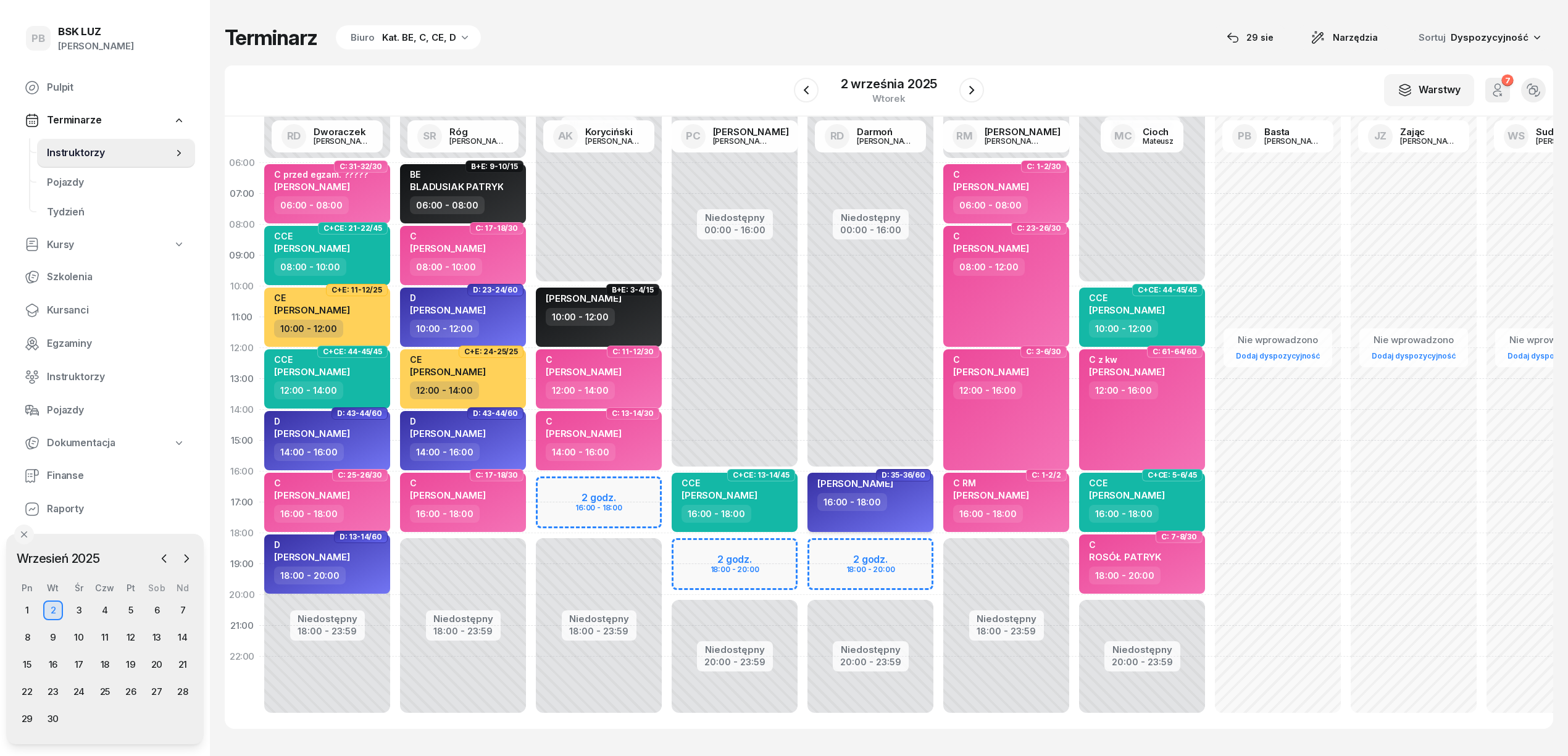
click at [917, 509] on div "16:00 - 18:00" at bounding box center [871, 501] width 109 height 18
select select "16"
select select "18"
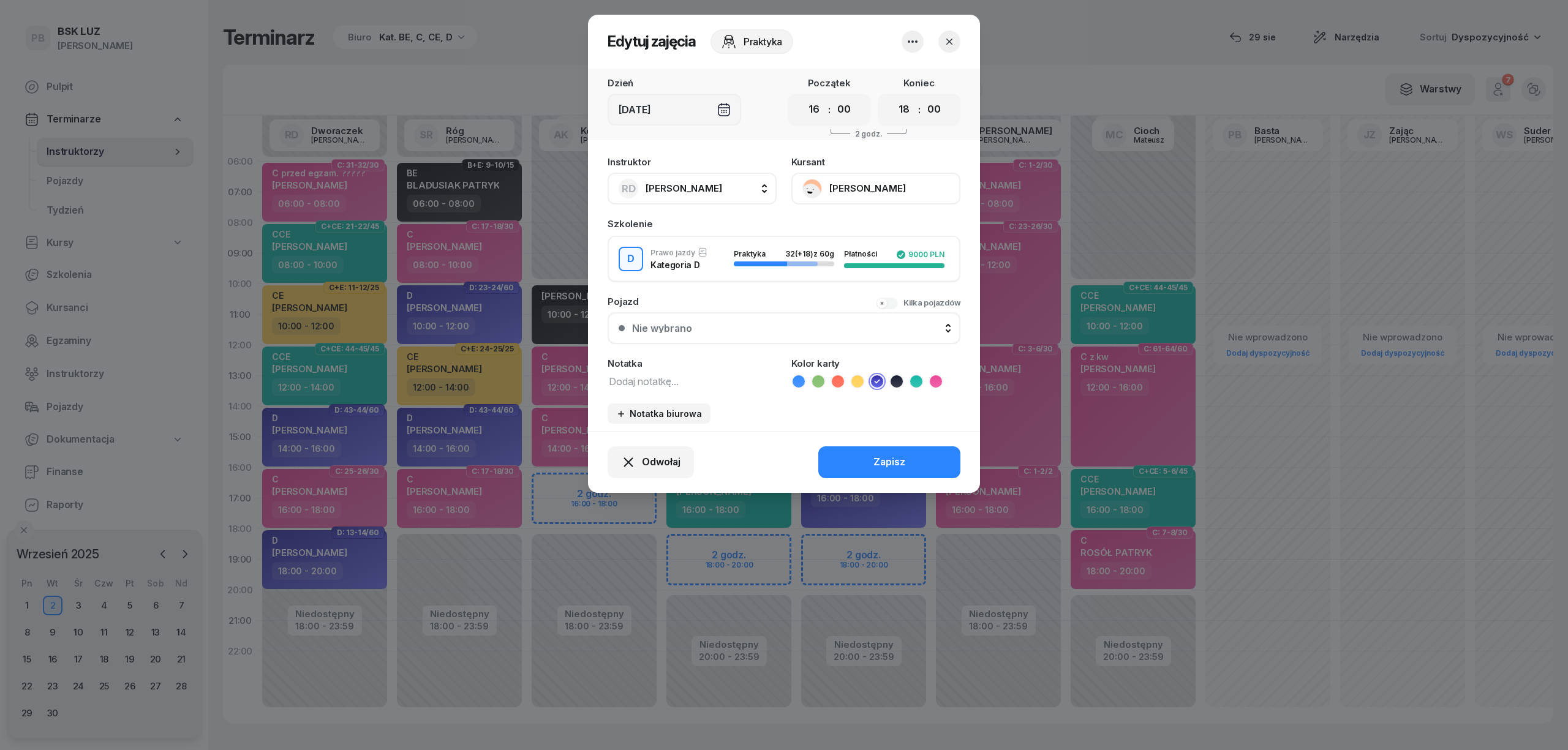
click at [669, 386] on textarea at bounding box center [691, 380] width 169 height 16
type textarea "D"
click at [900, 466] on div "Zapisz" at bounding box center [889, 461] width 32 height 16
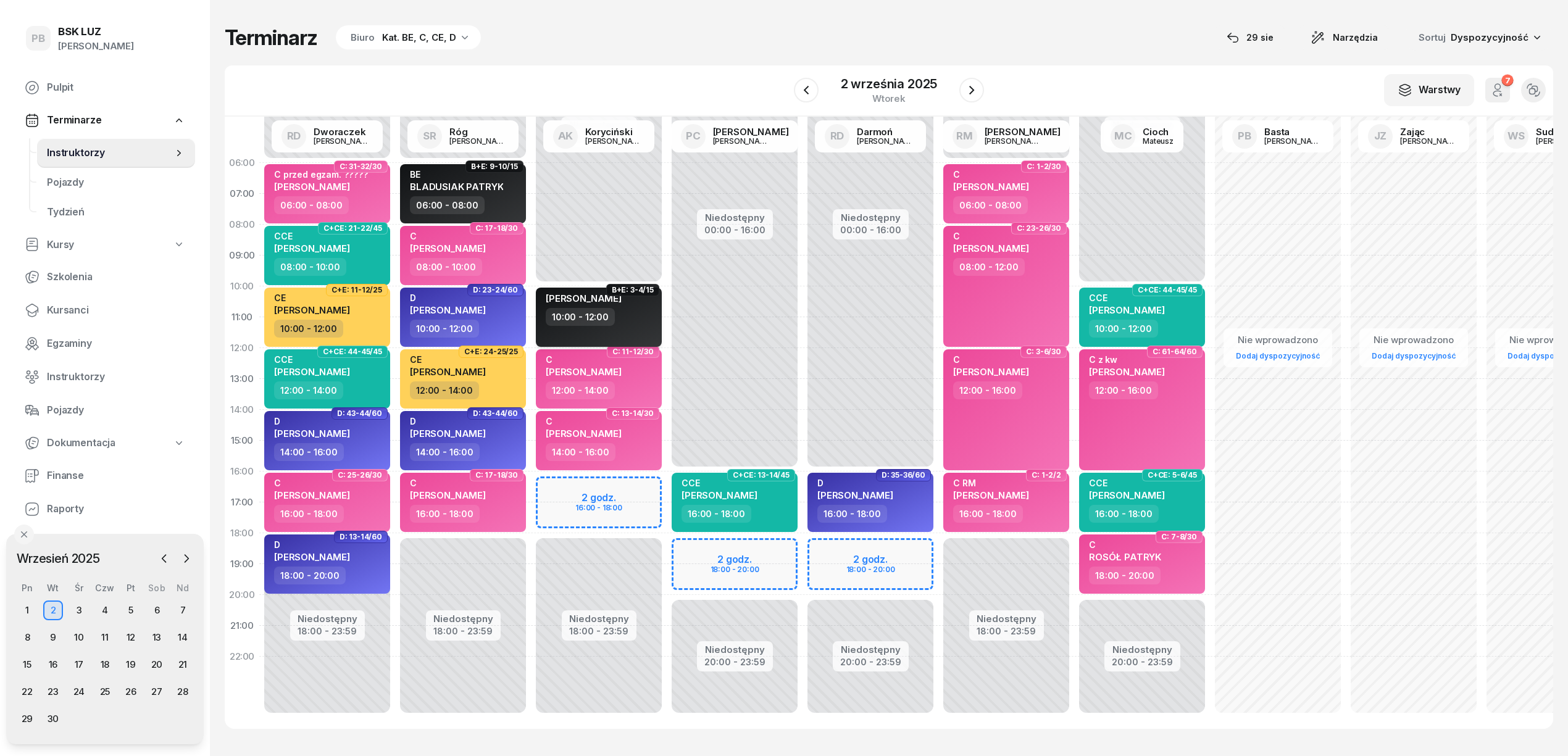
click at [574, 336] on div "[PERSON_NAME] 10:00 - 12:00" at bounding box center [598, 317] width 126 height 60
select select "10"
select select "12"
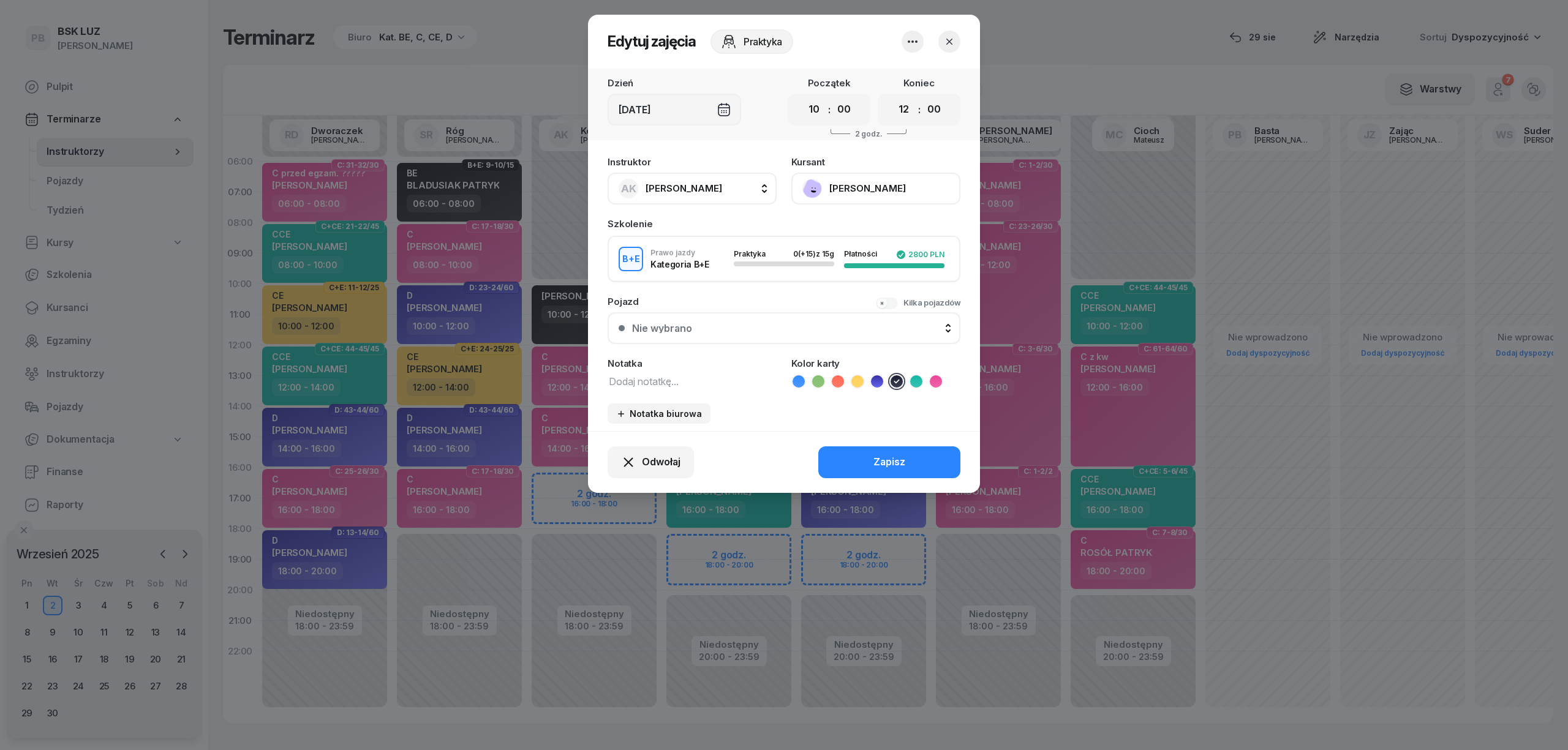
click at [638, 381] on textarea at bounding box center [691, 380] width 169 height 16
type textarea "BE"
click at [888, 454] on div "Zapisz" at bounding box center [889, 461] width 32 height 16
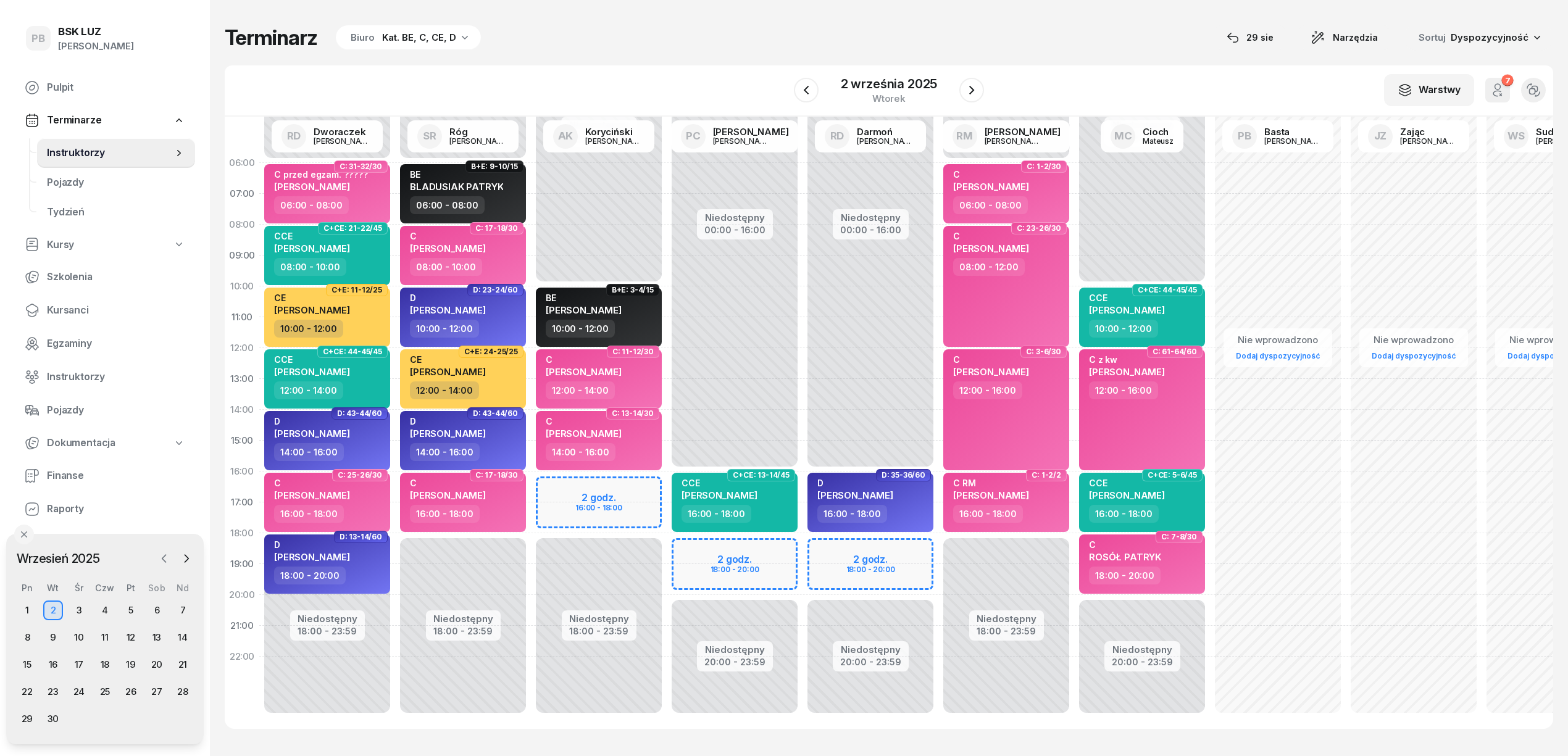
click at [158, 554] on icon "button" at bounding box center [164, 558] width 12 height 12
click at [126, 713] on div "29" at bounding box center [130, 718] width 20 height 20
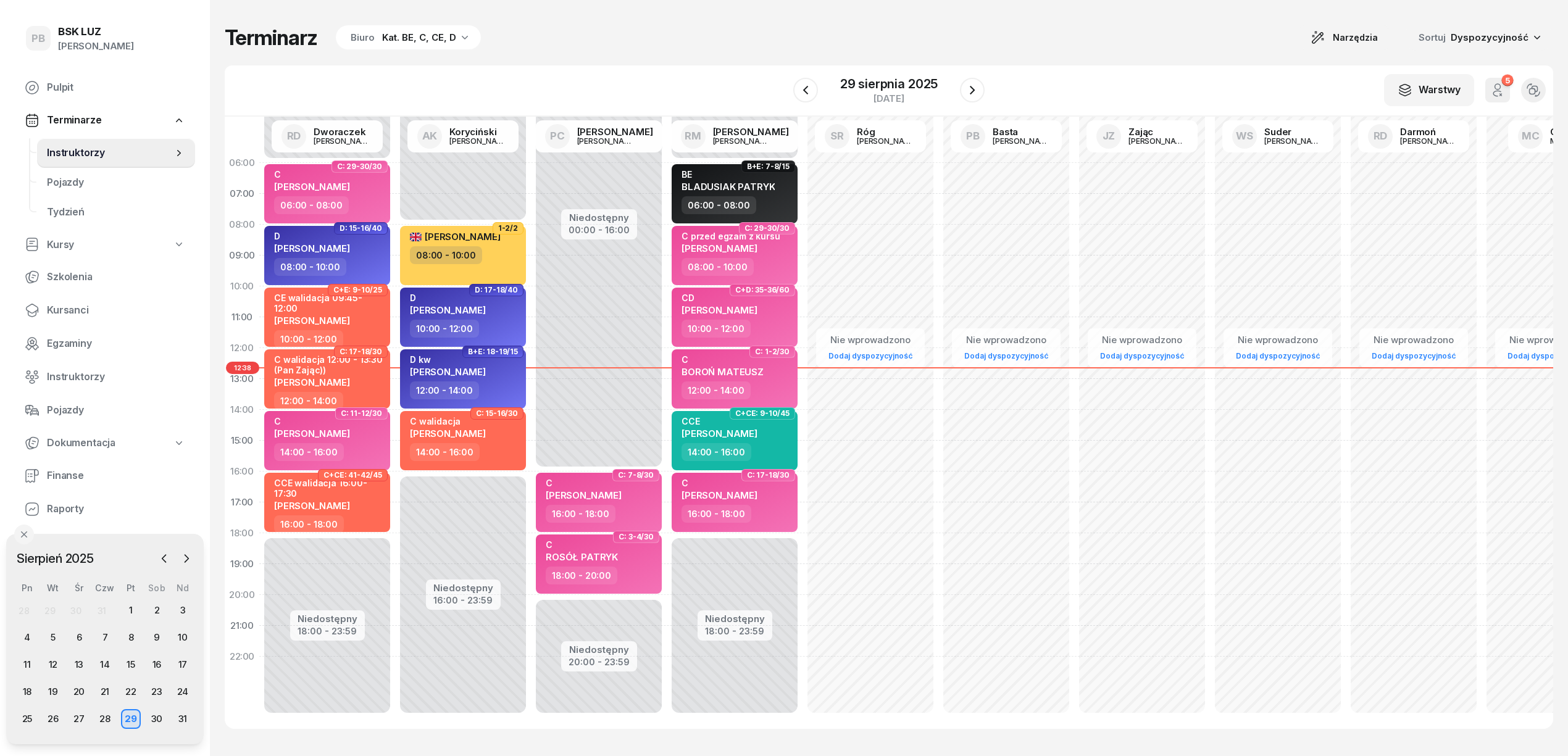
click at [701, 60] on div "Terminarz Biuro Kat. BE, C, CE, D Narzędzia Sortuj Dyspozycyjność W Wybierz AK …" at bounding box center [889, 377] width 1328 height 753
click at [718, 43] on div "Terminarz Biuro Kat. BE, C, CE, D Narzędzia Sortuj Dyspozycyjność" at bounding box center [889, 38] width 1328 height 26
click at [765, 15] on div "Terminarz Biuro Kat. BE, C, CE, D Narzędzia Sortuj Dyspozycyjność W Wybierz AK …" at bounding box center [889, 377] width 1328 height 753
click at [607, 43] on div "Terminarz Biuro Kat. BE, C, CE, D Narzędzia Sortuj Dyspozycyjność" at bounding box center [889, 38] width 1328 height 26
click at [649, 45] on div "Terminarz Biuro Kat. BE, C, CE, D Narzędzia Sortuj Dyspozycyjność" at bounding box center [889, 38] width 1328 height 26
